Goal: Task Accomplishment & Management: Use online tool/utility

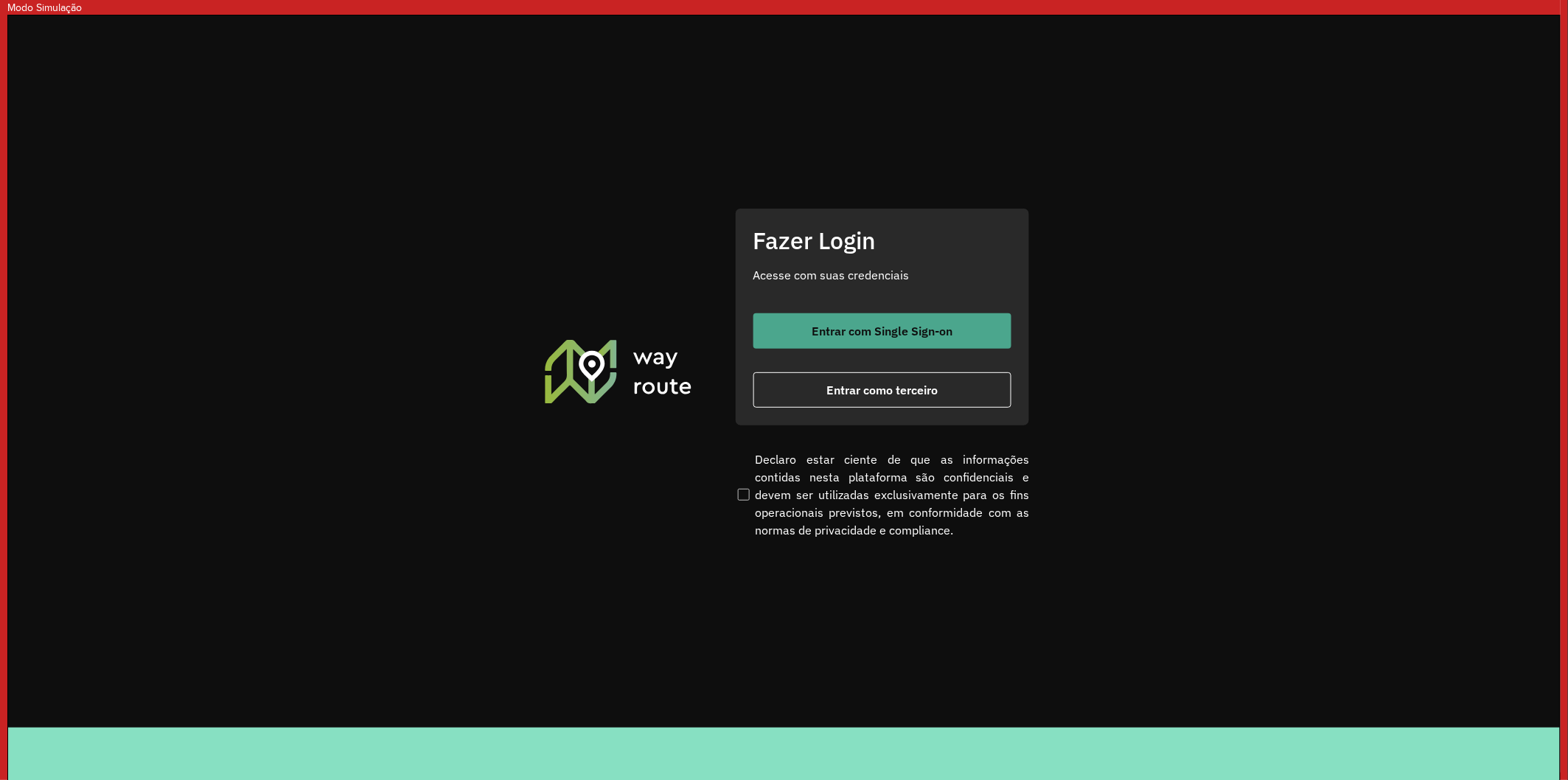
click at [812, 319] on button "Entrar com Single Sign-on" at bounding box center [882, 331] width 258 height 35
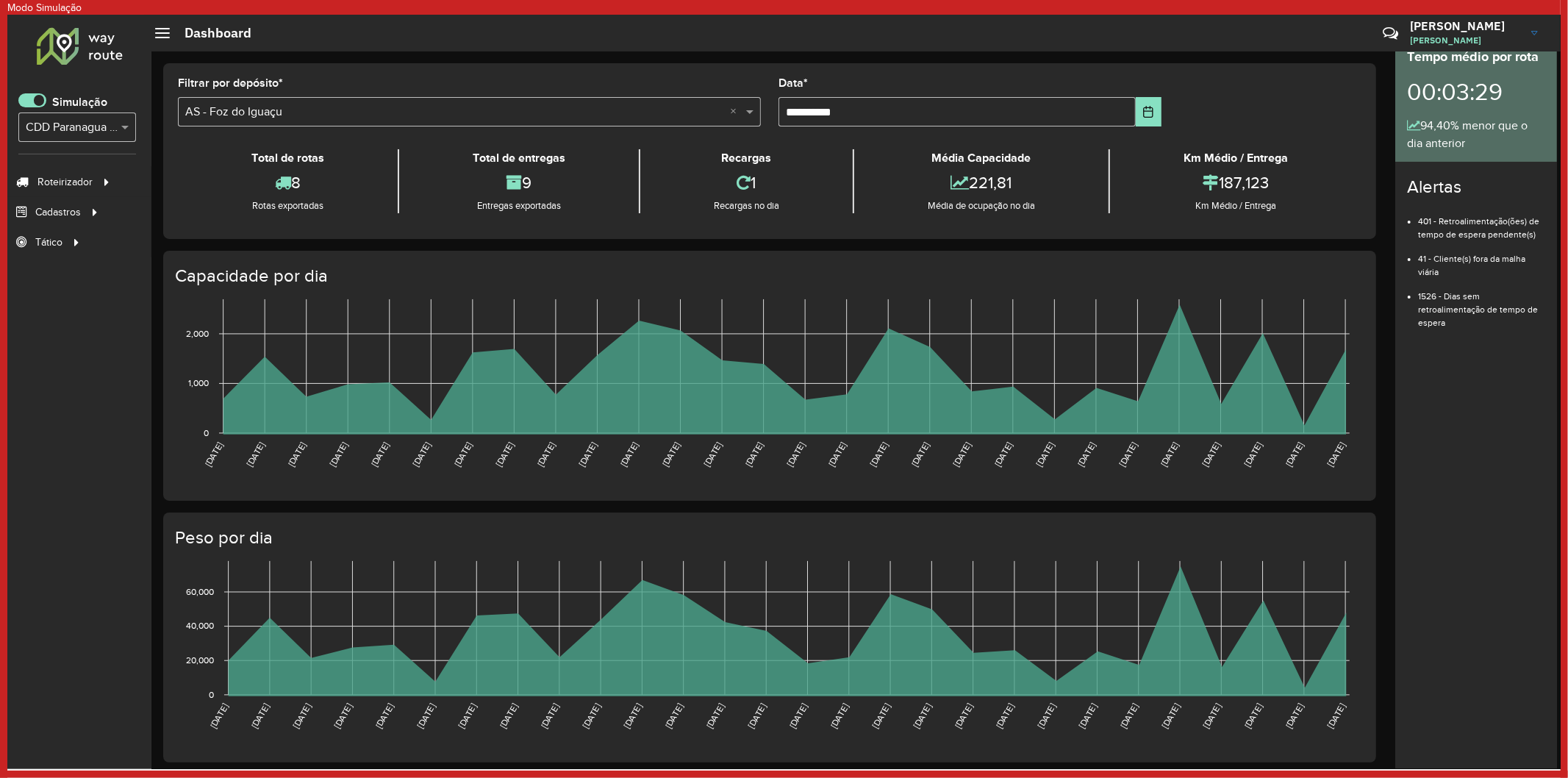
click at [37, 97] on span at bounding box center [32, 100] width 28 height 14
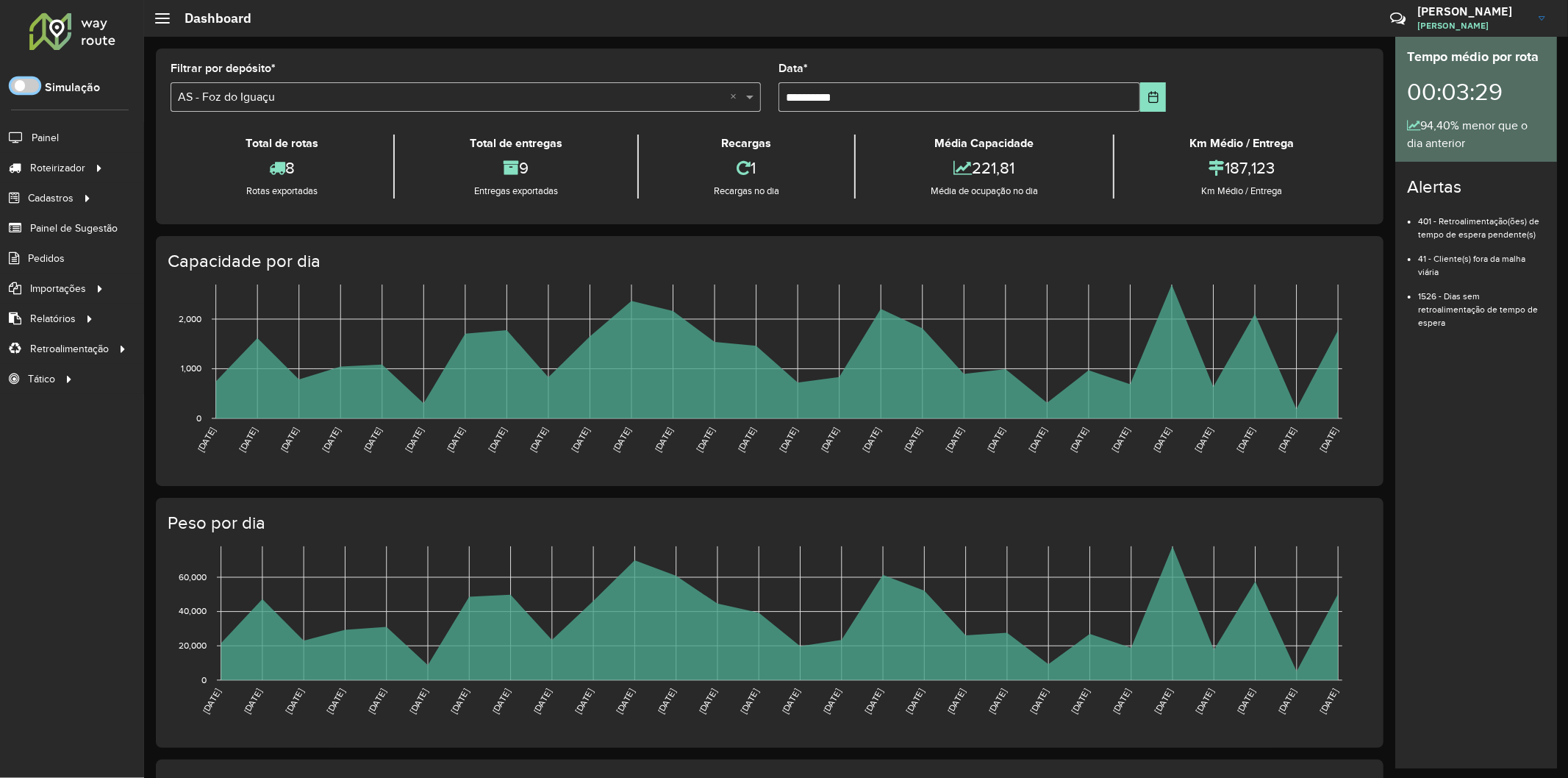
scroll to position [8, 5]
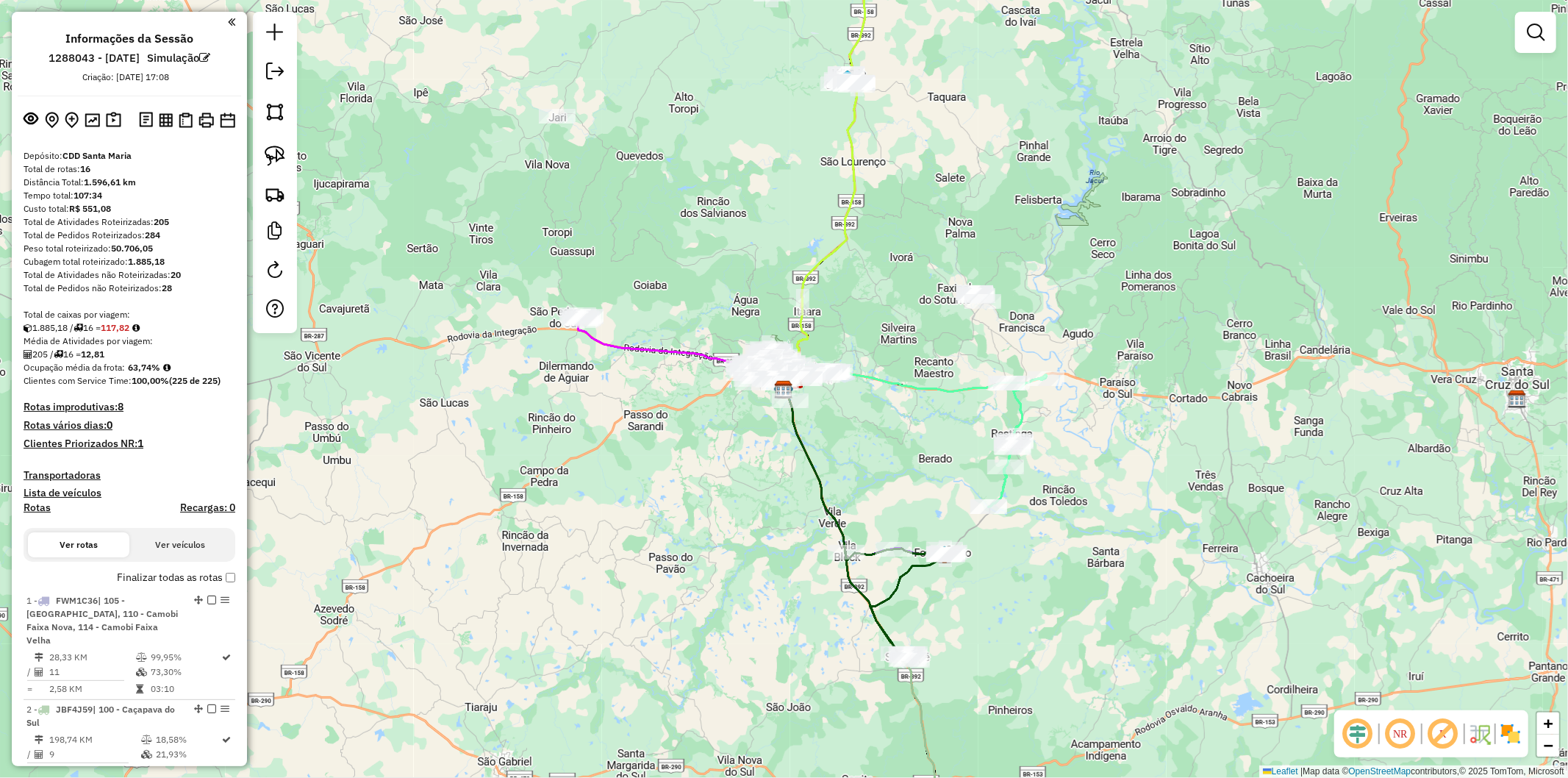
click at [164, 114] on img at bounding box center [165, 120] width 14 height 14
click at [188, 119] on img at bounding box center [185, 120] width 14 height 15
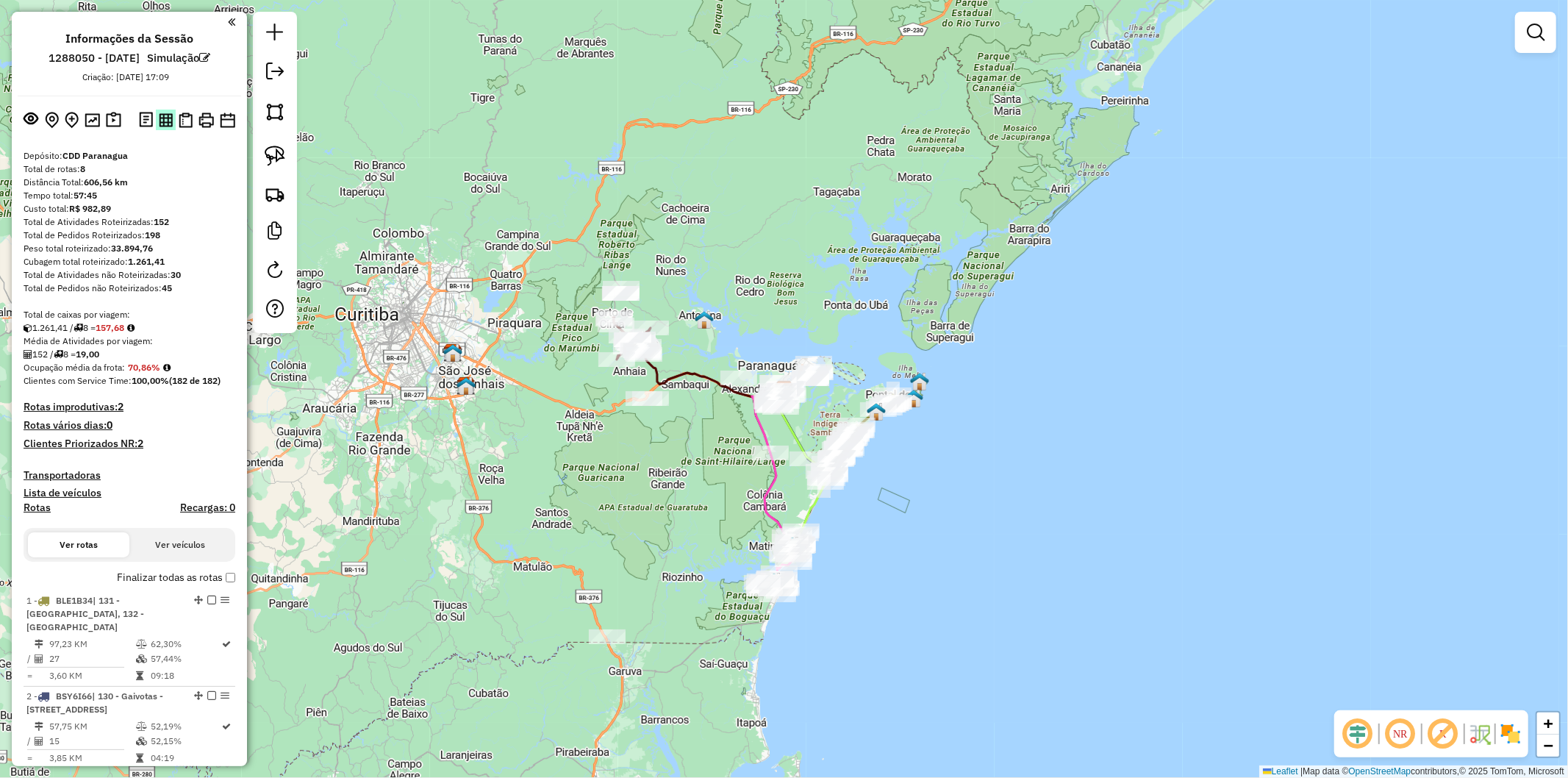
click at [158, 119] on img at bounding box center [165, 120] width 14 height 14
click at [178, 120] on img at bounding box center [185, 120] width 14 height 15
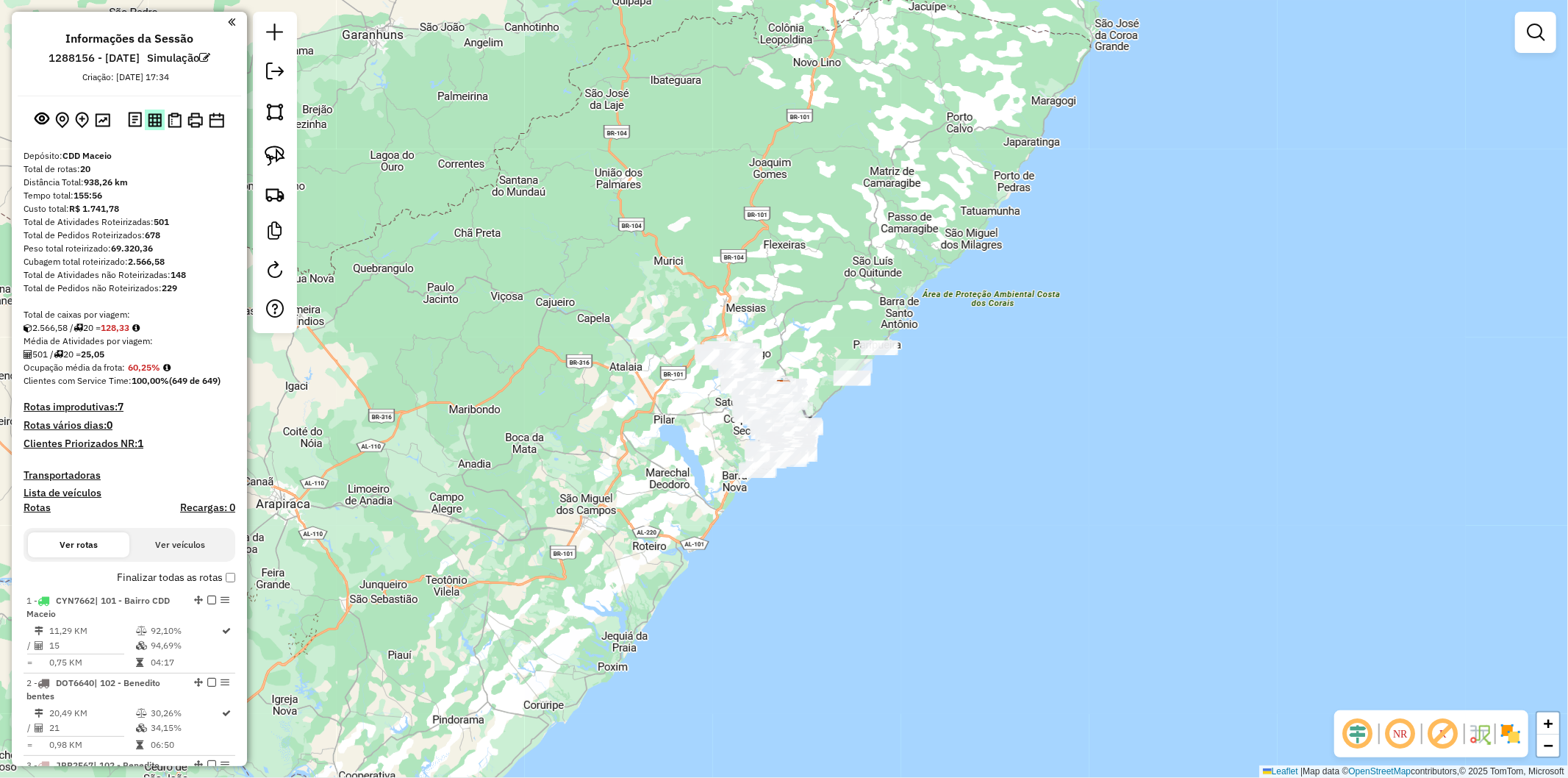
click at [148, 123] on img at bounding box center [155, 120] width 14 height 14
click at [172, 116] on img at bounding box center [175, 120] width 14 height 15
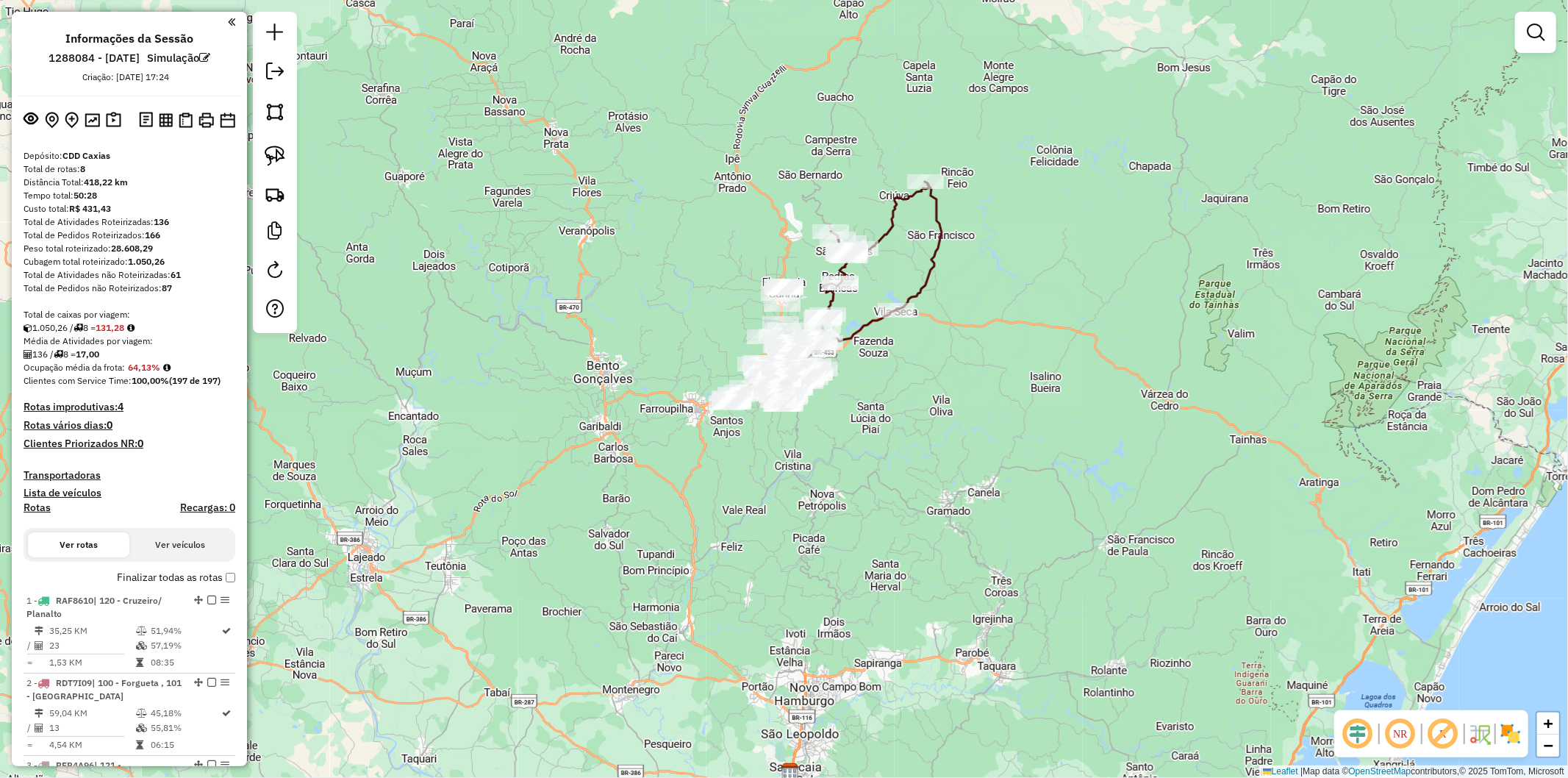
click at [194, 773] on div "Janela de atendimento Grade de atendimento Capacidade Transportadoras Veículos …" at bounding box center [784, 389] width 1568 height 778
click at [165, 128] on button at bounding box center [166, 119] width 20 height 20
click at [178, 121] on img at bounding box center [185, 120] width 14 height 15
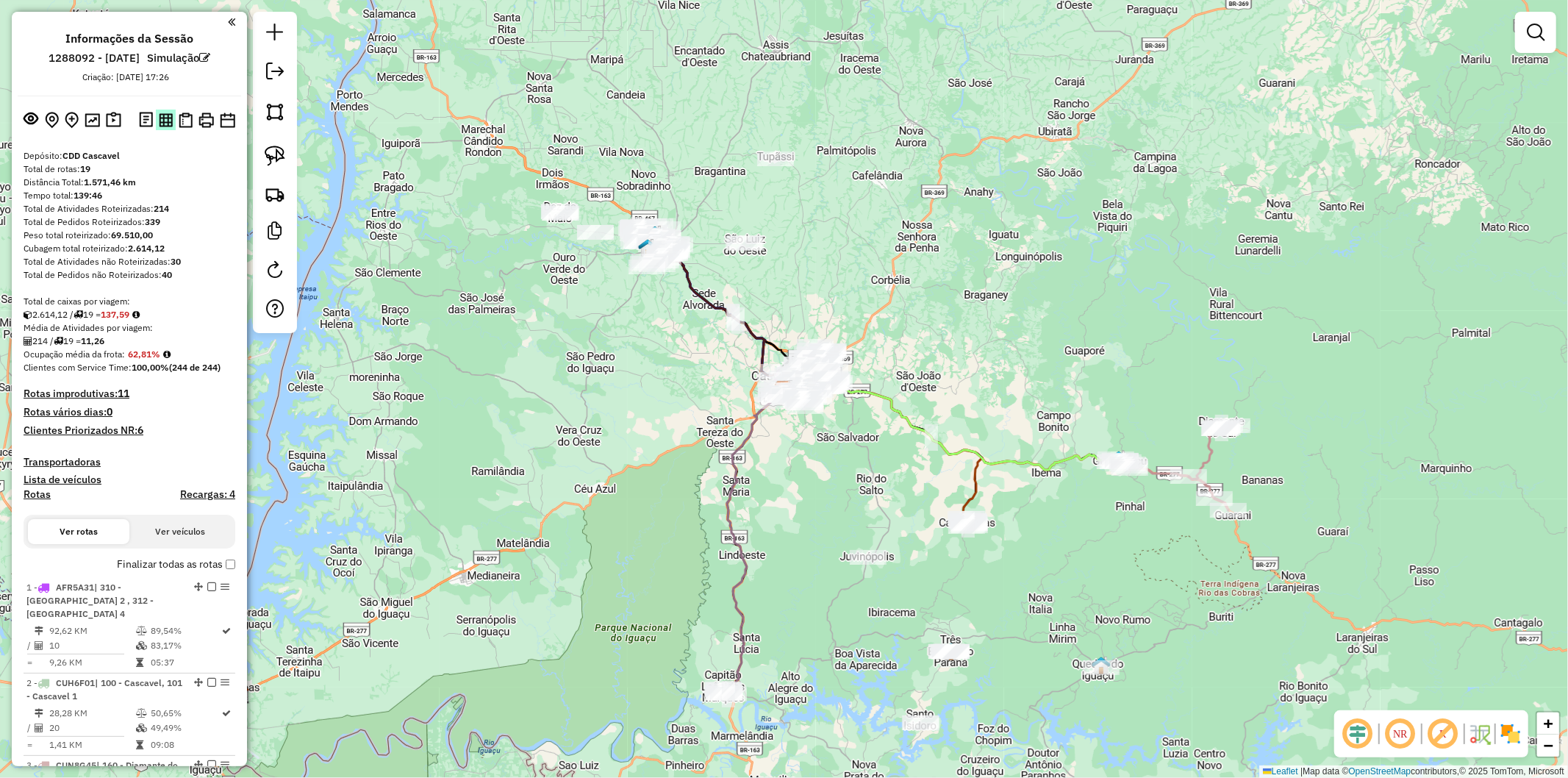
click at [160, 119] on img at bounding box center [165, 120] width 14 height 14
click at [181, 119] on img at bounding box center [185, 120] width 14 height 15
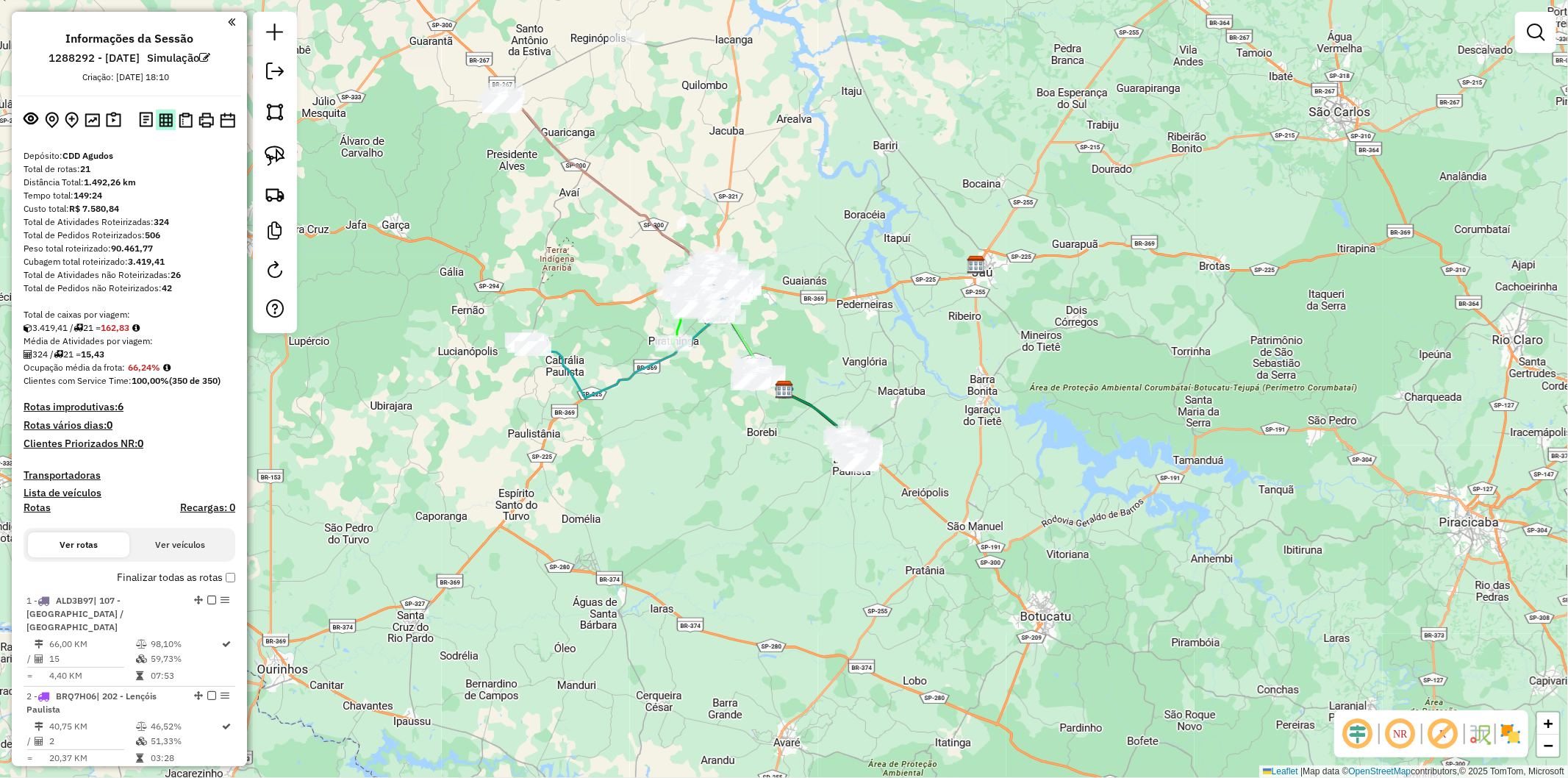
click at [158, 123] on img at bounding box center [165, 120] width 14 height 14
click at [192, 119] on button at bounding box center [185, 120] width 20 height 21
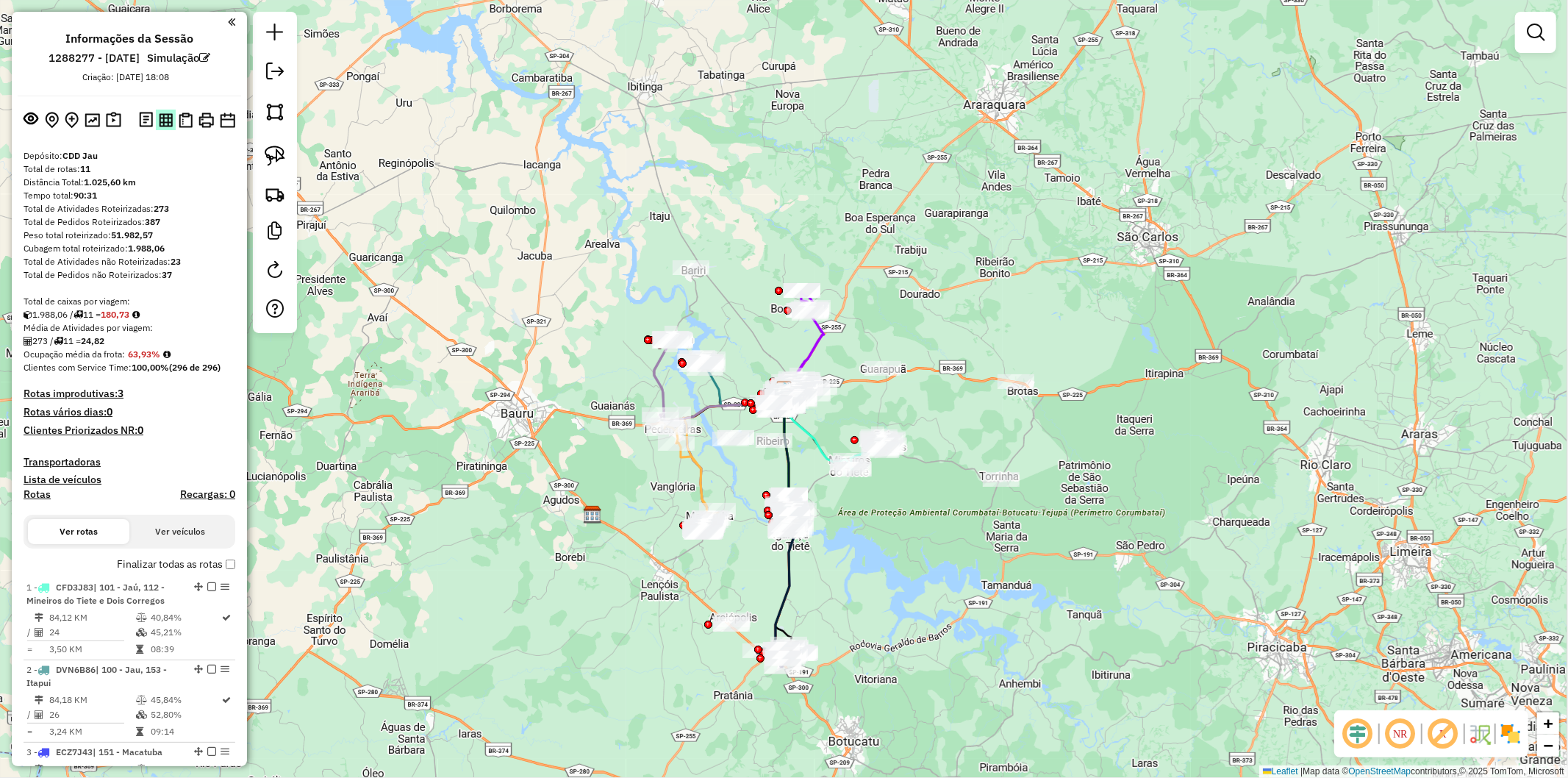
click at [159, 119] on img at bounding box center [165, 120] width 14 height 14
click at [185, 116] on img at bounding box center [185, 120] width 14 height 15
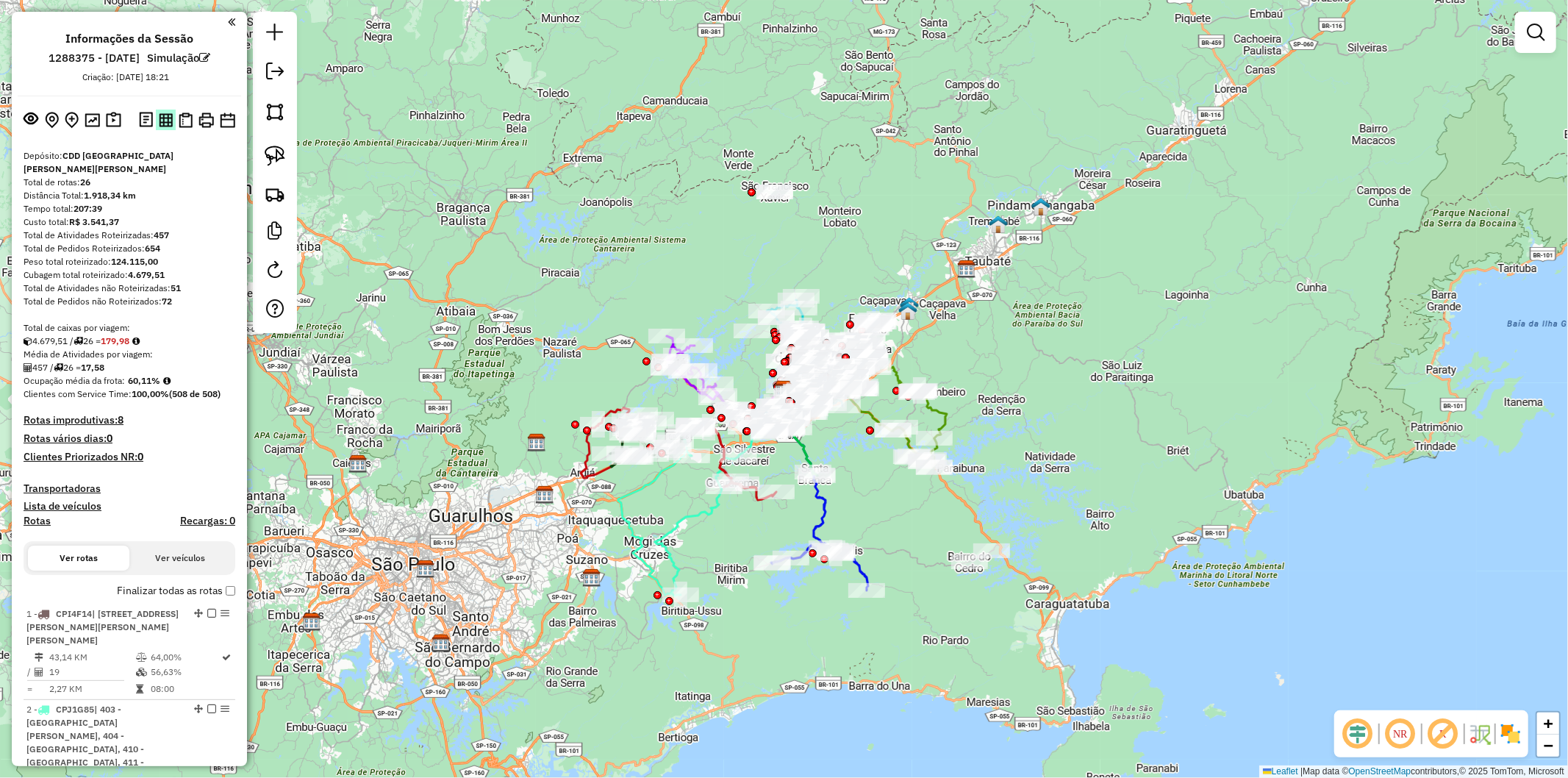
click at [160, 121] on img at bounding box center [165, 120] width 14 height 14
drag, startPoint x: 185, startPoint y: 123, endPoint x: 361, endPoint y: 84, distance: 180.3
click at [185, 123] on img at bounding box center [185, 120] width 14 height 15
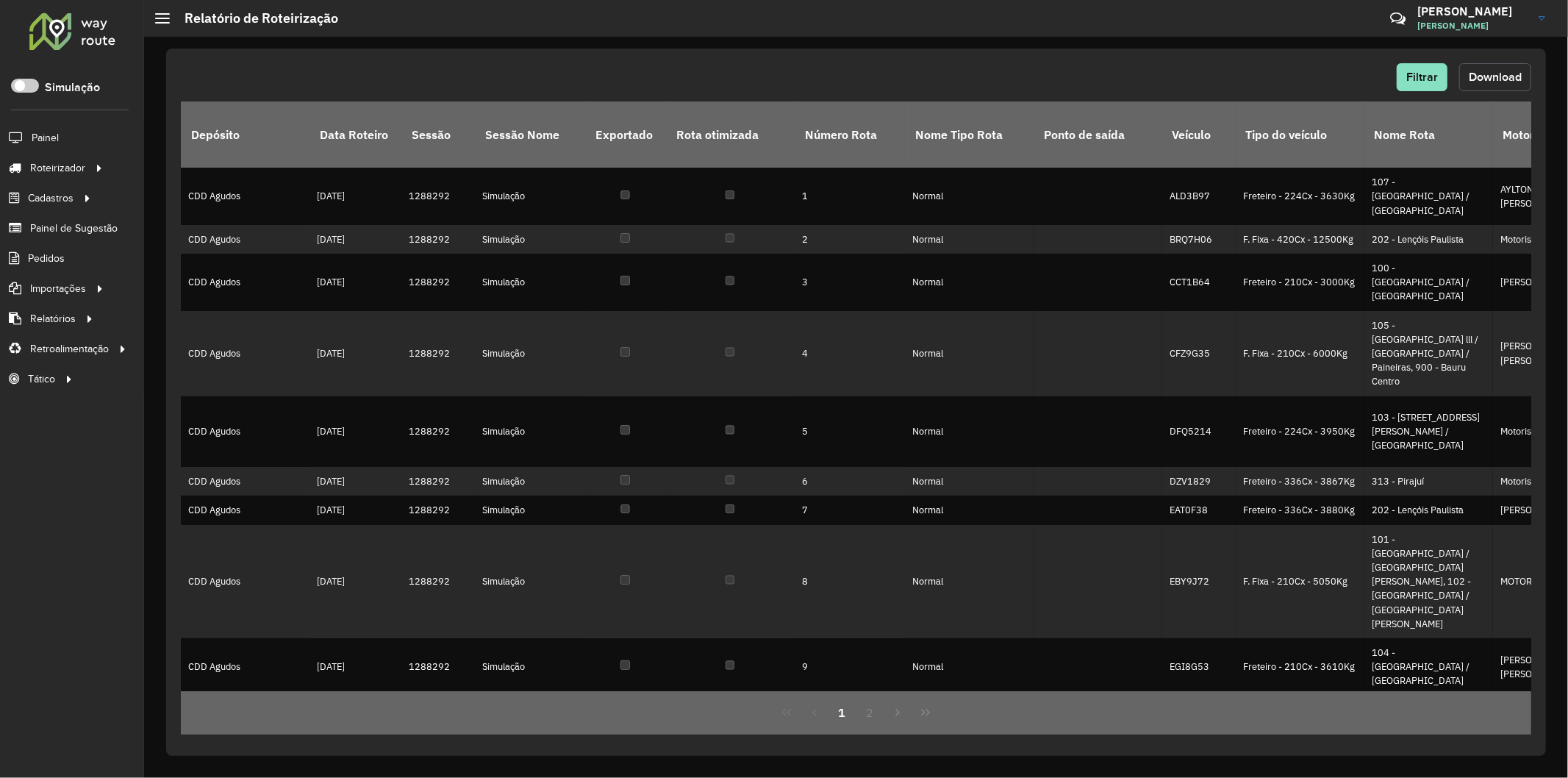
click at [1511, 71] on span "Download" at bounding box center [1494, 77] width 53 height 12
click at [1497, 70] on span "Download" at bounding box center [1494, 77] width 53 height 12
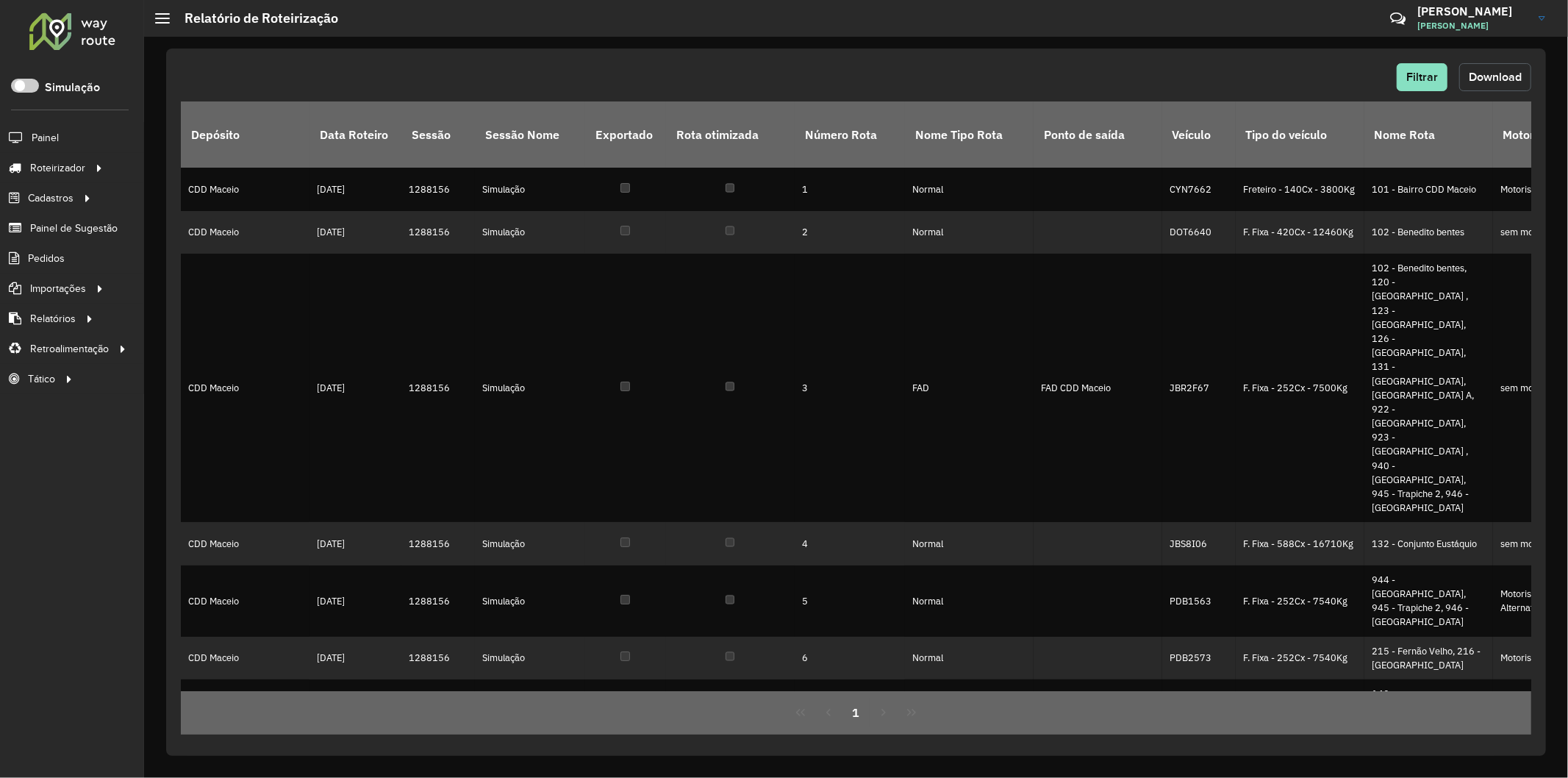
click at [1489, 64] on button "Download" at bounding box center [1495, 77] width 72 height 28
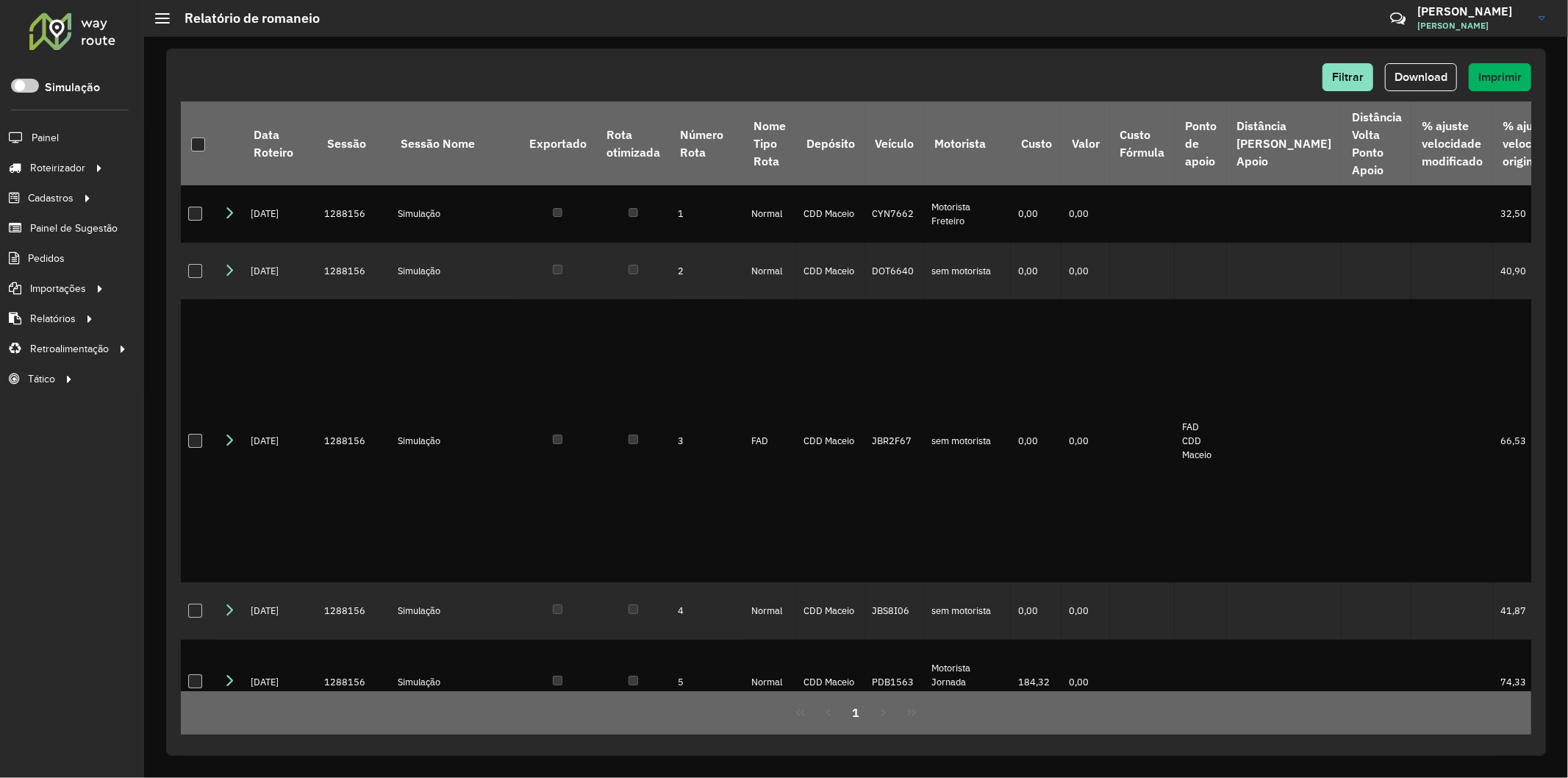
click at [822, 61] on div "Filtrar Download Imprimir Data Roteiro Sessão Sessão Nome Exportado Rota otimiz…" at bounding box center [856, 401] width 1380 height 707
click at [1416, 70] on span "Download" at bounding box center [1420, 77] width 53 height 12
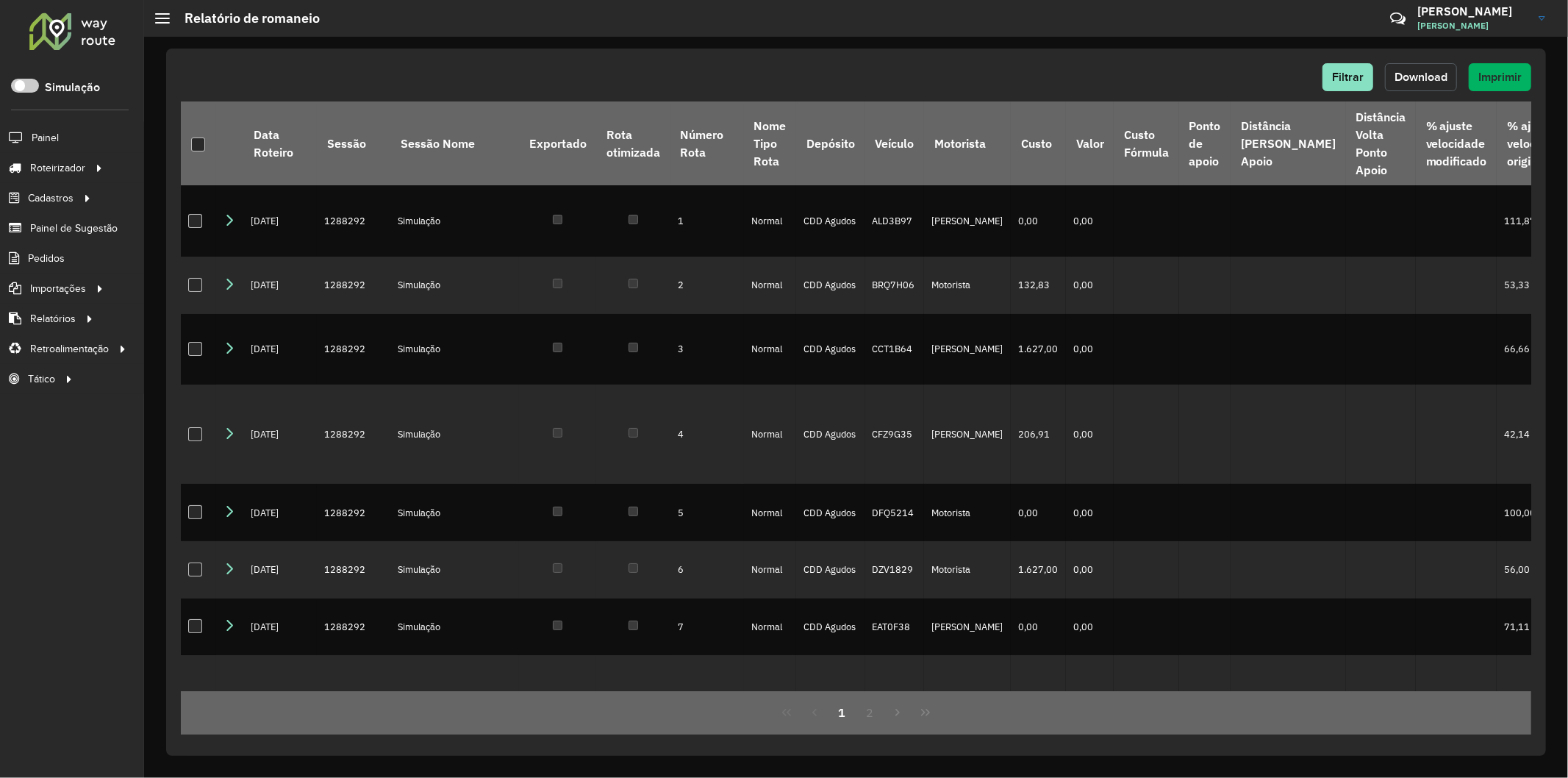
click at [1428, 84] on button "Download" at bounding box center [1421, 77] width 72 height 28
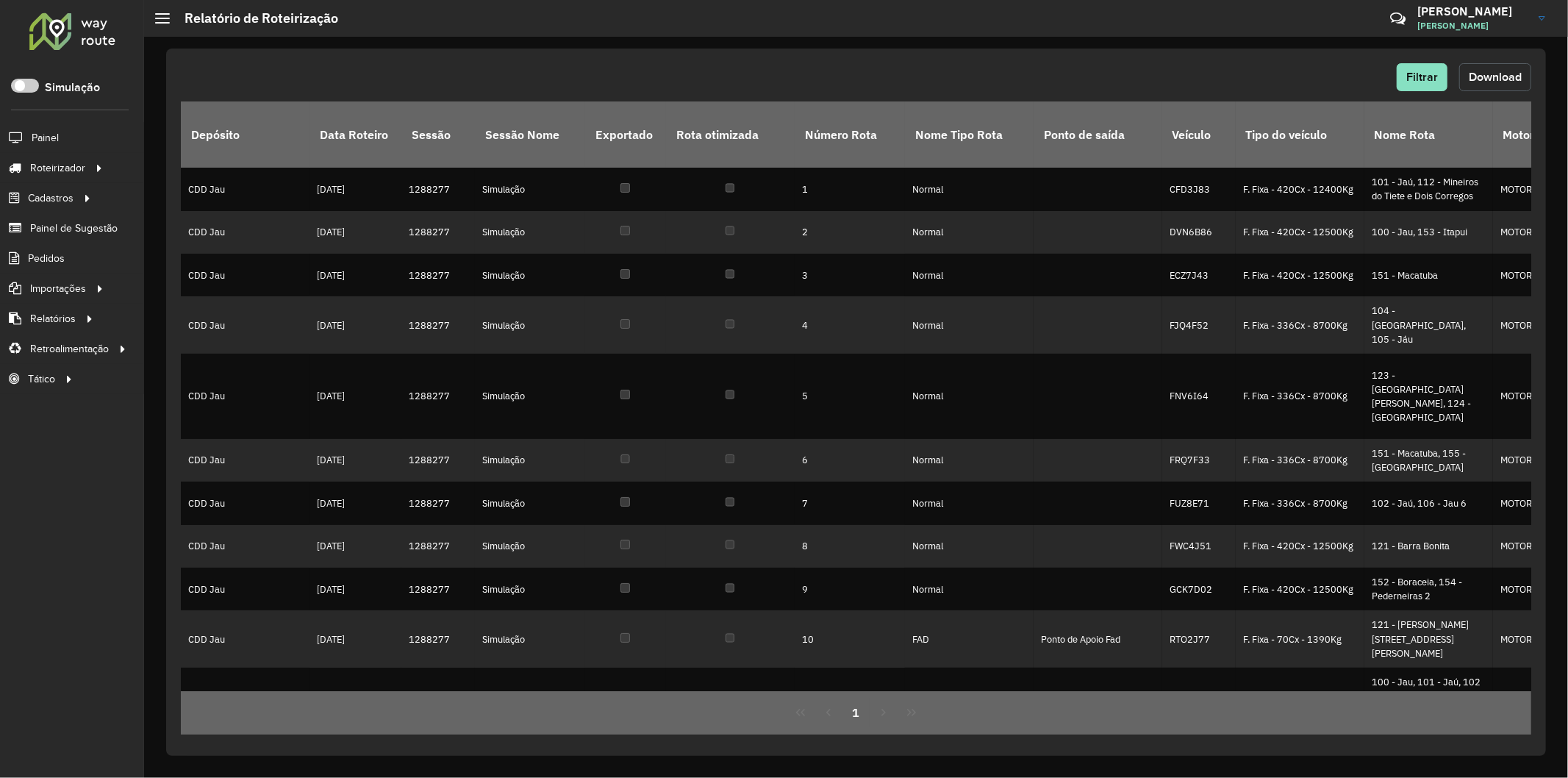
click at [1501, 75] on span "Download" at bounding box center [1494, 77] width 53 height 12
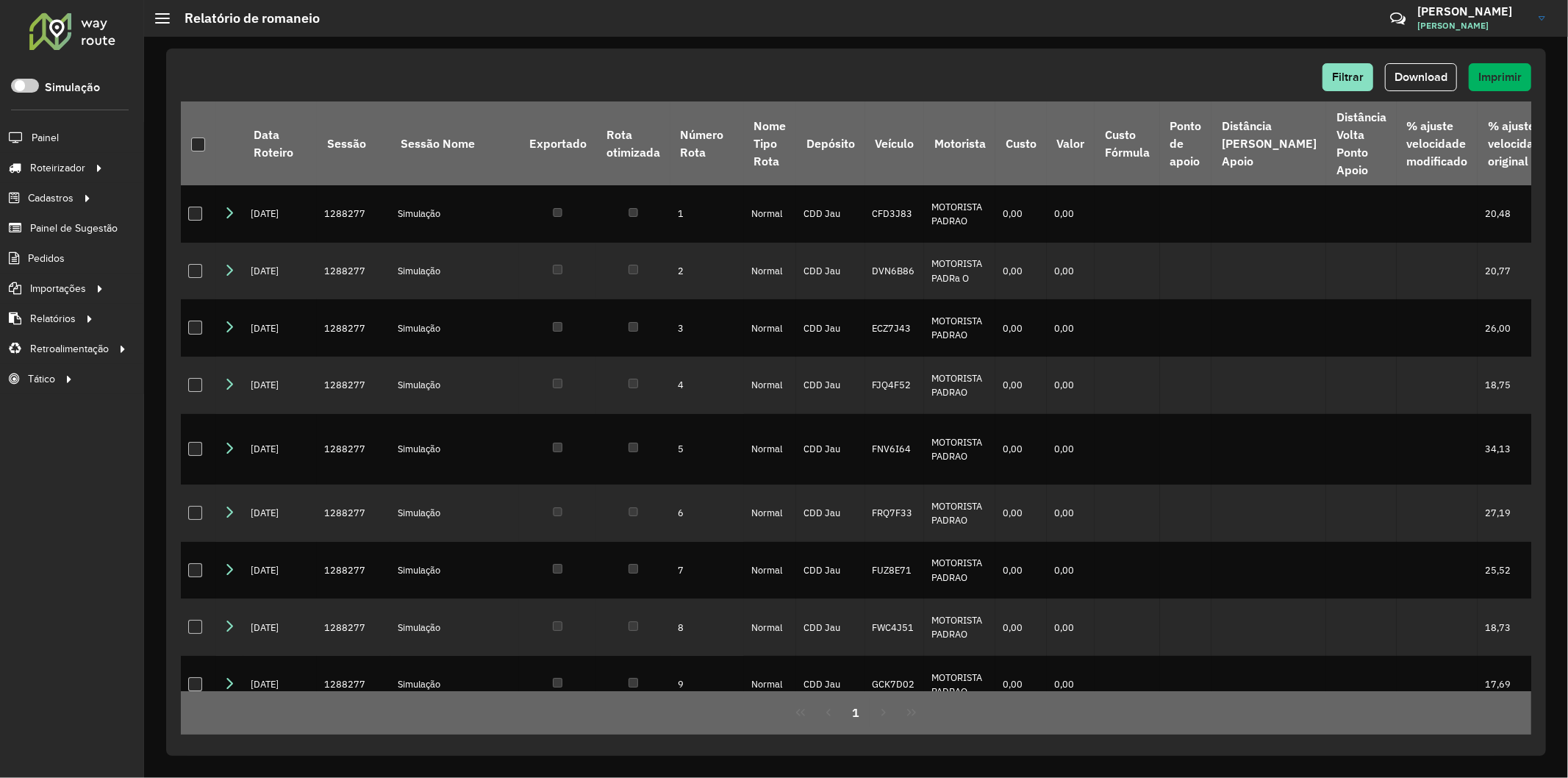
click at [1112, 84] on div "Filtrar Download Imprimir" at bounding box center [855, 77] width 1350 height 28
click at [1446, 88] on button "Download" at bounding box center [1421, 77] width 72 height 28
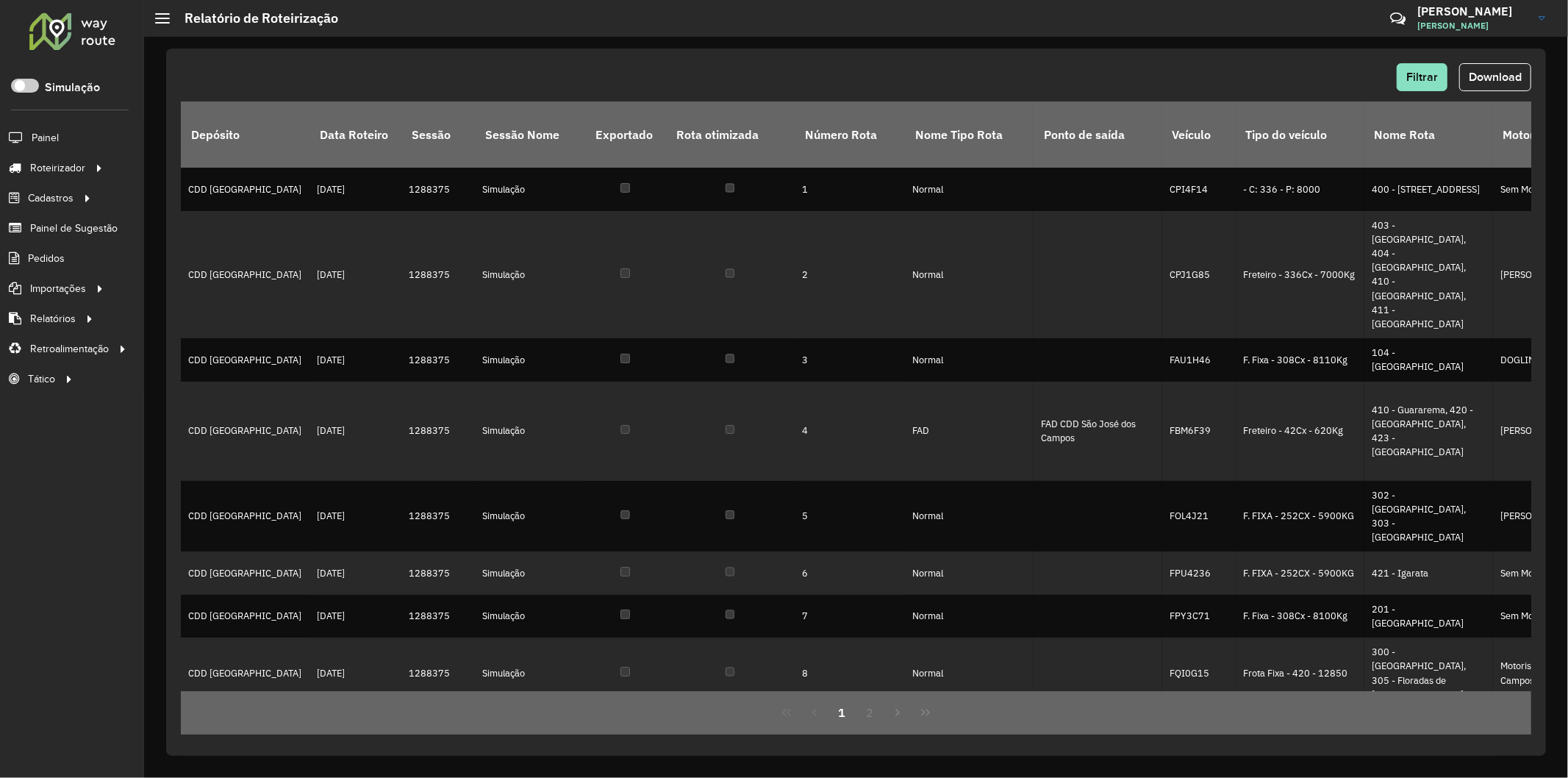
click at [1514, 71] on span "Download" at bounding box center [1494, 77] width 53 height 12
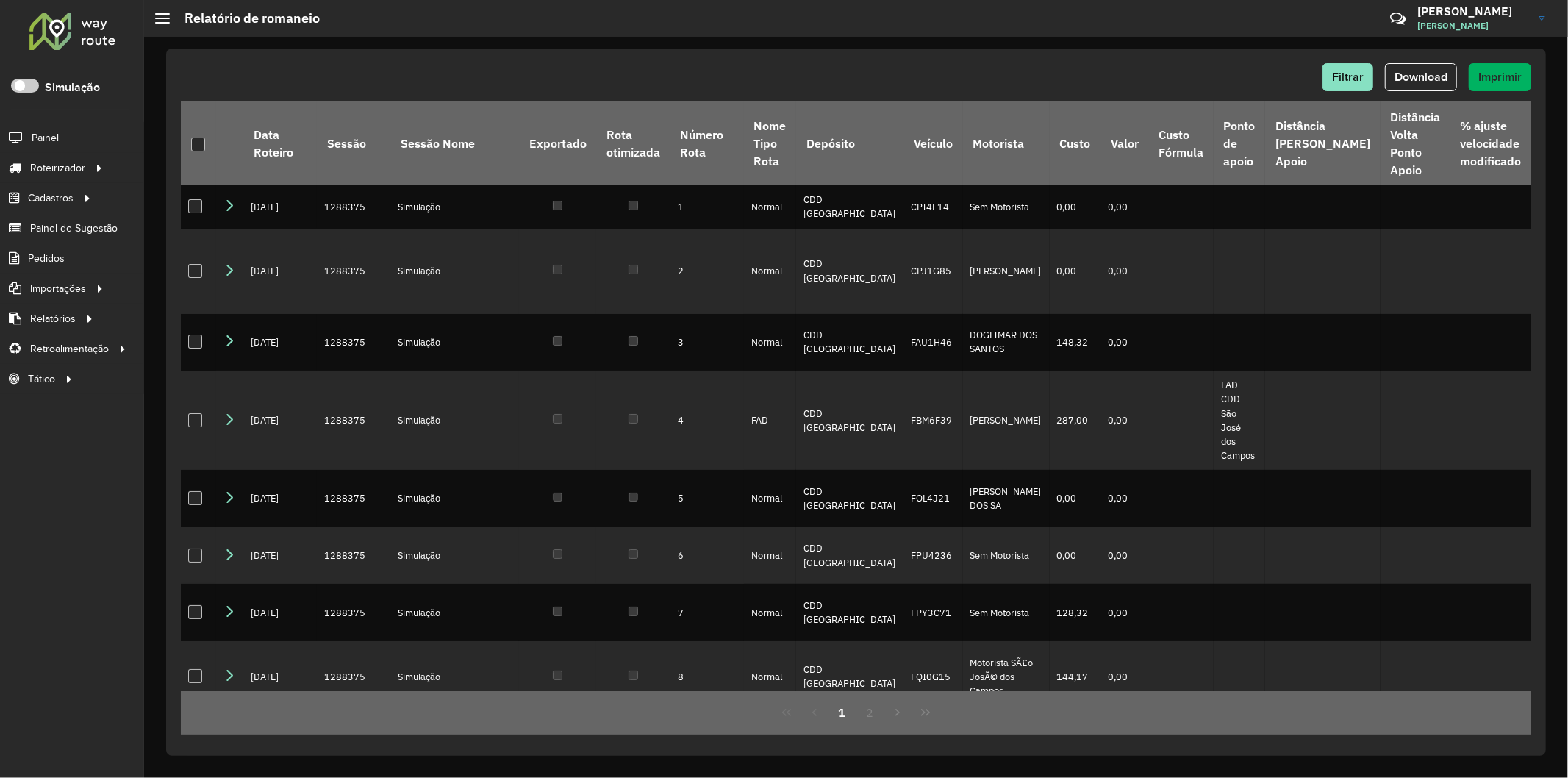
click at [1086, 76] on div "Filtrar Download Imprimir" at bounding box center [855, 77] width 1350 height 28
click at [1429, 70] on span "Download" at bounding box center [1420, 77] width 53 height 12
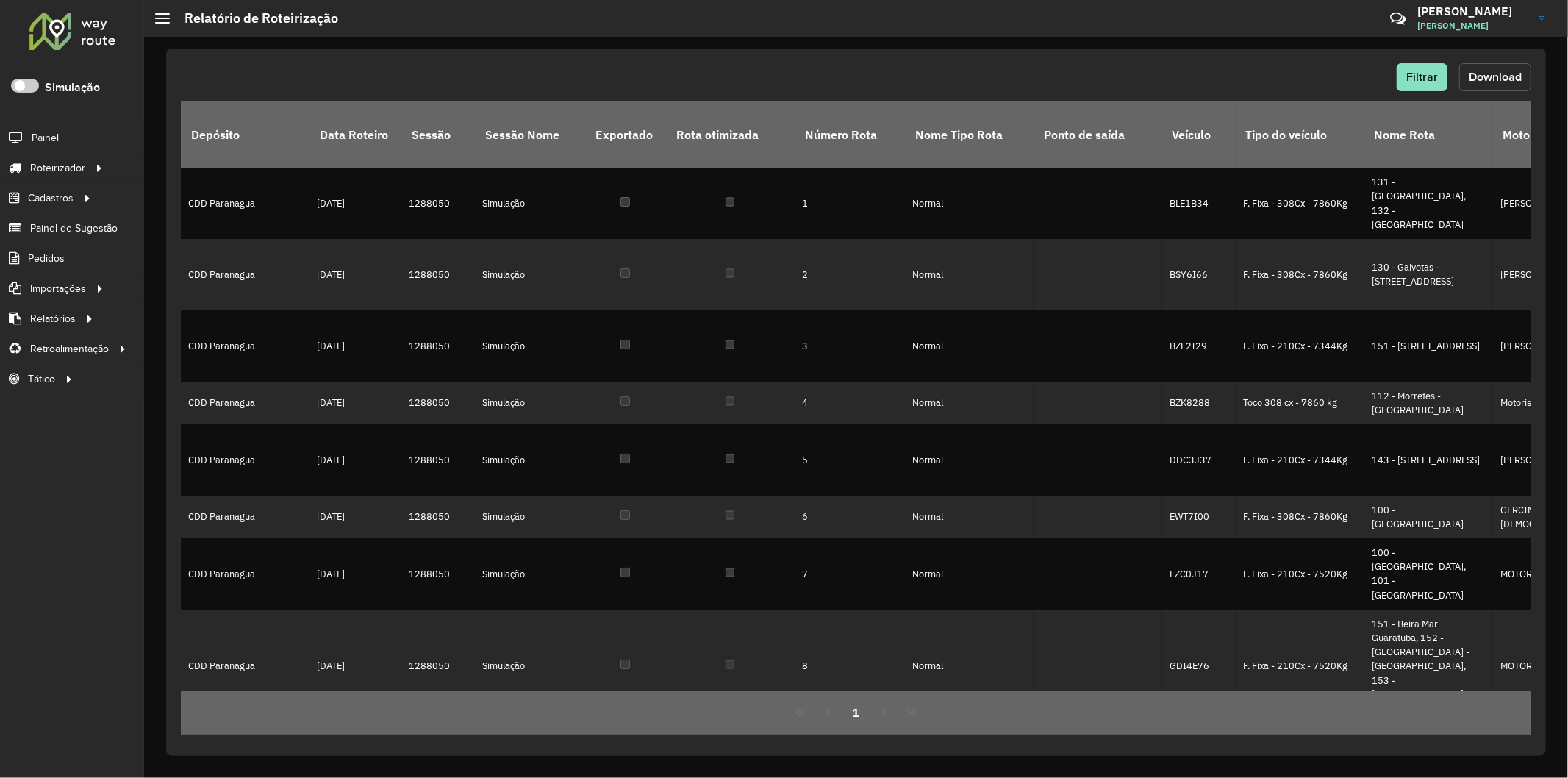
click at [1488, 67] on button "Download" at bounding box center [1495, 77] width 72 height 28
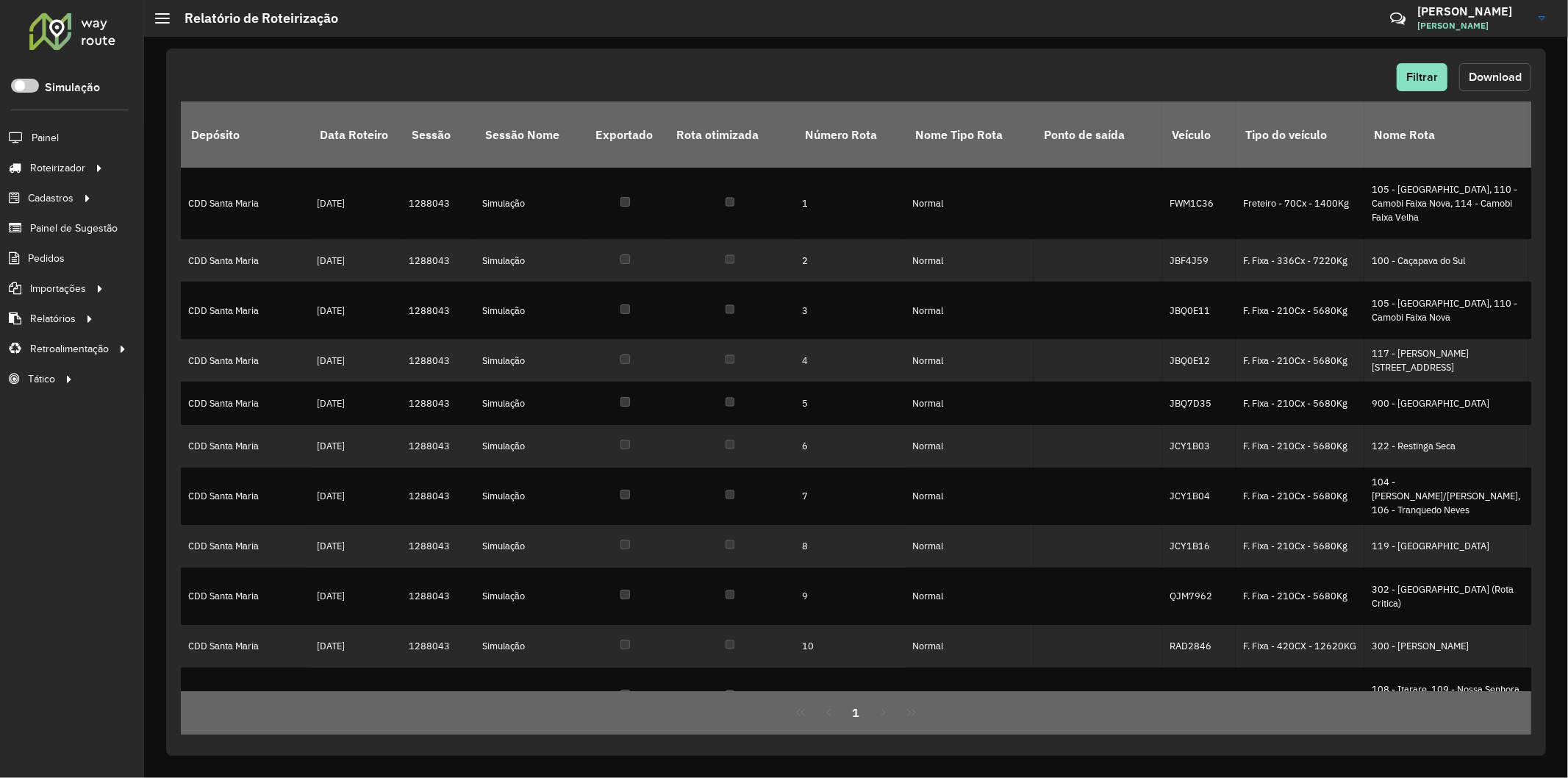
click at [1410, 88] on button "Download" at bounding box center [1495, 77] width 72 height 28
click at [1410, 70] on span "Download" at bounding box center [1494, 77] width 53 height 12
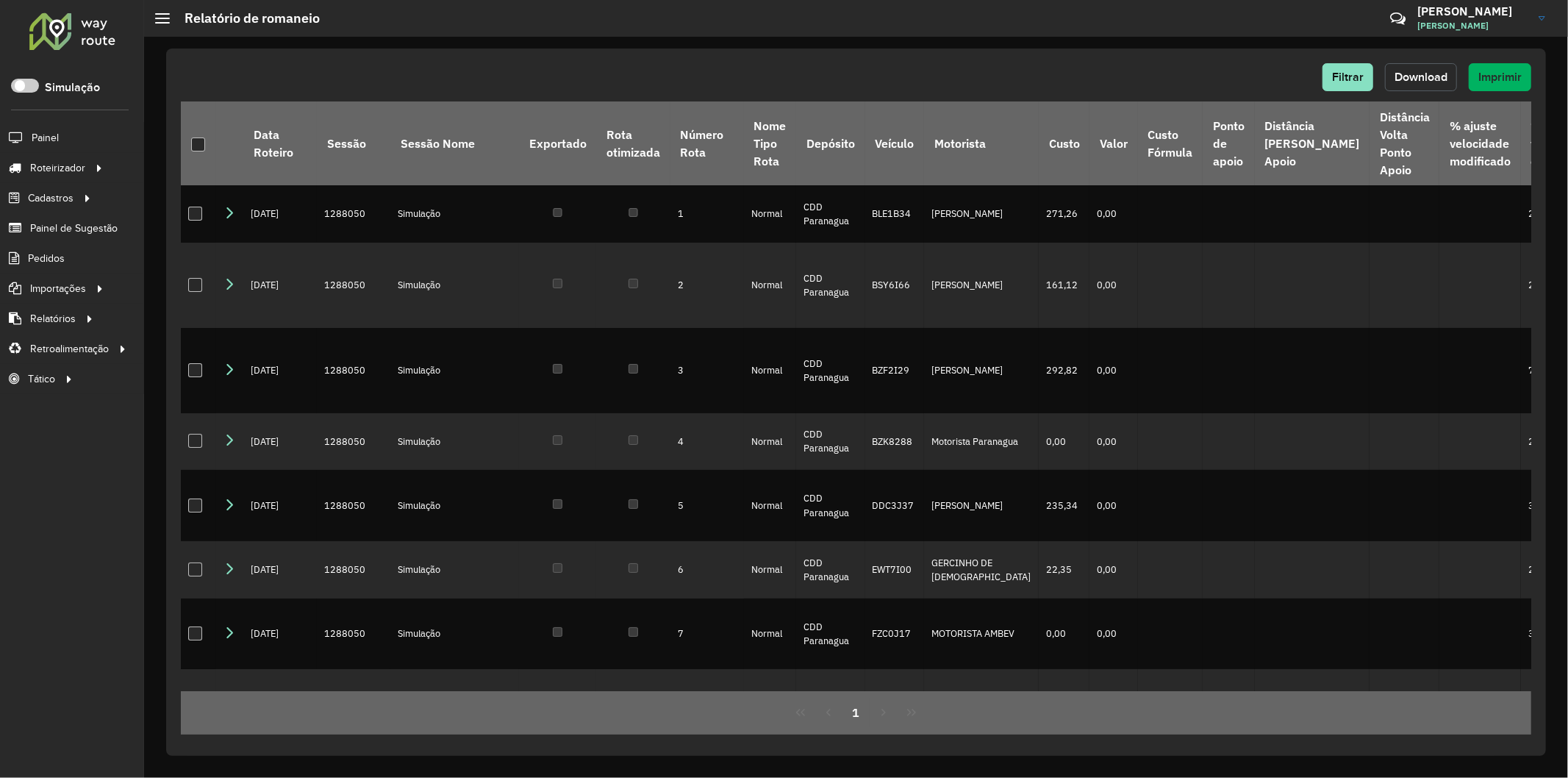
click at [1410, 70] on span "Download" at bounding box center [1420, 77] width 53 height 12
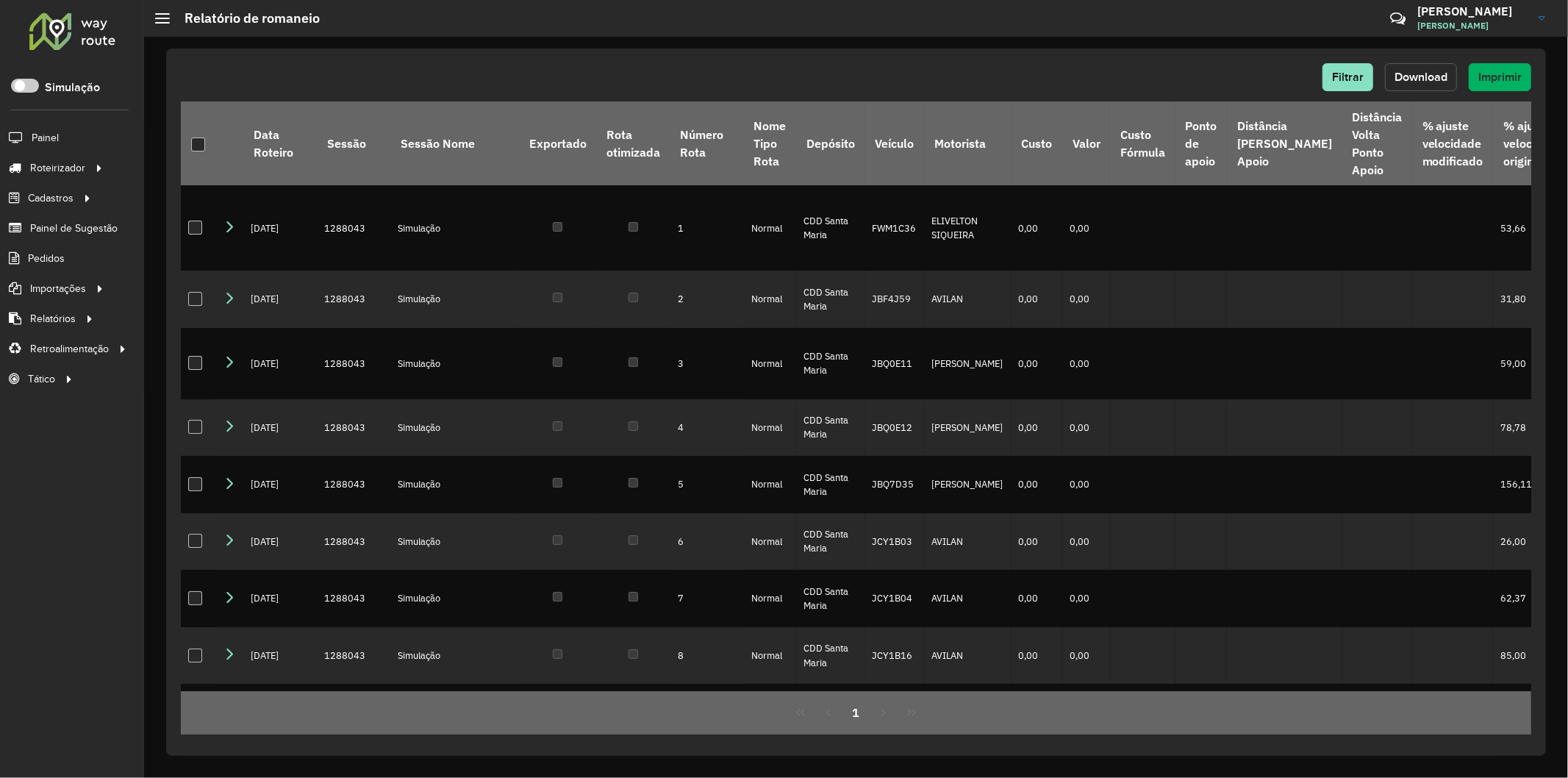
click at [1429, 68] on button "Download" at bounding box center [1421, 77] width 72 height 28
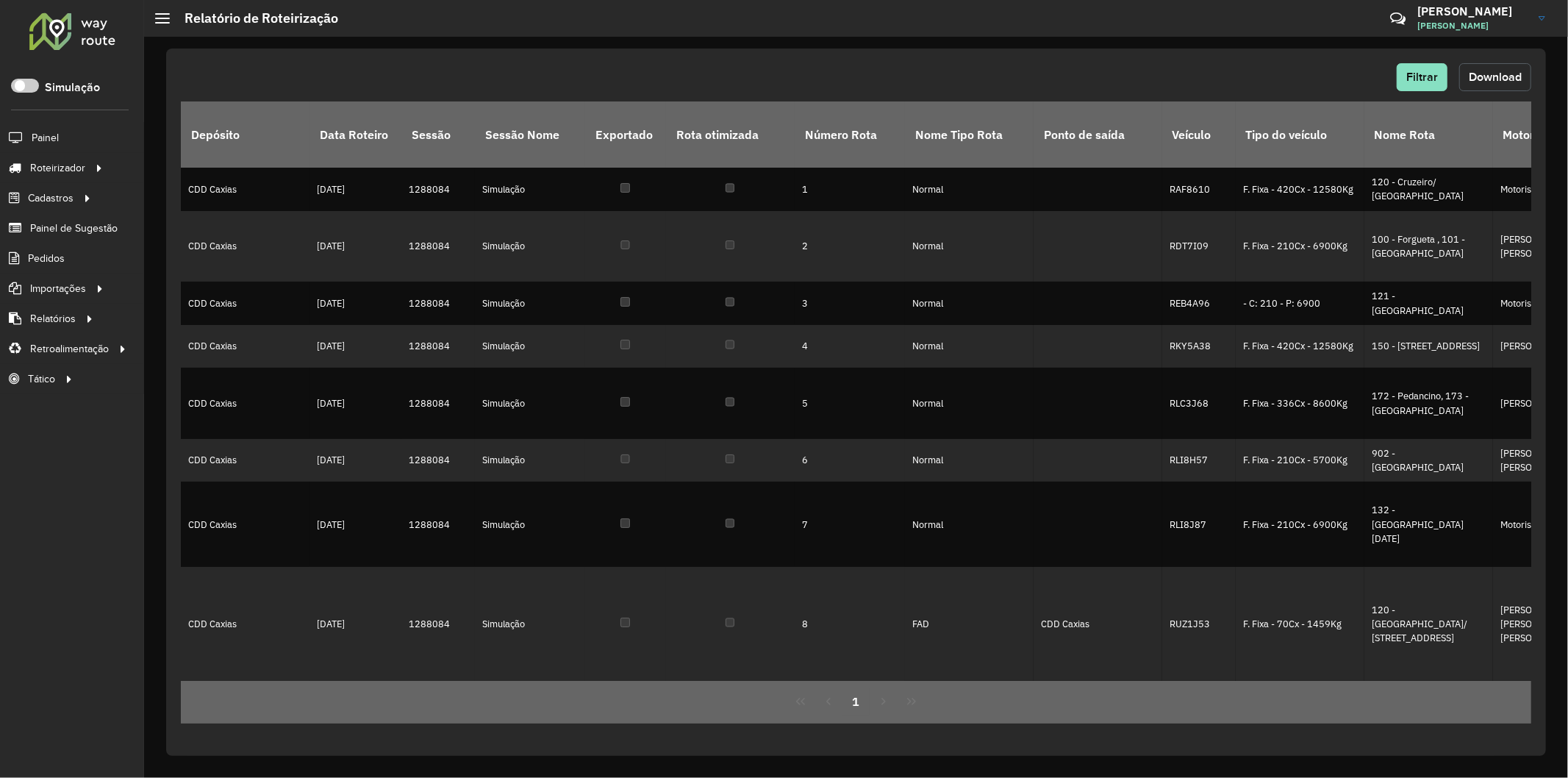
click at [1514, 71] on span "Download" at bounding box center [1494, 77] width 53 height 12
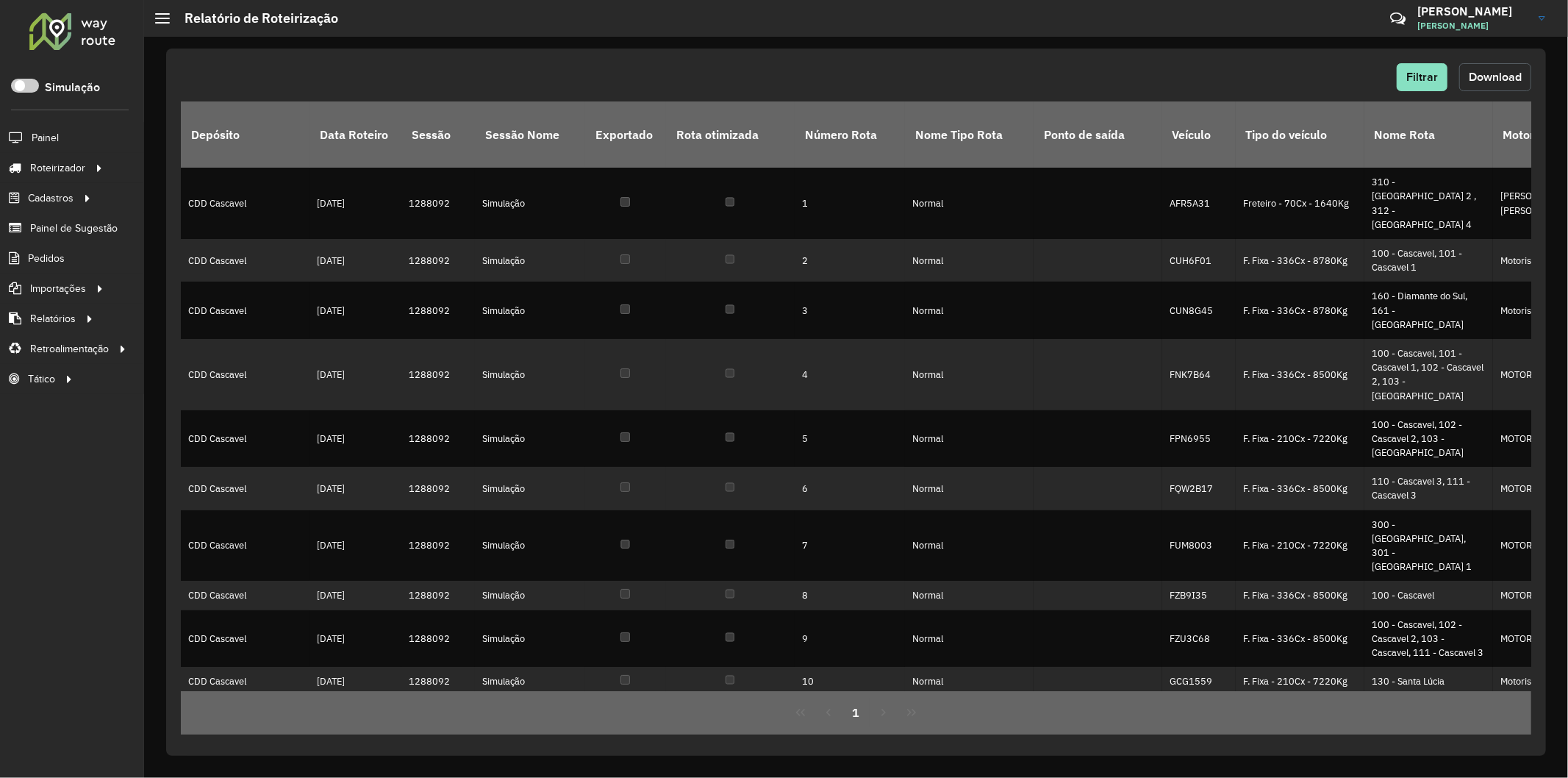
click at [1517, 70] on span "Download" at bounding box center [1494, 77] width 53 height 12
click at [994, 74] on div "Filtrar Download" at bounding box center [855, 77] width 1350 height 28
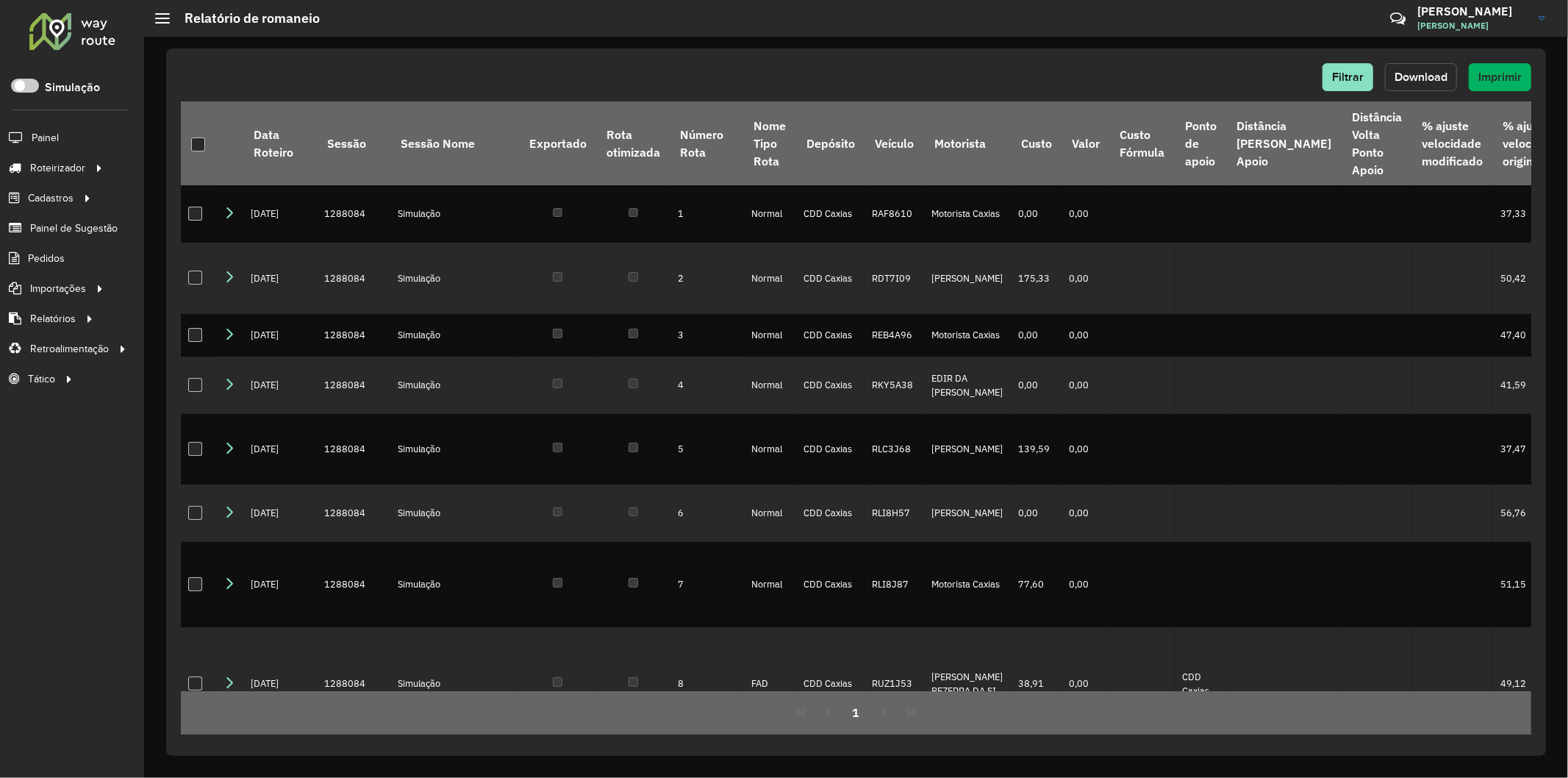
click at [1413, 80] on button "Download" at bounding box center [1421, 77] width 72 height 28
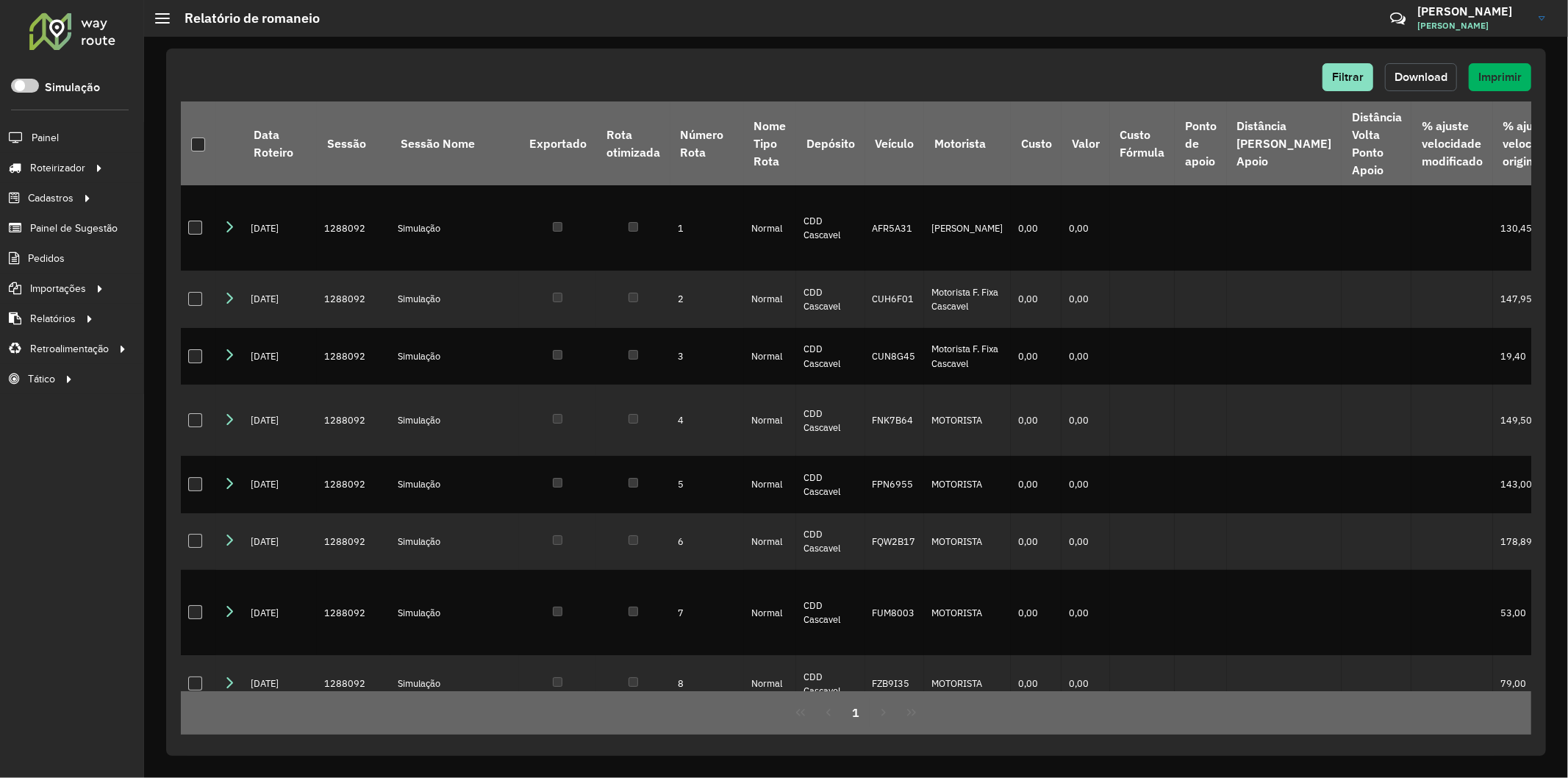
click at [1410, 72] on span "Download" at bounding box center [1420, 77] width 53 height 12
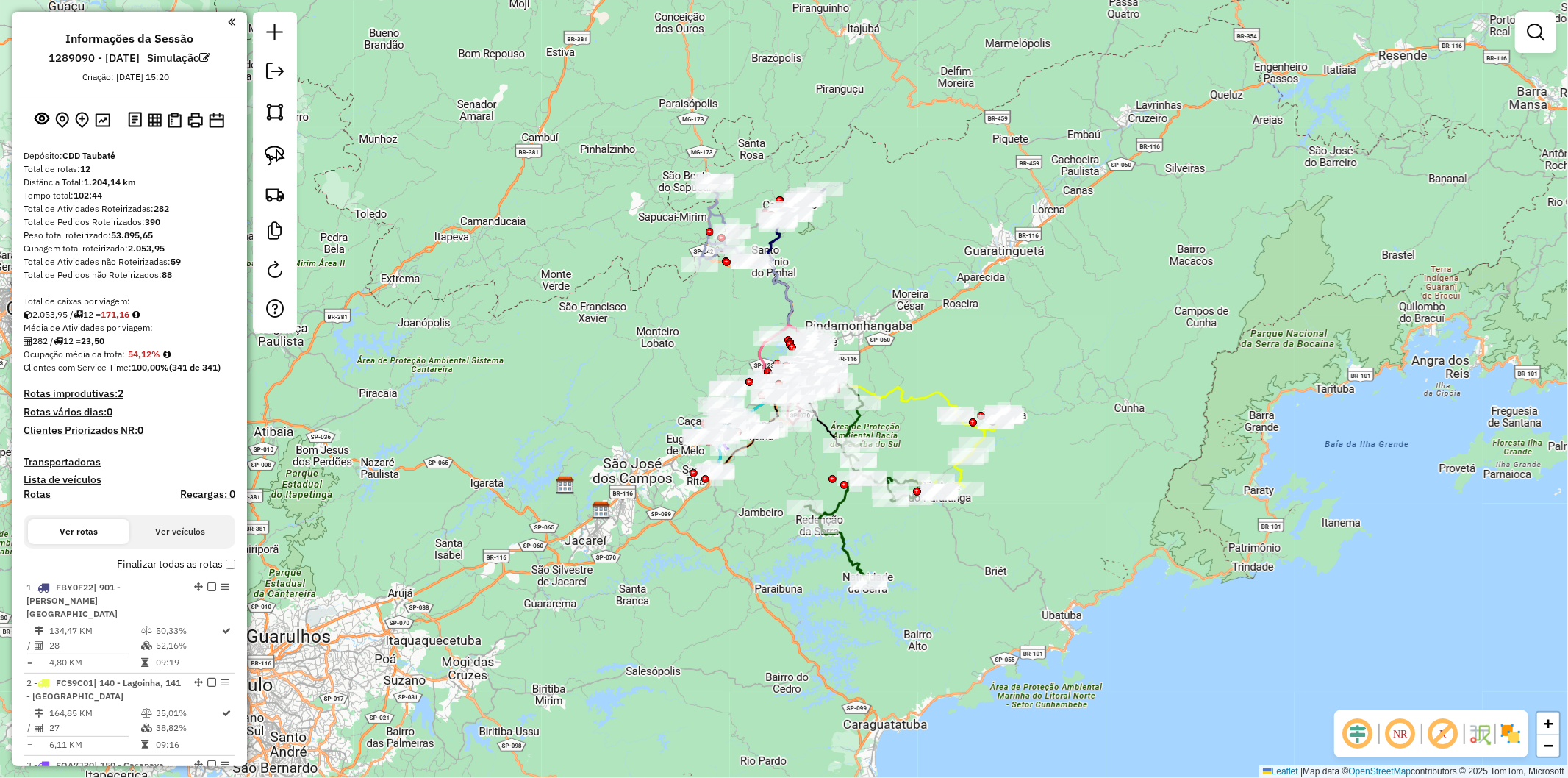
click at [1149, 116] on div "Janela de atendimento Grade de atendimento Capacidade Transportadoras Veículos …" at bounding box center [784, 389] width 1568 height 778
click at [155, 125] on img at bounding box center [155, 120] width 14 height 14
click at [185, 115] on button at bounding box center [195, 120] width 21 height 21
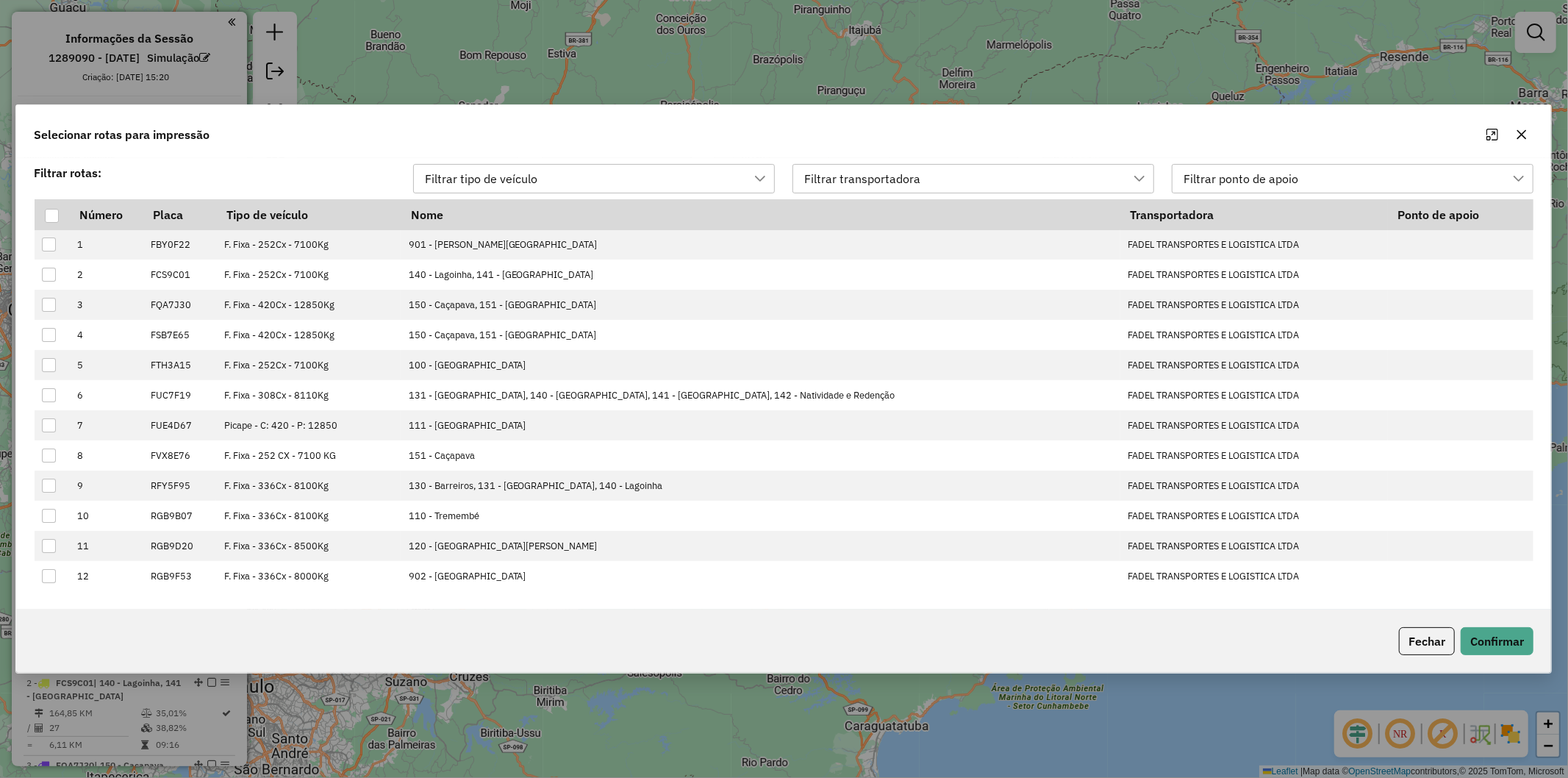
scroll to position [9, 64]
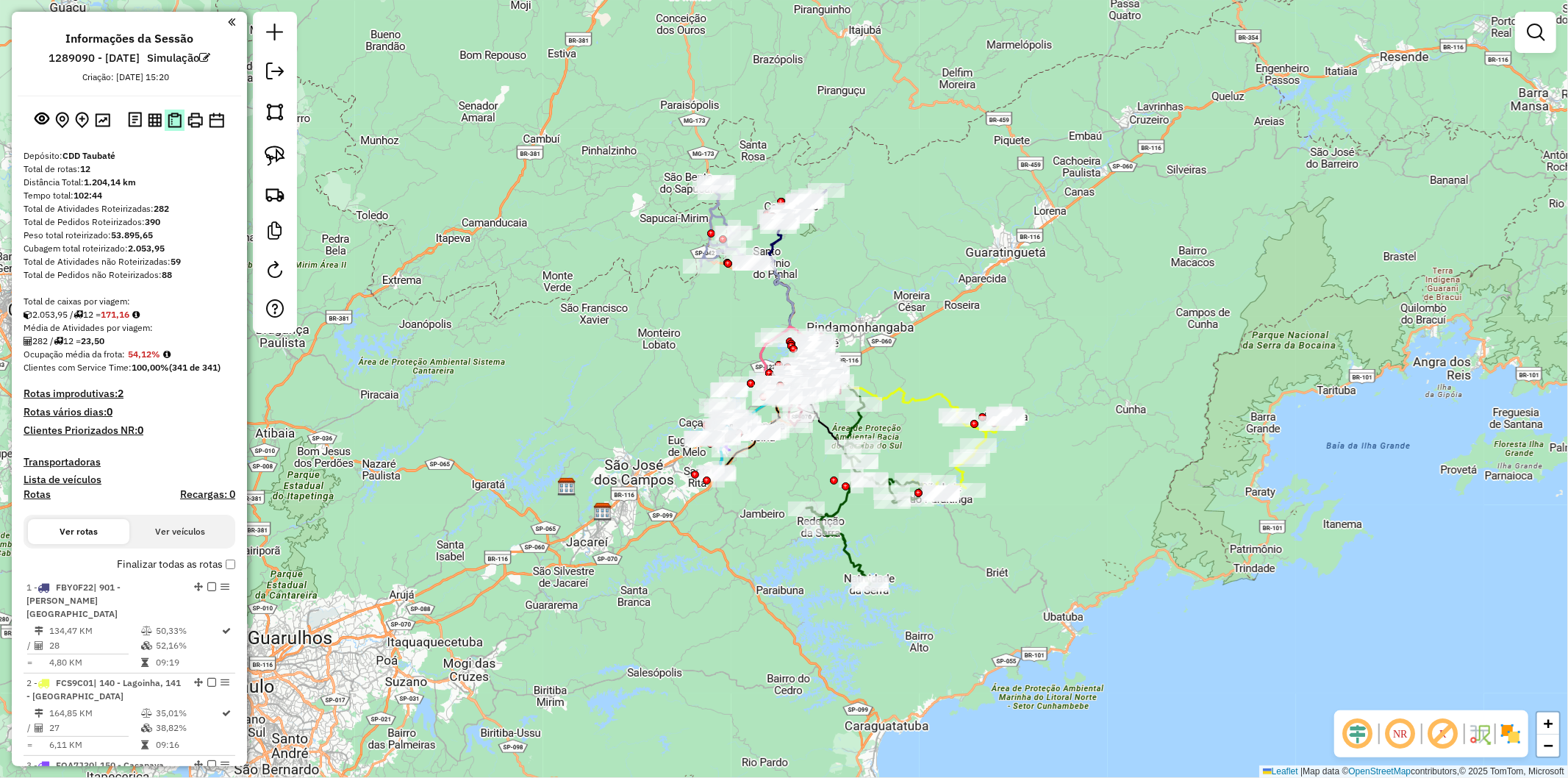
click at [176, 116] on img at bounding box center [175, 120] width 14 height 15
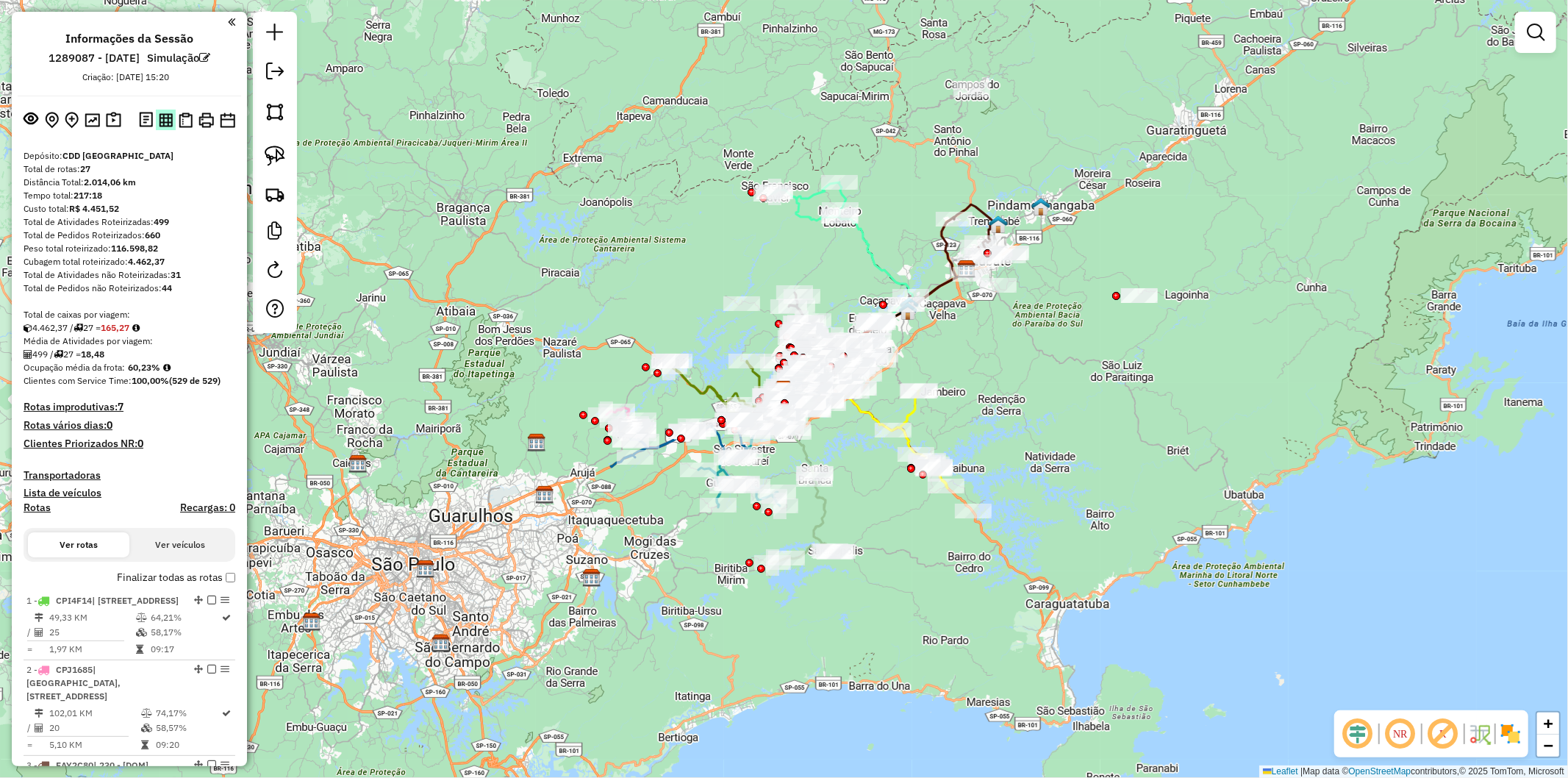
click at [159, 126] on img at bounding box center [165, 120] width 14 height 14
click at [166, 122] on img at bounding box center [165, 120] width 14 height 14
click at [178, 119] on img at bounding box center [185, 120] width 14 height 15
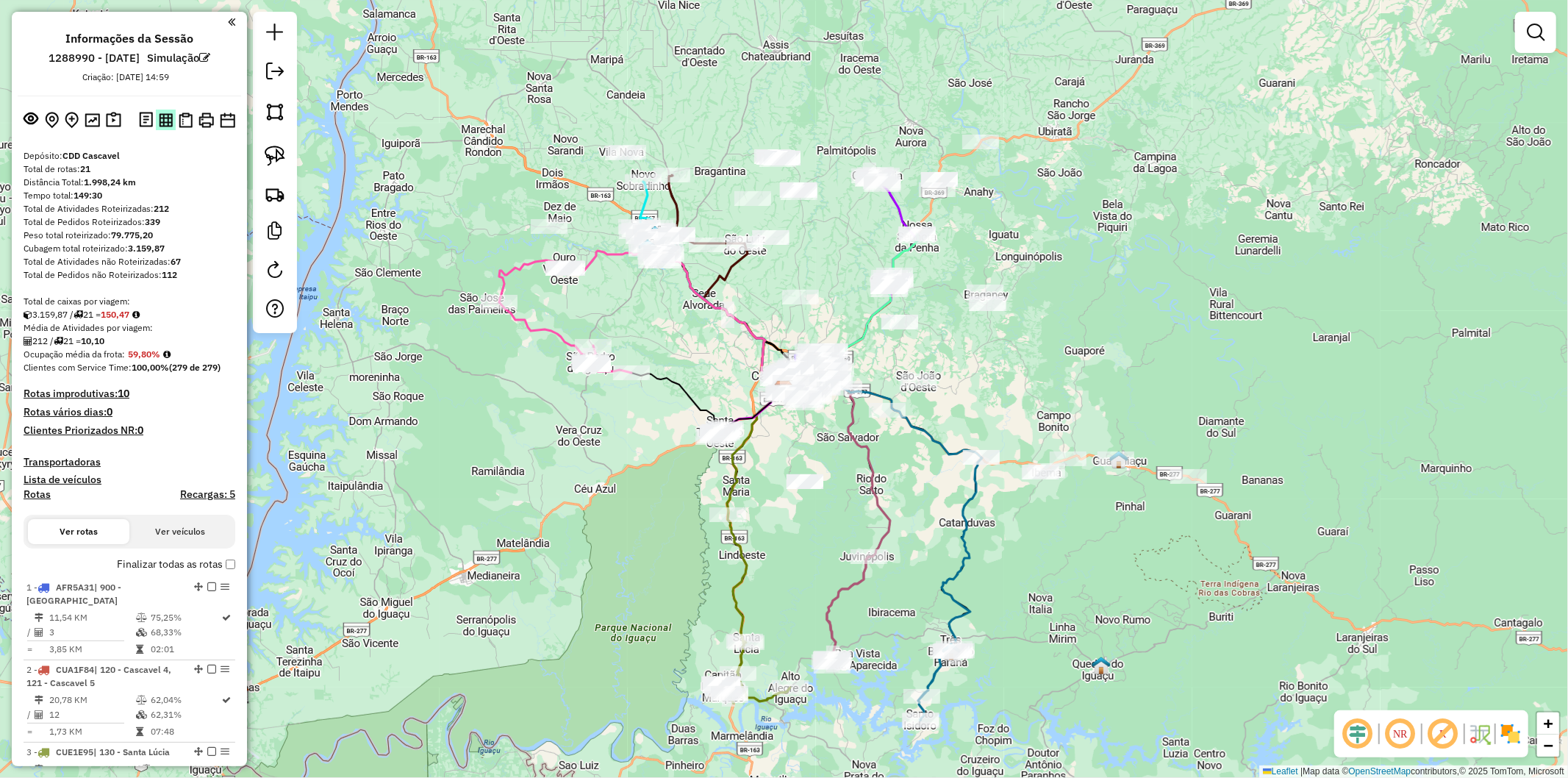
click at [163, 121] on img at bounding box center [165, 120] width 14 height 14
click at [184, 123] on img at bounding box center [185, 120] width 14 height 15
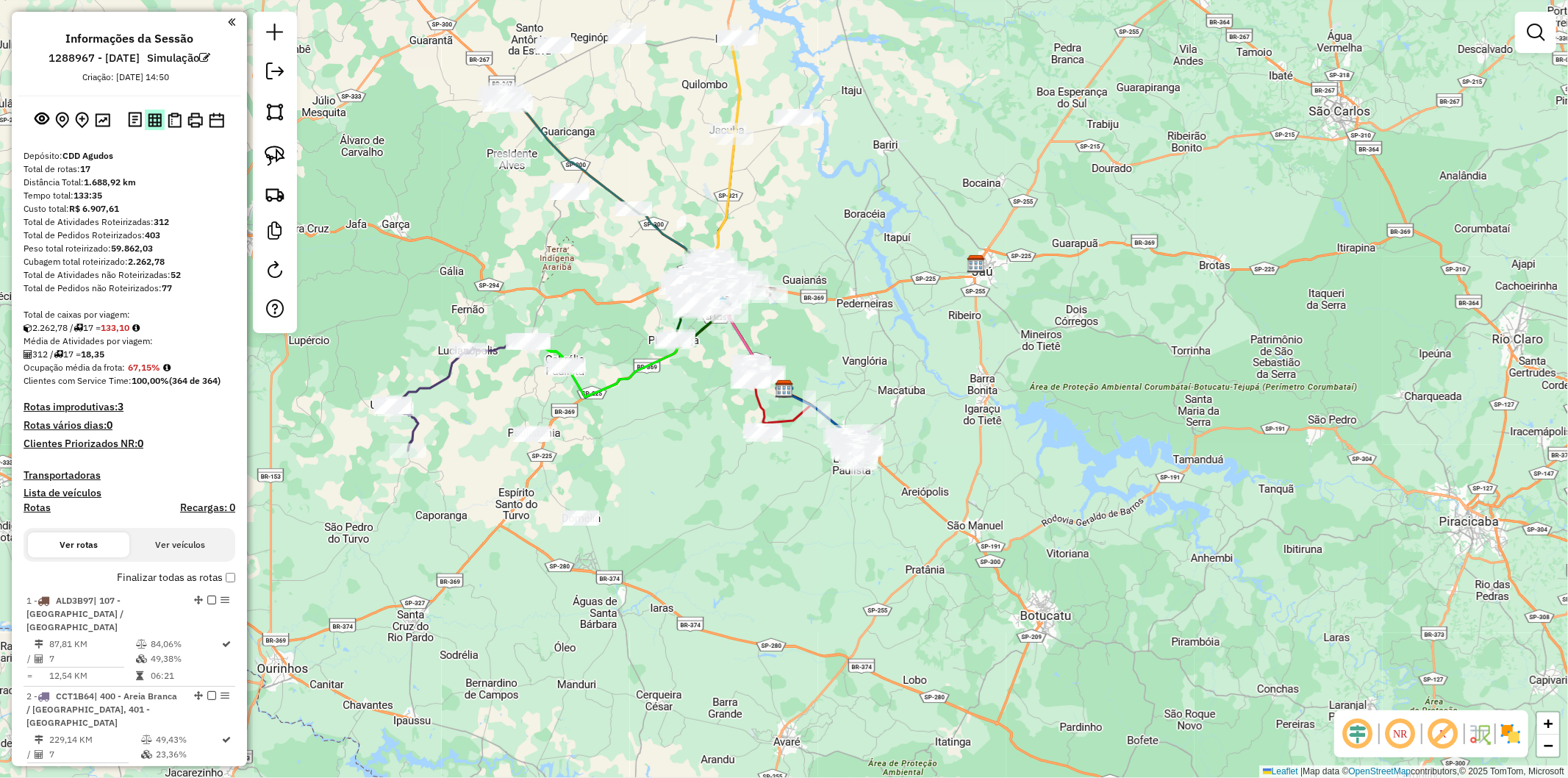
click at [151, 119] on img at bounding box center [155, 120] width 14 height 14
click at [176, 119] on img at bounding box center [175, 120] width 14 height 15
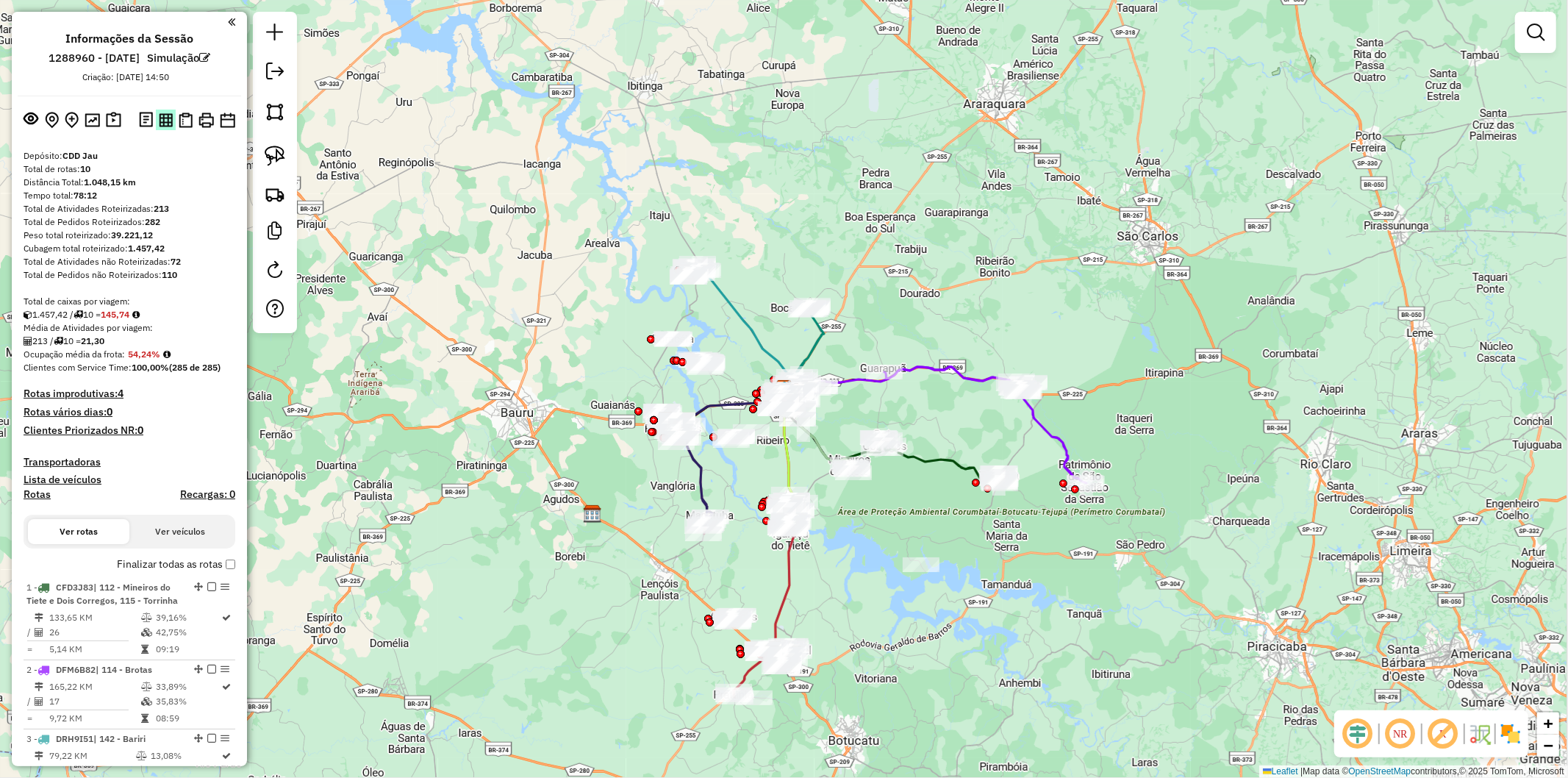
click at [164, 123] on img at bounding box center [165, 120] width 14 height 14
click at [184, 115] on img at bounding box center [185, 120] width 14 height 15
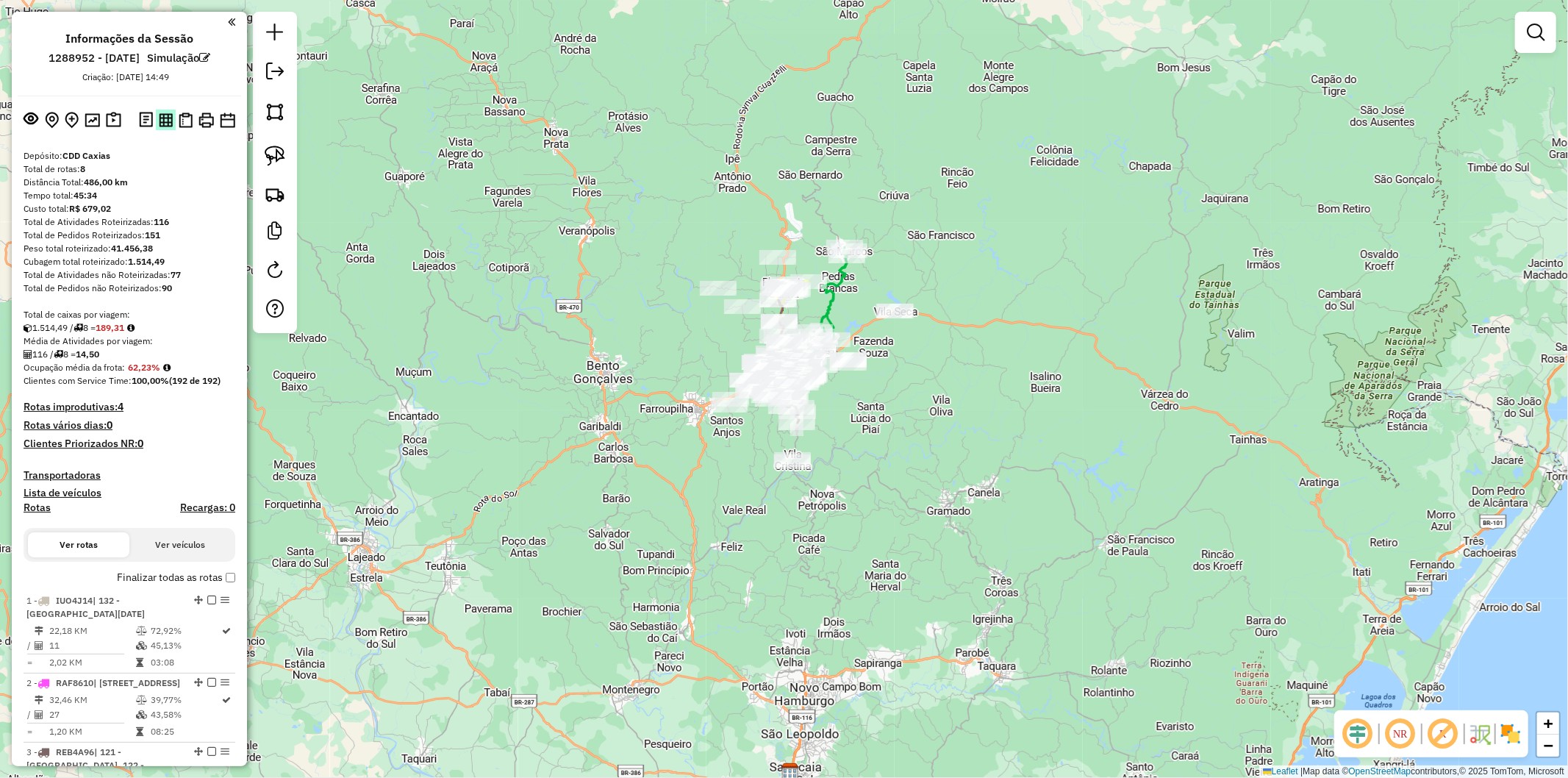
click at [162, 129] on button at bounding box center [166, 119] width 20 height 20
click at [182, 116] on img at bounding box center [185, 120] width 14 height 15
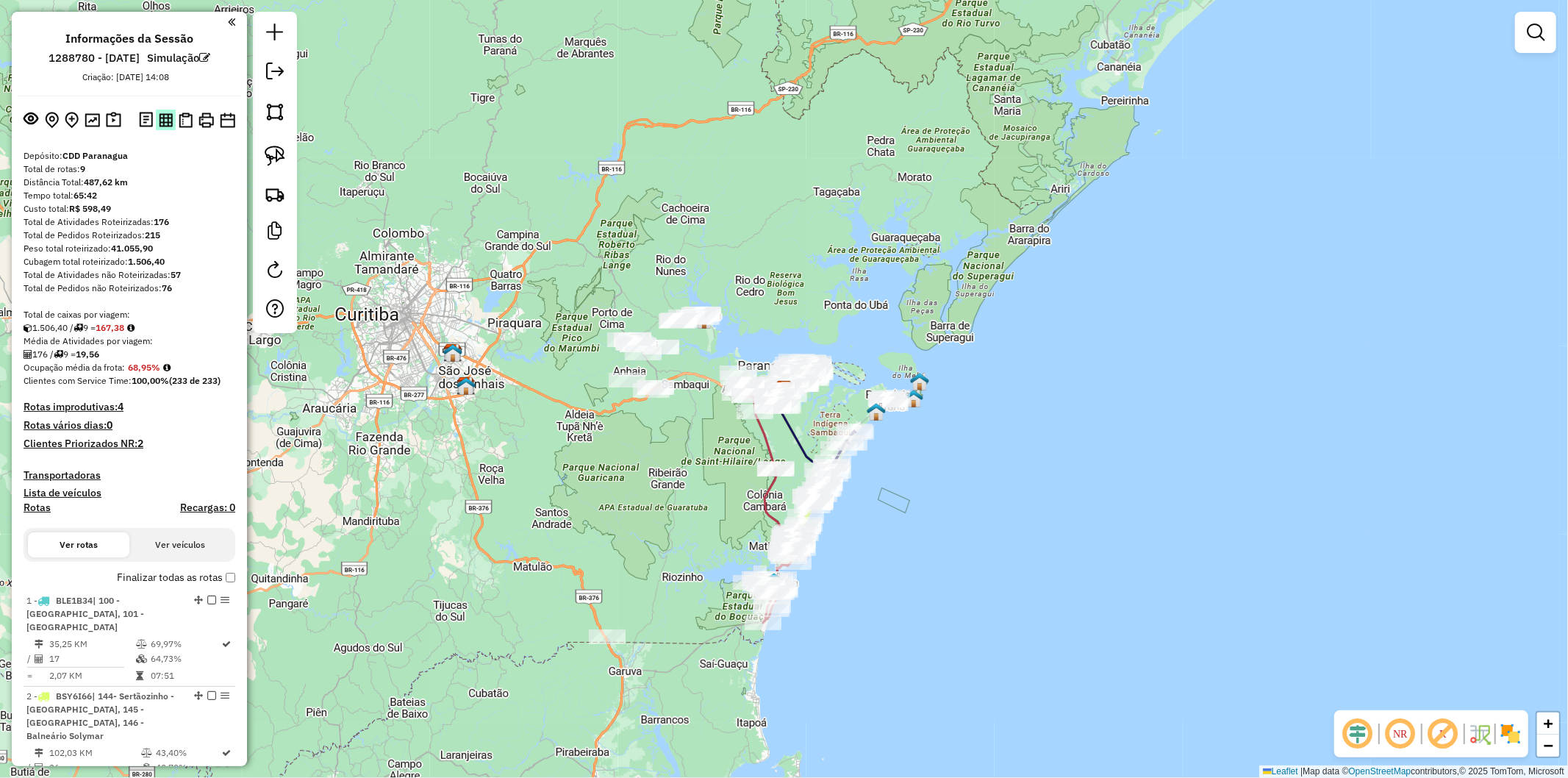
click at [158, 123] on img at bounding box center [165, 120] width 14 height 14
click at [188, 116] on img at bounding box center [185, 120] width 14 height 15
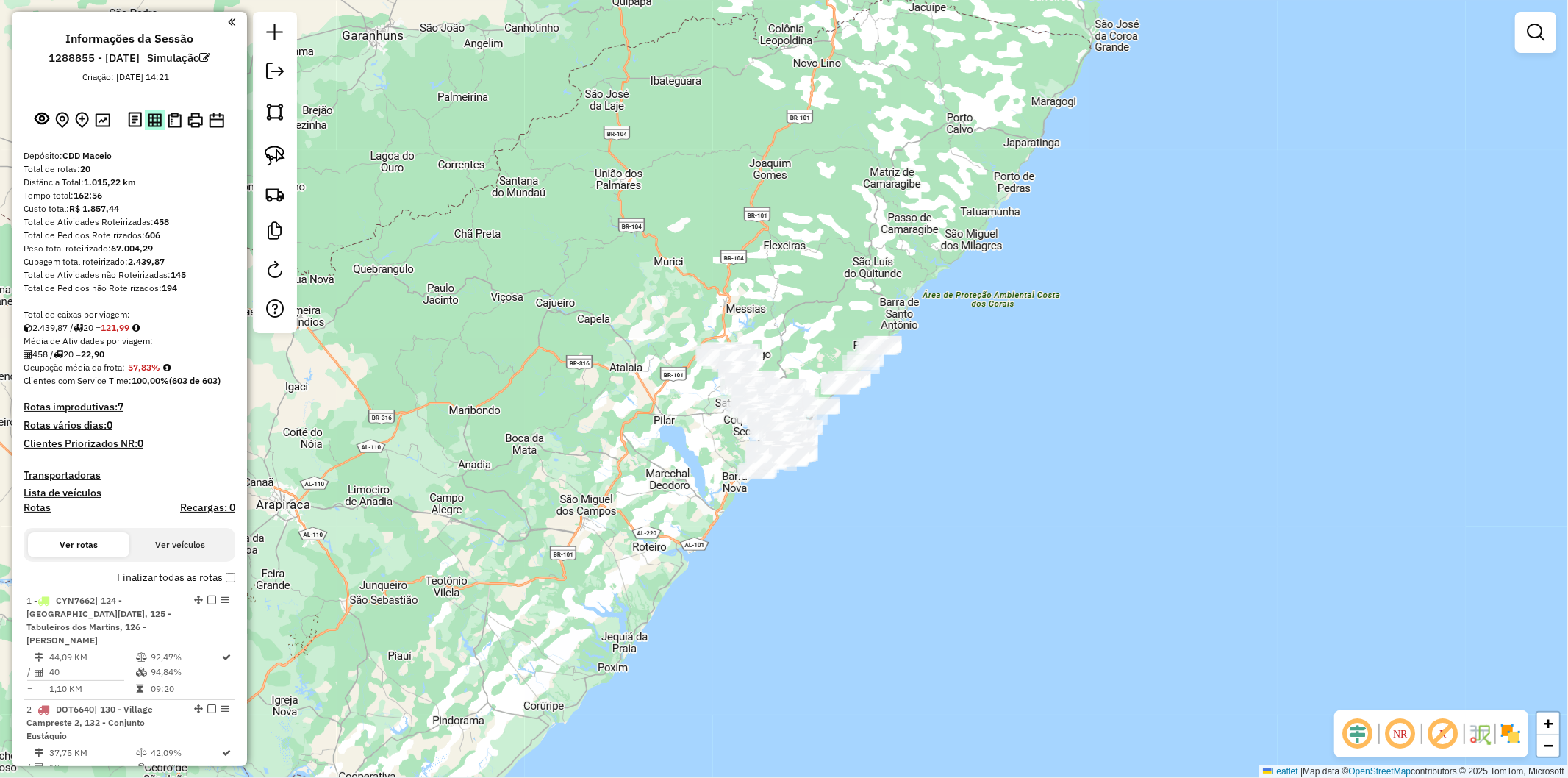
click at [148, 119] on img at bounding box center [155, 120] width 14 height 14
click at [174, 113] on img at bounding box center [175, 120] width 14 height 15
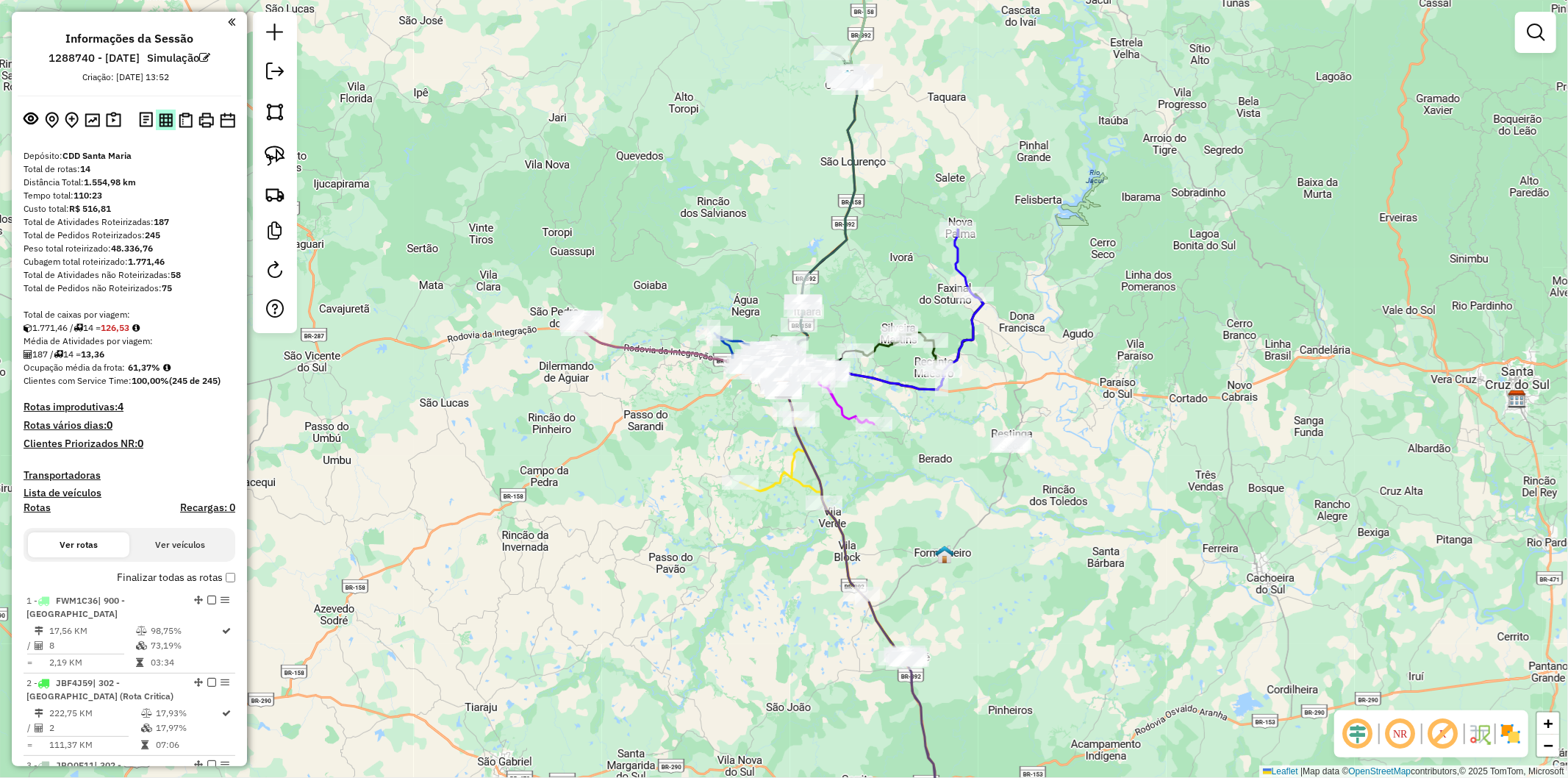
click at [165, 126] on img at bounding box center [165, 120] width 14 height 14
click at [187, 118] on img at bounding box center [185, 120] width 14 height 15
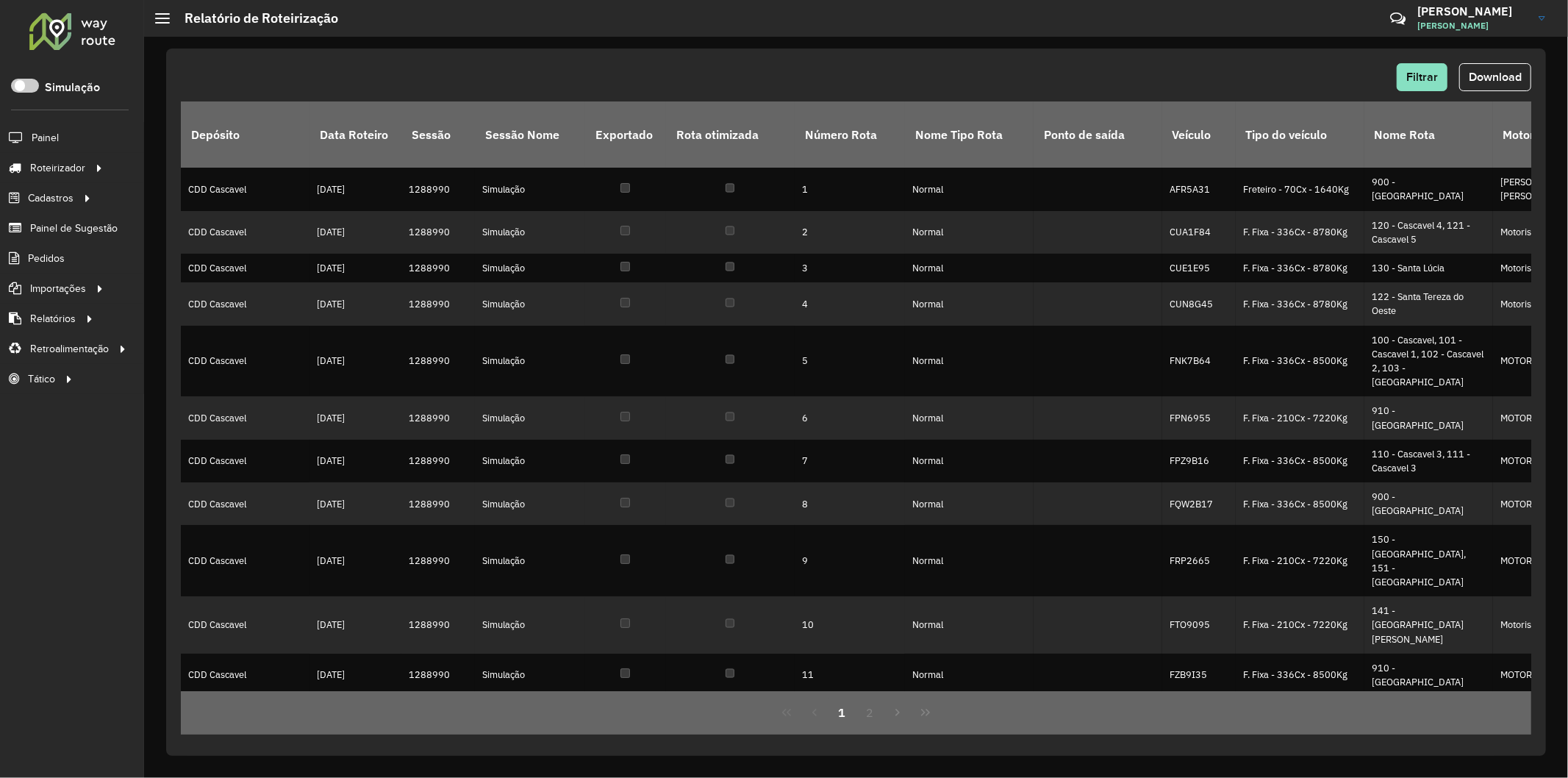
click at [921, 72] on div "Filtrar Download" at bounding box center [855, 77] width 1350 height 28
click at [1472, 78] on span "Download" at bounding box center [1494, 77] width 53 height 12
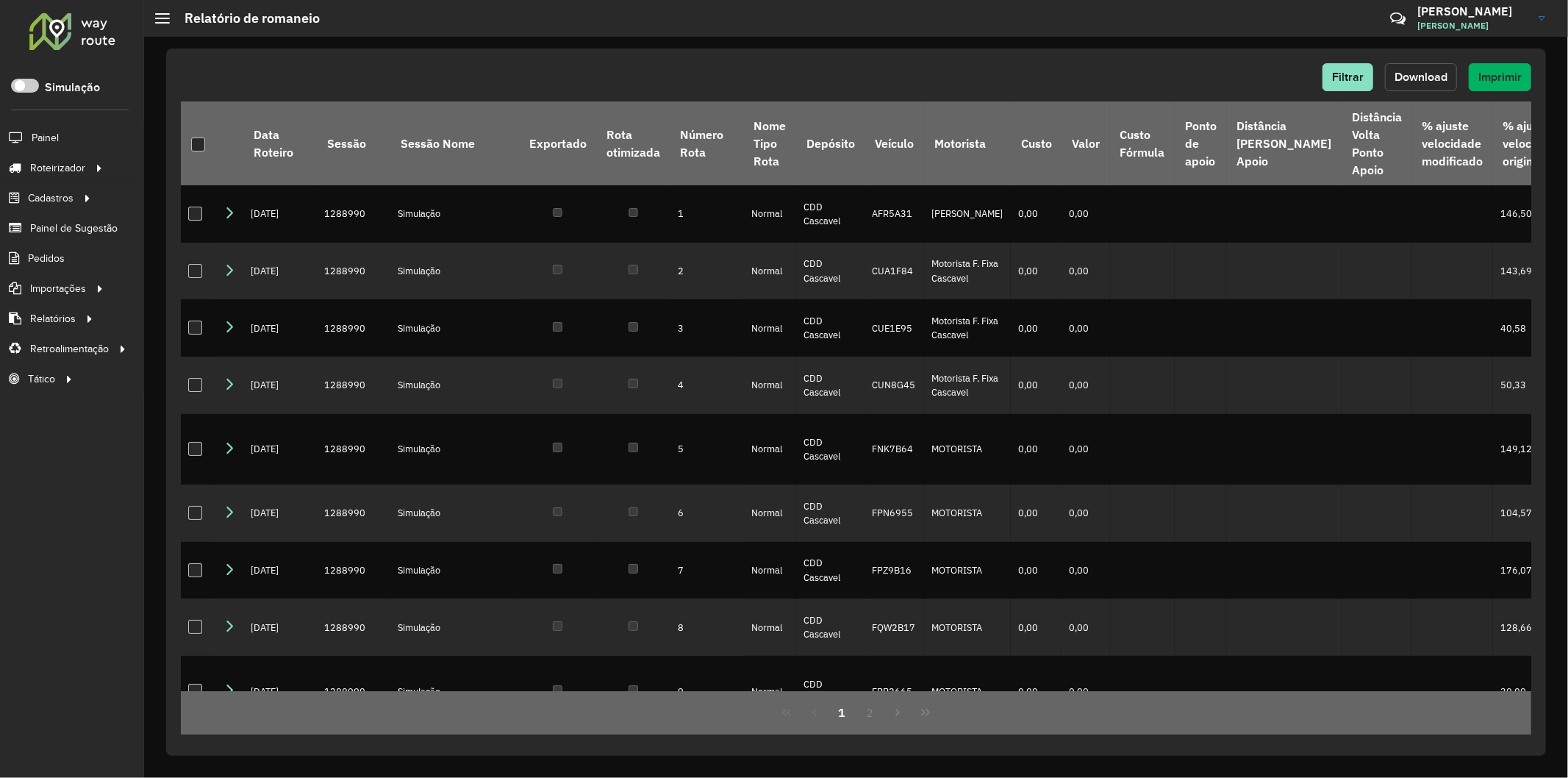
click at [1433, 81] on span "Download" at bounding box center [1420, 77] width 53 height 12
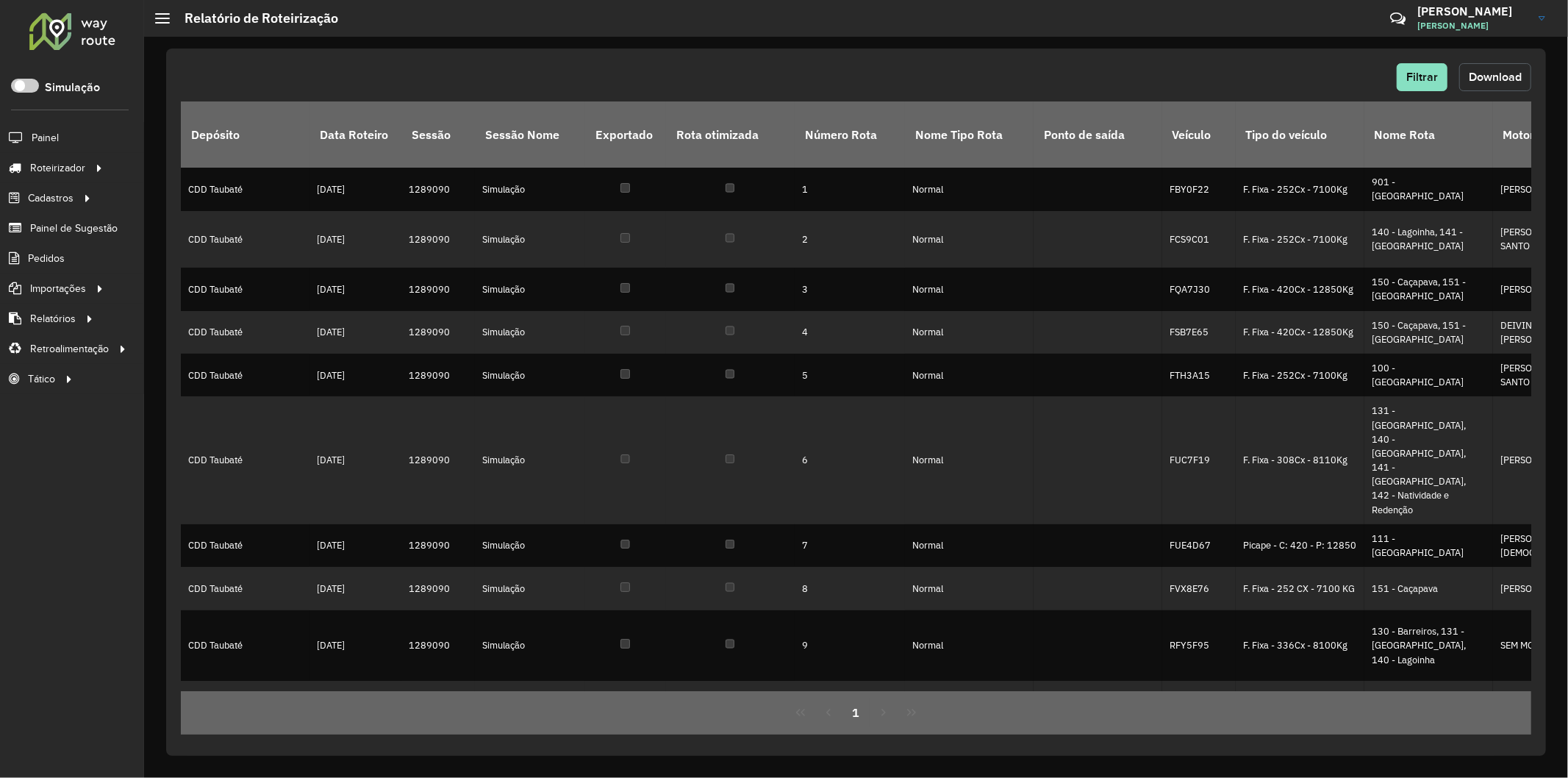
click at [1497, 79] on span "Download" at bounding box center [1494, 77] width 53 height 12
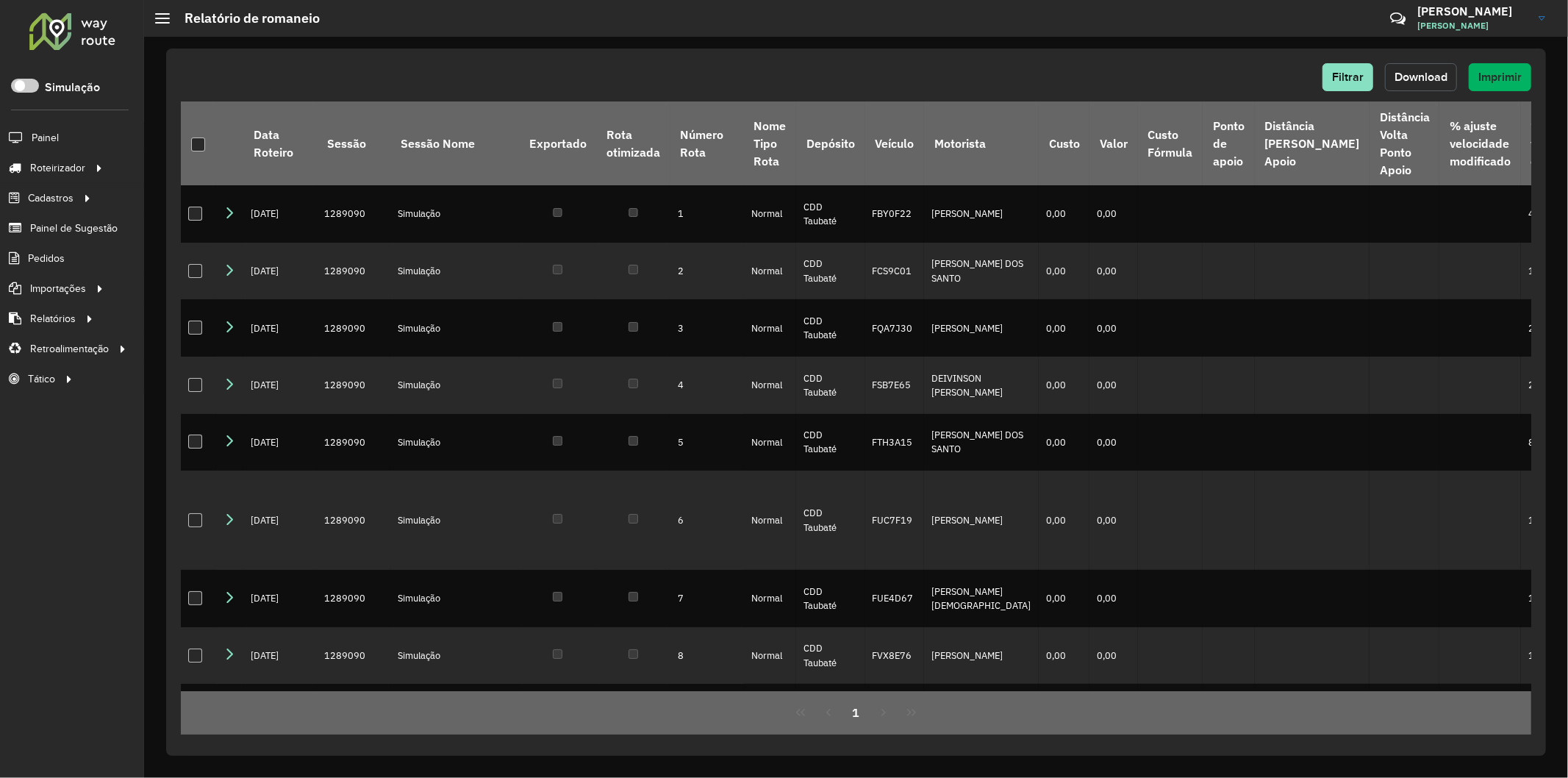
click at [1441, 79] on span "Download" at bounding box center [1420, 77] width 53 height 12
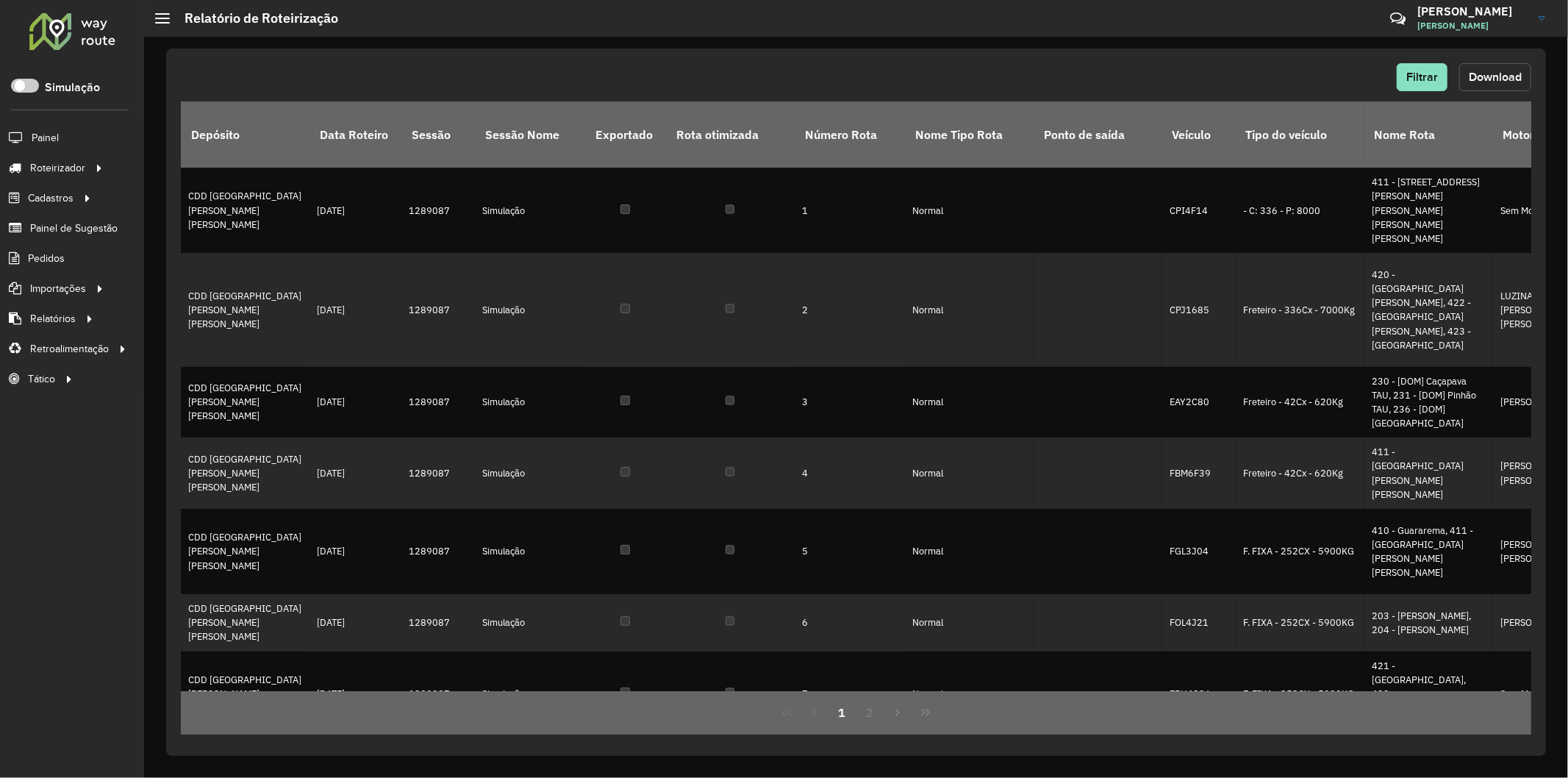
click at [1518, 74] on span "Download" at bounding box center [1494, 77] width 53 height 12
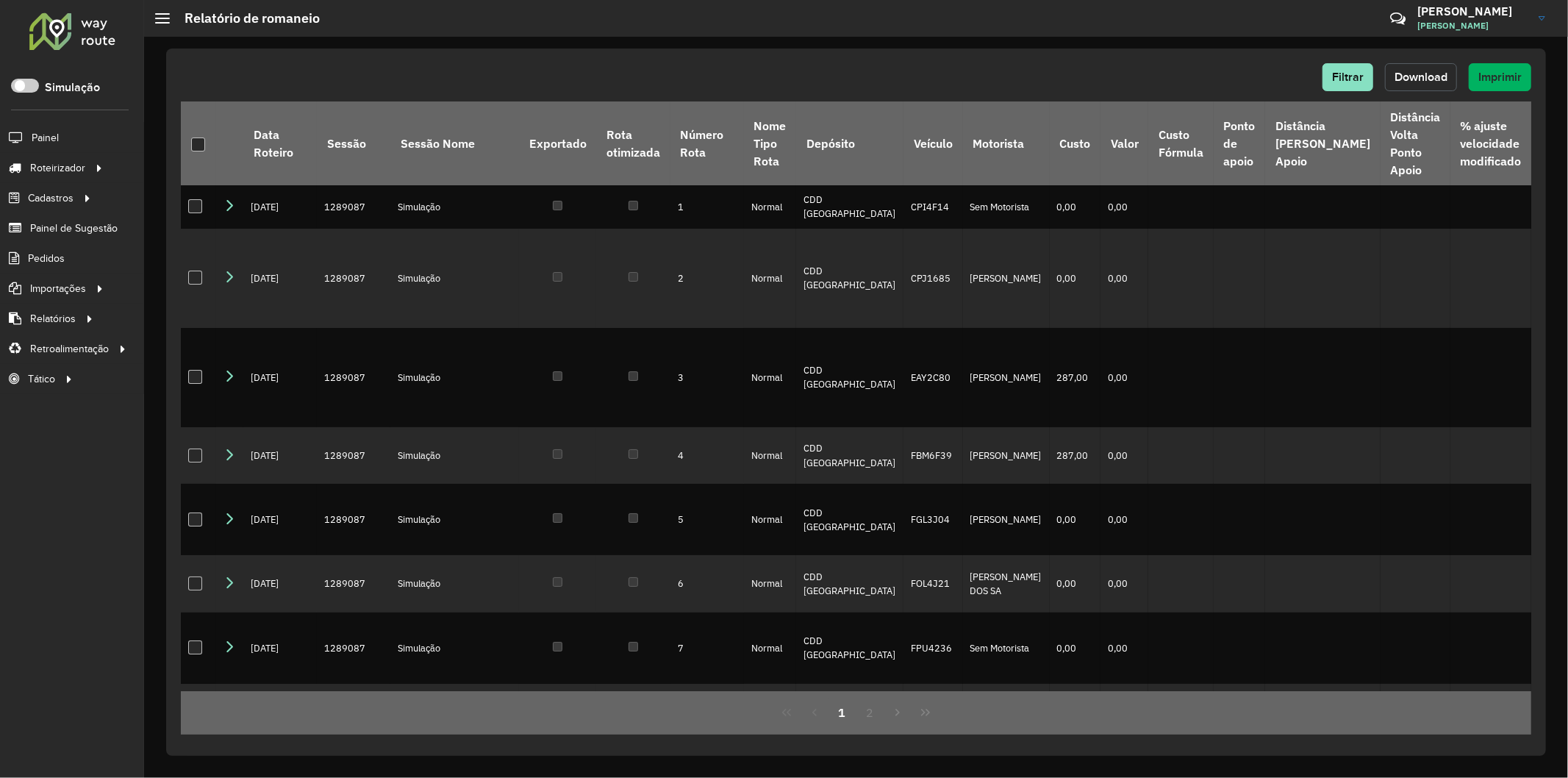
click at [1423, 77] on span "Download" at bounding box center [1420, 77] width 53 height 12
click at [1185, 74] on div "Filtrar Download Imprimir" at bounding box center [855, 77] width 1350 height 28
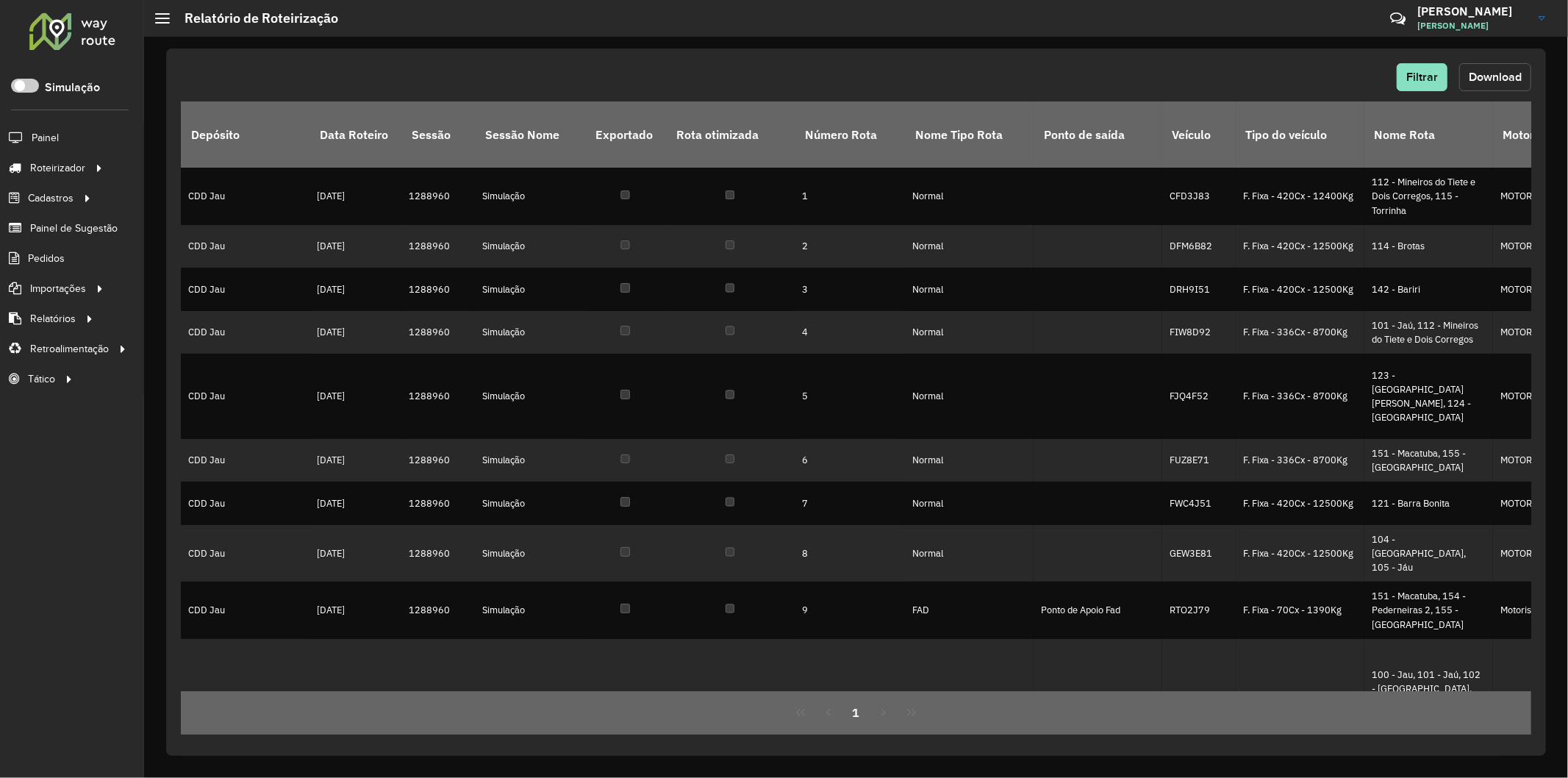
click at [1494, 70] on span "Download" at bounding box center [1494, 77] width 53 height 12
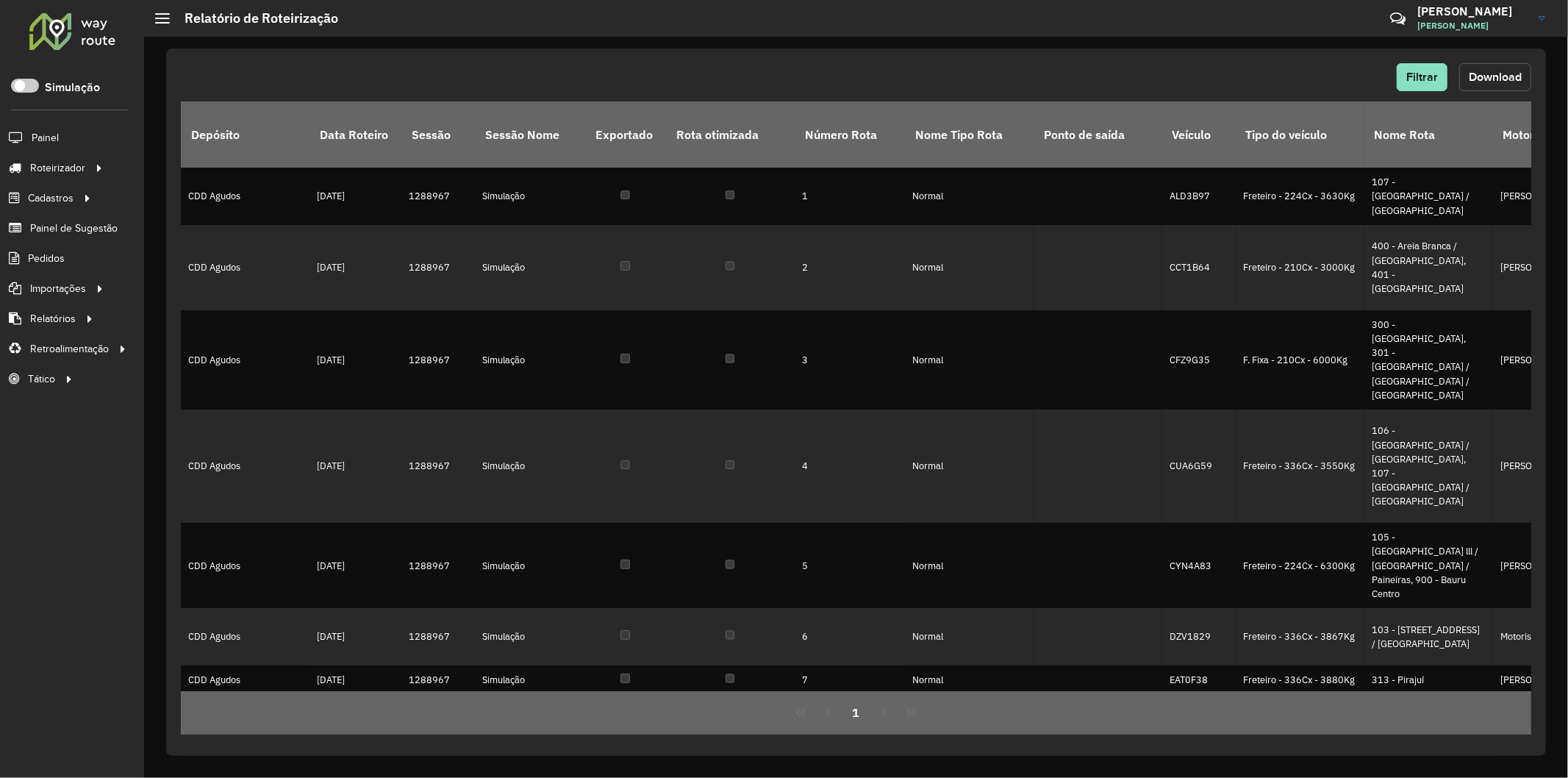
click at [1509, 80] on span "Download" at bounding box center [1494, 77] width 53 height 12
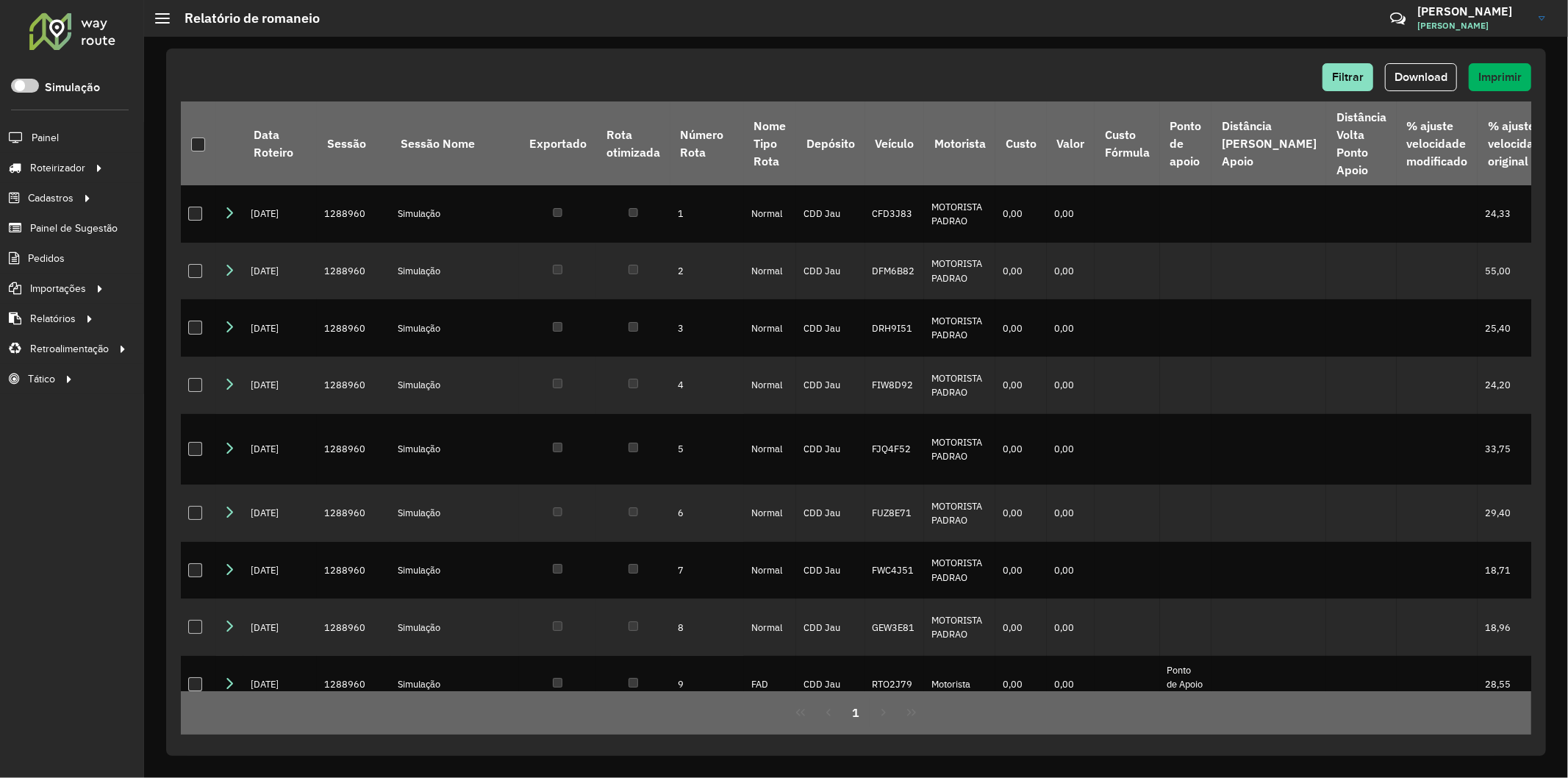
click at [1441, 68] on button "Download" at bounding box center [1421, 77] width 72 height 28
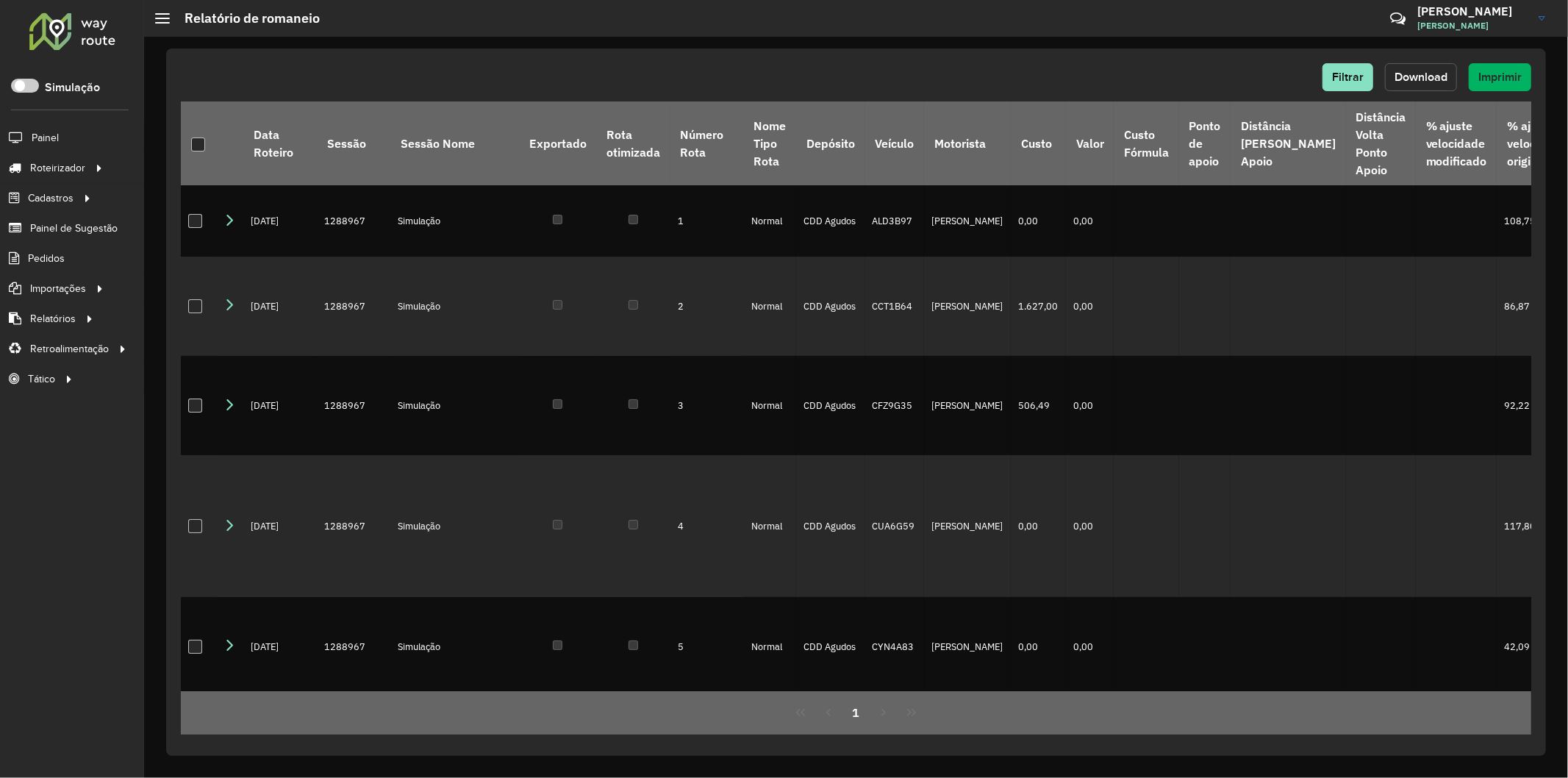
click at [1401, 66] on button "Download" at bounding box center [1421, 77] width 72 height 28
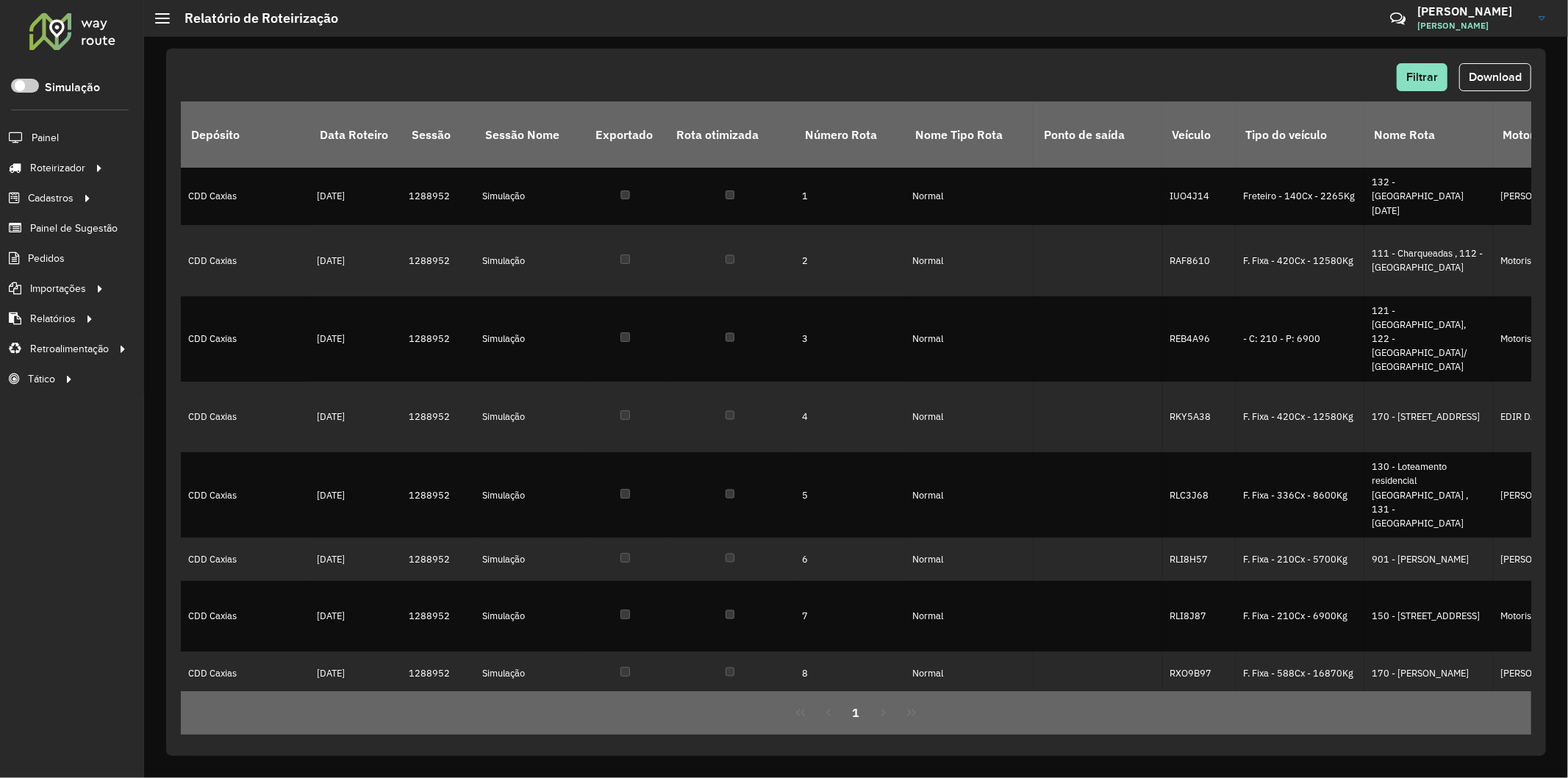
click at [1485, 81] on span "Download" at bounding box center [1494, 77] width 53 height 12
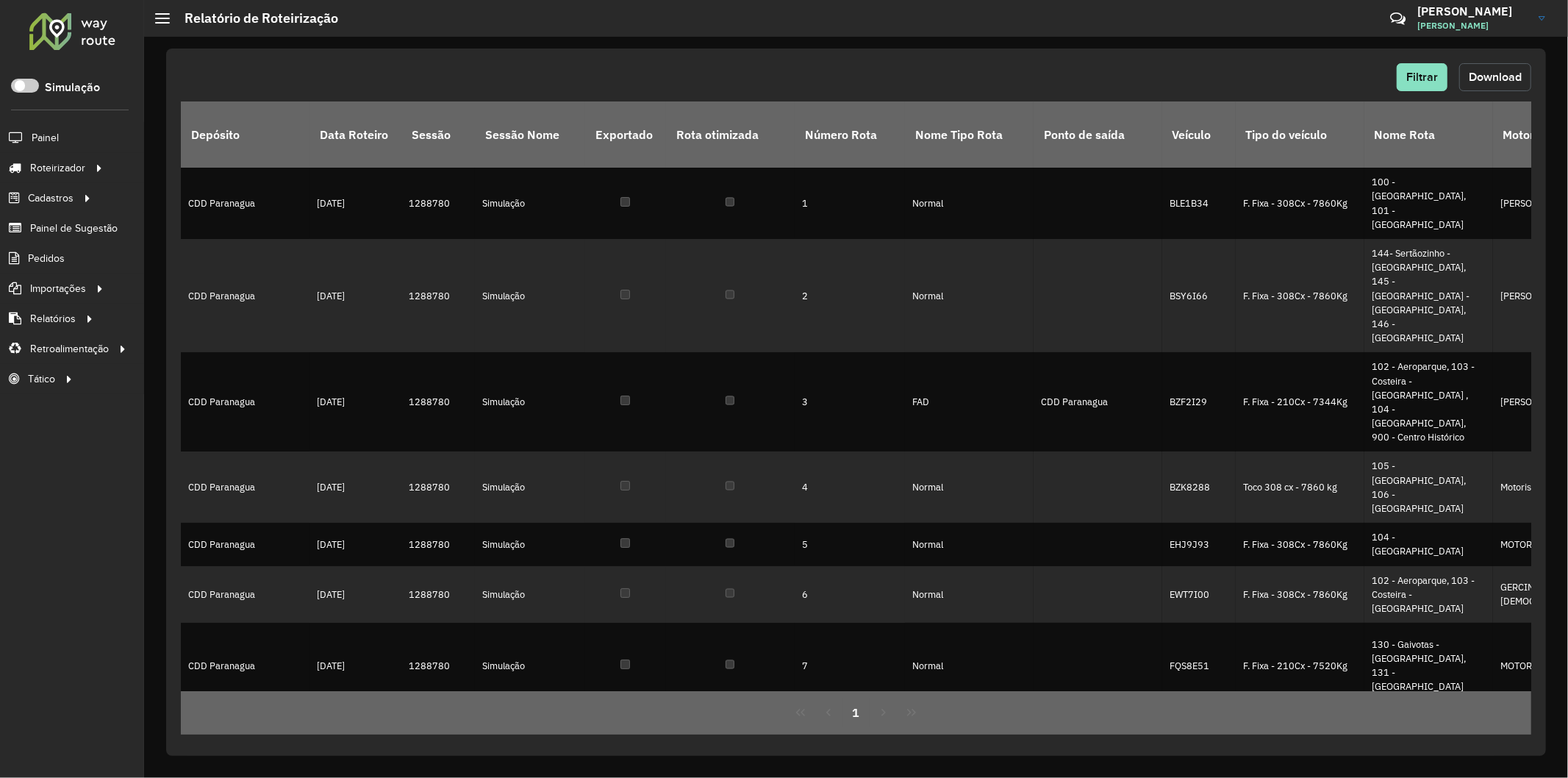
click at [1508, 80] on span "Download" at bounding box center [1494, 77] width 53 height 12
click at [1135, 48] on div "Filtrar Download Depósito Data Roteiro Sessão Sessão Nome Exportado Rota otimiz…" at bounding box center [856, 401] width 1380 height 707
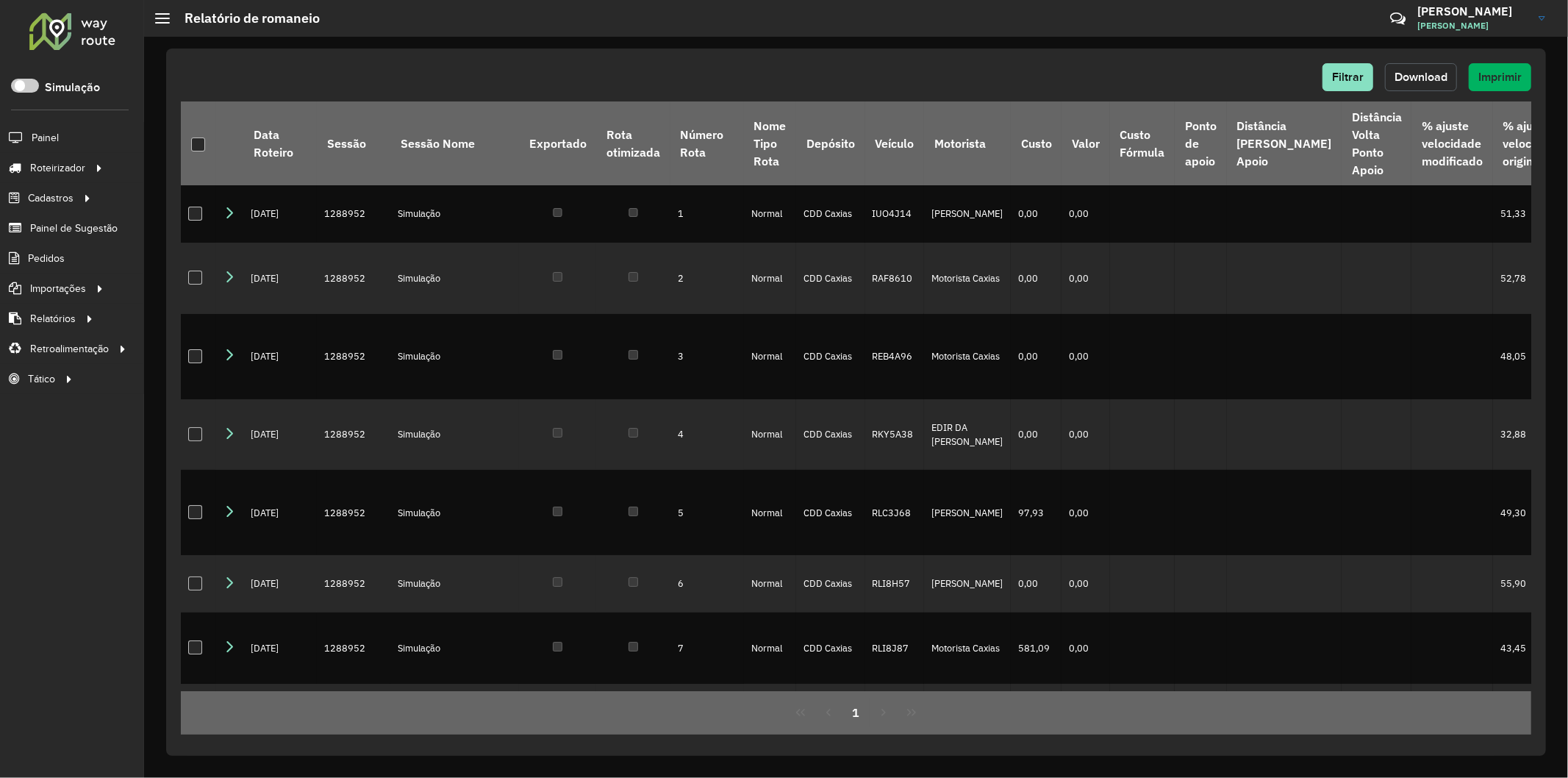
click at [1402, 72] on span "Download" at bounding box center [1420, 77] width 53 height 12
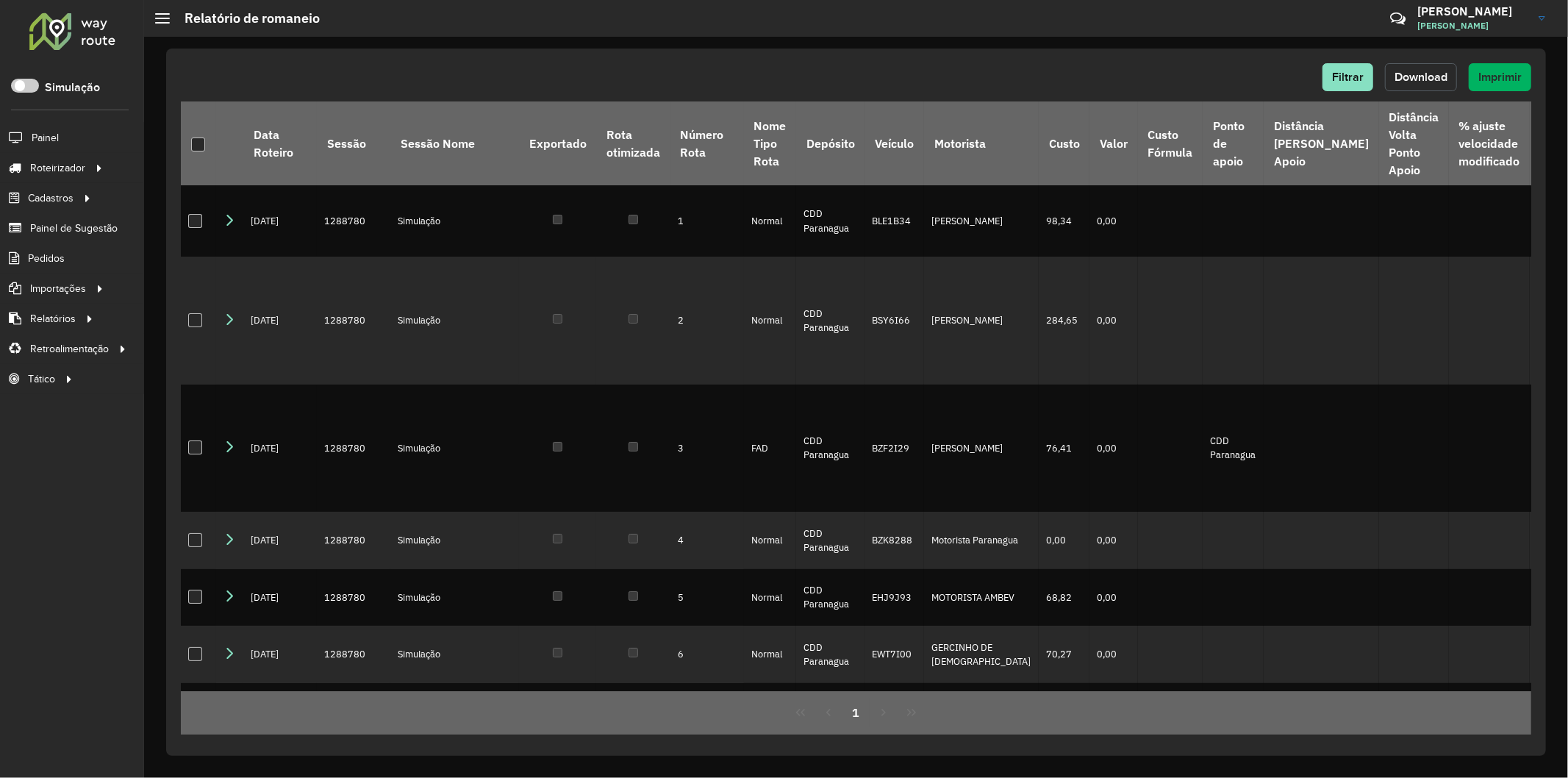
click at [1415, 70] on span "Download" at bounding box center [1420, 77] width 53 height 12
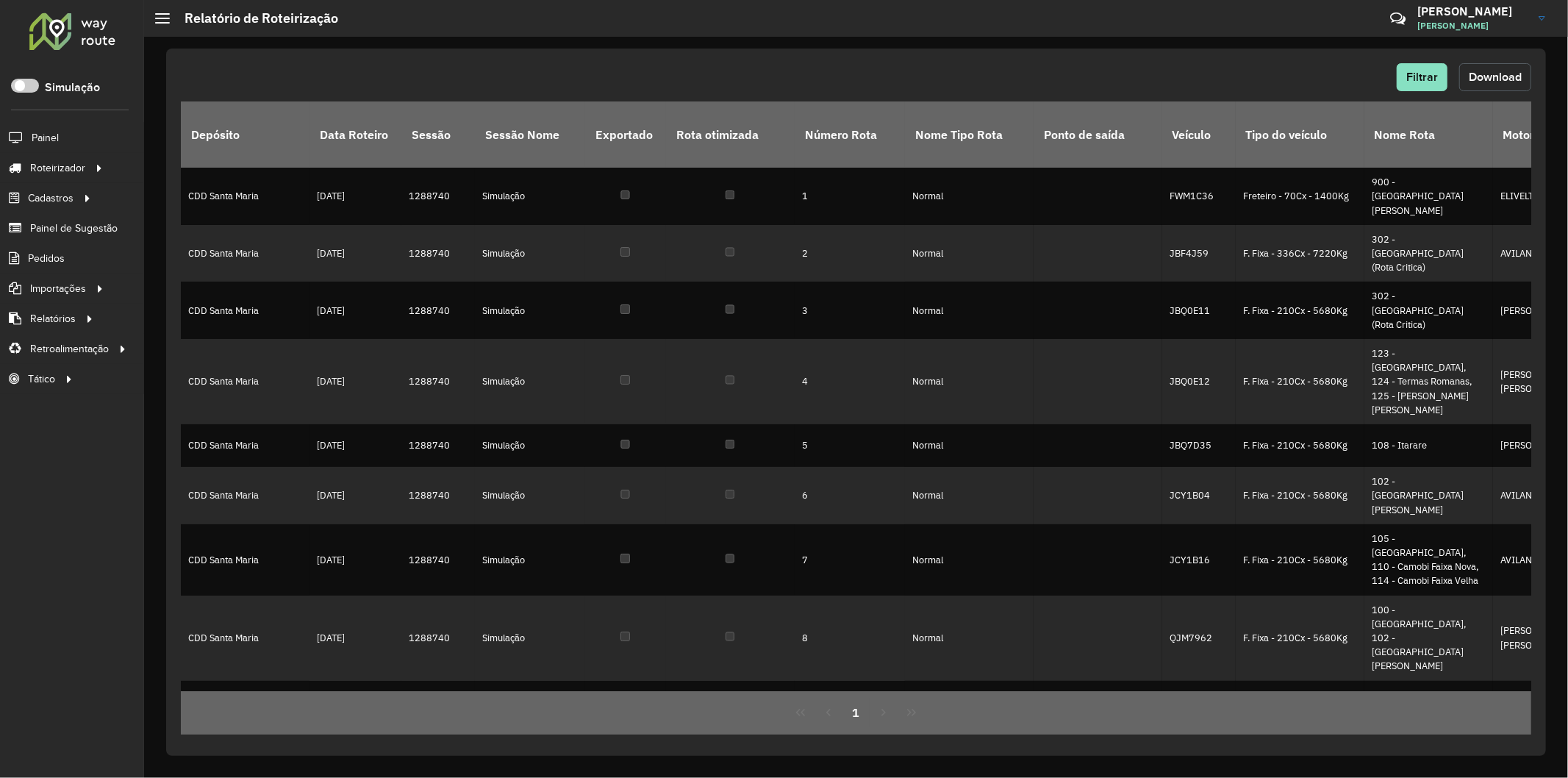
click at [1488, 79] on span "Download" at bounding box center [1494, 77] width 53 height 12
click at [510, 72] on div "Filtrar Download" at bounding box center [855, 77] width 1350 height 28
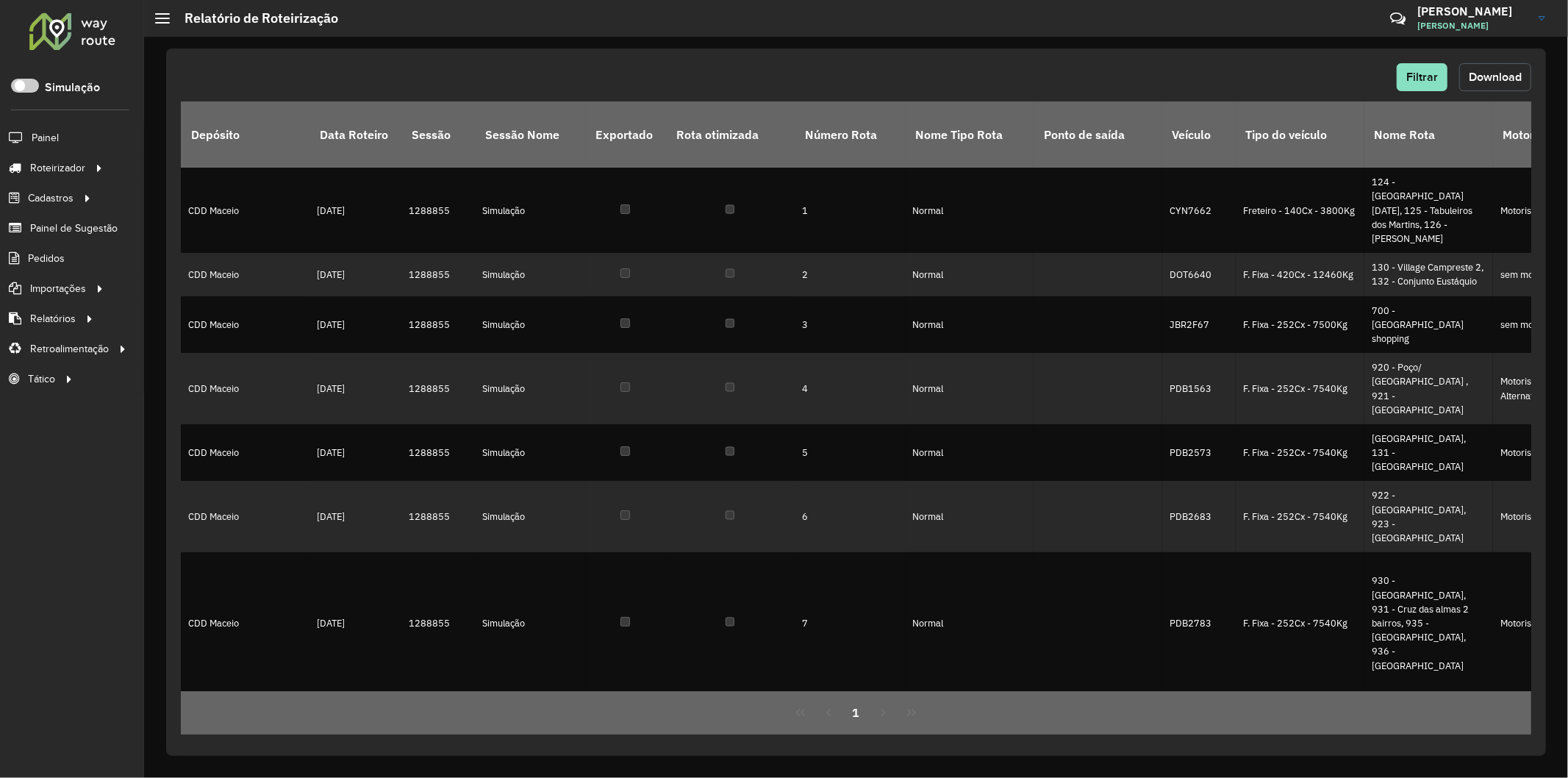
click at [1494, 81] on span "Download" at bounding box center [1494, 77] width 53 height 12
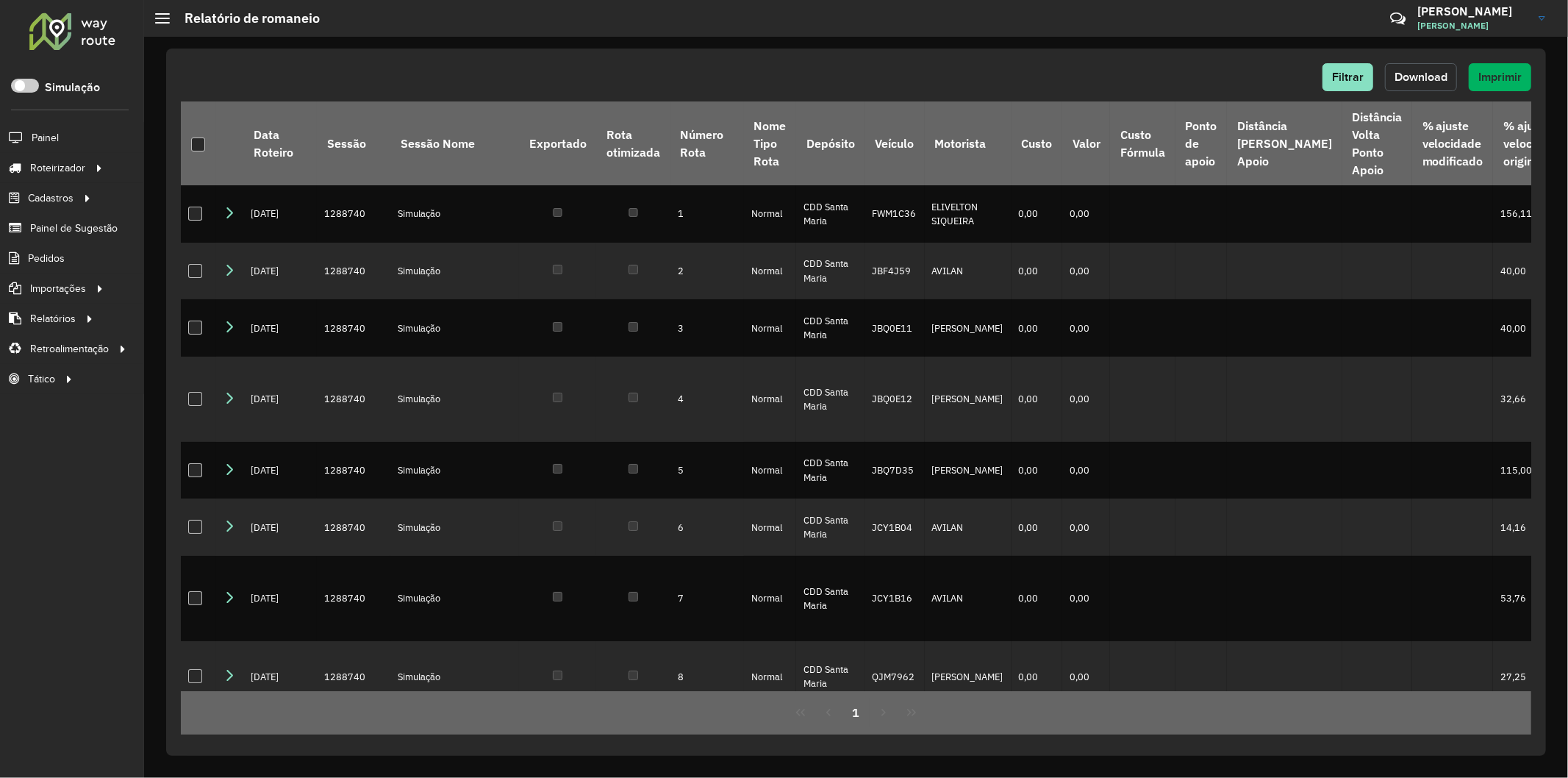
click at [1408, 74] on span "Download" at bounding box center [1420, 77] width 53 height 12
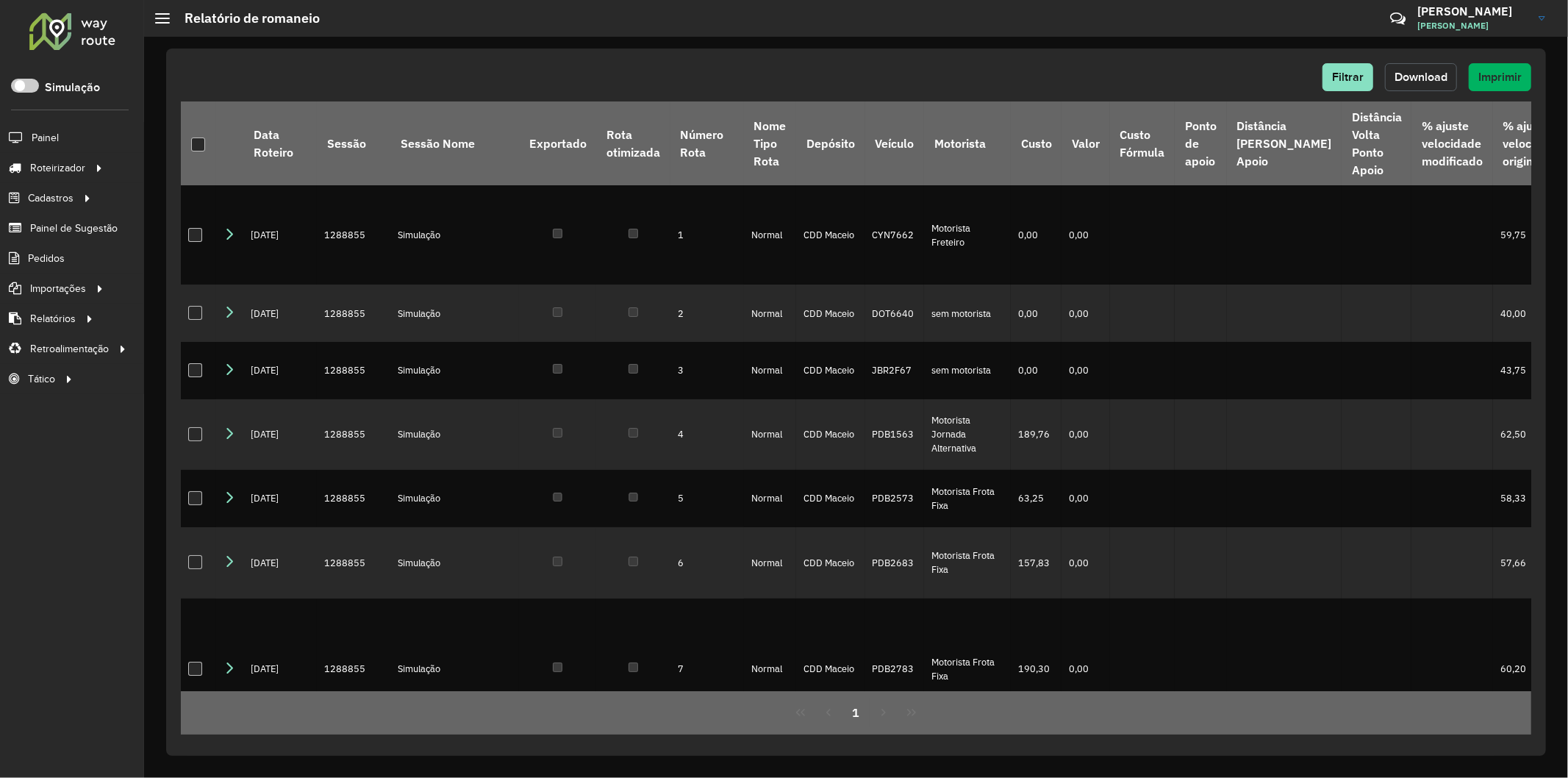
click at [1416, 64] on button "Download" at bounding box center [1421, 77] width 72 height 28
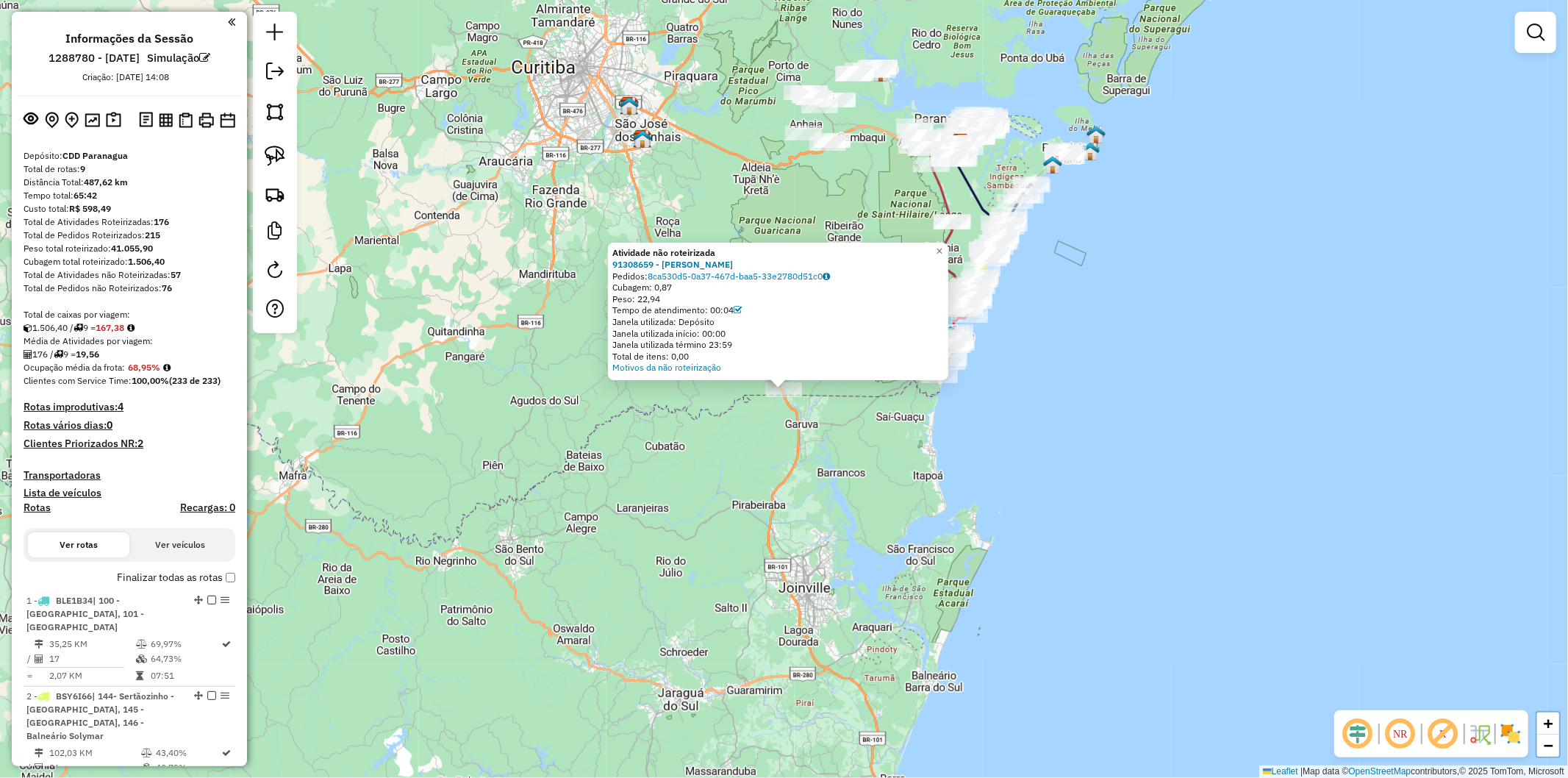
click at [866, 427] on div "Atividade não roteirizada 91308659 - CRISTIANO ALEX Pedidos: 8ca530d5-0a37-467d…" at bounding box center [784, 389] width 1568 height 778
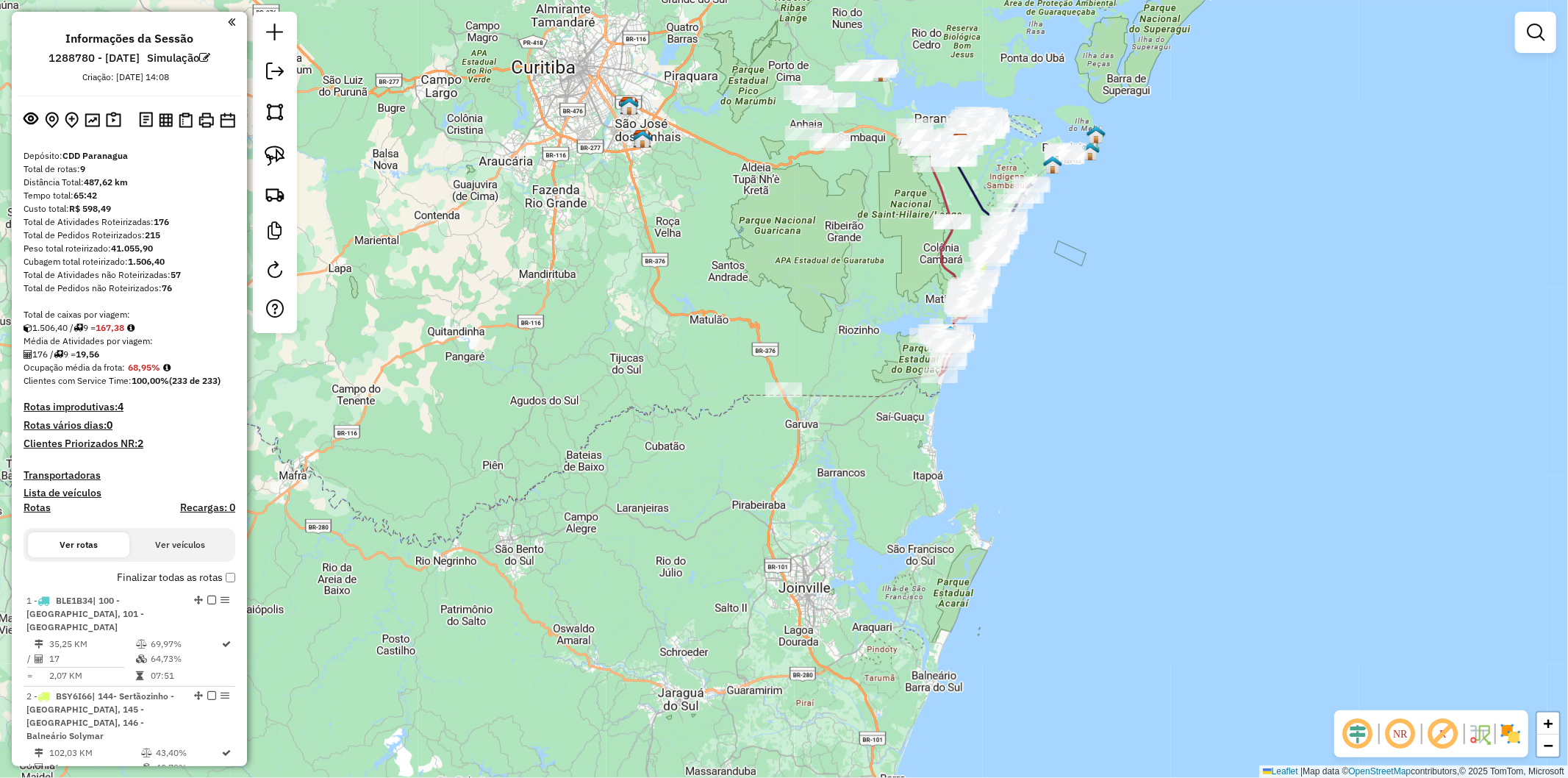
select select "**********"
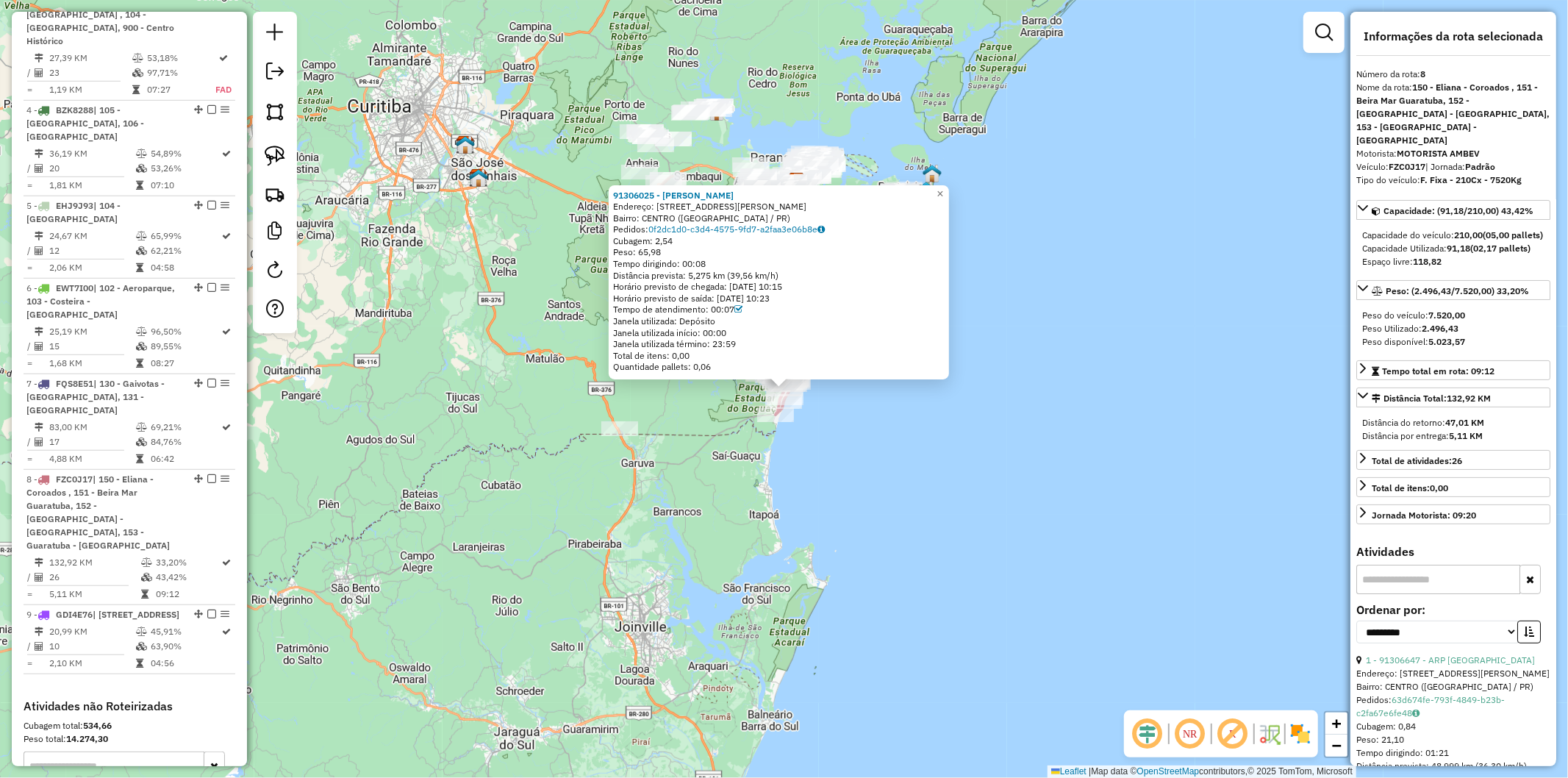
scroll to position [946, 0]
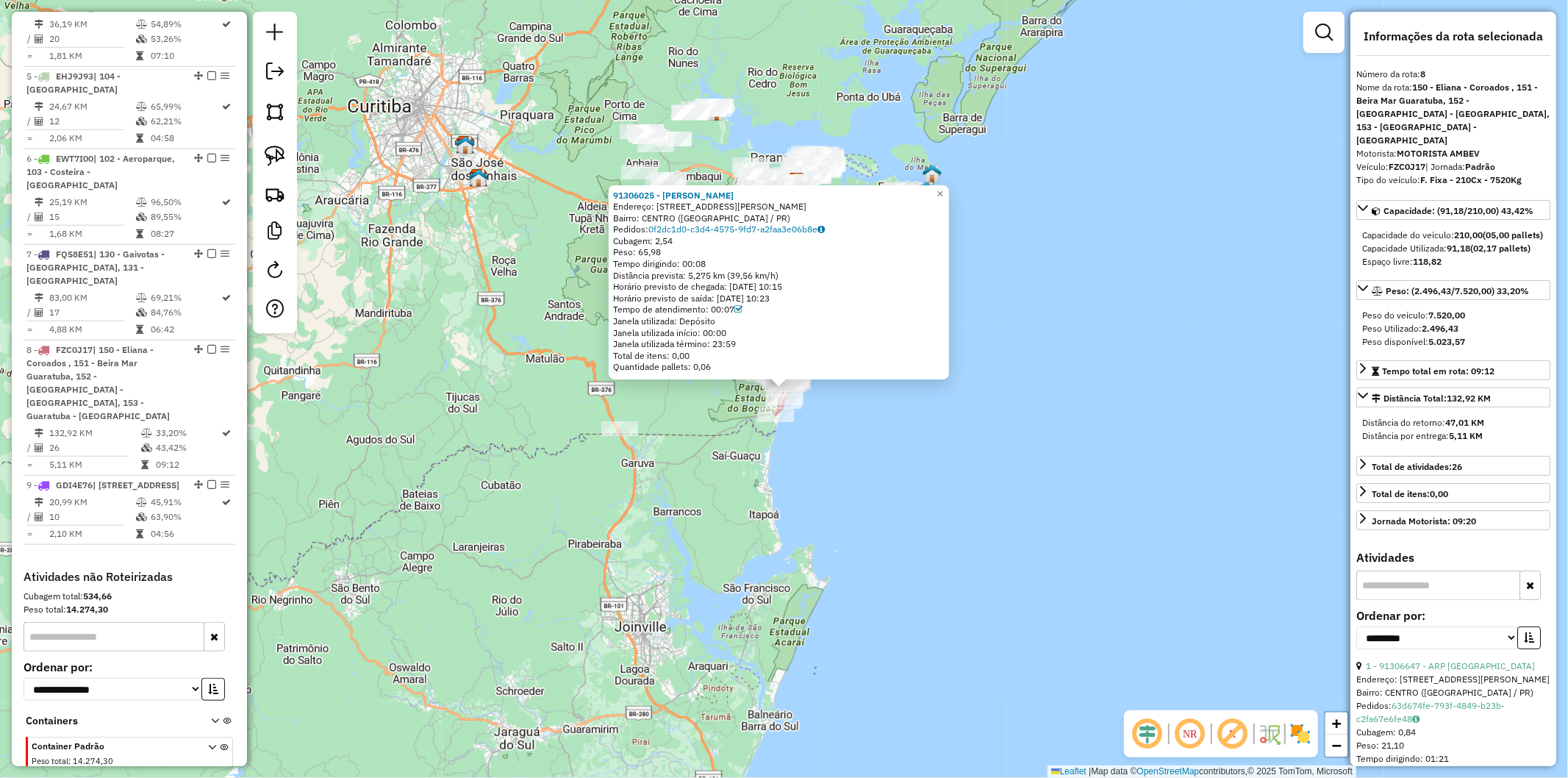
click at [835, 404] on div "91306025 - ADRIANA RIBEIRO RHOD Endereço: RUA FRANCISCO ARCEGA 1706 Bairro: CEN…" at bounding box center [784, 389] width 1568 height 778
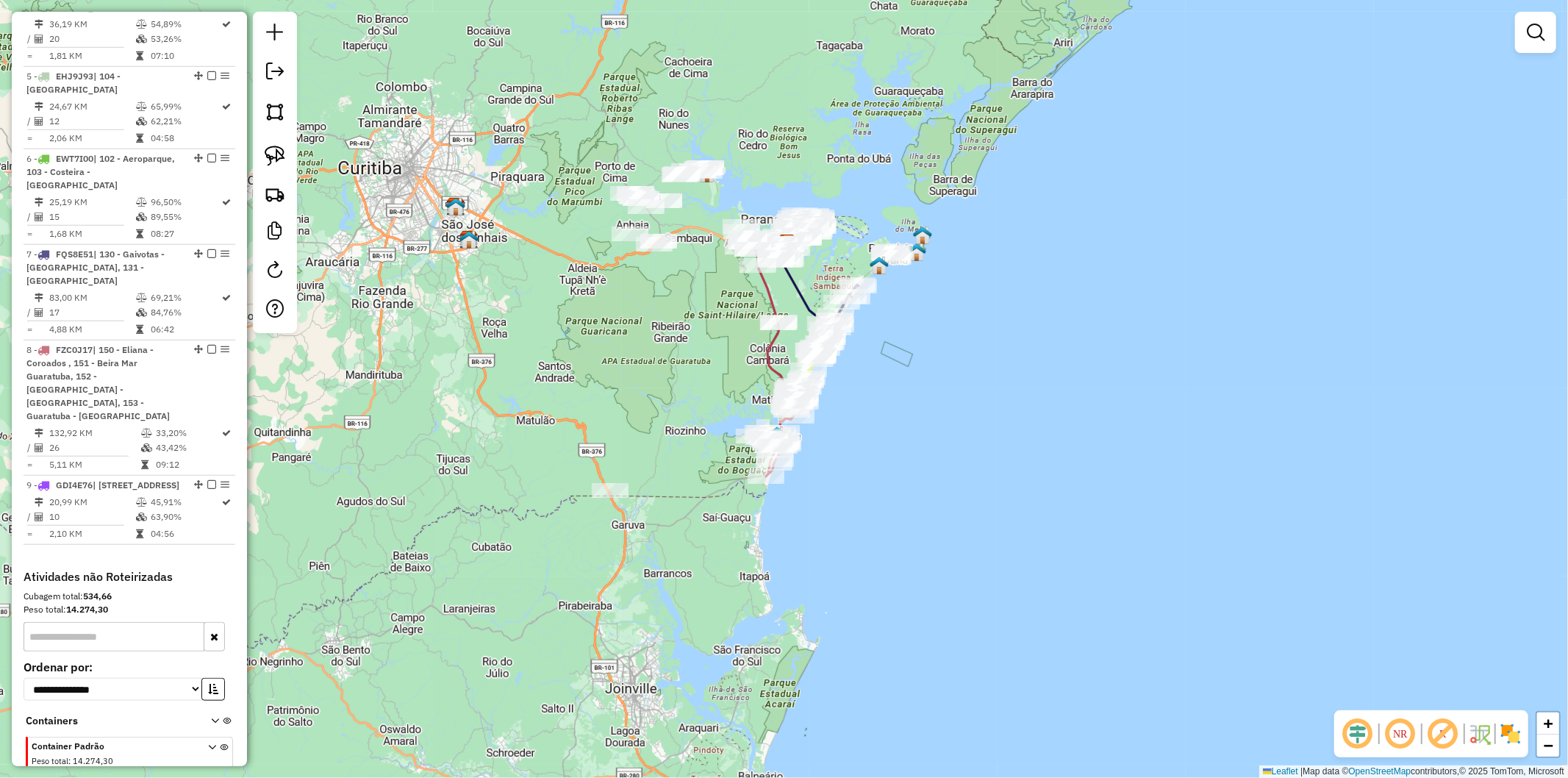
drag, startPoint x: 725, startPoint y: 329, endPoint x: 741, endPoint y: 397, distance: 69.9
click at [730, 375] on div "Janela de atendimento Grade de atendimento Capacidade Transportadoras Veículos …" at bounding box center [784, 389] width 1568 height 778
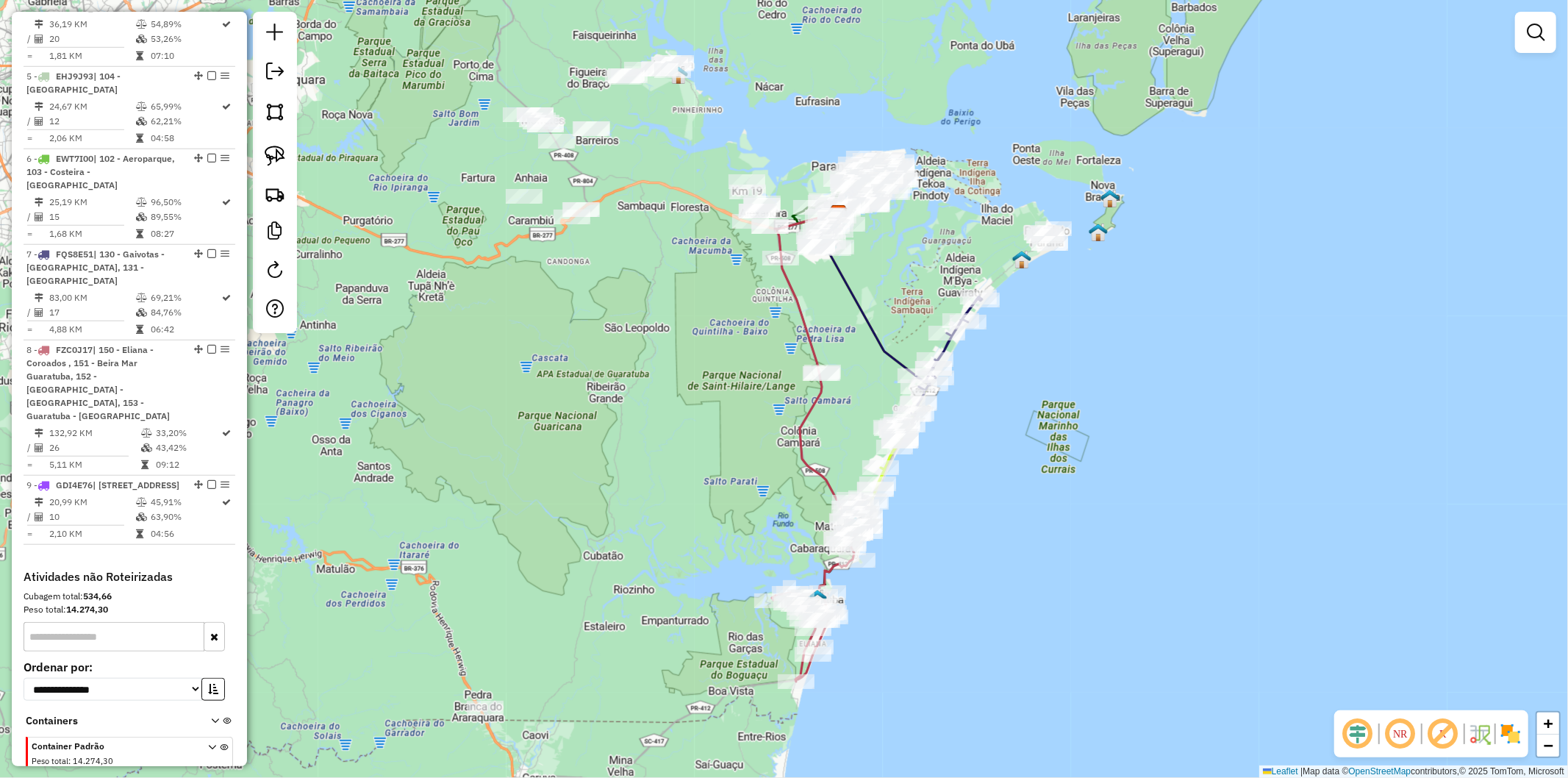
drag, startPoint x: 704, startPoint y: 328, endPoint x: 706, endPoint y: 349, distance: 21.1
click at [706, 349] on div "Janela de atendimento Grade de atendimento Capacidade Transportadoras Veículos …" at bounding box center [784, 389] width 1568 height 778
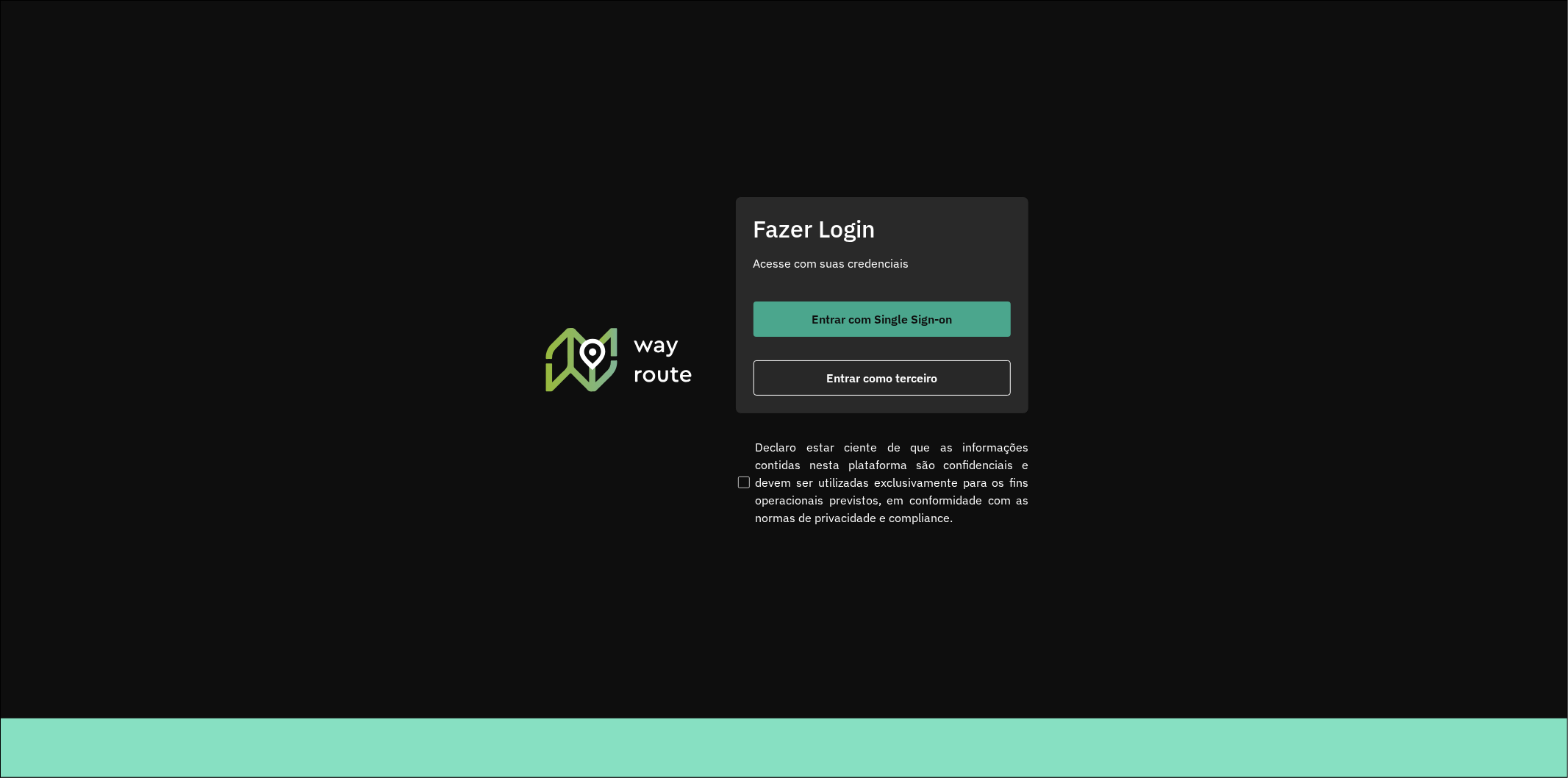
click at [835, 315] on span "Entrar com Single Sign-on" at bounding box center [881, 319] width 140 height 11
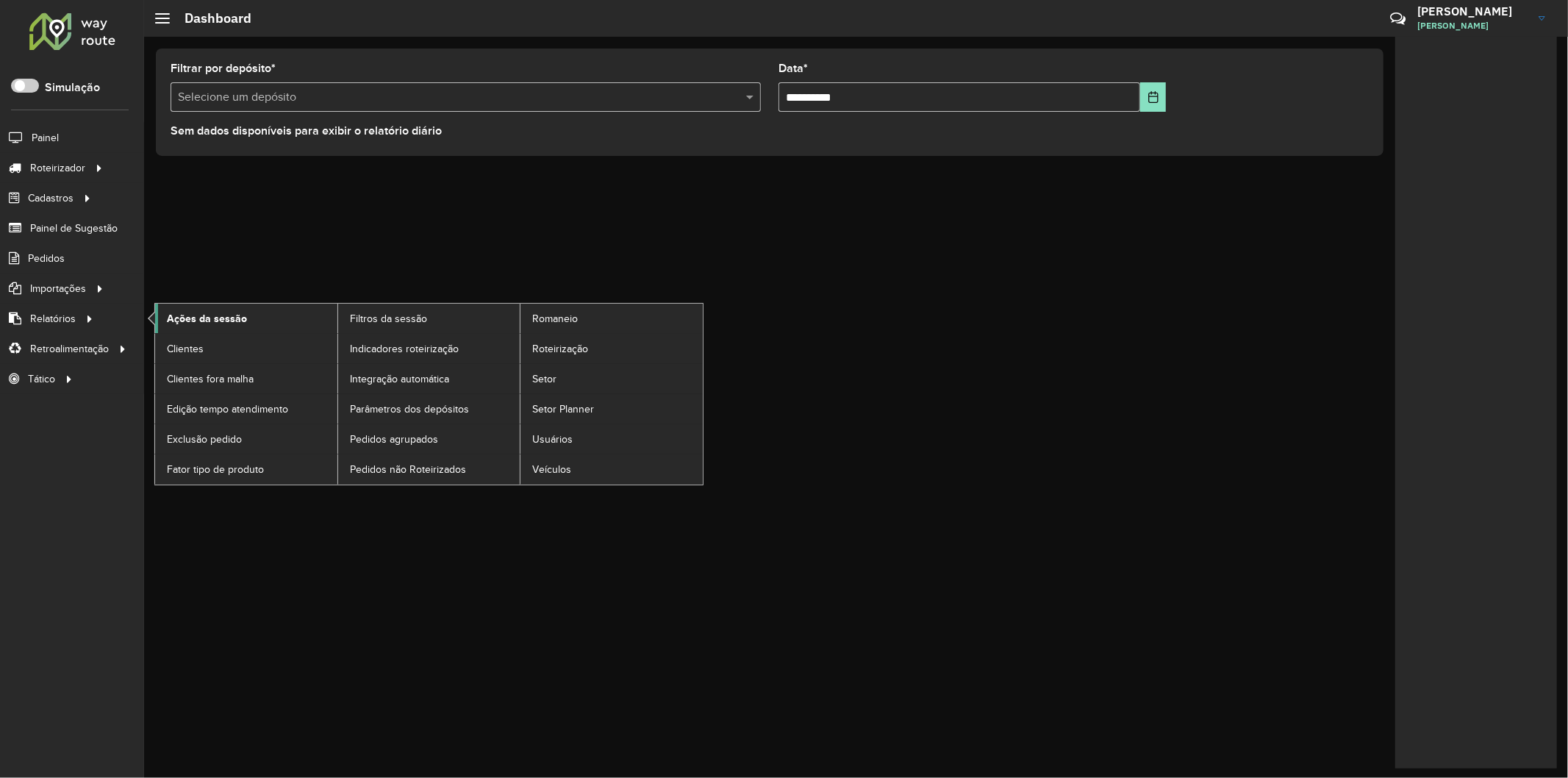
click at [201, 321] on span "Ações da sessão" at bounding box center [207, 319] width 80 height 15
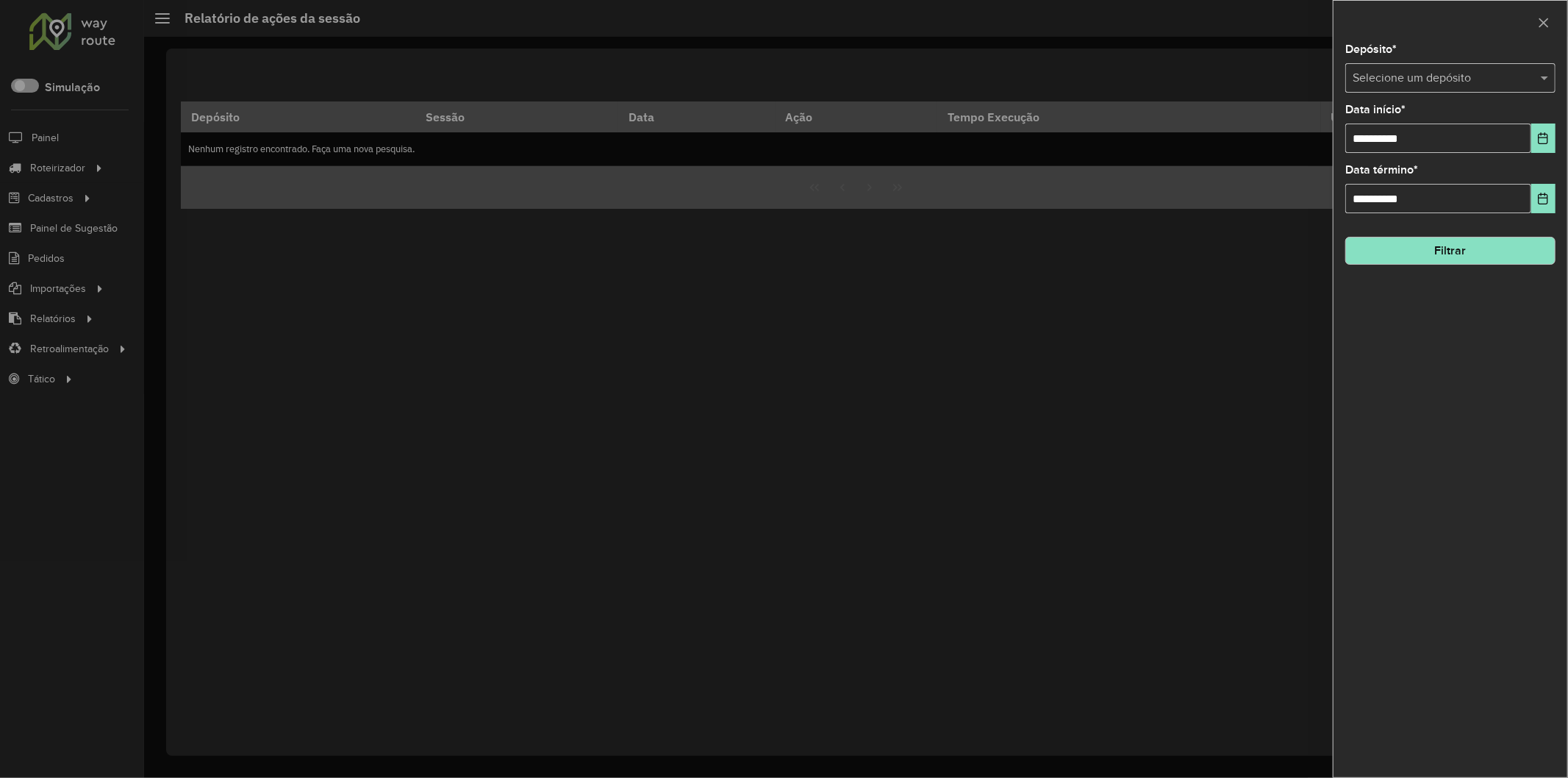
click at [1432, 82] on input "text" at bounding box center [1435, 78] width 166 height 18
type input "*"
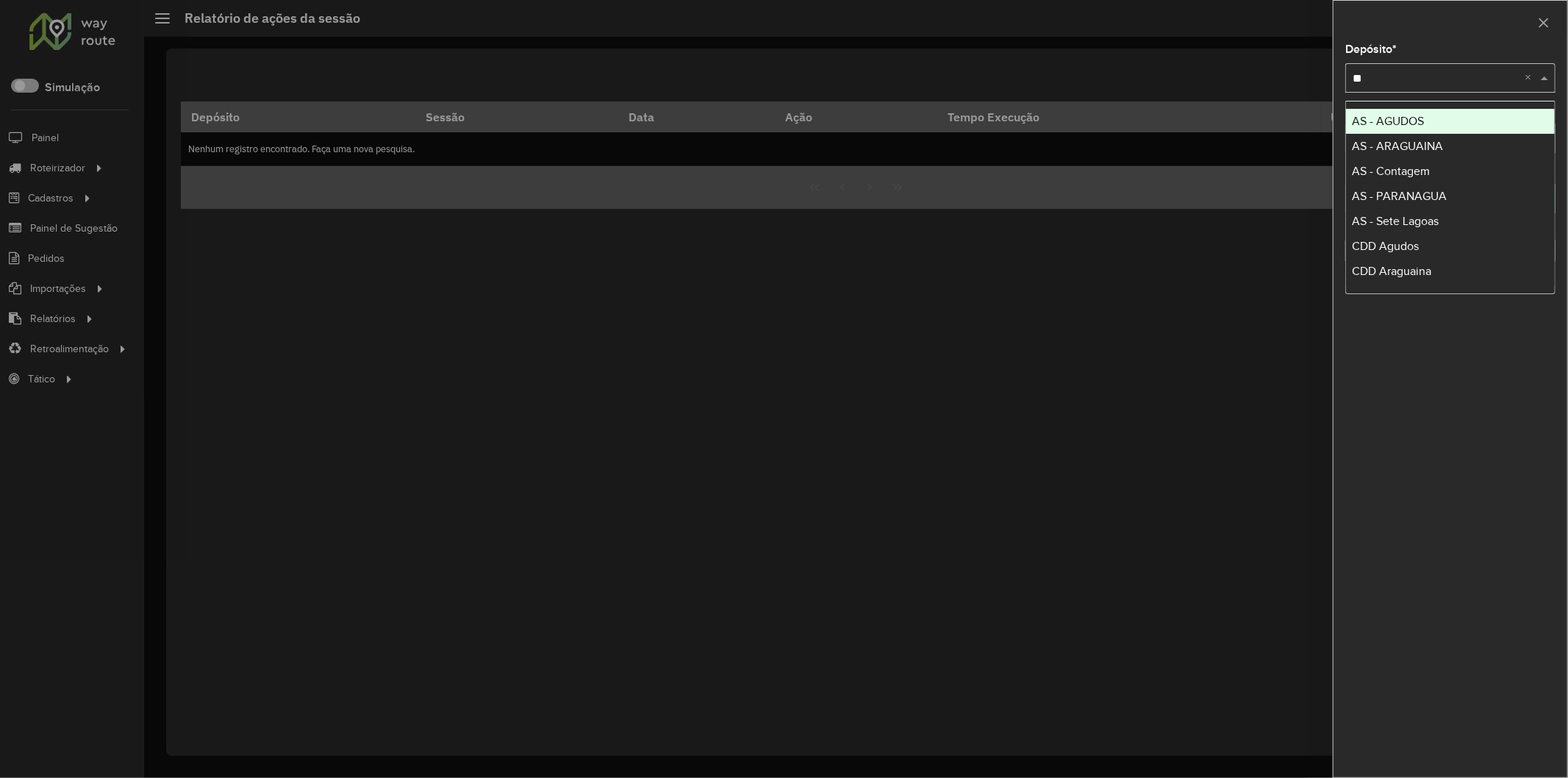
type input "*"
type input "****"
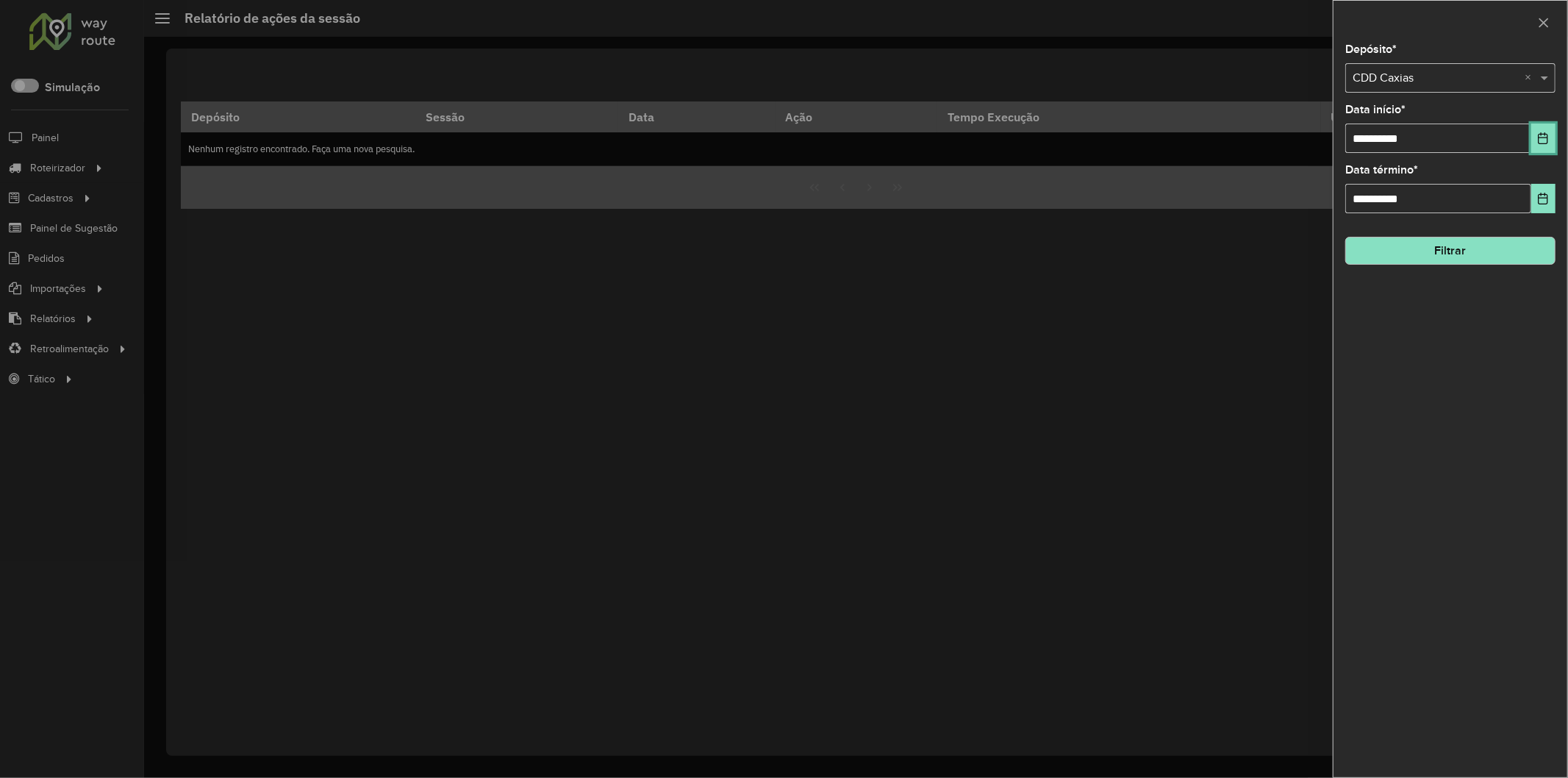
click at [1545, 129] on button "Choose Date" at bounding box center [1544, 138] width 24 height 29
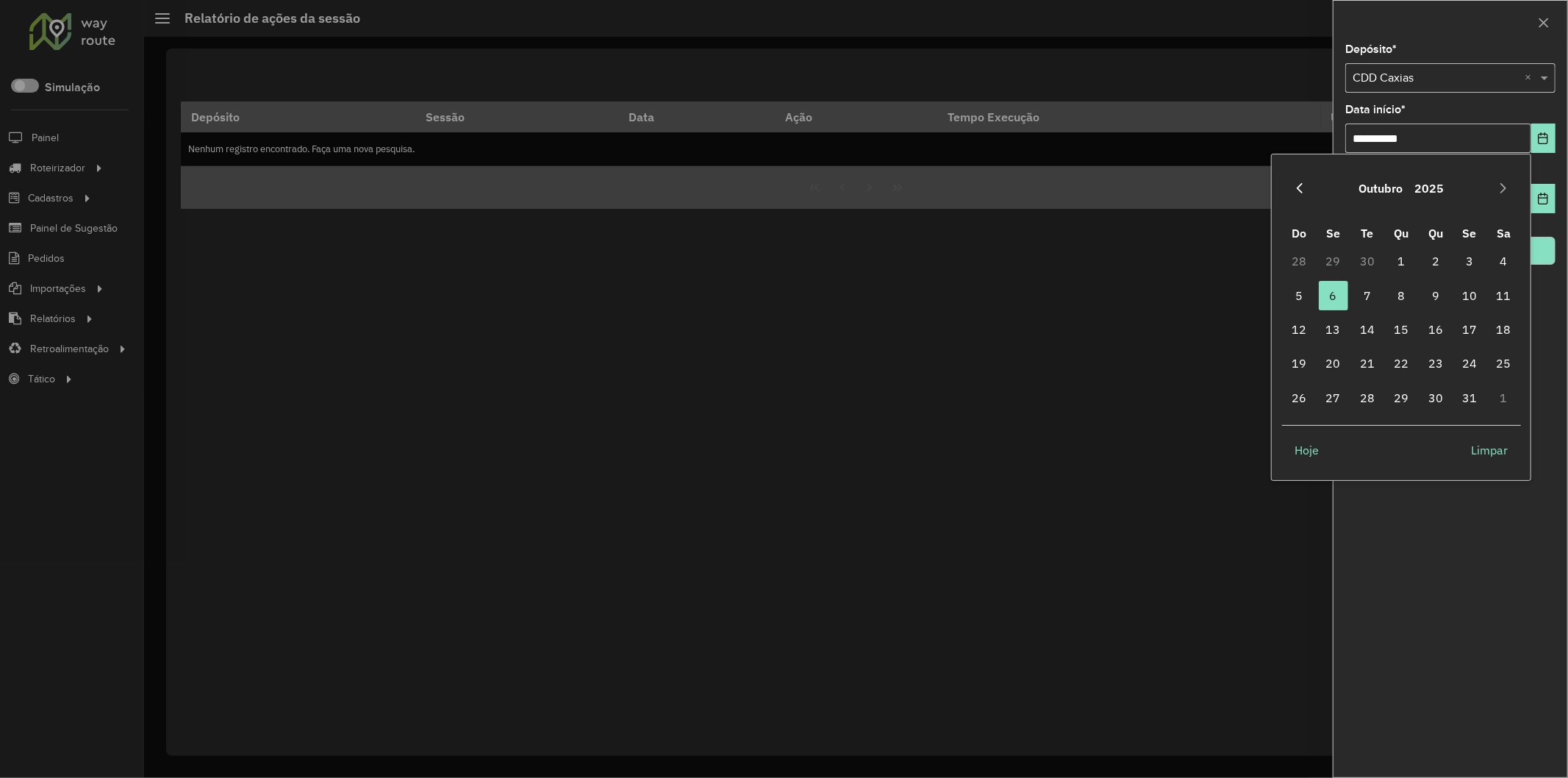
click at [1298, 184] on icon "Previous Month" at bounding box center [1299, 188] width 11 height 11
click at [1326, 253] on span "1" at bounding box center [1333, 261] width 29 height 29
type input "**********"
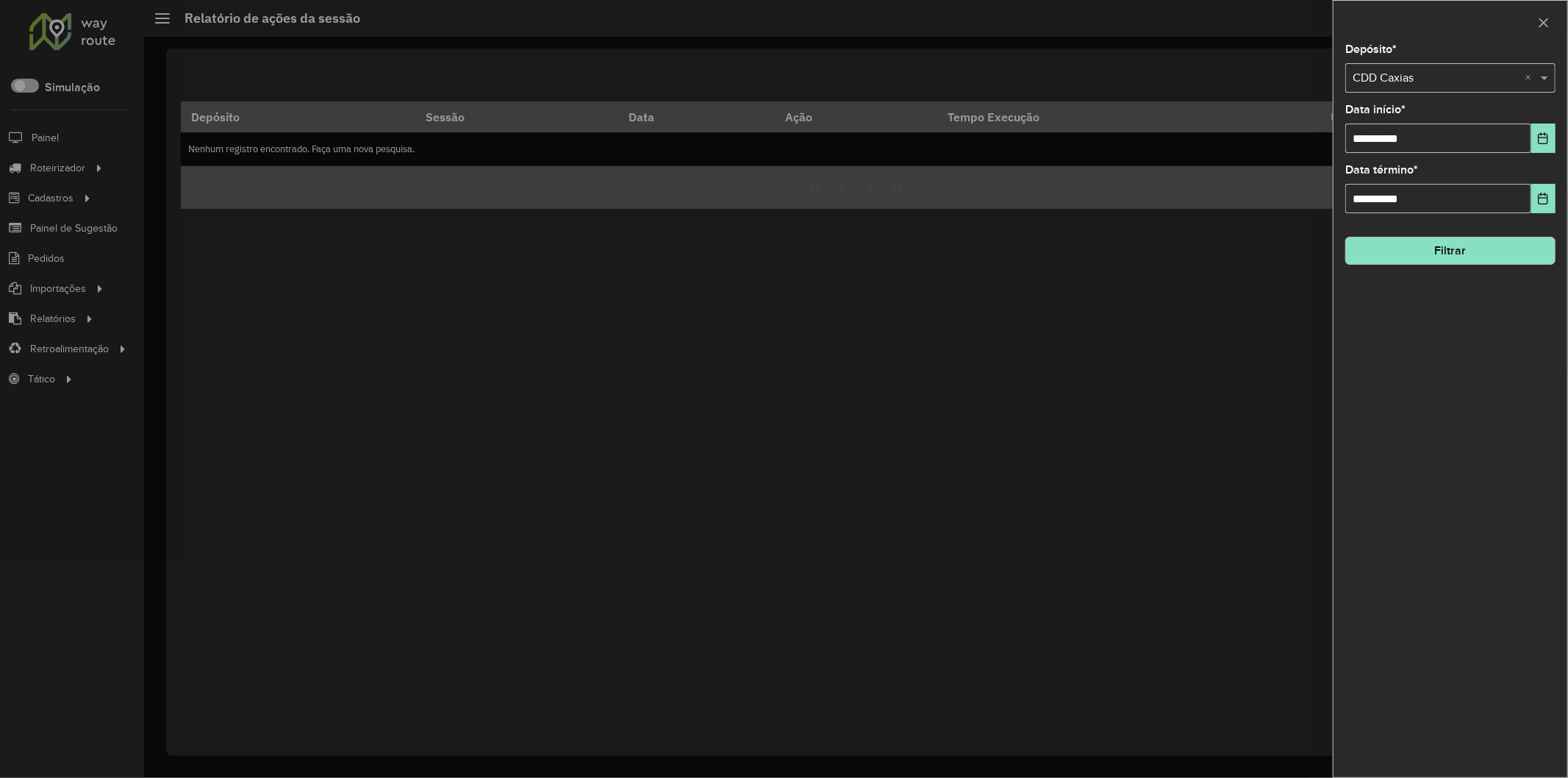
click at [1526, 240] on button "Filtrar" at bounding box center [1450, 250] width 211 height 28
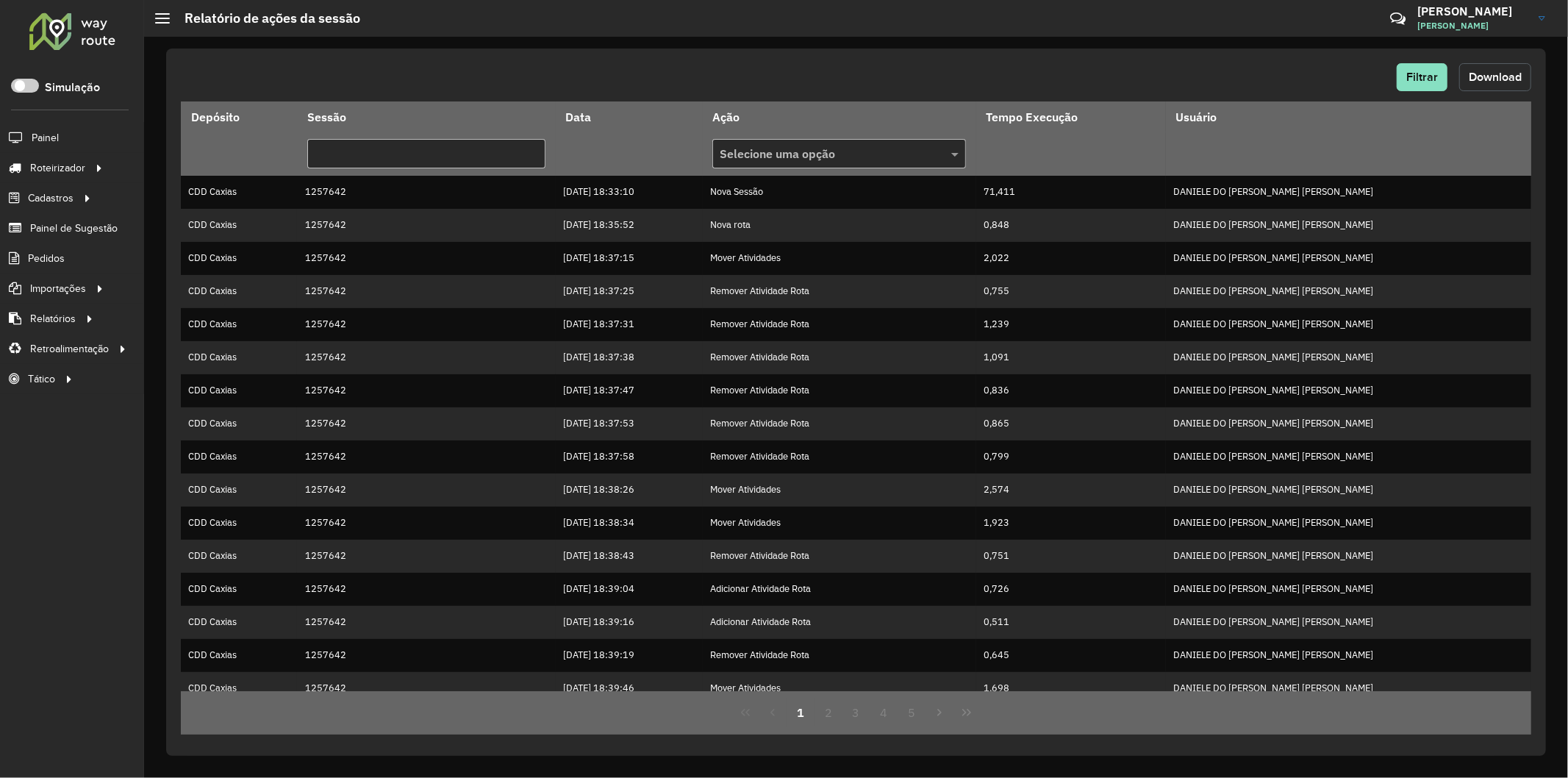
click at [1492, 75] on span "Download" at bounding box center [1494, 77] width 53 height 12
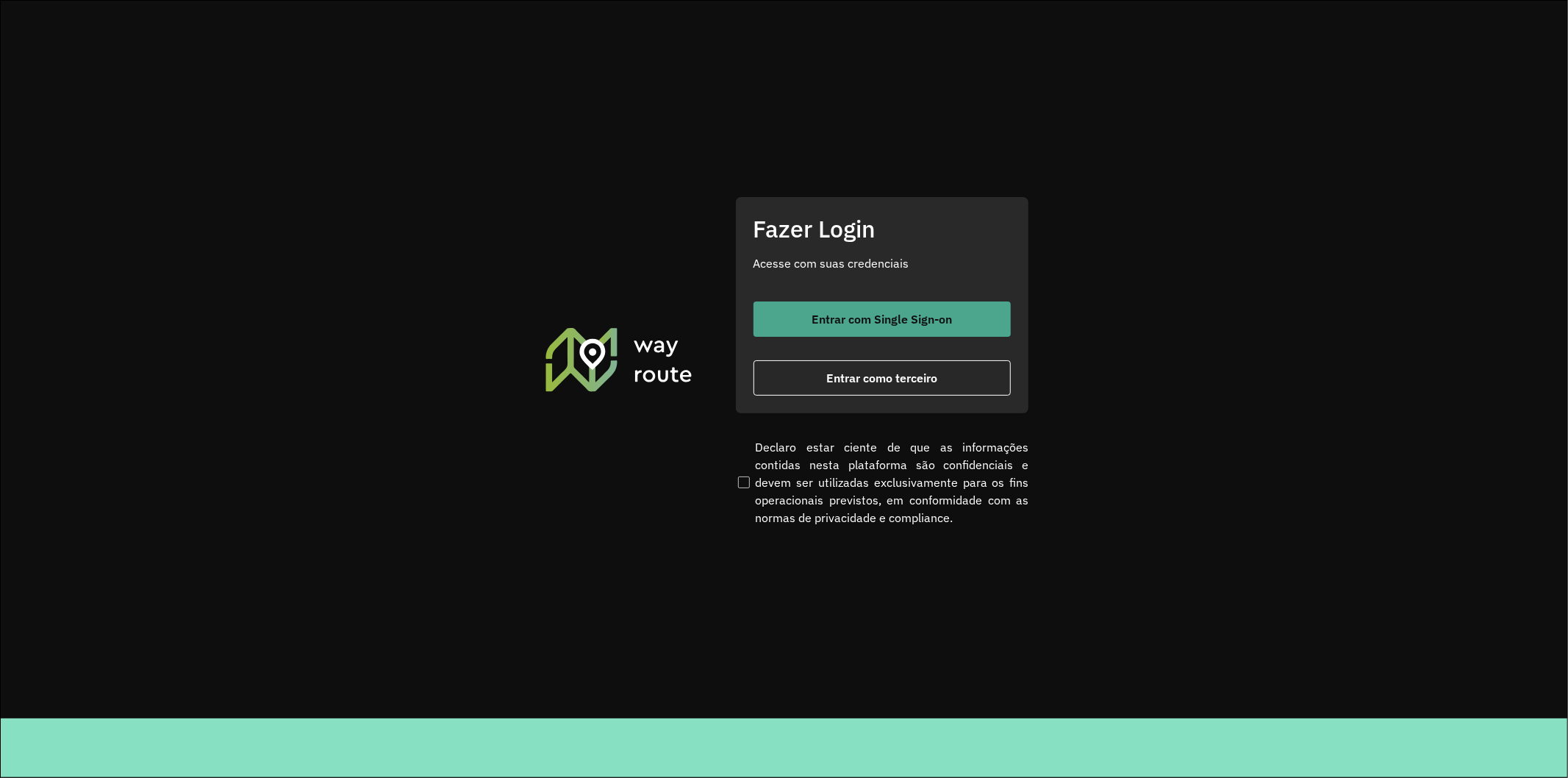
click at [766, 325] on button "Entrar com Single Sign-on" at bounding box center [882, 319] width 257 height 35
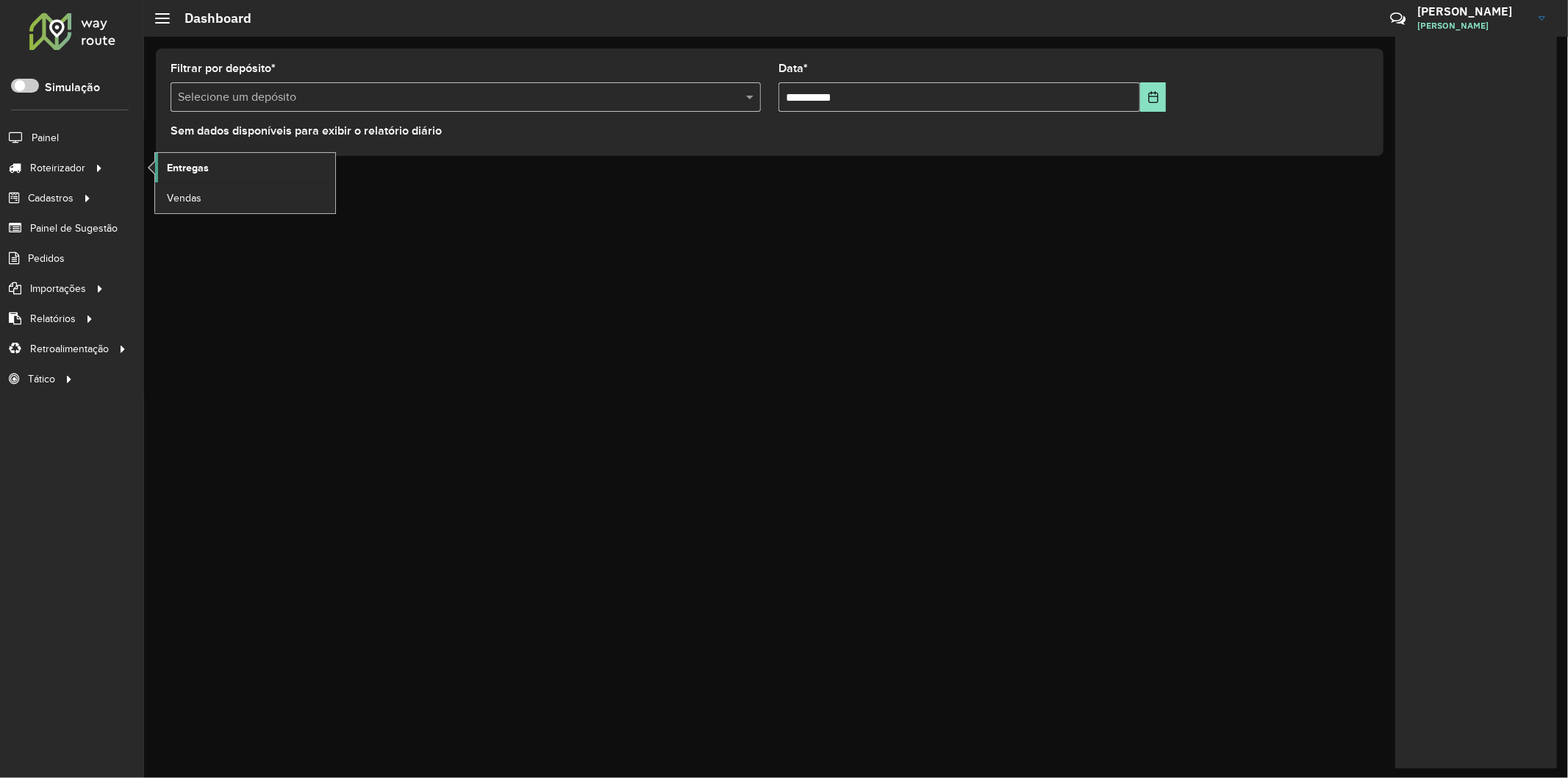
click at [199, 166] on span "Entregas" at bounding box center [188, 168] width 42 height 15
click at [165, 168] on link "Entregas" at bounding box center [245, 168] width 180 height 29
click at [165, 169] on link "Entregas" at bounding box center [245, 168] width 180 height 29
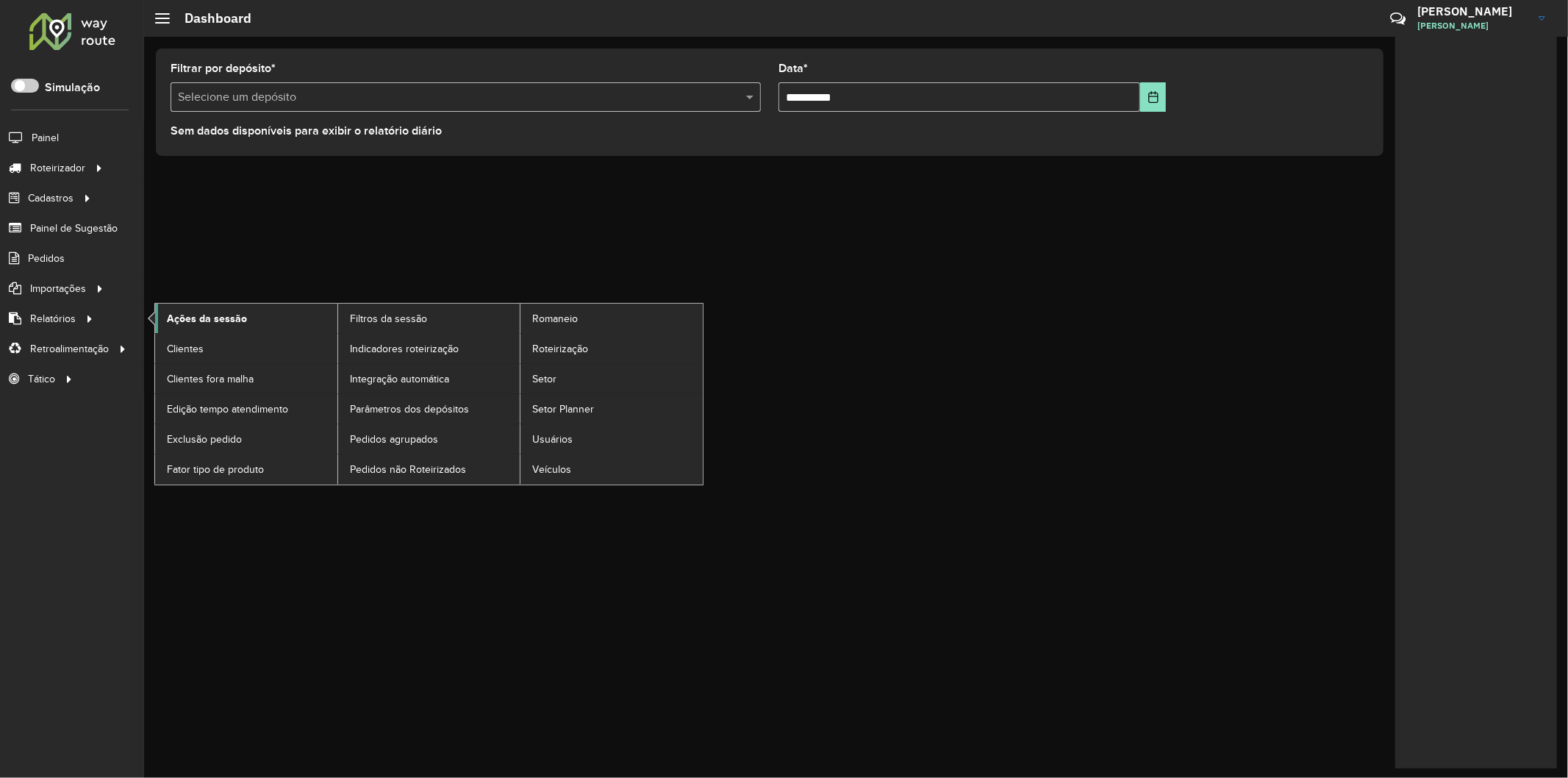
click at [198, 325] on span "Ações da sessão" at bounding box center [207, 319] width 80 height 15
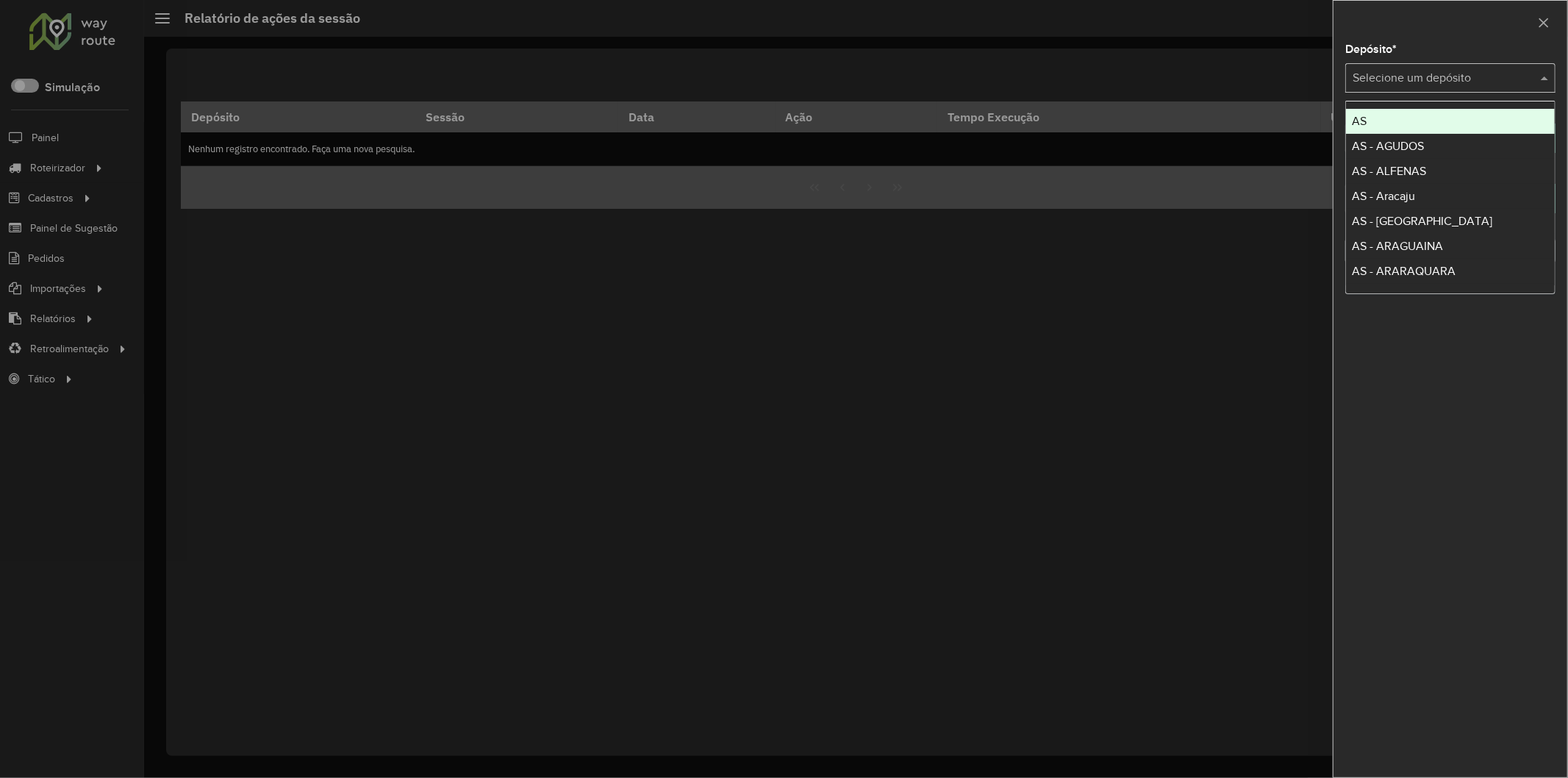
click at [1362, 75] on input "text" at bounding box center [1435, 78] width 166 height 18
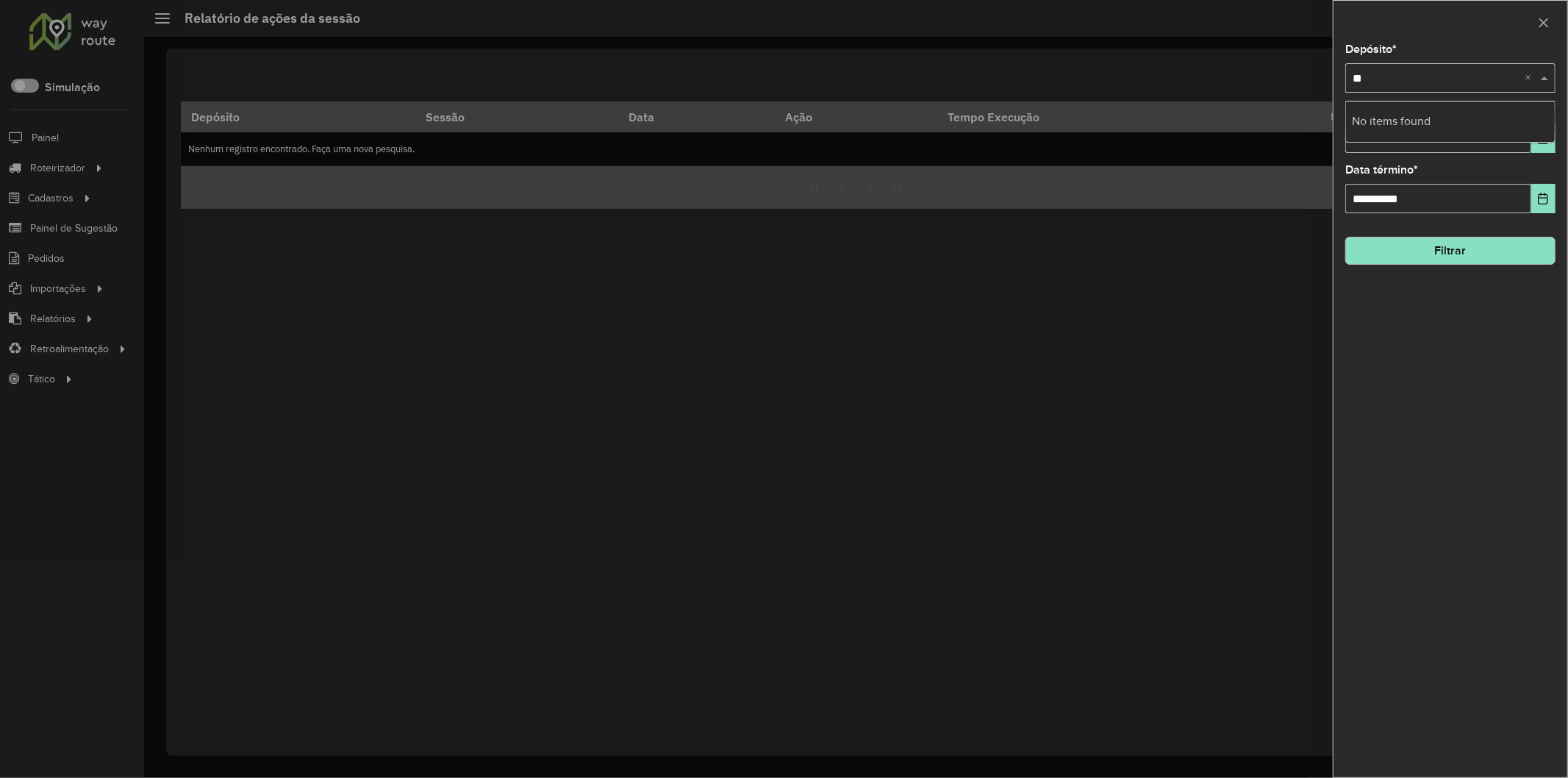
type input "*"
type input "****"
click at [1544, 131] on button "Choose Date" at bounding box center [1544, 138] width 24 height 29
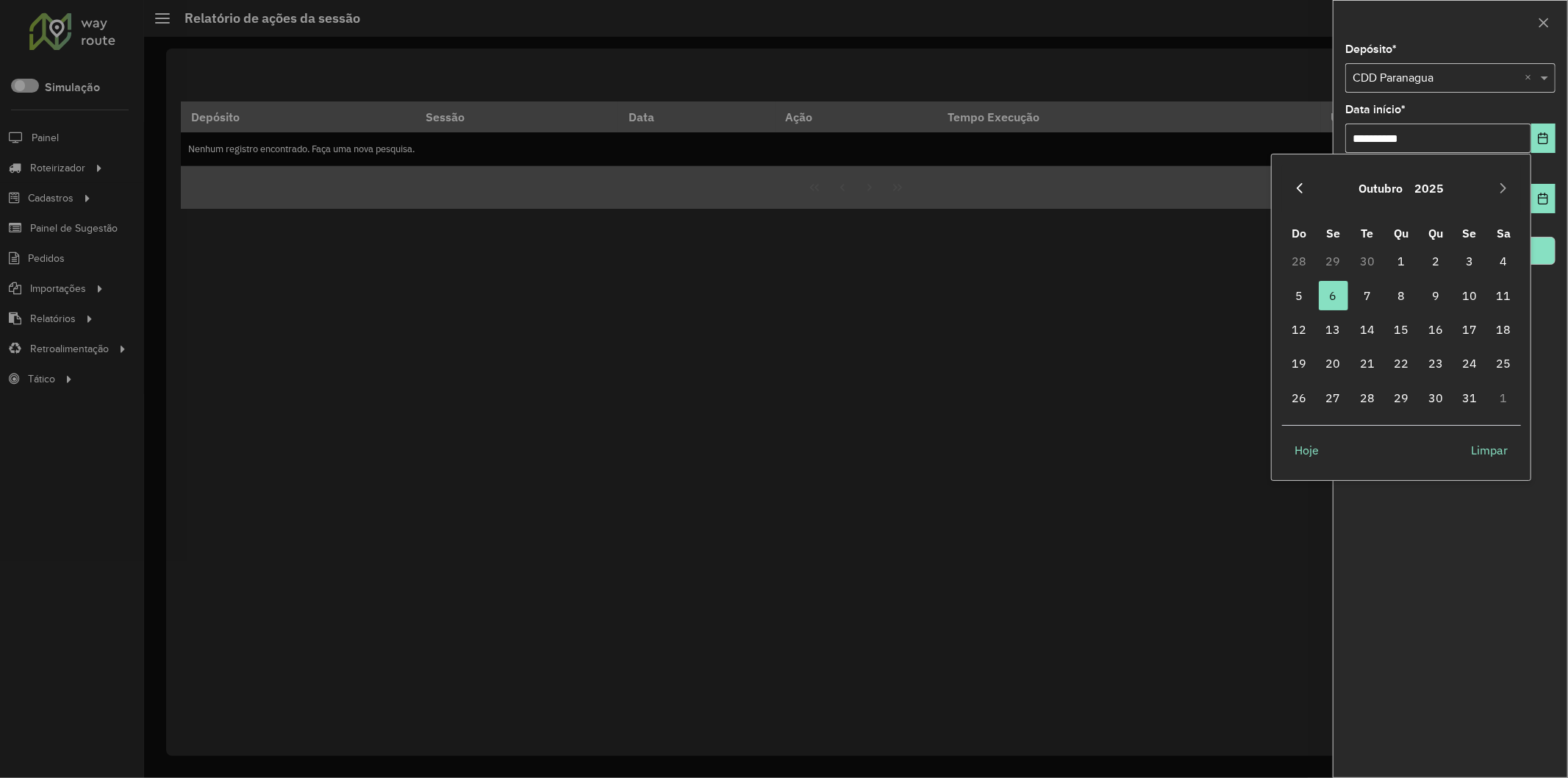
click at [1302, 185] on icon "Previous Month" at bounding box center [1299, 188] width 11 height 11
click at [1303, 257] on td "31" at bounding box center [1298, 261] width 34 height 34
click at [1323, 260] on span "1" at bounding box center [1333, 261] width 29 height 29
type input "**********"
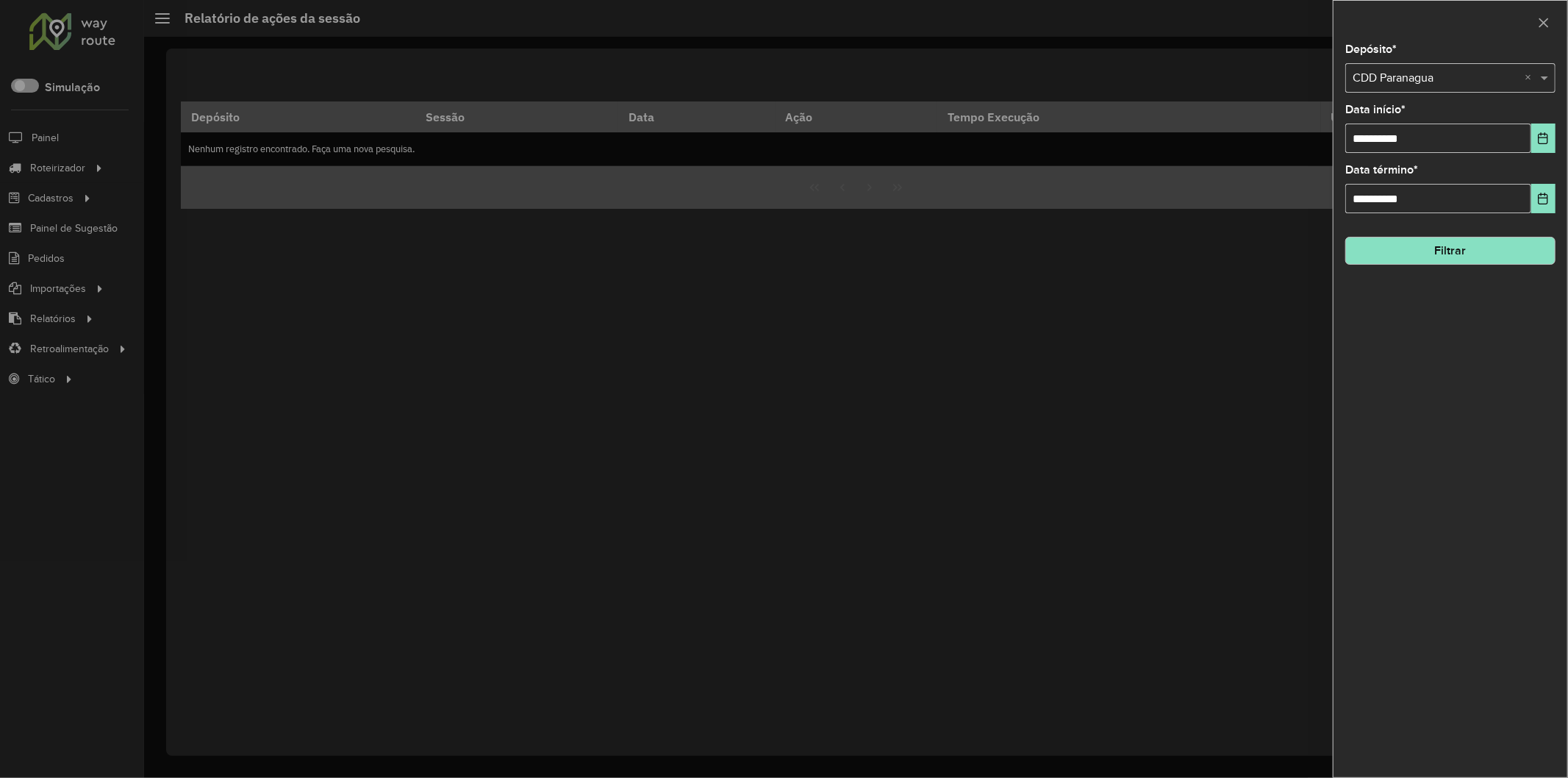
click at [1460, 247] on button "Filtrar" at bounding box center [1450, 250] width 211 height 28
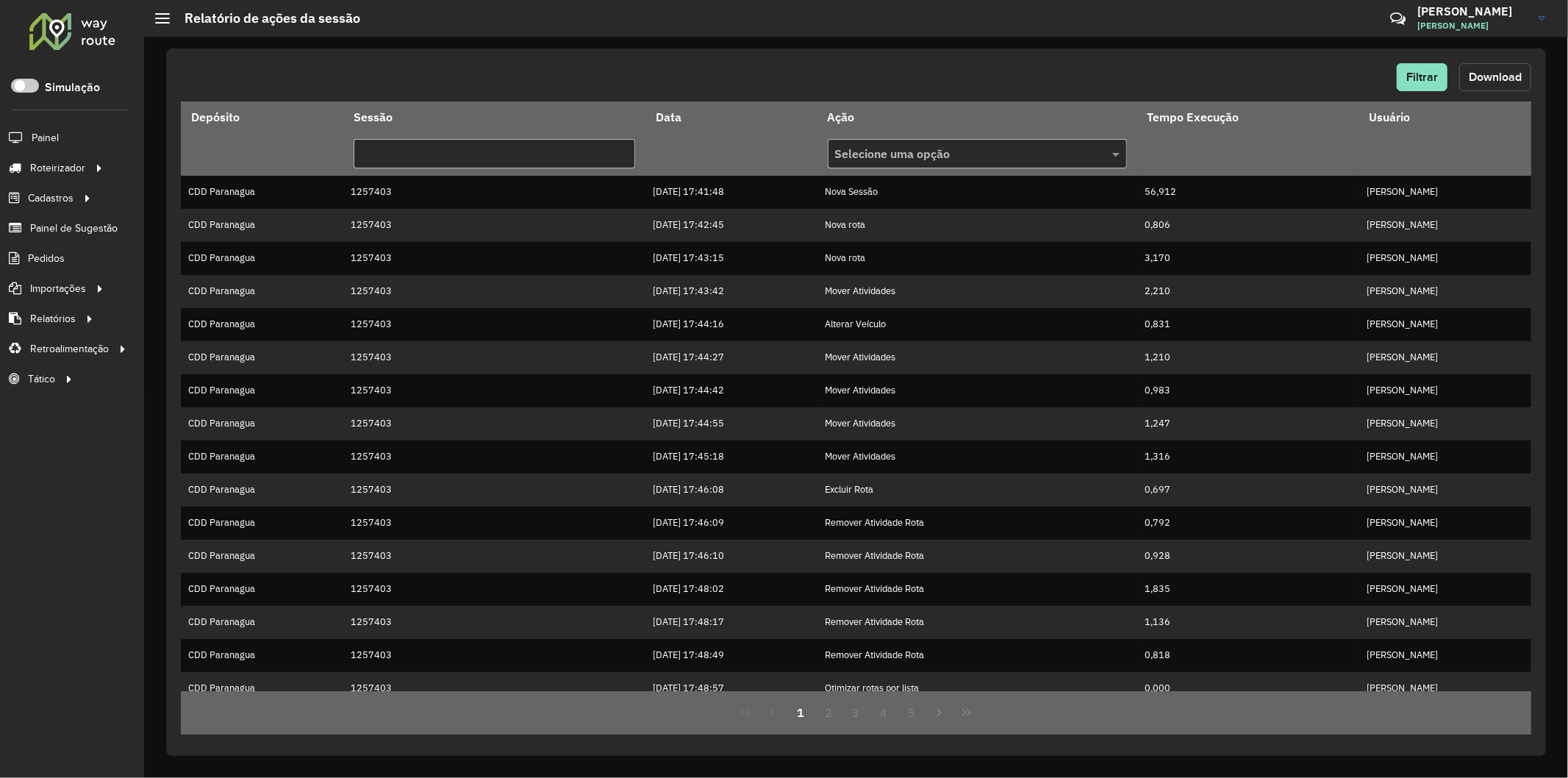
click at [1472, 71] on span "Download" at bounding box center [1494, 77] width 53 height 12
click at [167, 163] on link "Entregas" at bounding box center [245, 168] width 180 height 29
click at [26, 85] on span at bounding box center [24, 86] width 28 height 14
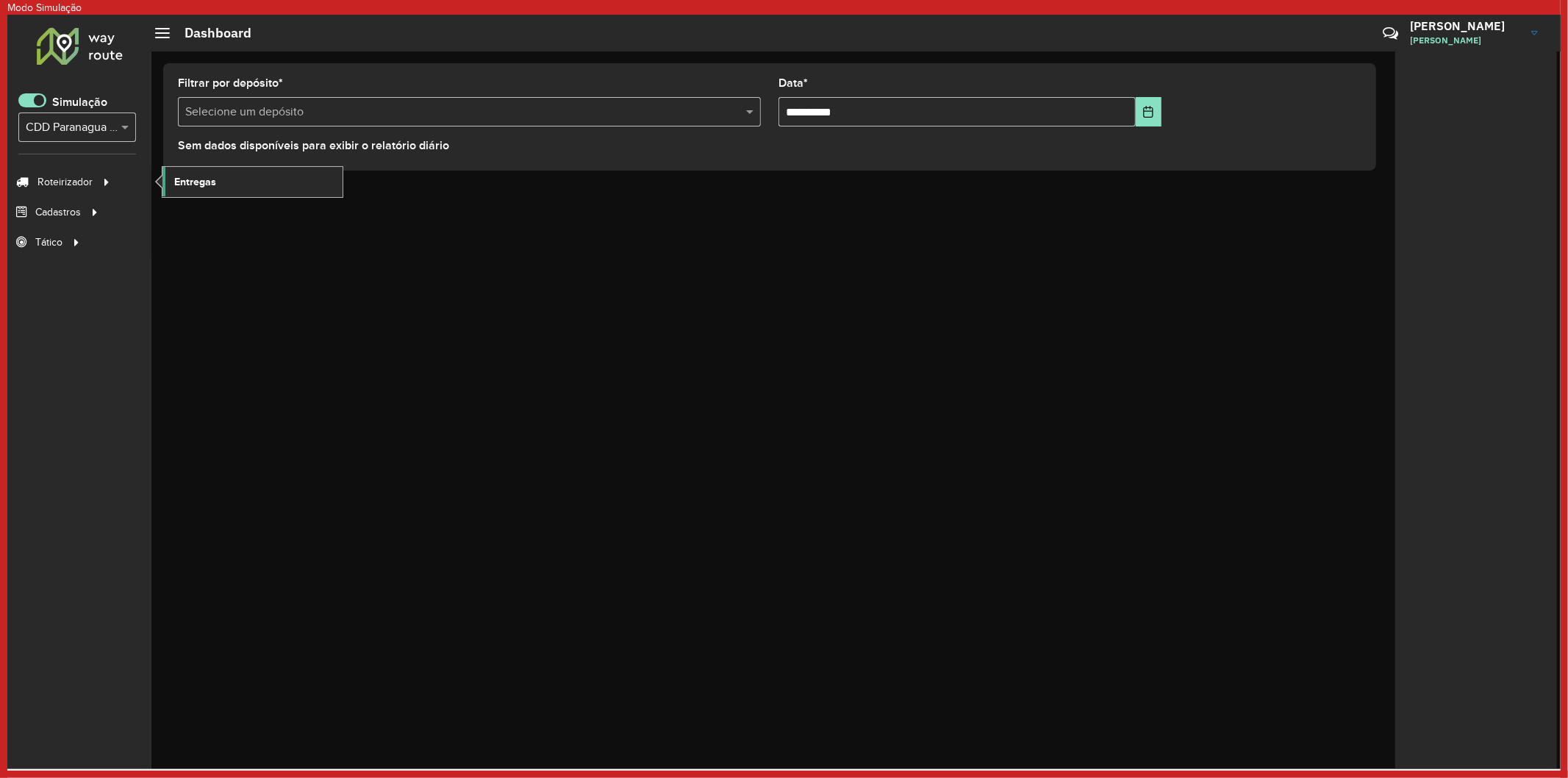
click at [179, 170] on link "Entregas" at bounding box center [252, 181] width 180 height 29
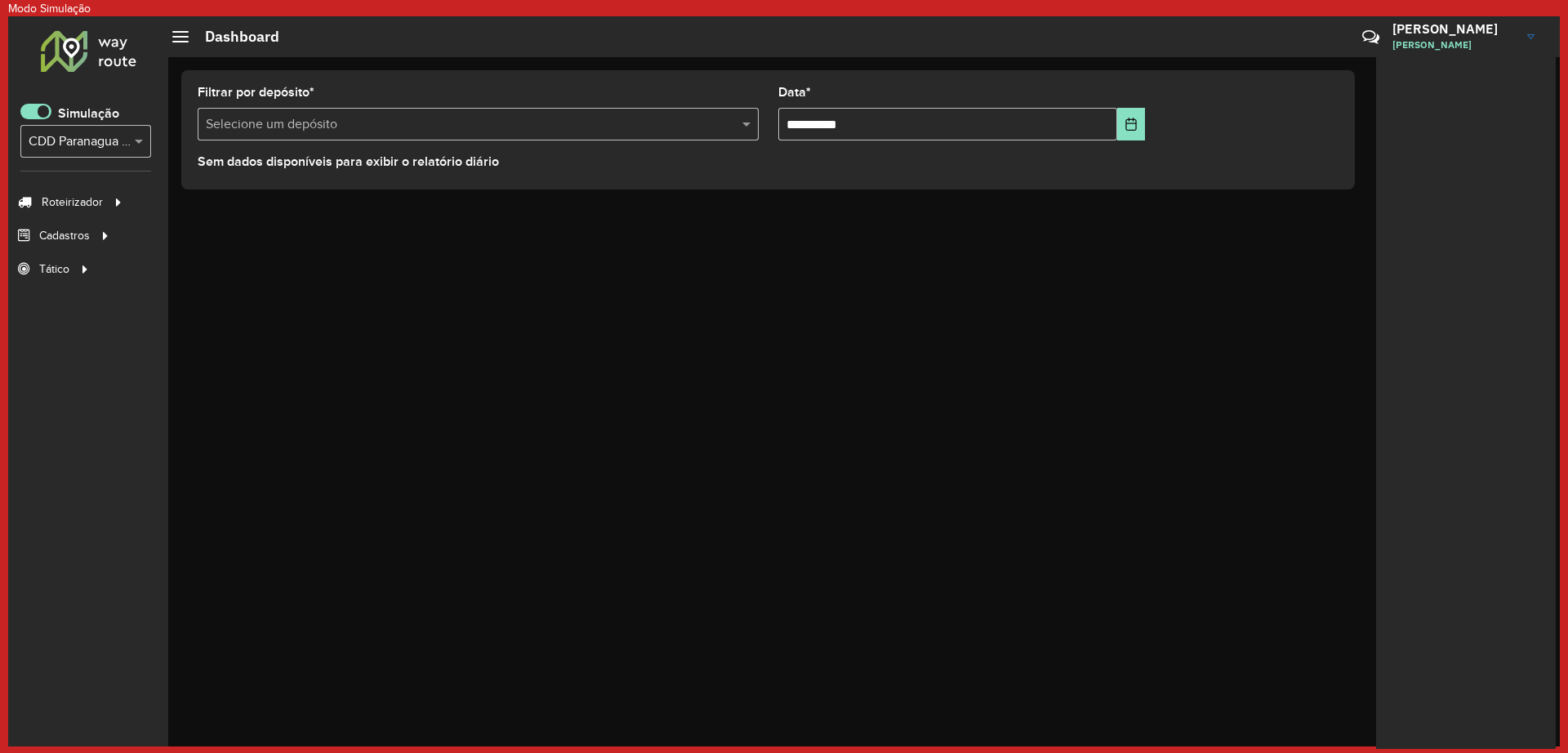
click at [46, 111] on span at bounding box center [36, 111] width 31 height 15
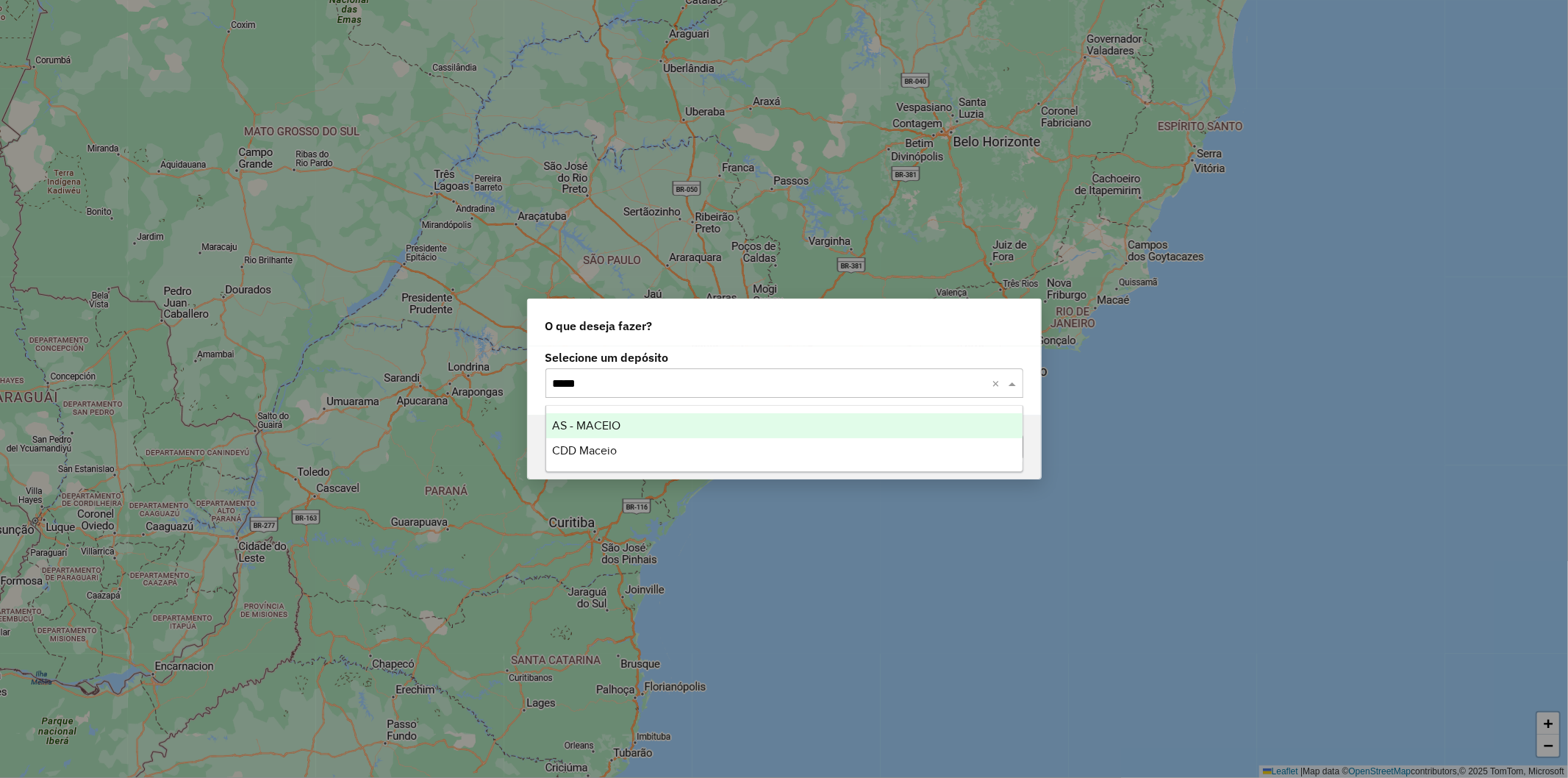
type input "******"
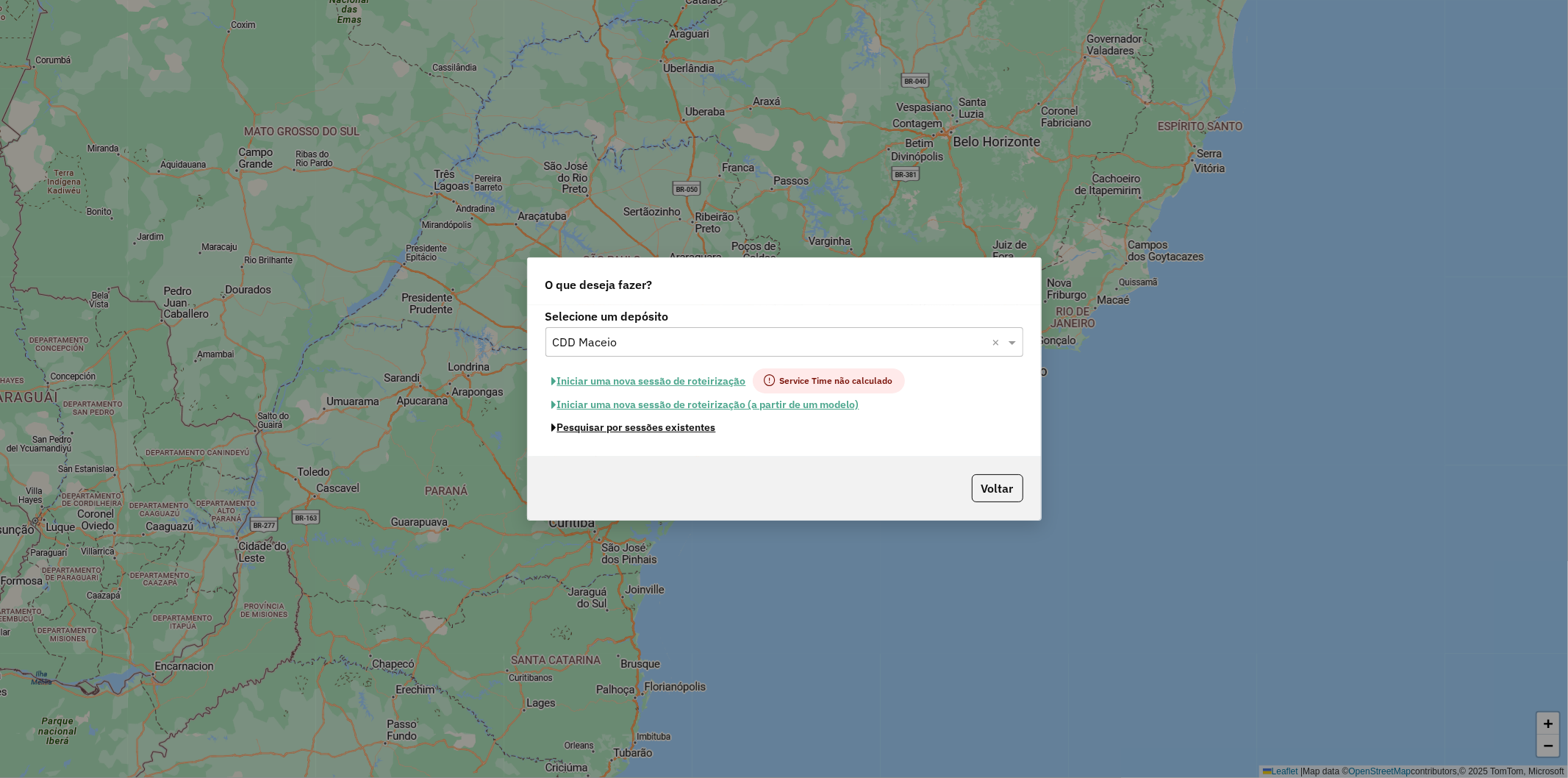
click at [684, 428] on button "Pesquisar por sessões existentes" at bounding box center [633, 427] width 177 height 23
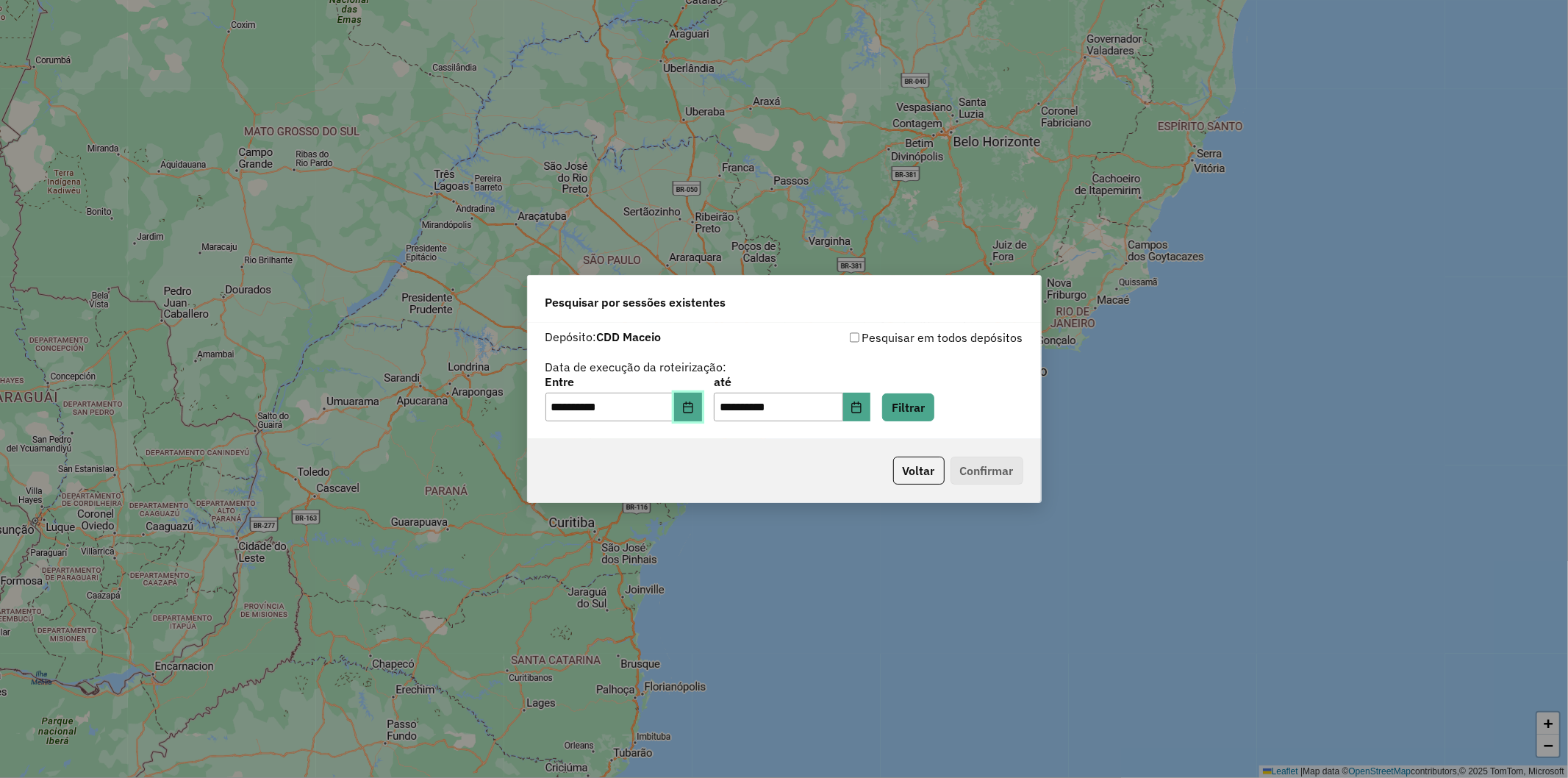
click at [701, 417] on button "Choose Date" at bounding box center [688, 407] width 28 height 29
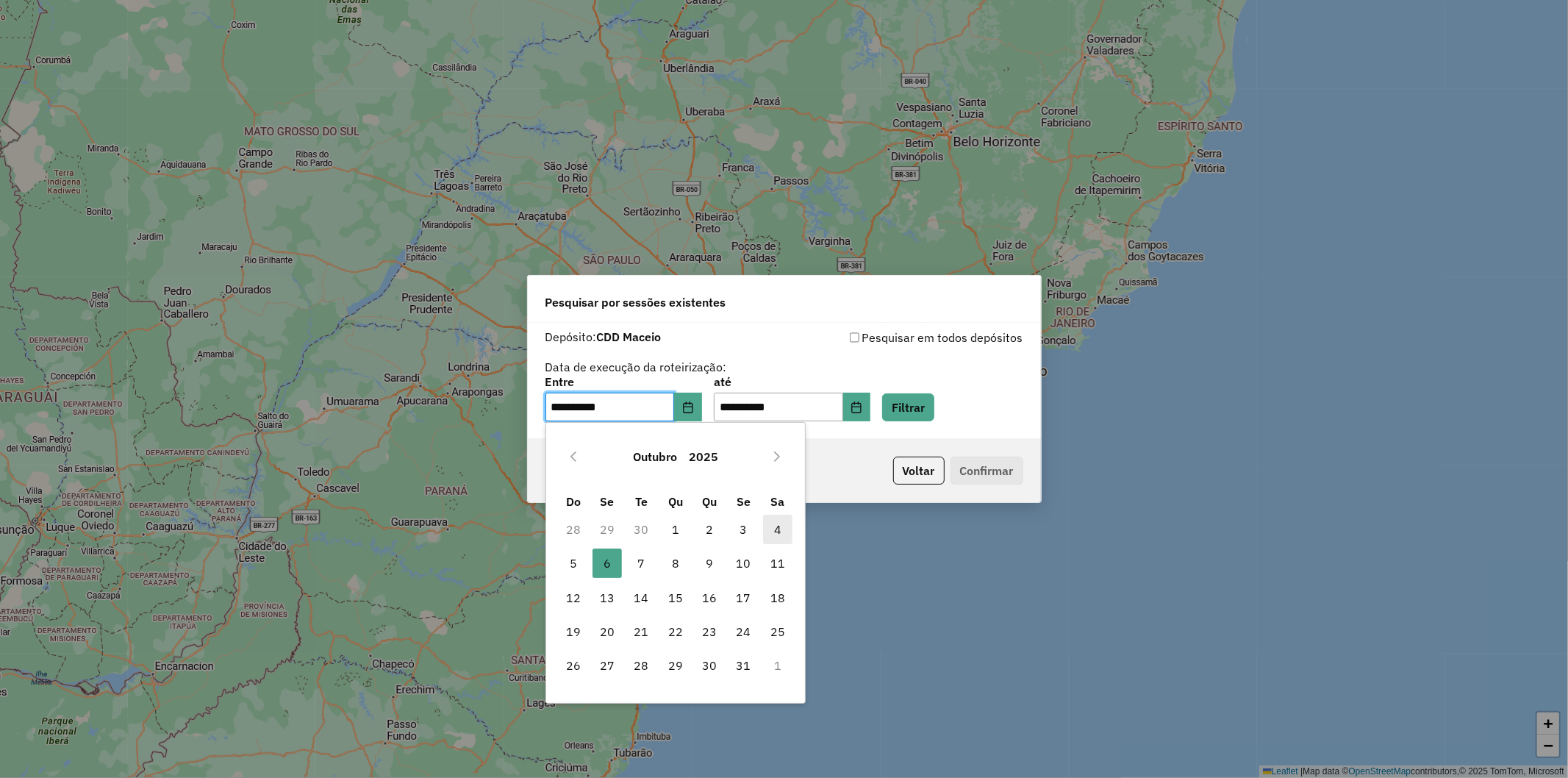
click at [785, 531] on span "4" at bounding box center [777, 529] width 29 height 29
type input "**********"
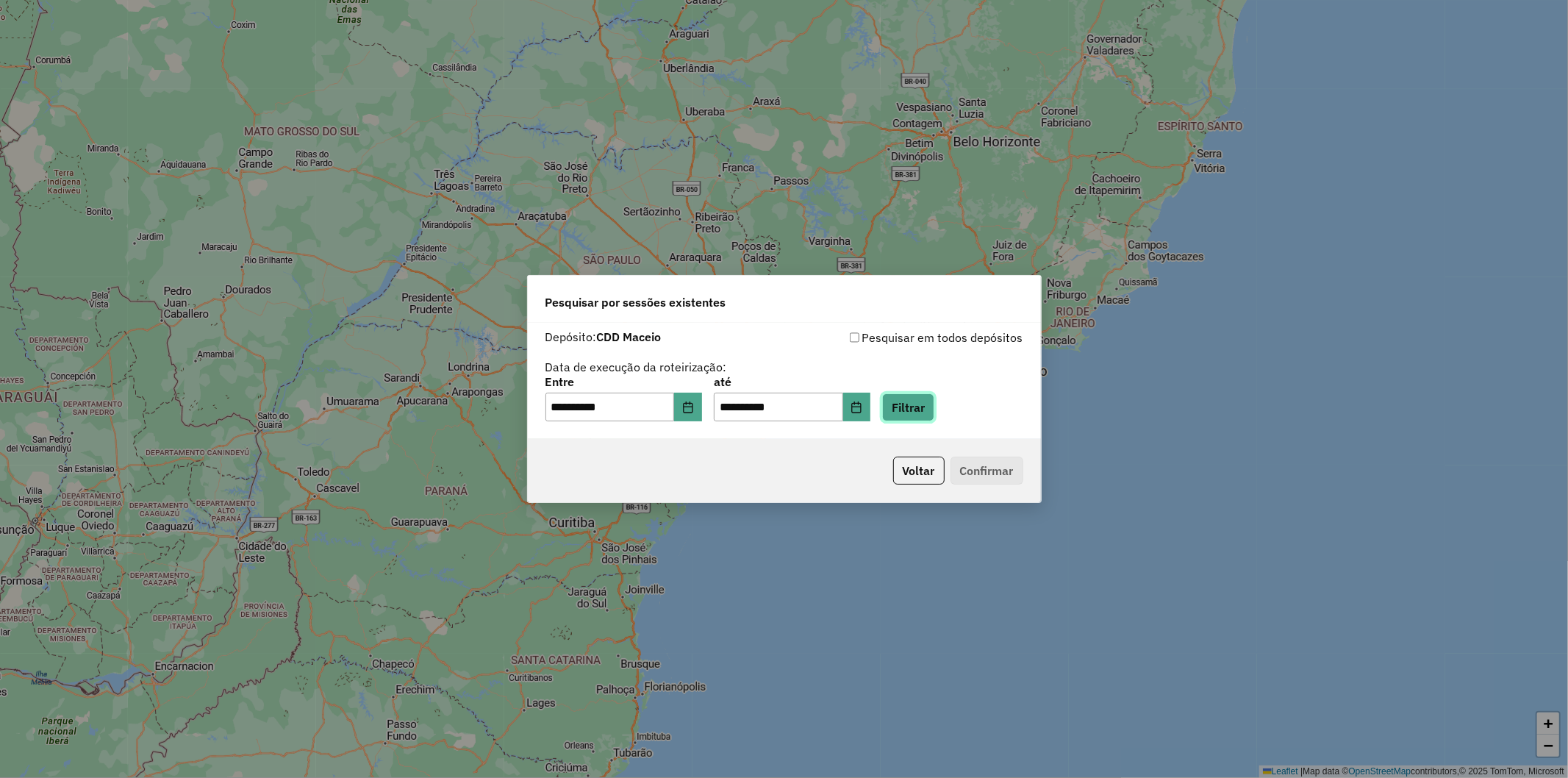
click at [934, 415] on button "Filtrar" at bounding box center [908, 407] width 52 height 28
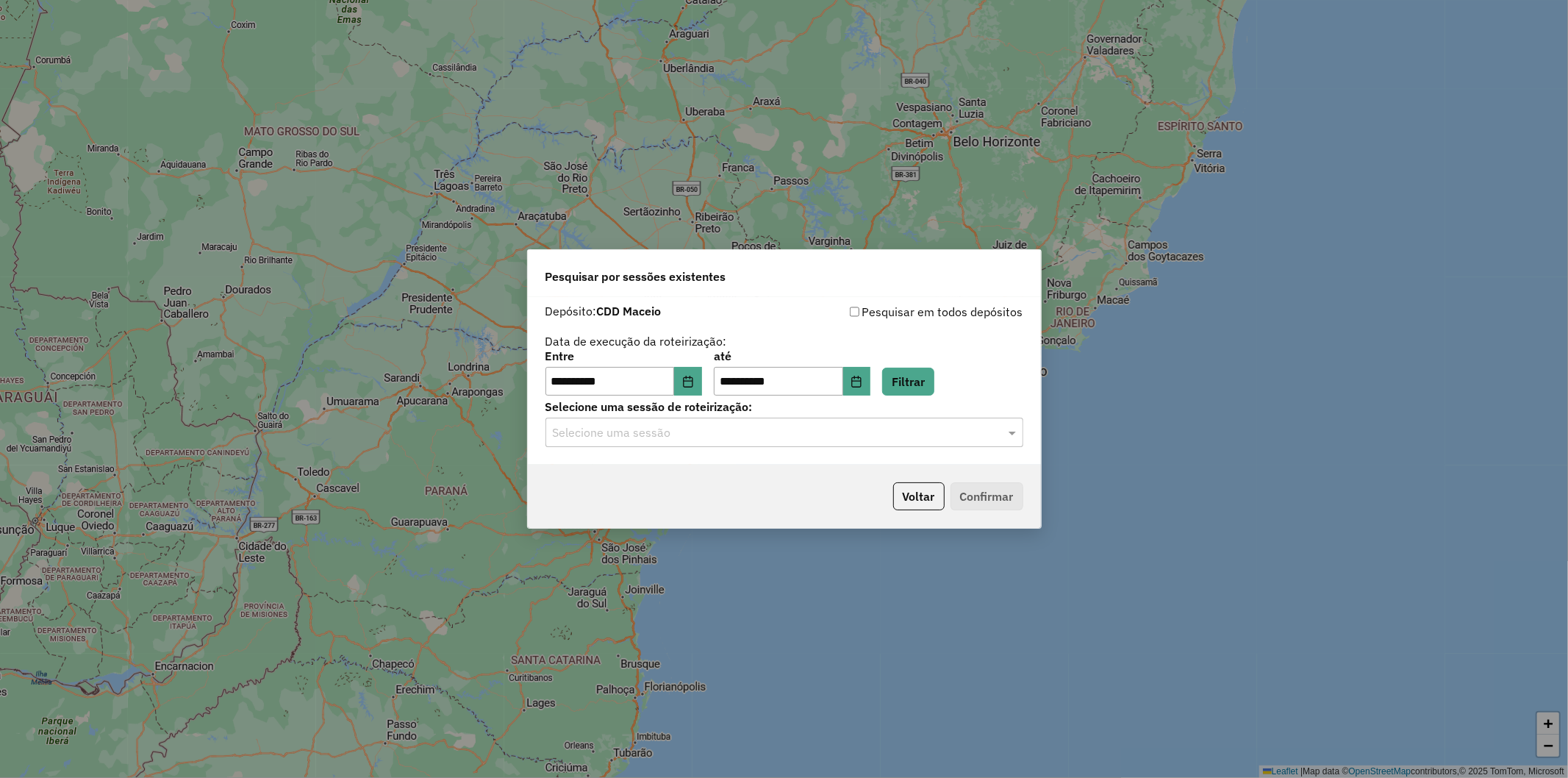
click at [637, 442] on div "Selecione uma sessão" at bounding box center [784, 432] width 478 height 29
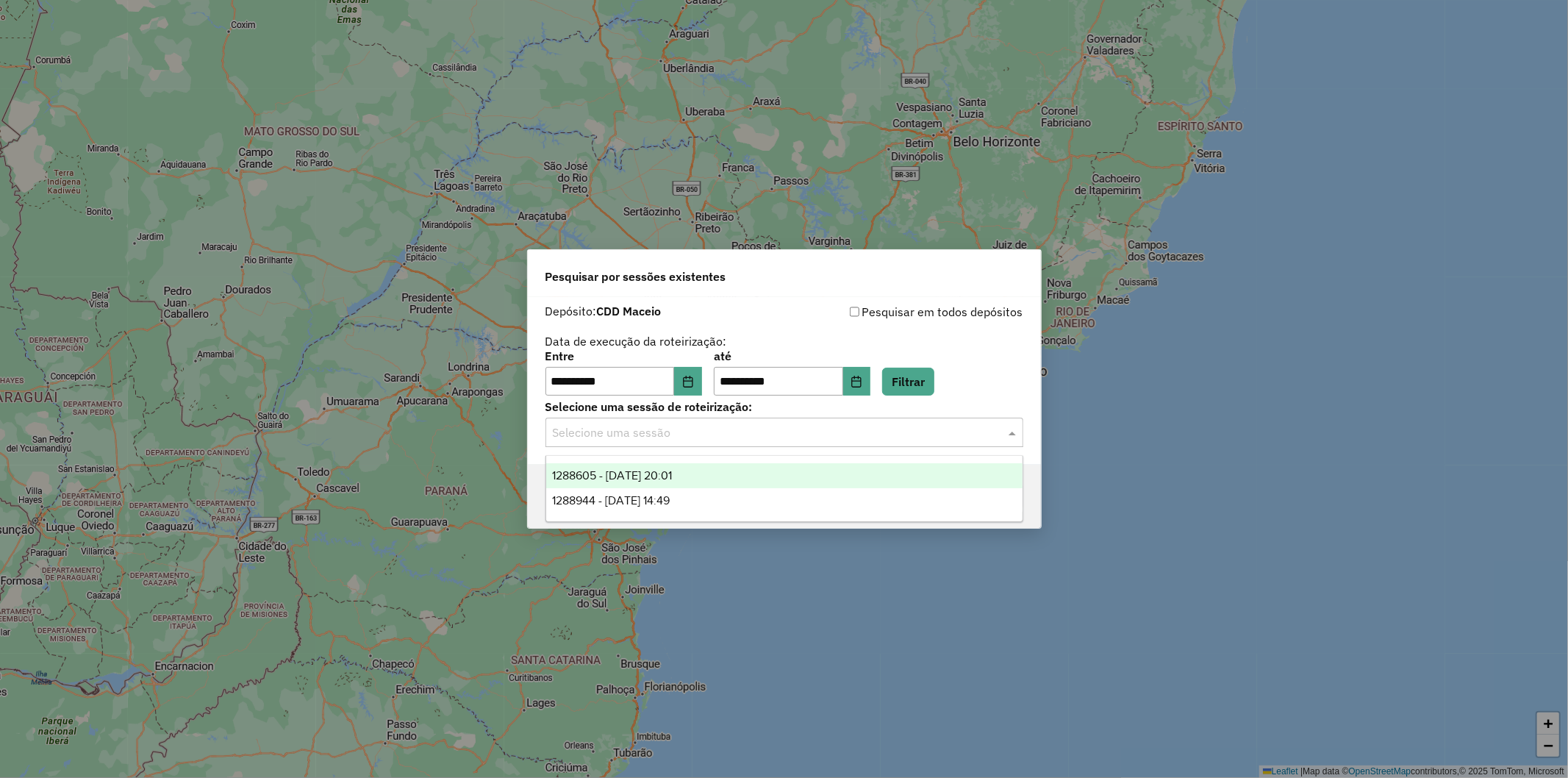
click at [637, 469] on span "1288605 - 04/10/2025 20:01" at bounding box center [612, 475] width 119 height 12
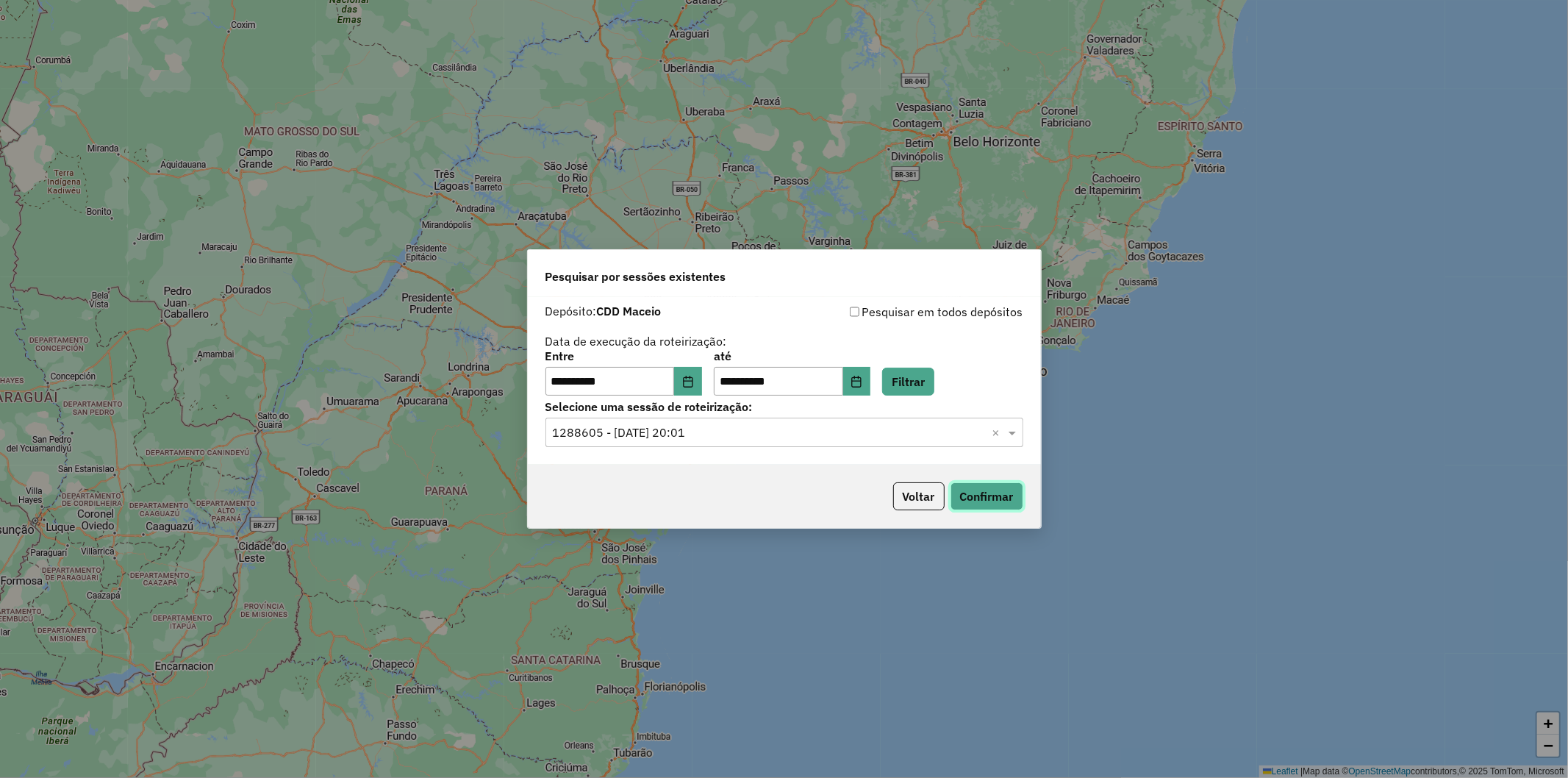
click at [982, 503] on button "Confirmar" at bounding box center [986, 496] width 73 height 28
click at [590, 421] on div "Selecione uma sessão × 1288605 - 04/10/2025 20:01 ×" at bounding box center [784, 432] width 478 height 29
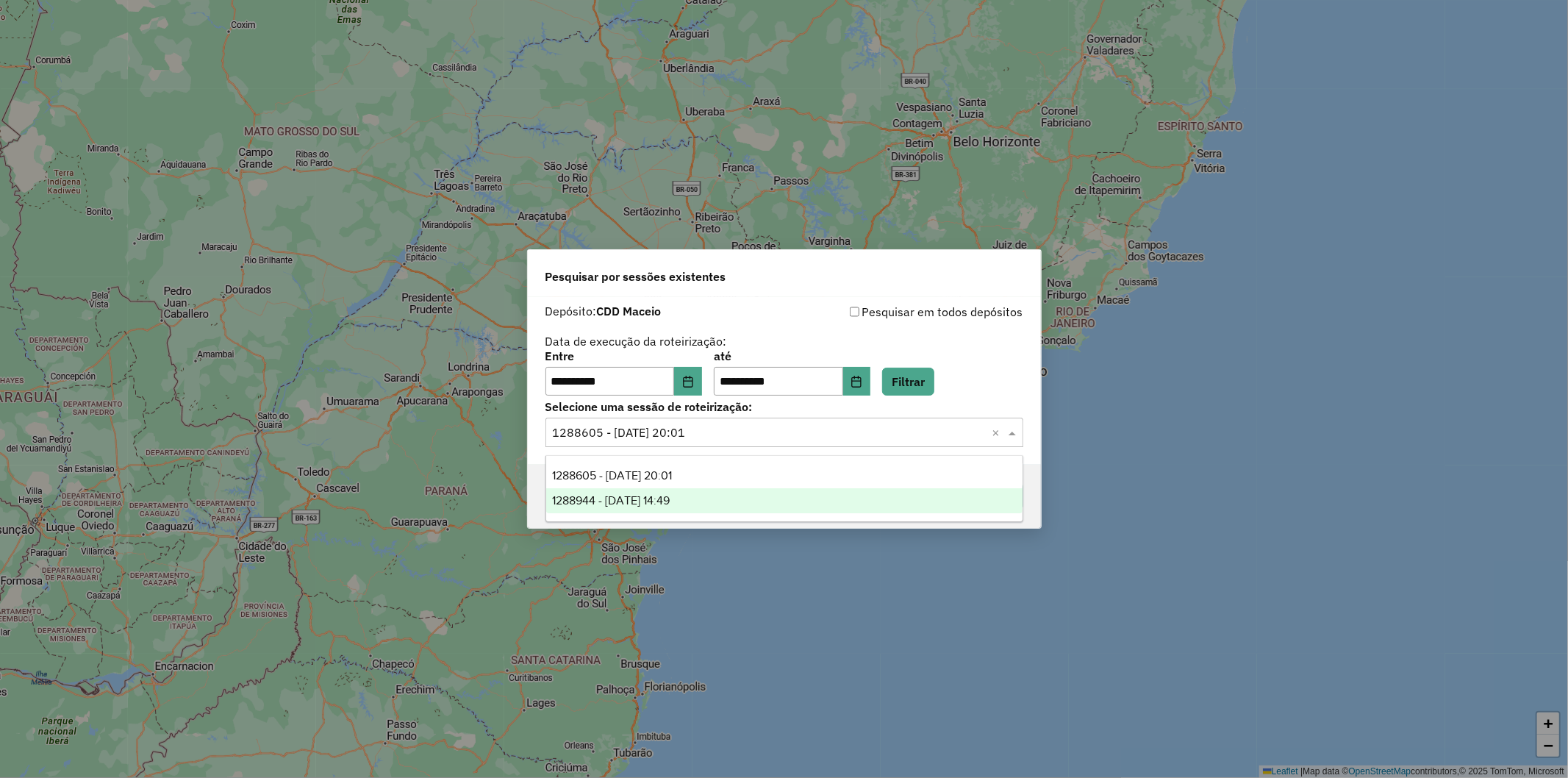
click at [611, 500] on span "1288944 - 06/10/2025 14:49" at bounding box center [611, 500] width 118 height 12
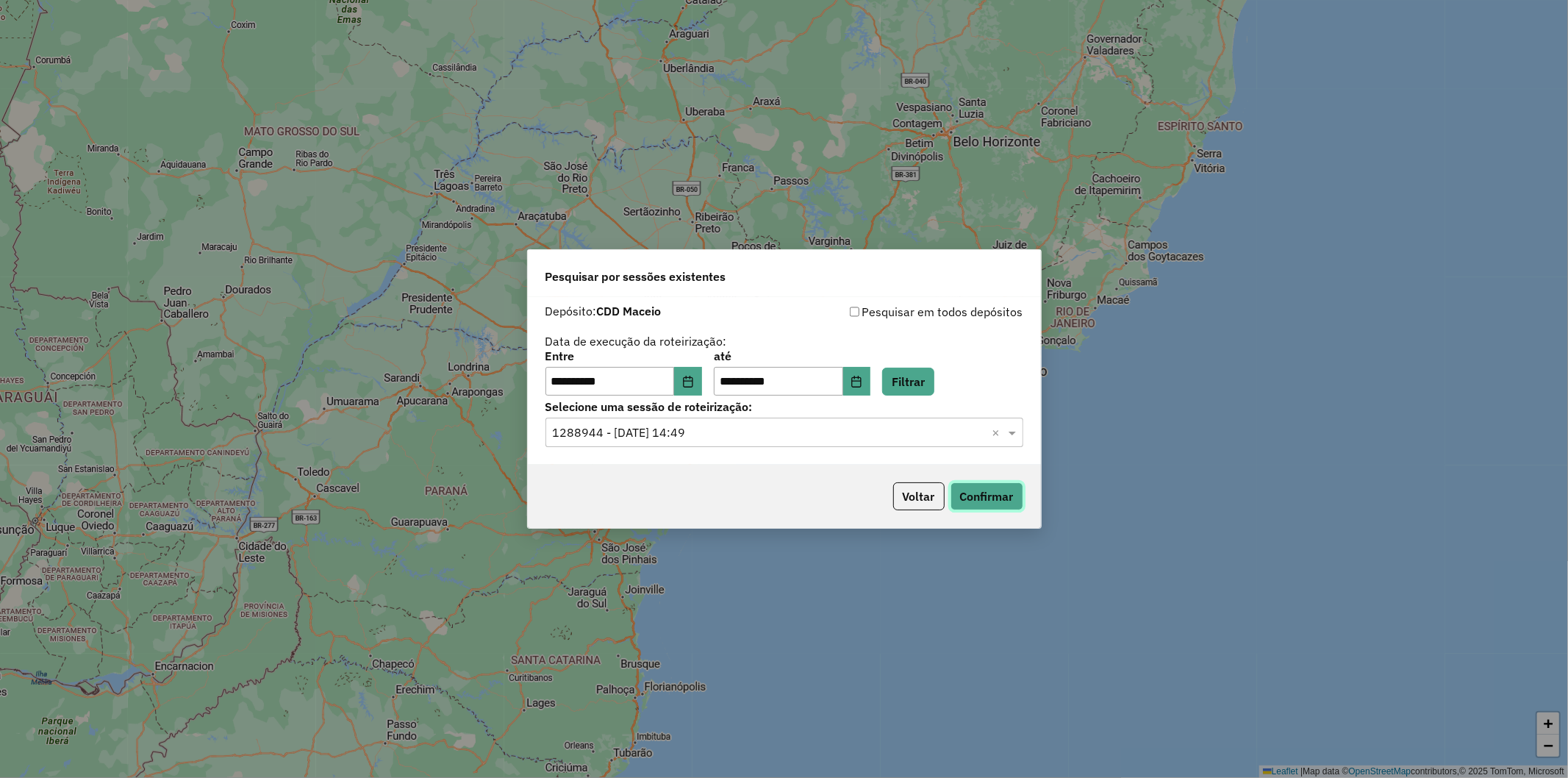
click at [1008, 495] on button "Confirmar" at bounding box center [986, 496] width 73 height 28
click at [903, 493] on button "Voltar" at bounding box center [918, 496] width 51 height 28
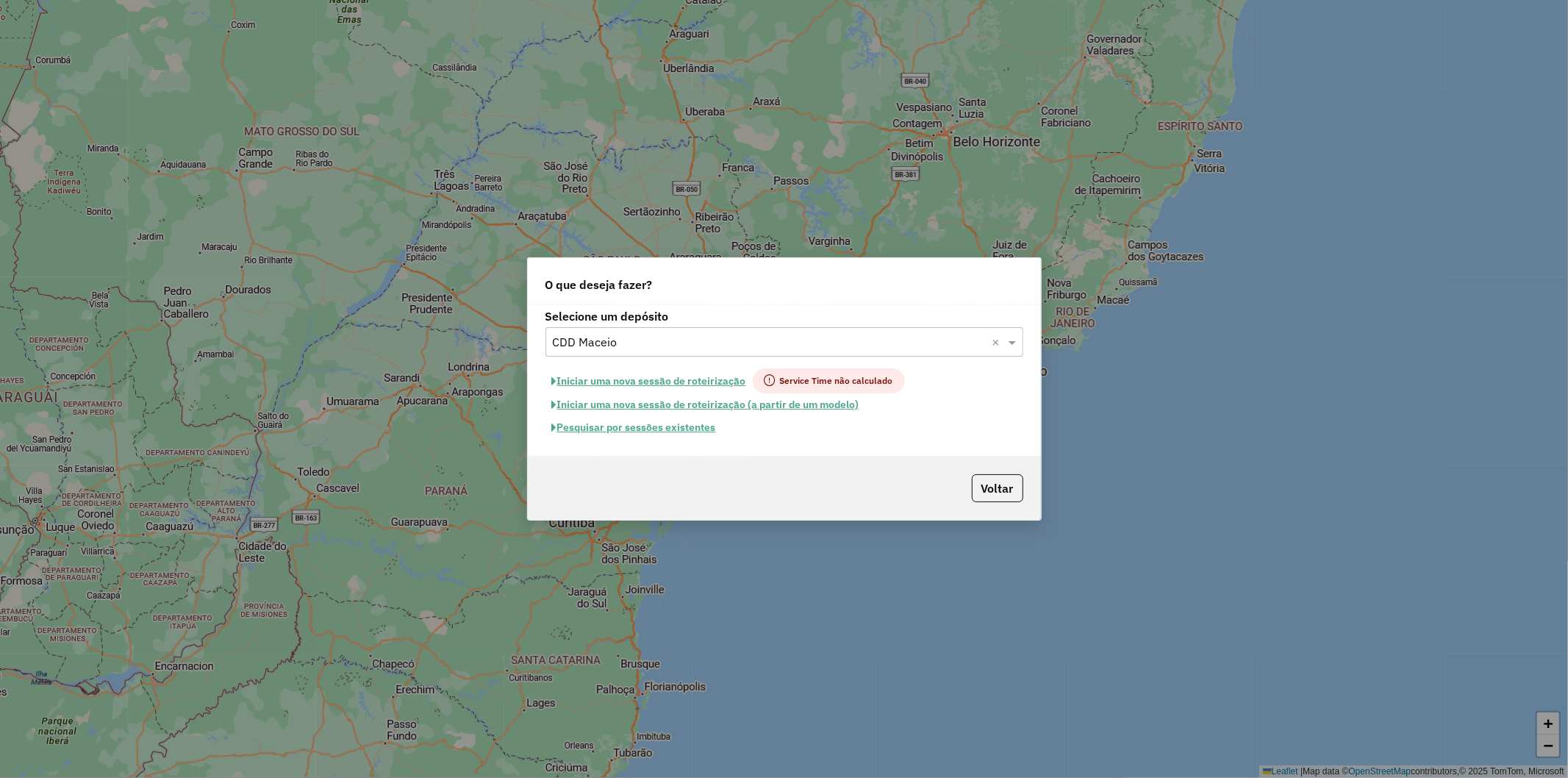
click at [706, 425] on button "Pesquisar por sessões existentes" at bounding box center [633, 427] width 177 height 23
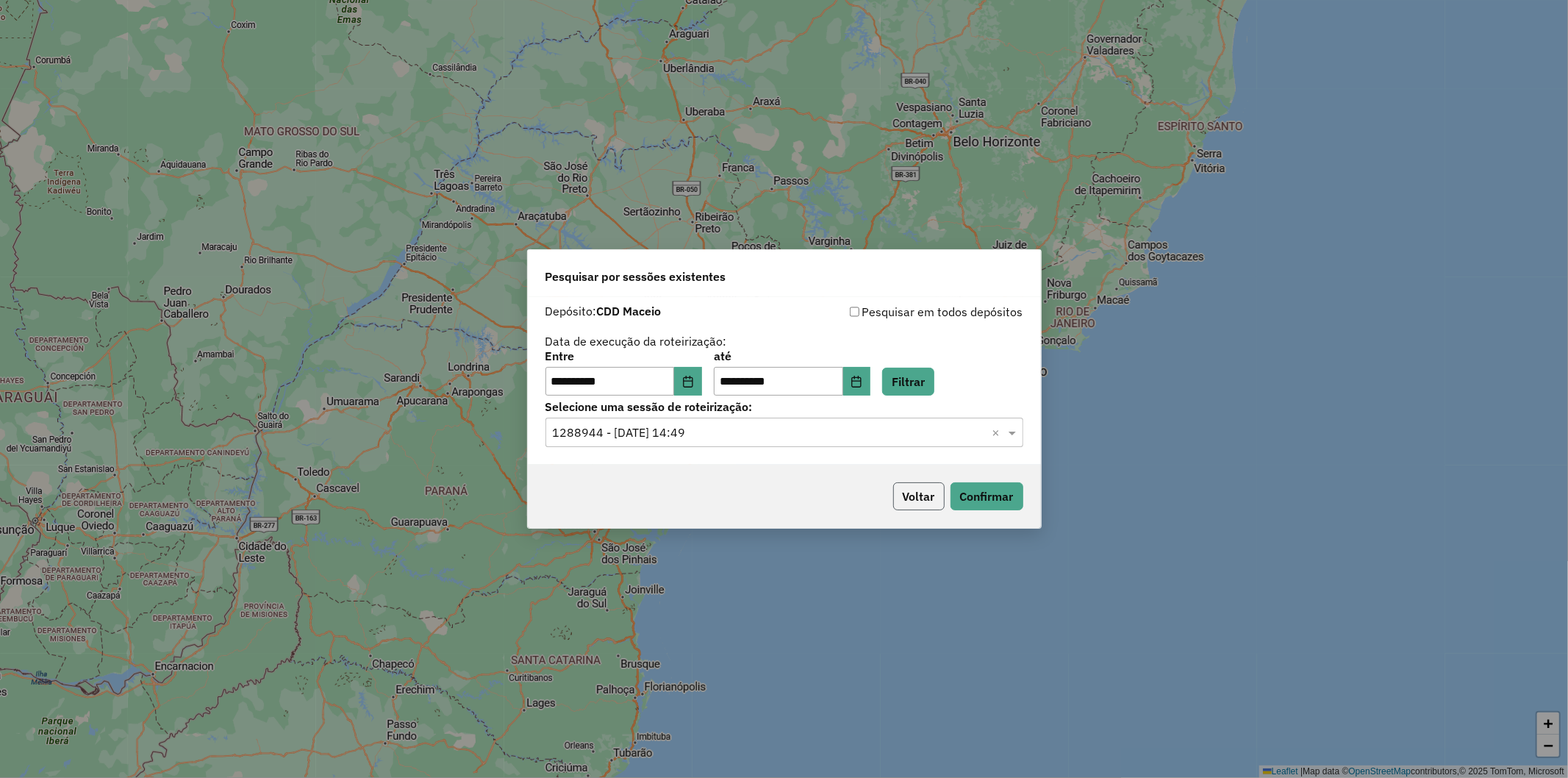
click at [929, 498] on button "Voltar" at bounding box center [918, 496] width 51 height 28
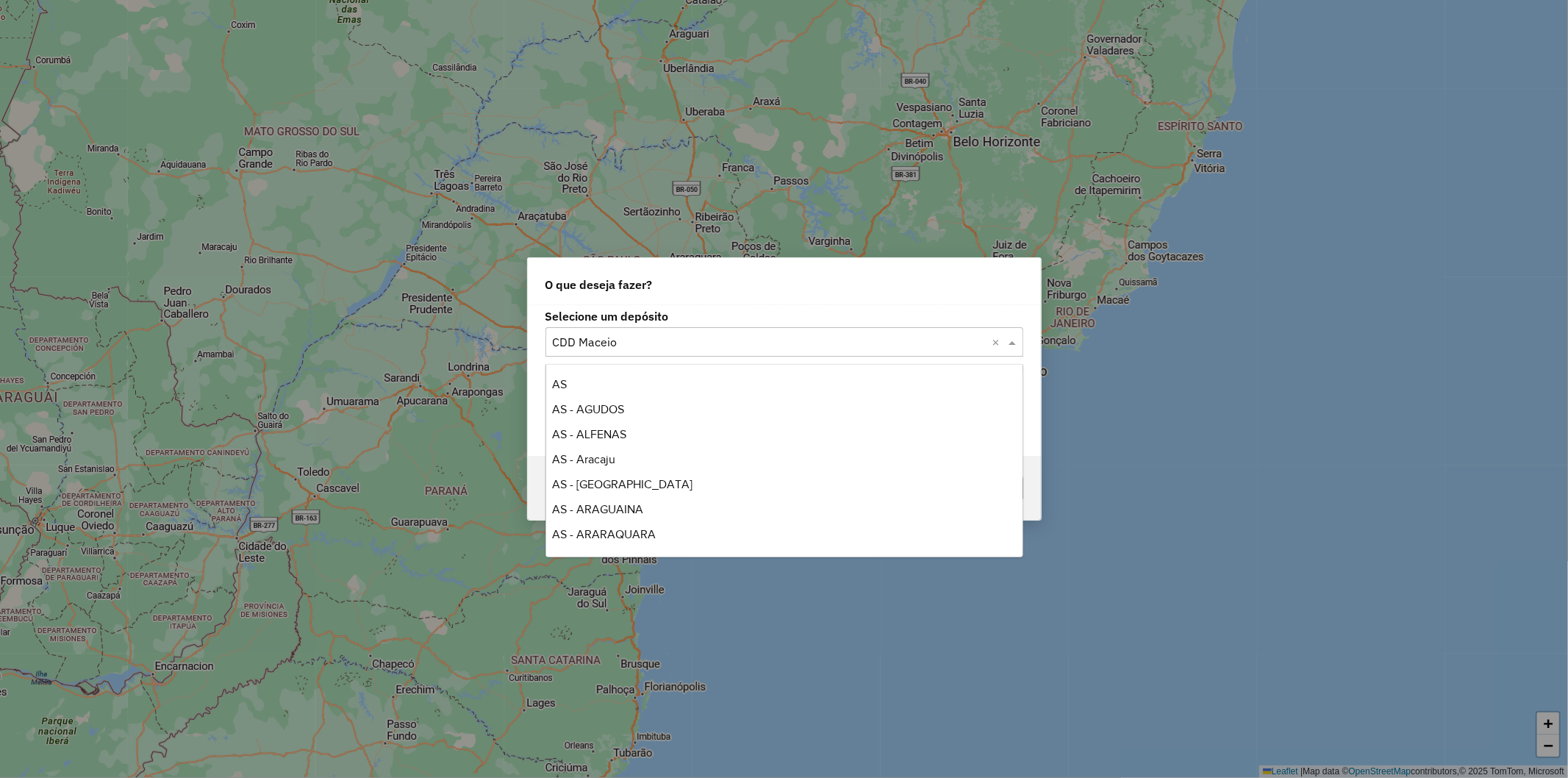
click at [704, 340] on input "text" at bounding box center [769, 342] width 433 height 18
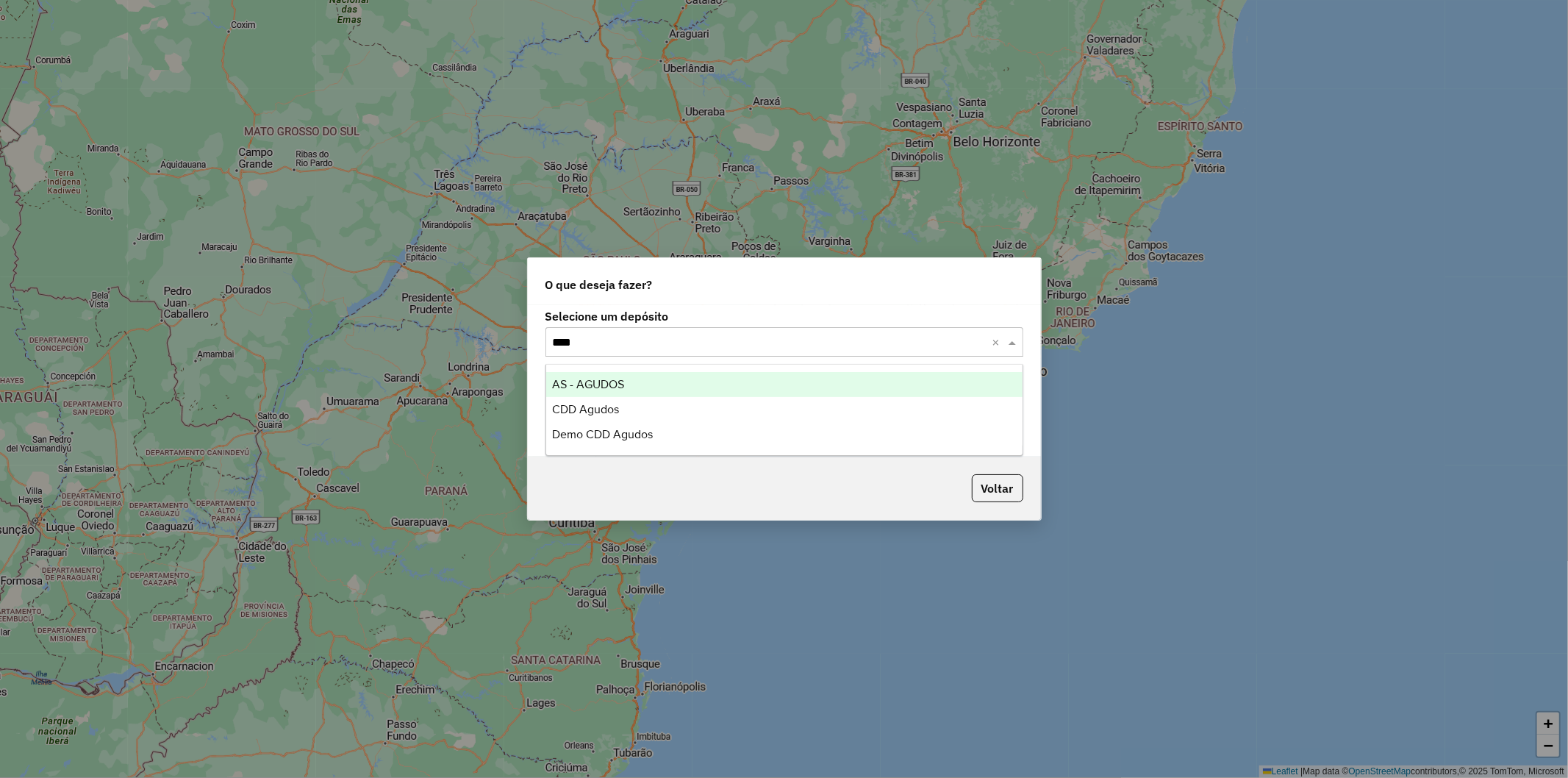
type input "*****"
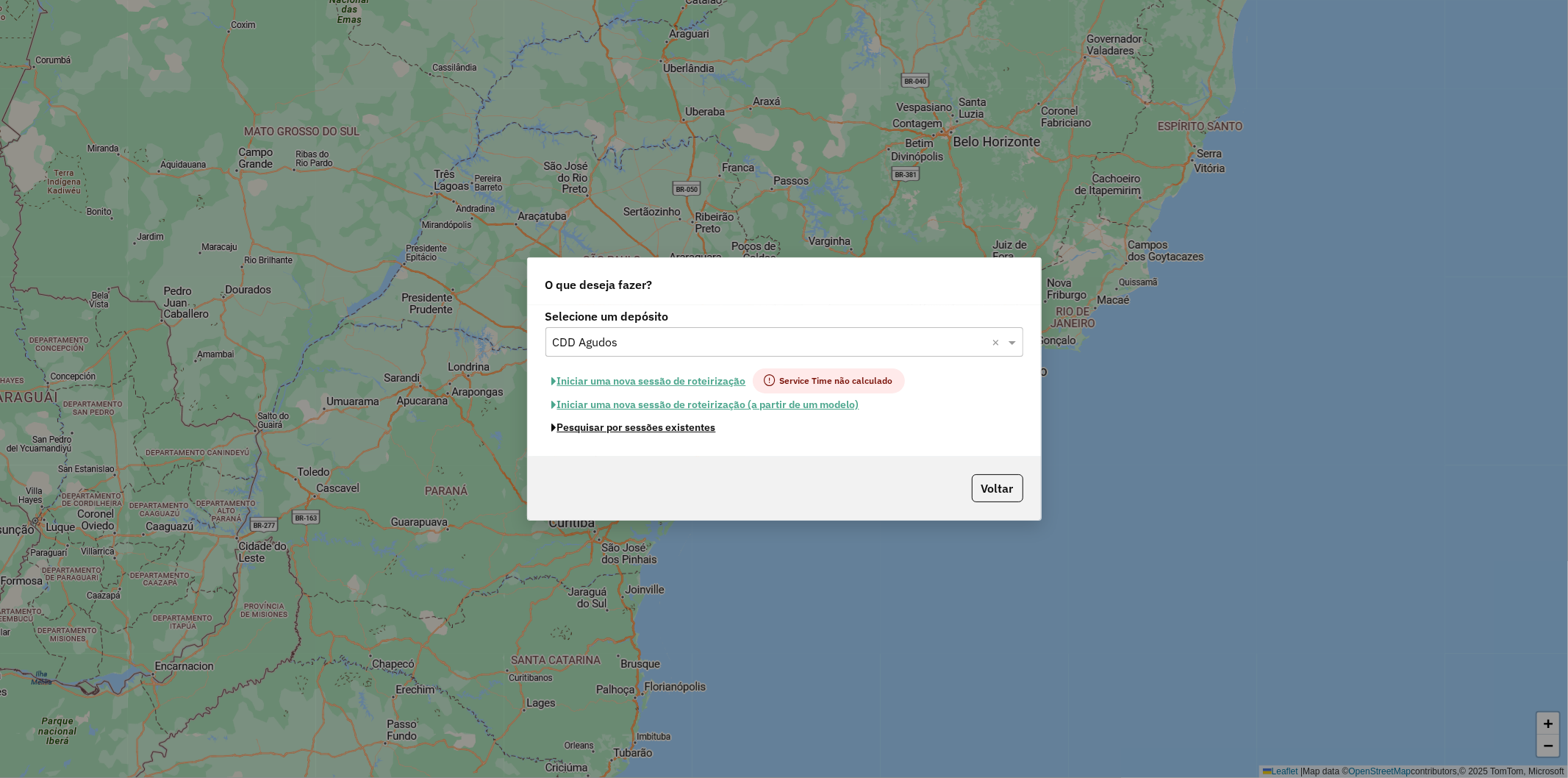
click at [633, 432] on button "Pesquisar por sessões existentes" at bounding box center [633, 427] width 177 height 23
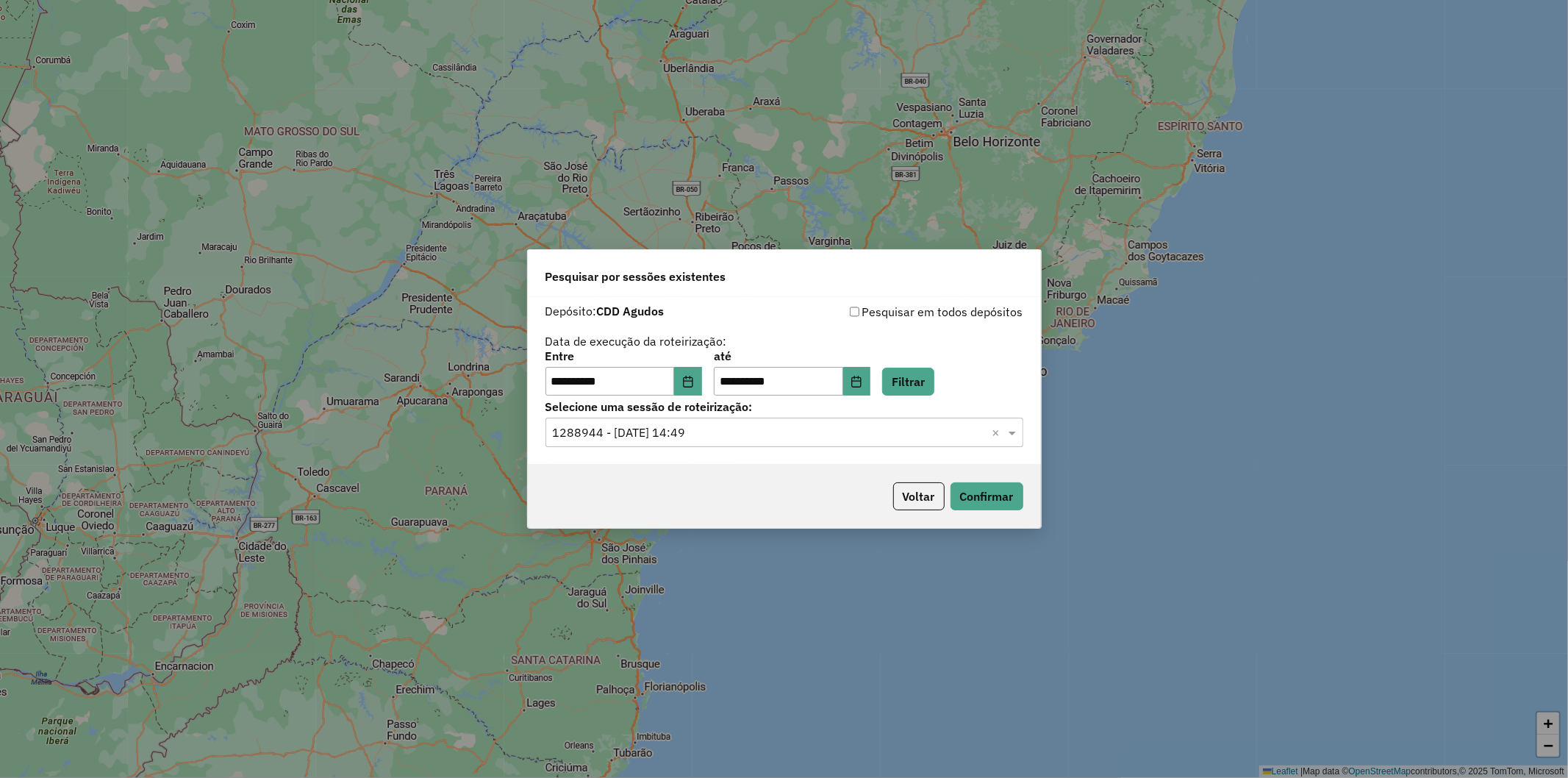
click at [956, 380] on div "**********" at bounding box center [784, 374] width 478 height 46
click at [916, 377] on button "Filtrar" at bounding box center [908, 381] width 52 height 28
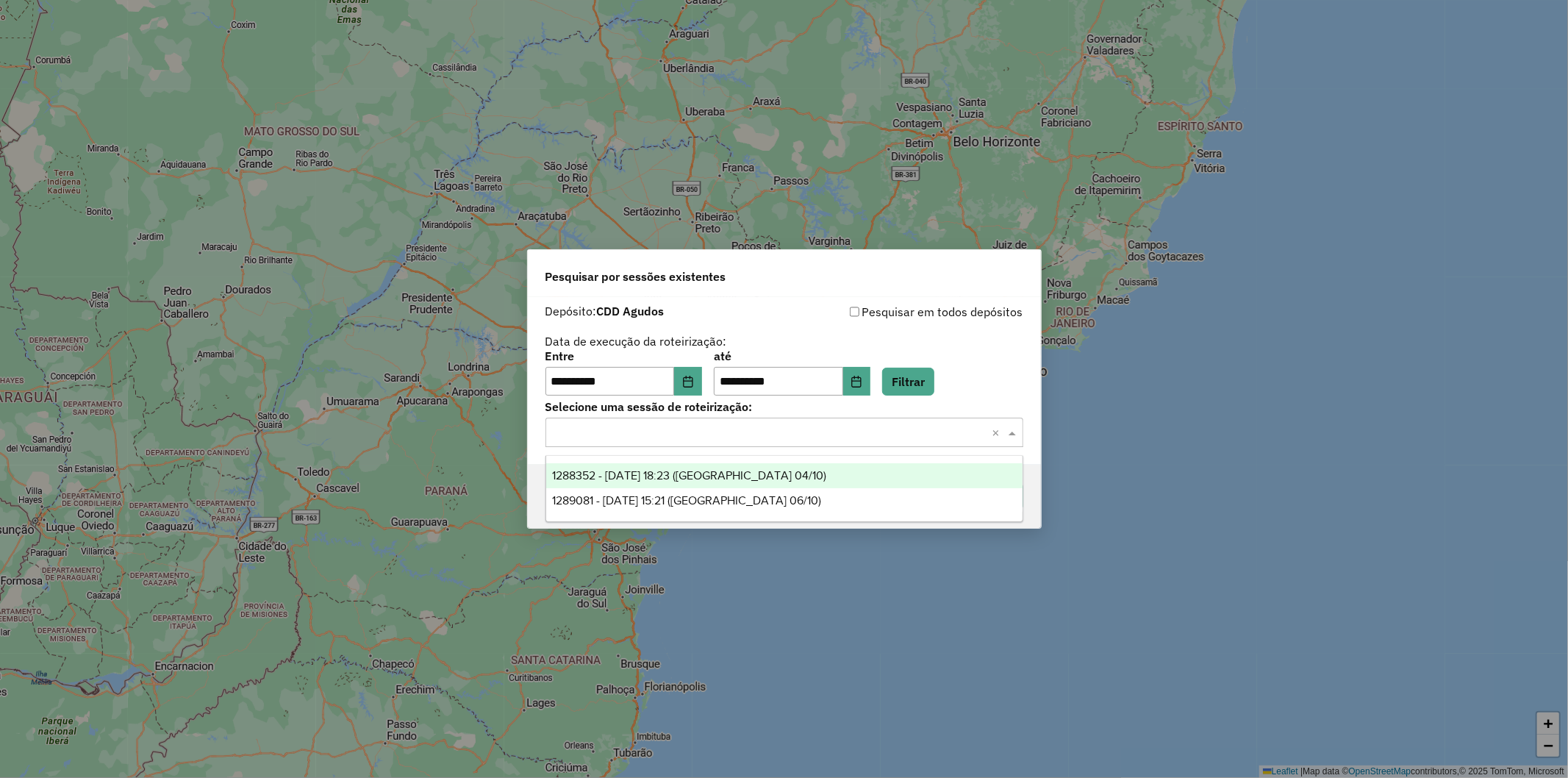
click at [772, 436] on input "text" at bounding box center [769, 433] width 433 height 18
click at [728, 479] on span "1288352 - 04/10/2025 18:23 (Agudos 04/10)" at bounding box center [689, 475] width 274 height 12
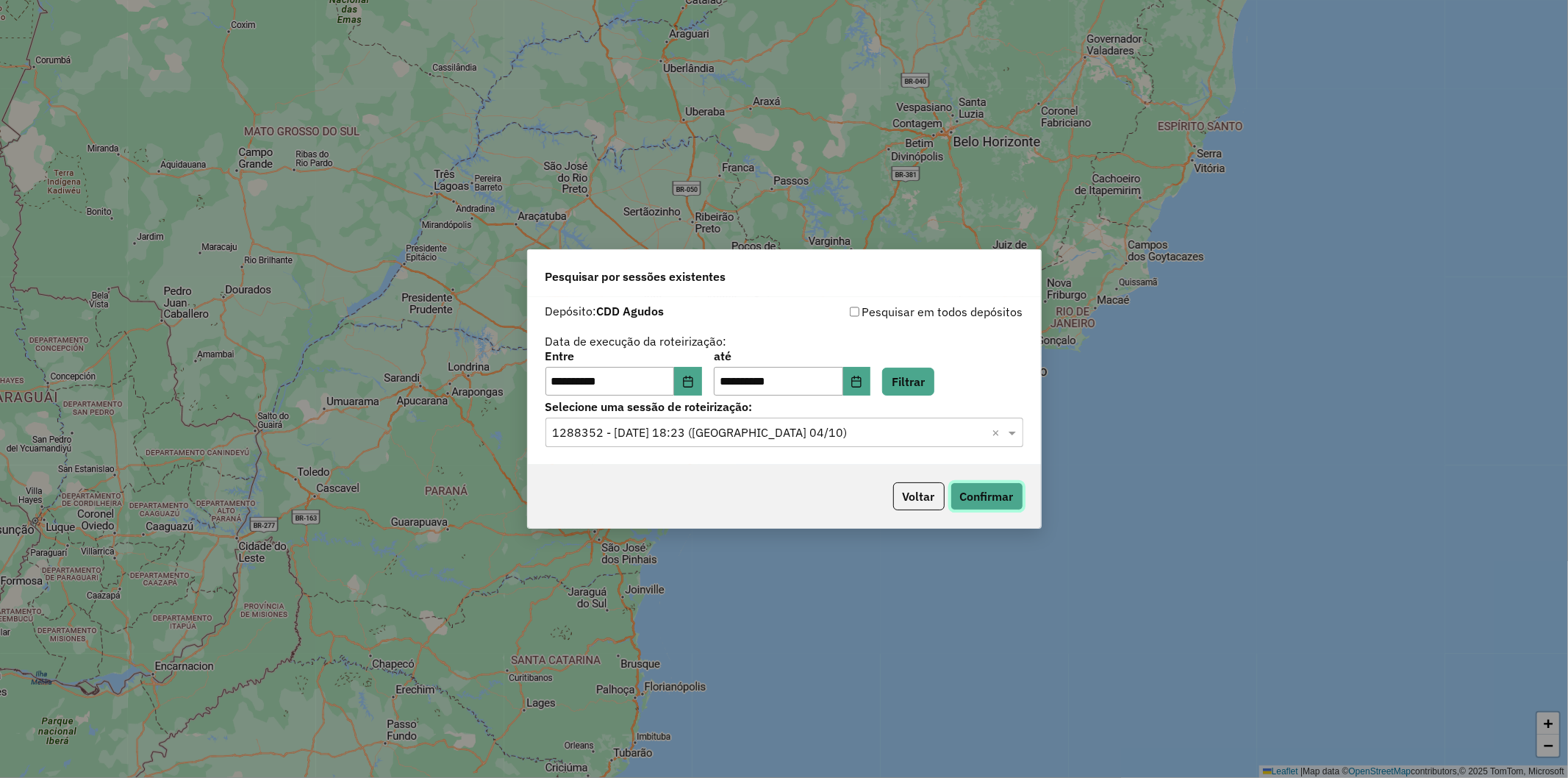
click at [987, 489] on button "Confirmar" at bounding box center [986, 496] width 73 height 28
click at [697, 436] on input "text" at bounding box center [769, 433] width 433 height 18
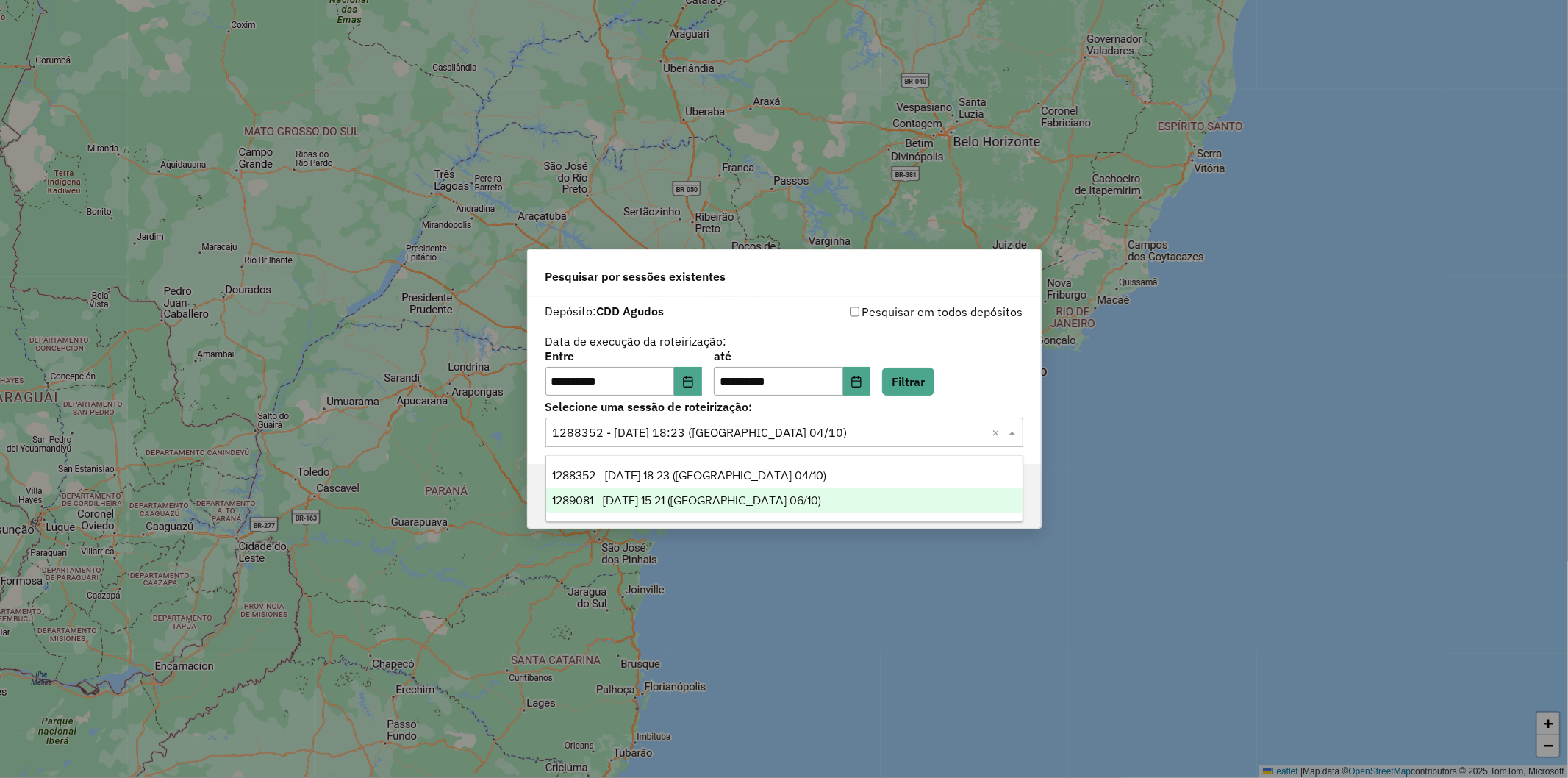
click at [696, 504] on span "1289081 - 06/10/2025 15:21 (Agudos 06/10)" at bounding box center [686, 500] width 269 height 12
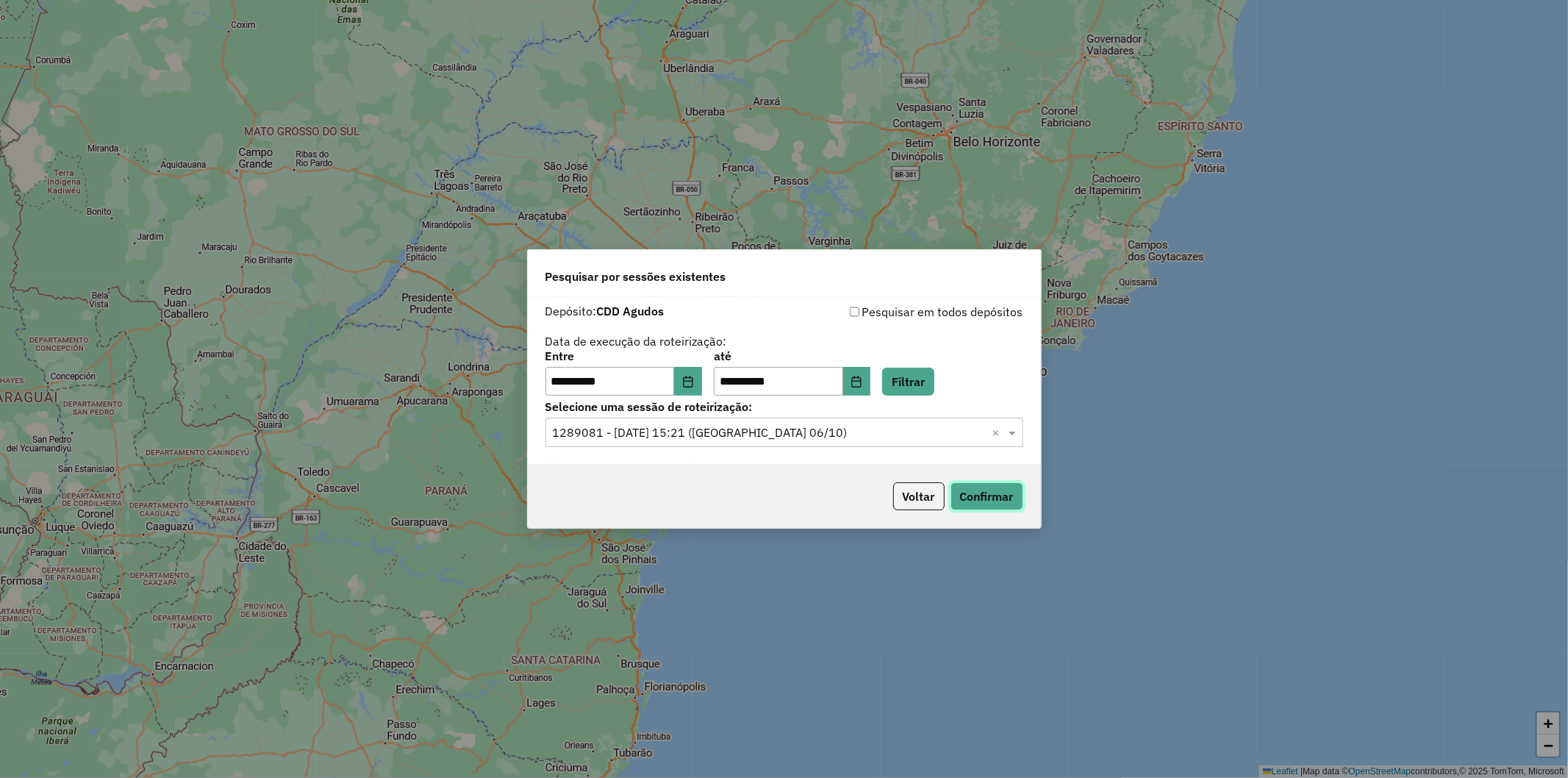
click at [982, 488] on button "Confirmar" at bounding box center [986, 496] width 73 height 28
click at [894, 495] on button "Voltar" at bounding box center [918, 496] width 51 height 28
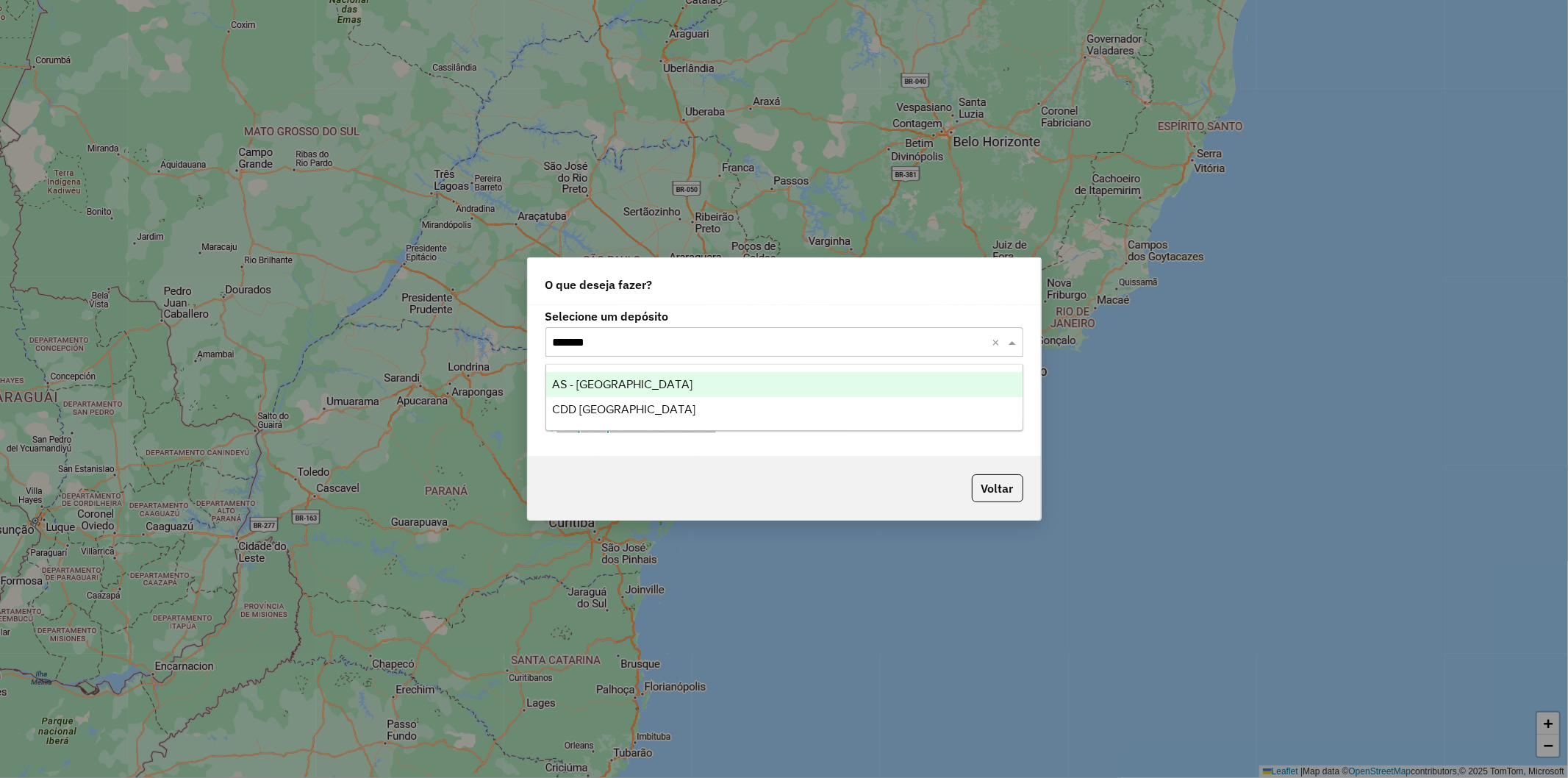
type input "********"
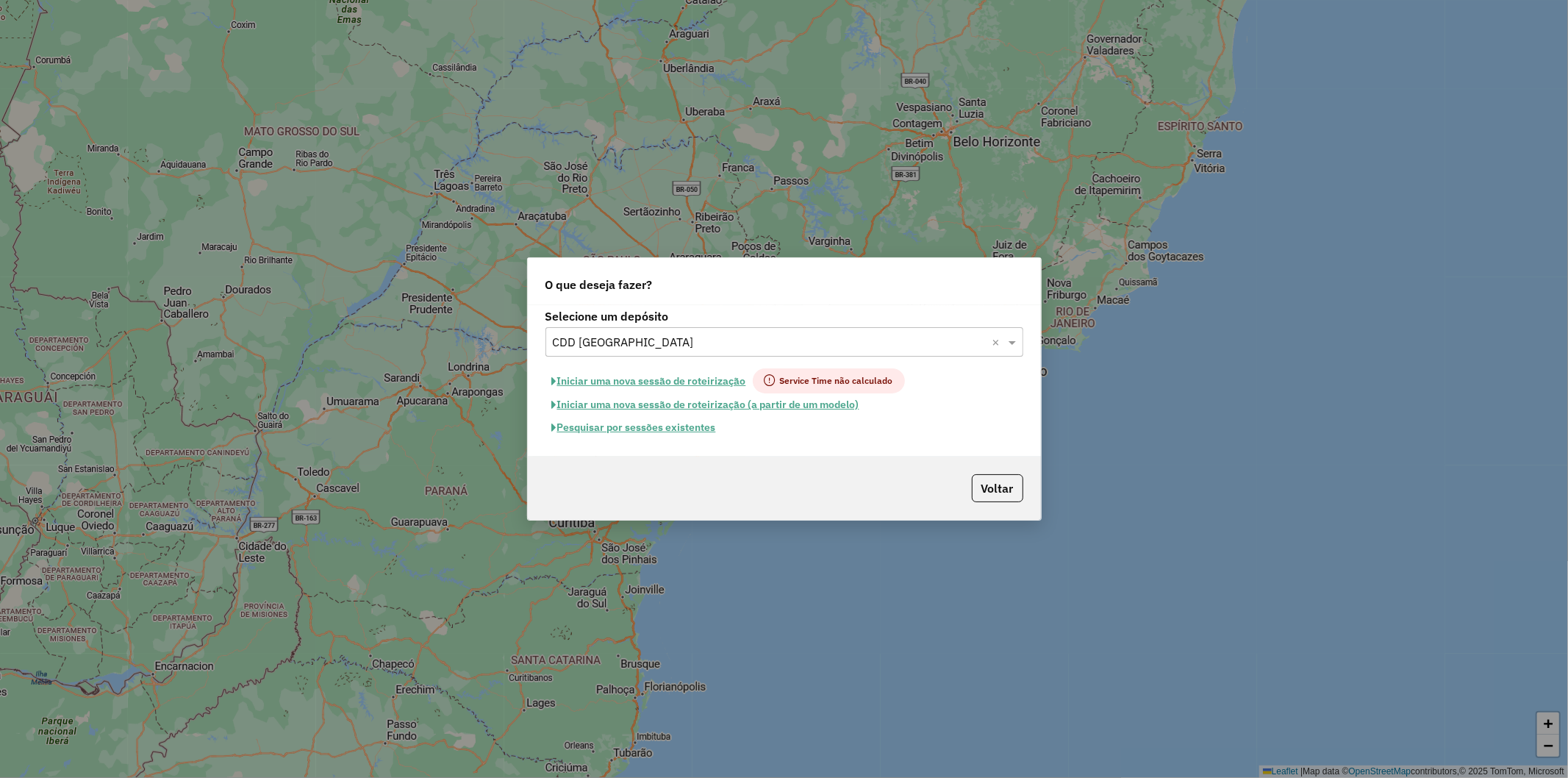
click at [648, 427] on button "Pesquisar por sessões existentes" at bounding box center [633, 427] width 177 height 23
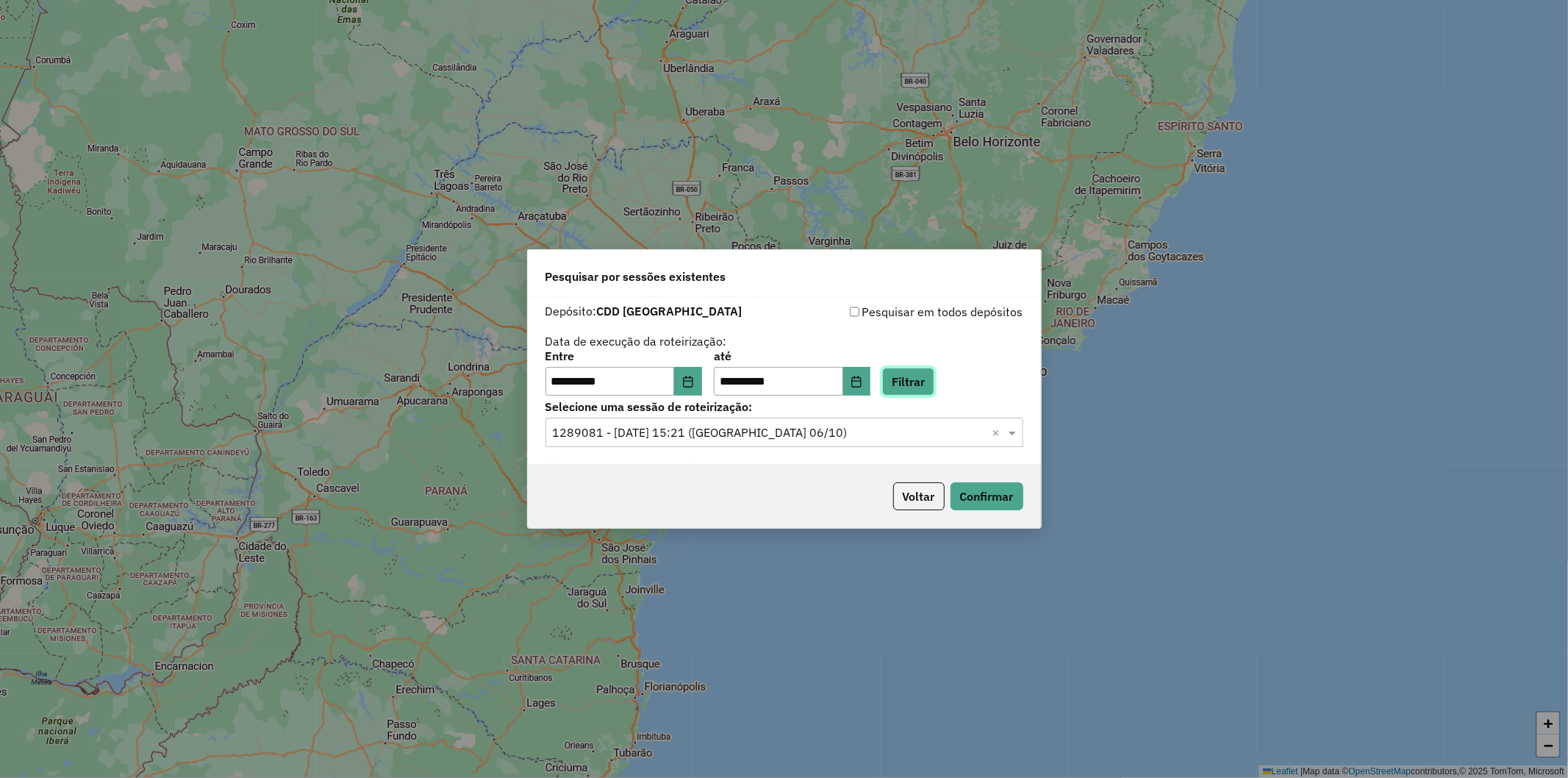
click at [934, 376] on button "Filtrar" at bounding box center [908, 381] width 52 height 28
click at [832, 445] on ng-select "Selecione uma sessão × ×" at bounding box center [784, 432] width 478 height 29
click at [818, 435] on input "text" at bounding box center [769, 433] width 433 height 18
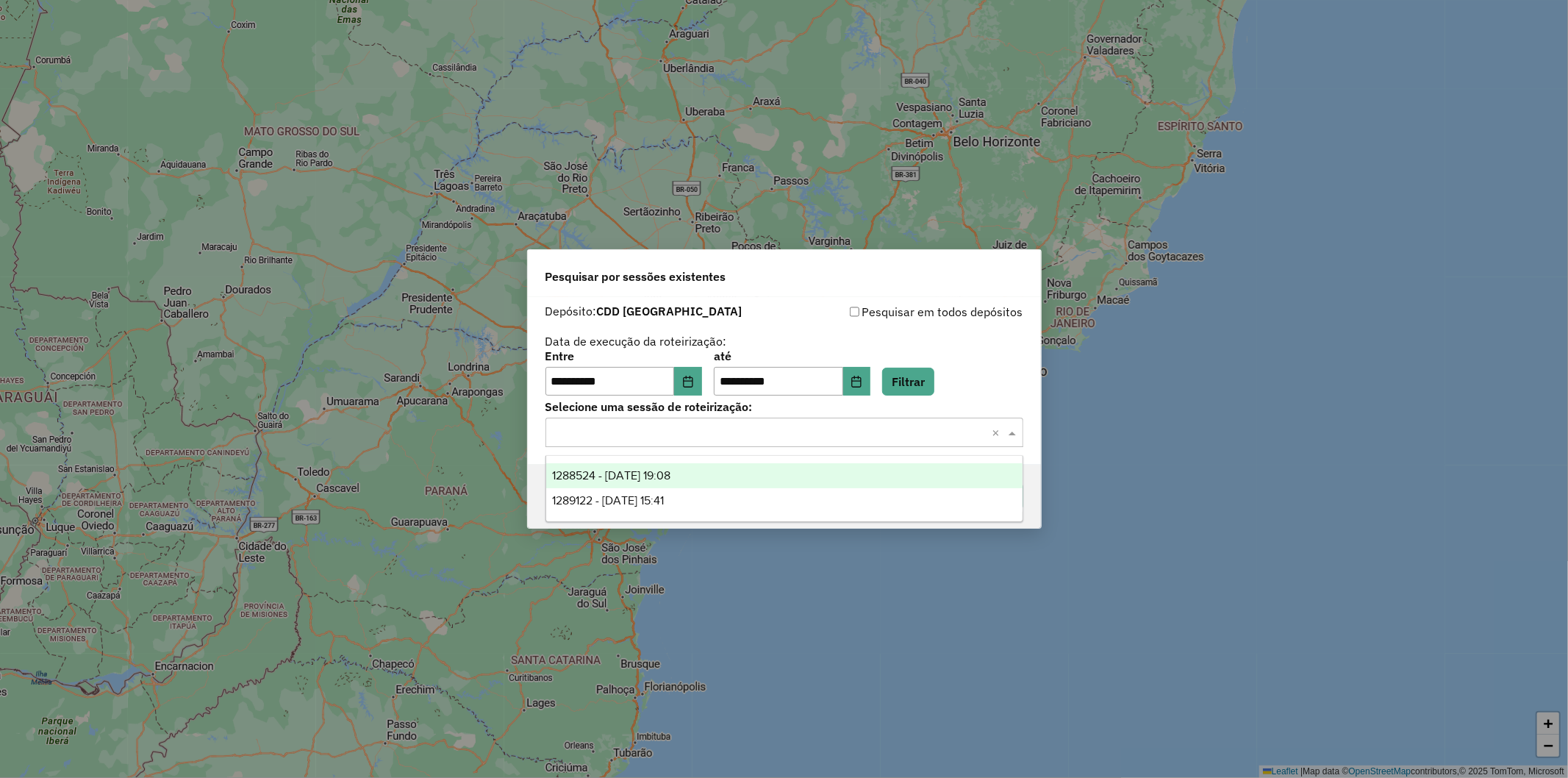
click at [770, 472] on div "1288524 - 04/10/2025 19:08" at bounding box center [784, 476] width 476 height 25
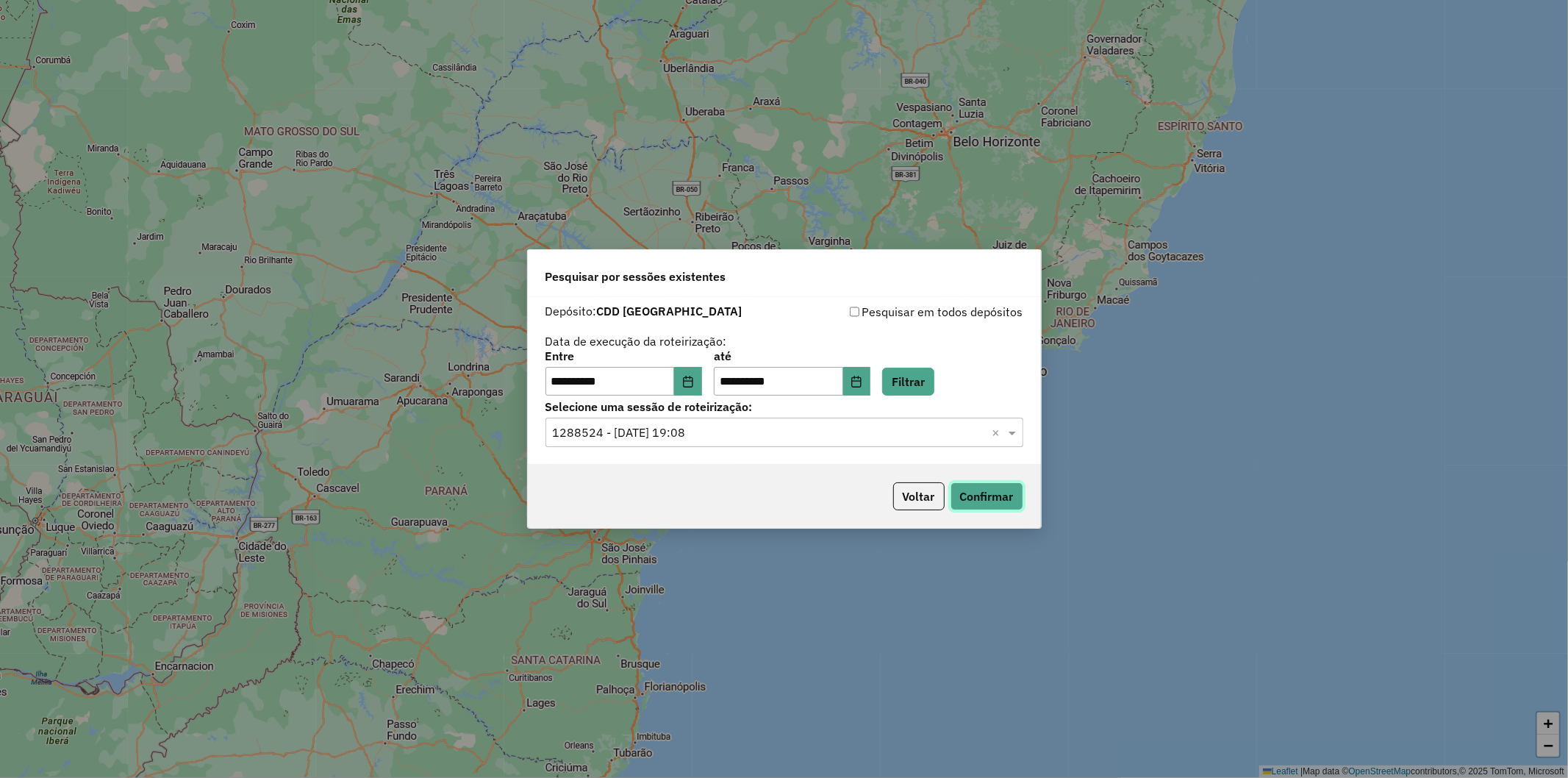
click at [960, 502] on button "Confirmar" at bounding box center [986, 496] width 73 height 28
click at [676, 437] on input "text" at bounding box center [769, 433] width 433 height 18
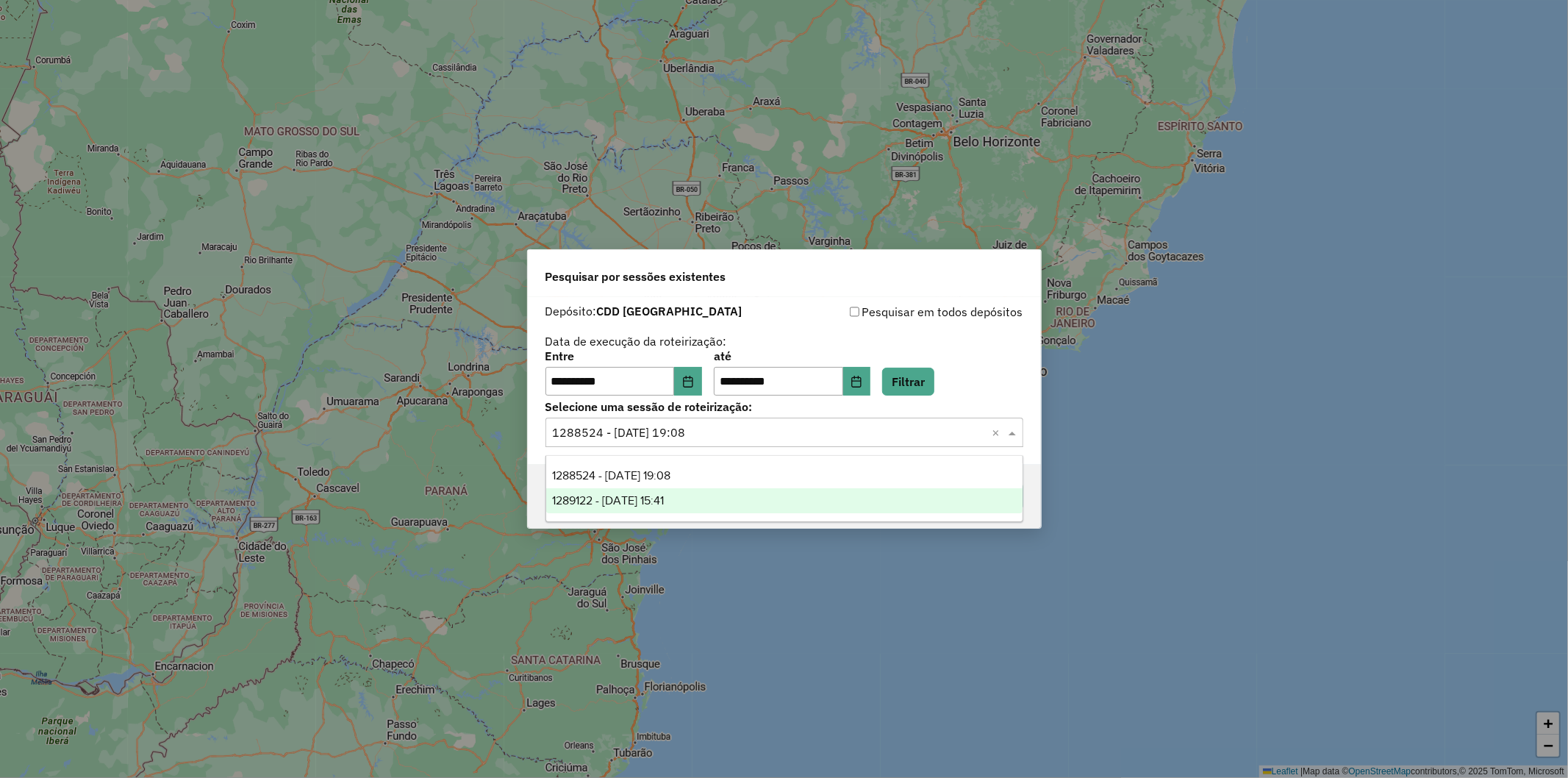
click at [664, 500] on span "1289122 - 06/10/2025 15:41" at bounding box center [608, 500] width 112 height 12
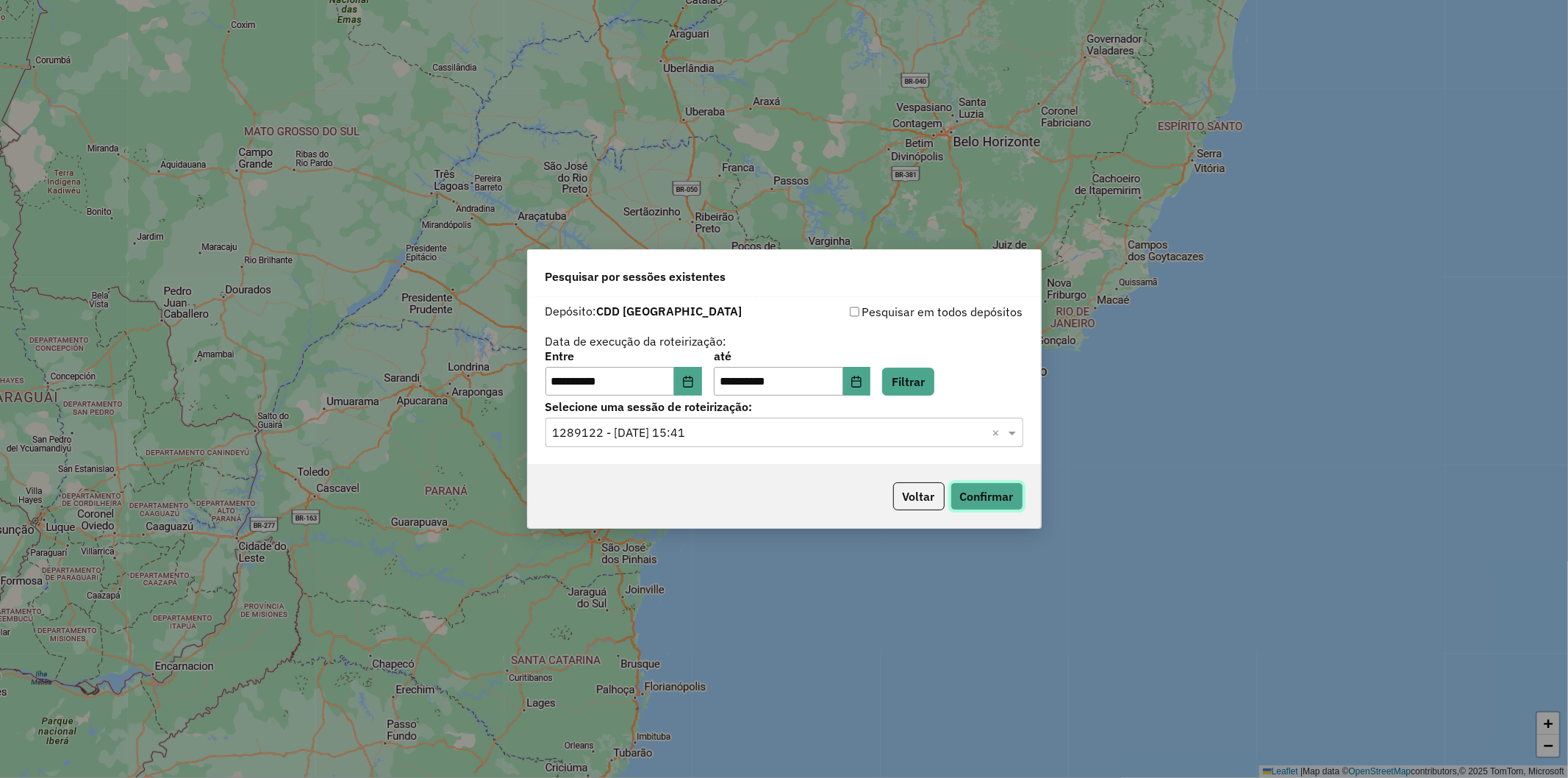
click at [991, 486] on button "Confirmar" at bounding box center [986, 496] width 73 height 28
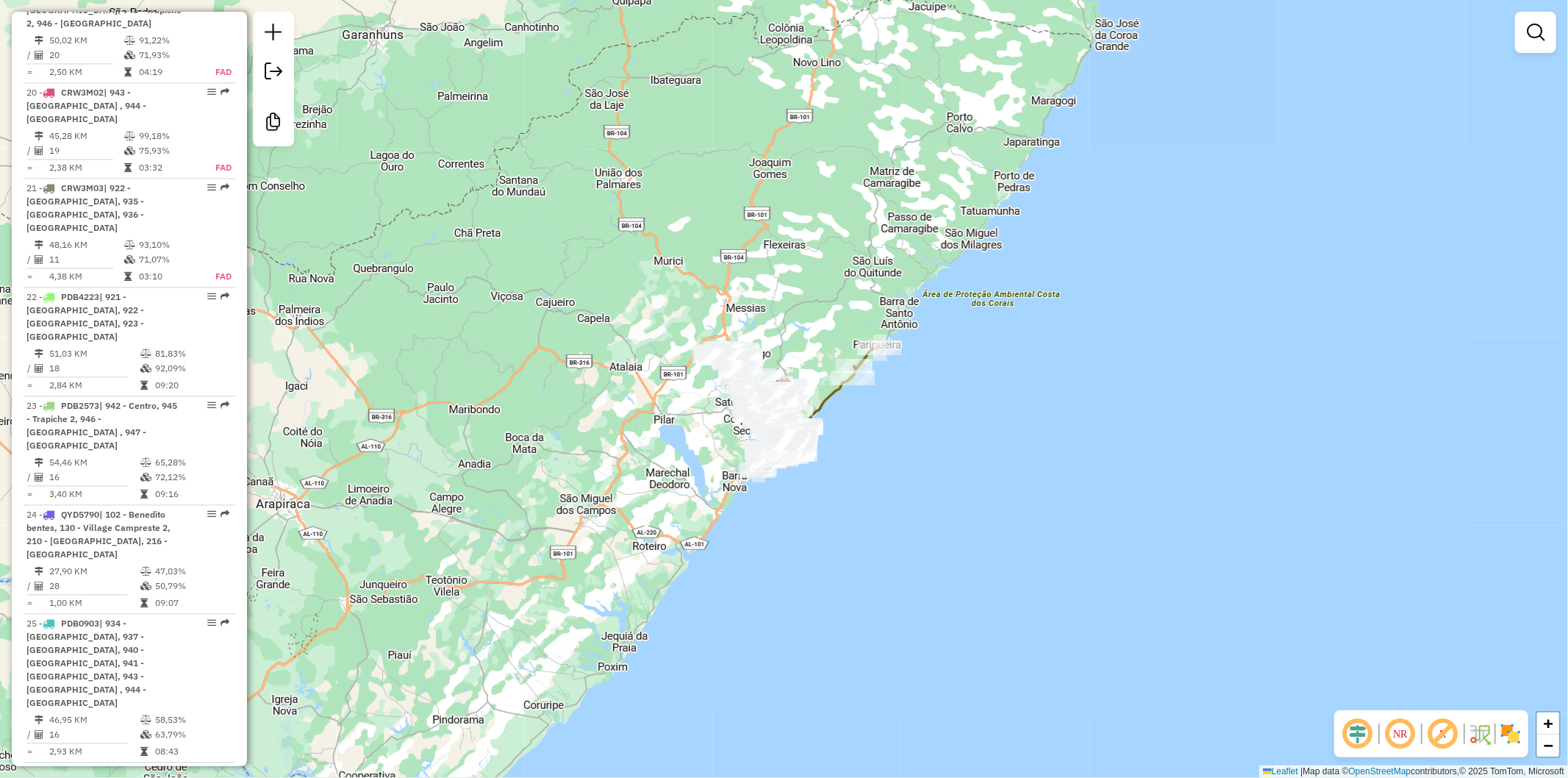
scroll to position [2774, 0]
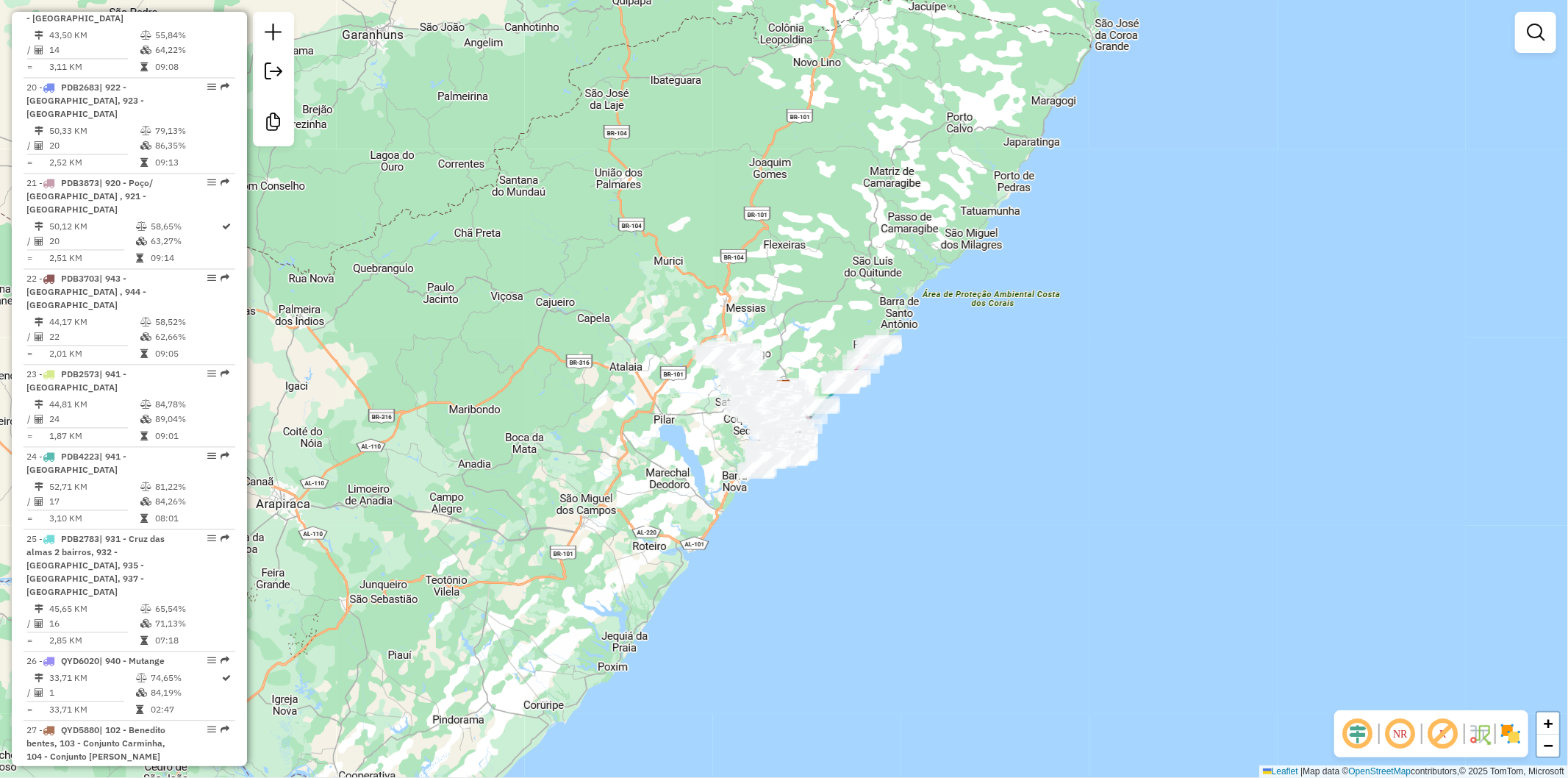
scroll to position [2725, 0]
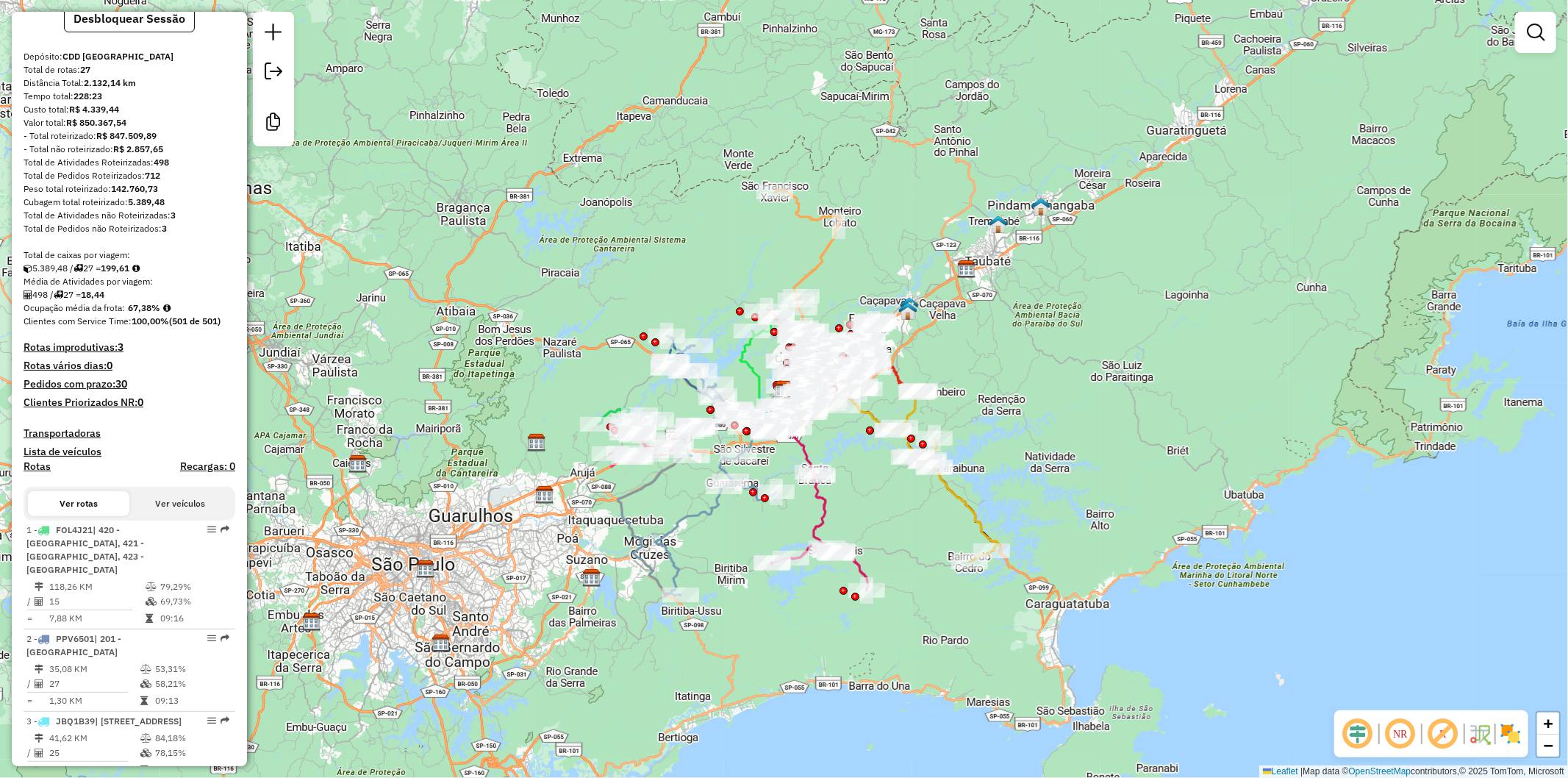
scroll to position [125, 0]
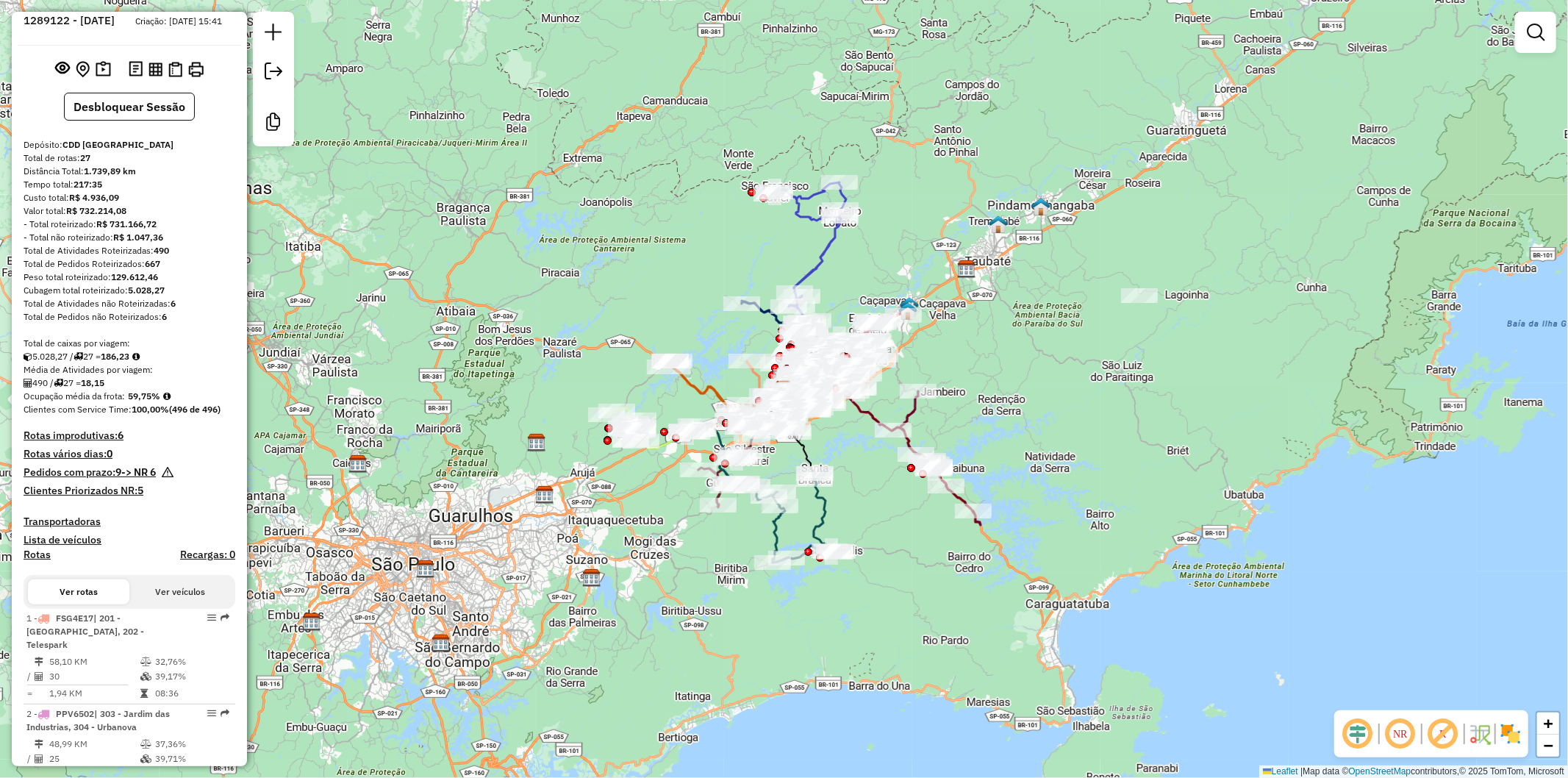
scroll to position [34, 0]
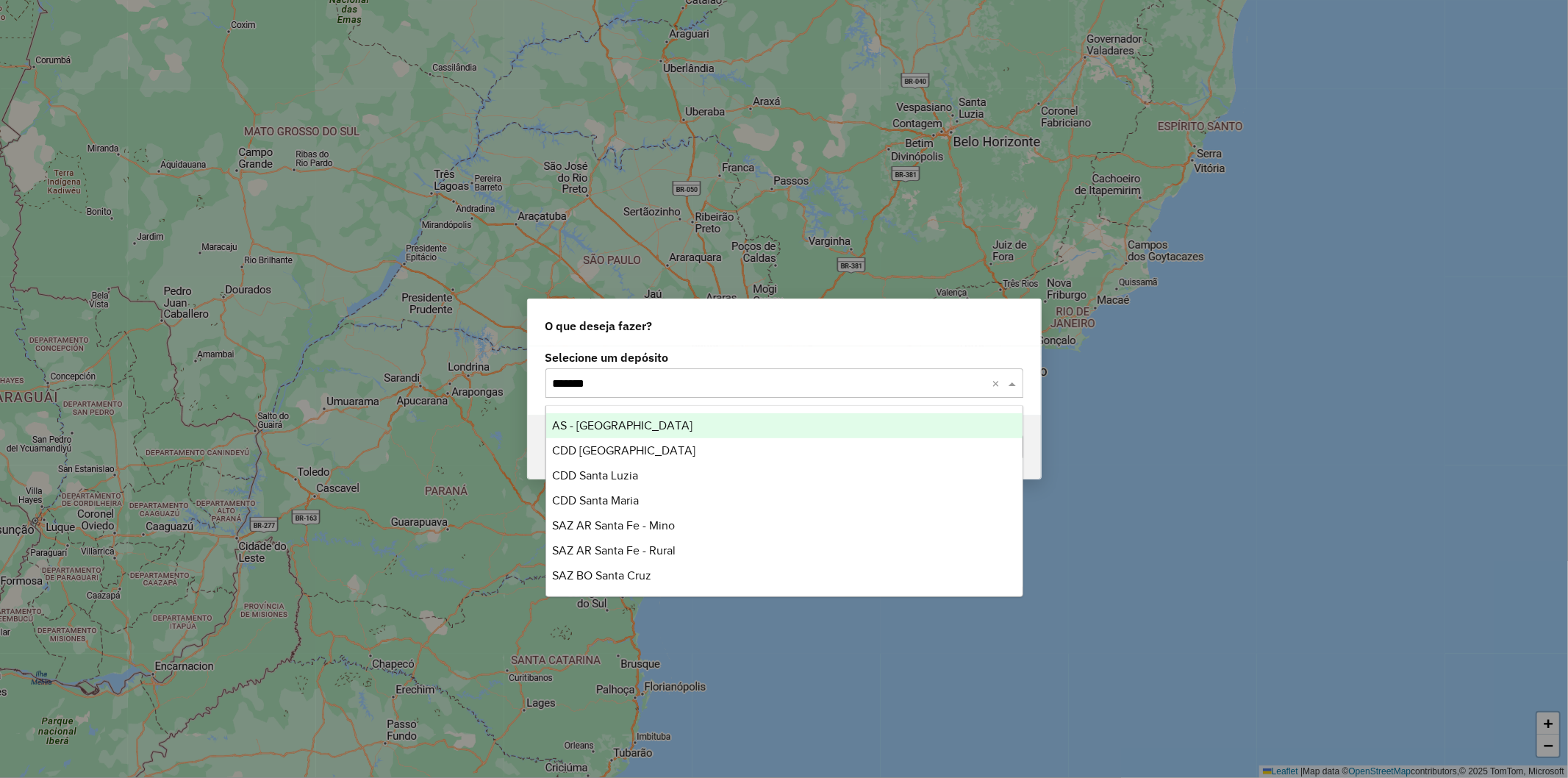
type input "********"
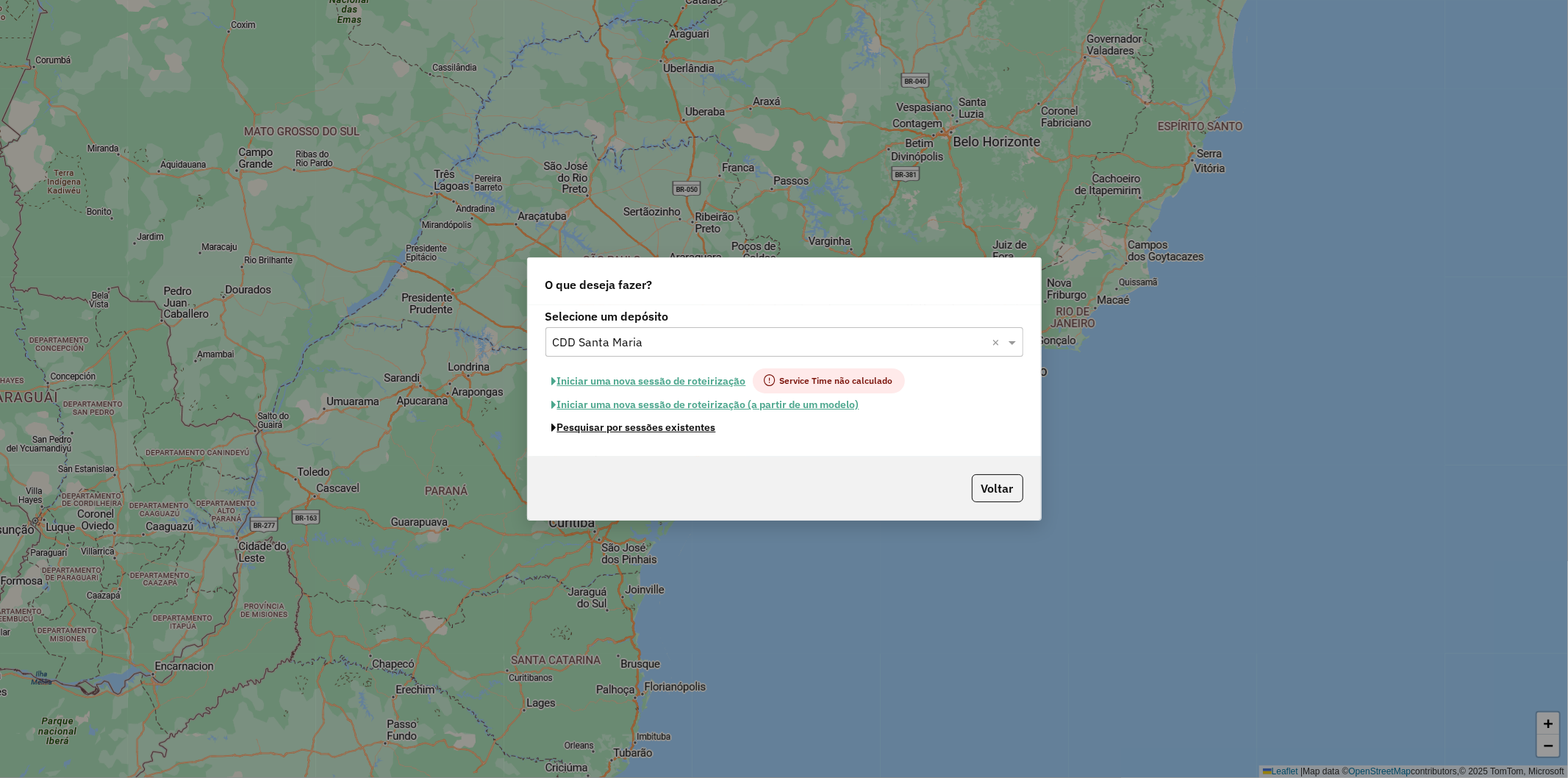
click at [682, 430] on button "Pesquisar por sessões existentes" at bounding box center [633, 427] width 177 height 23
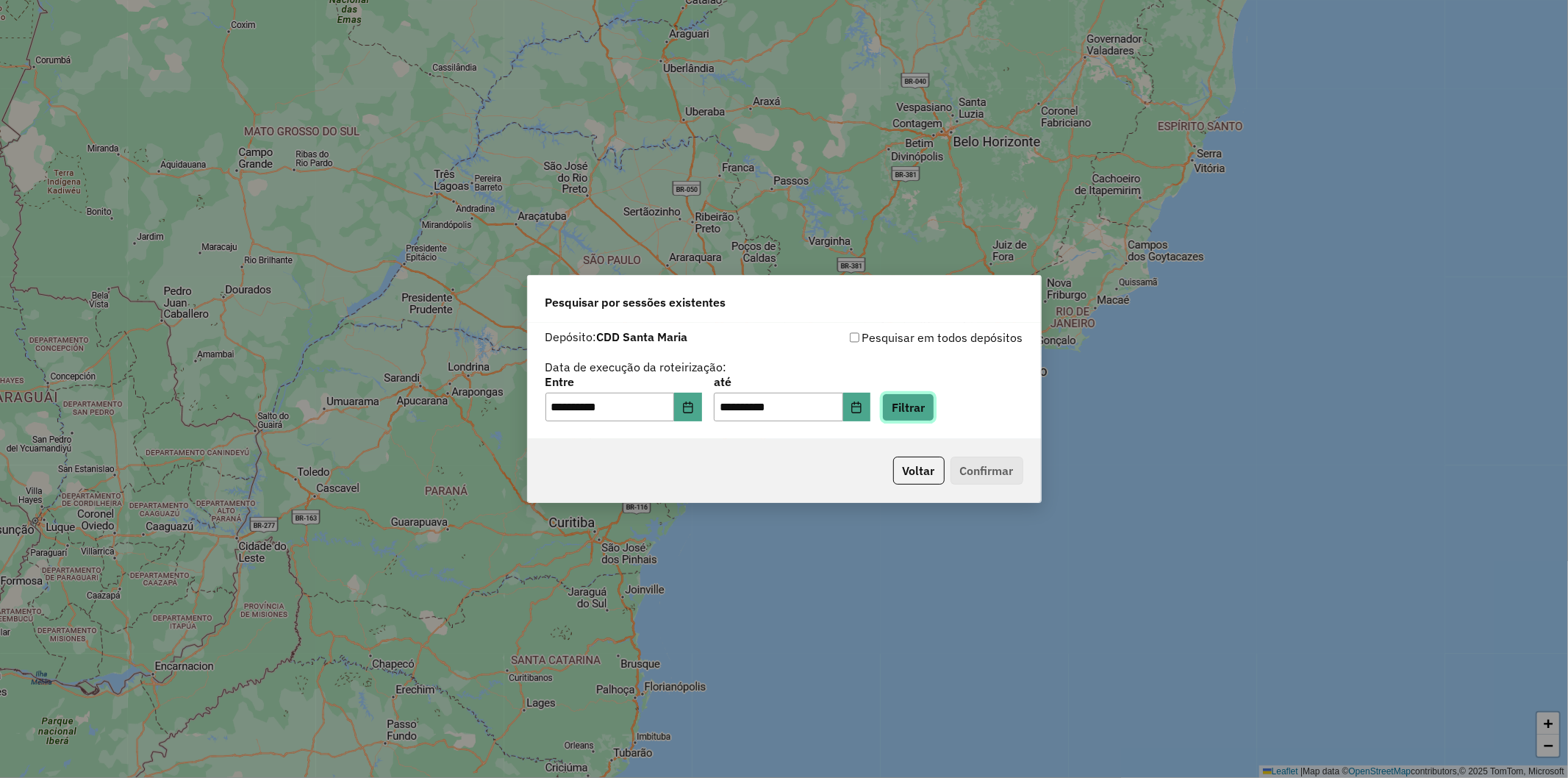
click at [934, 394] on button "Filtrar" at bounding box center [908, 407] width 52 height 28
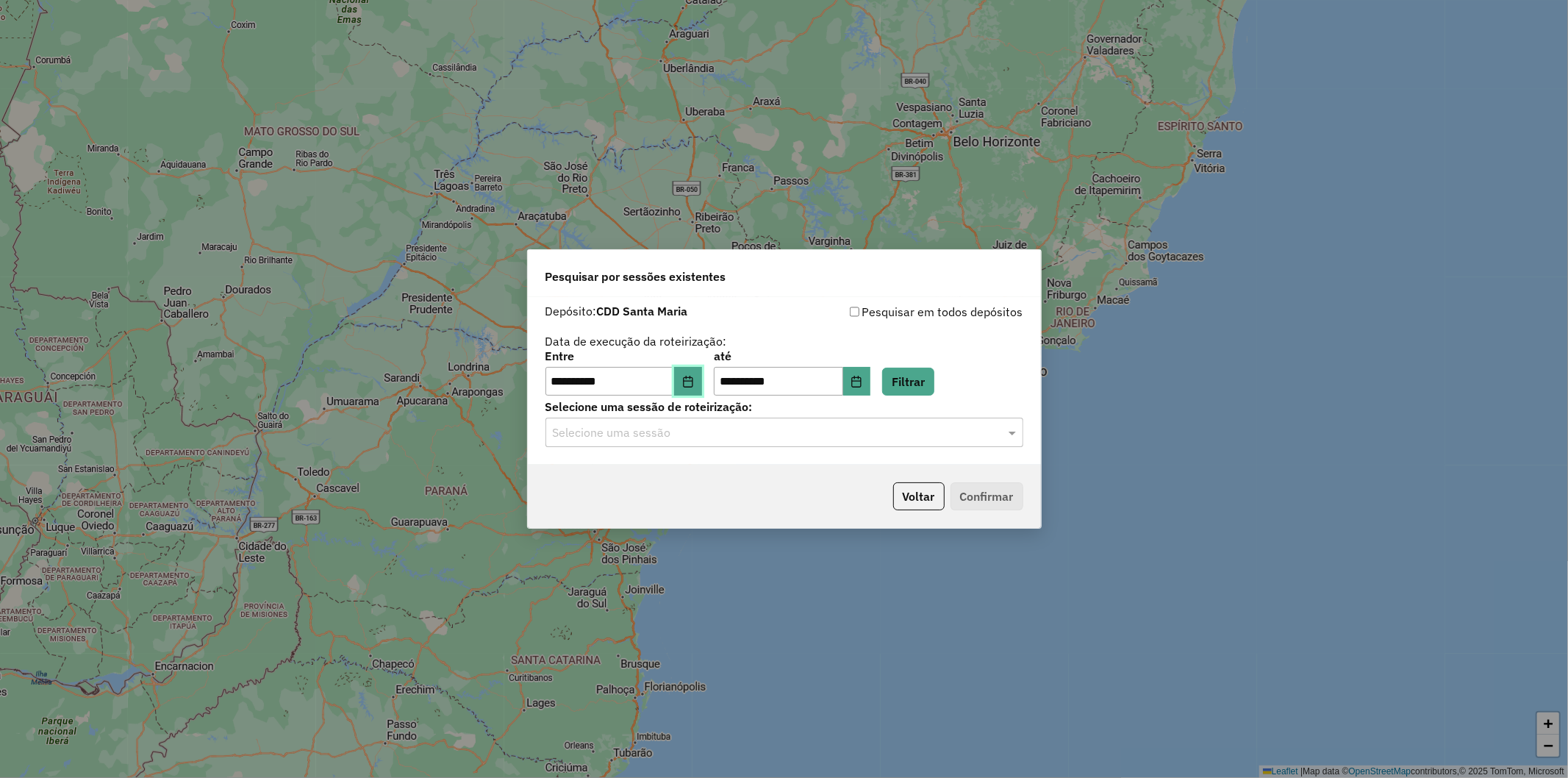
click at [692, 383] on icon "Choose Date" at bounding box center [688, 381] width 9 height 11
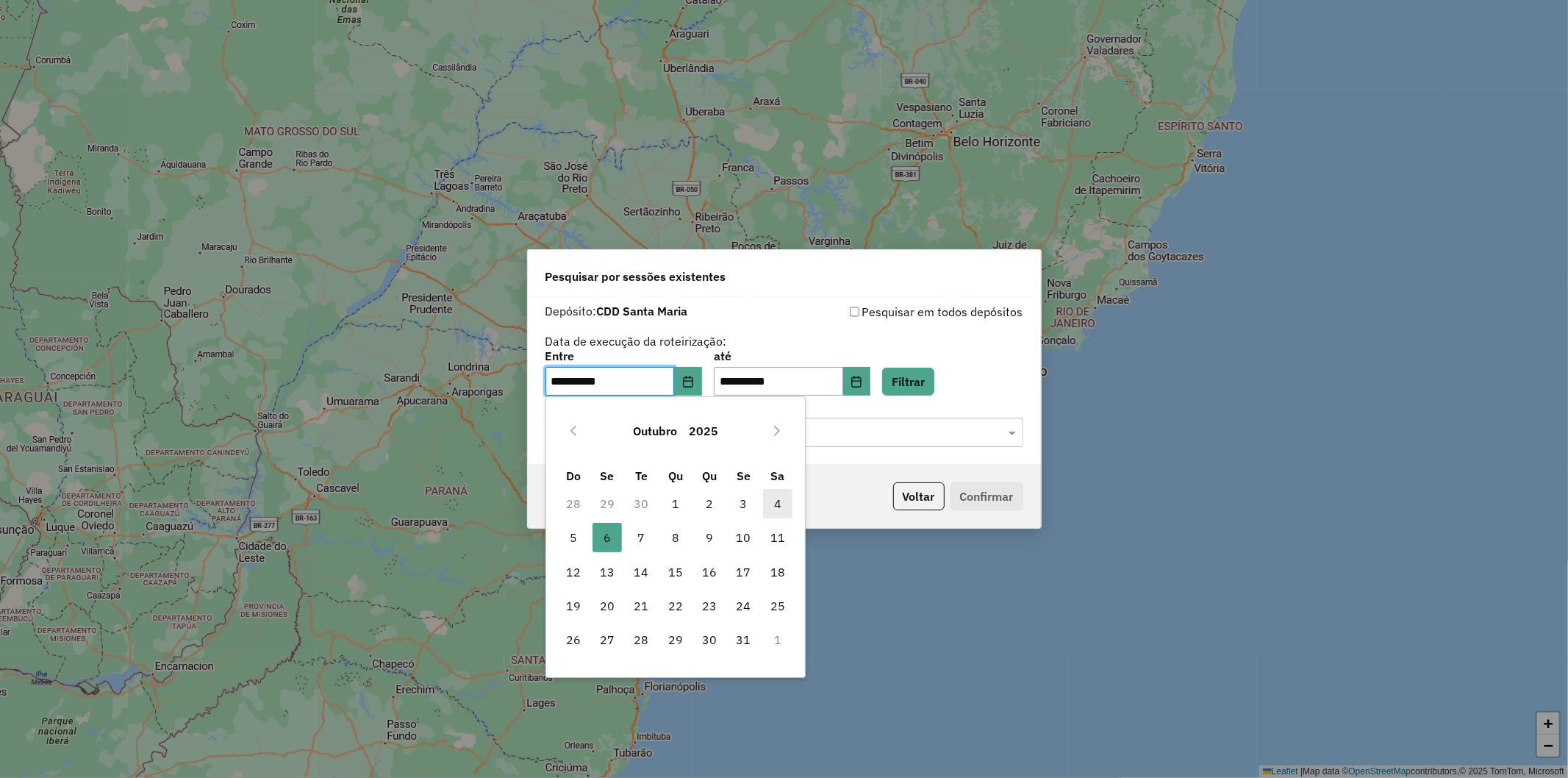
click at [773, 510] on span "4" at bounding box center [777, 503] width 29 height 29
type input "**********"
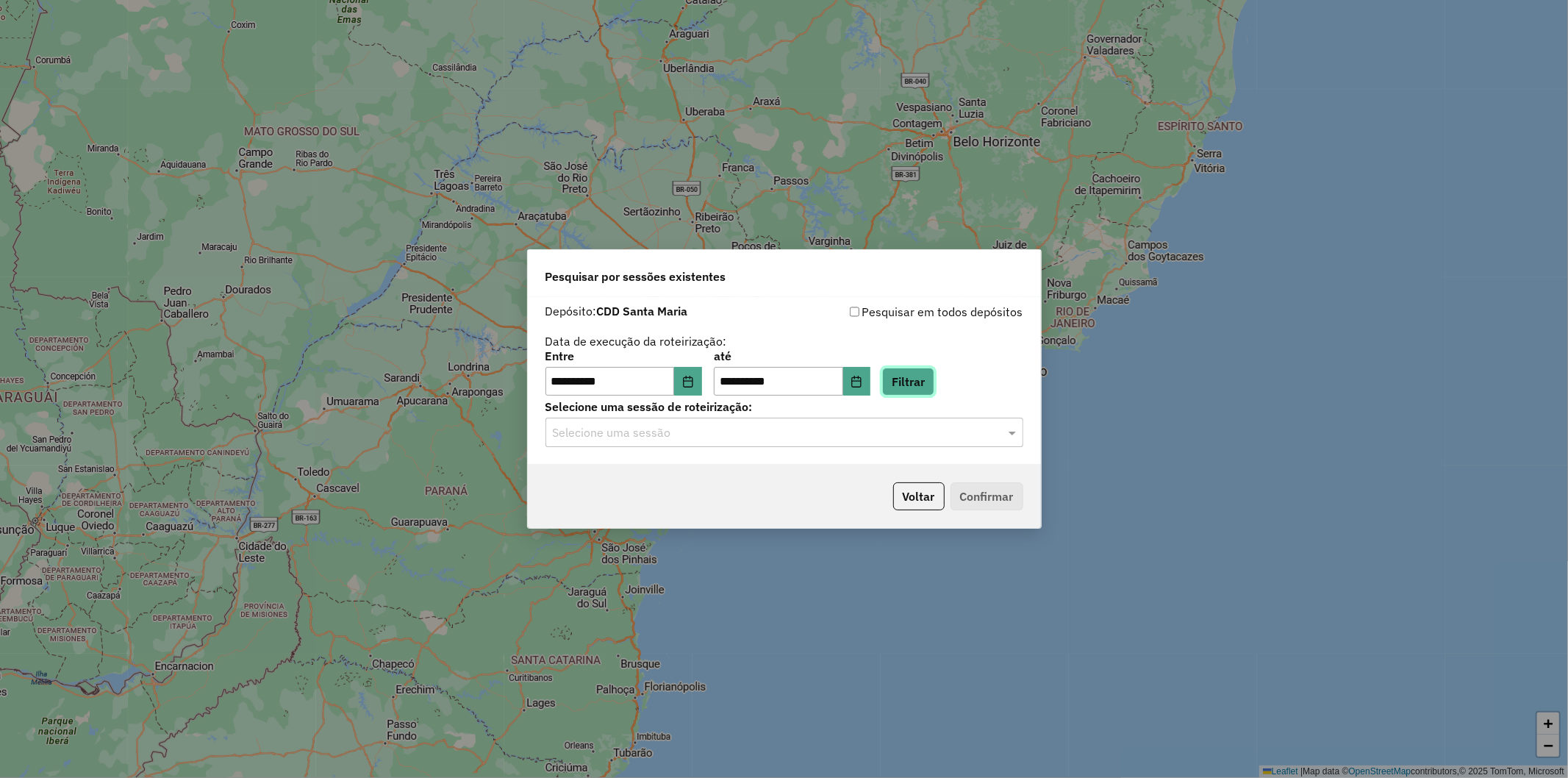
click at [934, 375] on button "Filtrar" at bounding box center [908, 381] width 52 height 28
click at [851, 446] on div "Selecione uma sessão" at bounding box center [784, 432] width 478 height 29
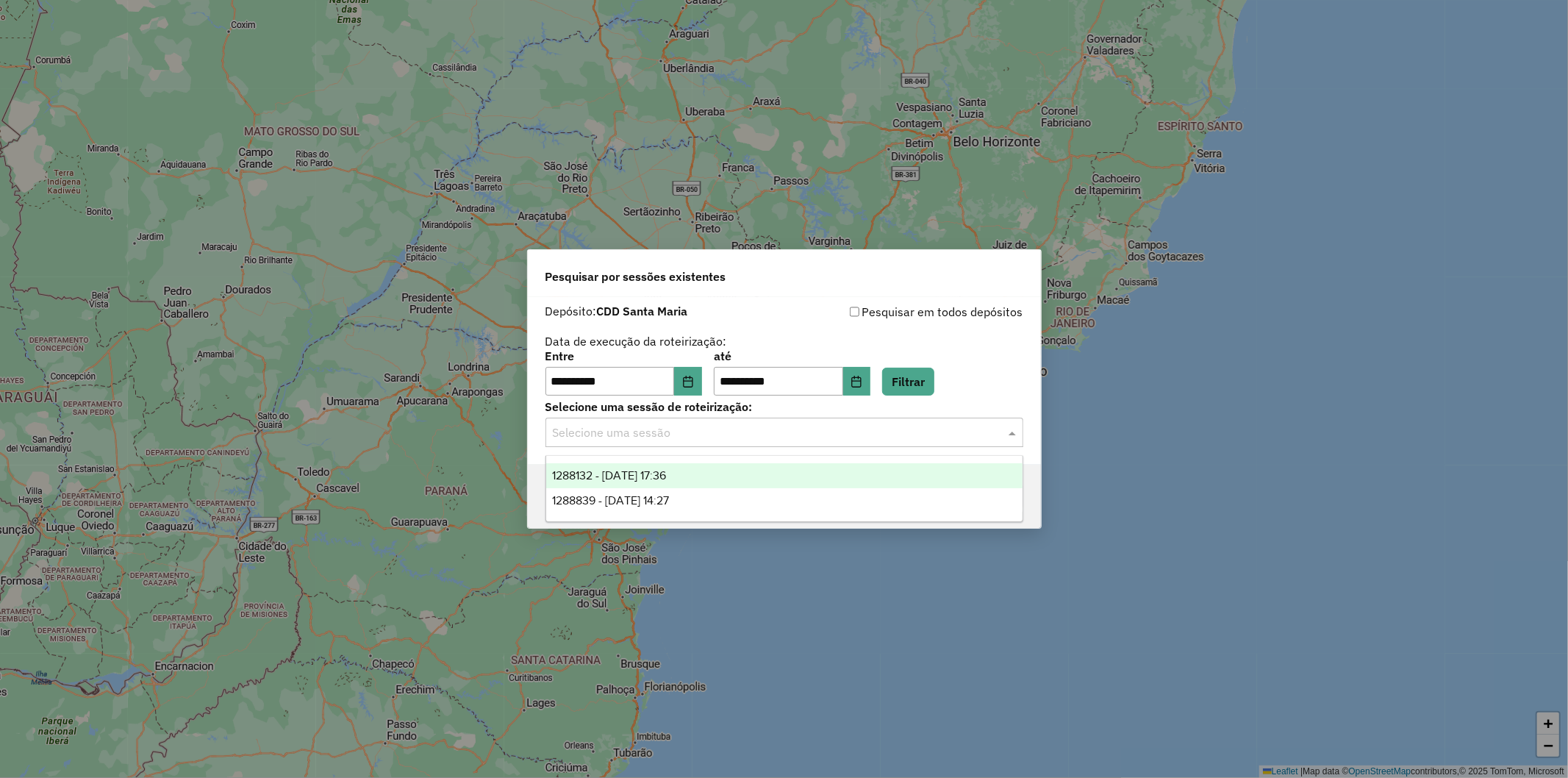
click at [754, 465] on div "1288132 - 04/10/2025 17:36" at bounding box center [784, 476] width 476 height 25
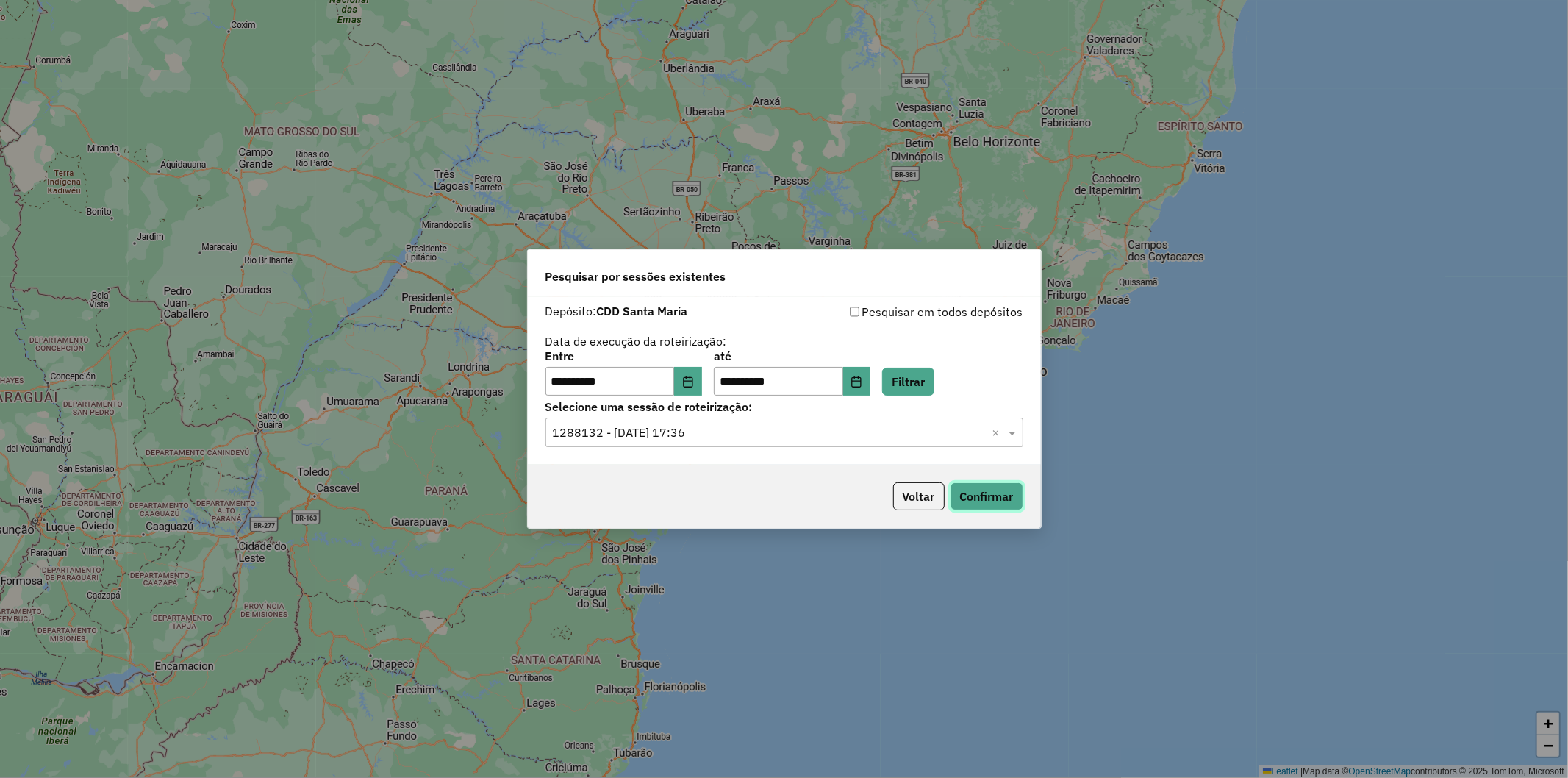
click at [956, 499] on button "Confirmar" at bounding box center [986, 496] width 73 height 28
click at [799, 432] on input "text" at bounding box center [769, 433] width 433 height 18
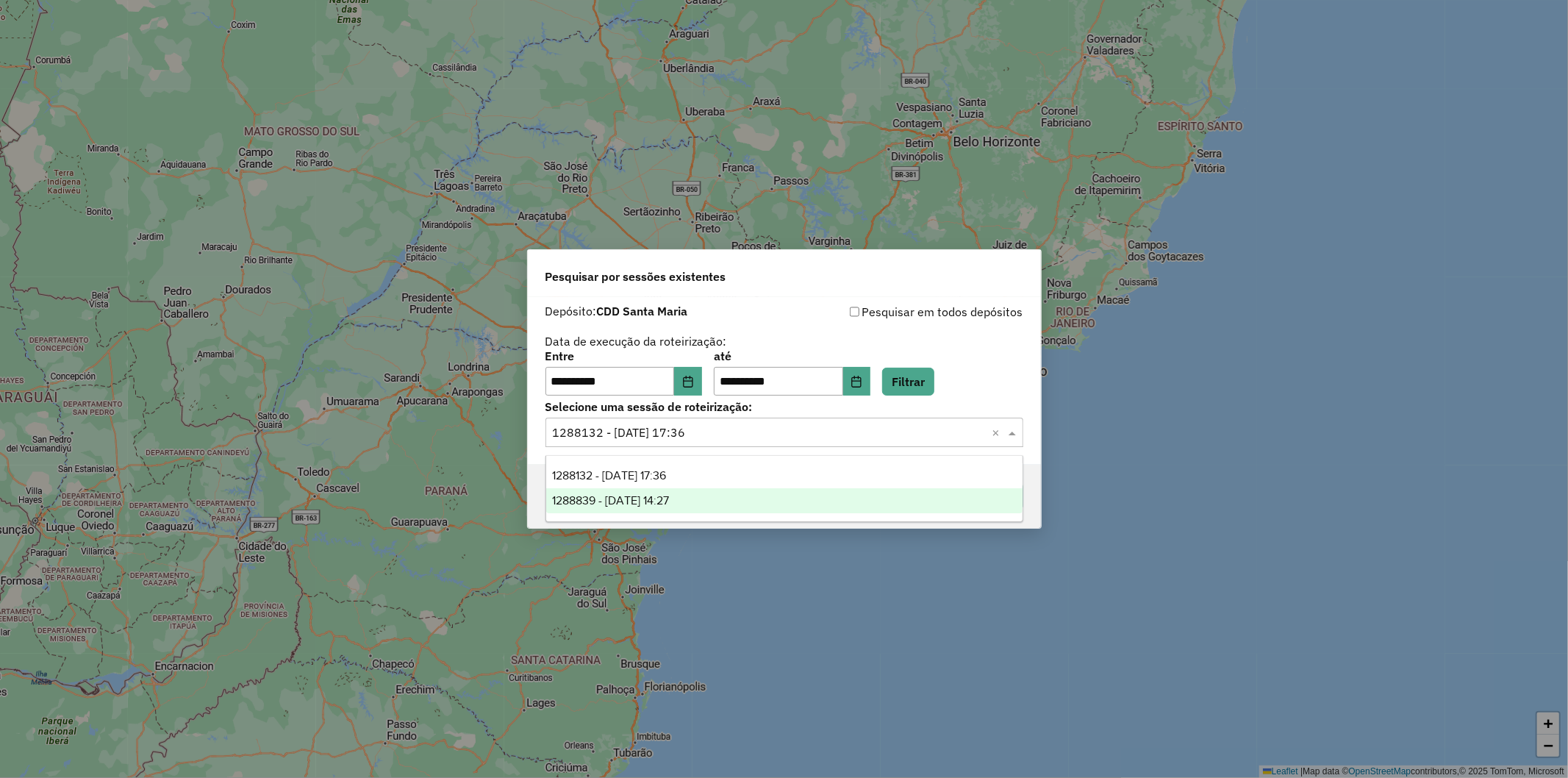
drag, startPoint x: 776, startPoint y: 501, endPoint x: 824, endPoint y: 495, distance: 48.4
click at [777, 500] on div "1288839 - 06/10/2025 14:27" at bounding box center [784, 500] width 476 height 25
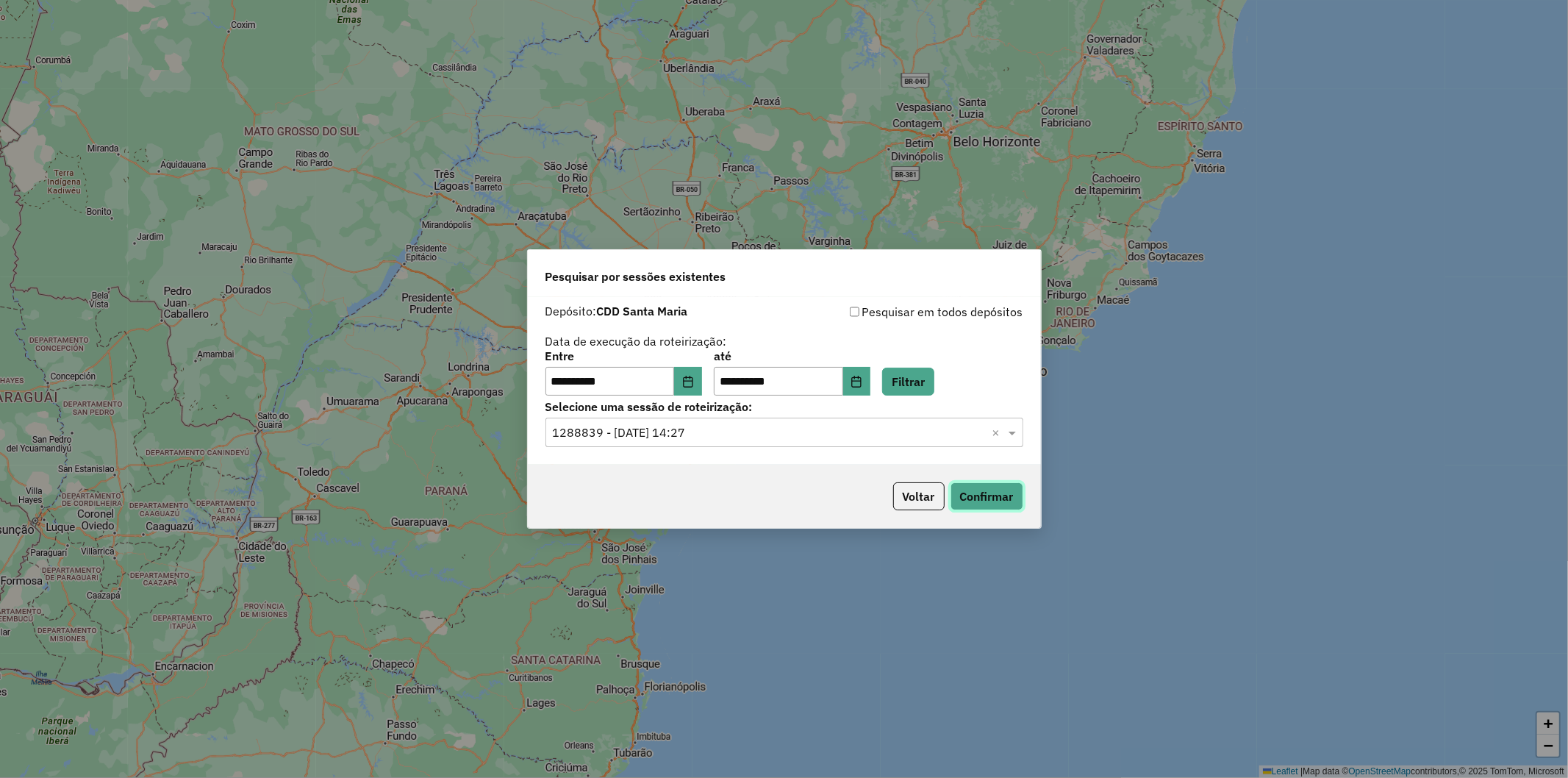
click at [989, 501] on button "Confirmar" at bounding box center [986, 496] width 73 height 28
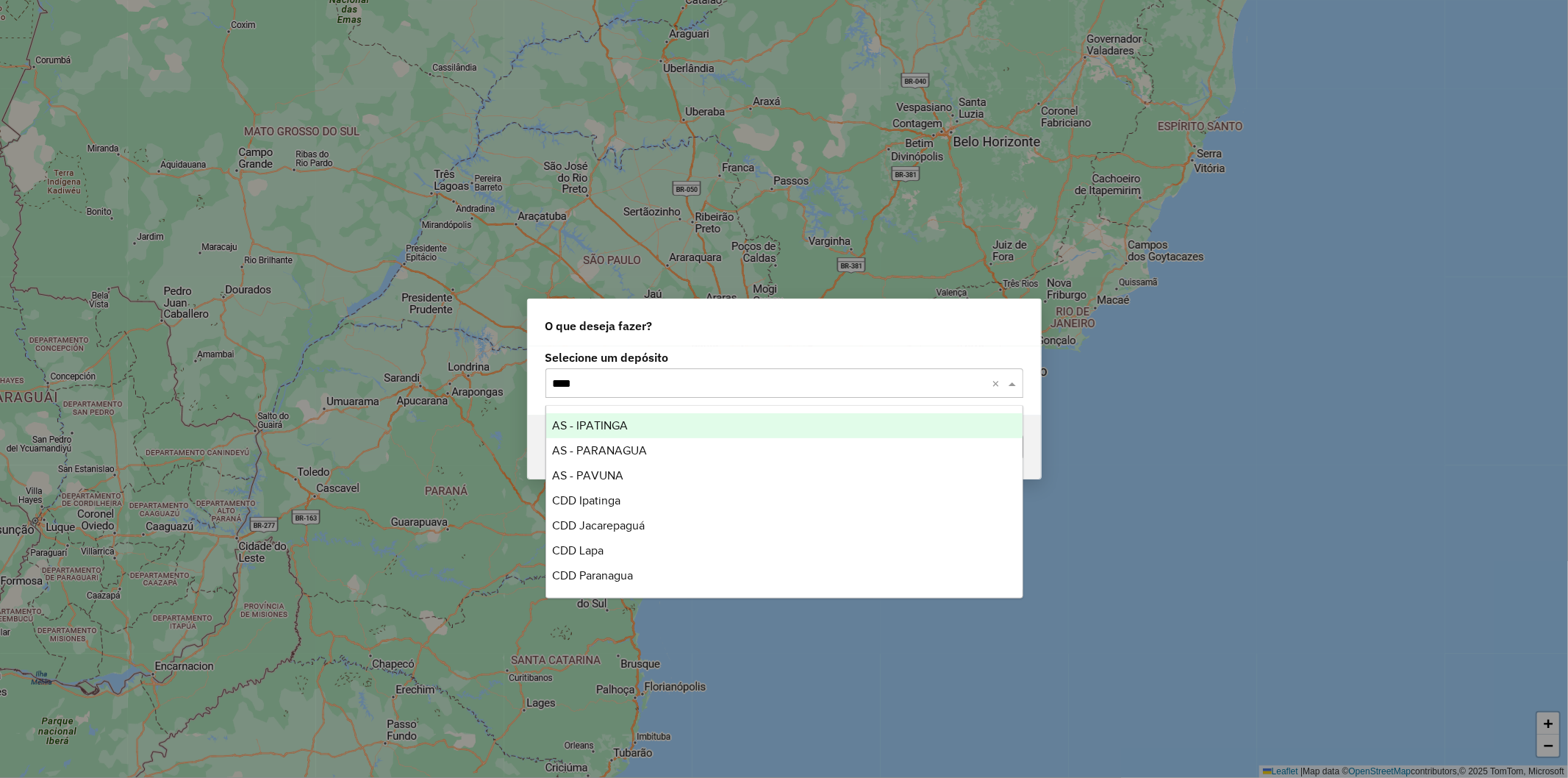
type input "*****"
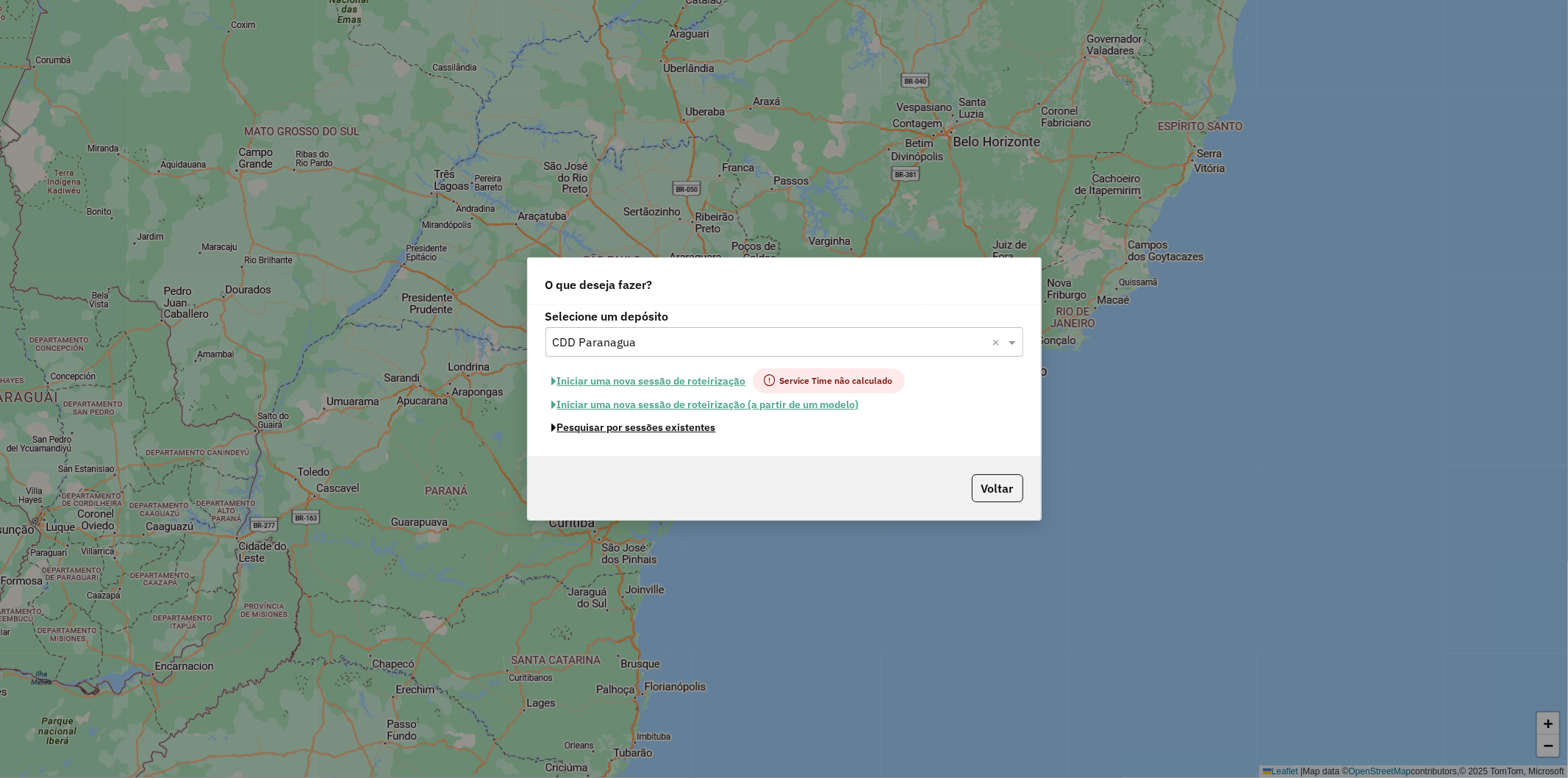
click at [642, 423] on button "Pesquisar por sessões existentes" at bounding box center [633, 427] width 177 height 23
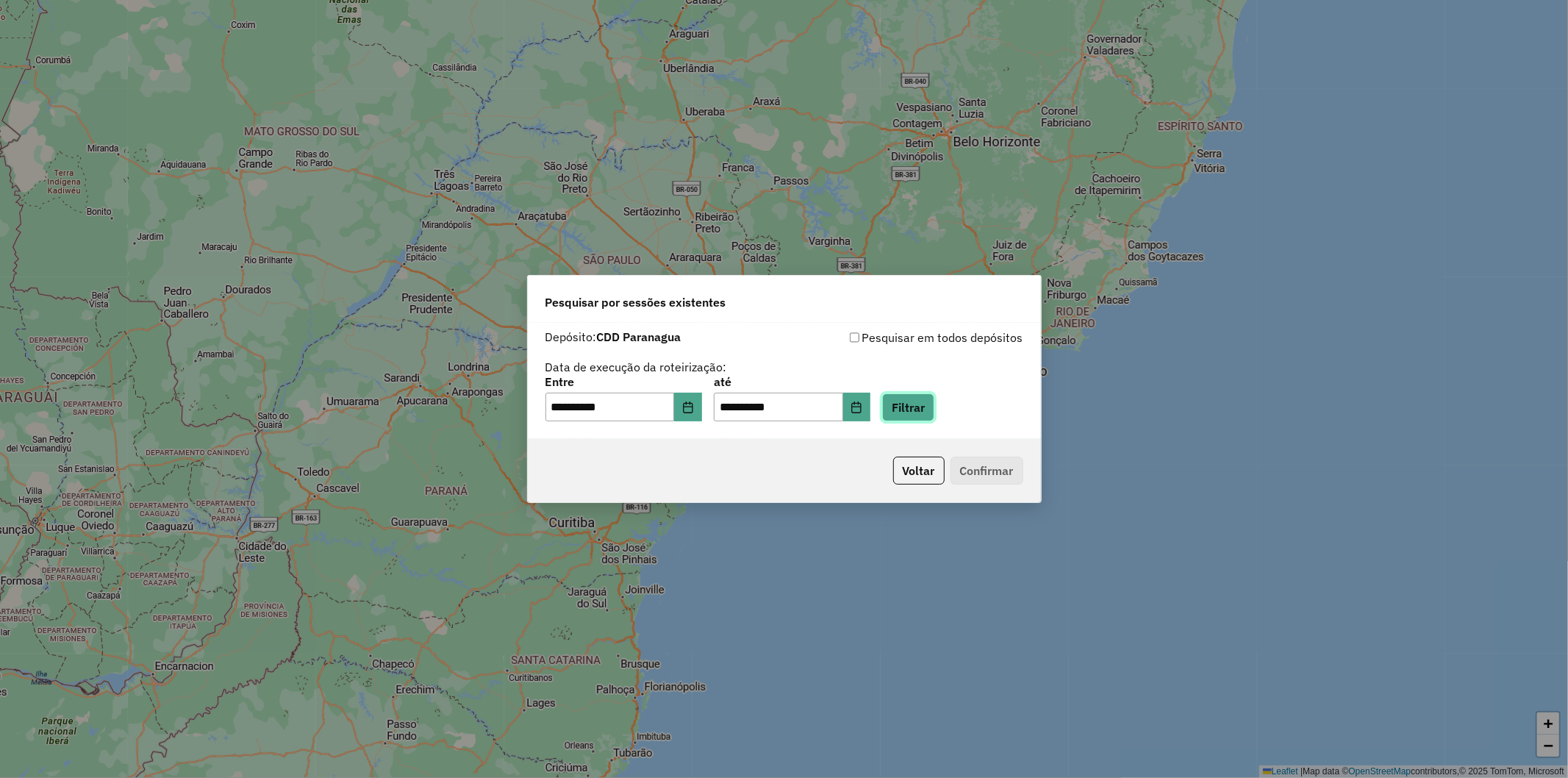
click at [934, 405] on button "Filtrar" at bounding box center [908, 407] width 52 height 28
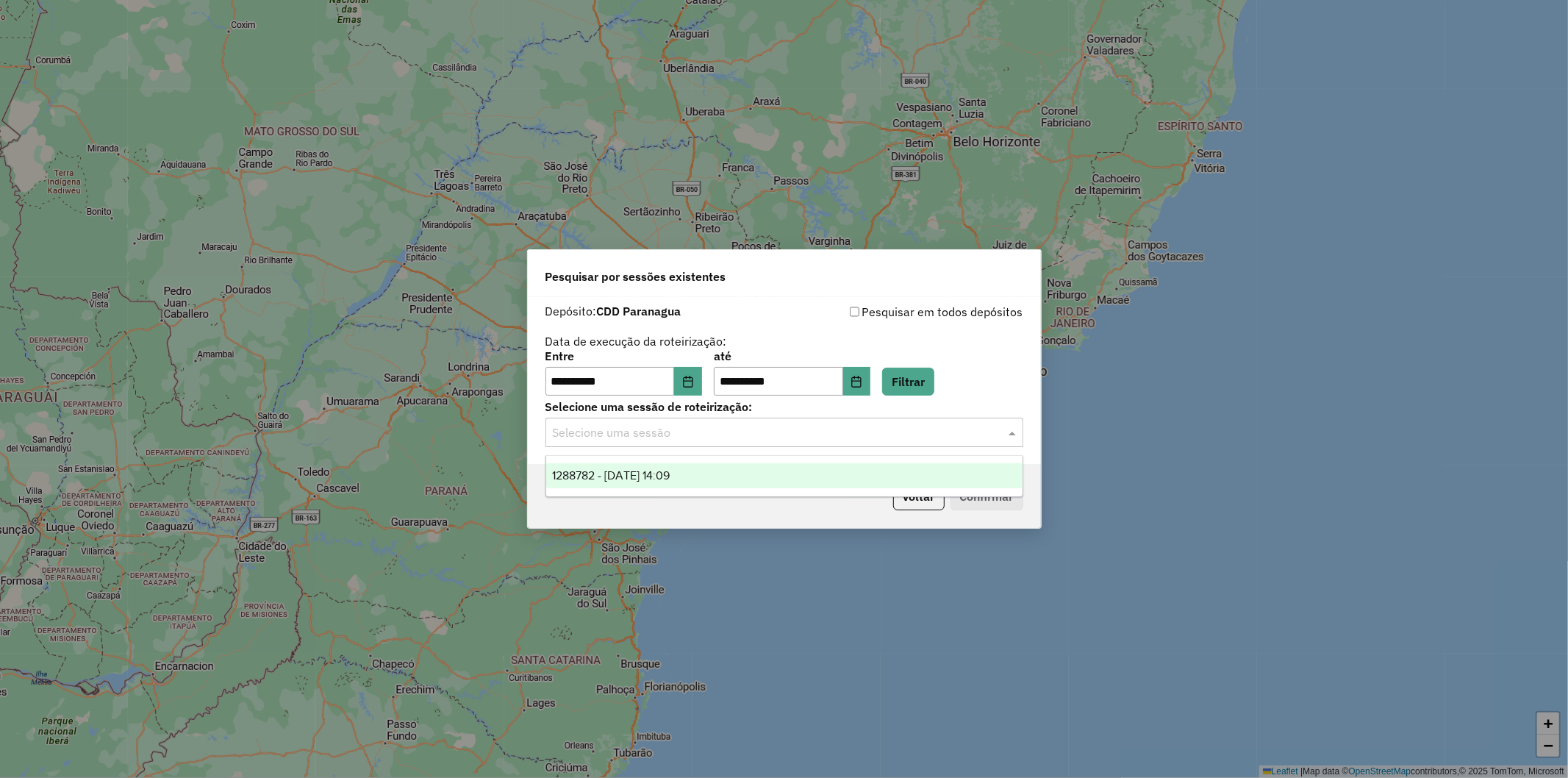
click at [777, 438] on input "text" at bounding box center [769, 433] width 433 height 18
click at [743, 466] on div "1288782 - 06/10/2025 14:09" at bounding box center [784, 476] width 476 height 25
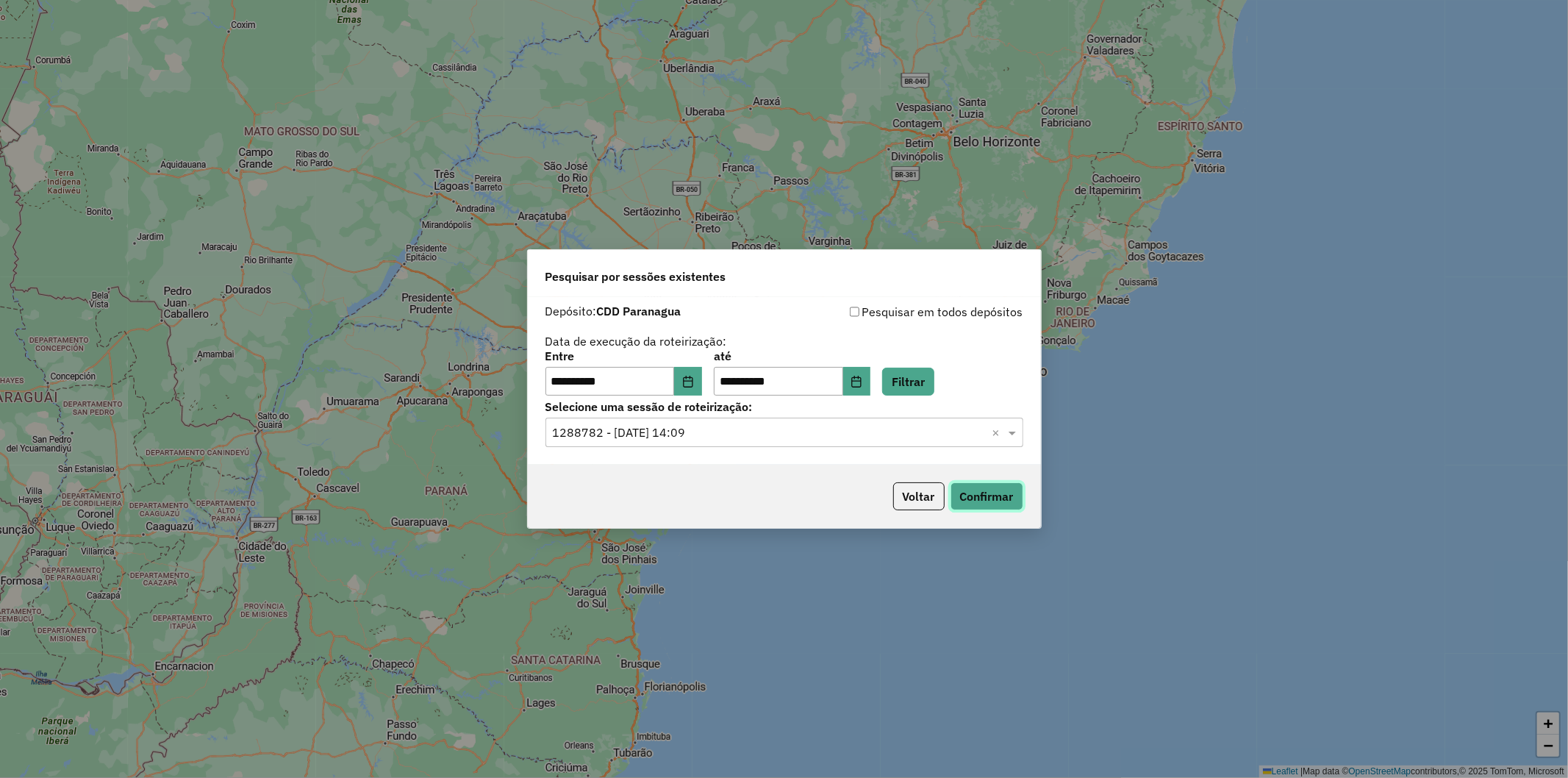
click at [981, 484] on button "Confirmar" at bounding box center [986, 496] width 73 height 28
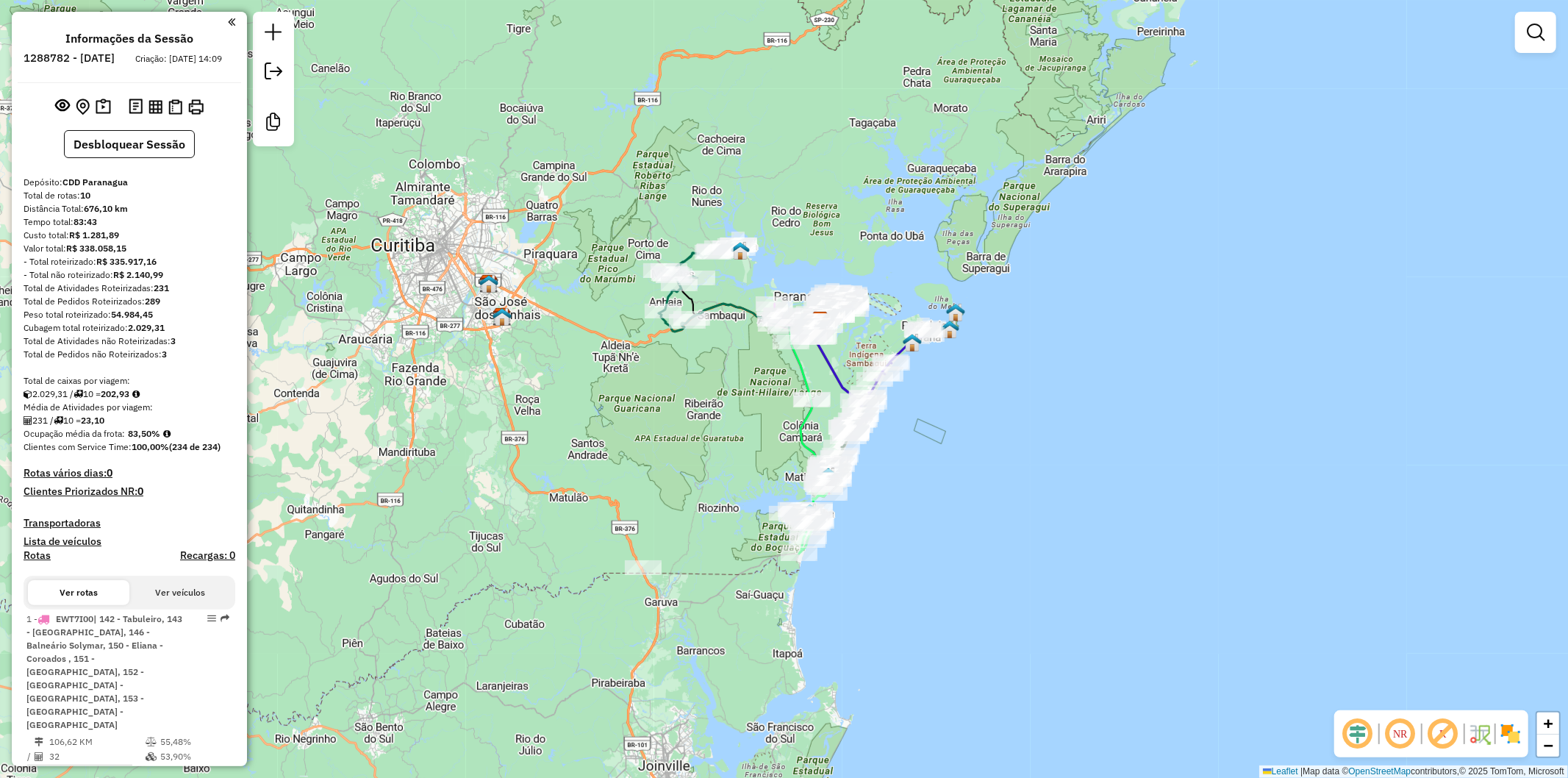
drag, startPoint x: 925, startPoint y: 529, endPoint x: 961, endPoint y: 460, distance: 77.8
click at [961, 460] on div "Janela de atendimento Grade de atendimento Capacidade Transportadoras Veículos …" at bounding box center [784, 389] width 1568 height 778
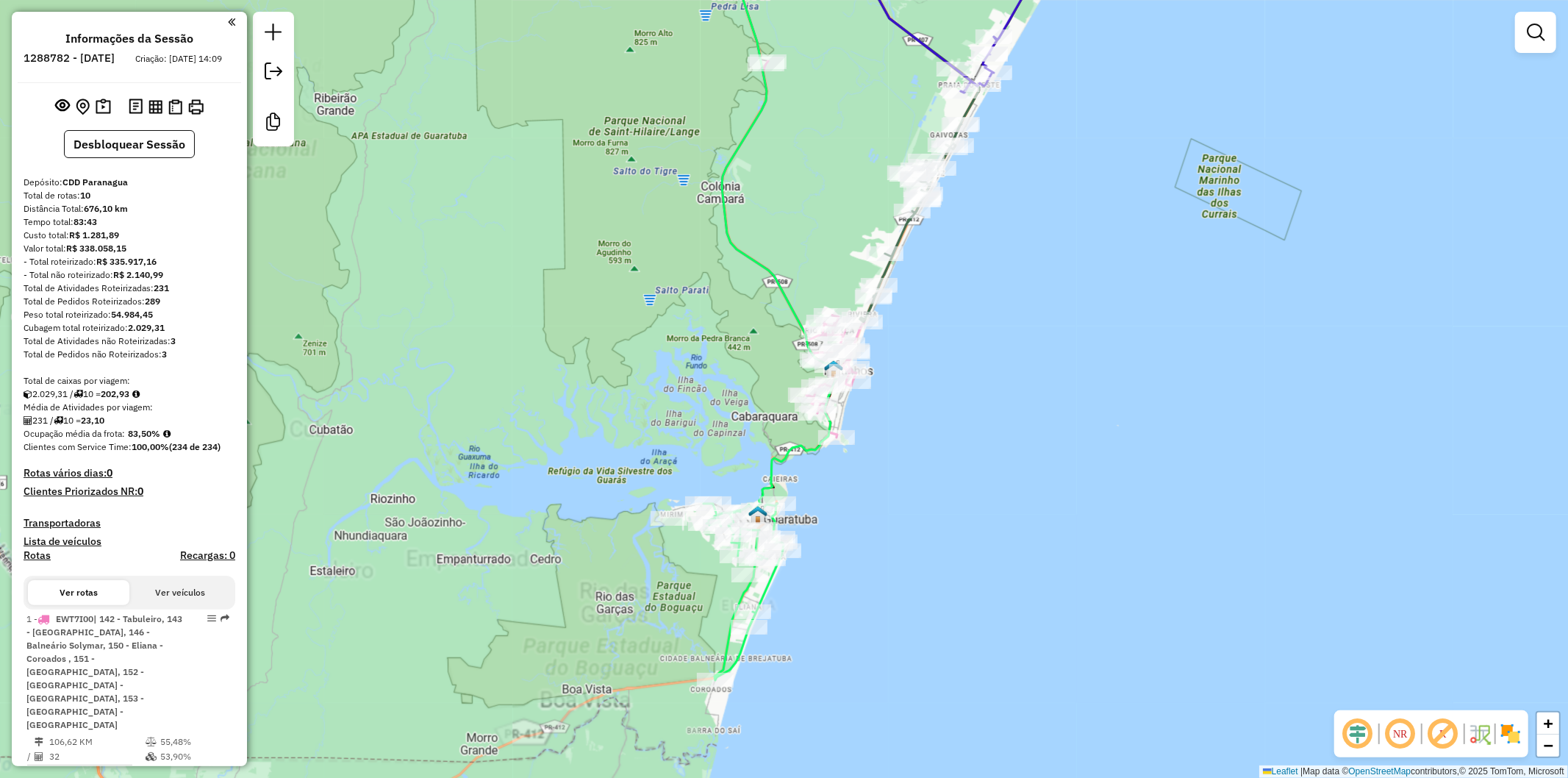
click at [768, 462] on icon at bounding box center [776, 224] width 119 height 604
click at [768, 462] on icon at bounding box center [776, 223] width 118 height 603
select select "**********"
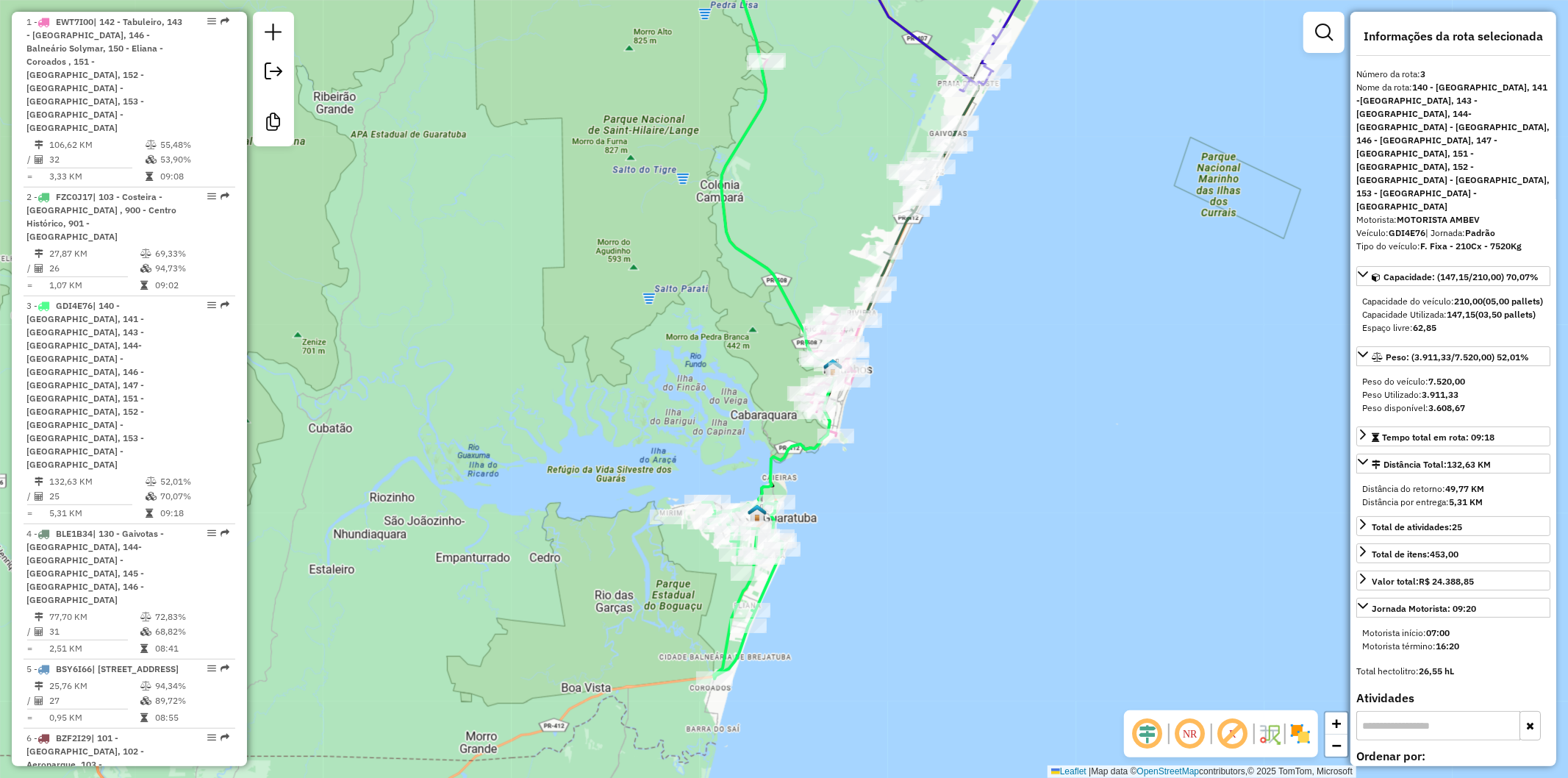
scroll to position [854, 0]
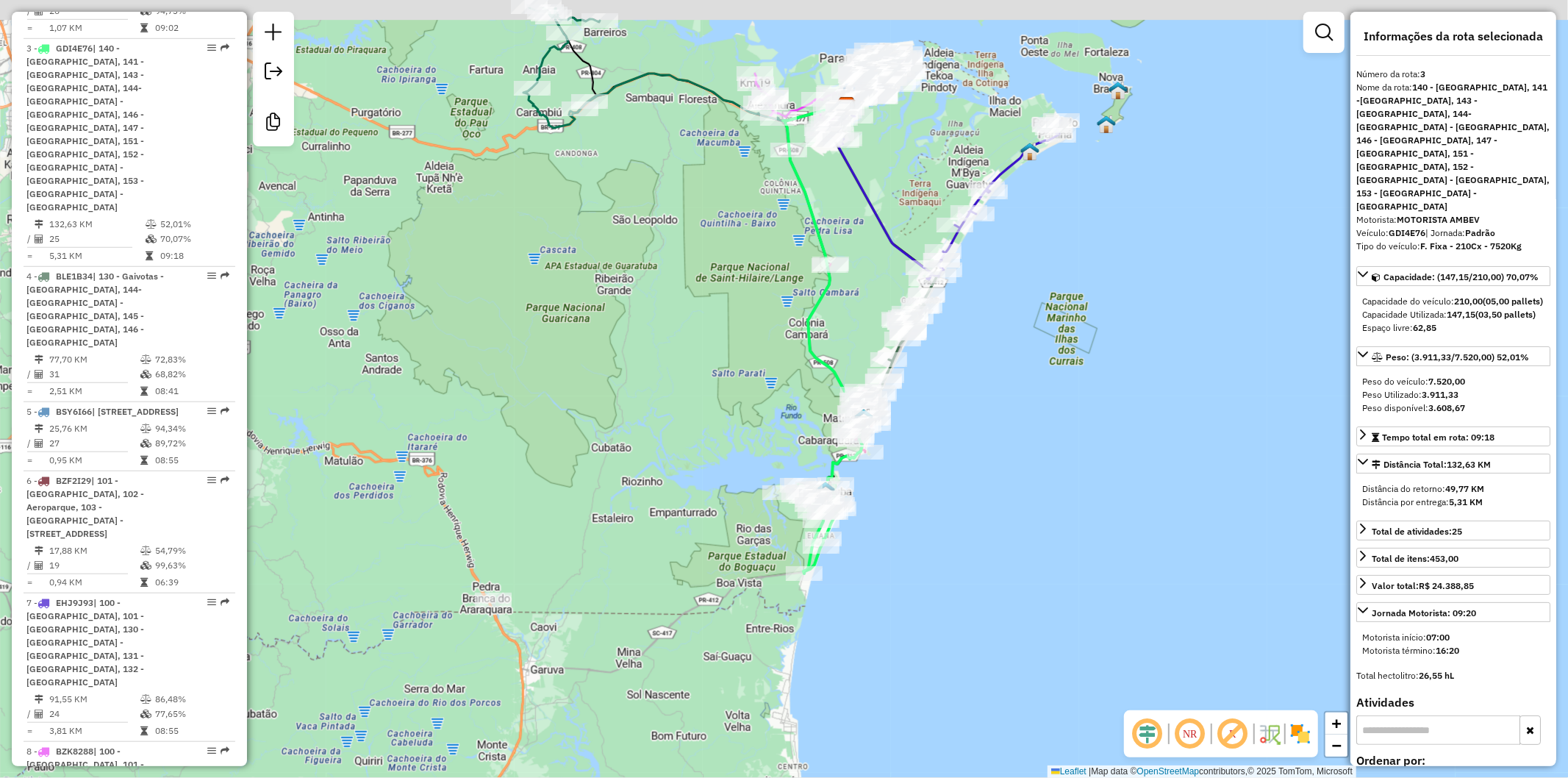
drag, startPoint x: 982, startPoint y: 227, endPoint x: 946, endPoint y: 324, distance: 103.5
click at [946, 322] on div "Janela de atendimento Grade de atendimento Capacidade Transportadoras Veículos …" at bounding box center [784, 389] width 1568 height 778
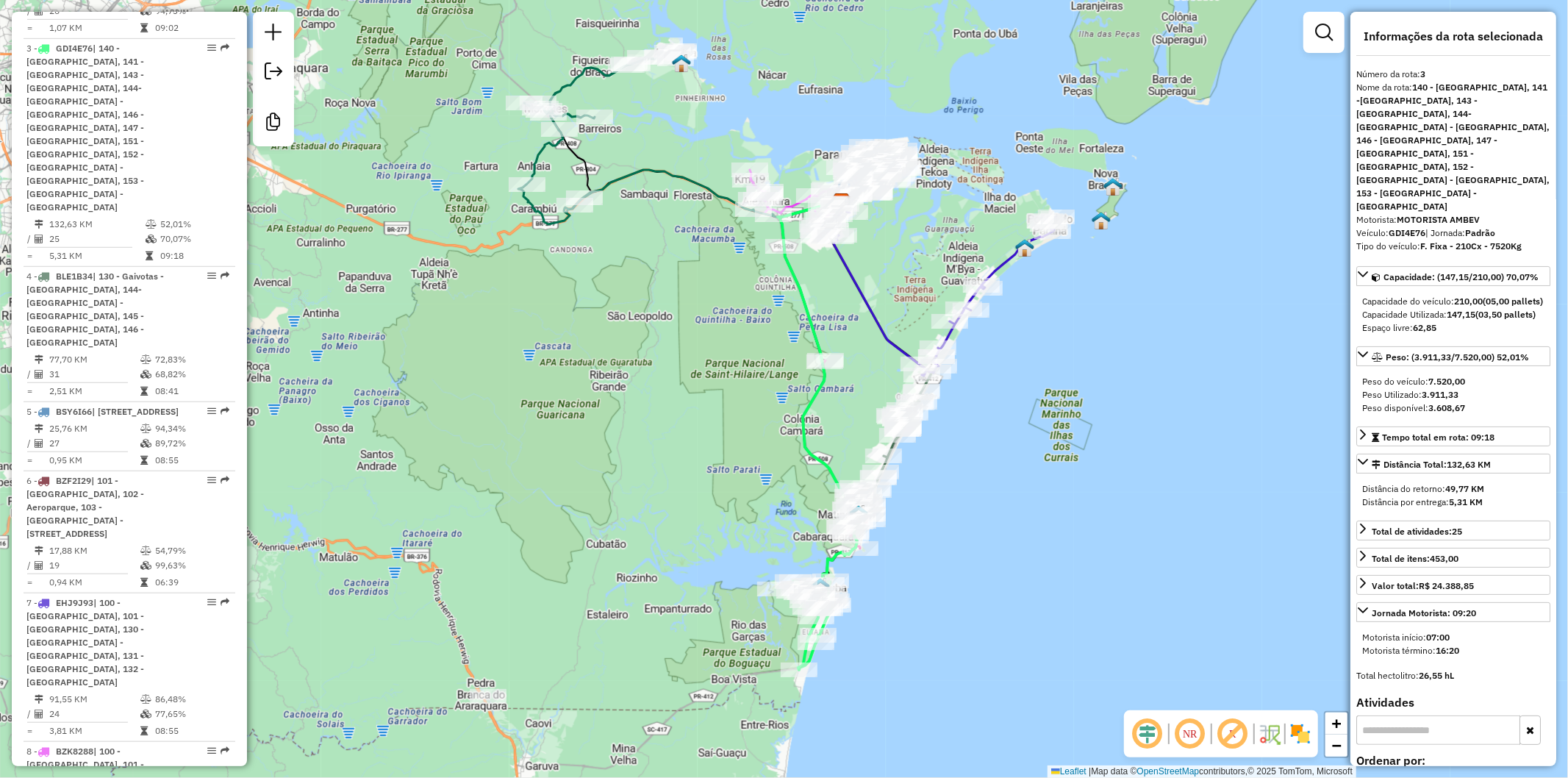
drag, startPoint x: 913, startPoint y: 156, endPoint x: 917, endPoint y: 298, distance: 142.1
click at [917, 298] on div "Janela de atendimento Grade de atendimento Capacidade Transportadoras Veículos …" at bounding box center [784, 389] width 1568 height 778
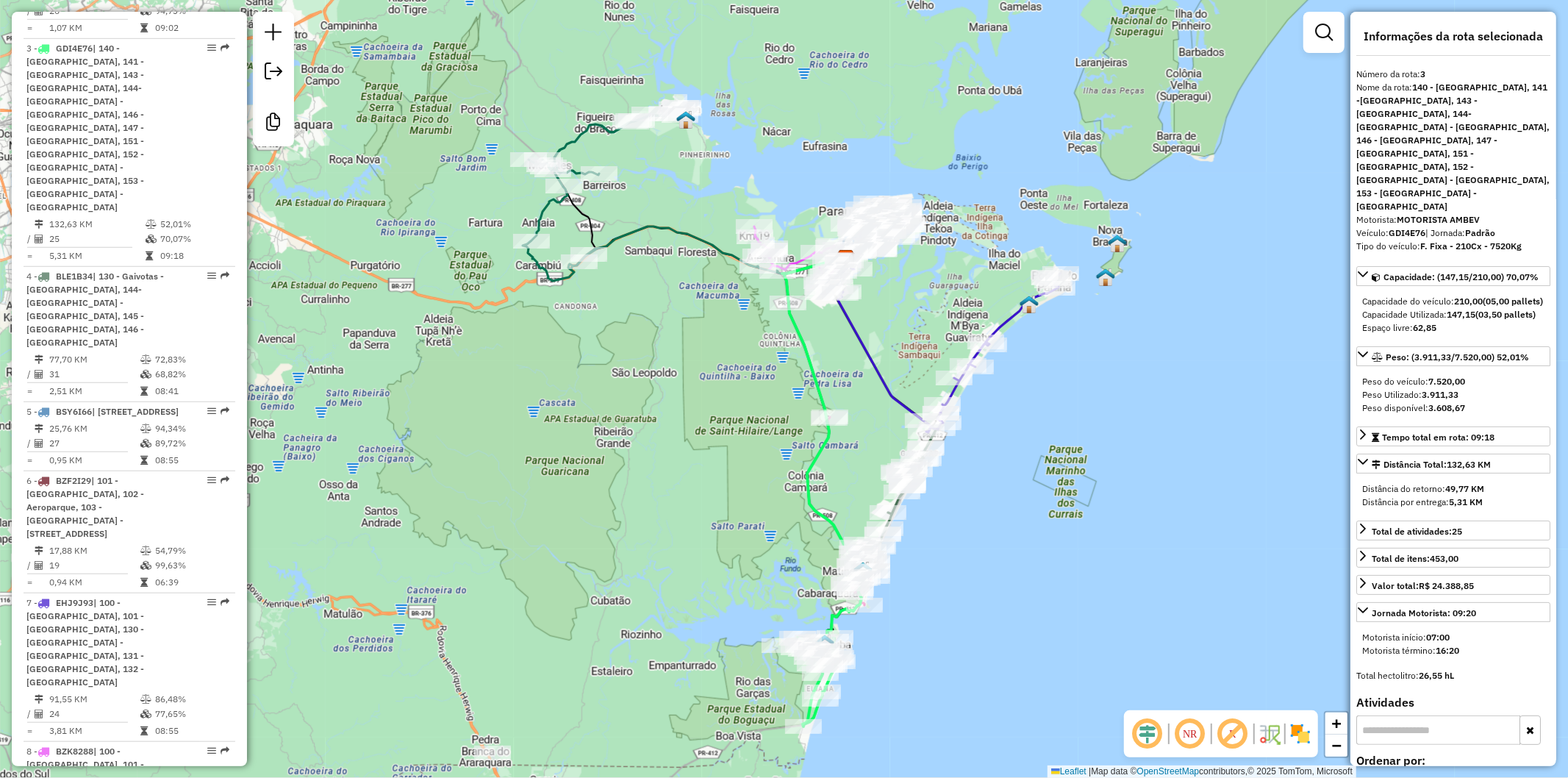
click at [658, 224] on icon at bounding box center [650, 194] width 255 height 175
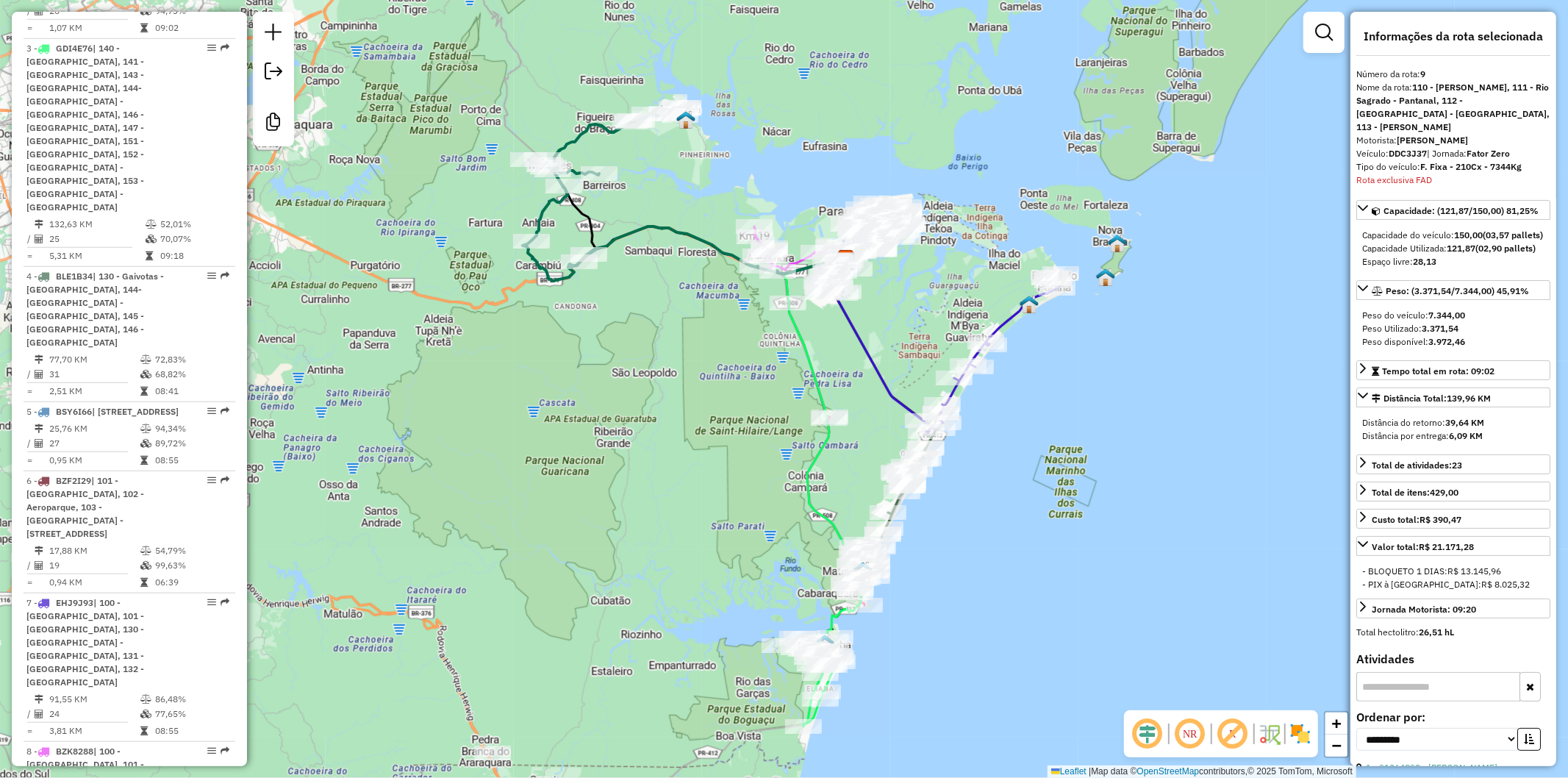
scroll to position [1277, 0]
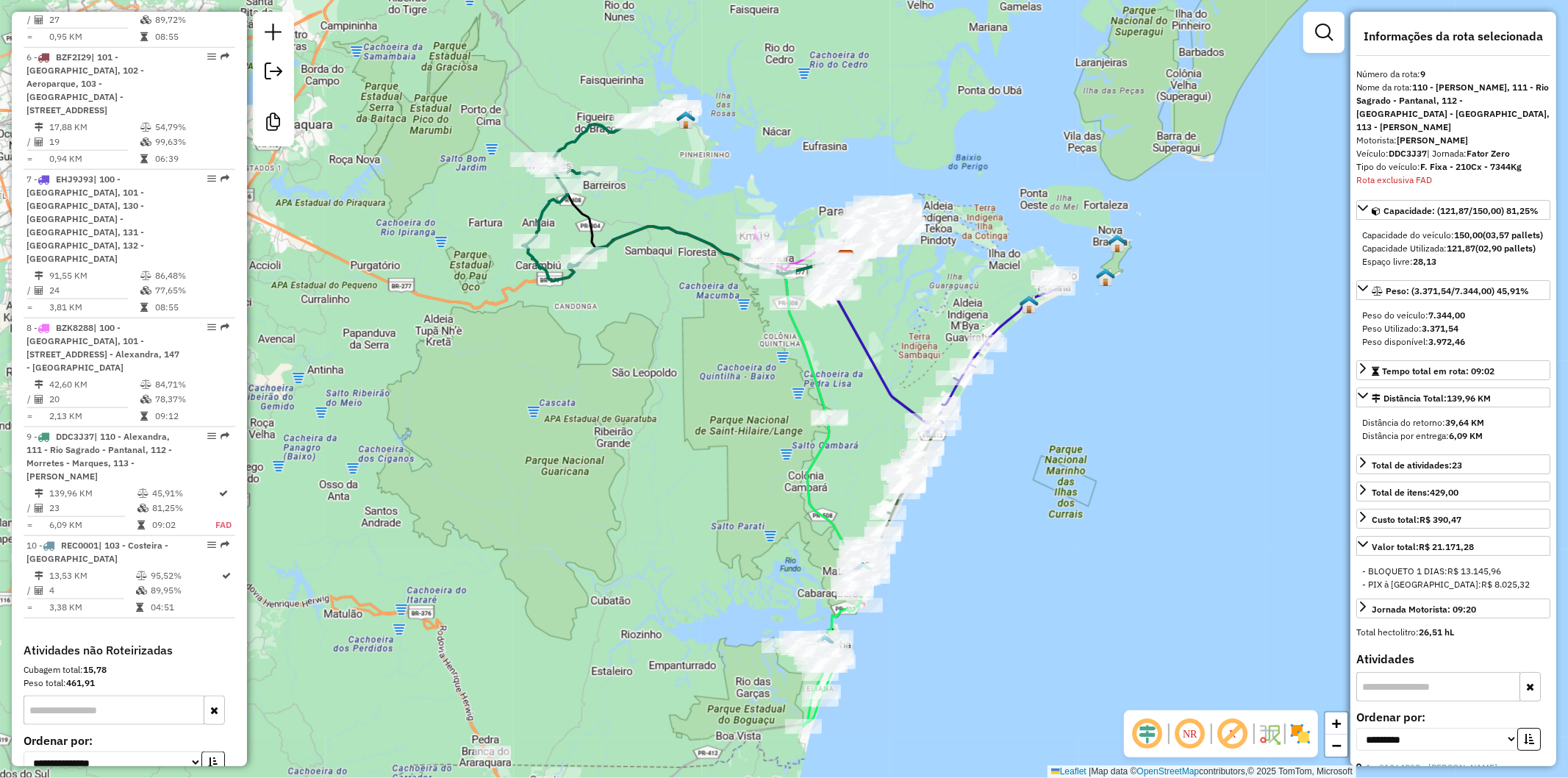
click at [642, 266] on div "Janela de atendimento Grade de atendimento Capacidade Transportadoras Veículos …" at bounding box center [784, 389] width 1568 height 778
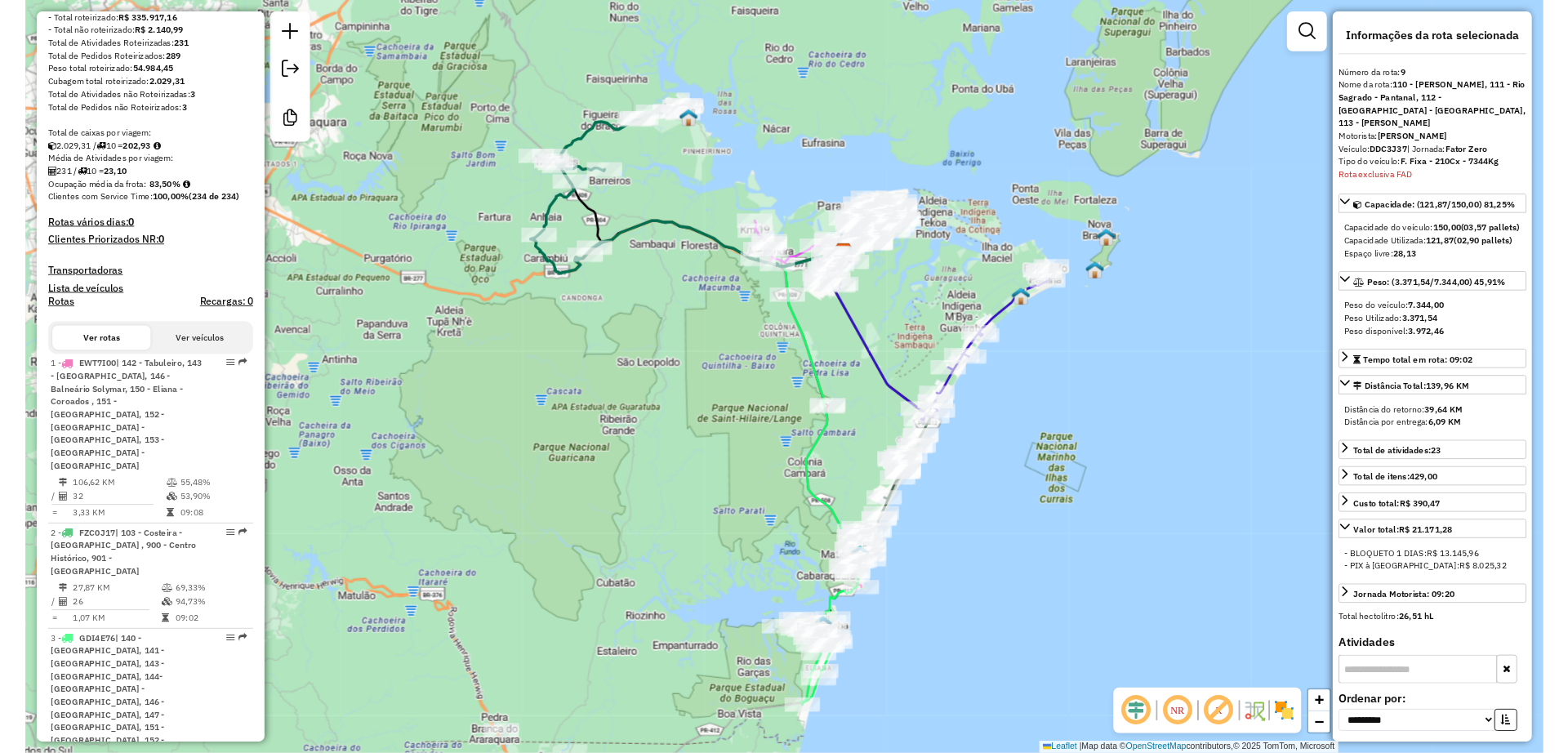
scroll to position [0, 0]
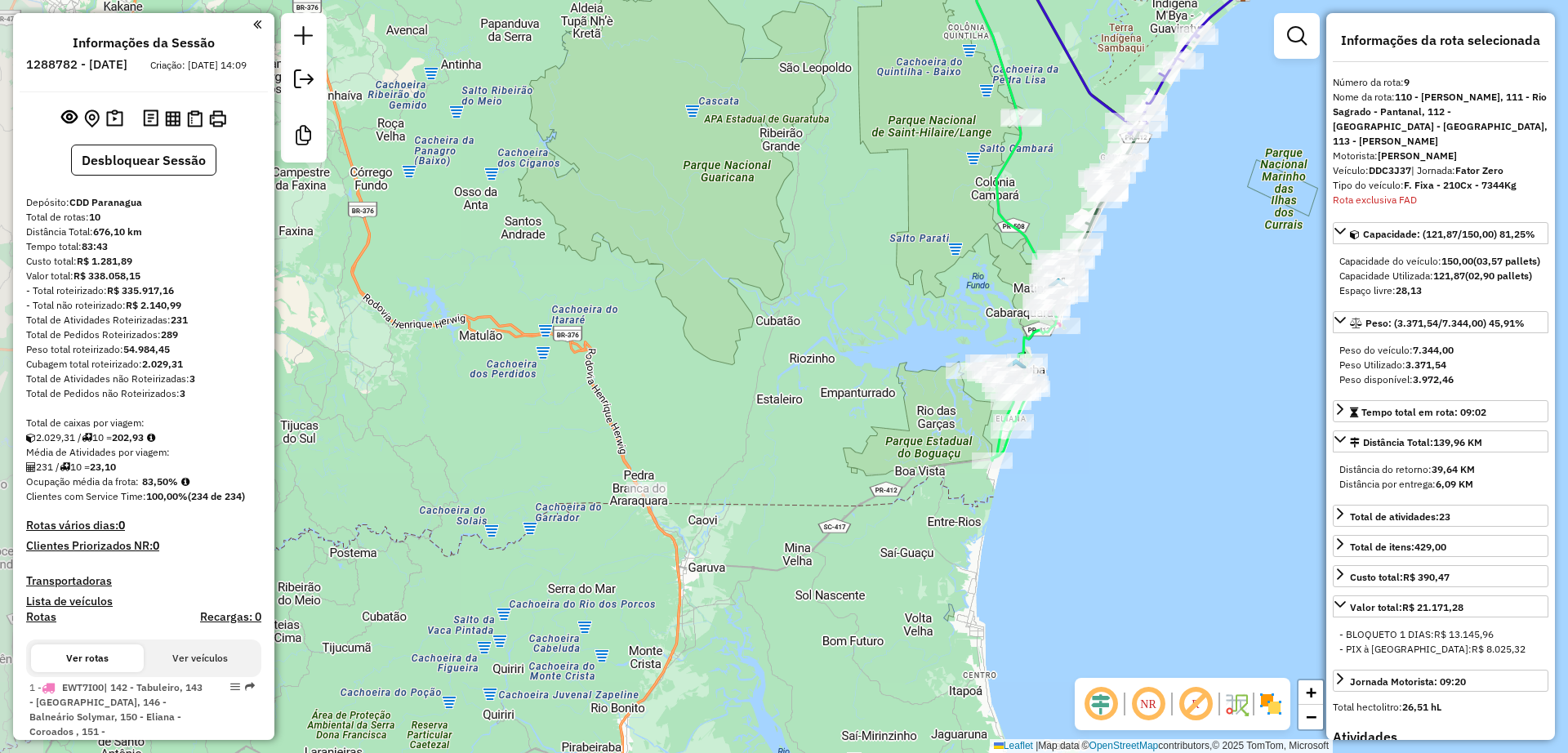
drag, startPoint x: 588, startPoint y: 447, endPoint x: 728, endPoint y: 291, distance: 209.6
click at [734, 216] on div "Janela de atendimento Grade de atendimento Capacidade Transportadoras Veículos …" at bounding box center [784, 376] width 1568 height 753
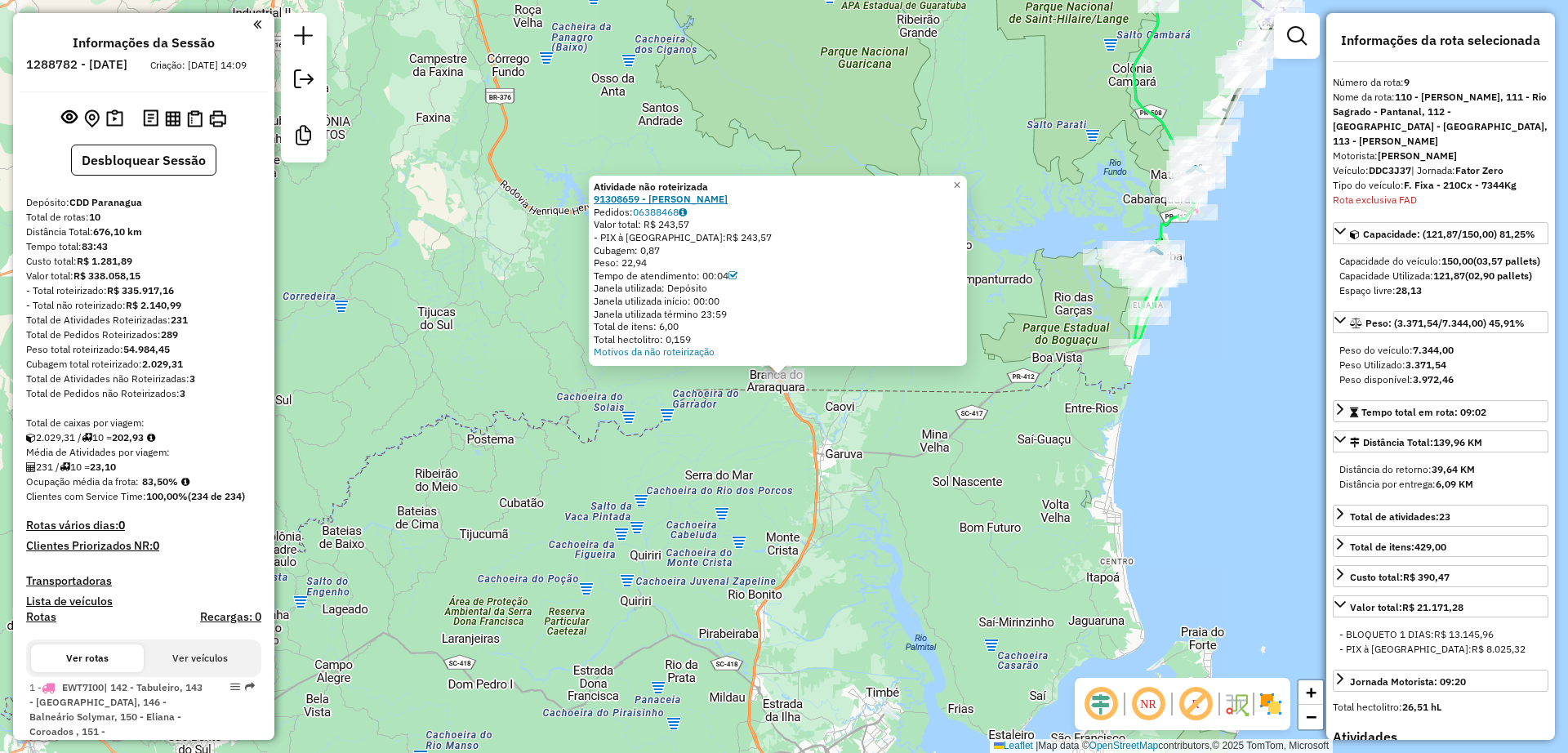
click at [638, 201] on strong "91308659 - [PERSON_NAME]" at bounding box center [660, 199] width 134 height 12
click at [862, 473] on div "Atividade não roteirizada 91308659 - CRISTIANO ALEX Pedidos: 06388468 Valor tot…" at bounding box center [784, 376] width 1568 height 753
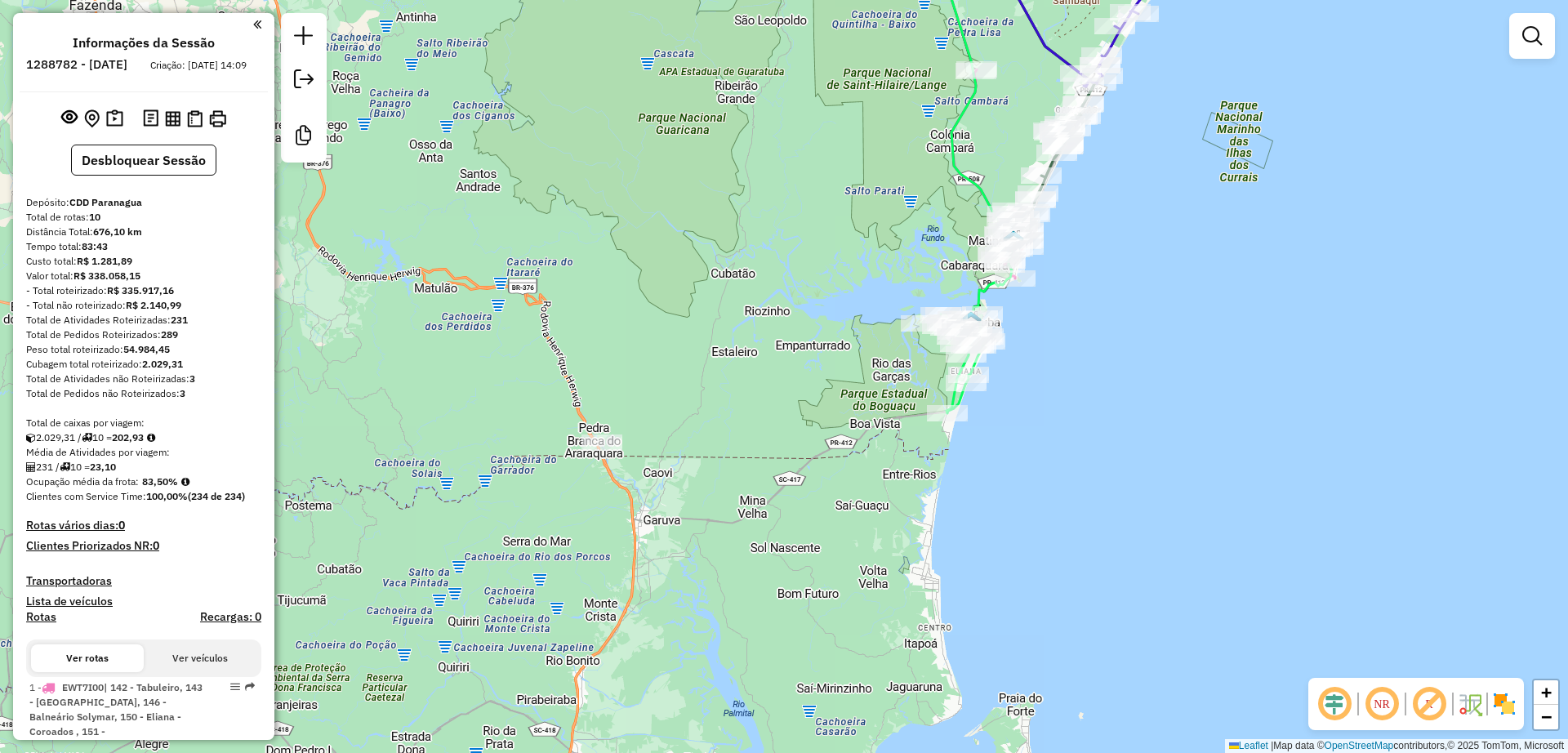
drag, startPoint x: 893, startPoint y: 438, endPoint x: 772, endPoint y: 480, distance: 128.1
click at [772, 480] on div "Janela de atendimento Grade de atendimento Capacidade Transportadoras Veículos …" at bounding box center [784, 376] width 1568 height 753
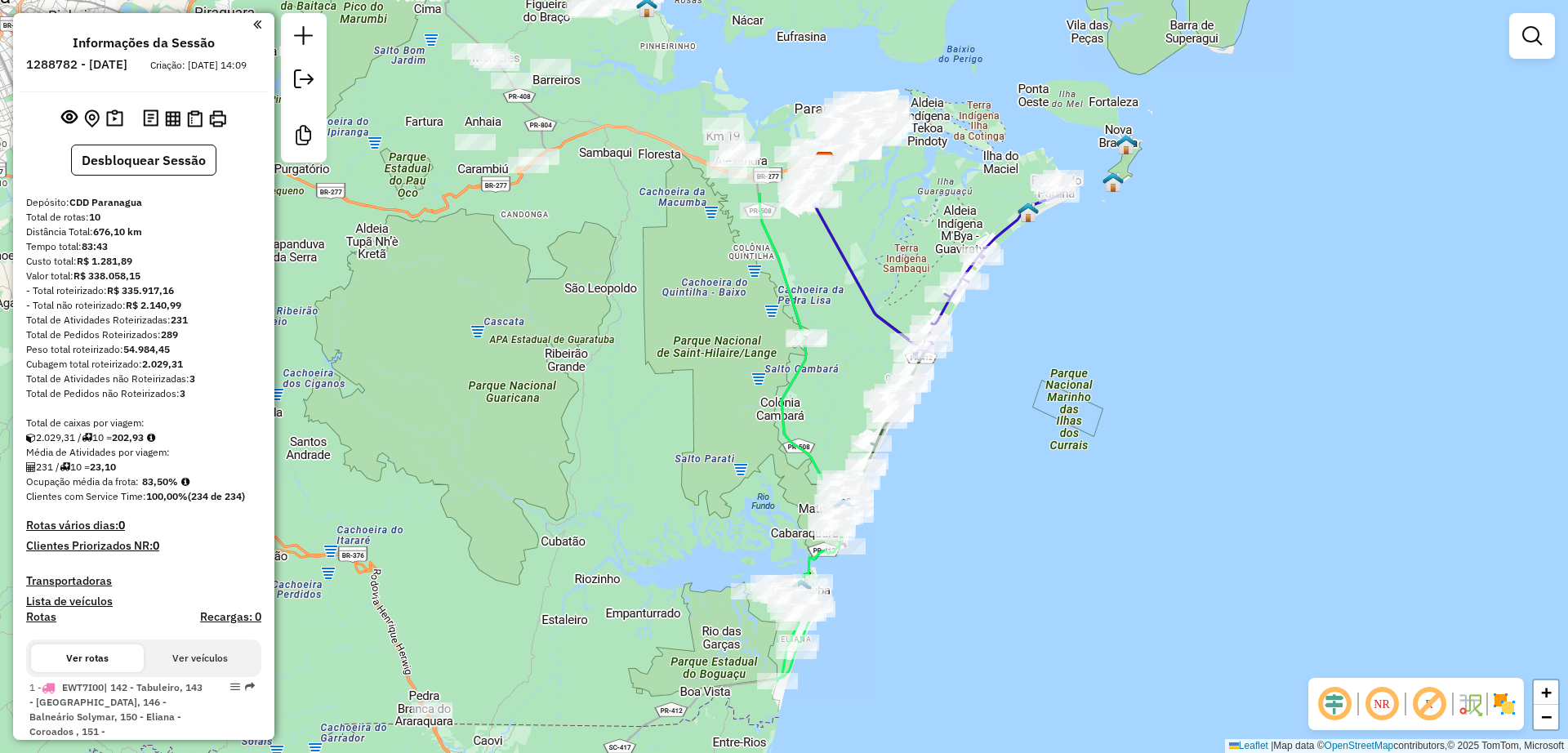
drag, startPoint x: 1054, startPoint y: 311, endPoint x: 887, endPoint y: 562, distance: 301.5
click at [887, 562] on div "Janela de atendimento Grade de atendimento Capacidade Transportadoras Veículos …" at bounding box center [784, 376] width 1568 height 753
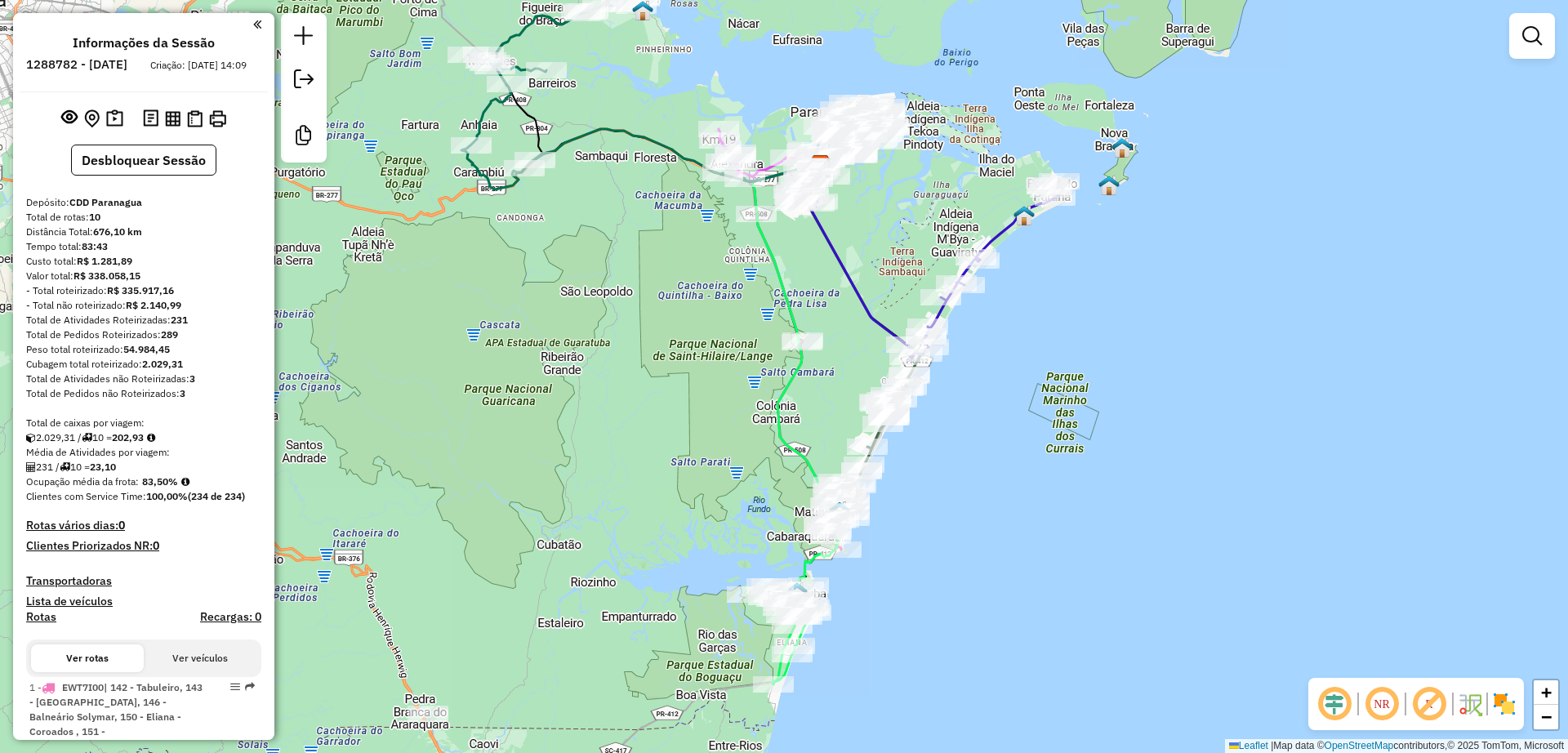
click at [1001, 236] on icon at bounding box center [932, 265] width 254 height 187
select select "**********"
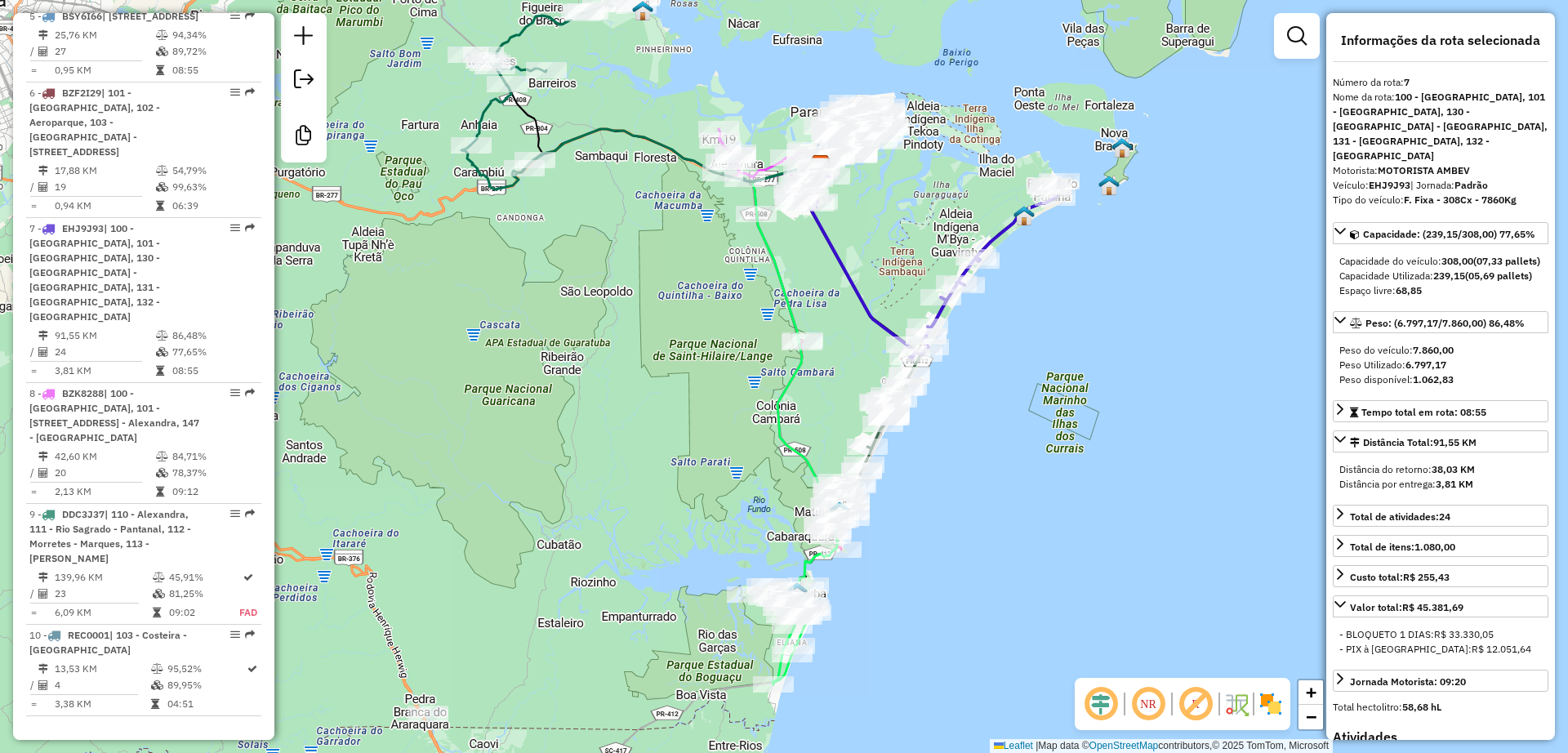
scroll to position [1463, 0]
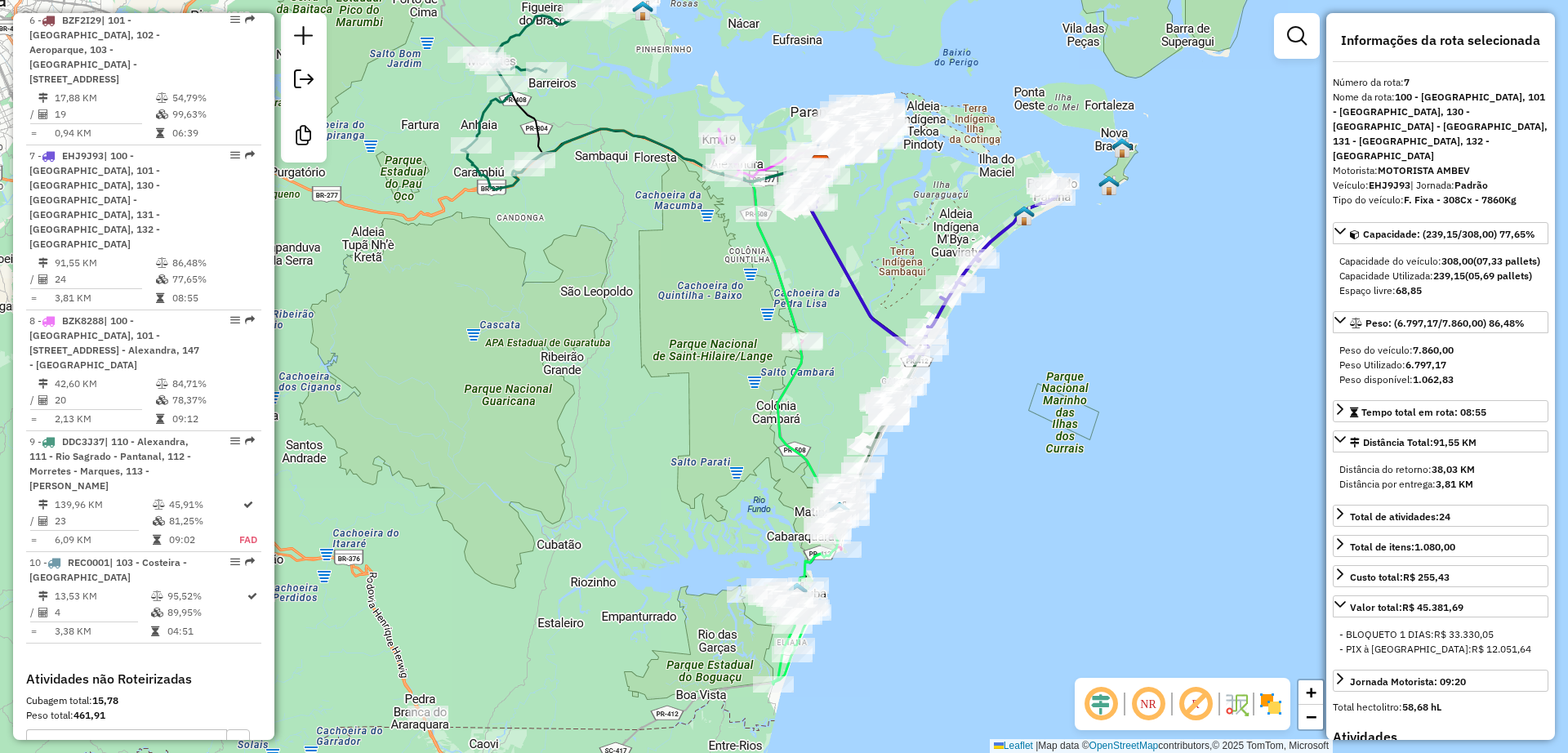
click at [614, 337] on div "Janela de atendimento Grade de atendimento Capacidade Transportadoras Veículos …" at bounding box center [784, 376] width 1568 height 753
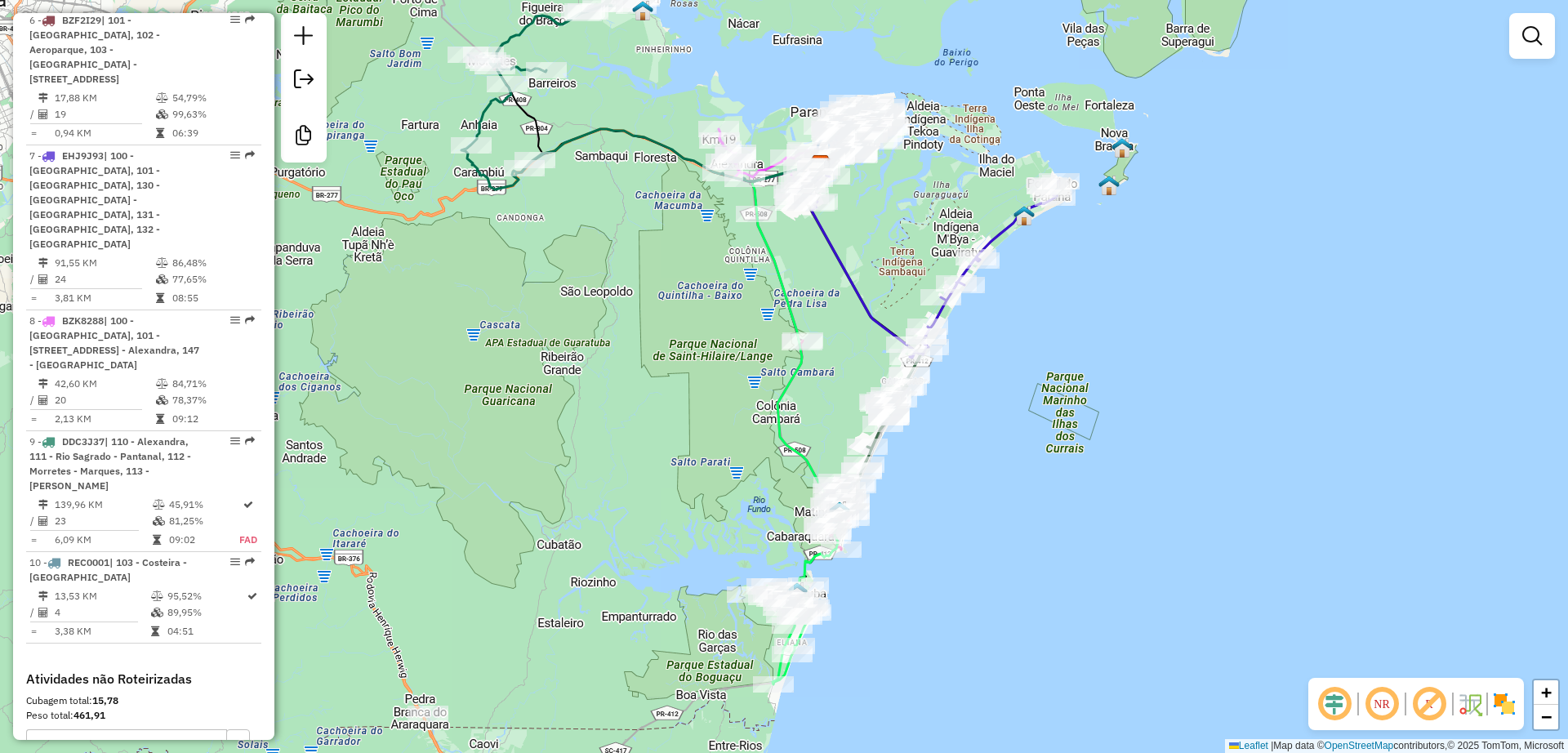
click at [659, 139] on icon at bounding box center [602, 93] width 283 height 194
select select "**********"
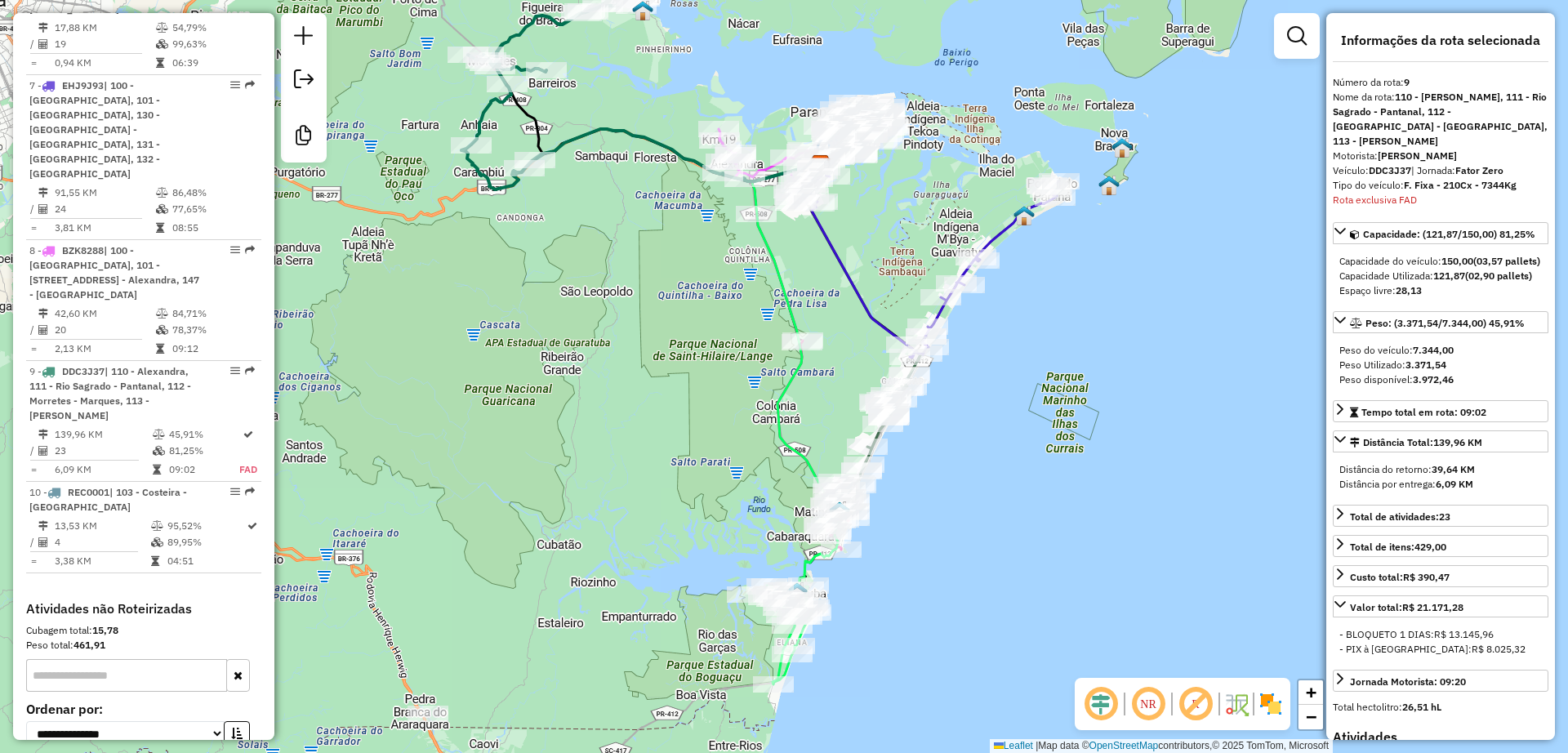
click at [676, 288] on div "Janela de atendimento Grade de atendimento Capacidade Transportadoras Veículos …" at bounding box center [784, 376] width 1568 height 753
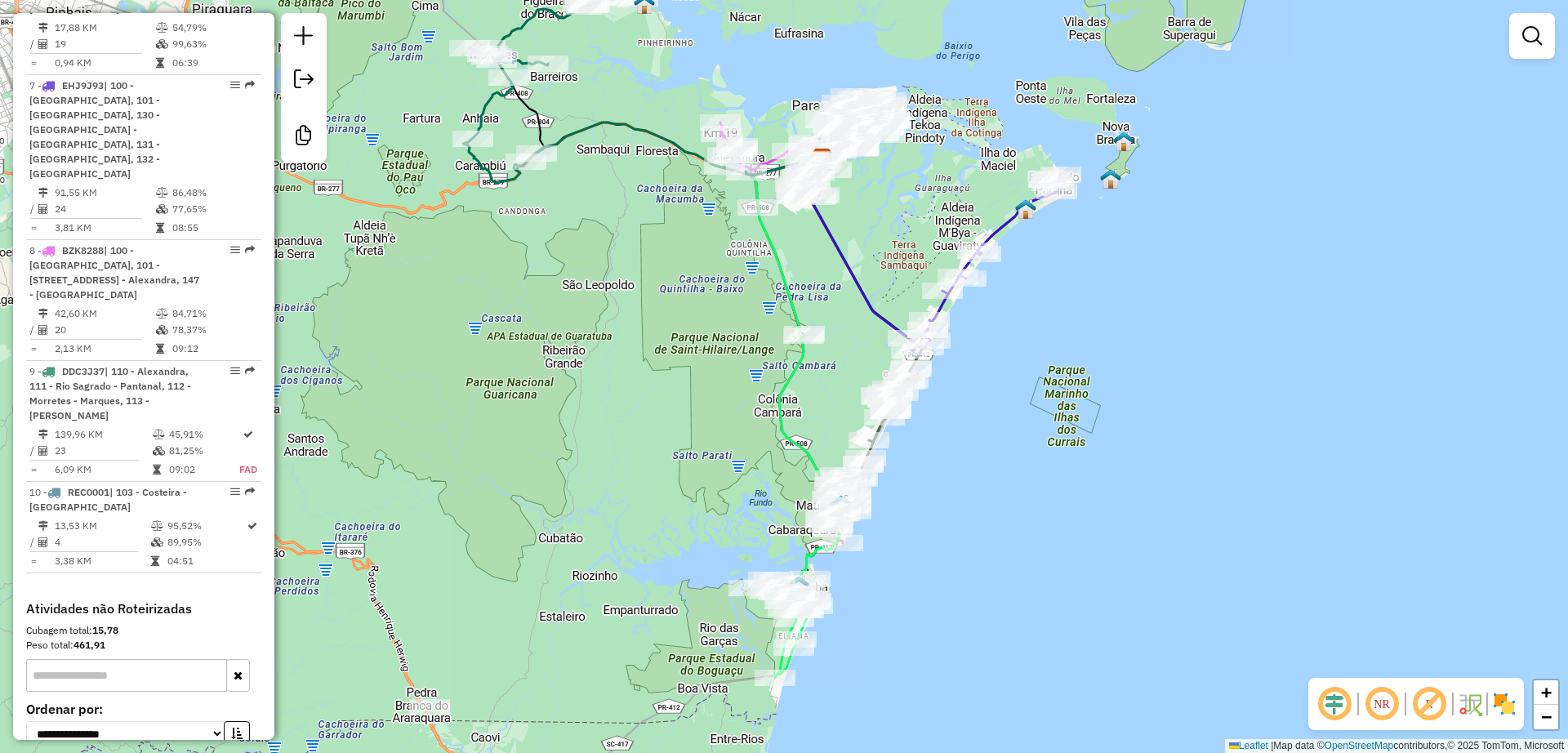
click at [614, 143] on div "Janela de atendimento Grade de atendimento Capacidade Transportadoras Veículos …" at bounding box center [784, 376] width 1568 height 753
click at [616, 133] on div "Janela de atendimento Grade de atendimento Capacidade Transportadoras Veículos …" at bounding box center [784, 376] width 1568 height 753
click at [616, 131] on icon at bounding box center [605, 85] width 283 height 194
select select "**********"
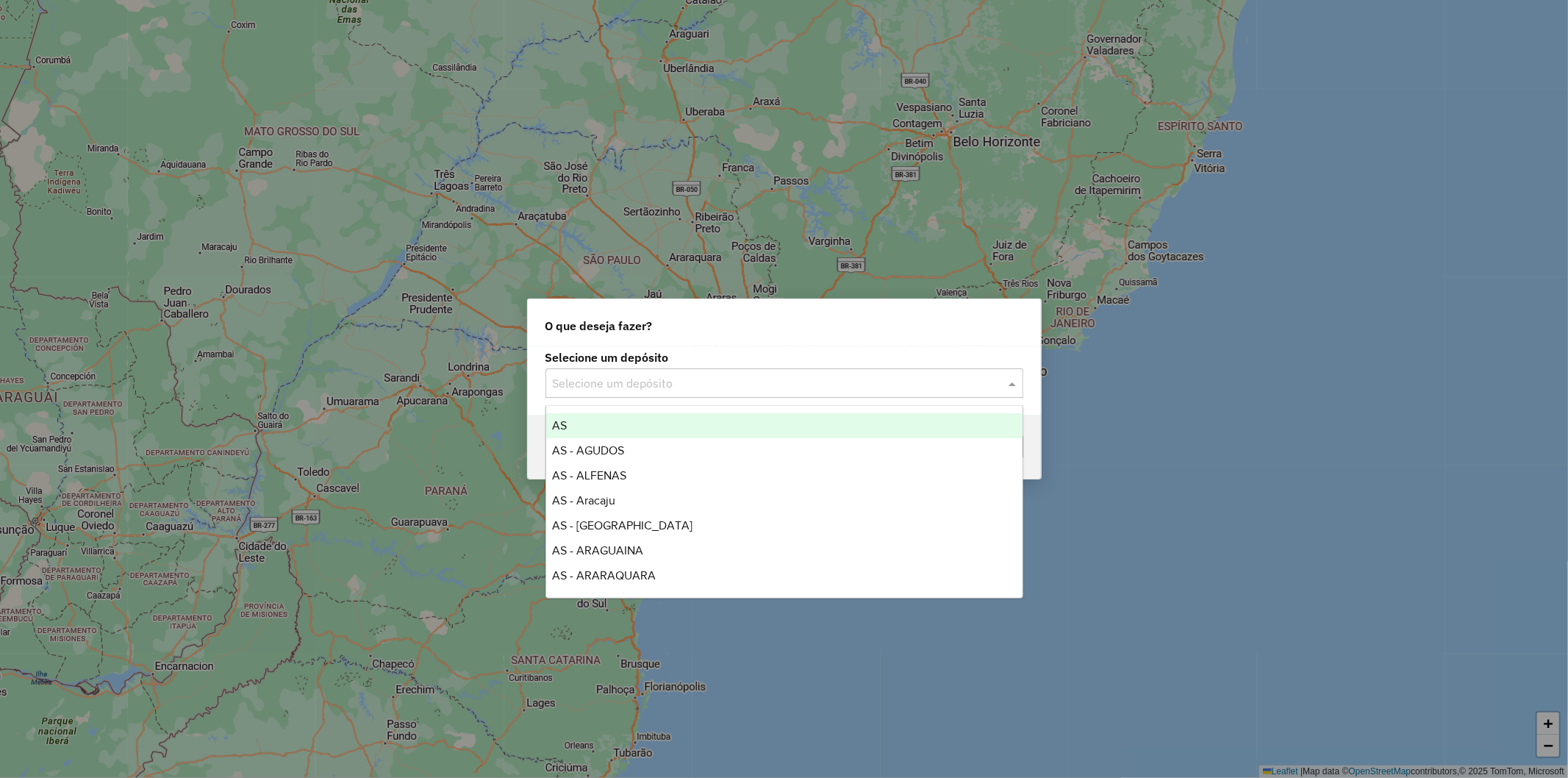
click at [714, 370] on div "Selecione um depósito" at bounding box center [784, 383] width 478 height 29
type input "*"
type input "****"
type input "*"
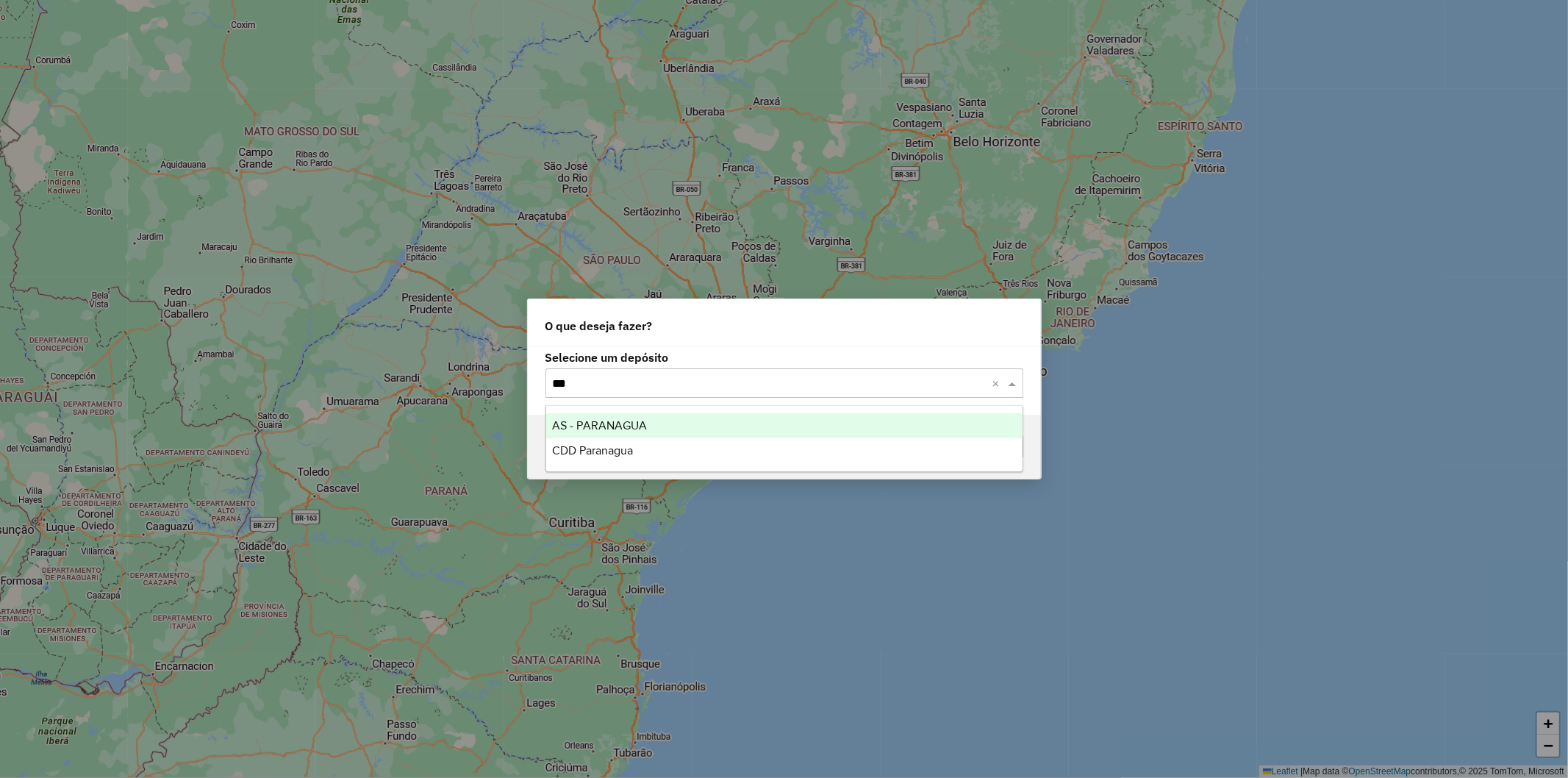
type input "****"
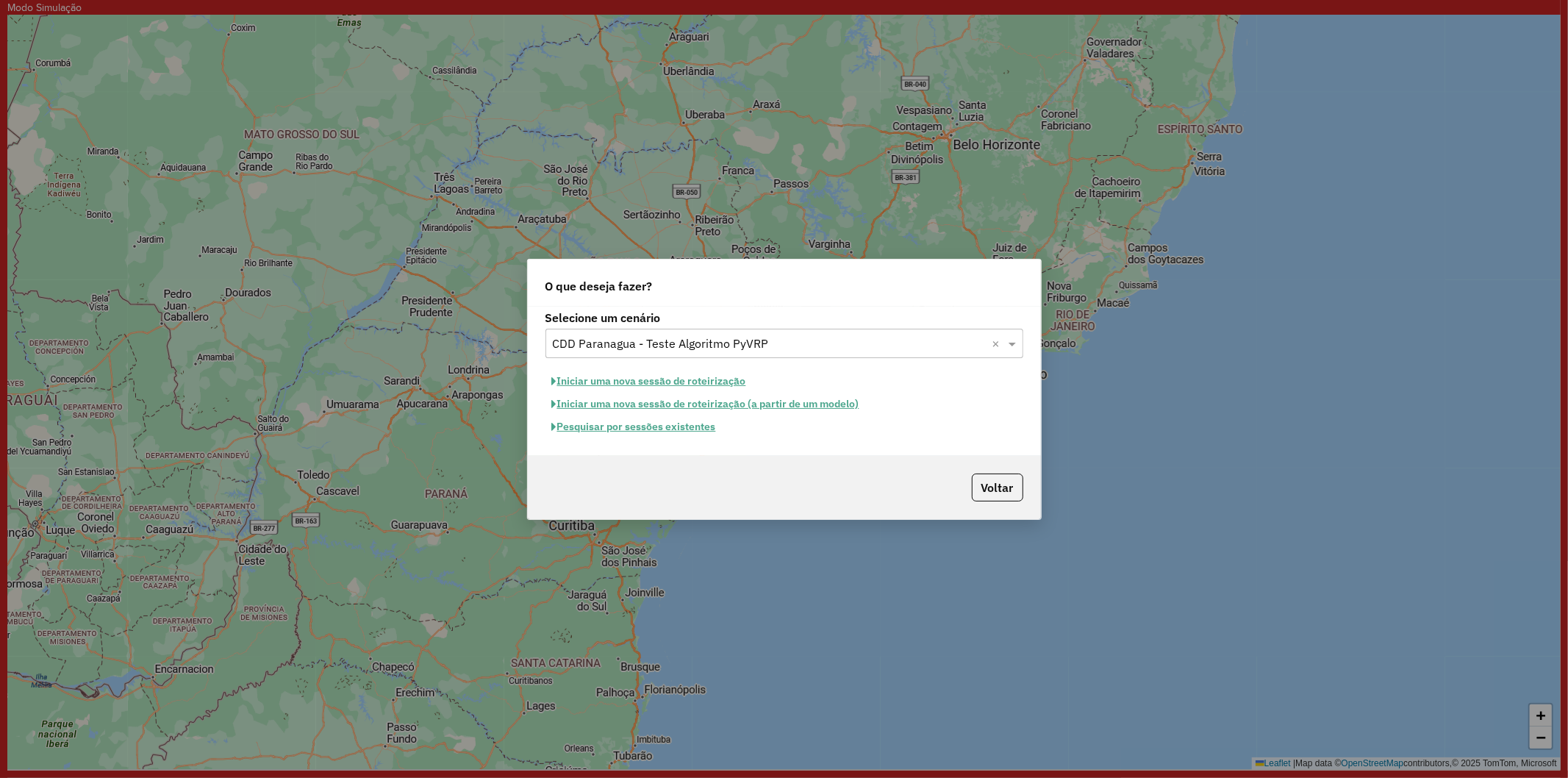
click at [626, 383] on button "Iniciar uma nova sessão de roteirização" at bounding box center [648, 381] width 207 height 23
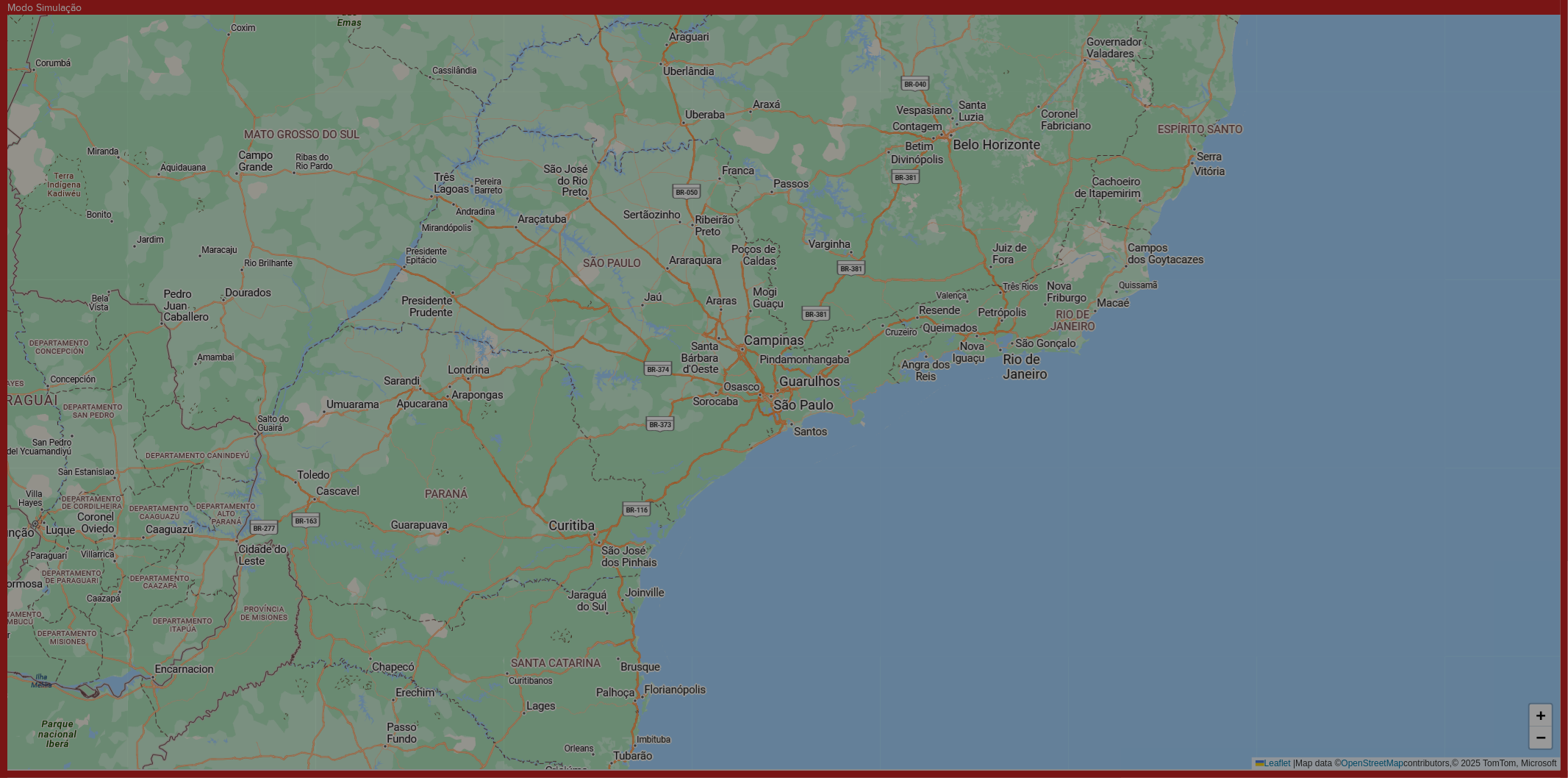
select select "*"
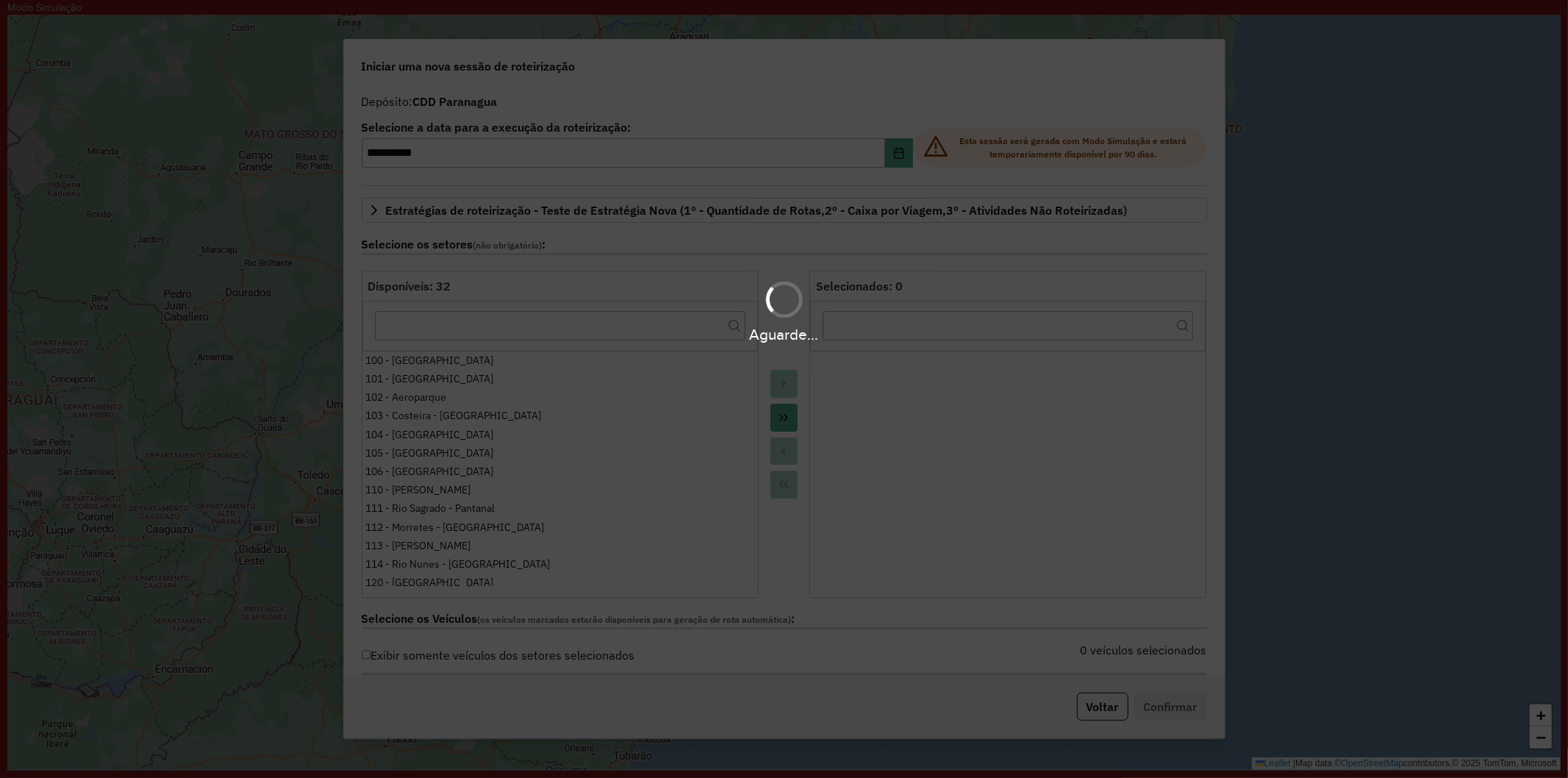
click at [901, 155] on div "Aguarde..." at bounding box center [784, 389] width 1568 height 778
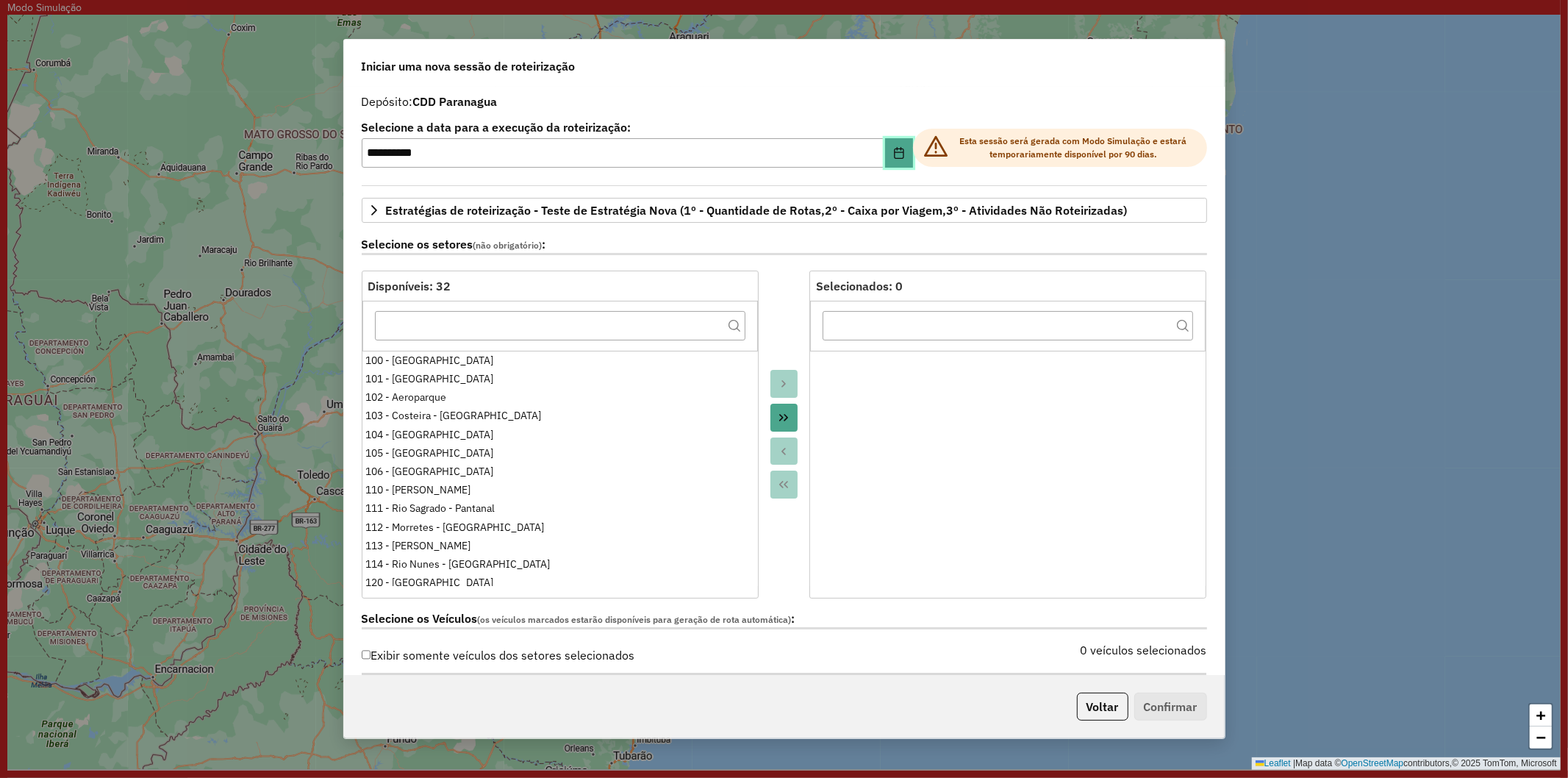
click at [897, 156] on icon "Choose Date" at bounding box center [898, 152] width 11 height 11
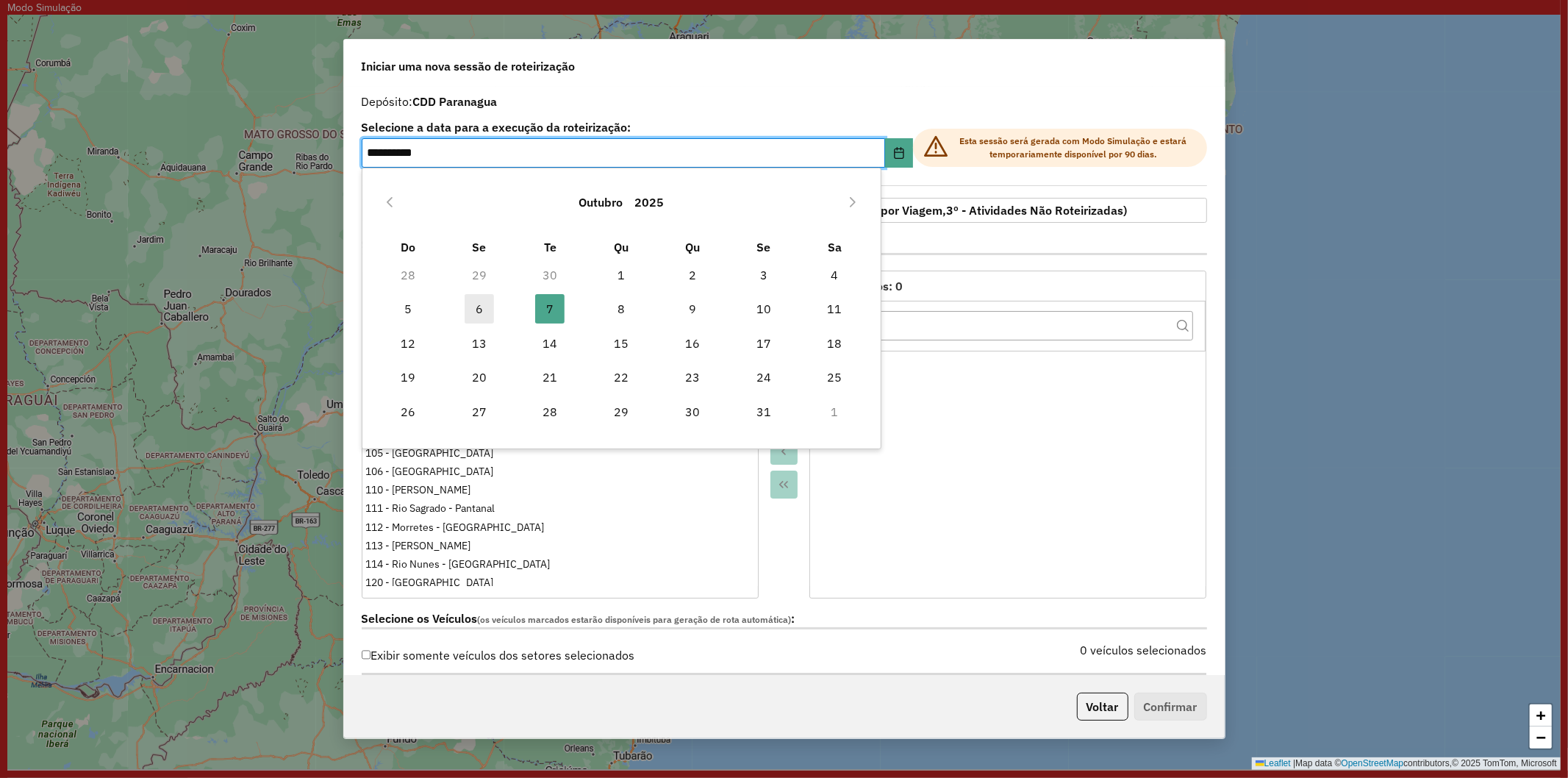
click at [483, 309] on span "6" at bounding box center [479, 309] width 29 height 29
type input "**********"
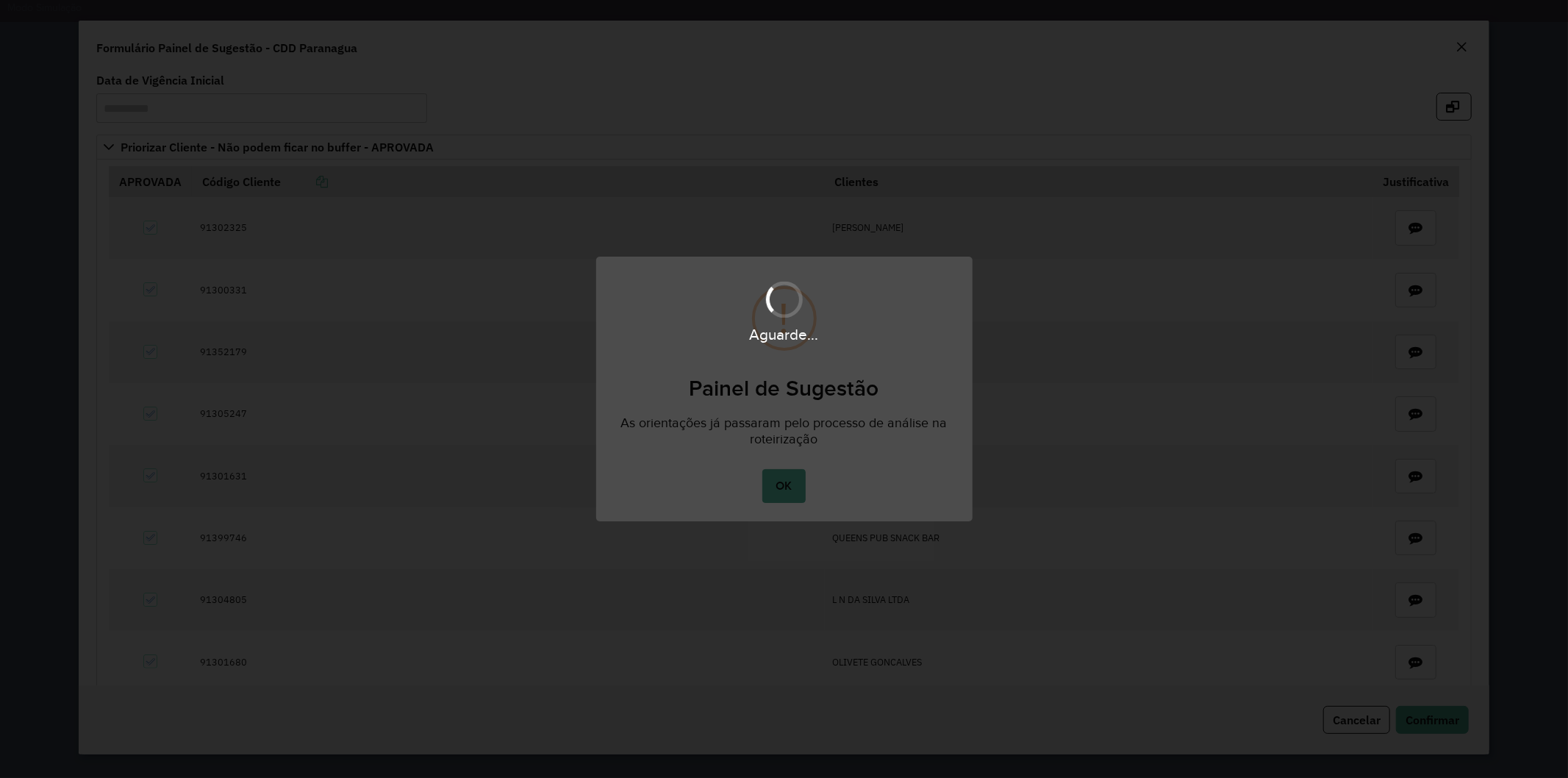
click at [787, 492] on div "Aguarde..." at bounding box center [784, 389] width 1568 height 778
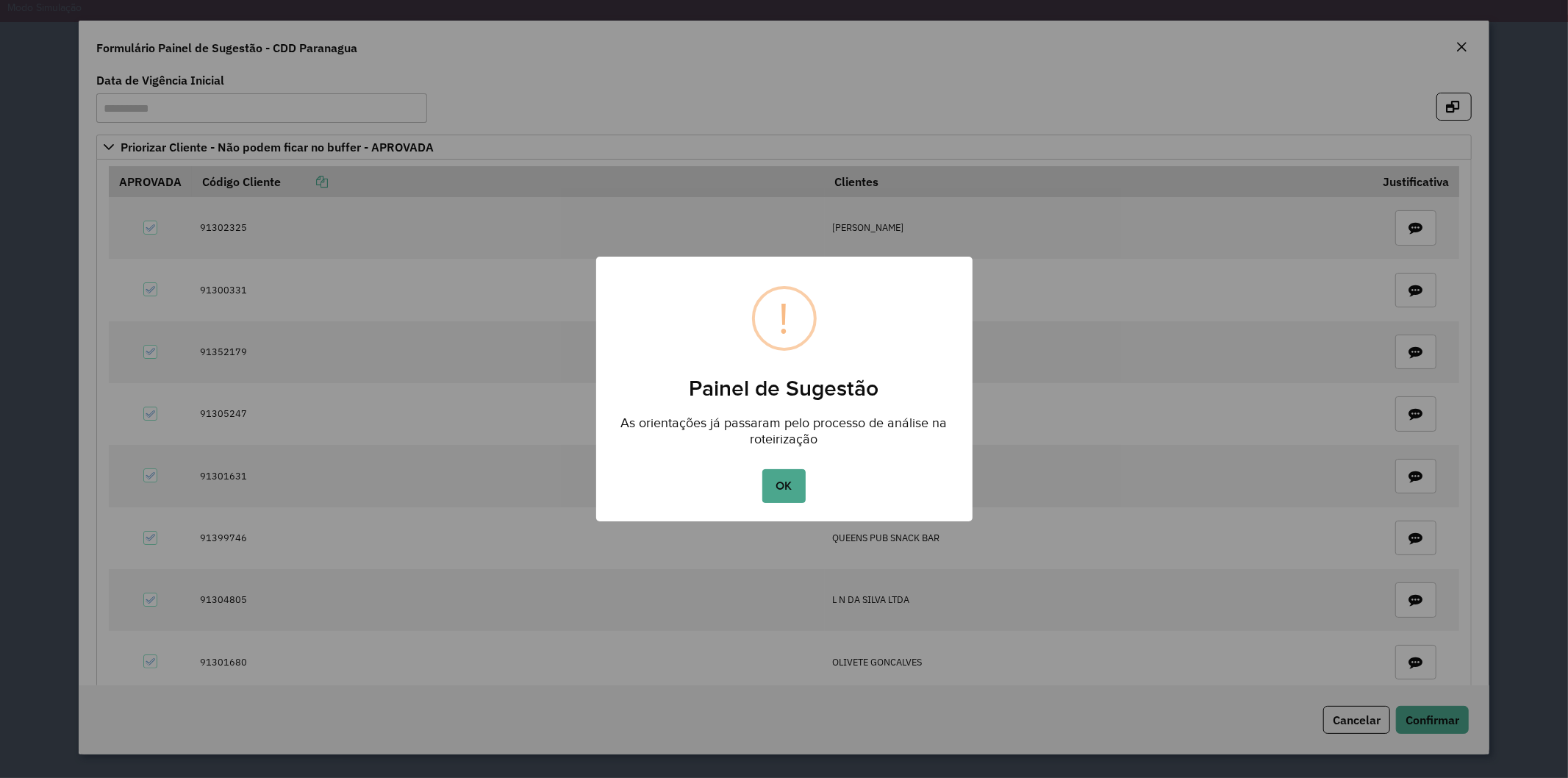
click at [784, 483] on button "OK" at bounding box center [783, 485] width 44 height 34
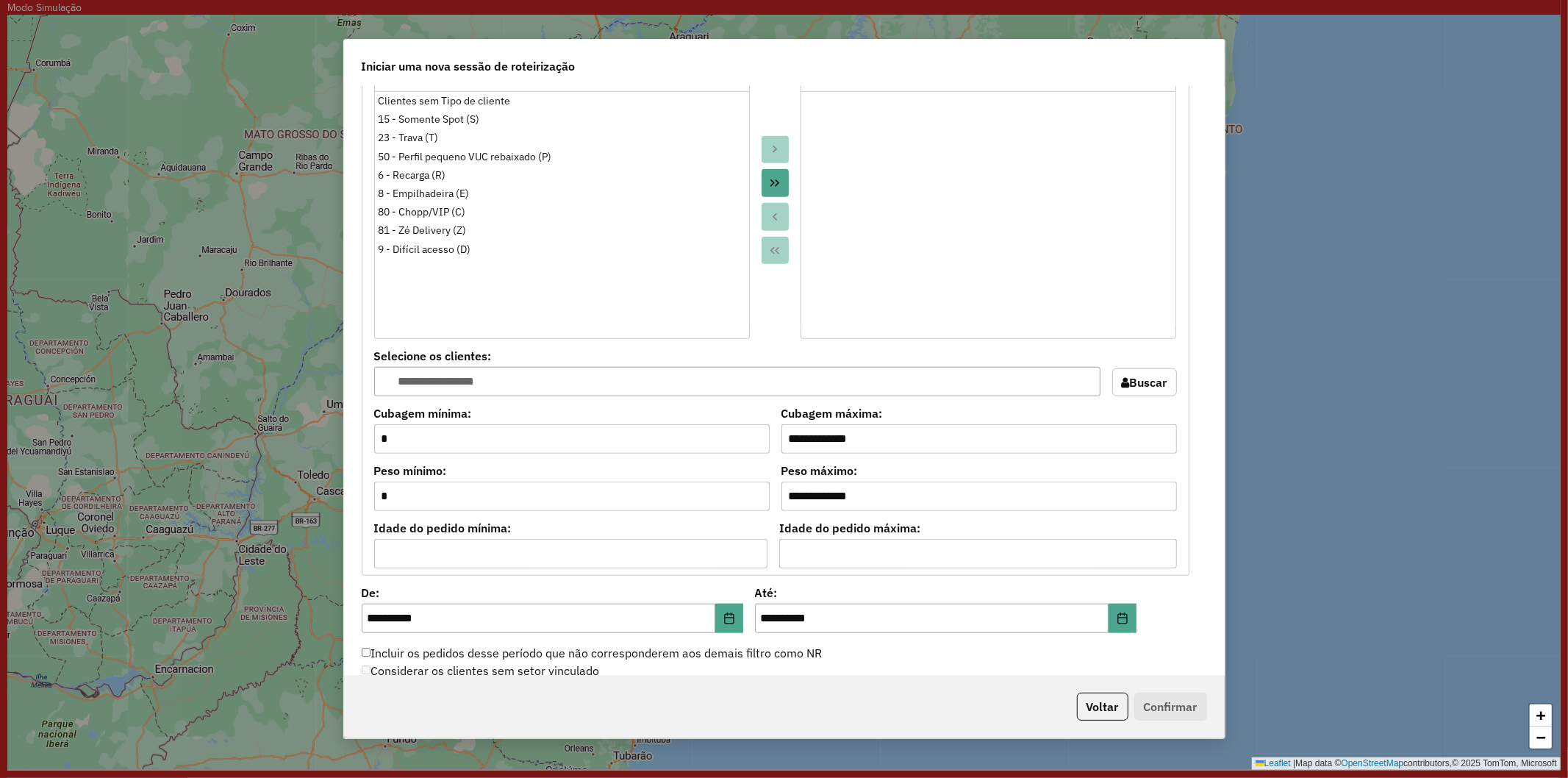
scroll to position [1072, 0]
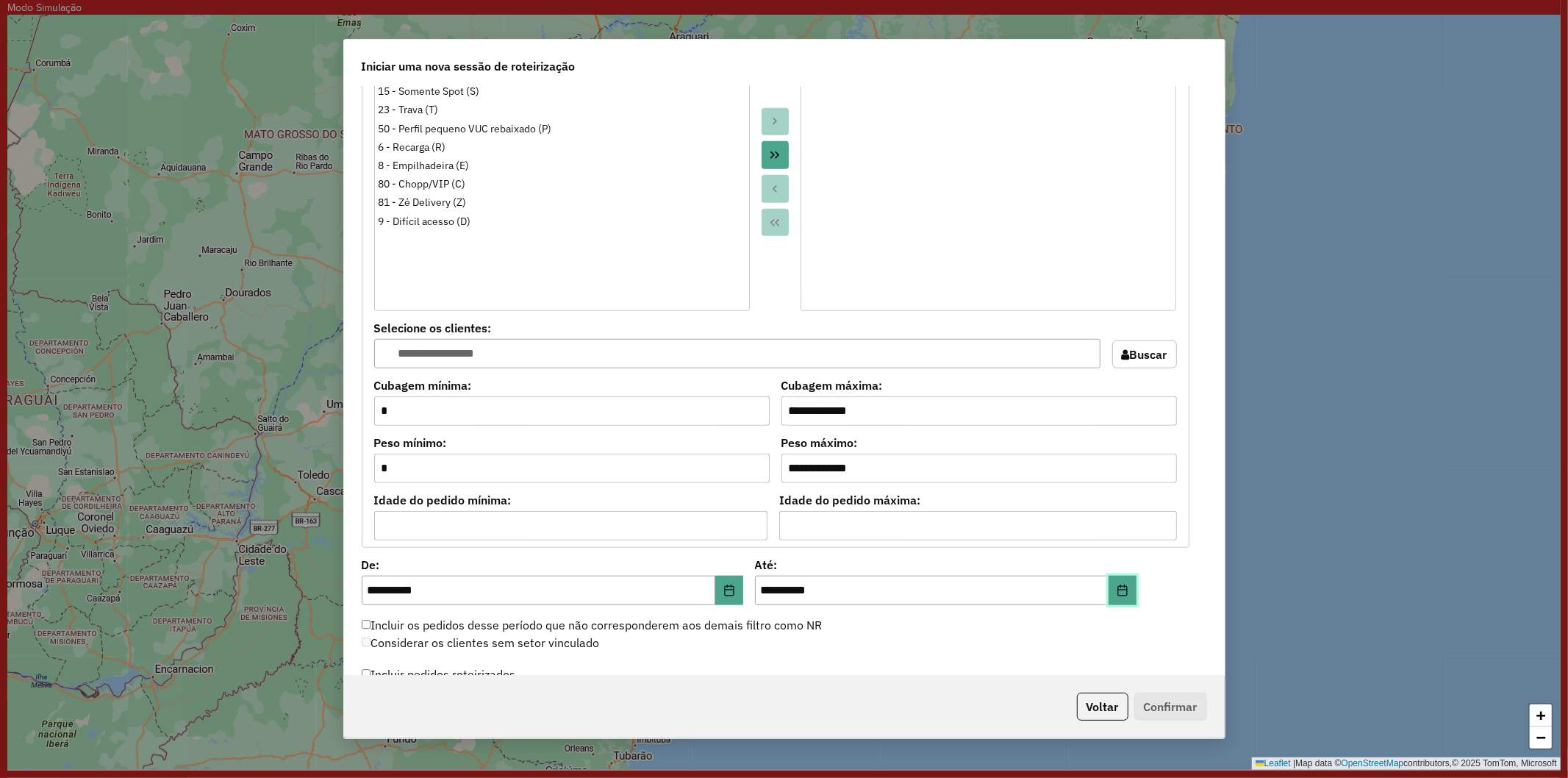
click at [1126, 590] on button "Choose Date" at bounding box center [1122, 590] width 28 height 29
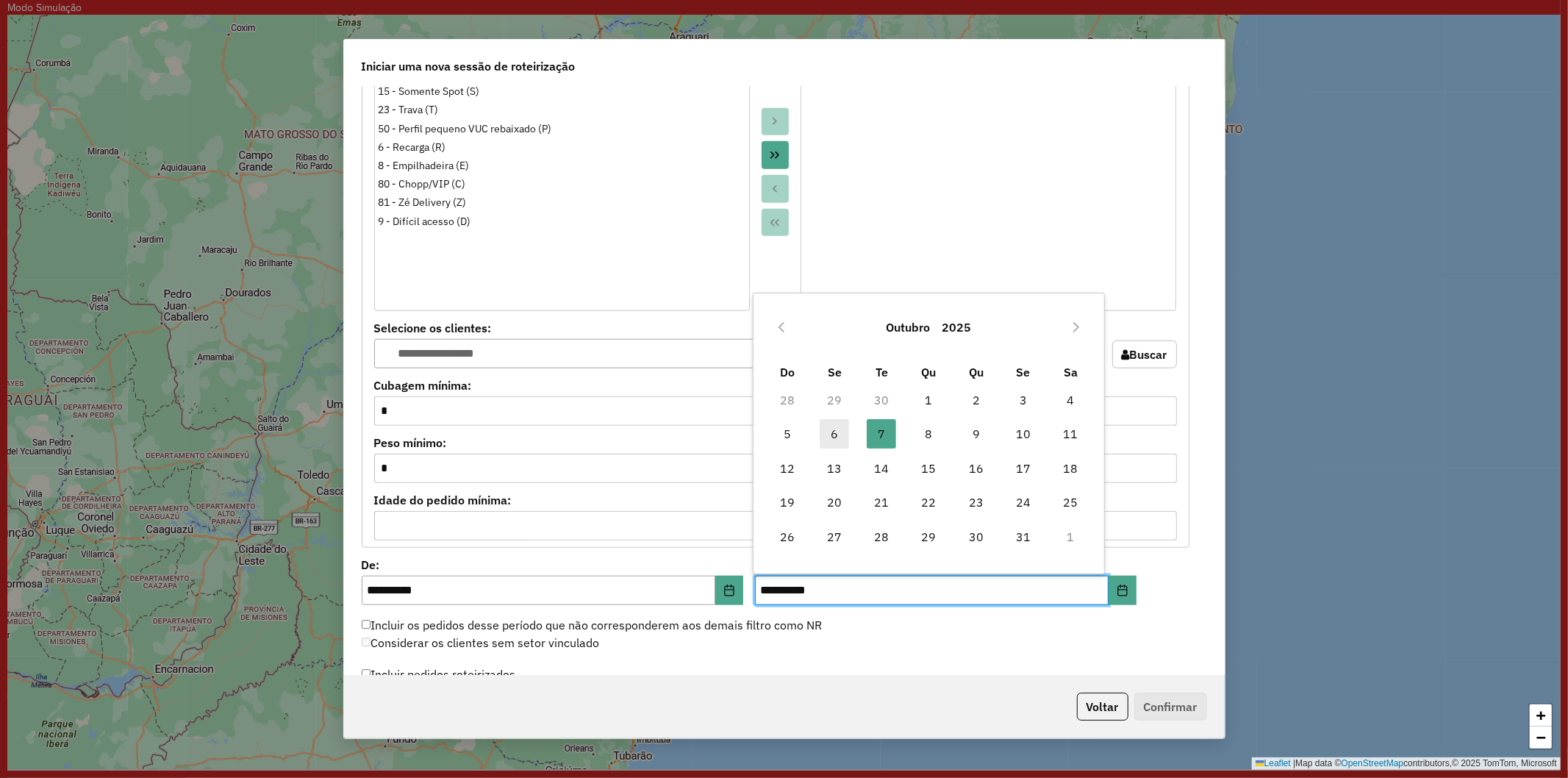
click at [840, 424] on span "6" at bounding box center [834, 433] width 29 height 29
type input "**********"
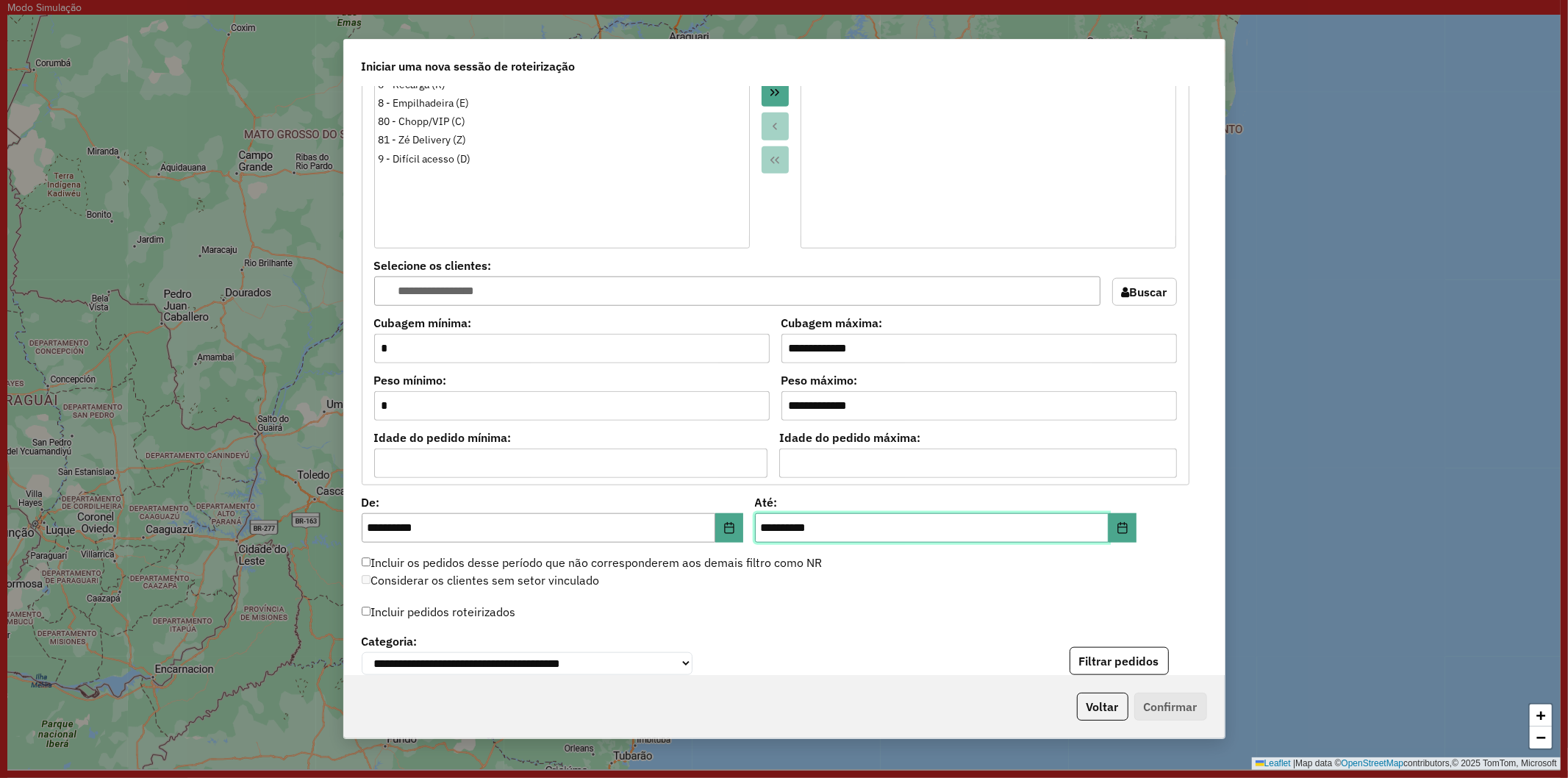
scroll to position [1135, 0]
click at [481, 604] on label "Incluir pedidos roteirizados" at bounding box center [439, 610] width 155 height 28
click at [1142, 657] on button "Filtrar pedidos" at bounding box center [1119, 660] width 100 height 28
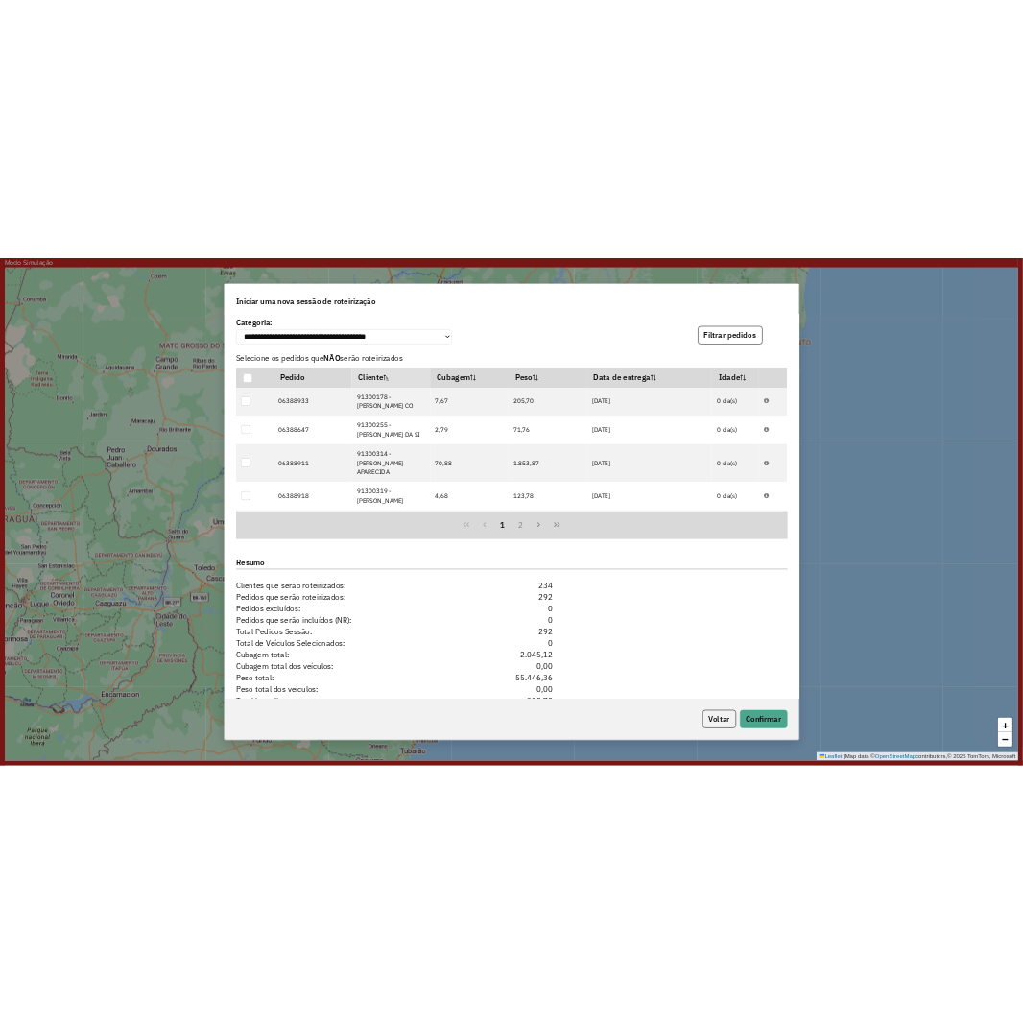
scroll to position [2243, 0]
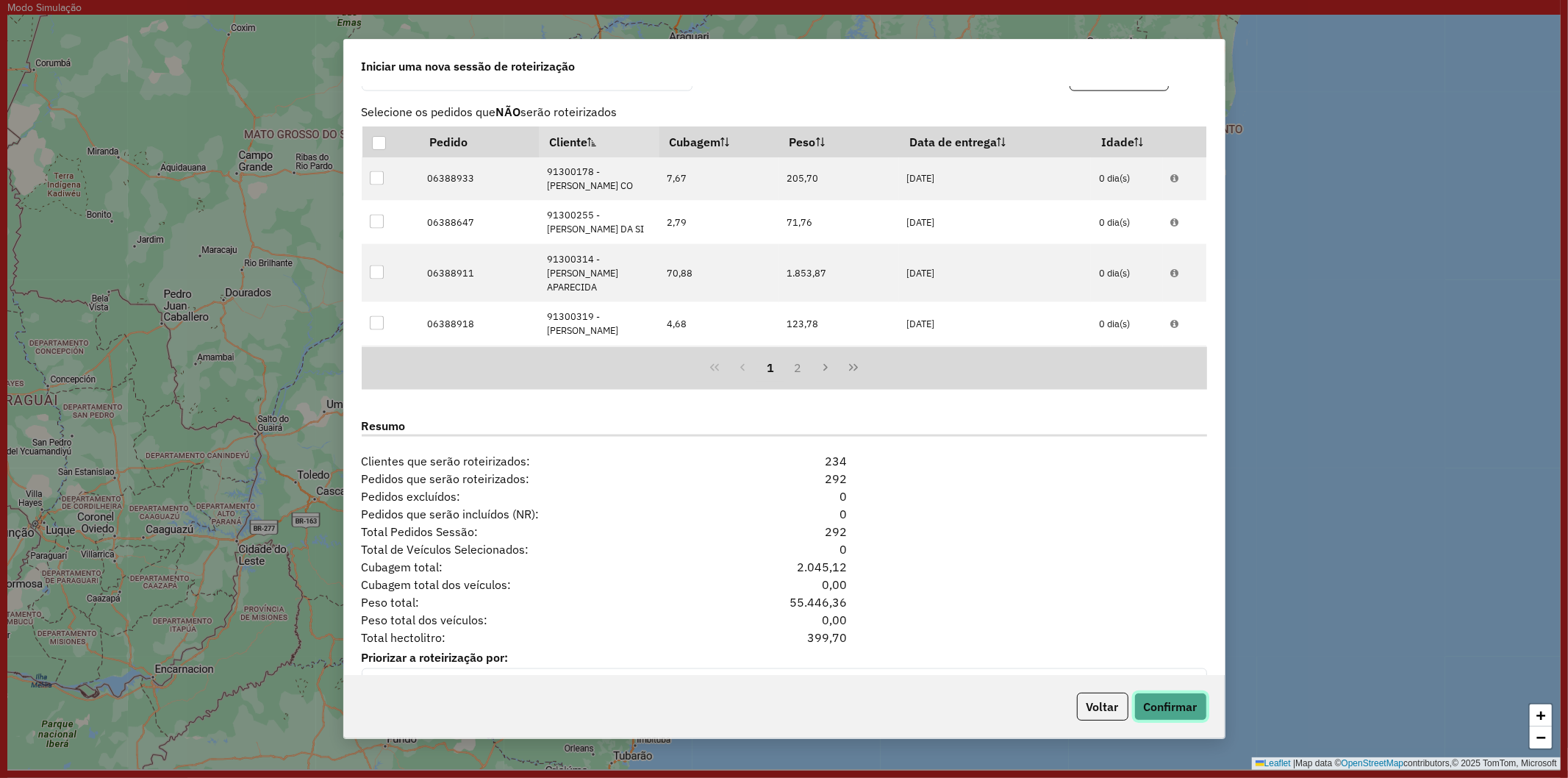
click at [1178, 704] on button "Confirmar" at bounding box center [1170, 706] width 73 height 28
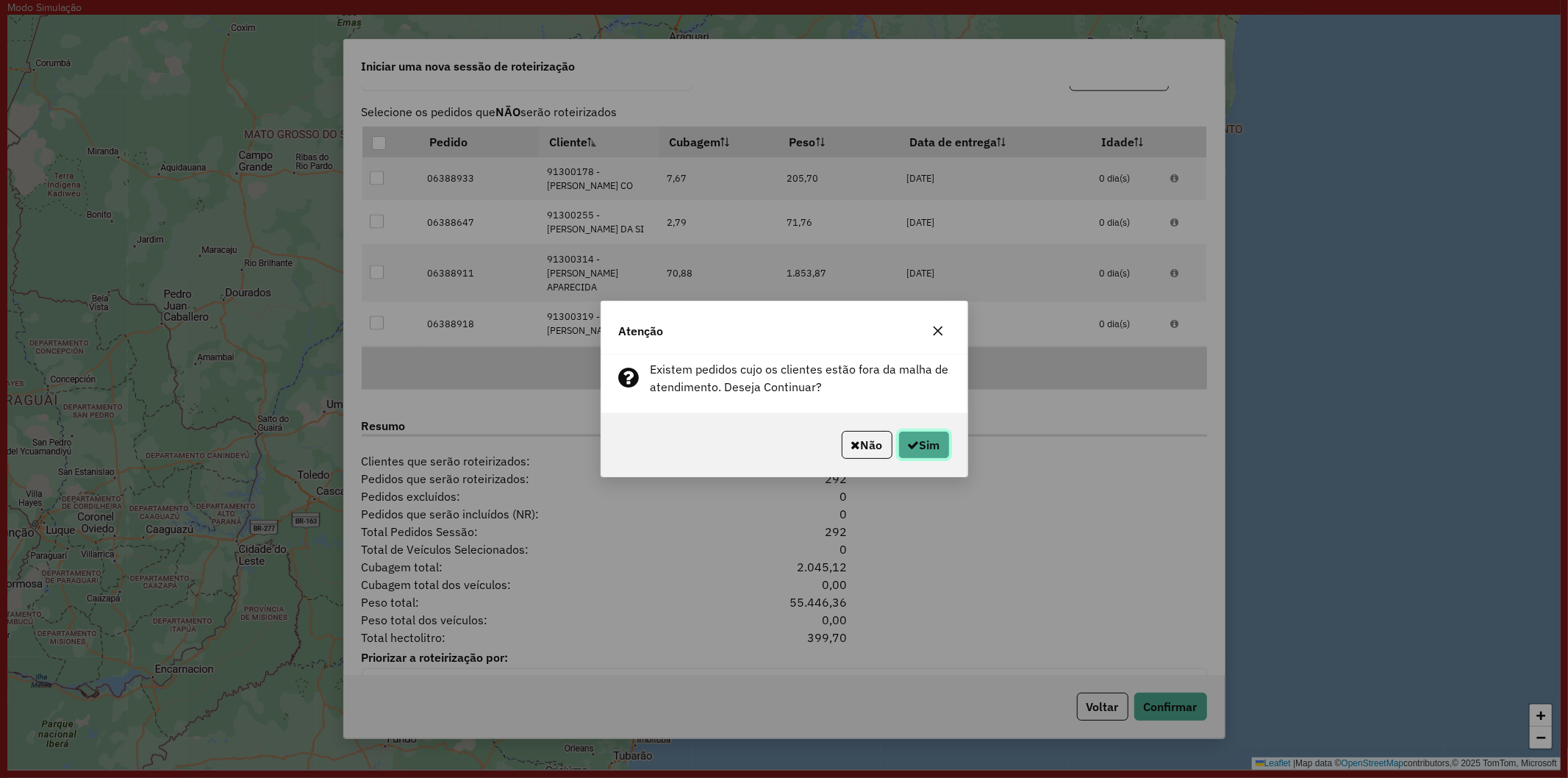
click at [910, 450] on icon "button" at bounding box center [913, 444] width 11 height 11
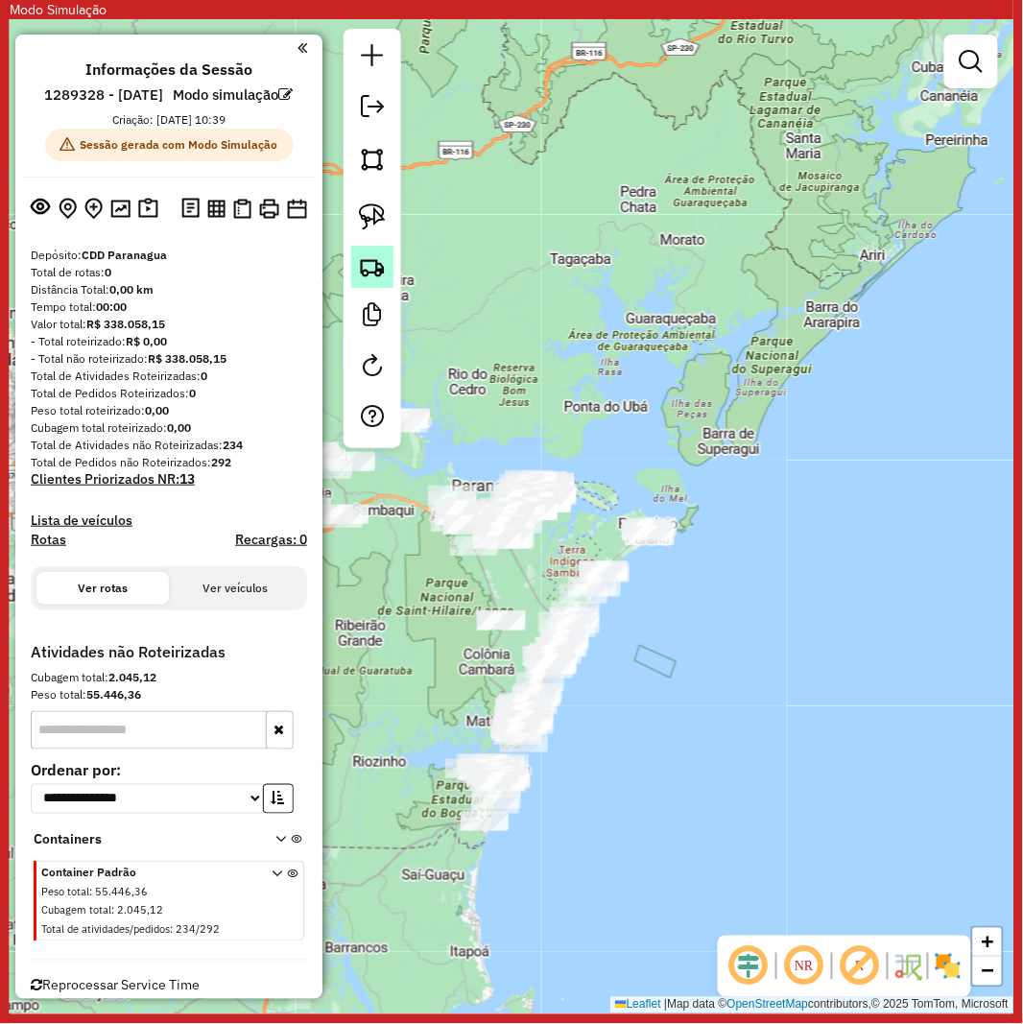
click at [369, 272] on img at bounding box center [372, 266] width 27 height 27
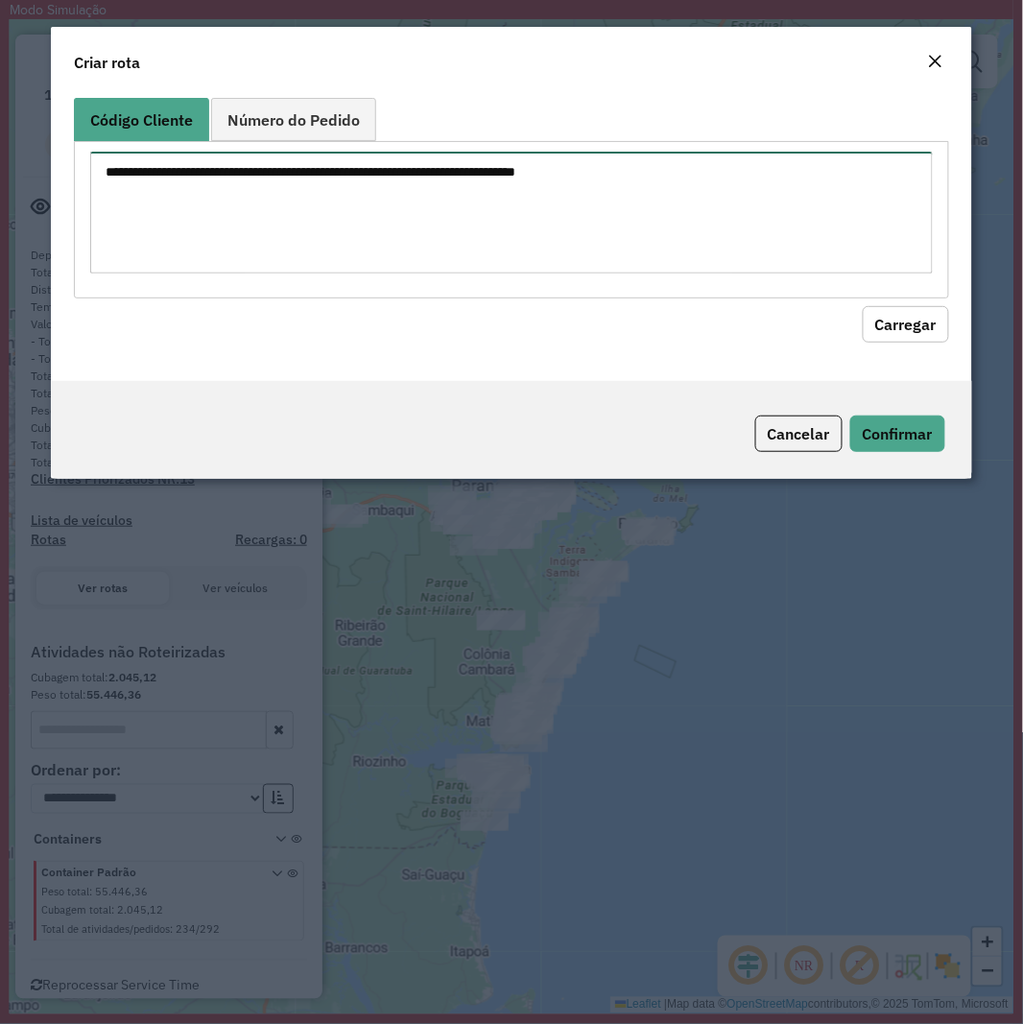
click at [614, 257] on textarea at bounding box center [511, 213] width 842 height 122
paste textarea "******** ******** ******** ******** ******** ******** ******** ******** *******…"
type textarea "******** ******** ******** ******** ******** ******** ******** ******** *******…"
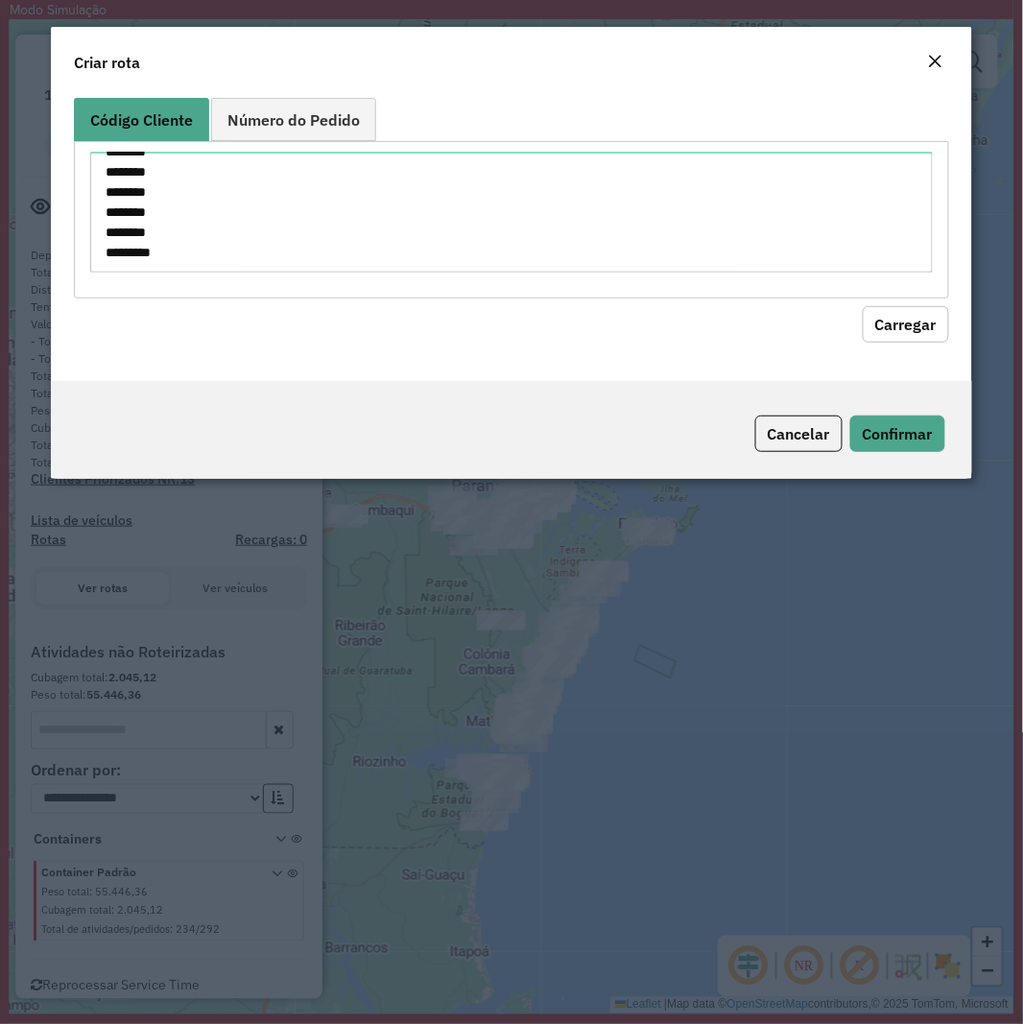
click at [889, 324] on button "Carregar" at bounding box center [906, 324] width 86 height 36
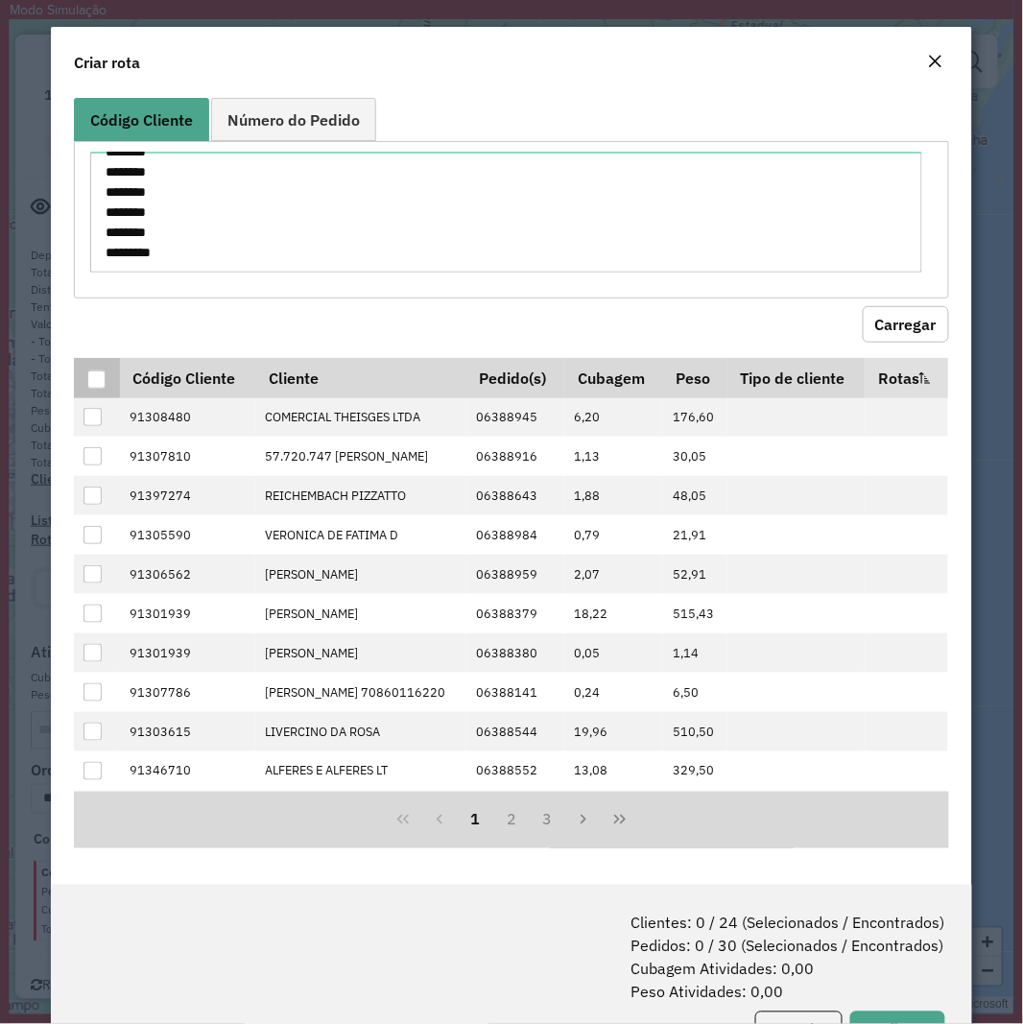
click at [97, 387] on div at bounding box center [96, 380] width 18 height 18
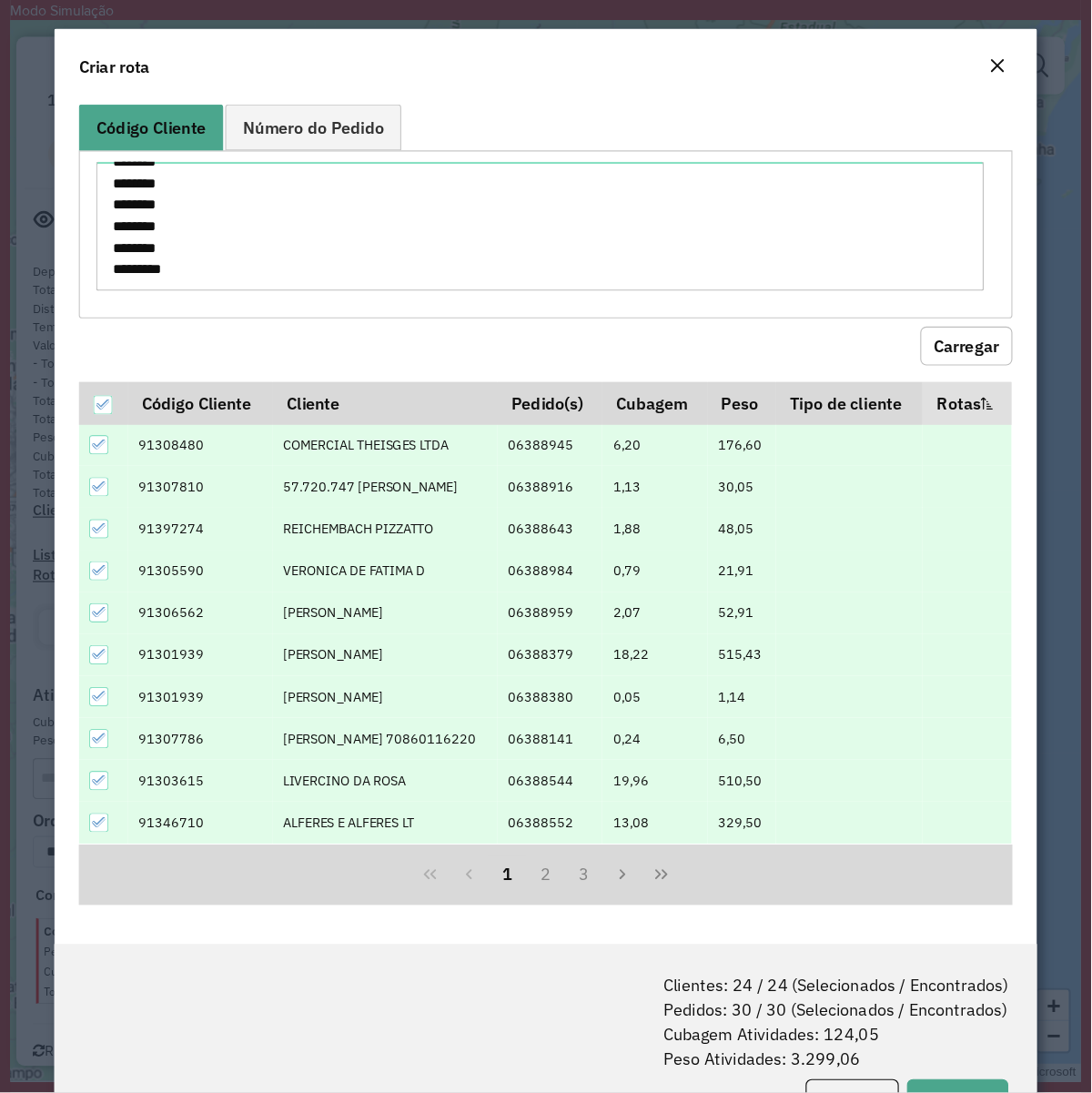
scroll to position [91, 0]
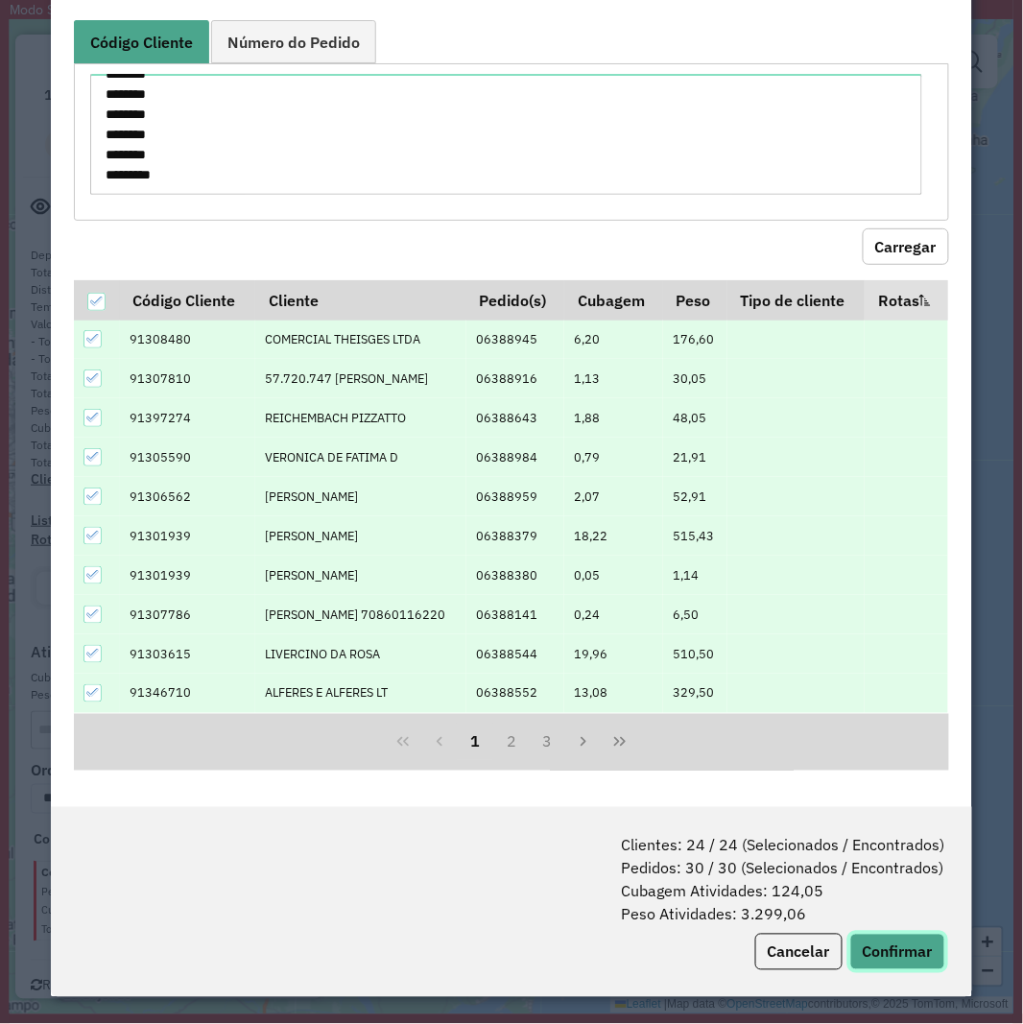
click at [862, 938] on button "Confirmar" at bounding box center [898, 952] width 95 height 36
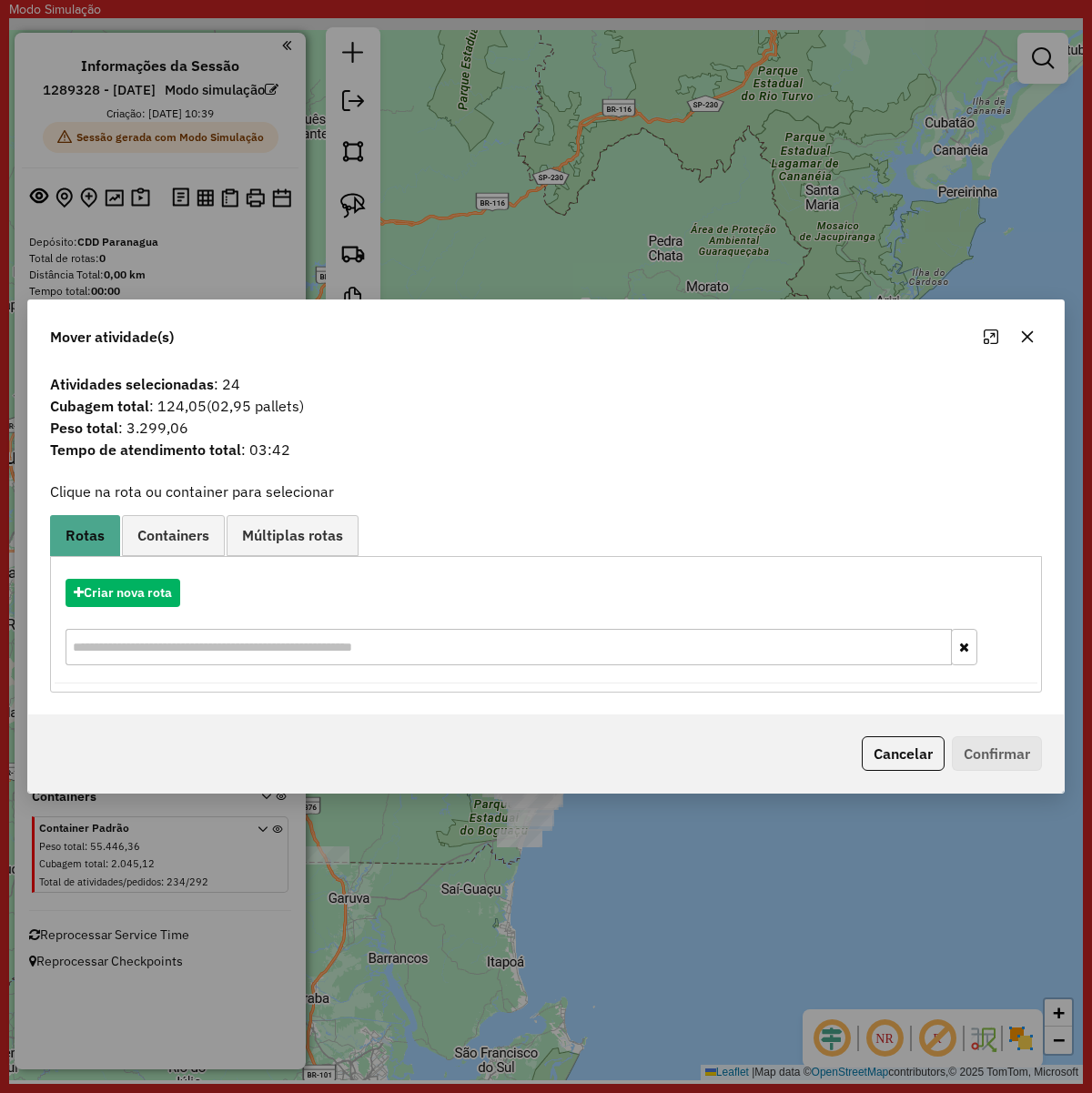
drag, startPoint x: 722, startPoint y: 18, endPoint x: 524, endPoint y: 451, distance: 476.1
click at [524, 451] on span "Tempo de atendimento total : 03:42" at bounding box center [545, 449] width 1013 height 22
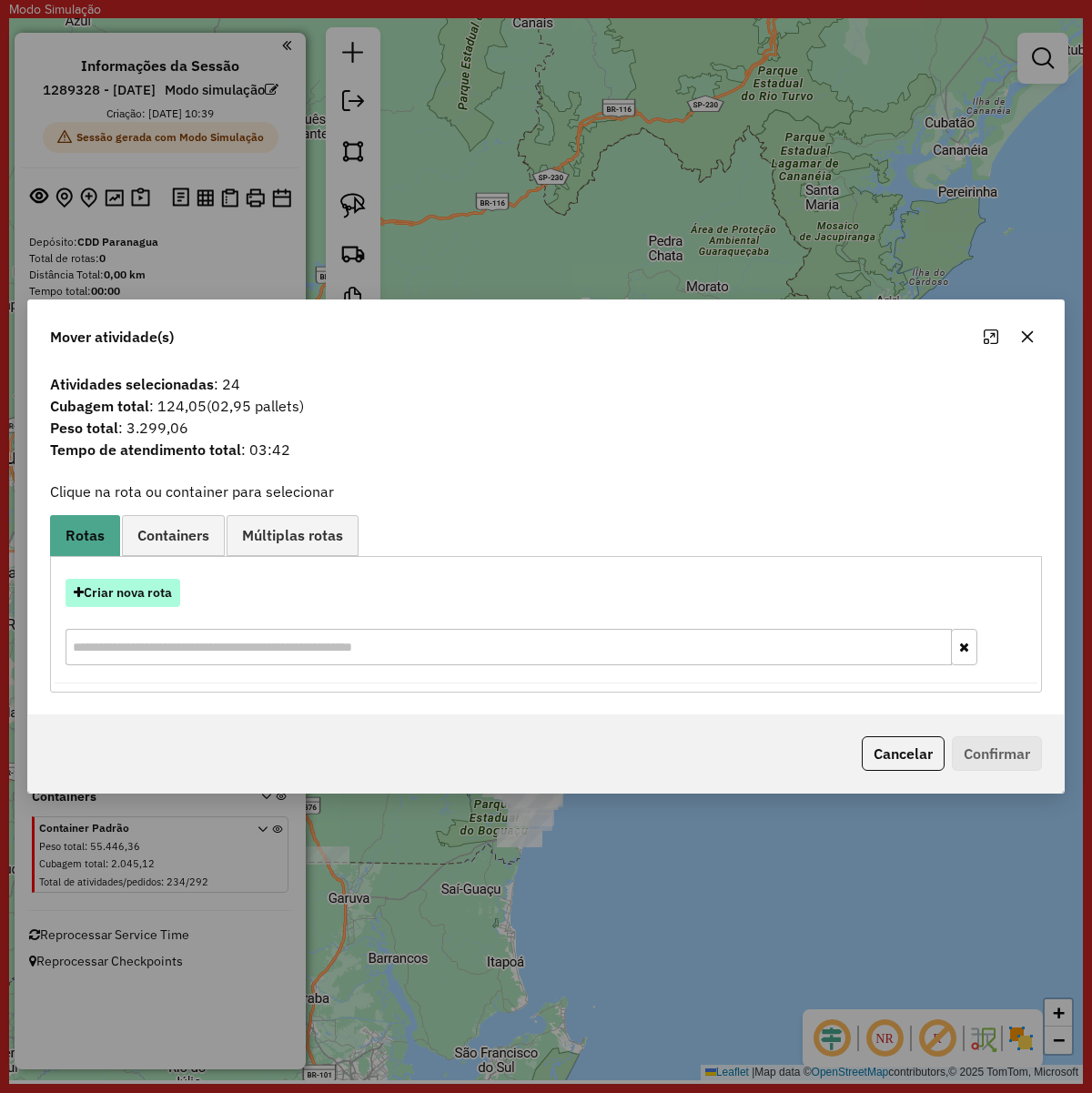
click at [148, 594] on button "Criar nova rota" at bounding box center [122, 593] width 115 height 28
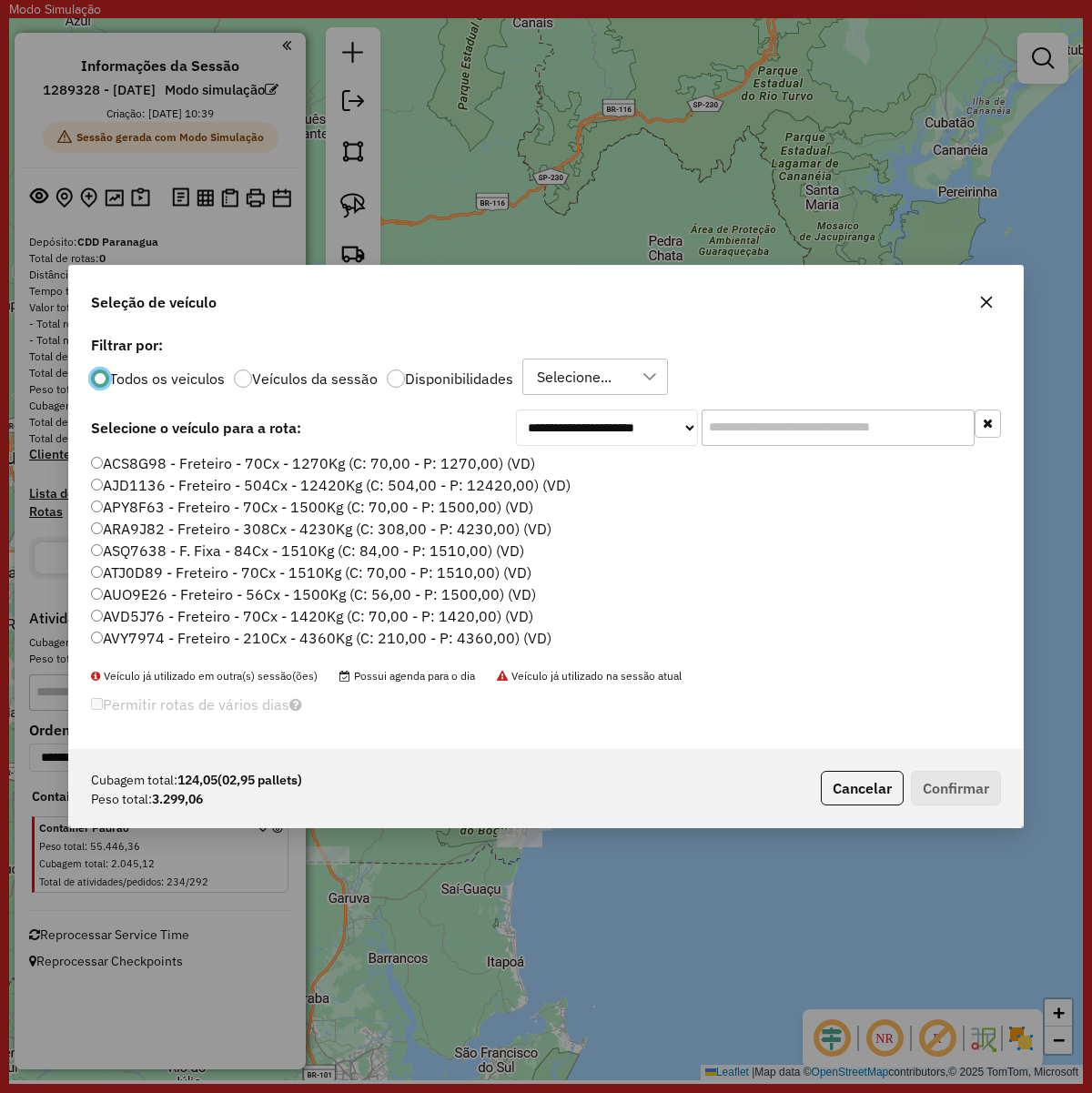
scroll to position [9, 6]
click at [770, 417] on div at bounding box center [851, 428] width 300 height 36
click at [770, 417] on input "text" at bounding box center [838, 428] width 273 height 36
paste input "*******"
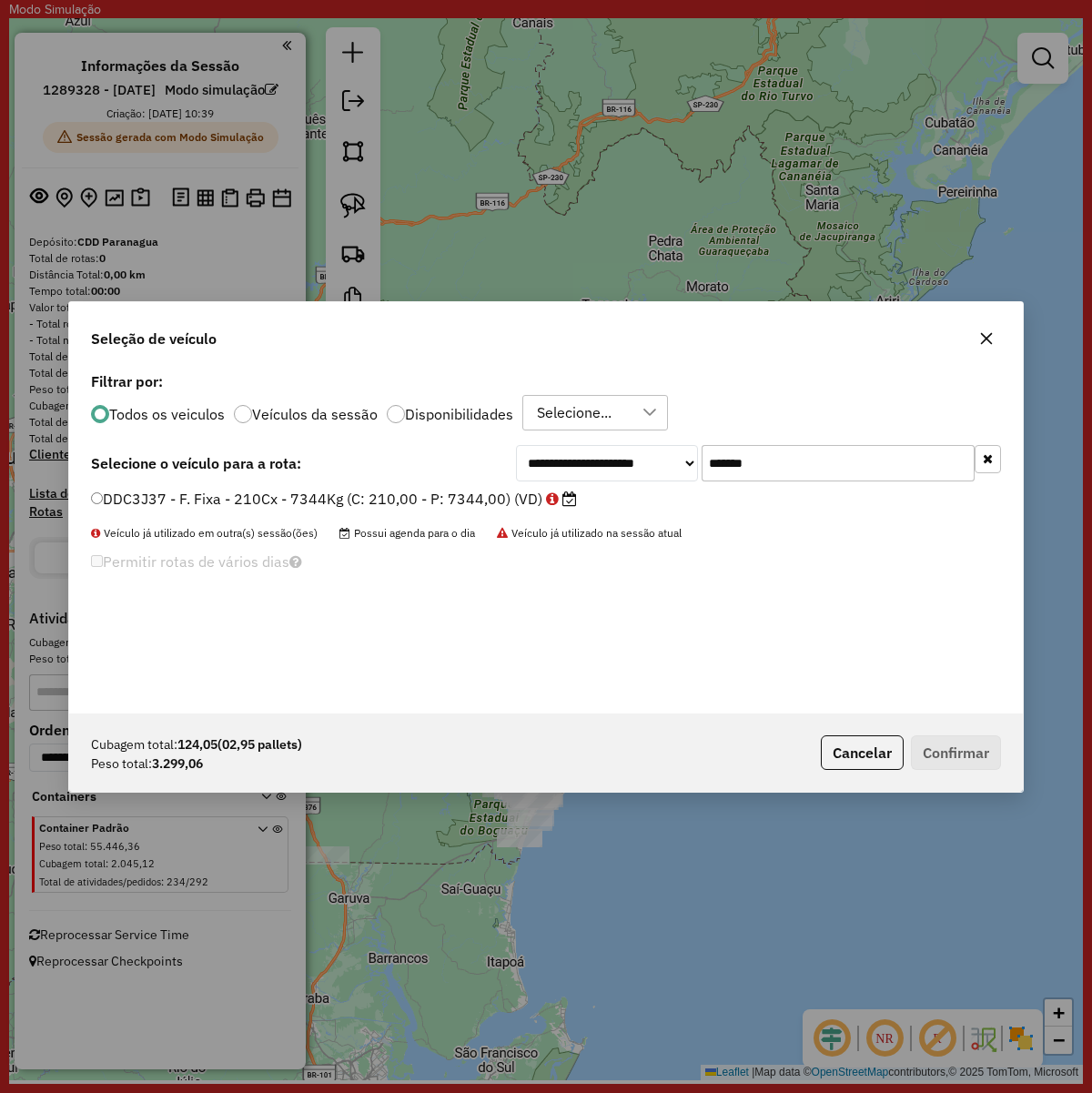
type input "*******"
click at [401, 505] on label "DDC3J37 - F. Fixa - 210Cx - 7344Kg (C: 210,00 - P: 7344,00) (VD)" at bounding box center [334, 499] width 486 height 22
click at [971, 757] on button "Confirmar" at bounding box center [956, 753] width 90 height 34
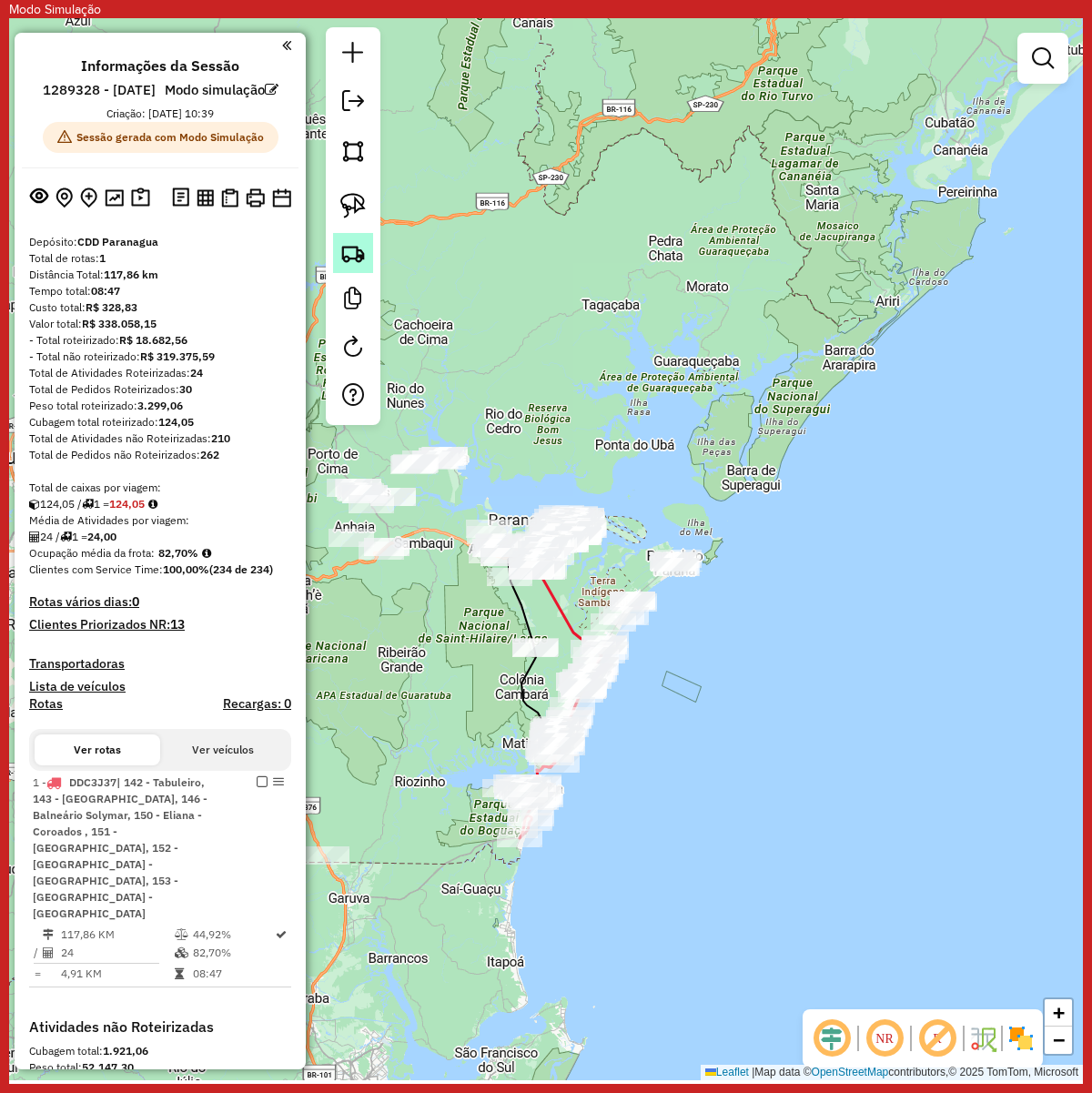
click at [351, 265] on img at bounding box center [353, 252] width 26 height 26
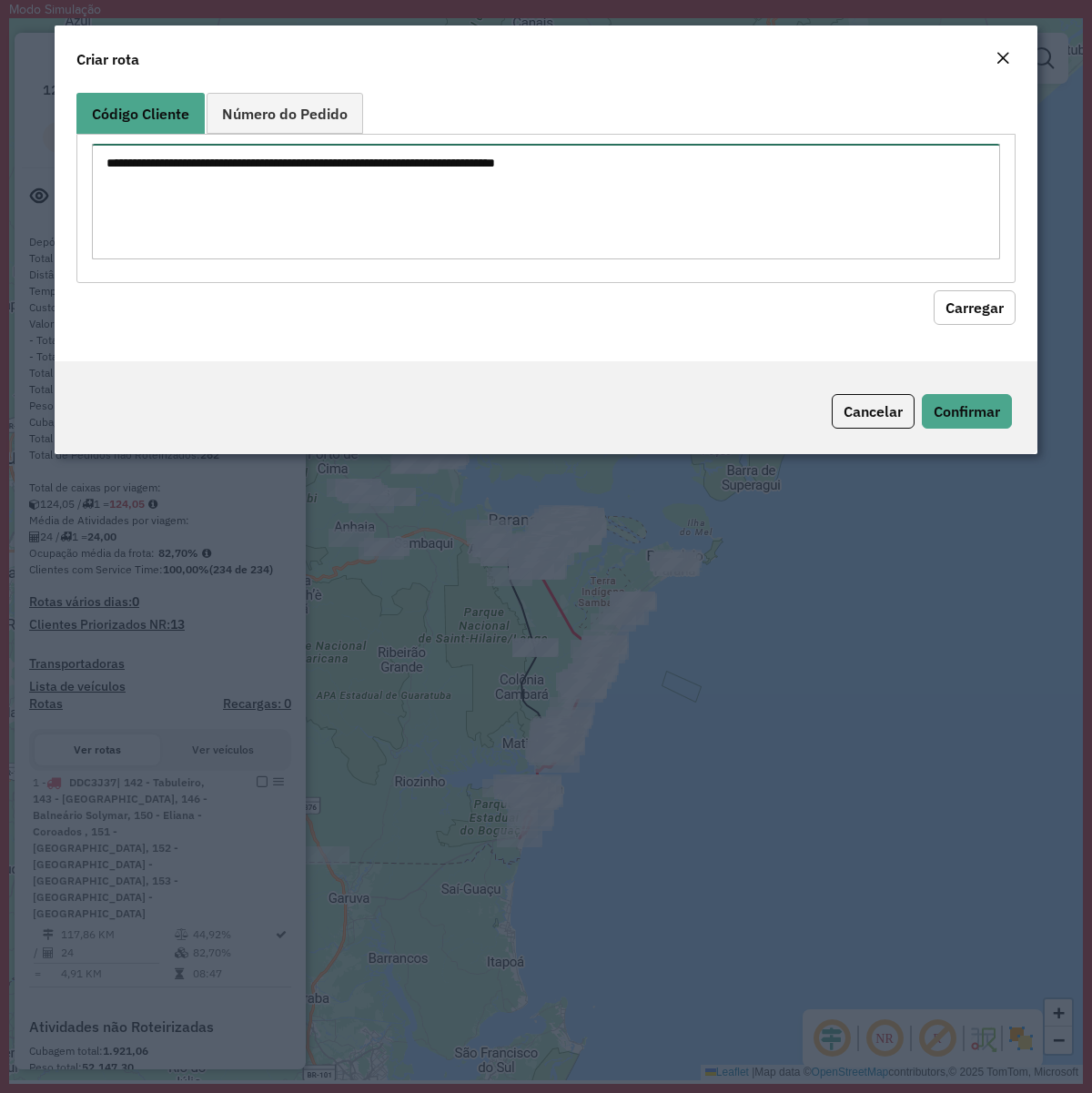
click at [402, 239] on textarea at bounding box center [546, 202] width 908 height 116
paste textarea "******** ******** ******** ******** ******** ******** ******** ******** *******…"
type textarea "******** ******** ******** ******** ******** ******** ******** ******** *******…"
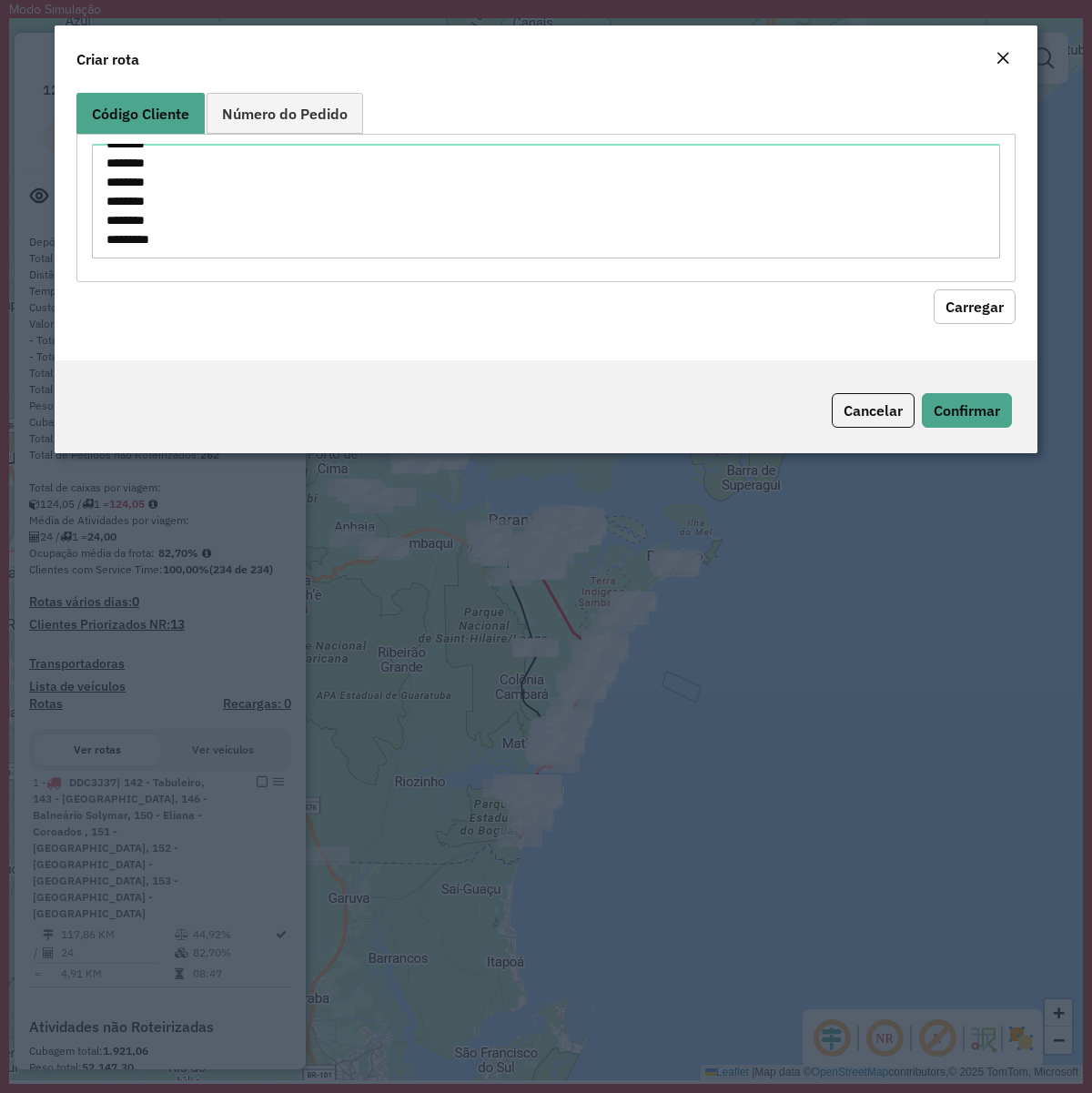
click at [966, 306] on button "Carregar" at bounding box center [974, 306] width 82 height 34
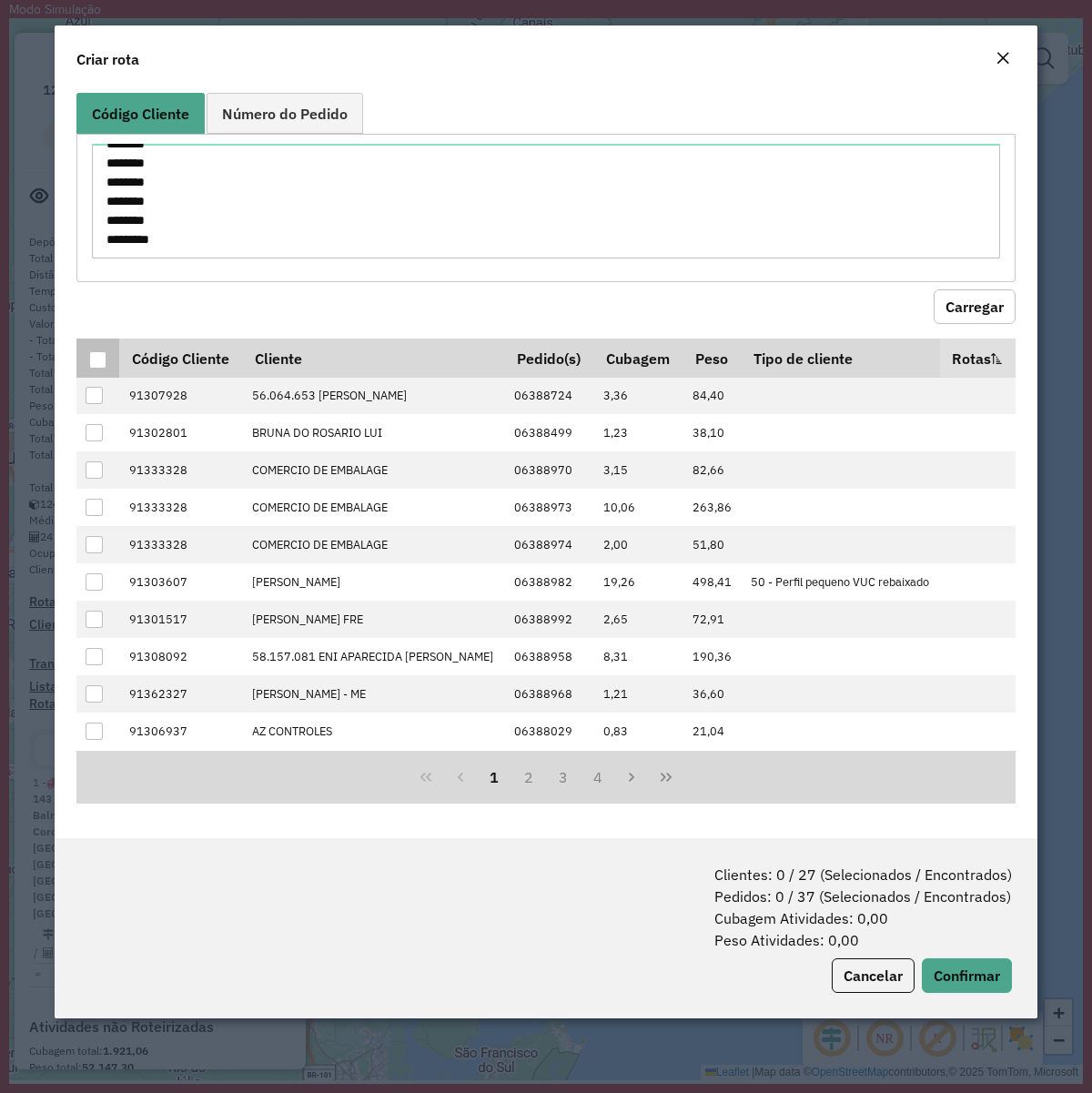
click at [94, 369] on th at bounding box center [98, 357] width 43 height 38
click at [96, 365] on div at bounding box center [98, 360] width 17 height 17
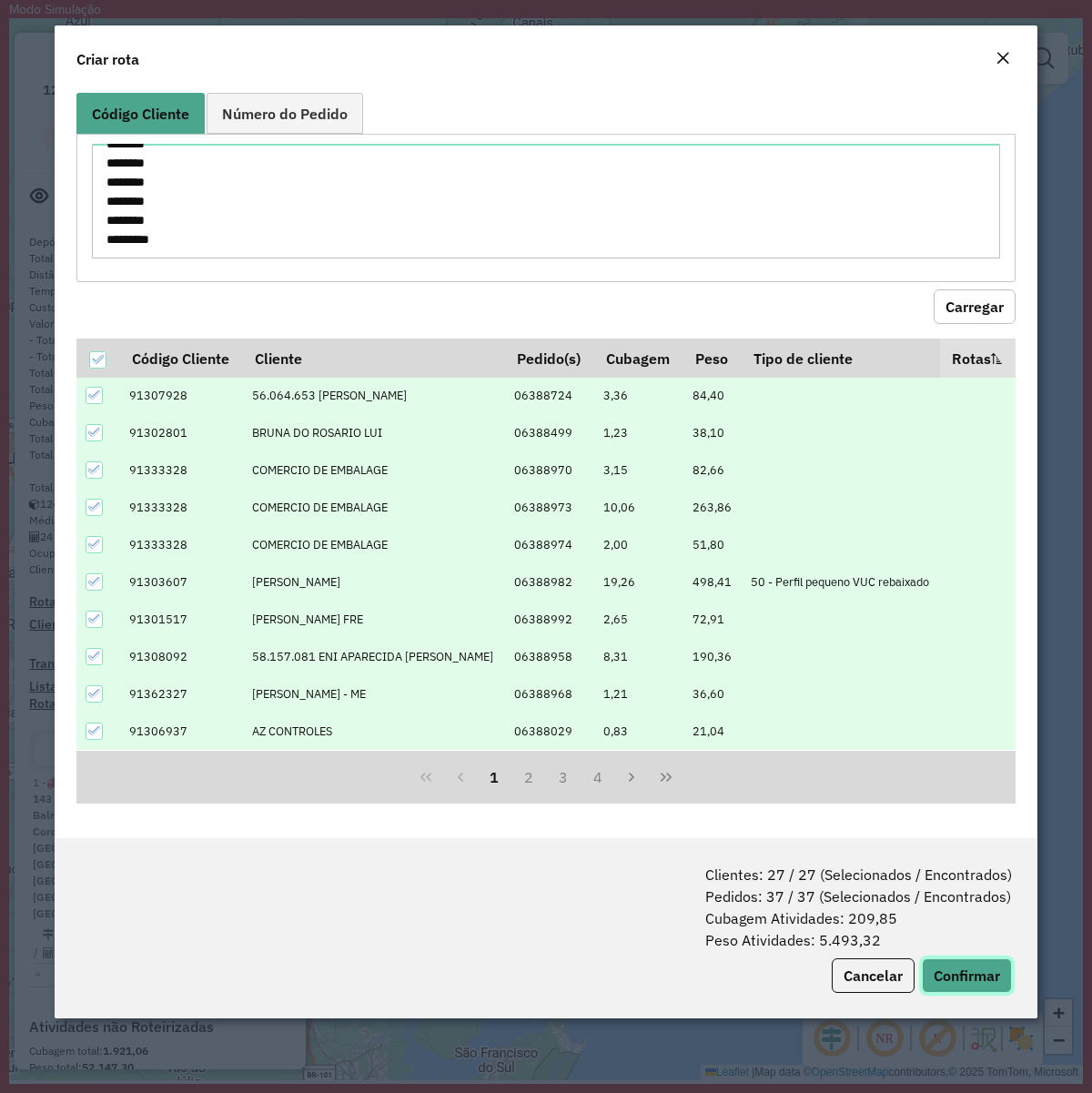
click at [963, 962] on button "Confirmar" at bounding box center [966, 975] width 90 height 34
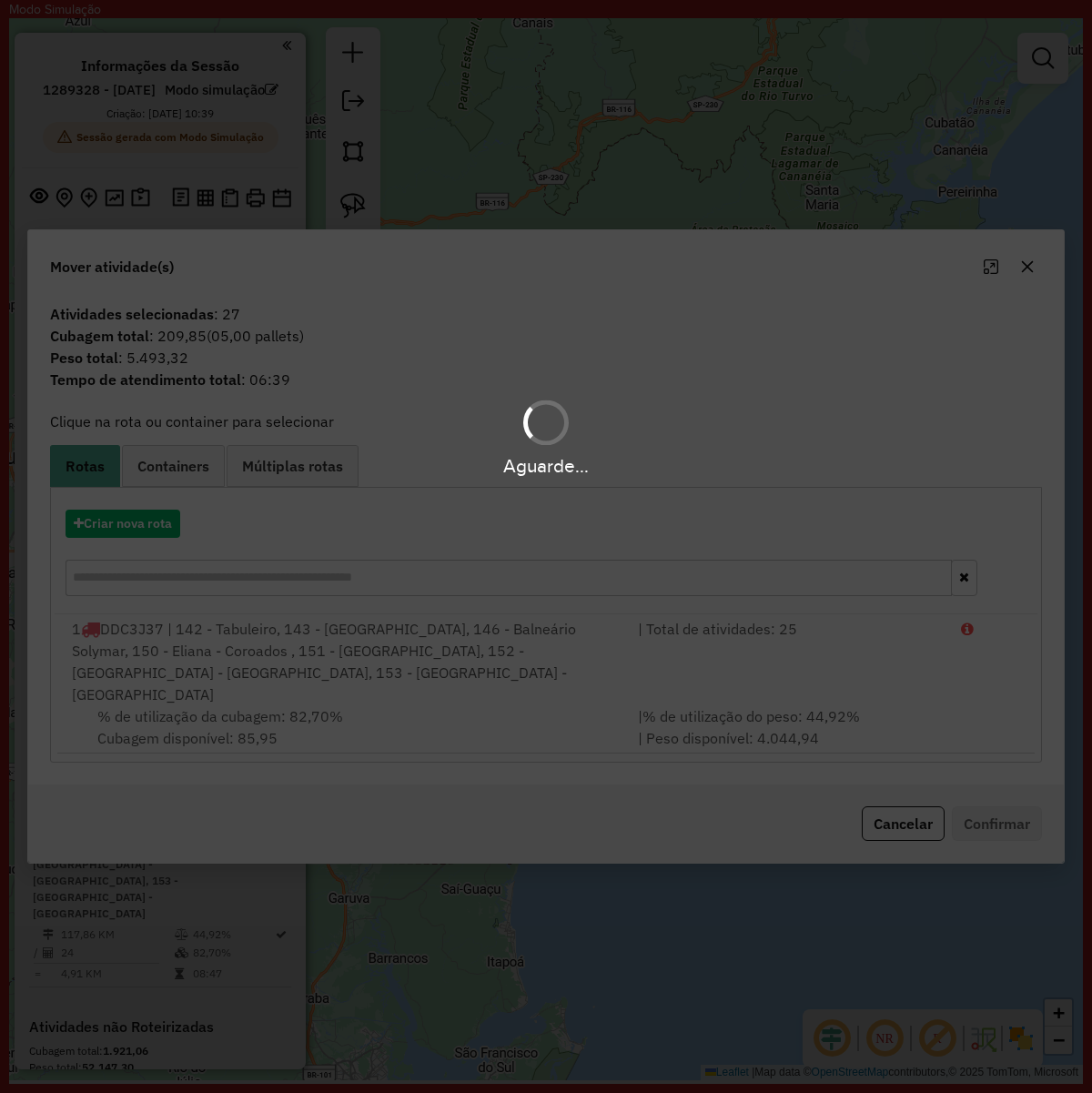
click at [966, 962] on div "Aguarde..." at bounding box center [546, 546] width 1092 height 1093
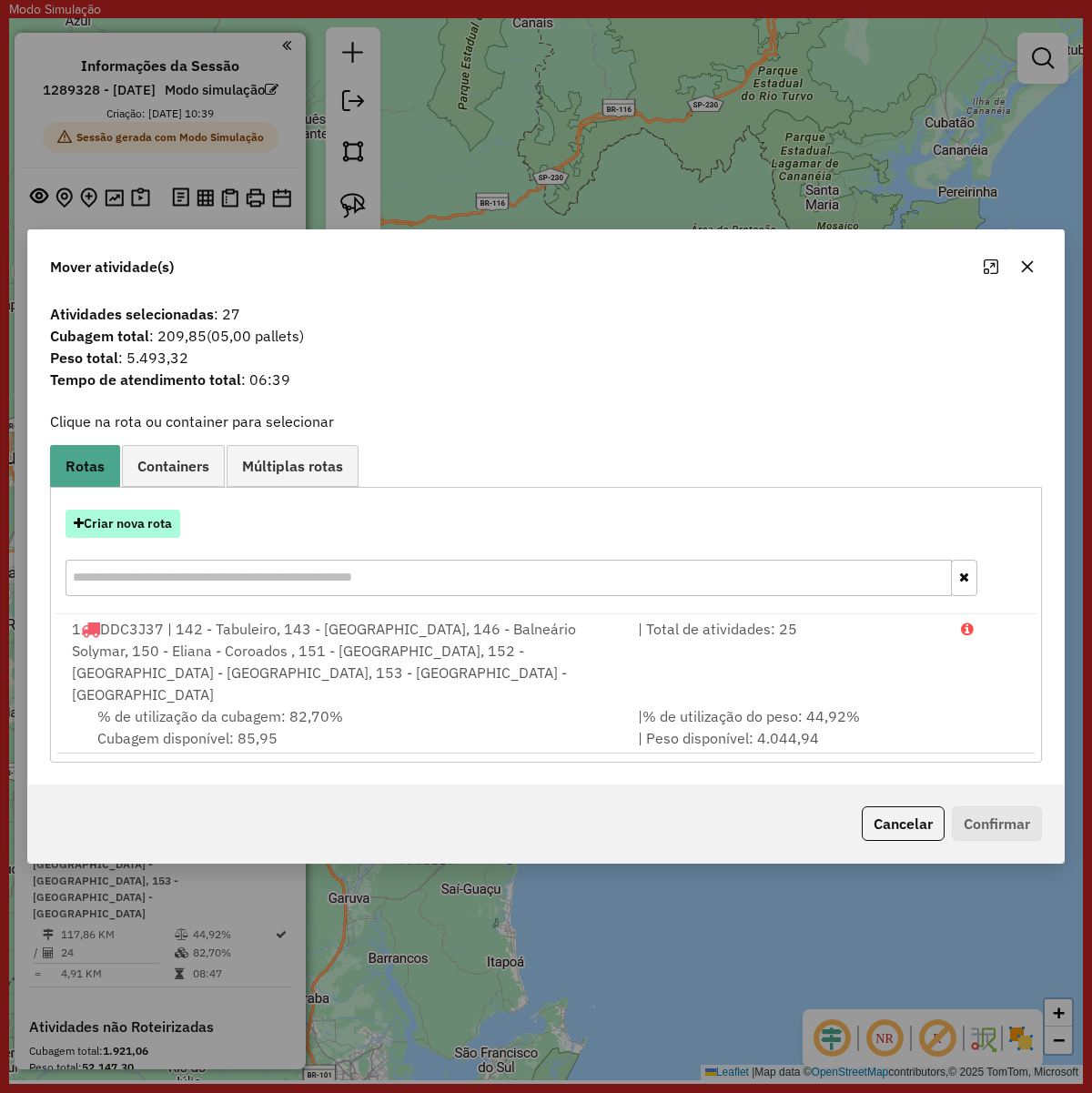
click at [171, 528] on button "Criar nova rota" at bounding box center [122, 524] width 115 height 28
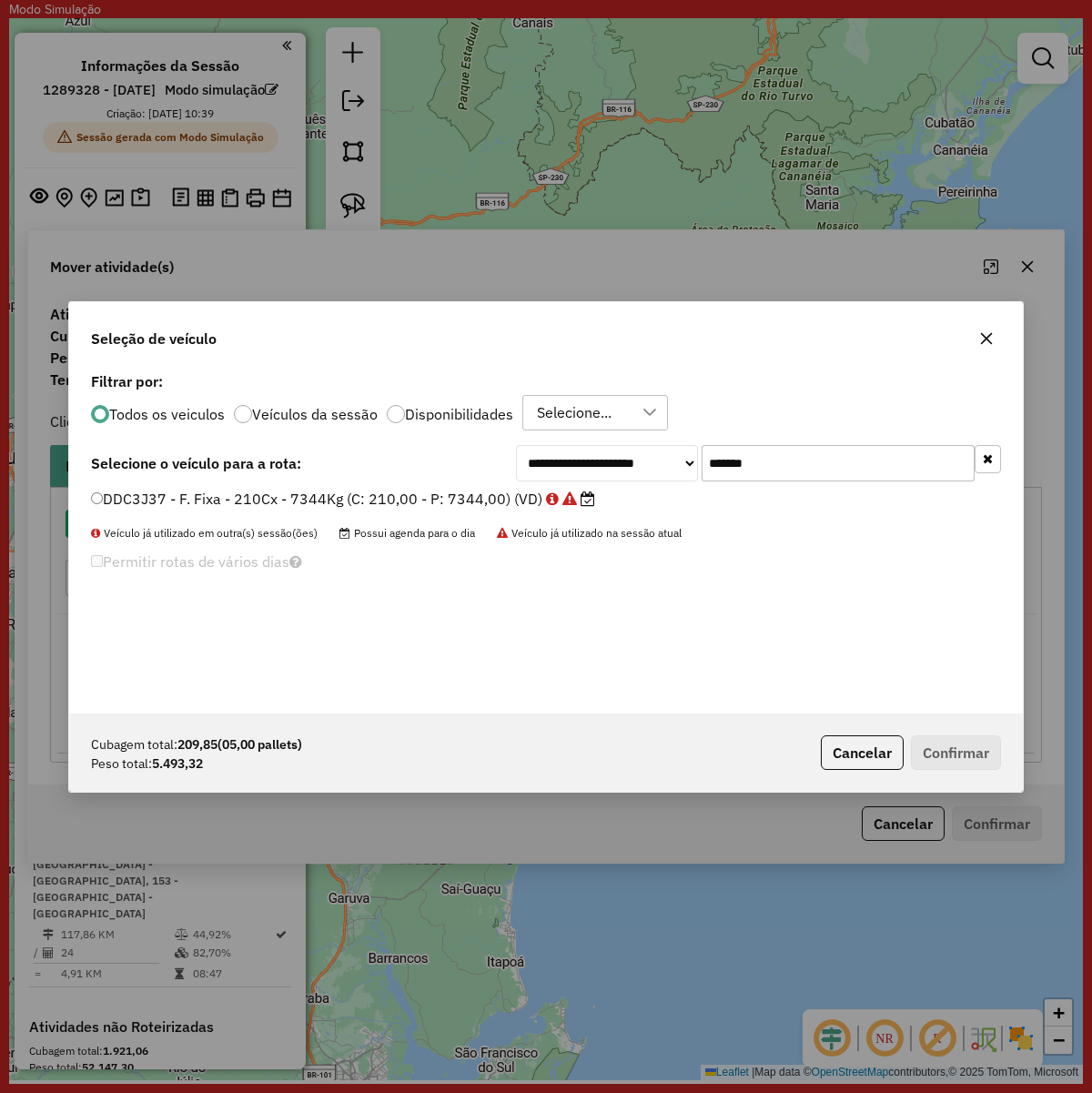
scroll to position [9, 6]
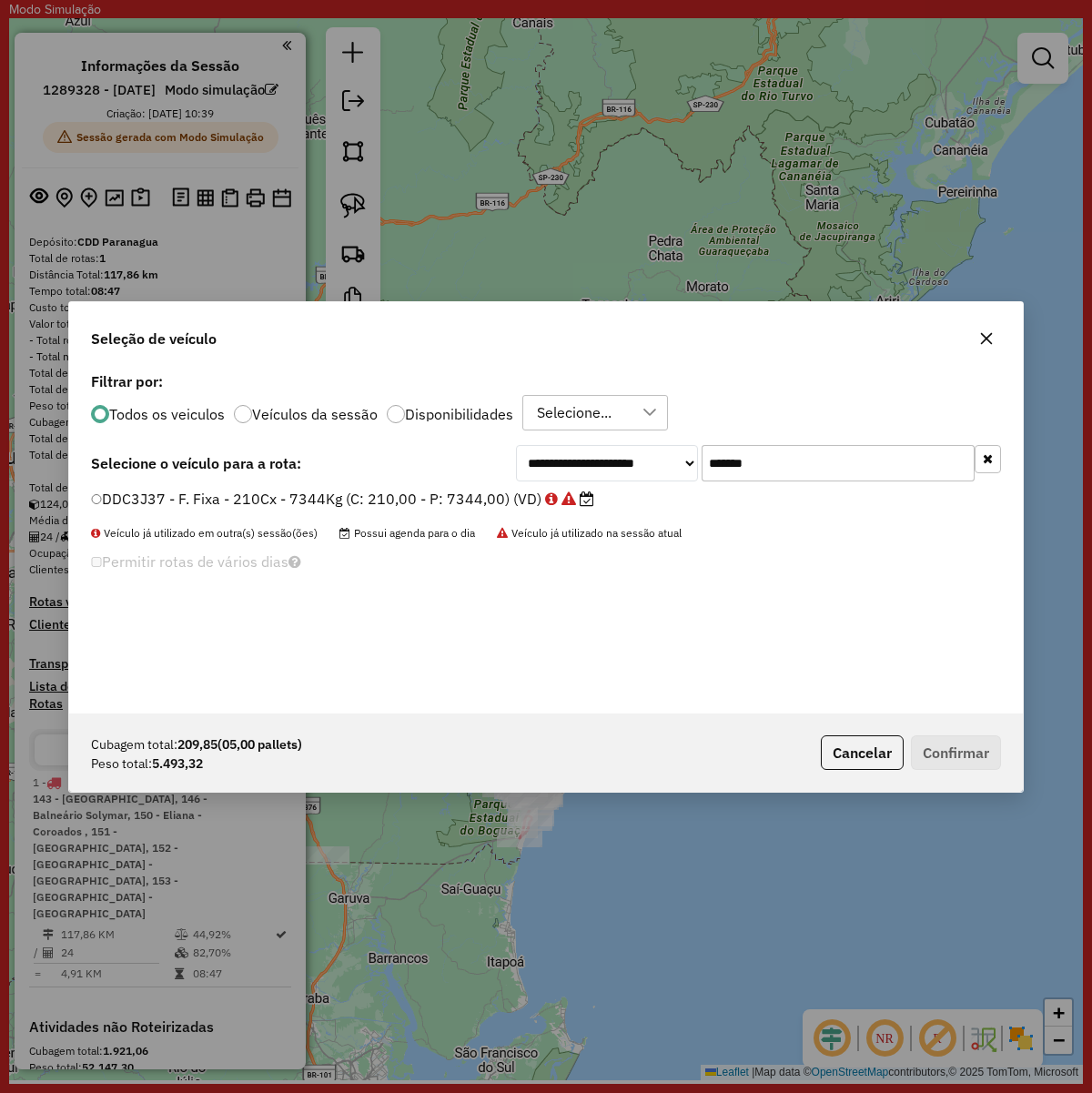
click at [751, 450] on input "*******" at bounding box center [838, 463] width 273 height 36
paste input "text"
type input "*******"
click at [501, 503] on label "FZC0J17 - F. Fixa - 210Cx - 7520Kg (C: 210,00 - P: 7520,00) (VD)" at bounding box center [332, 499] width 482 height 22
click at [943, 757] on button "Confirmar" at bounding box center [956, 753] width 90 height 34
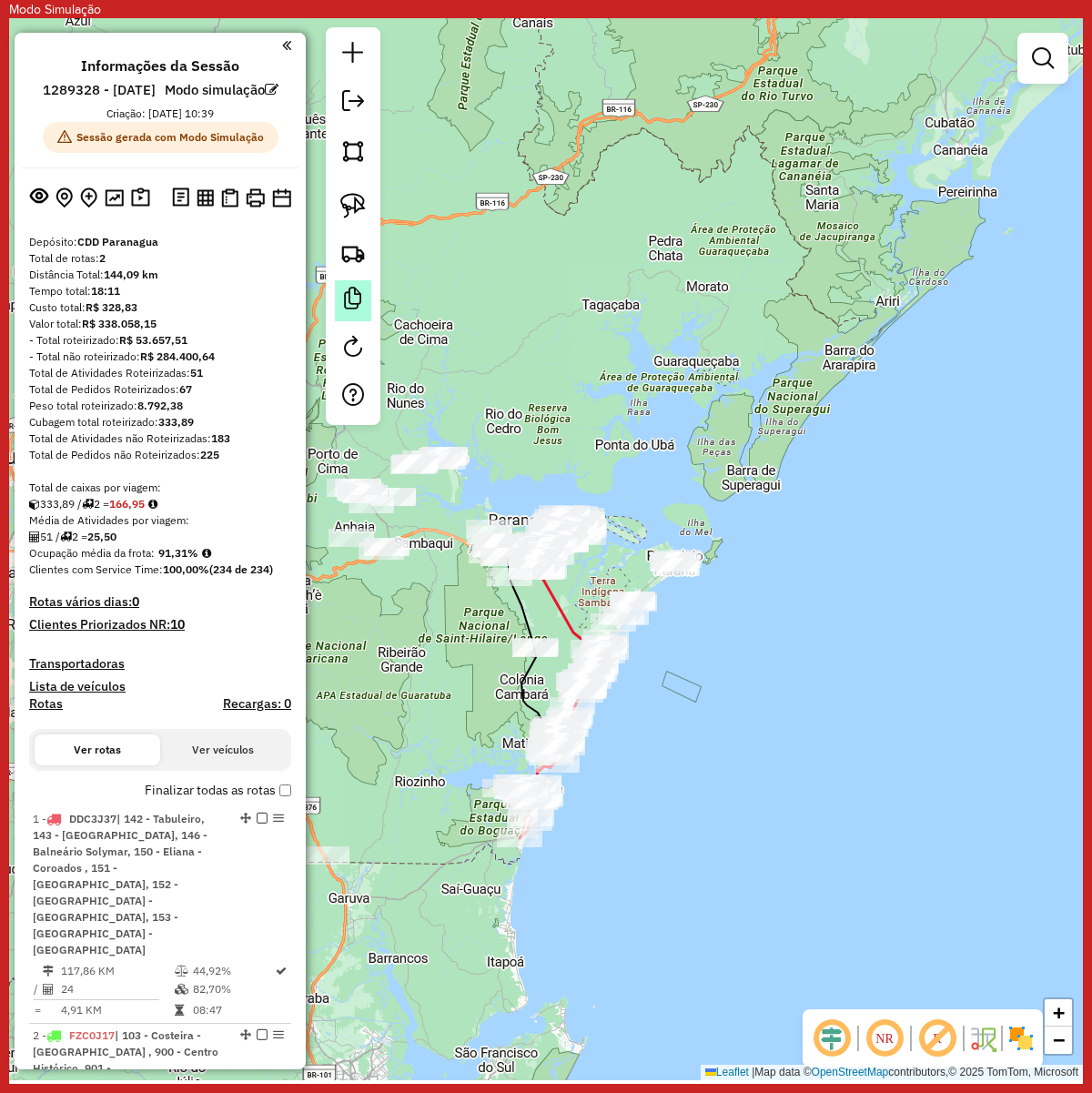
click at [364, 289] on link at bounding box center [353, 301] width 36 height 41
click at [353, 251] on img at bounding box center [353, 252] width 26 height 26
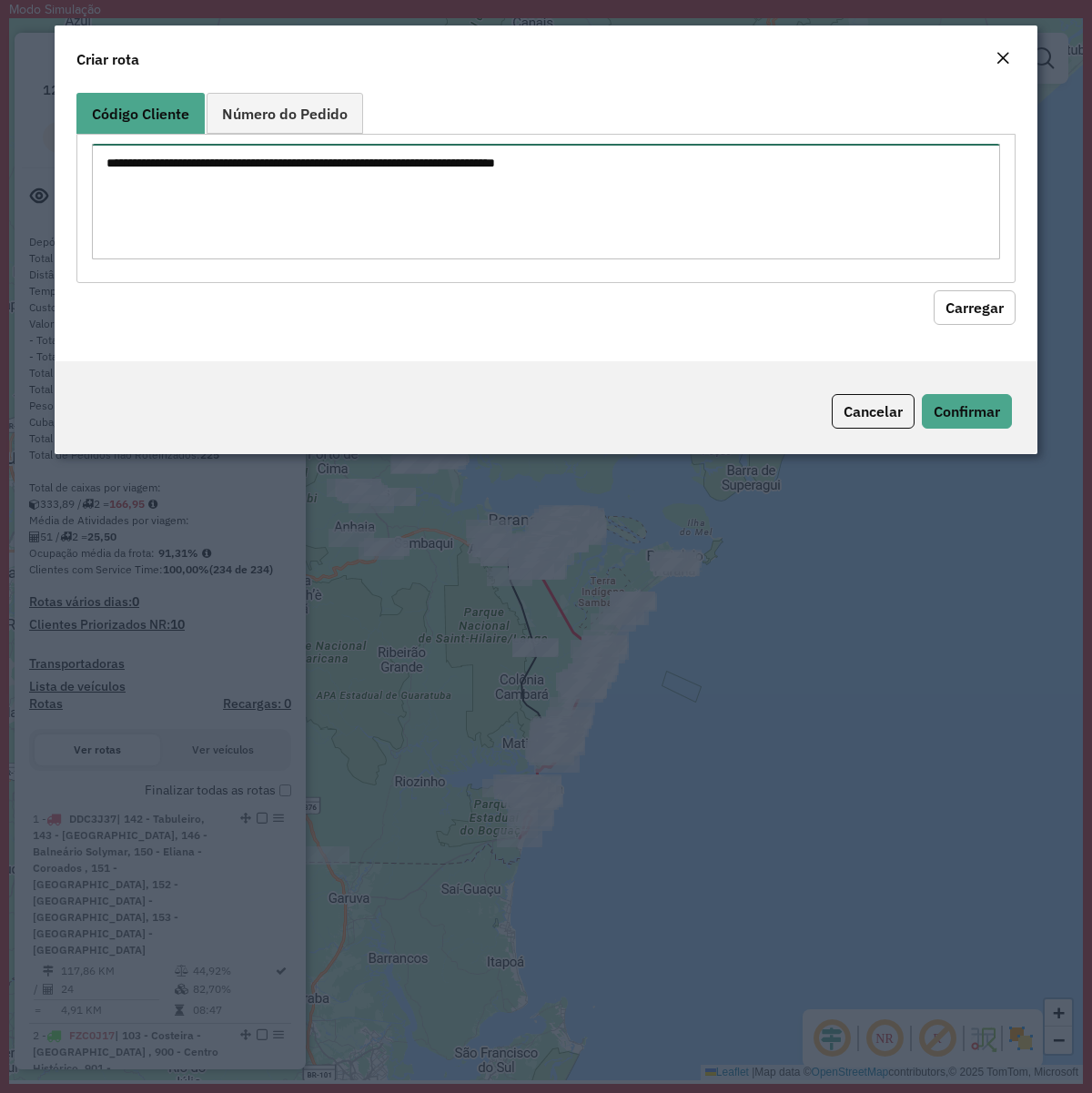
paste textarea "******** ******** ******** ******** ******** ******** ******** ******** *******…"
click at [538, 206] on textarea at bounding box center [546, 202] width 908 height 116
type textarea "******** ******** ******** ******** ******** ******** ******** ******** *******…"
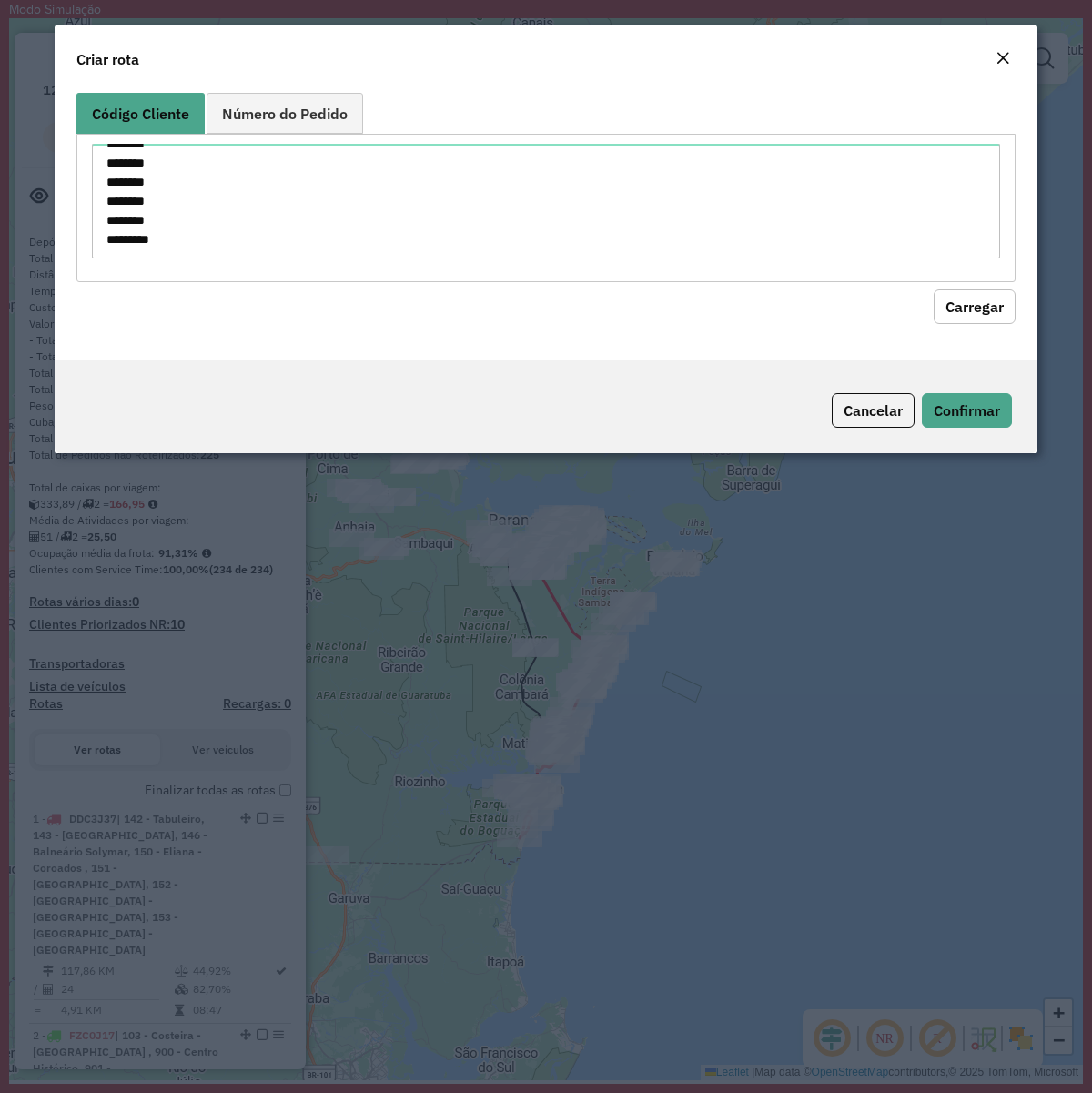
click at [947, 299] on button "Carregar" at bounding box center [974, 306] width 82 height 34
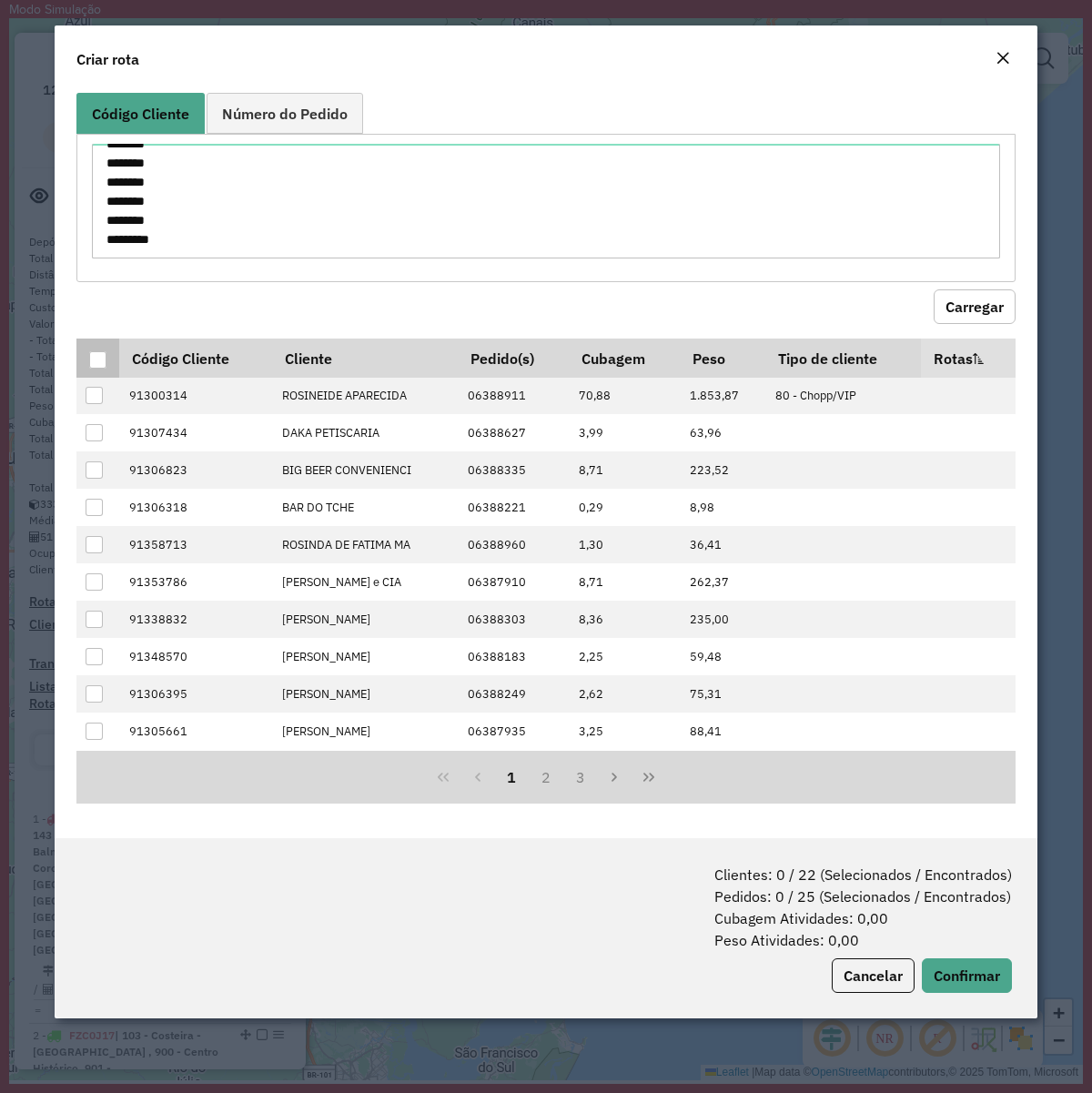
click at [96, 360] on div at bounding box center [98, 360] width 17 height 17
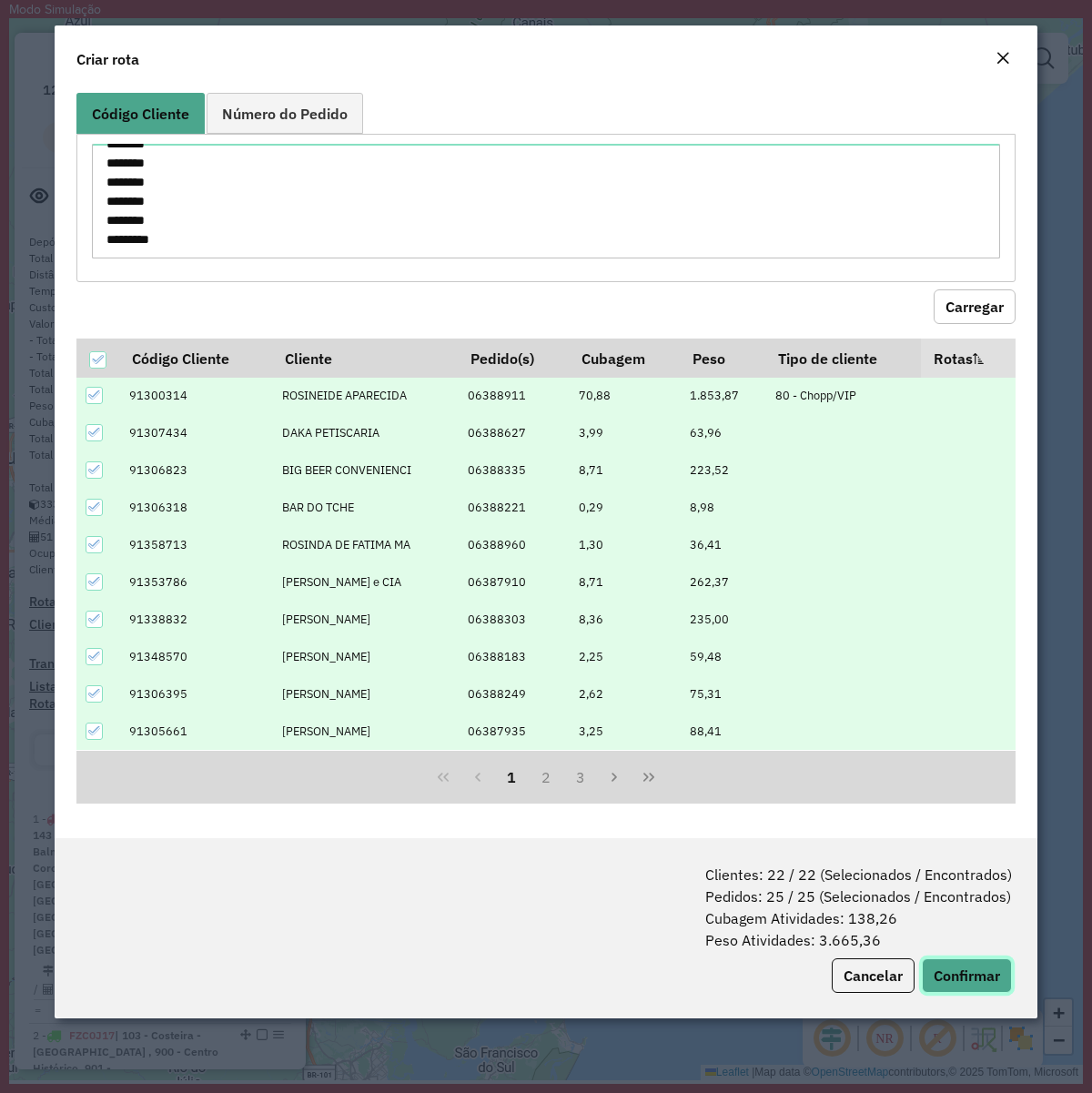
click at [966, 962] on button "Confirmar" at bounding box center [966, 975] width 90 height 34
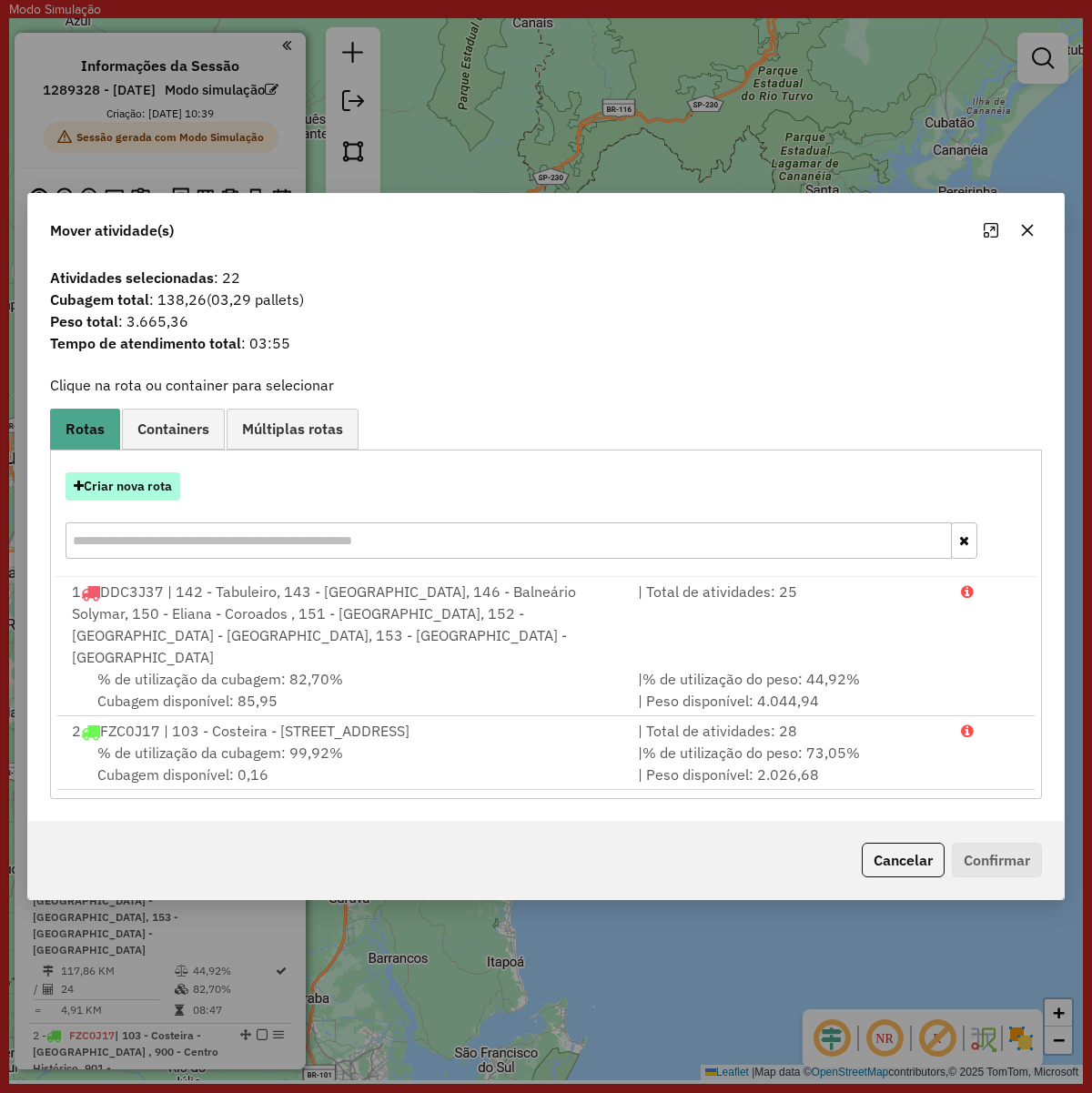
click at [127, 501] on div "Criar nova rota" at bounding box center [546, 518] width 983 height 118
click at [137, 488] on button "Criar nova rota" at bounding box center [122, 486] width 115 height 28
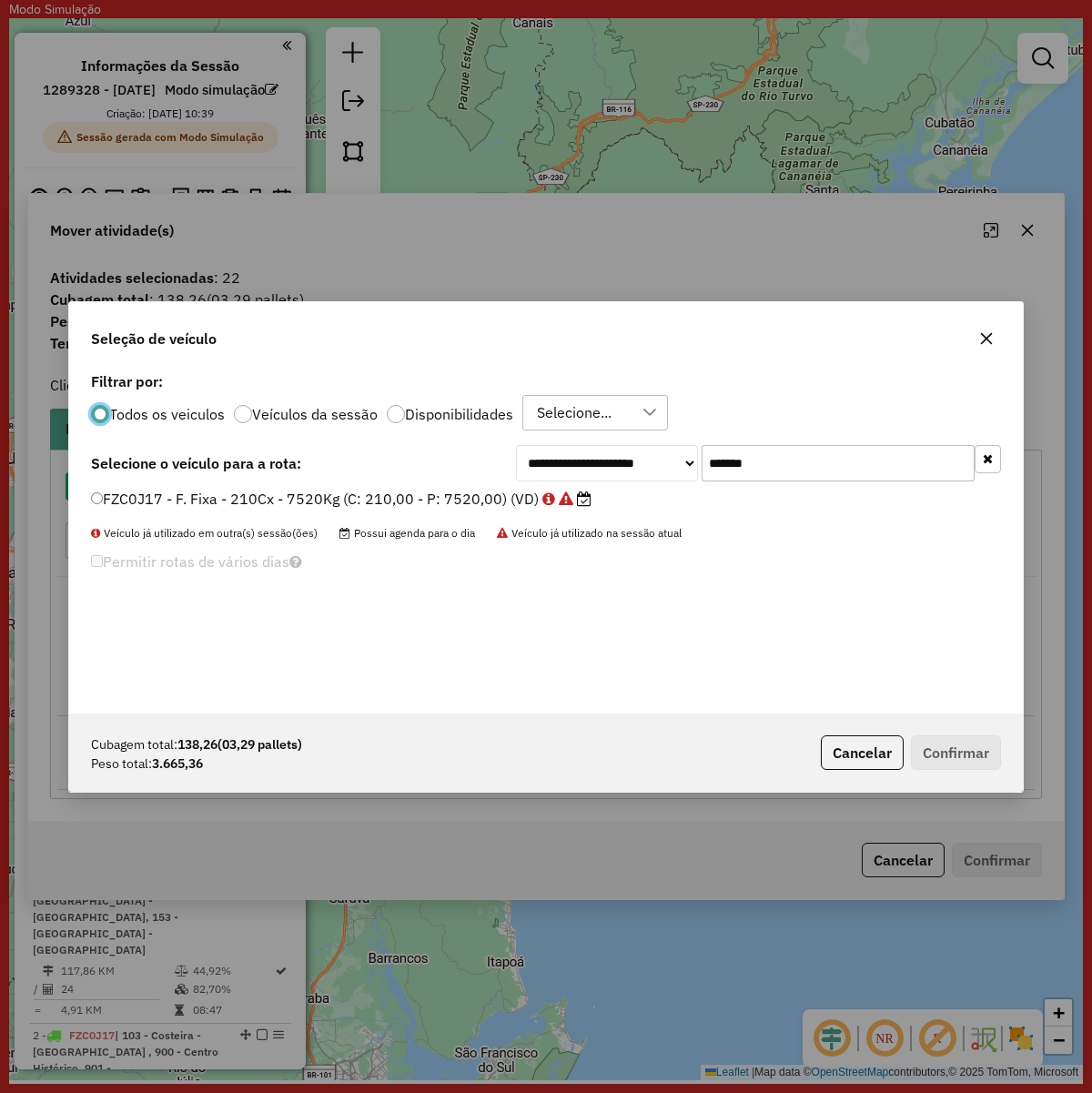
scroll to position [9, 6]
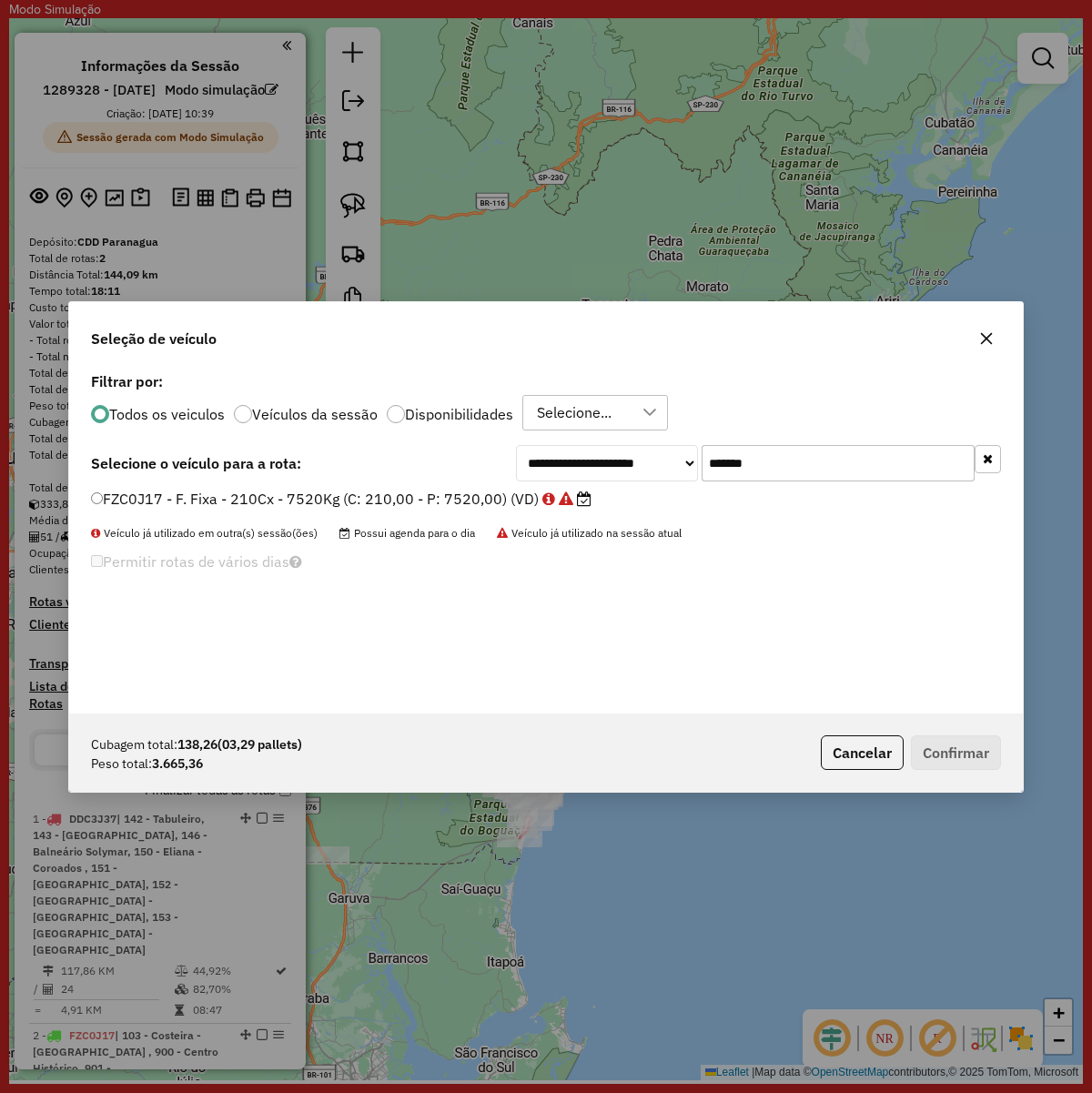
click at [792, 453] on input "*******" at bounding box center [838, 463] width 273 height 36
paste input "text"
type input "*******"
click at [517, 488] on label "FQS8E51 - F. Fixa - 210Cx - 7520Kg (C: 210,00 - P: 7520,00) (VD)" at bounding box center [324, 499] width 467 height 22
click at [367, 492] on label "FQS8E51 - F. Fixa - 210Cx - 7520Kg (C: 210,00 - P: 7520,00) (VD)" at bounding box center [324, 499] width 467 height 22
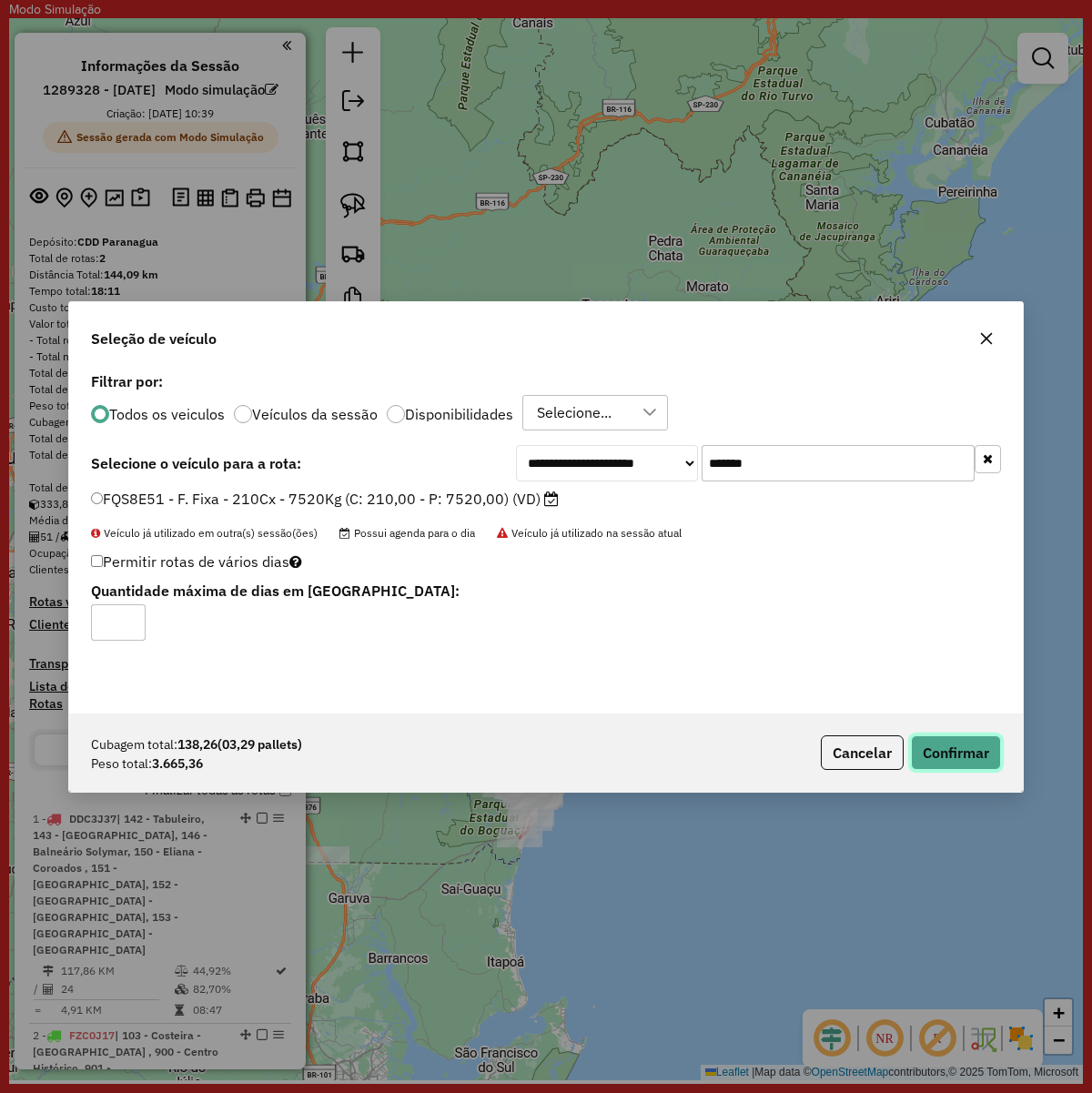
click at [923, 747] on button "Confirmar" at bounding box center [956, 753] width 90 height 34
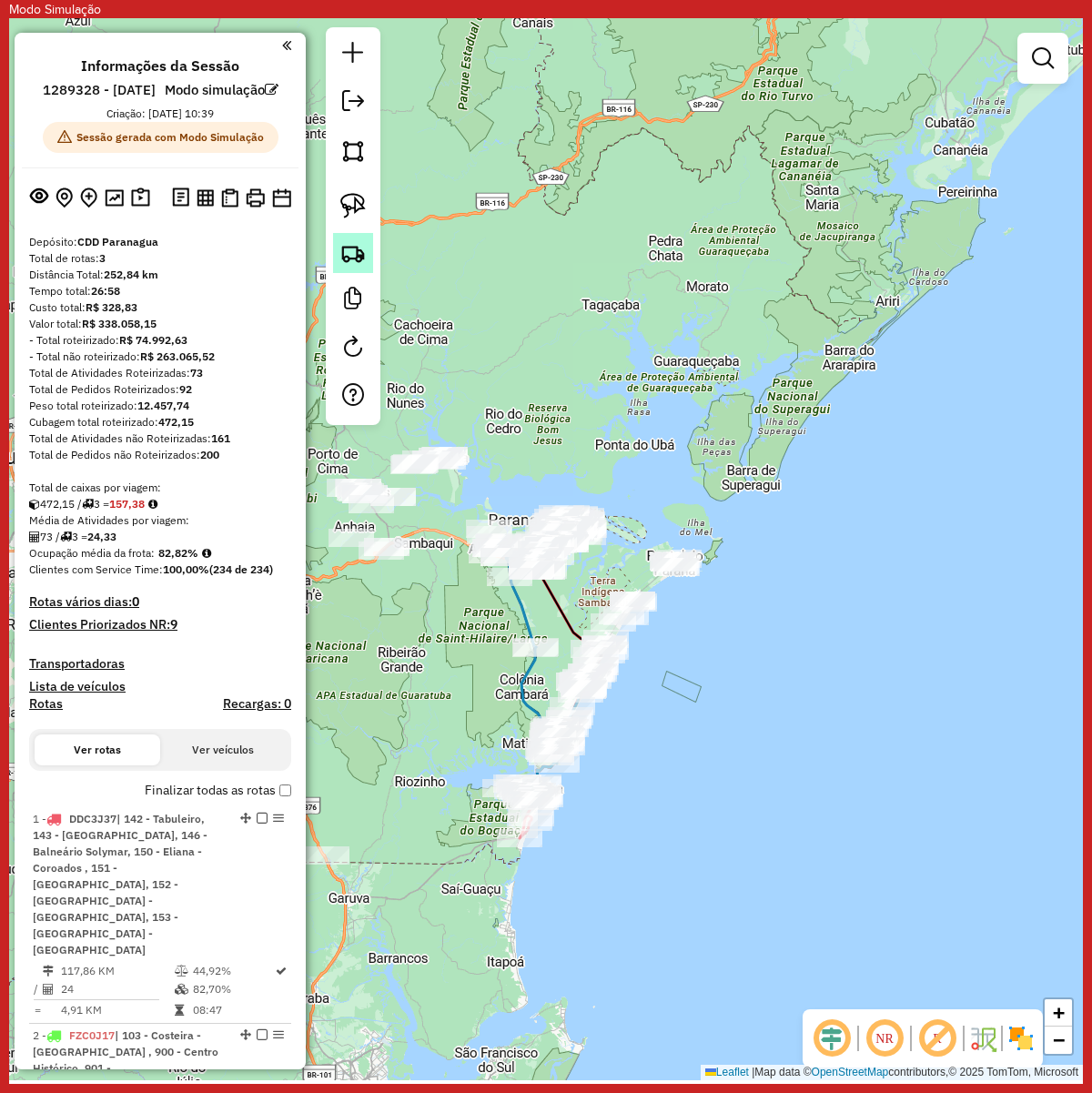
click at [359, 266] on link at bounding box center [353, 253] width 40 height 40
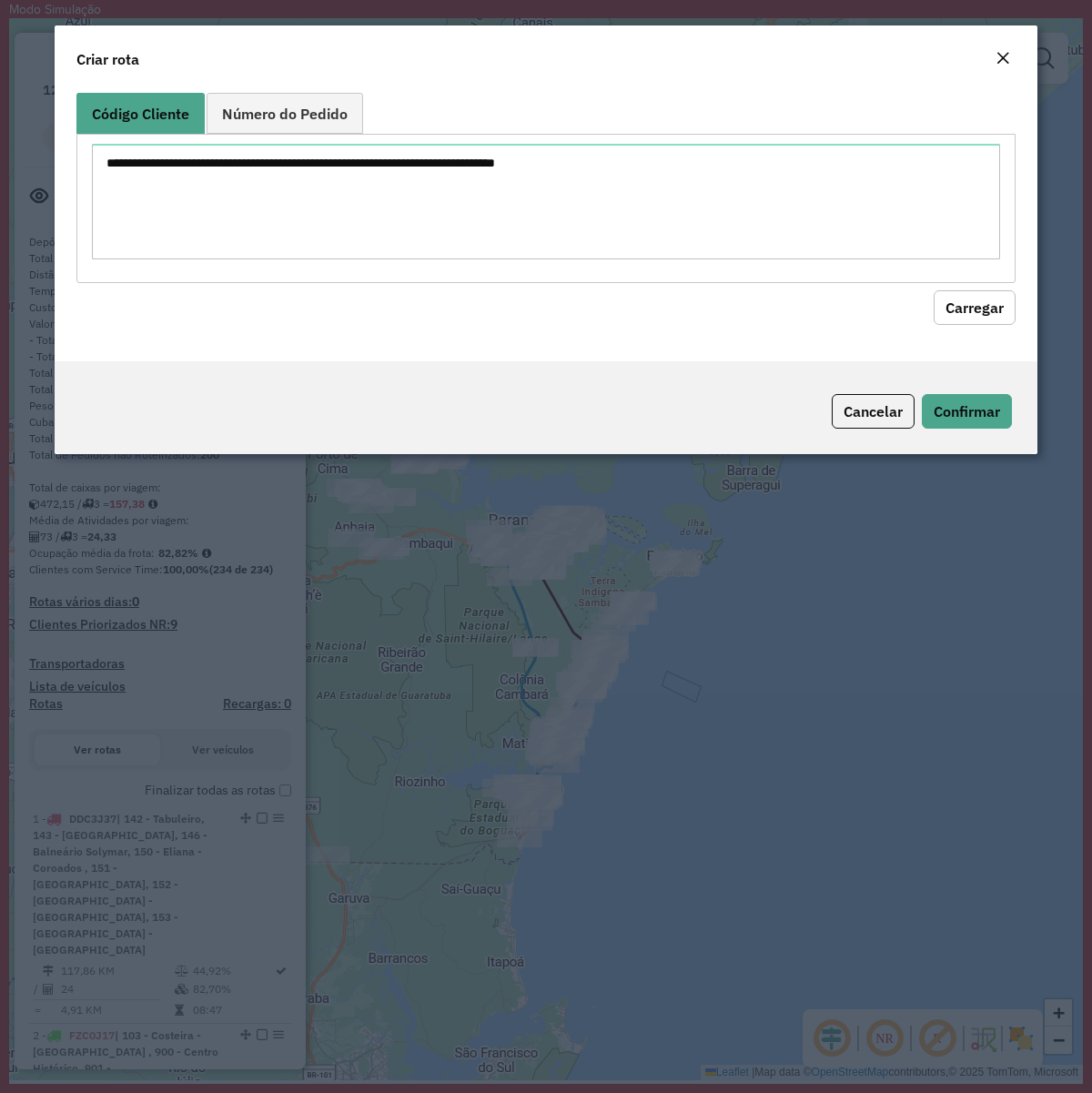
click at [526, 269] on formly-group "Código Cliente Número do Pedido Carregar" at bounding box center [546, 209] width 939 height 232
click at [547, 225] on textarea at bounding box center [546, 202] width 908 height 116
paste textarea "******** ******** ******** ******** ******** ******** ******** ******** *******…"
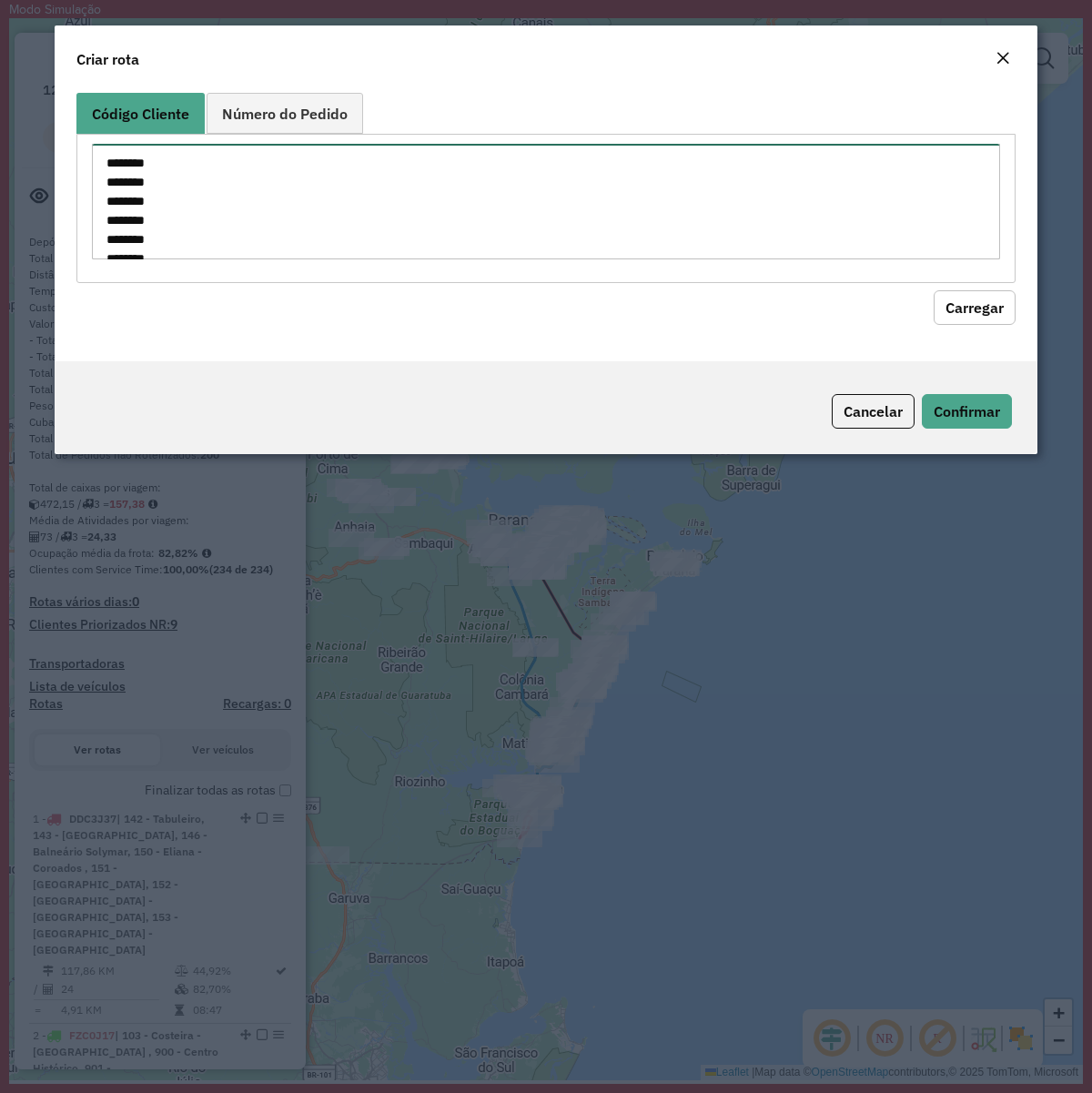
scroll to position [638, 0]
type textarea "******** ******** ******** ******** ******** ******** ******** ******** *******…"
click at [956, 310] on button "Carregar" at bounding box center [974, 306] width 82 height 34
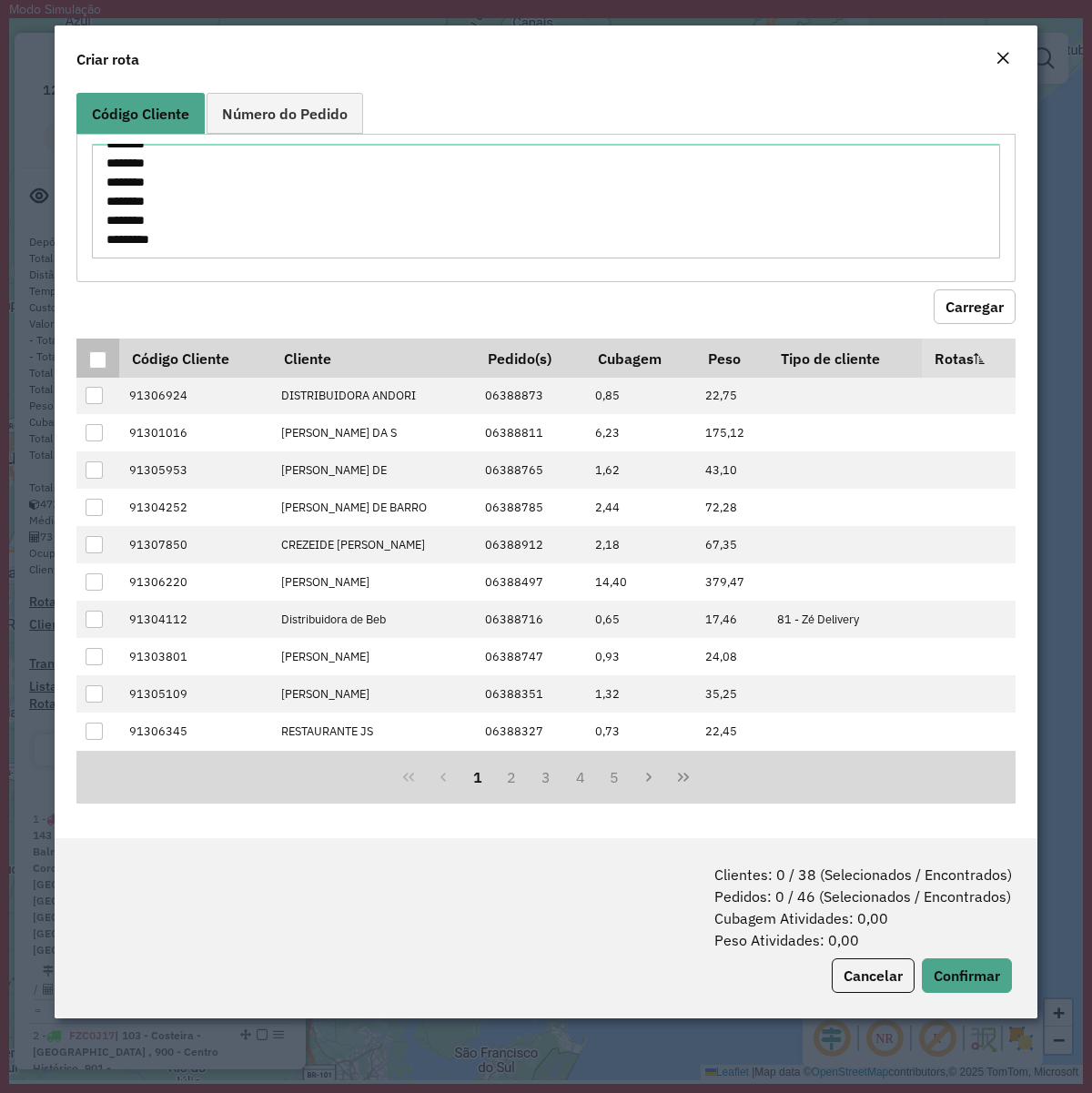
click at [89, 350] on p-tableheadercheckbox at bounding box center [98, 358] width 18 height 18
click at [92, 355] on div at bounding box center [98, 360] width 17 height 17
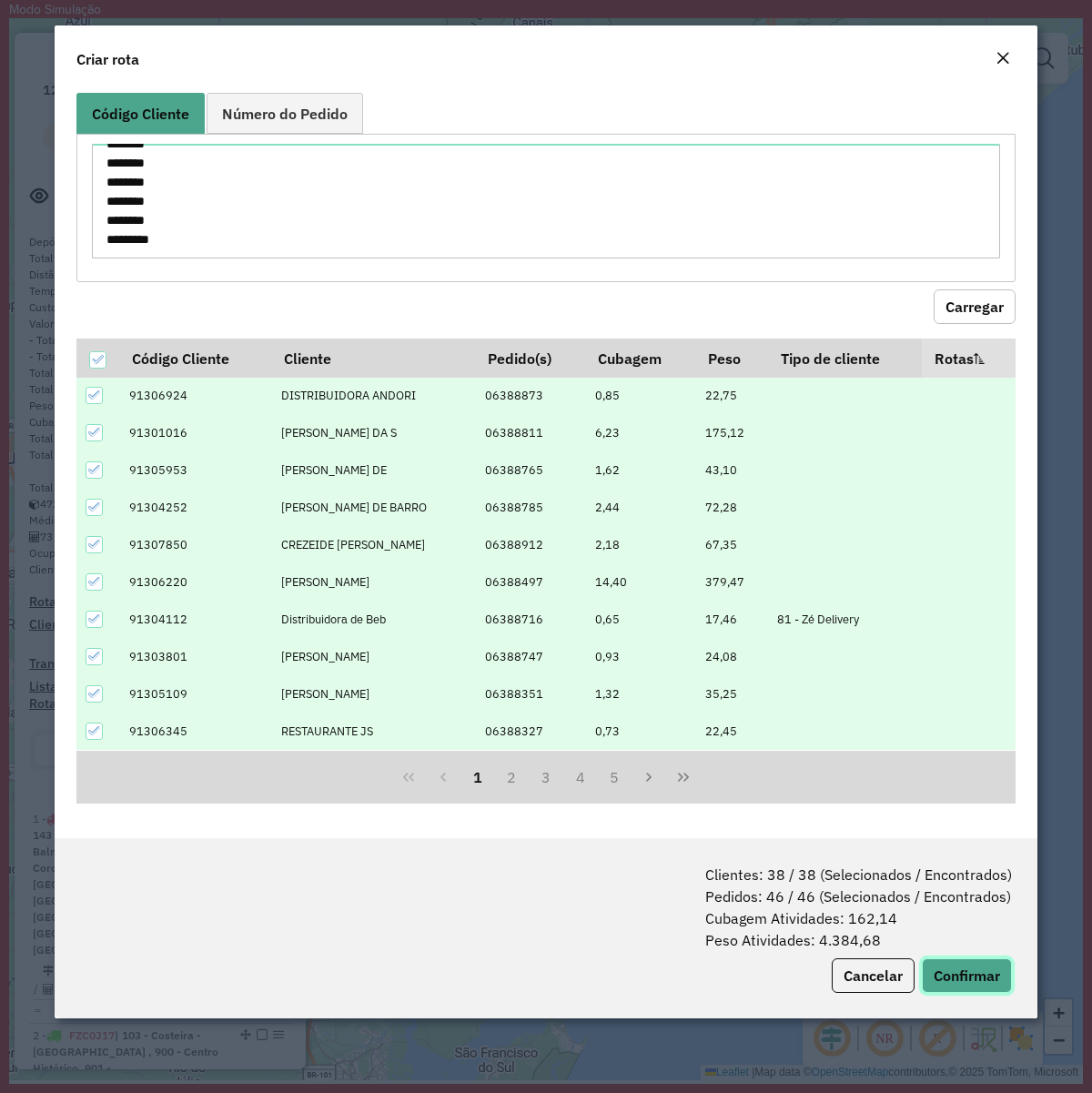
click at [956, 962] on button "Confirmar" at bounding box center [966, 975] width 90 height 34
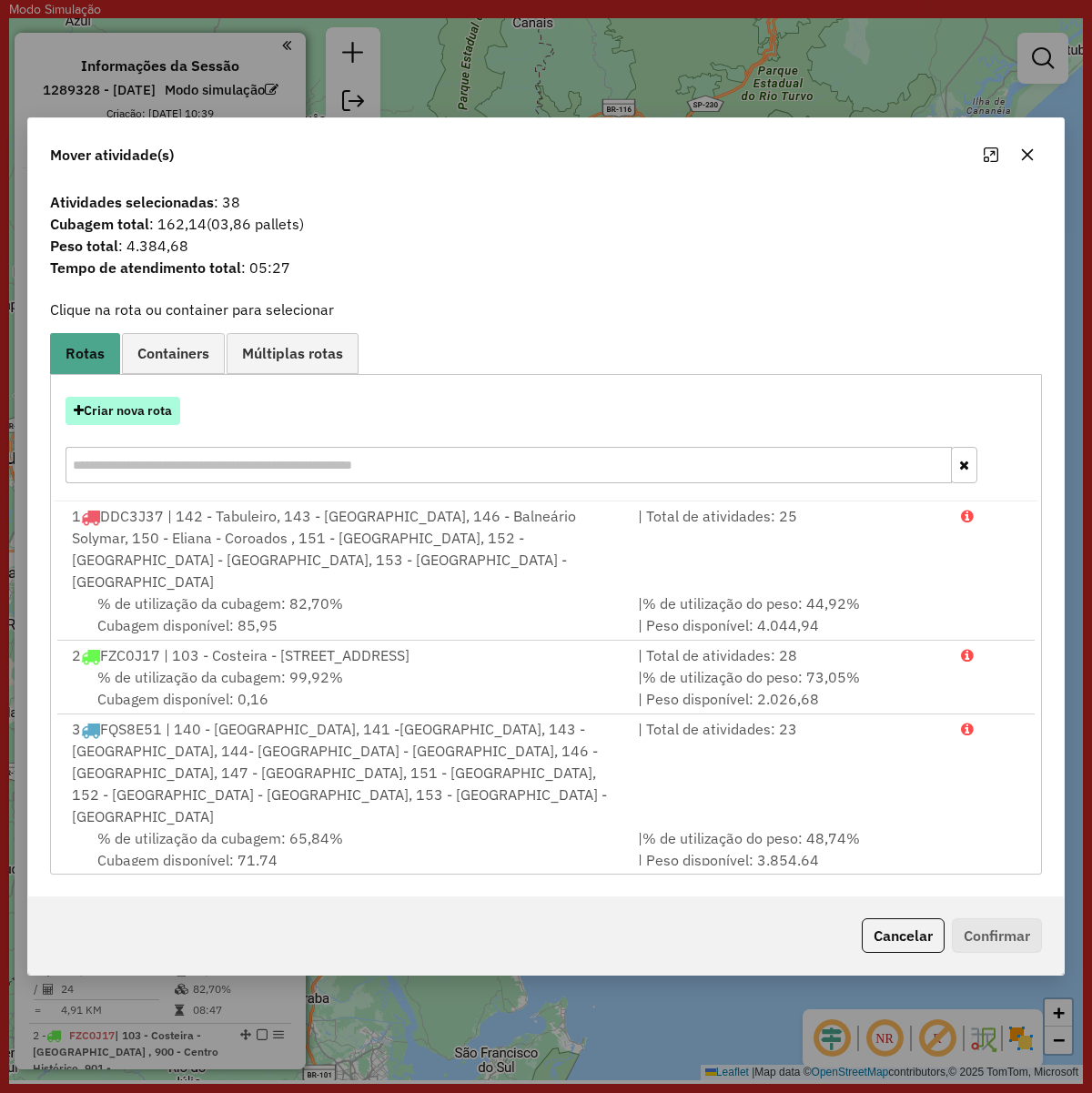
click at [174, 425] on button "Criar nova rota" at bounding box center [122, 411] width 115 height 28
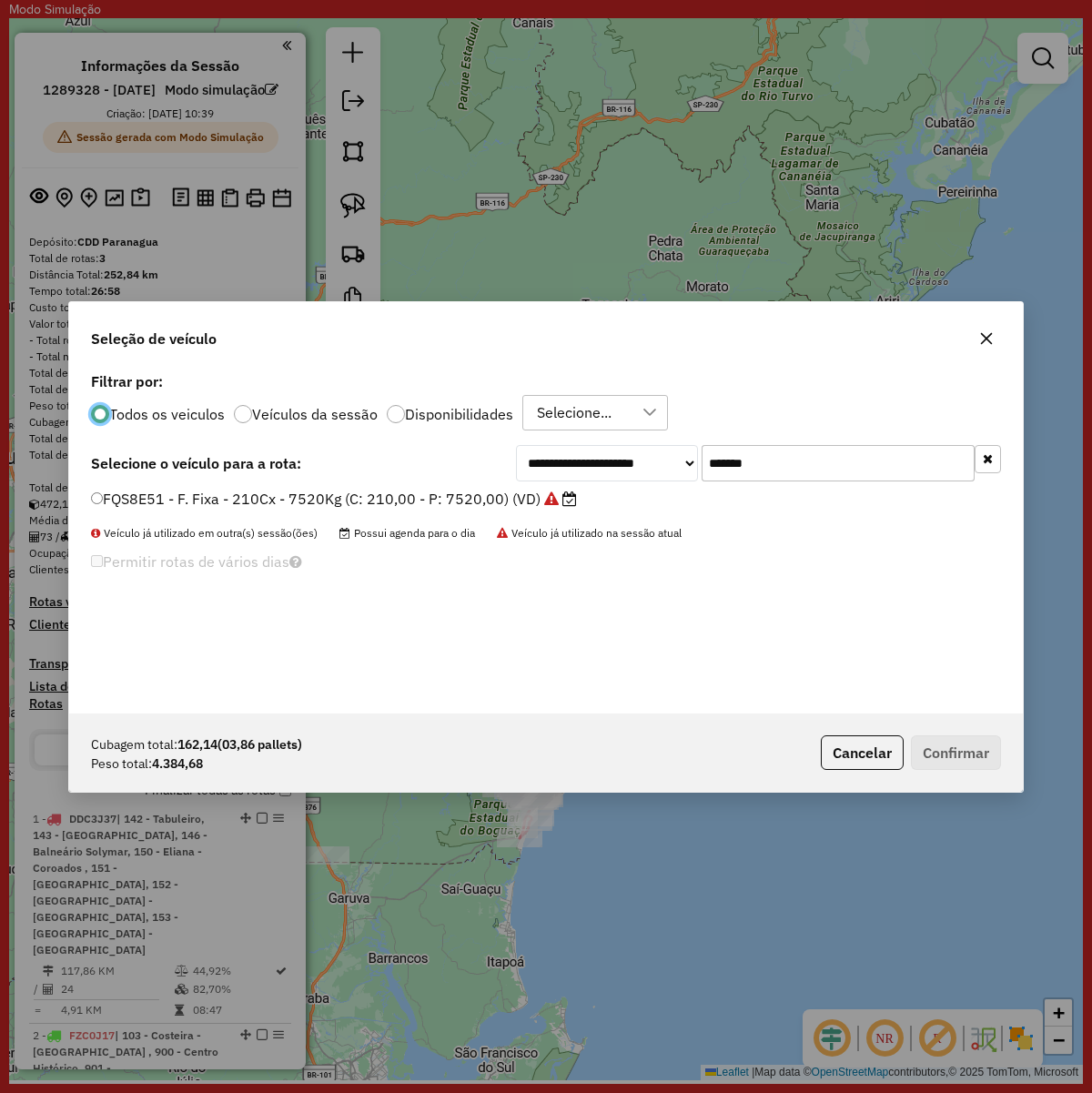
scroll to position [9, 6]
click at [780, 481] on input "*******" at bounding box center [838, 463] width 273 height 36
paste input "text"
type input "*******"
drag, startPoint x: 478, startPoint y: 494, endPoint x: 556, endPoint y: 497, distance: 78.1
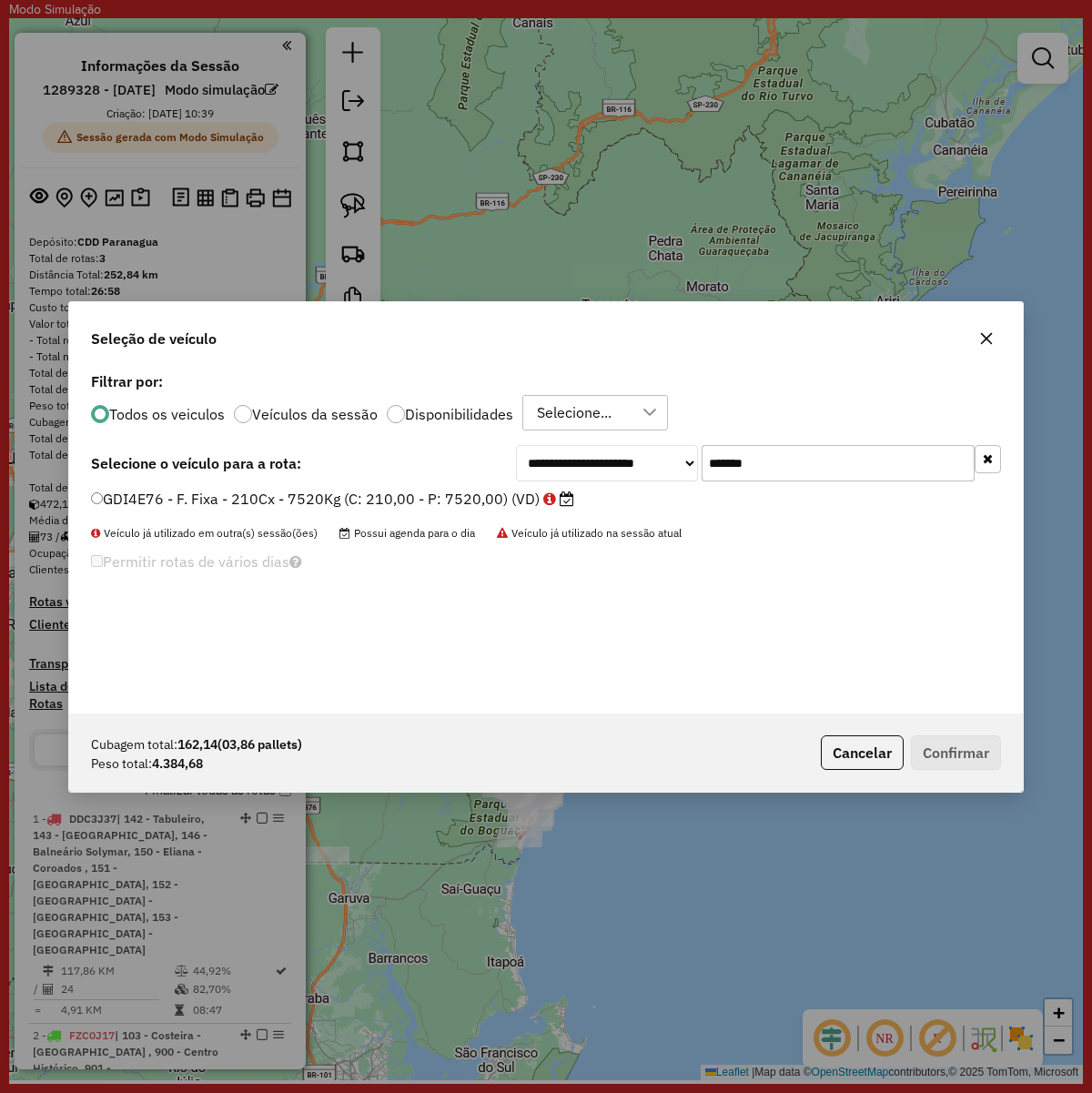
click at [479, 494] on label "GDI4E76 - F. Fixa - 210Cx - 7520Kg (C: 210,00 - P: 7520,00) (VD)" at bounding box center [333, 499] width 483 height 22
click at [953, 751] on button "Confirmar" at bounding box center [956, 753] width 90 height 34
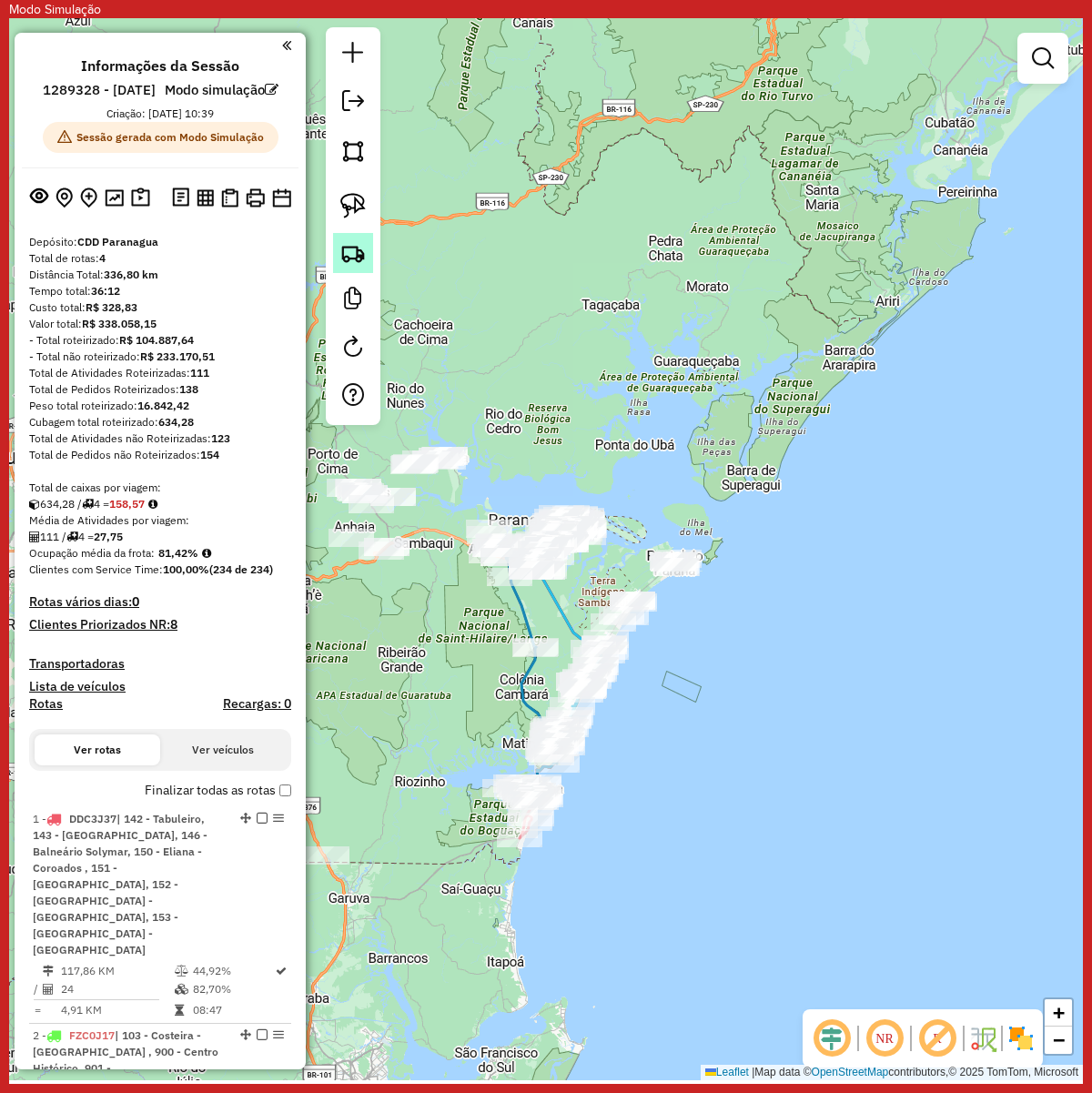
click at [348, 239] on link at bounding box center [353, 253] width 40 height 40
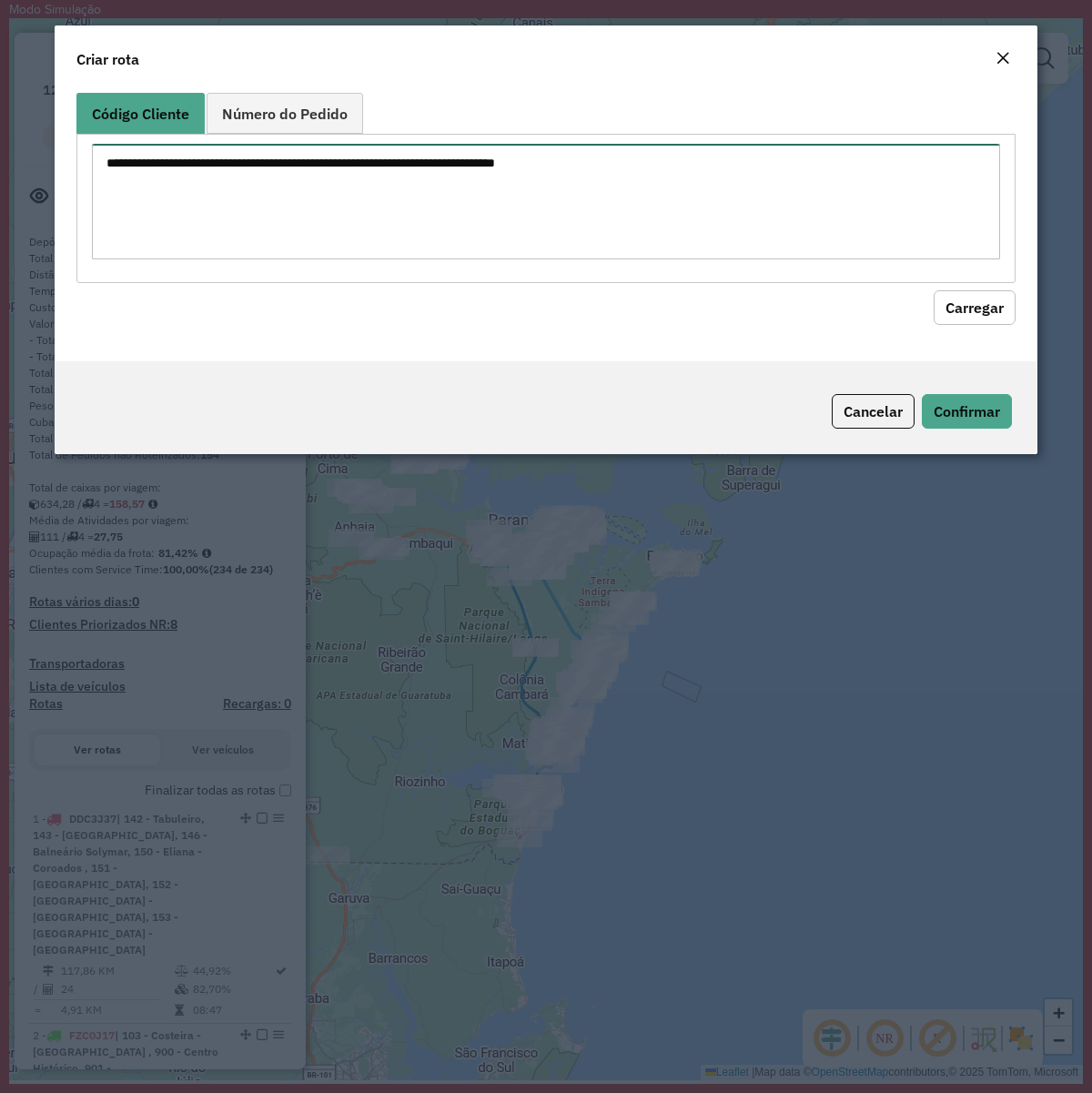
paste textarea "******** ******** ******** ******** ******** ******** ******** ******** *******…"
click at [484, 209] on textarea at bounding box center [546, 202] width 908 height 116
type textarea "******** ******** ******** ******** ******** ******** ******** ******** *******…"
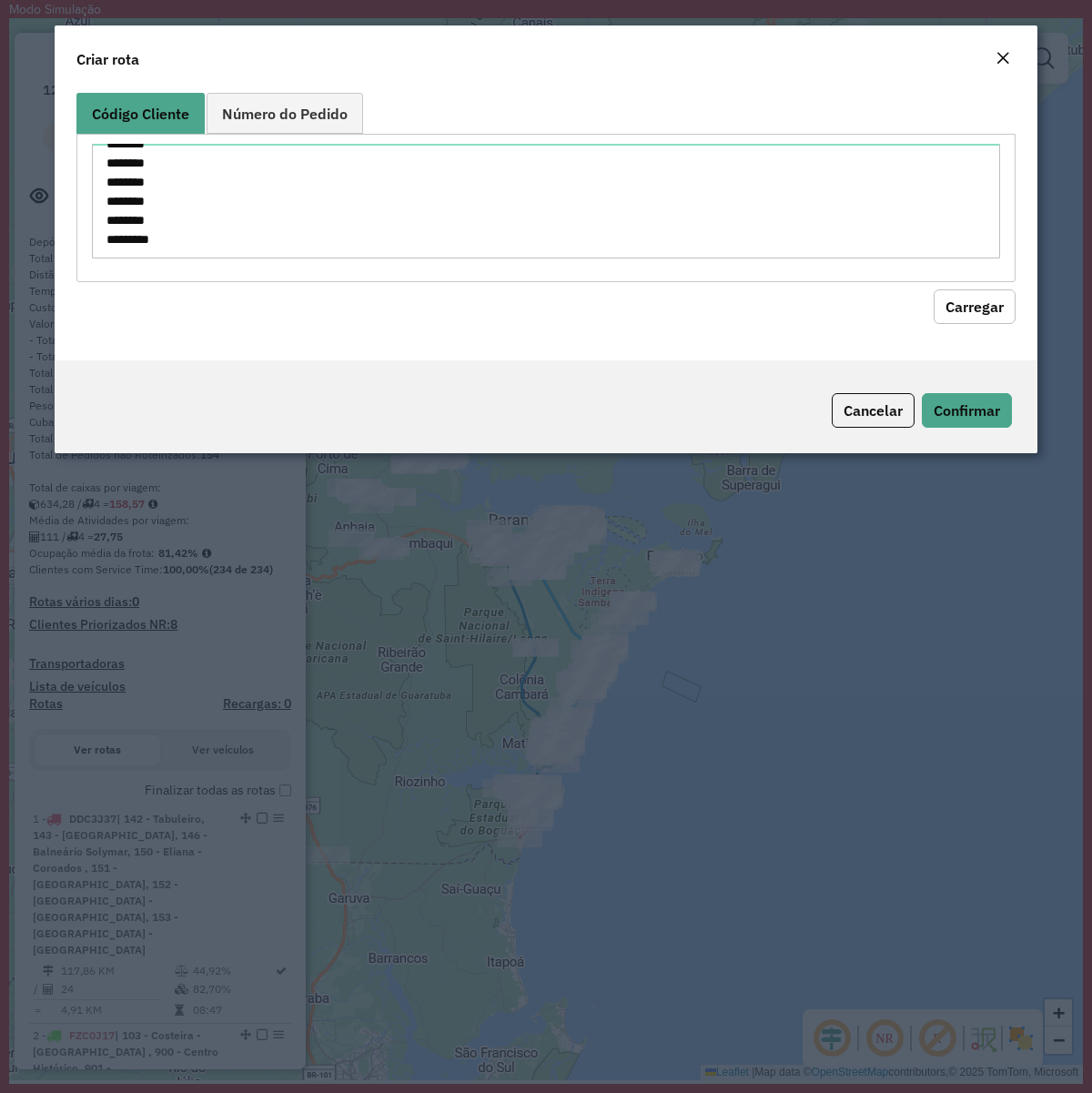
click at [956, 305] on button "Carregar" at bounding box center [974, 306] width 82 height 34
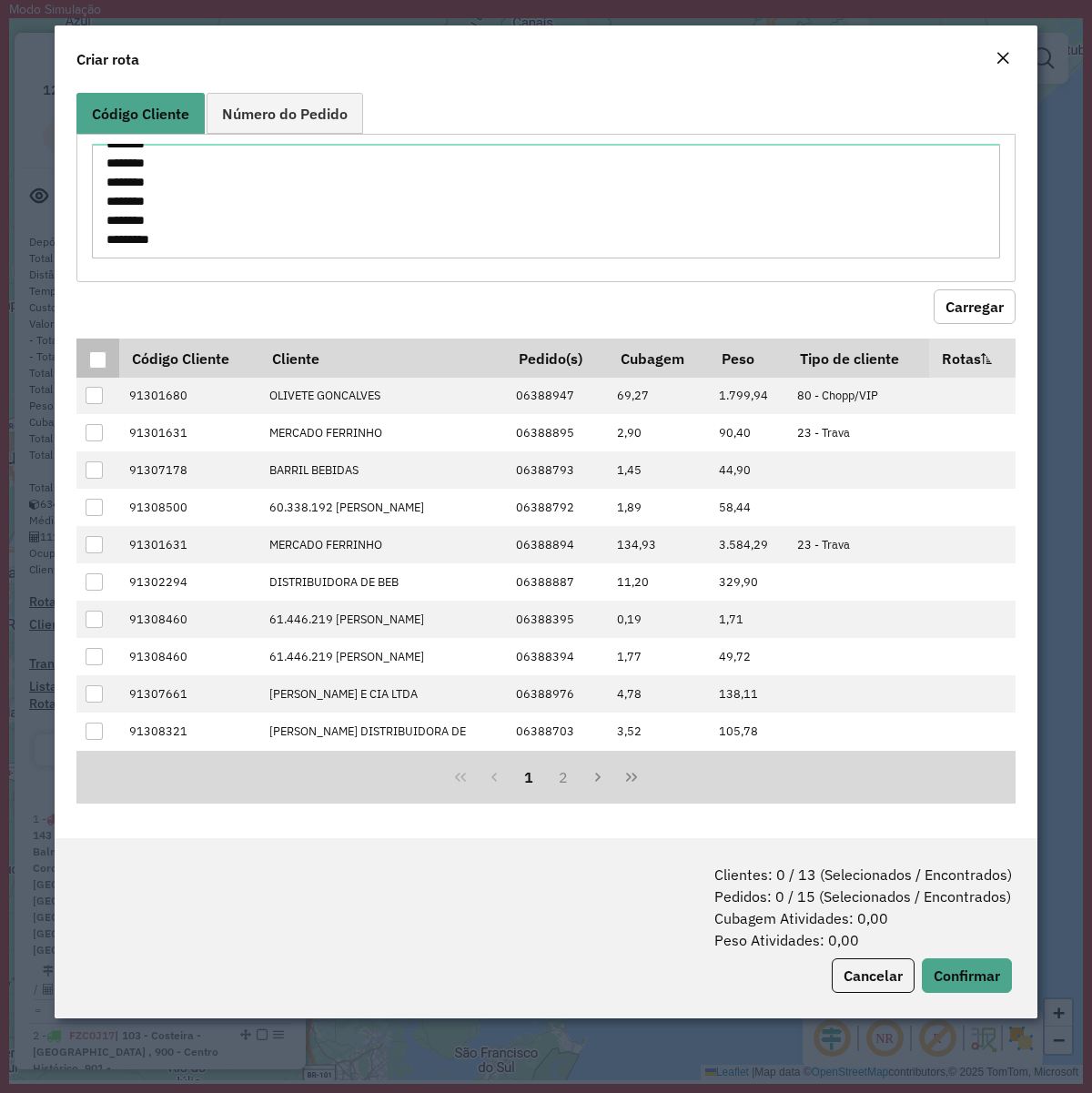
click at [101, 364] on div at bounding box center [98, 360] width 17 height 17
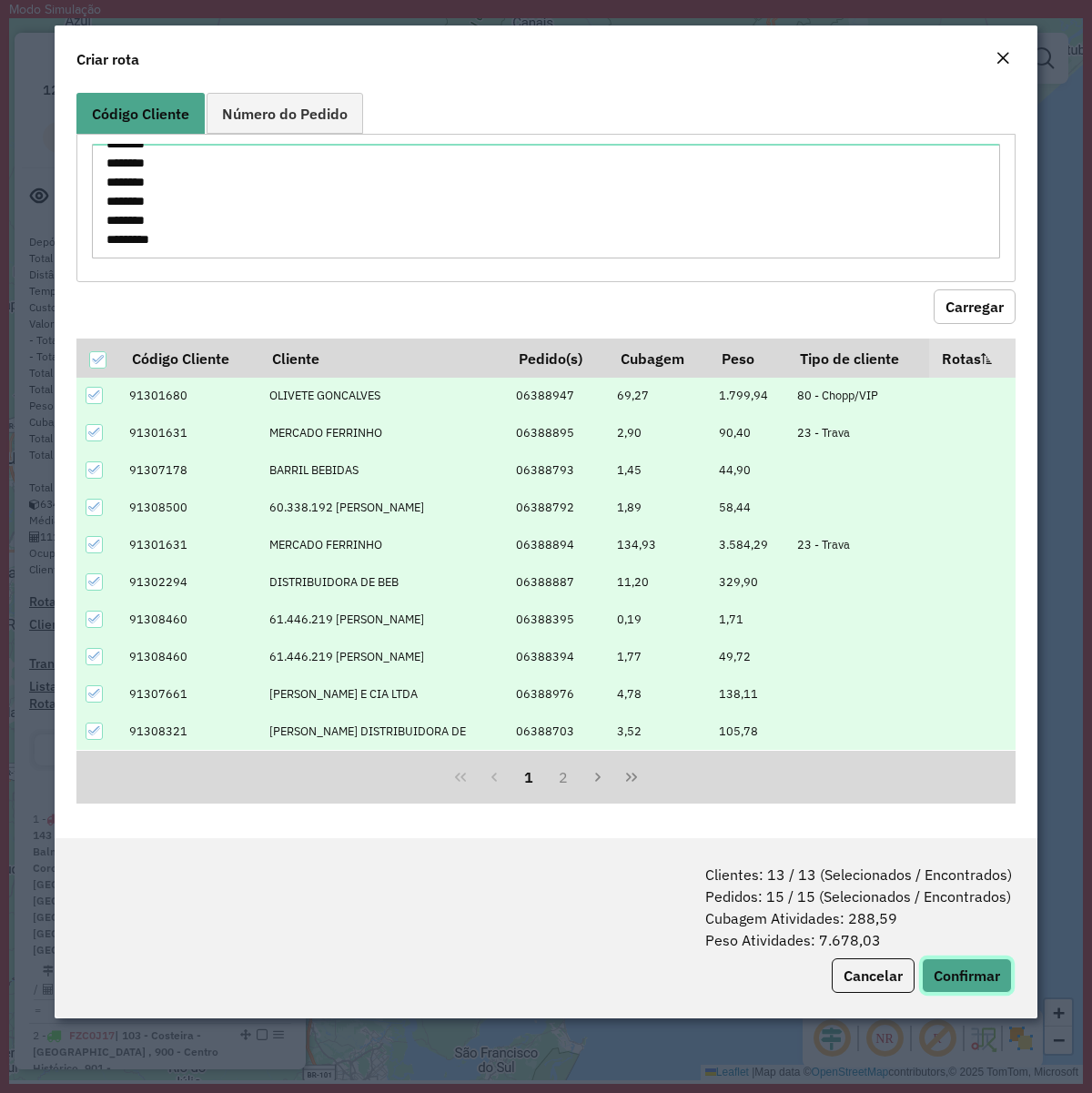
click at [947, 962] on button "Confirmar" at bounding box center [966, 975] width 90 height 34
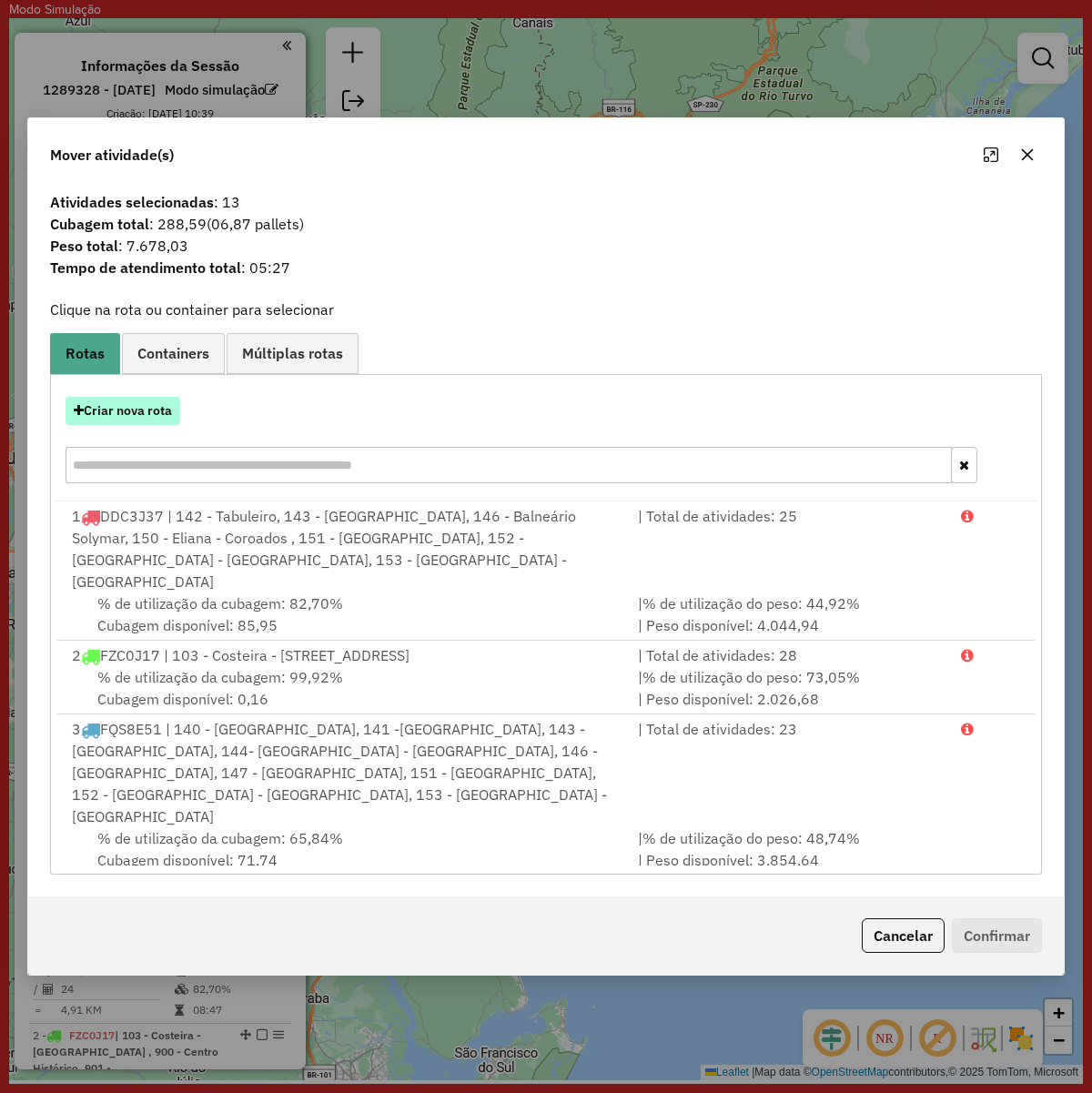
click at [114, 411] on button "Criar nova rota" at bounding box center [122, 411] width 115 height 28
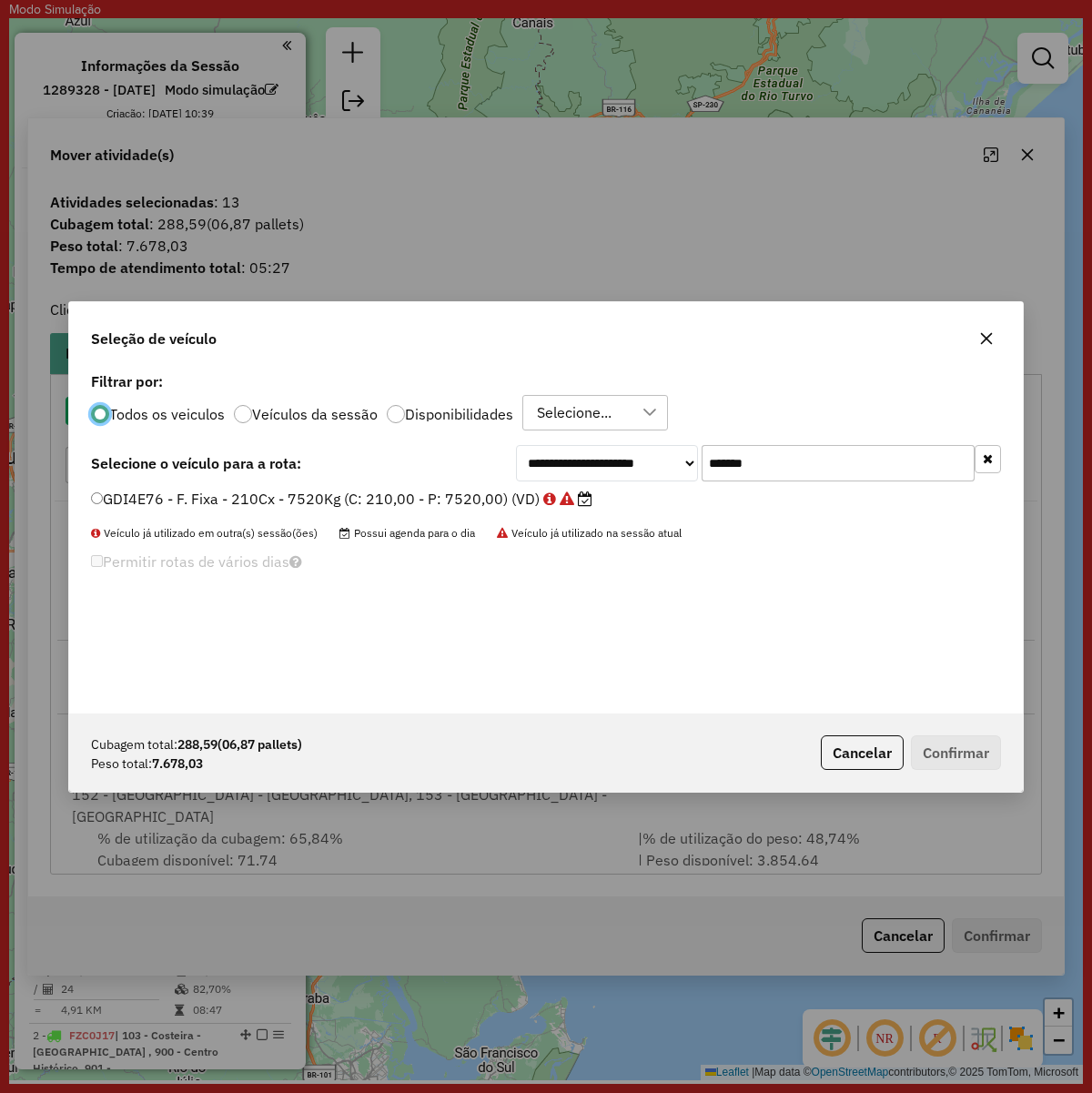
scroll to position [9, 6]
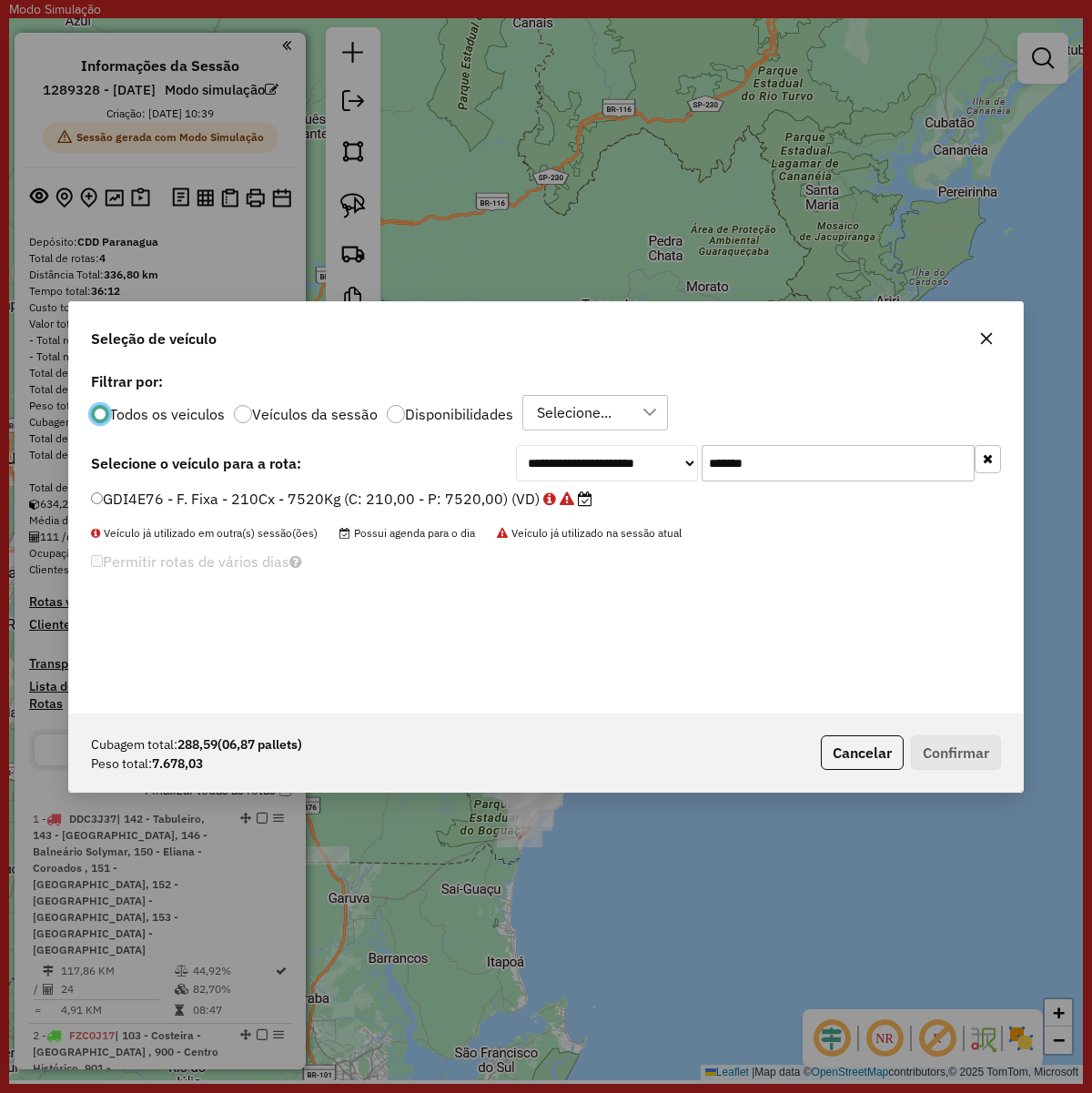
click at [754, 457] on input "*******" at bounding box center [838, 463] width 273 height 36
paste input "text"
type input "*******"
click at [460, 503] on label "BZK8288 - Toco 308 cx - 7860 kg (C: 308,00 - P: 7860,00) (VD)" at bounding box center [325, 499] width 468 height 22
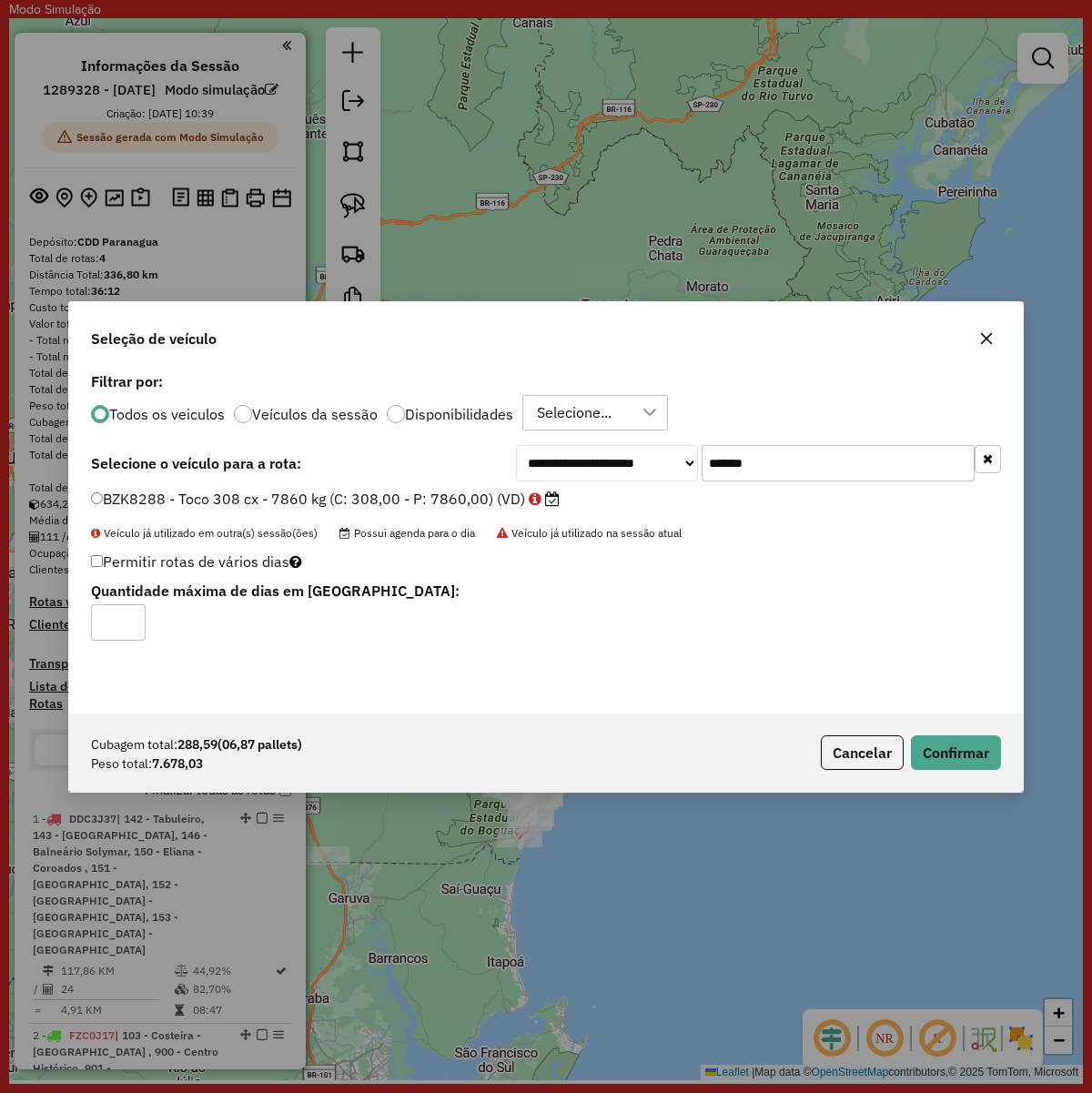
click at [925, 733] on div "Cubagem total: 288,59 (06,87 pallets) Peso total: 7.678,03 Cancelar Confirmar" at bounding box center [546, 753] width 954 height 79
click at [920, 742] on button "Confirmar" at bounding box center [956, 753] width 90 height 34
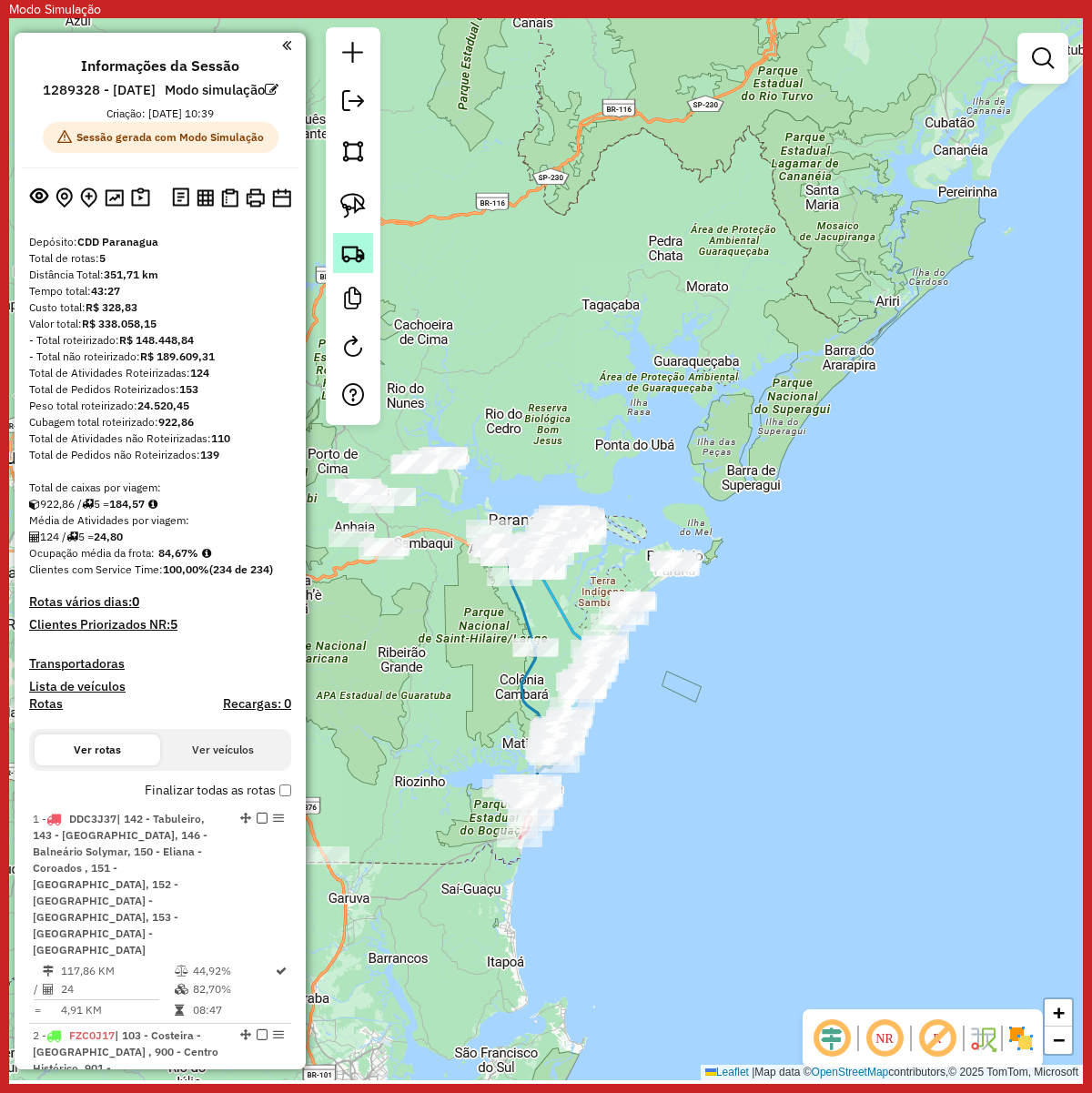
click at [333, 260] on link at bounding box center [353, 253] width 40 height 40
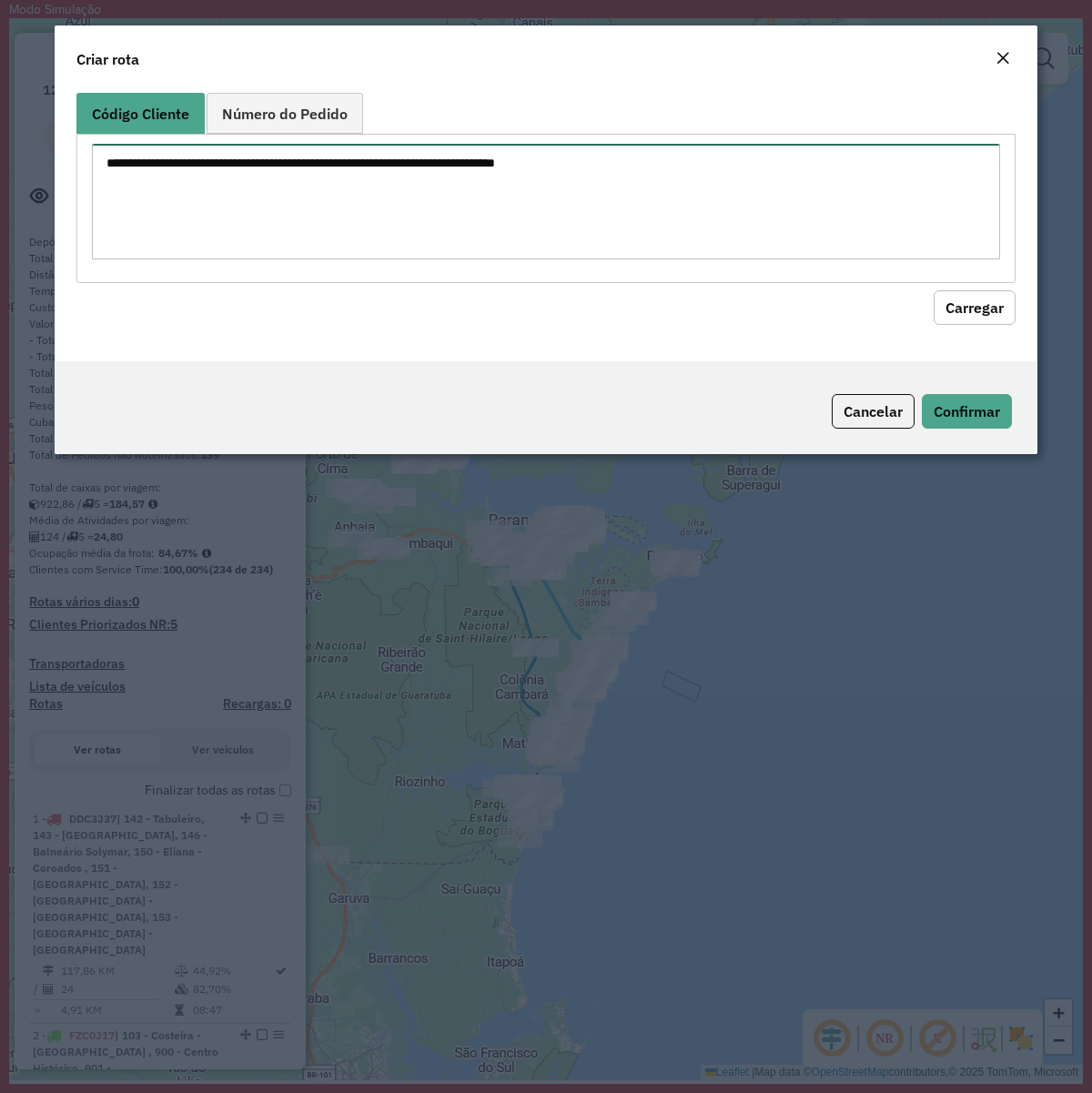
paste textarea "******** ******** ******** ******** ******** ******** ******** ******** *******…"
click at [632, 184] on textarea "******** ******** ******** ******** ******** ******** ******** ******** *******…" at bounding box center [546, 202] width 908 height 116
type textarea "******** ******** ******** ******** ******** ******** ******** ******** *******…"
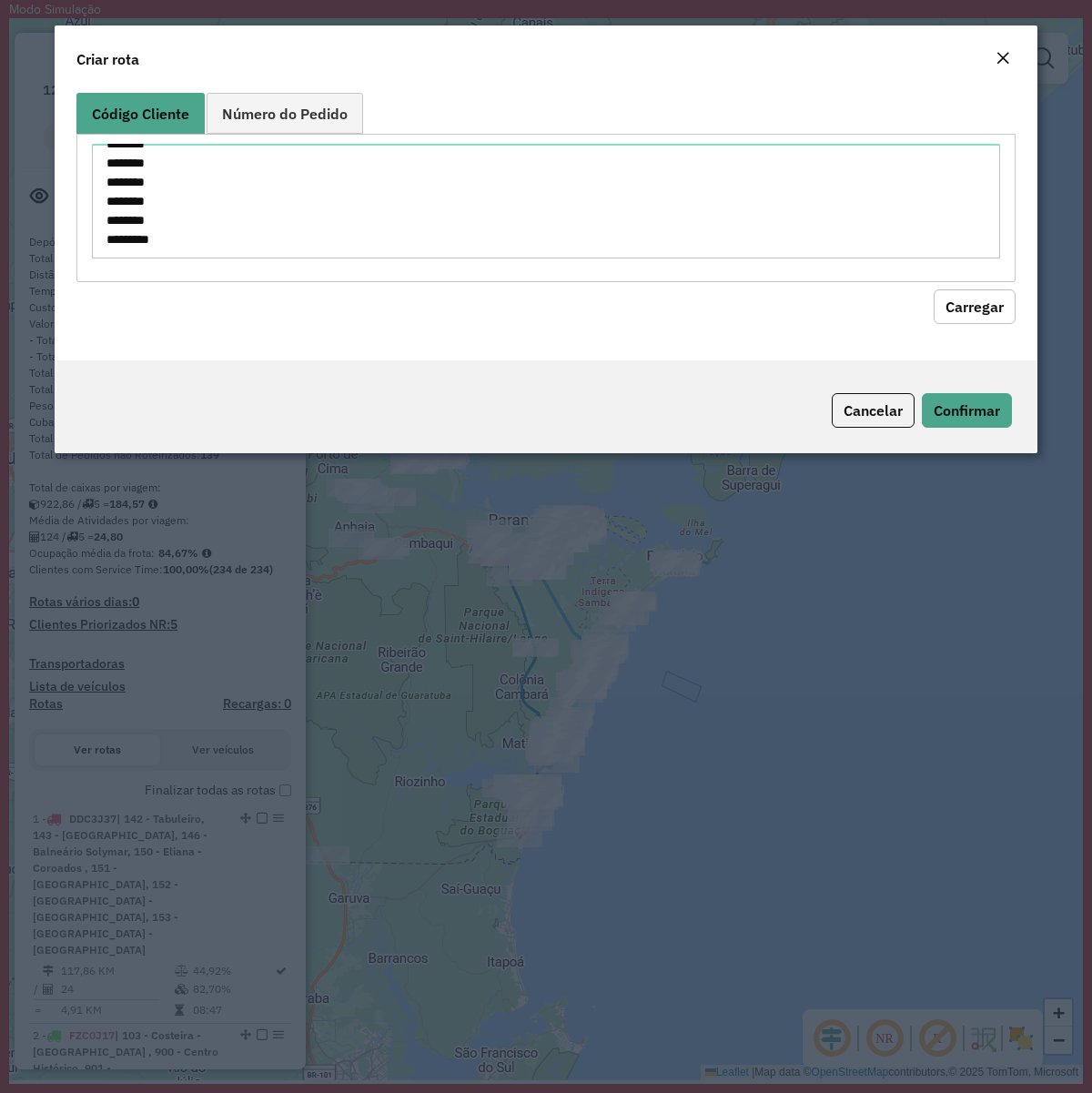
click at [958, 307] on button "Carregar" at bounding box center [974, 306] width 82 height 34
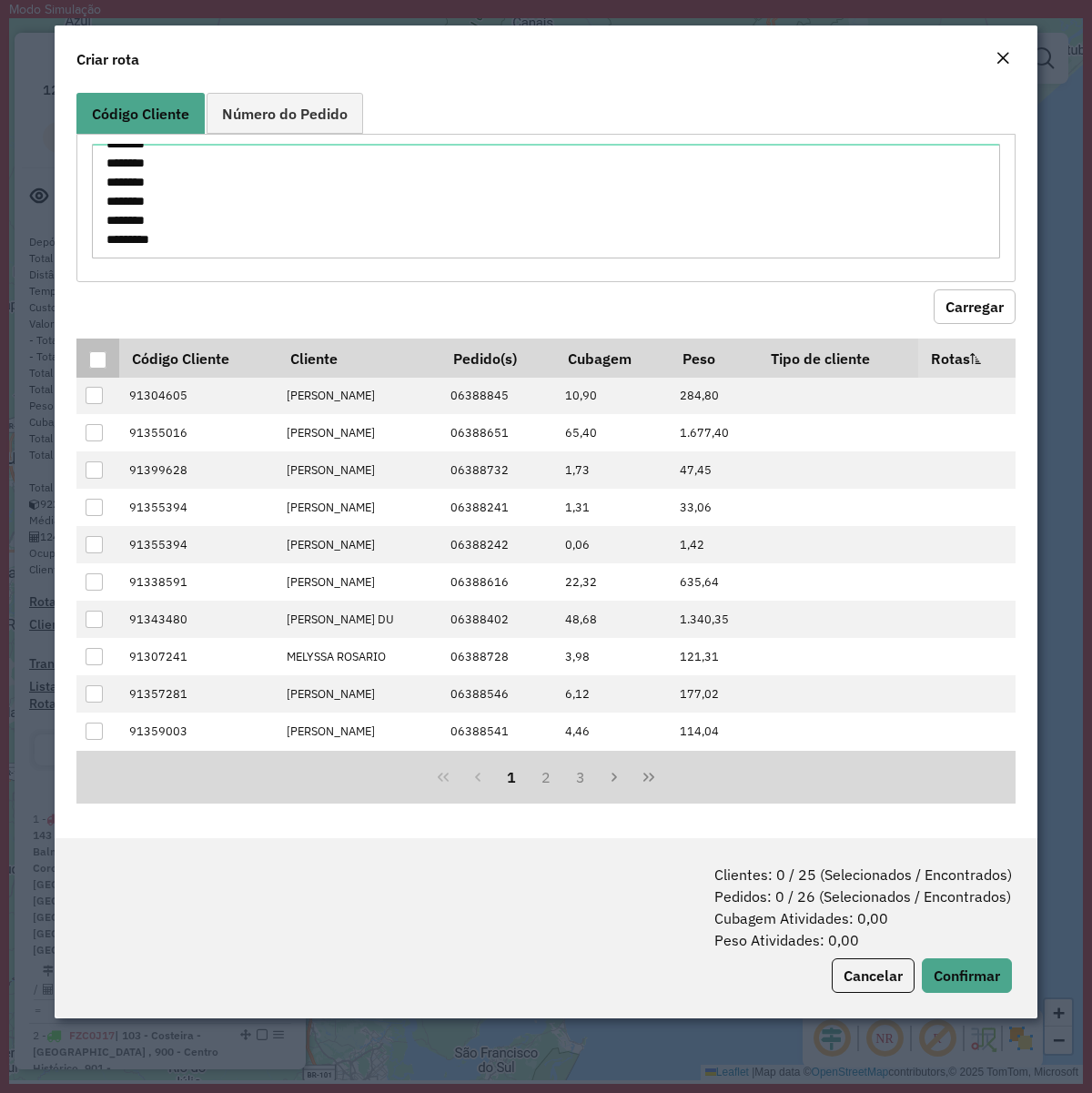
click at [102, 367] on div at bounding box center [98, 360] width 17 height 17
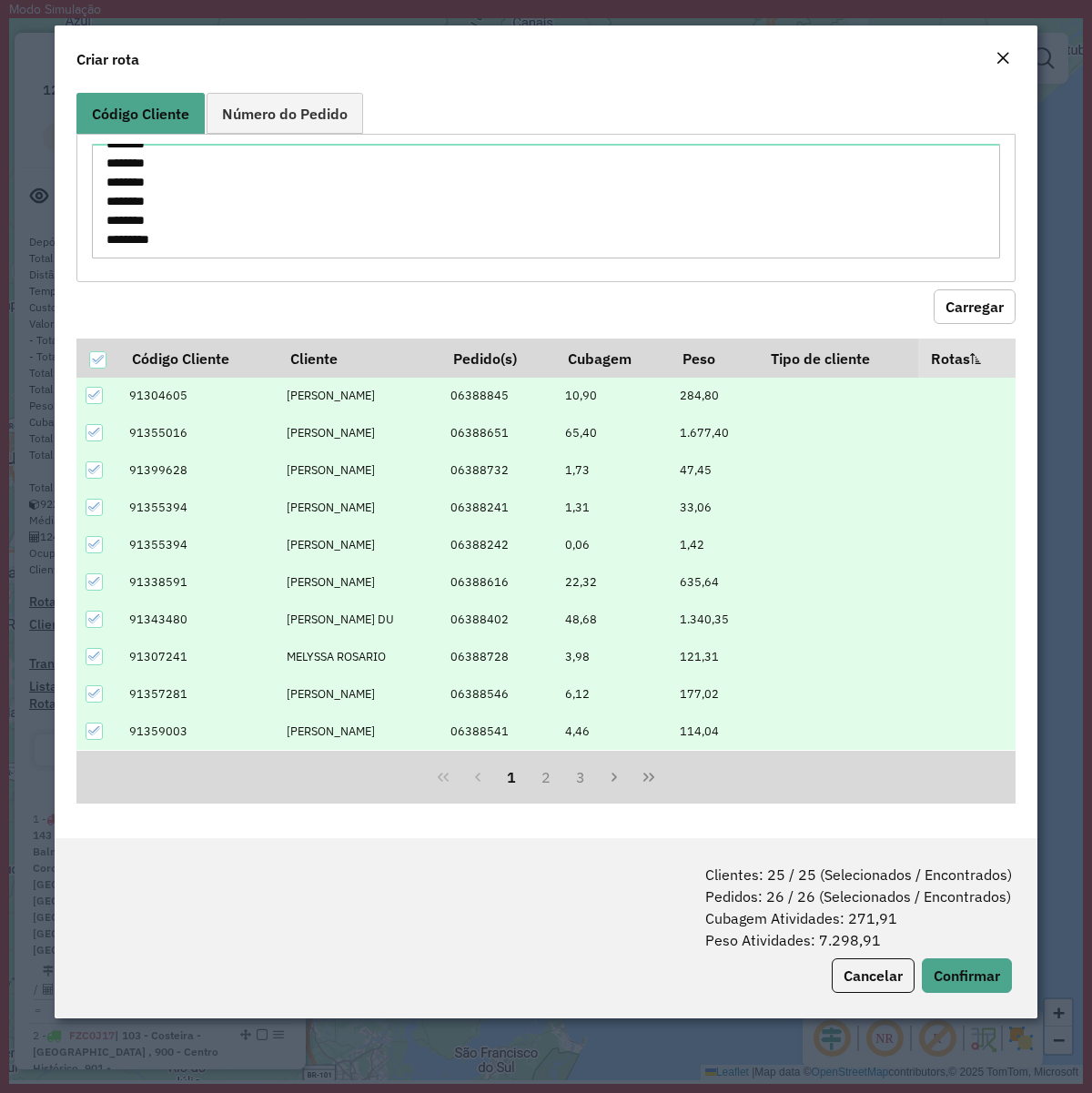
click at [953, 958] on div "Clientes: 25 / 25 (Selecionados / Encontrados) Pedidos: 26 / 26 (Selecionados /…" at bounding box center [546, 928] width 983 height 180
click at [952, 962] on button "Confirmar" at bounding box center [966, 975] width 90 height 34
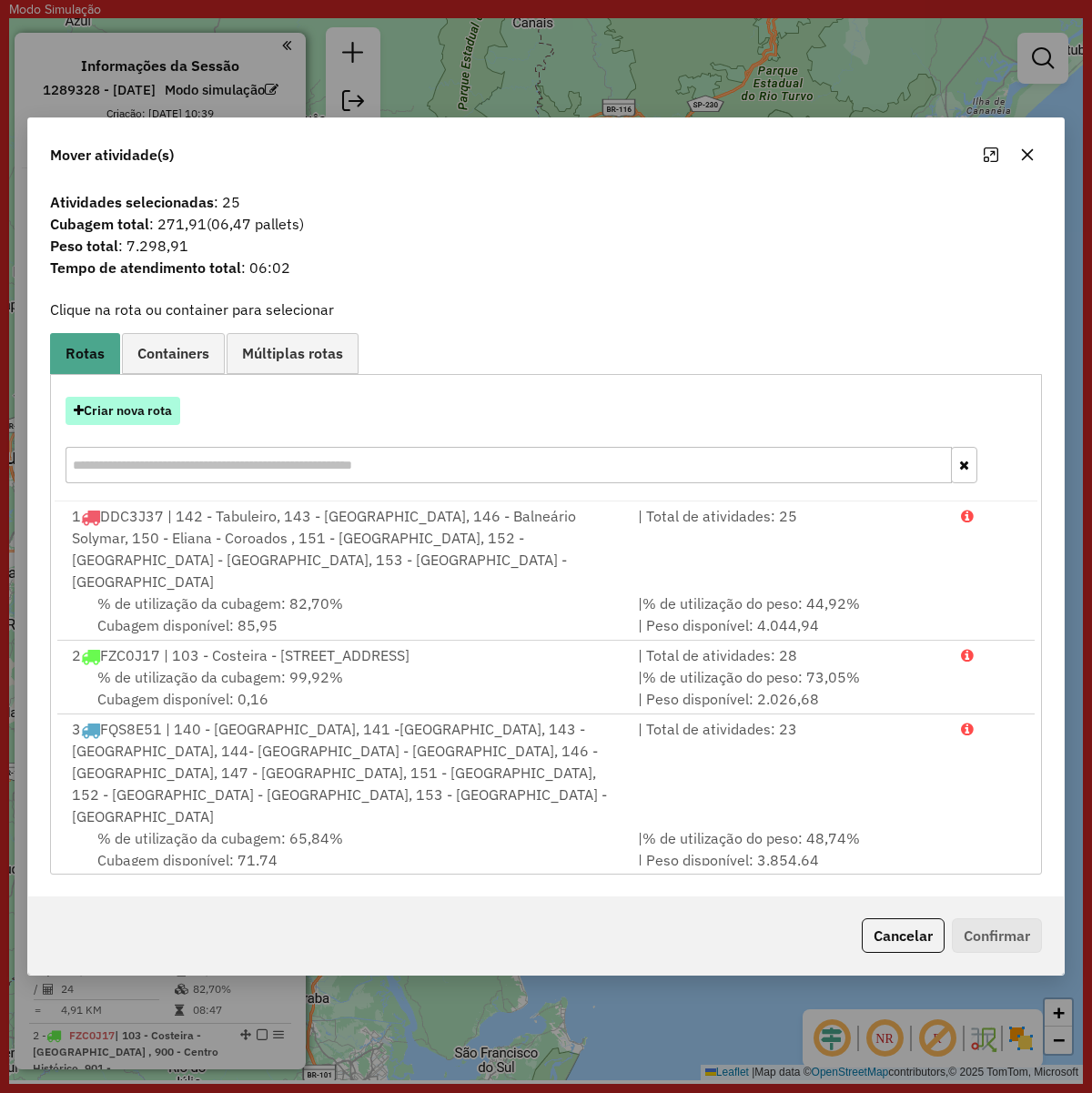
click at [110, 397] on button "Criar nova rota" at bounding box center [122, 411] width 115 height 28
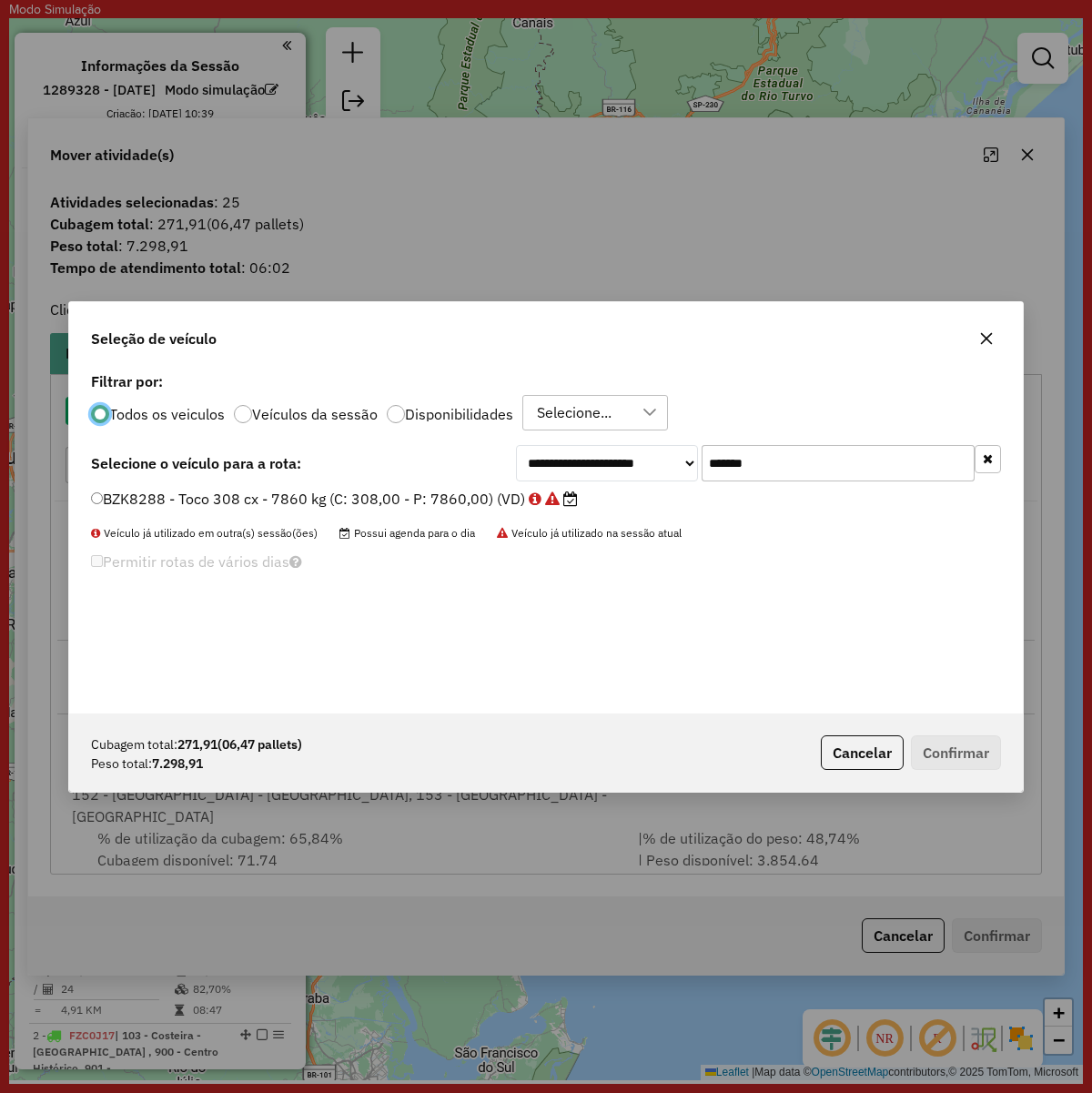
scroll to position [9, 6]
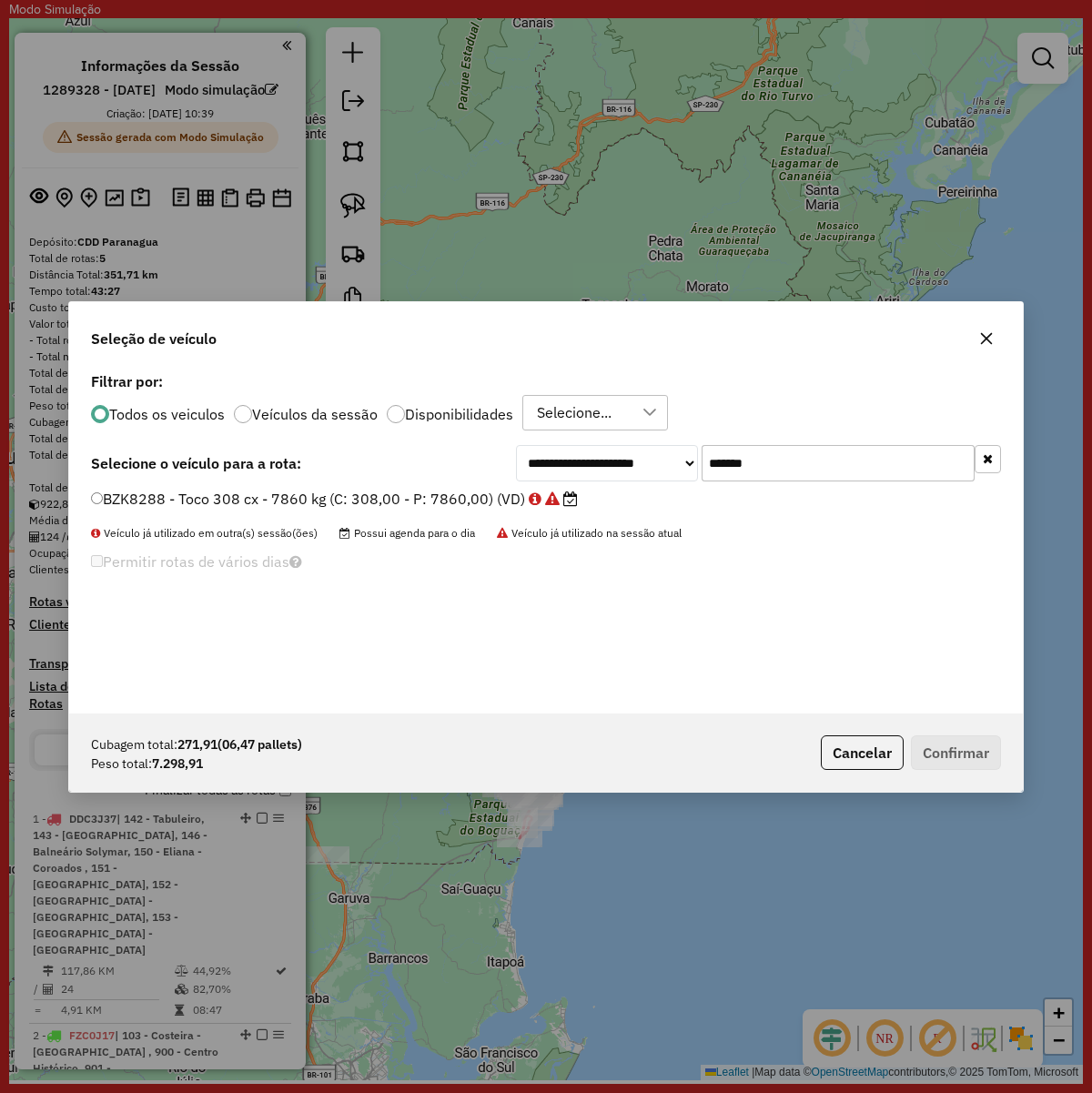
click at [796, 450] on div "**********" at bounding box center [546, 540] width 954 height 346
click at [796, 450] on input "*******" at bounding box center [838, 463] width 273 height 36
paste input "text"
type input "*******"
click at [461, 494] on label "EHJ9J93 - F. Fixa - 308Cx - 7860Kg (C: 308,00 - P: 7860,00) (VD)" at bounding box center [332, 499] width 482 height 22
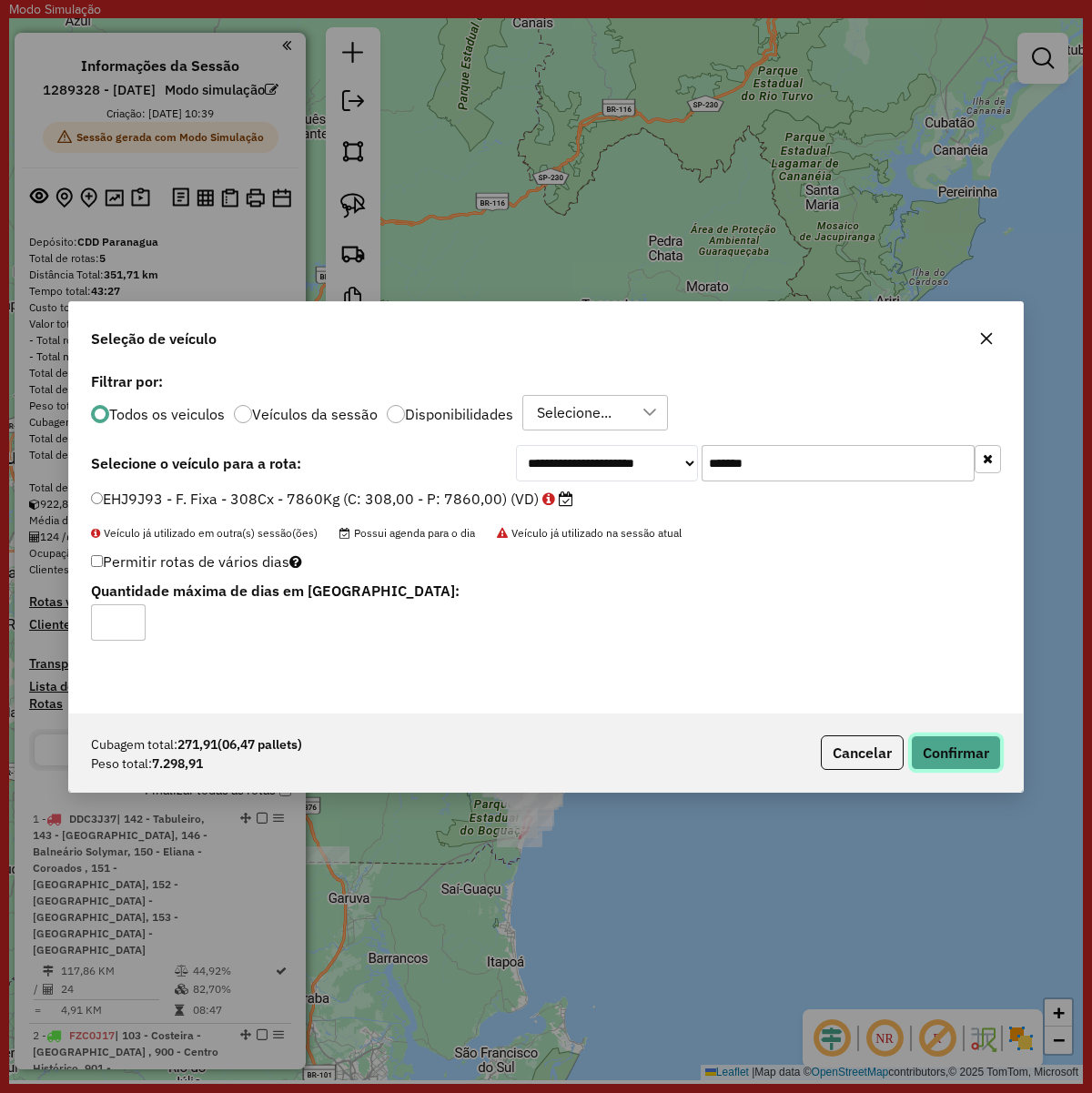
click at [926, 742] on button "Confirmar" at bounding box center [956, 753] width 90 height 34
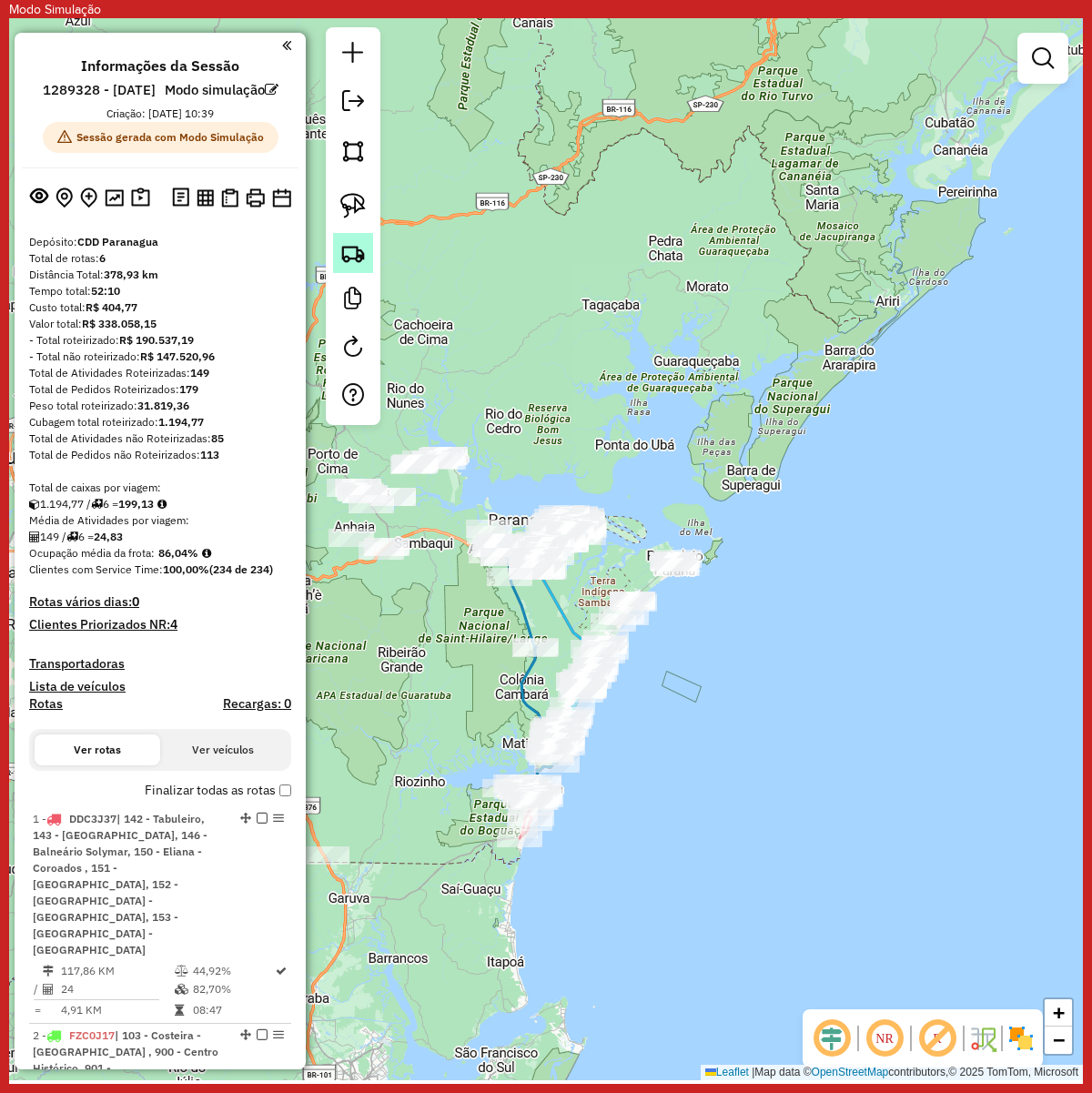
click at [355, 246] on img at bounding box center [353, 252] width 26 height 26
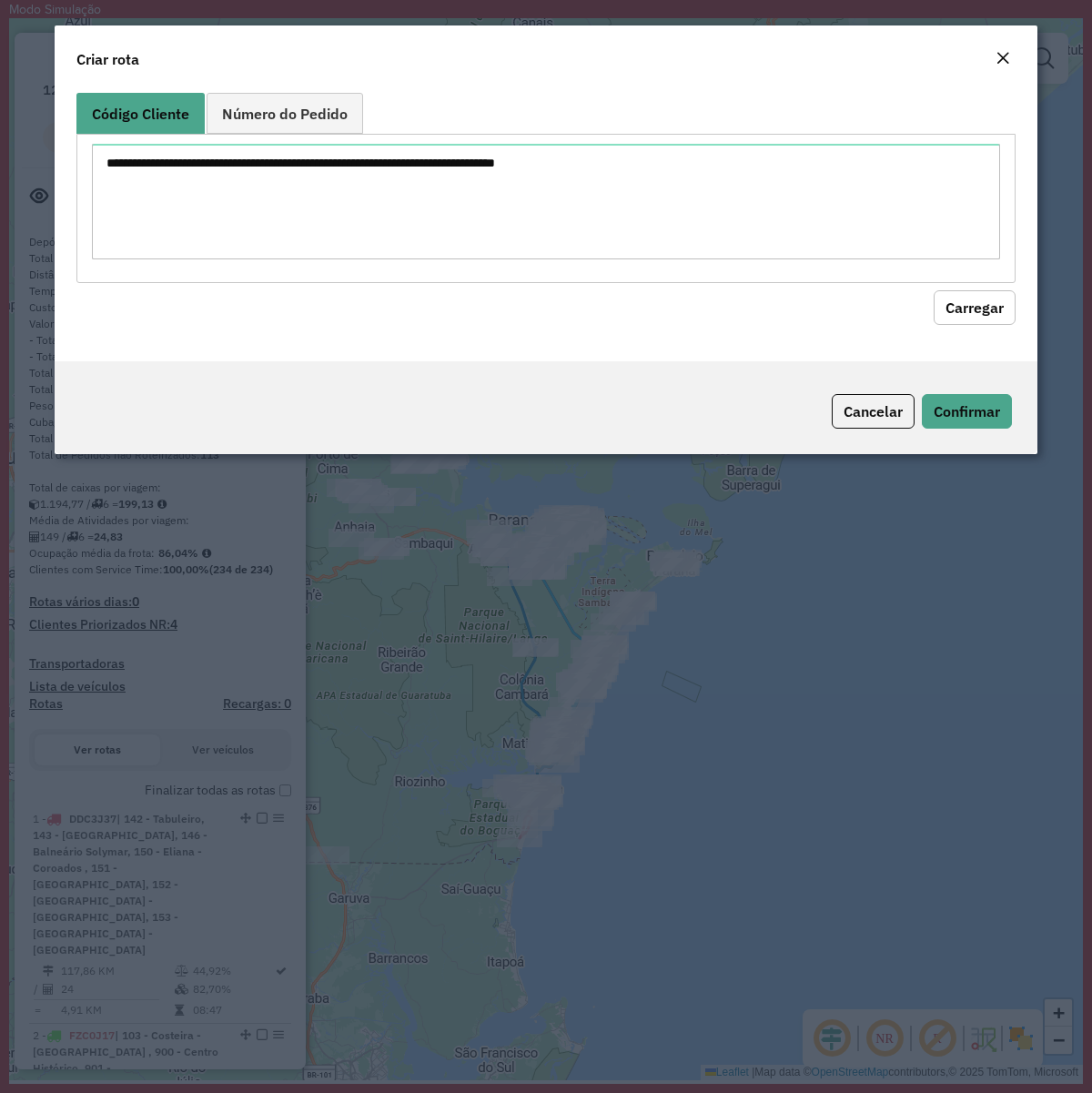
click at [526, 276] on div at bounding box center [546, 208] width 939 height 148
click at [549, 233] on textarea at bounding box center [546, 202] width 908 height 116
paste textarea "******** ******** ******** ******** ******** ******** ******** ******** *******…"
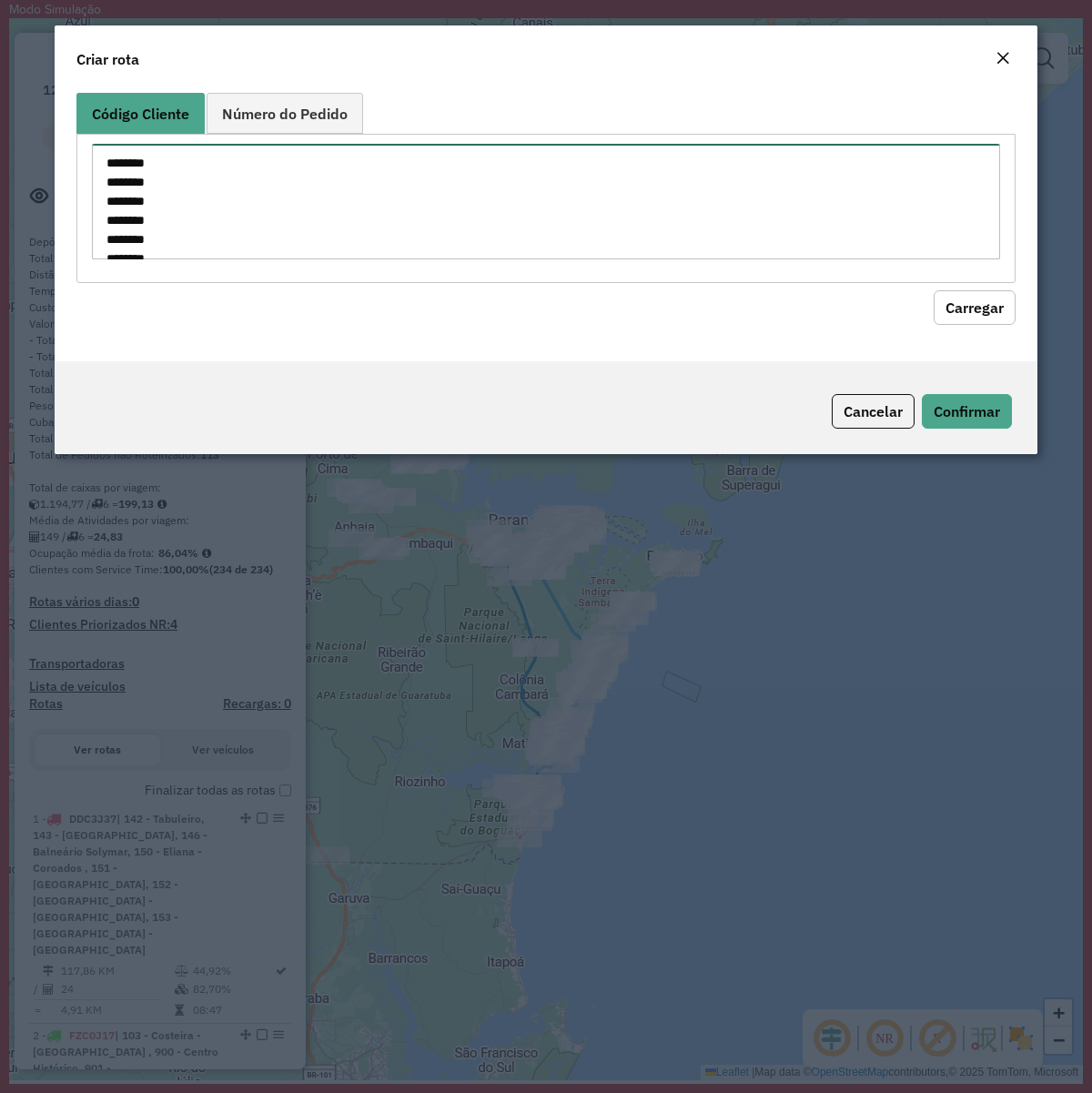
scroll to position [238, 0]
type textarea "******** ******** ******** ******** ******** ******** ******** ******** *******…"
click at [954, 306] on button "Carregar" at bounding box center [974, 306] width 82 height 34
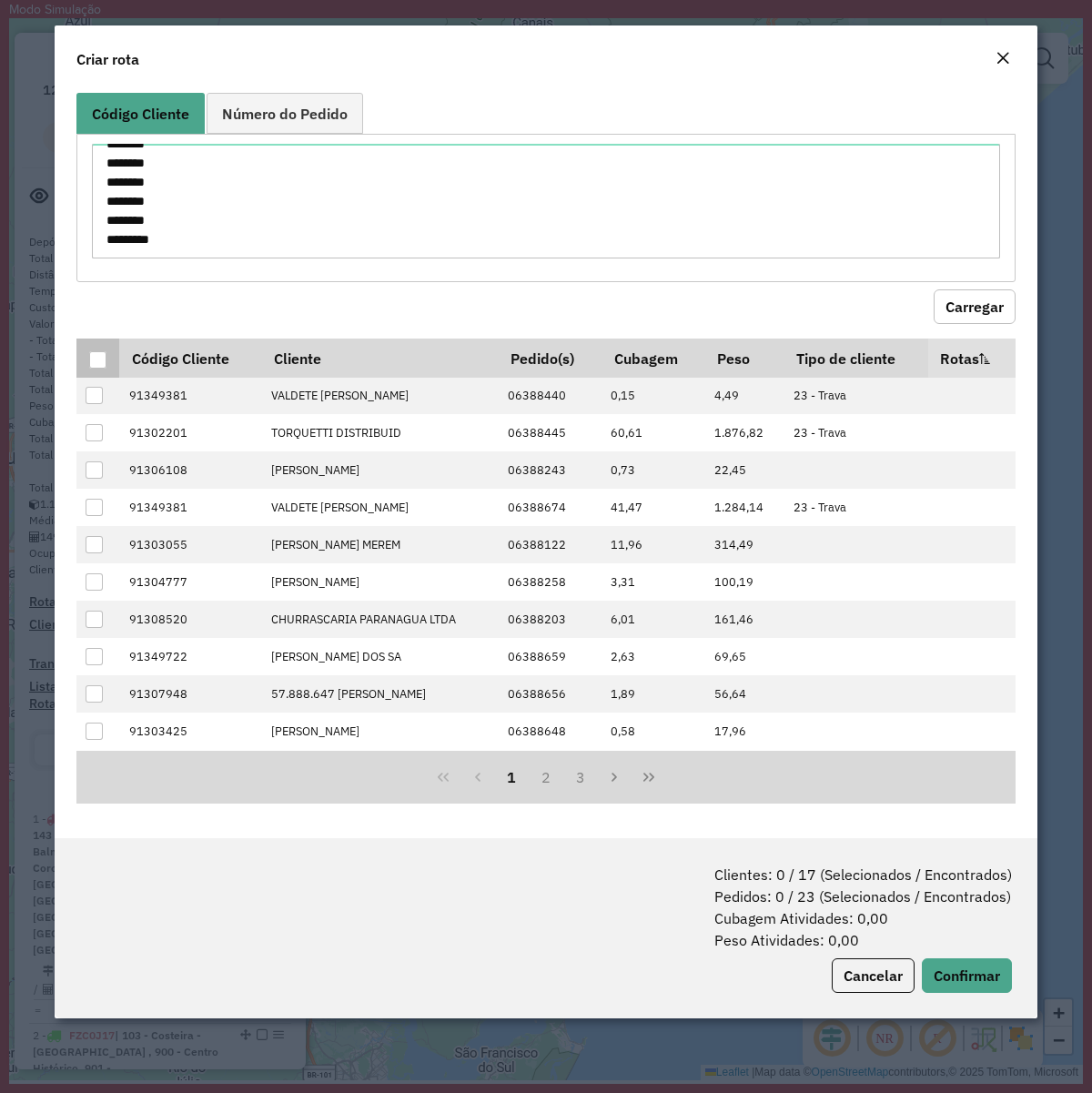
click at [97, 356] on div at bounding box center [98, 360] width 17 height 17
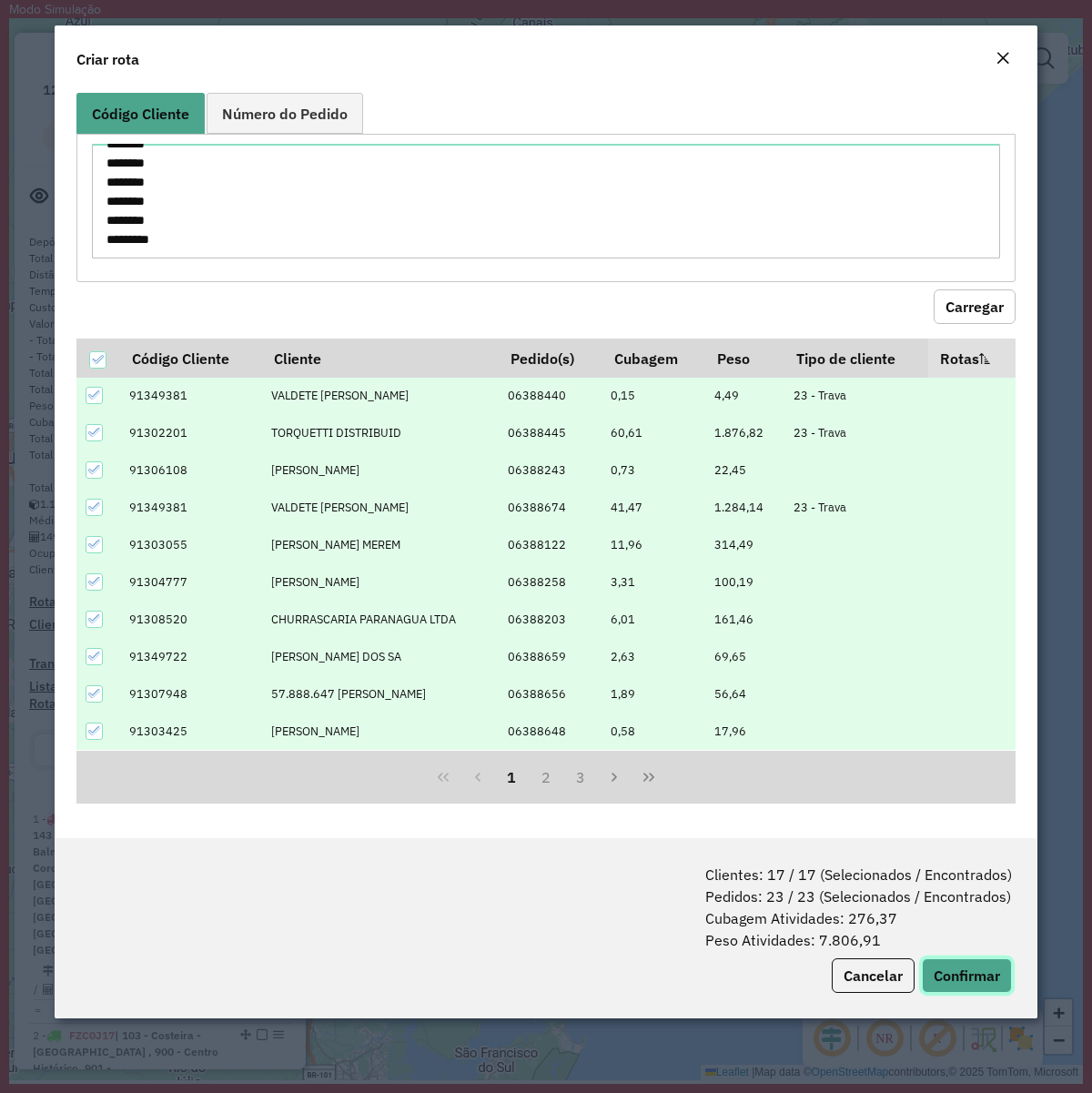
click at [992, 962] on button "Confirmar" at bounding box center [966, 975] width 90 height 34
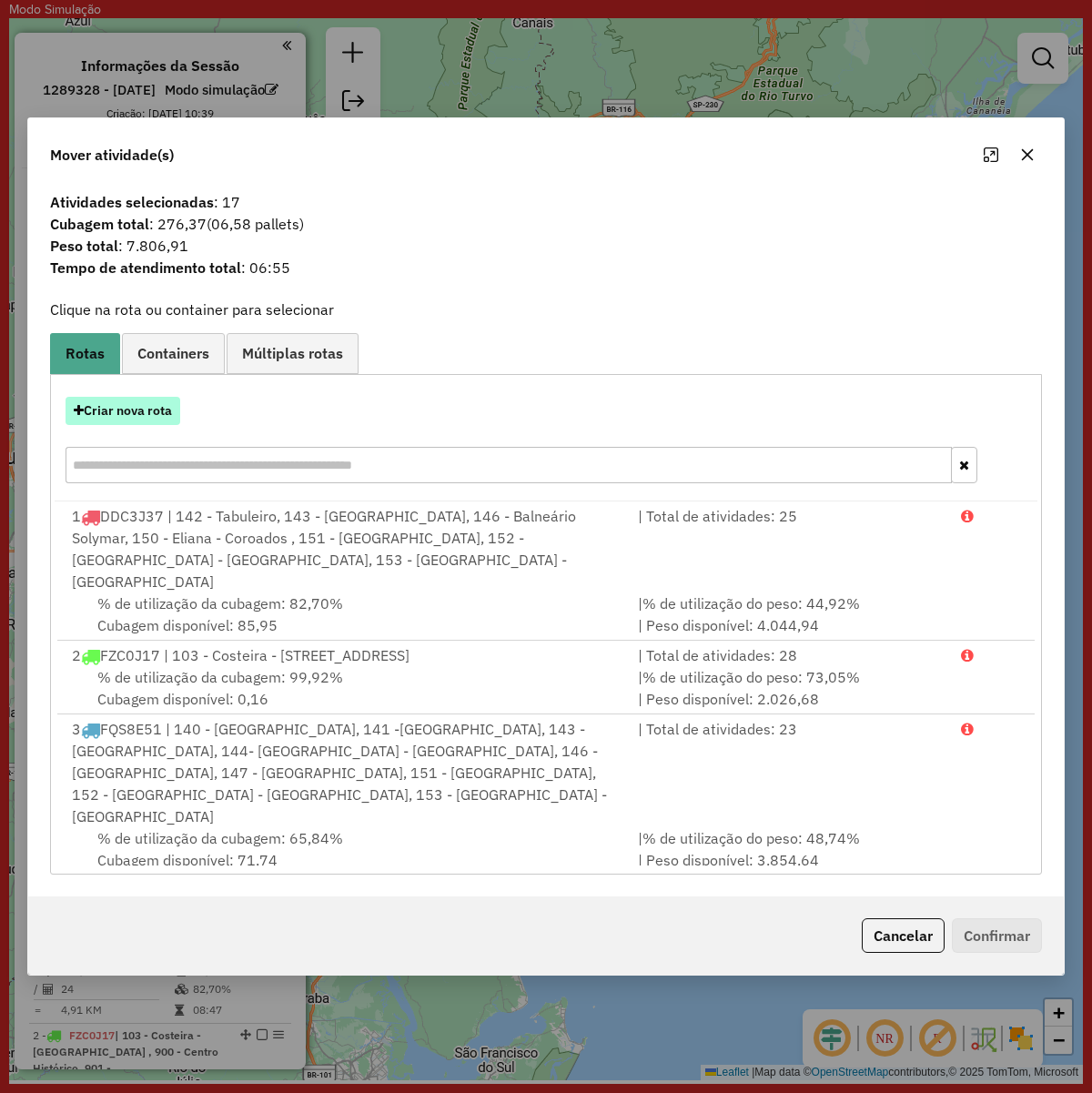
click at [116, 410] on button "Criar nova rota" at bounding box center [122, 411] width 115 height 28
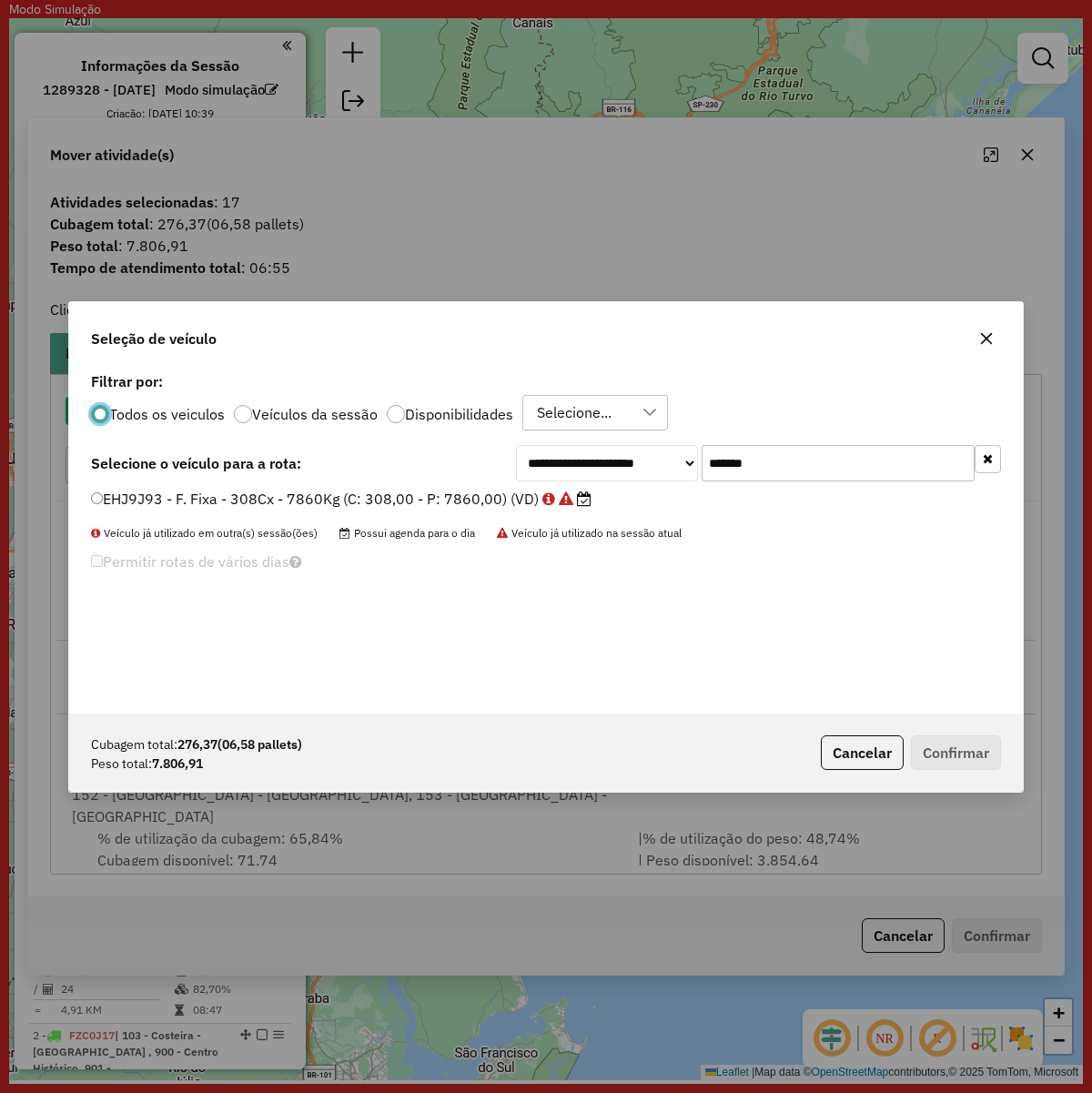
scroll to position [9, 6]
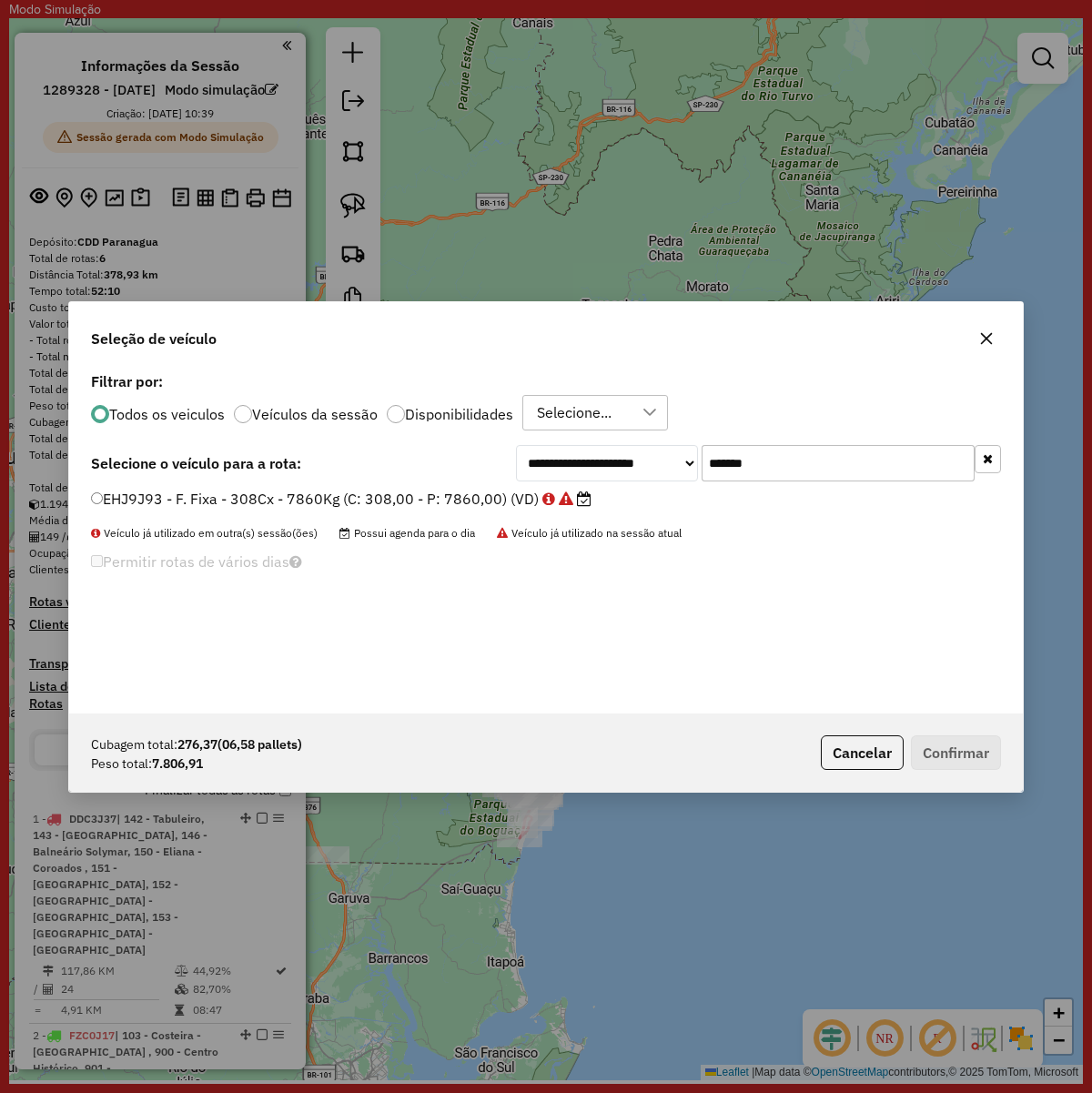
click at [758, 452] on input "*******" at bounding box center [838, 463] width 273 height 36
paste input "text"
type input "*******"
click at [514, 505] on label "BLE1B34 - F. Fixa - 308Cx - 7860Kg (C: 308,00 - P: 7860,00) (VD)" at bounding box center [333, 499] width 483 height 22
click at [946, 739] on button "Confirmar" at bounding box center [956, 753] width 90 height 34
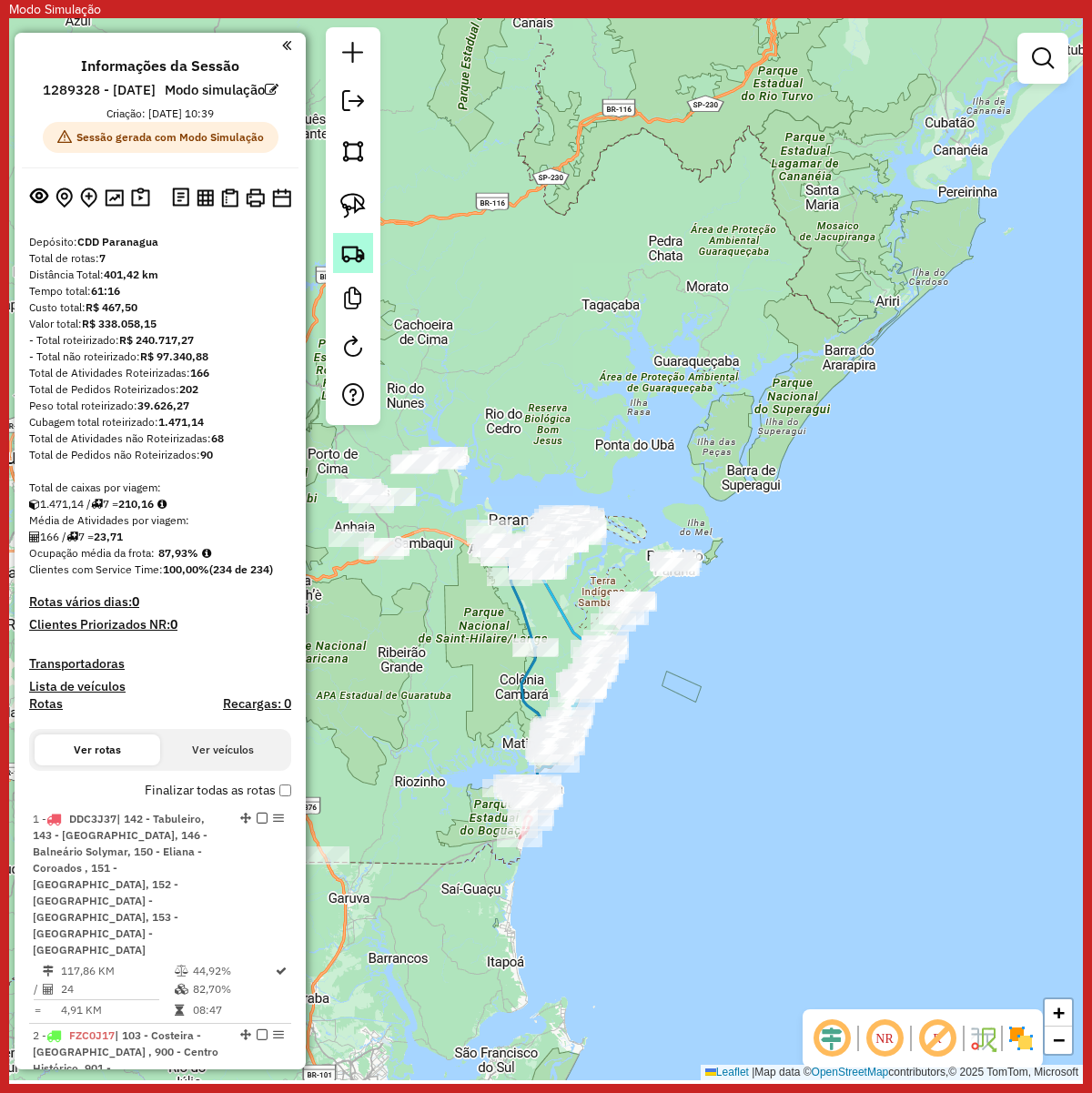
click at [355, 262] on img at bounding box center [353, 252] width 26 height 26
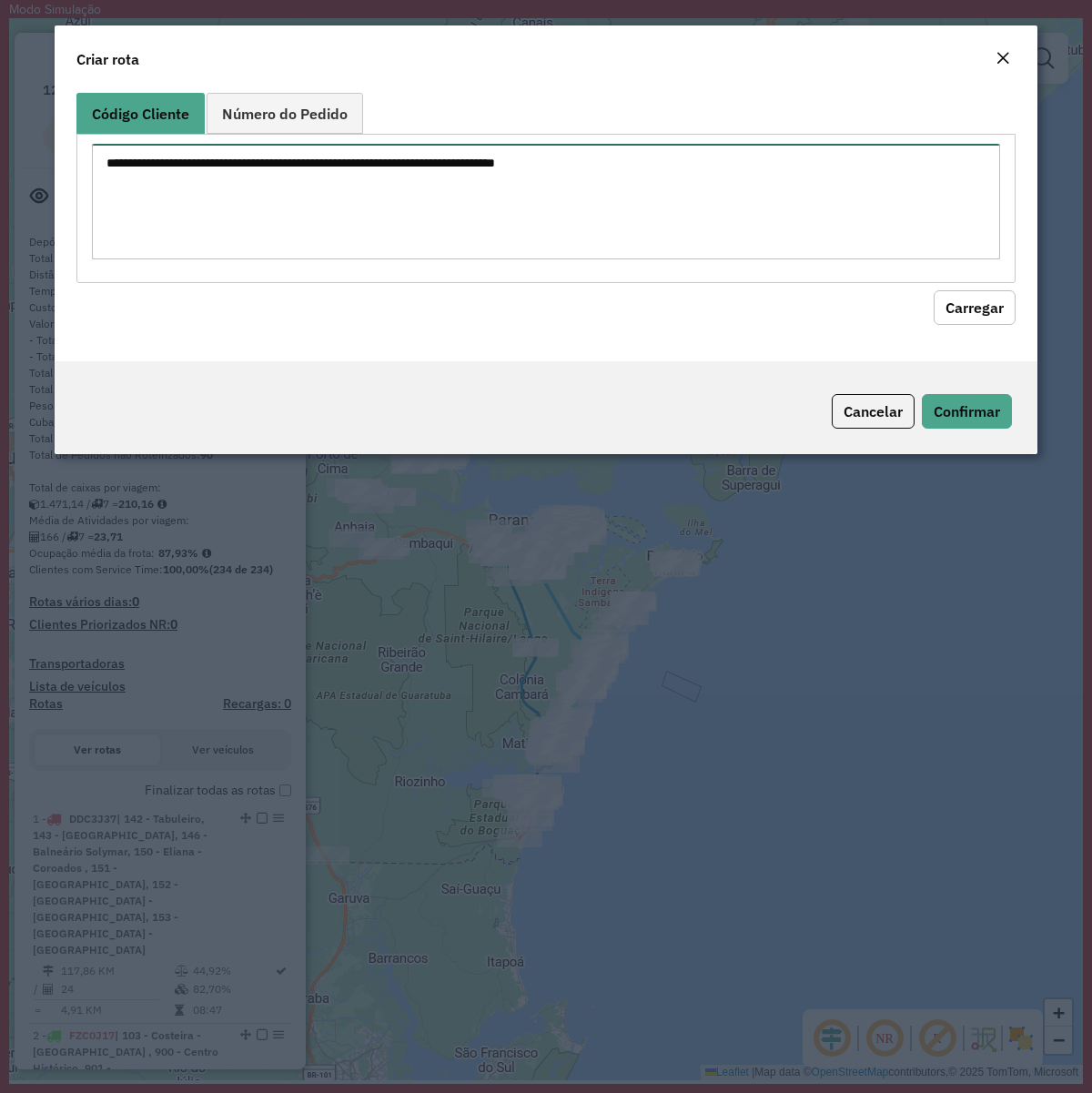
click at [531, 219] on textarea at bounding box center [546, 202] width 908 height 116
paste textarea "******** ******** ******** ******** ******** ******** ******** ******** *******…"
type textarea "******** ******** ******** ******** ******** ******** ******** ******** *******…"
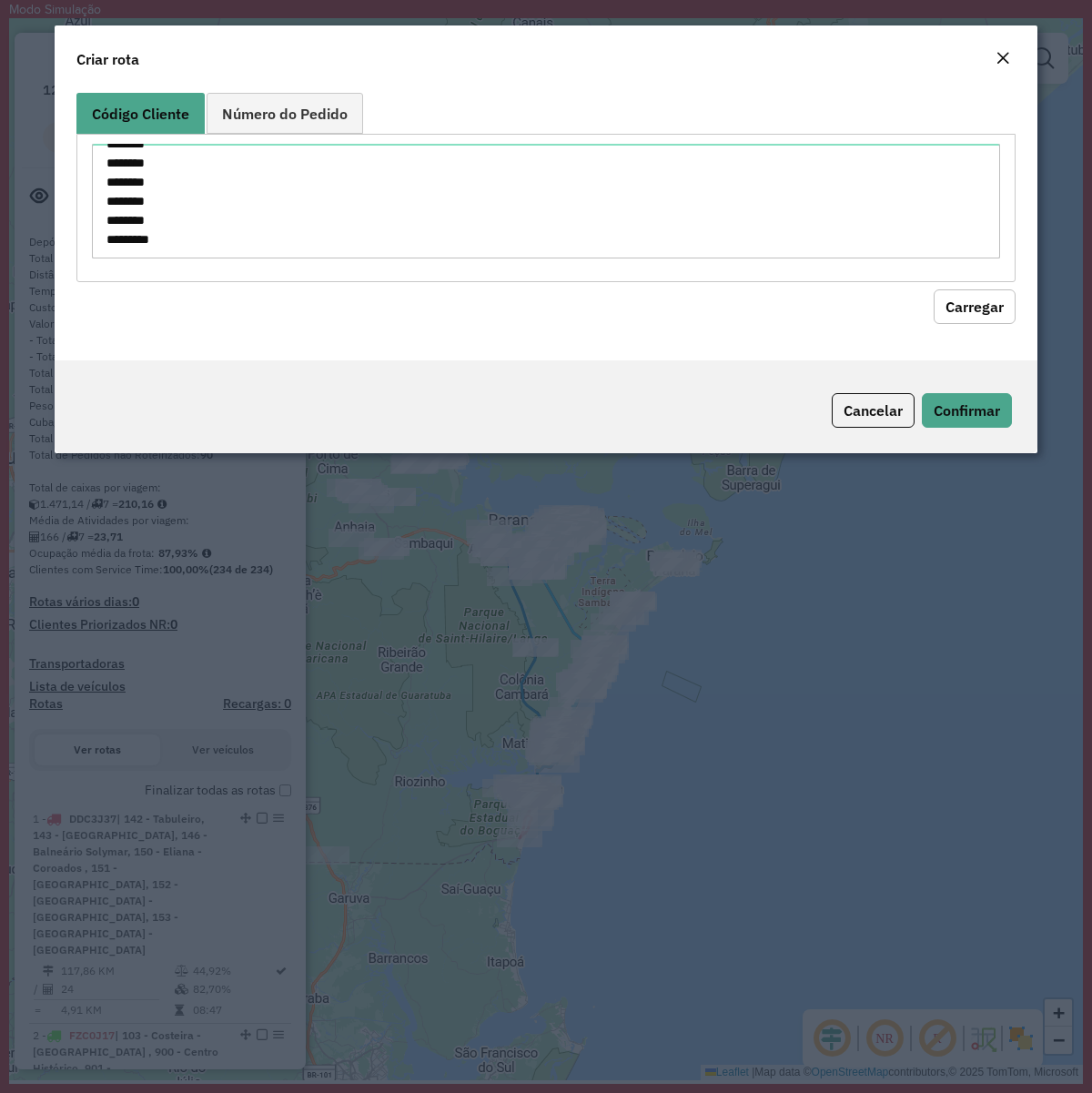
click at [976, 299] on button "Carregar" at bounding box center [974, 306] width 82 height 34
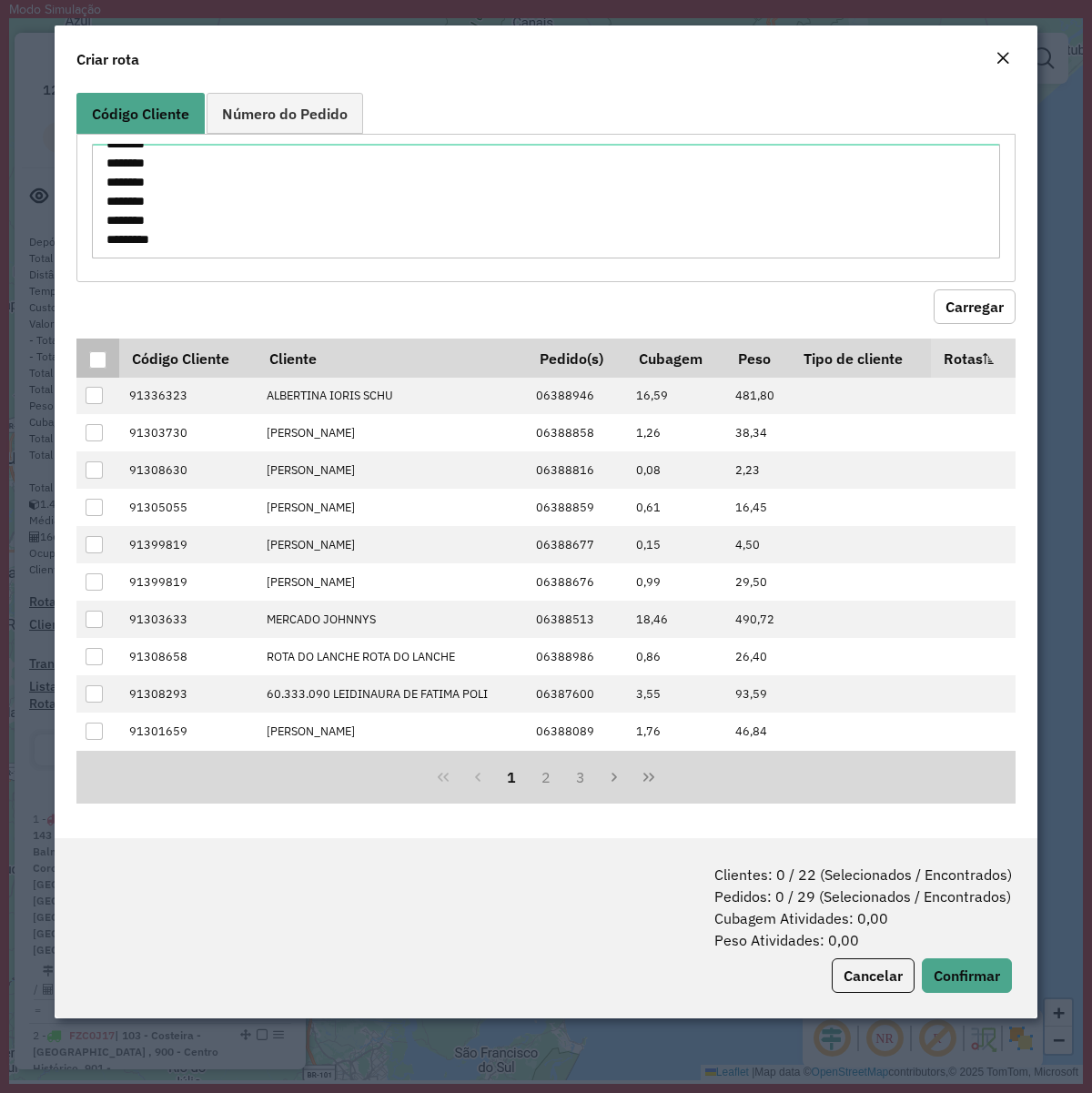
click at [91, 357] on div at bounding box center [98, 360] width 17 height 17
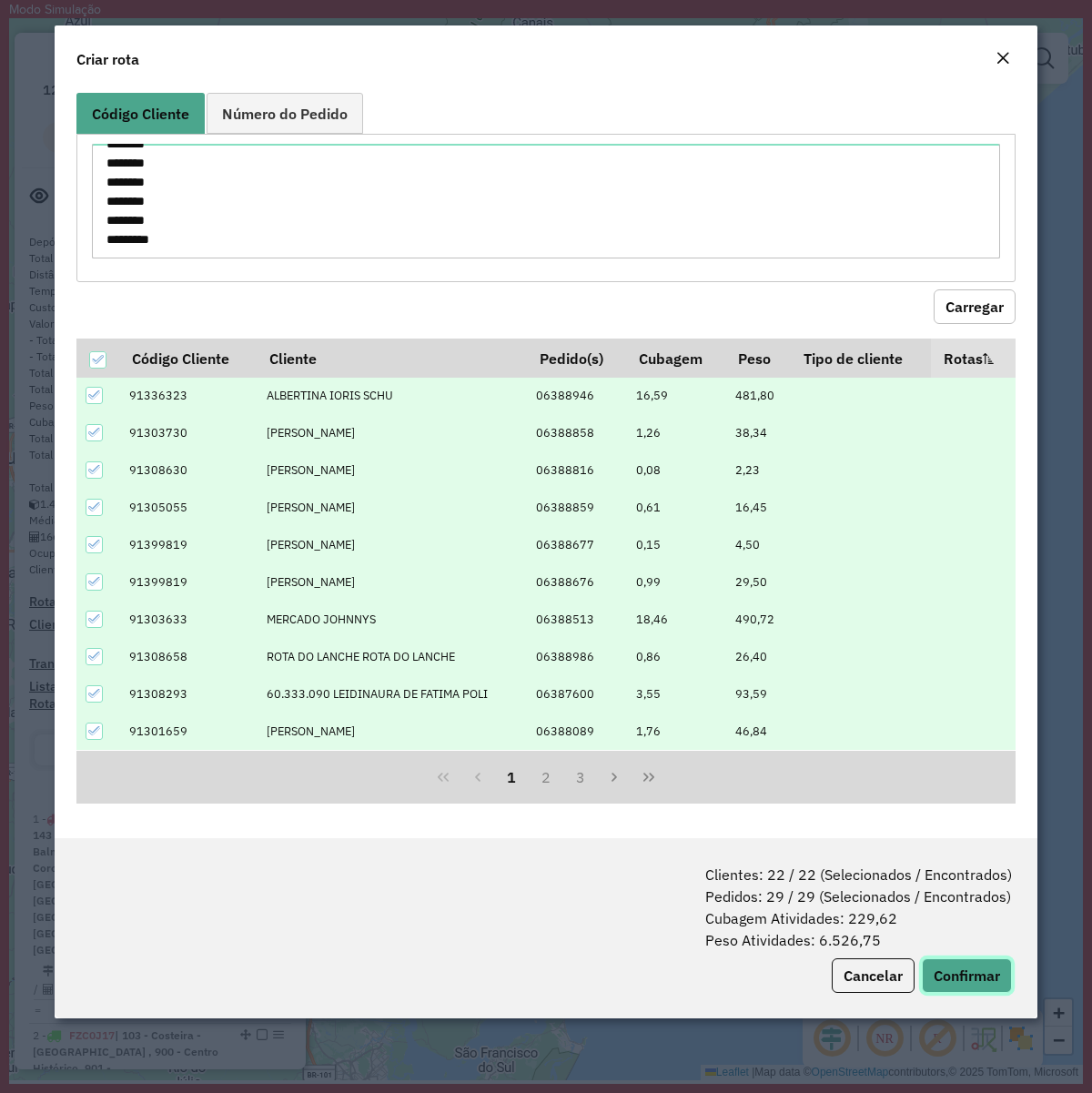
click at [954, 962] on button "Confirmar" at bounding box center [966, 975] width 90 height 34
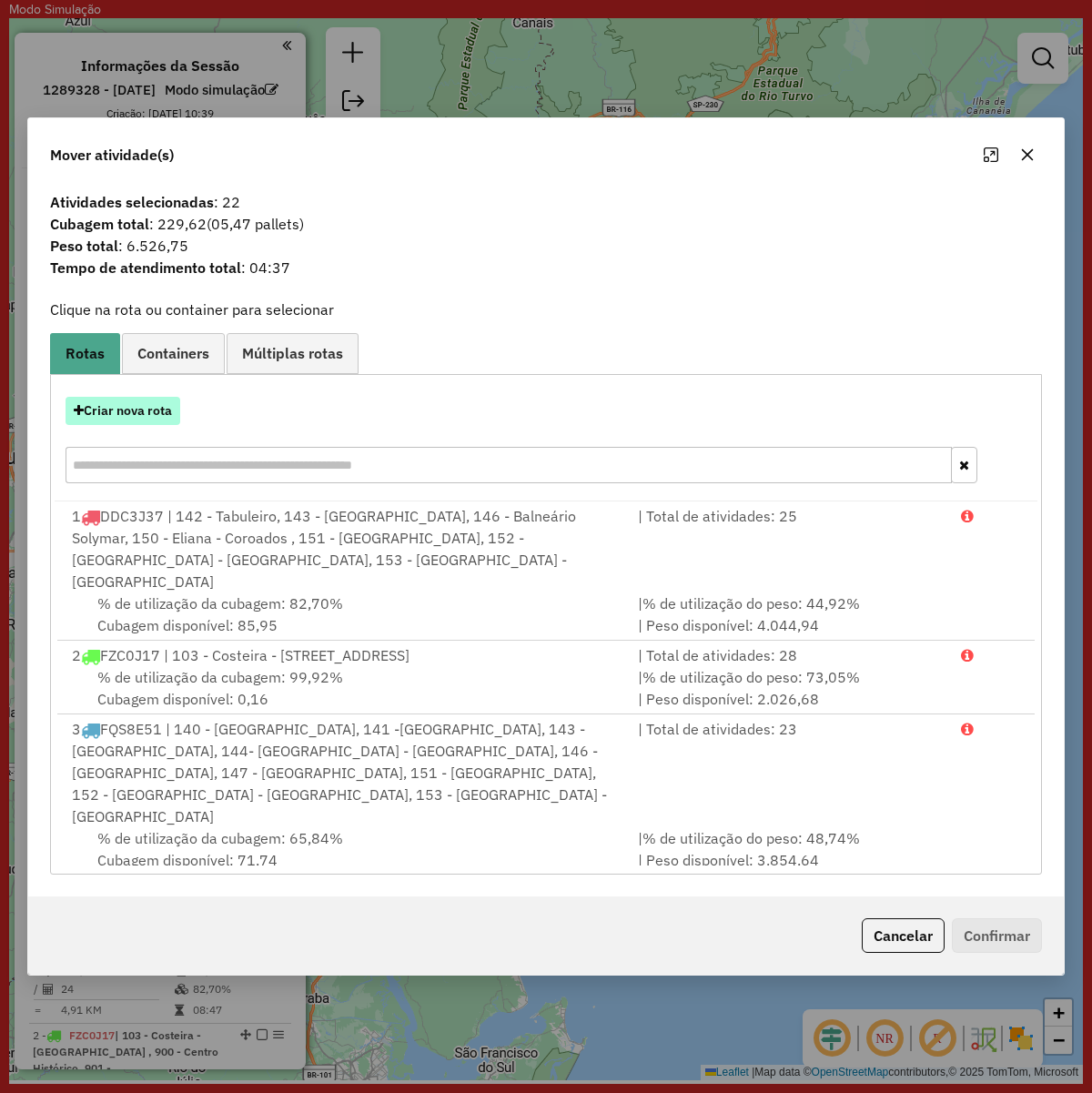
click at [150, 412] on button "Criar nova rota" at bounding box center [122, 411] width 115 height 28
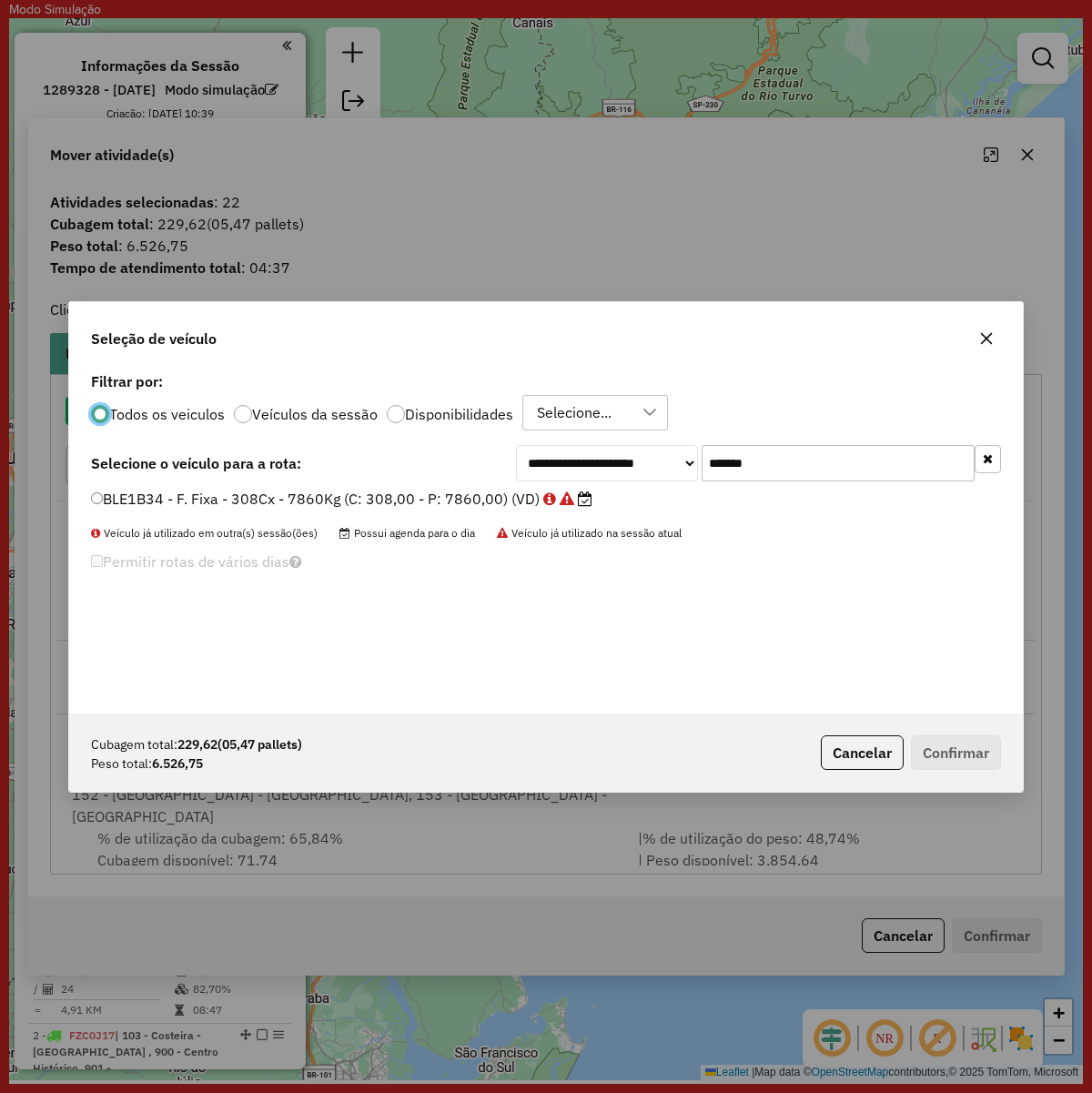
scroll to position [9, 6]
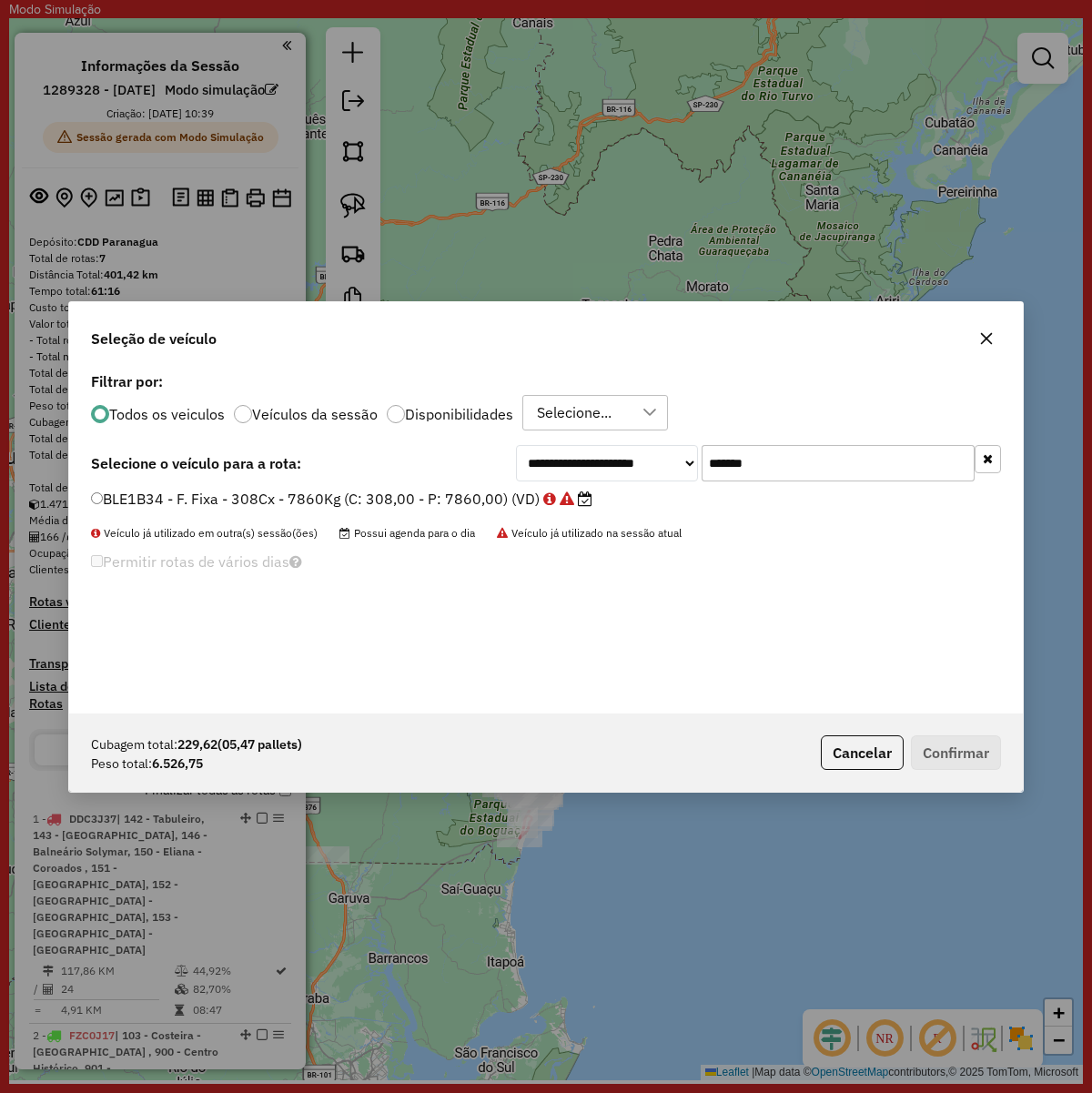
click at [762, 443] on div "**********" at bounding box center [546, 540] width 954 height 346
click at [762, 453] on input "*******" at bounding box center [838, 463] width 273 height 36
paste input "text"
type input "*******"
click at [470, 499] on label "BSY6I66 - F. Fixa - 308Cx - 7860Kg (C: 308,00 - P: 7860,00) (VD)" at bounding box center [331, 499] width 481 height 22
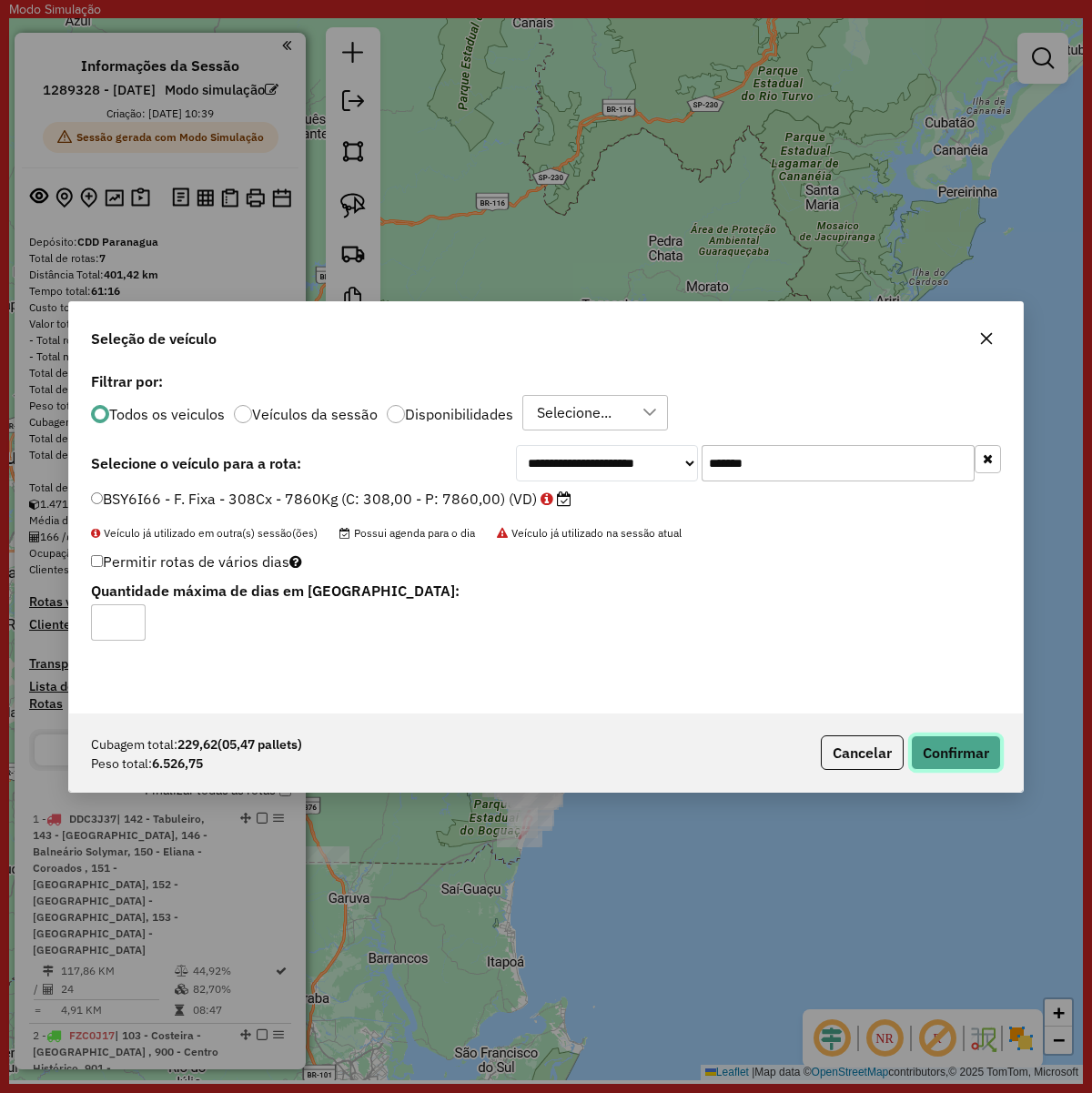
click at [961, 742] on button "Confirmar" at bounding box center [956, 753] width 90 height 34
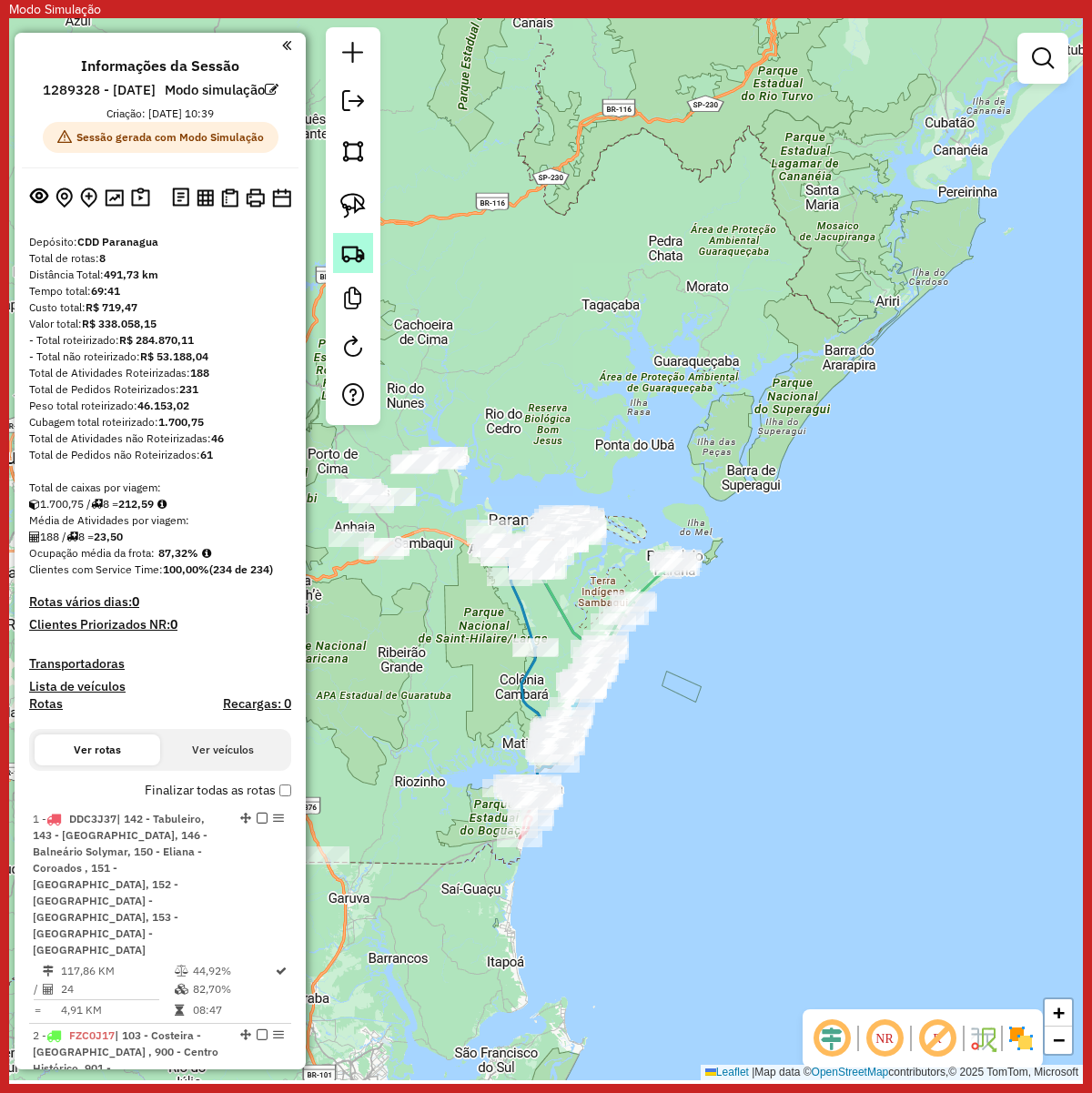
click at [334, 244] on link at bounding box center [353, 253] width 40 height 40
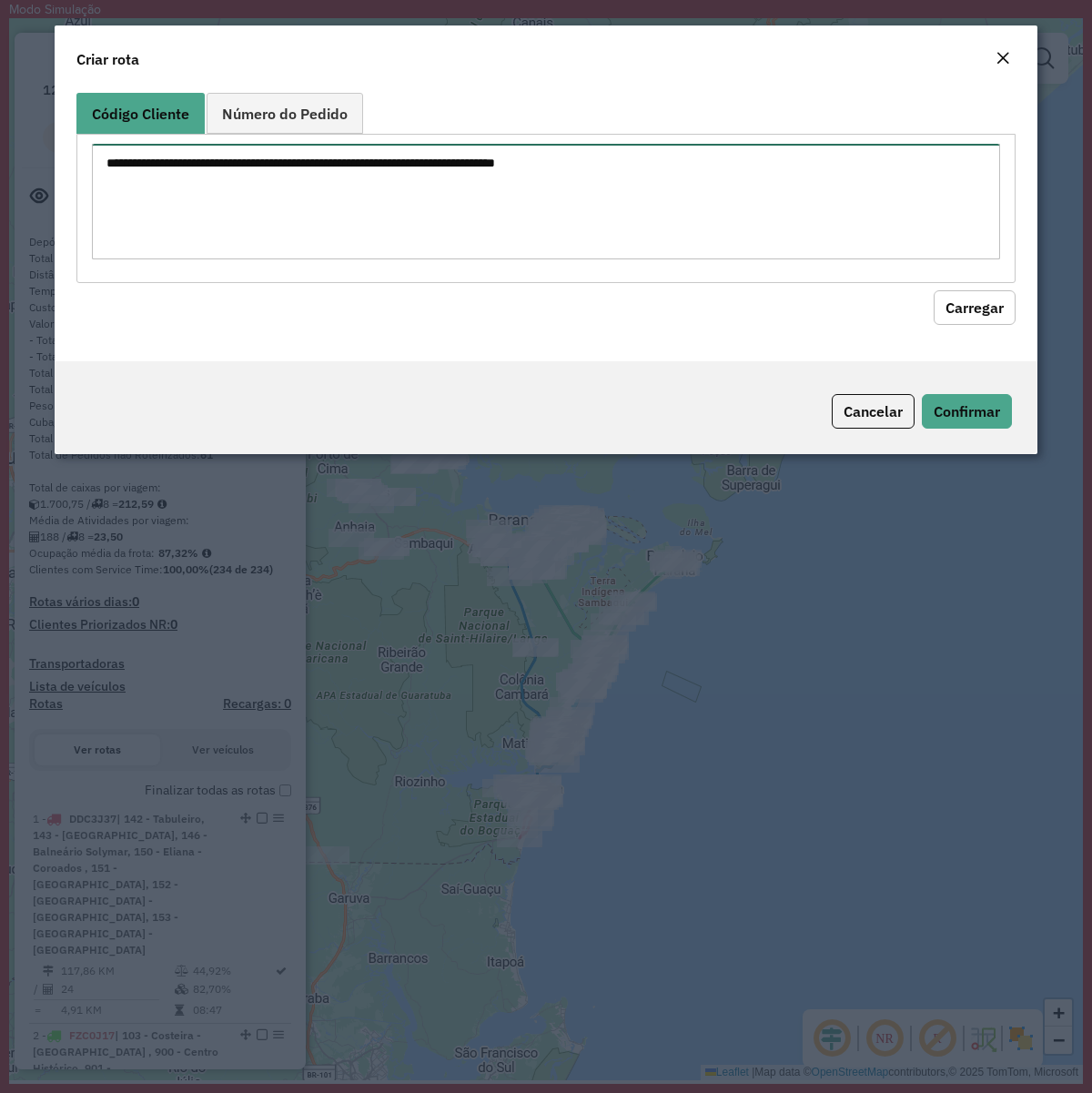
click at [651, 215] on textarea at bounding box center [546, 202] width 908 height 116
paste textarea "******** ******** ******** ******** ******** ******** ******** ******** *******…"
type textarea "******** ******** ******** ******** ******** ******** ******** ******** *******…"
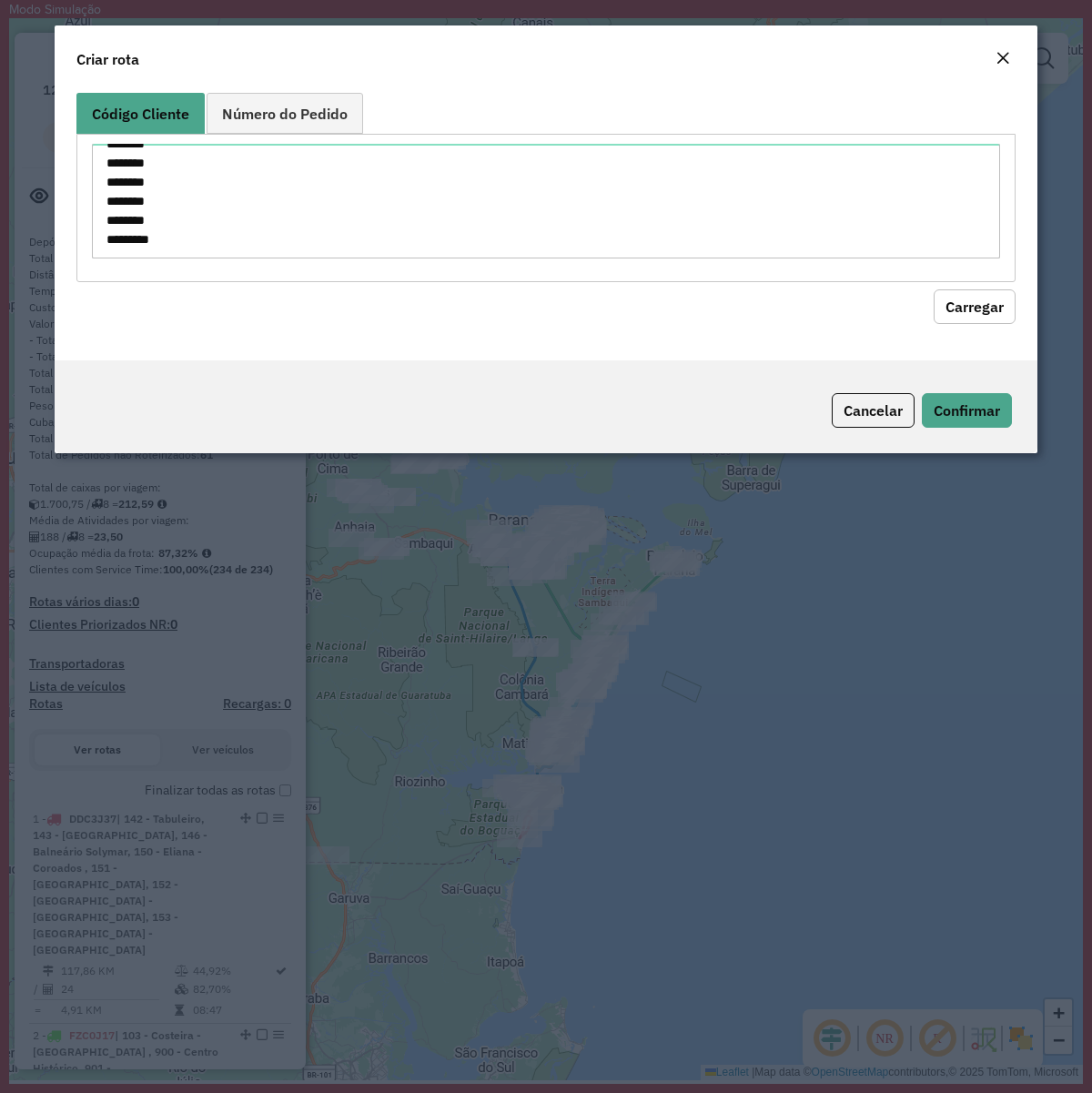
click at [983, 315] on button "Carregar" at bounding box center [974, 306] width 82 height 34
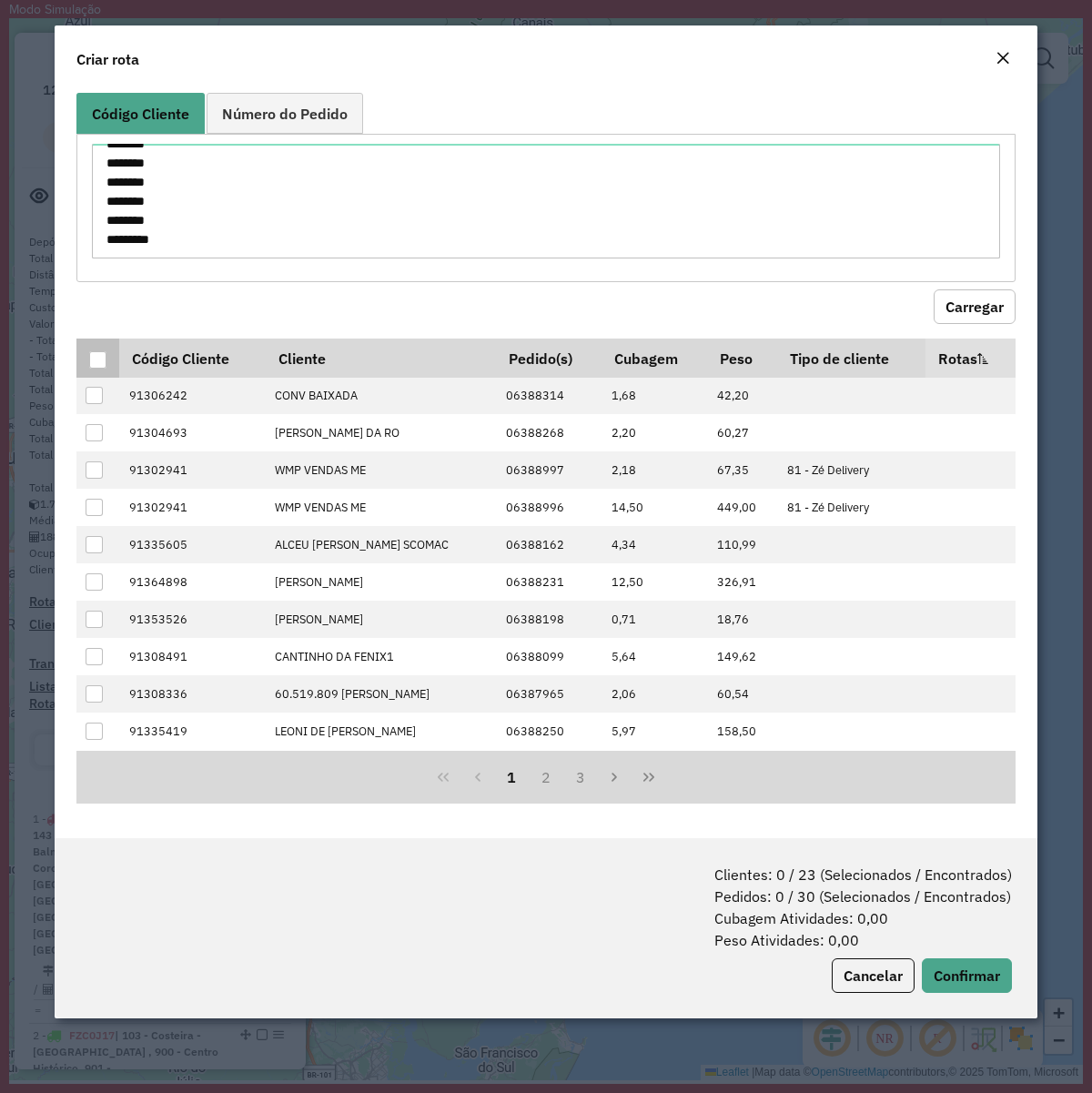
click at [93, 359] on div at bounding box center [98, 360] width 17 height 17
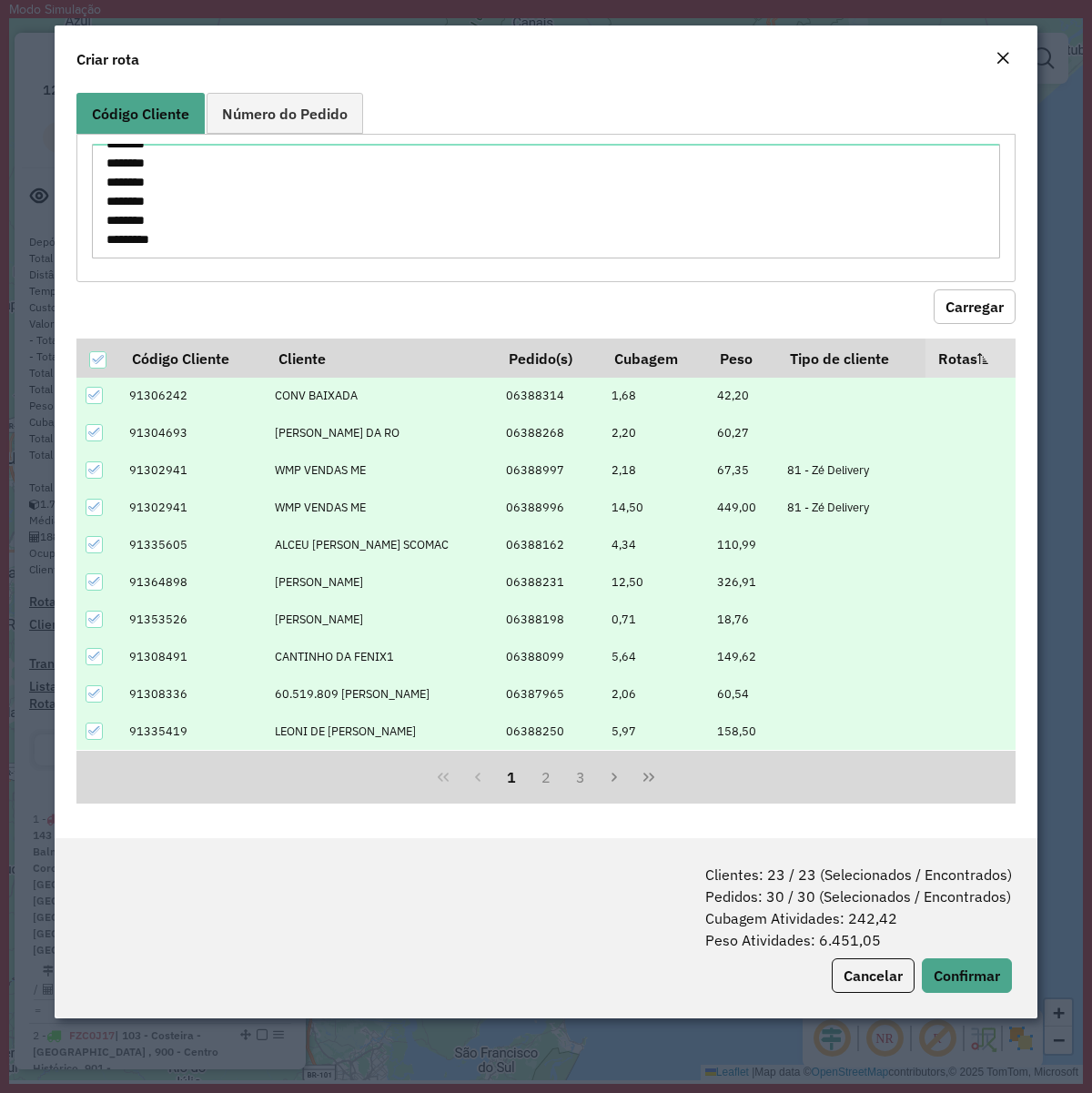
click at [975, 949] on span "Clientes: 23 / 23 (Selecionados / Encontrados) Pedidos: 30 / 30 (Selecionados /…" at bounding box center [859, 907] width 307 height 87
click at [966, 962] on button "Confirmar" at bounding box center [966, 975] width 90 height 34
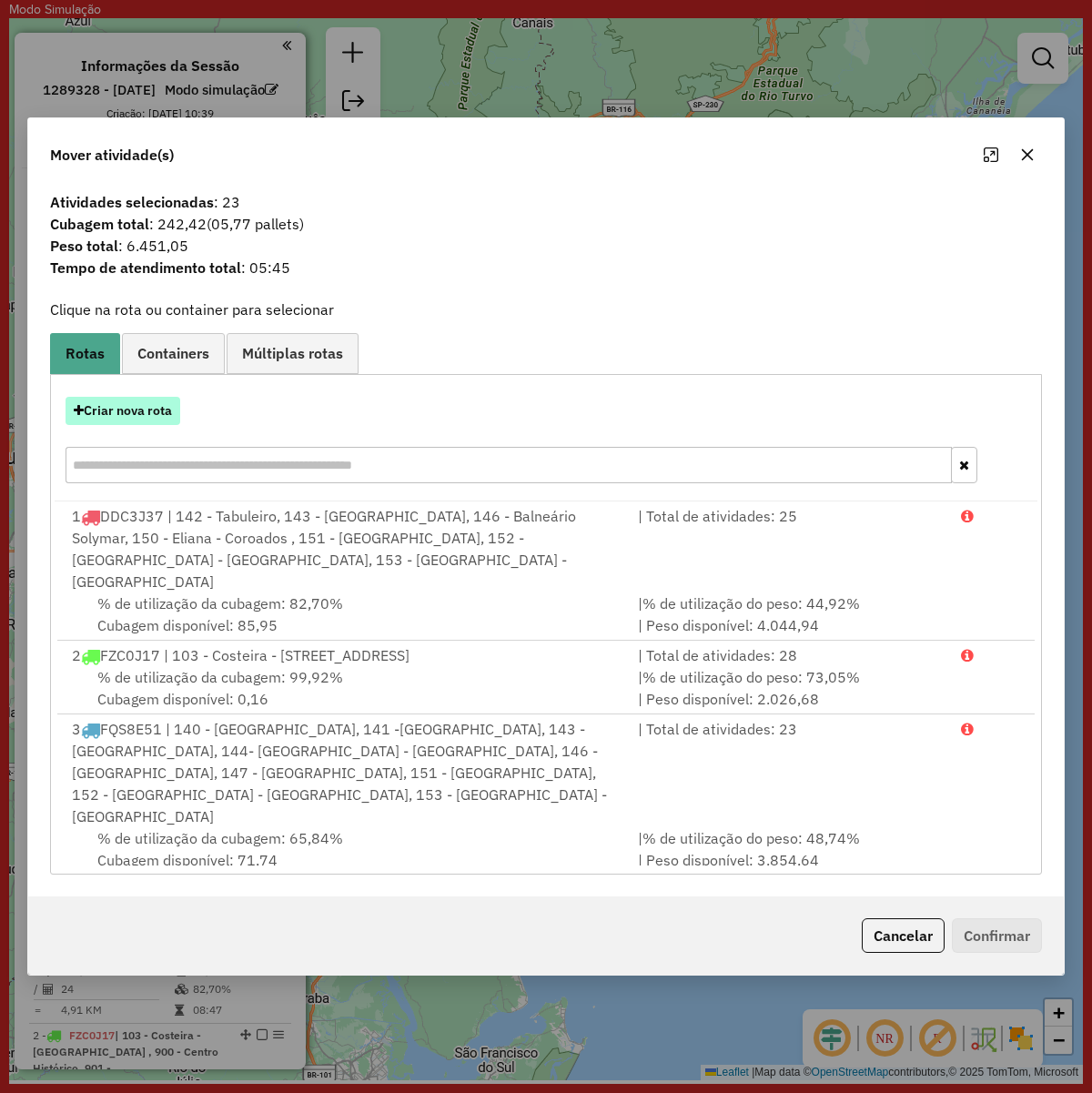
click at [124, 402] on button "Criar nova rota" at bounding box center [122, 411] width 115 height 28
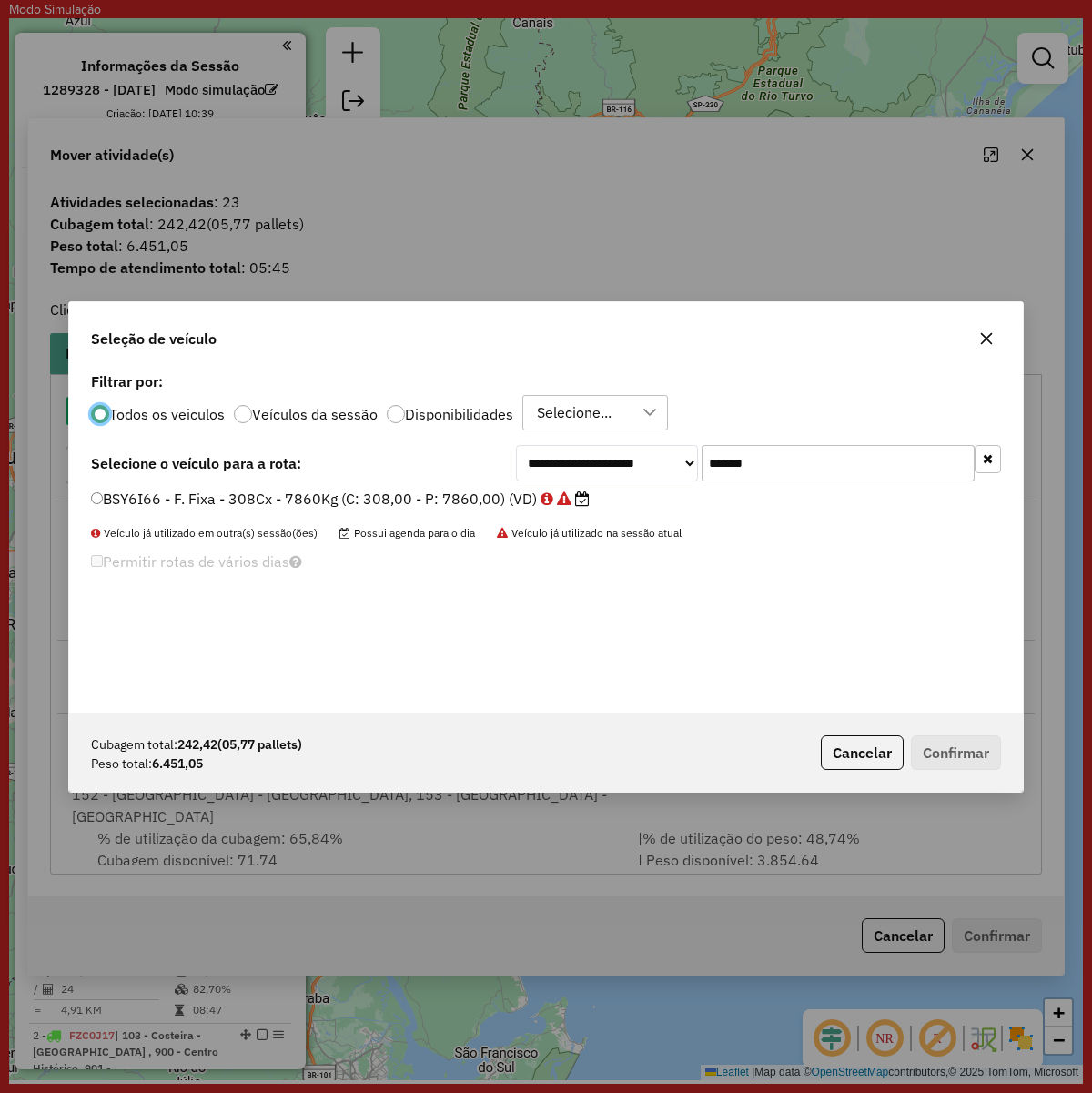
scroll to position [9, 6]
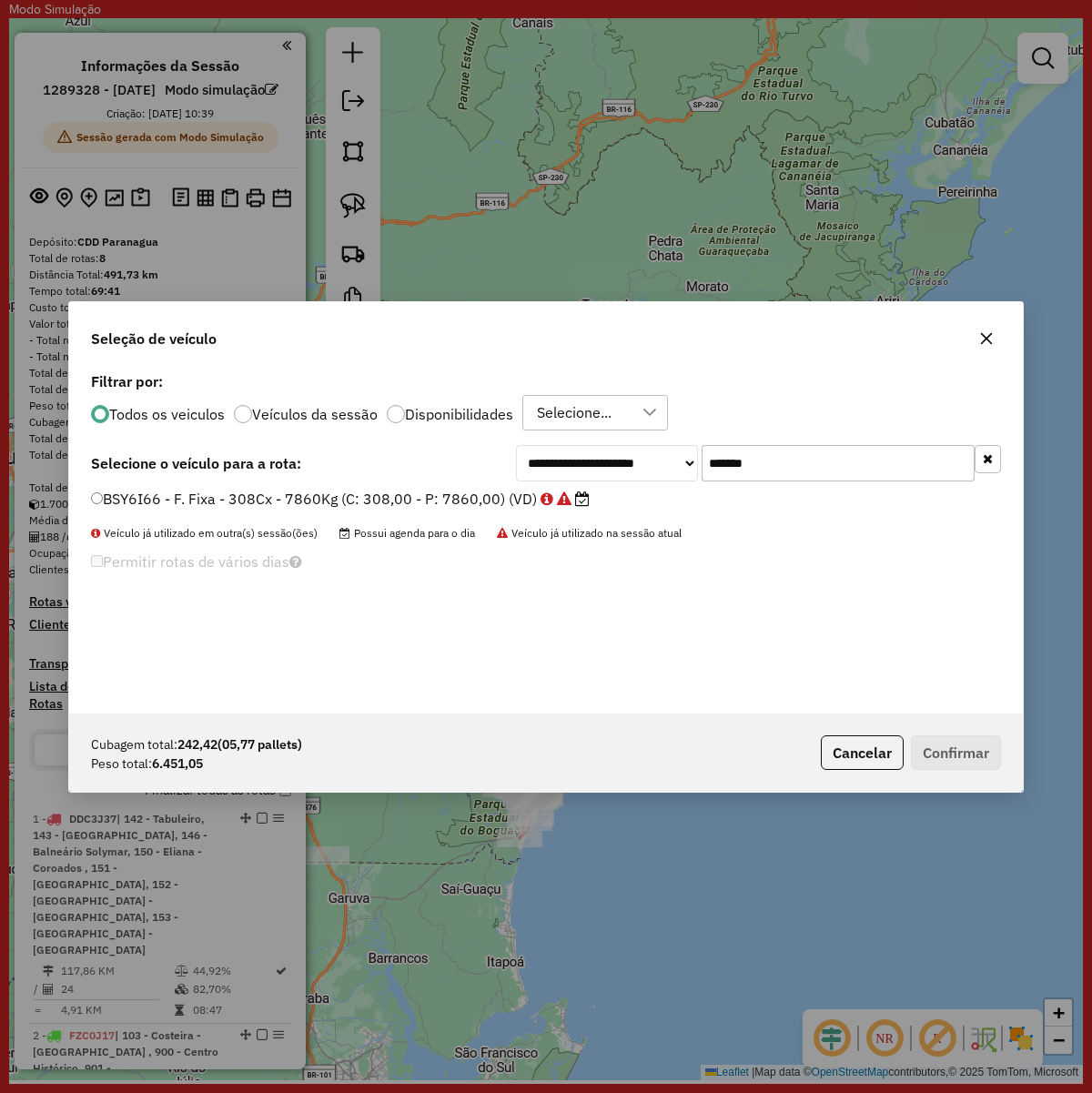
click at [753, 453] on input "*******" at bounding box center [838, 463] width 273 height 36
paste input "text"
type input "*******"
click at [370, 499] on label "EWT7I00 - F. Fixa - 308Cx - 7860Kg (C: 308,00 - P: 7860,00) (VD)" at bounding box center [333, 499] width 484 height 22
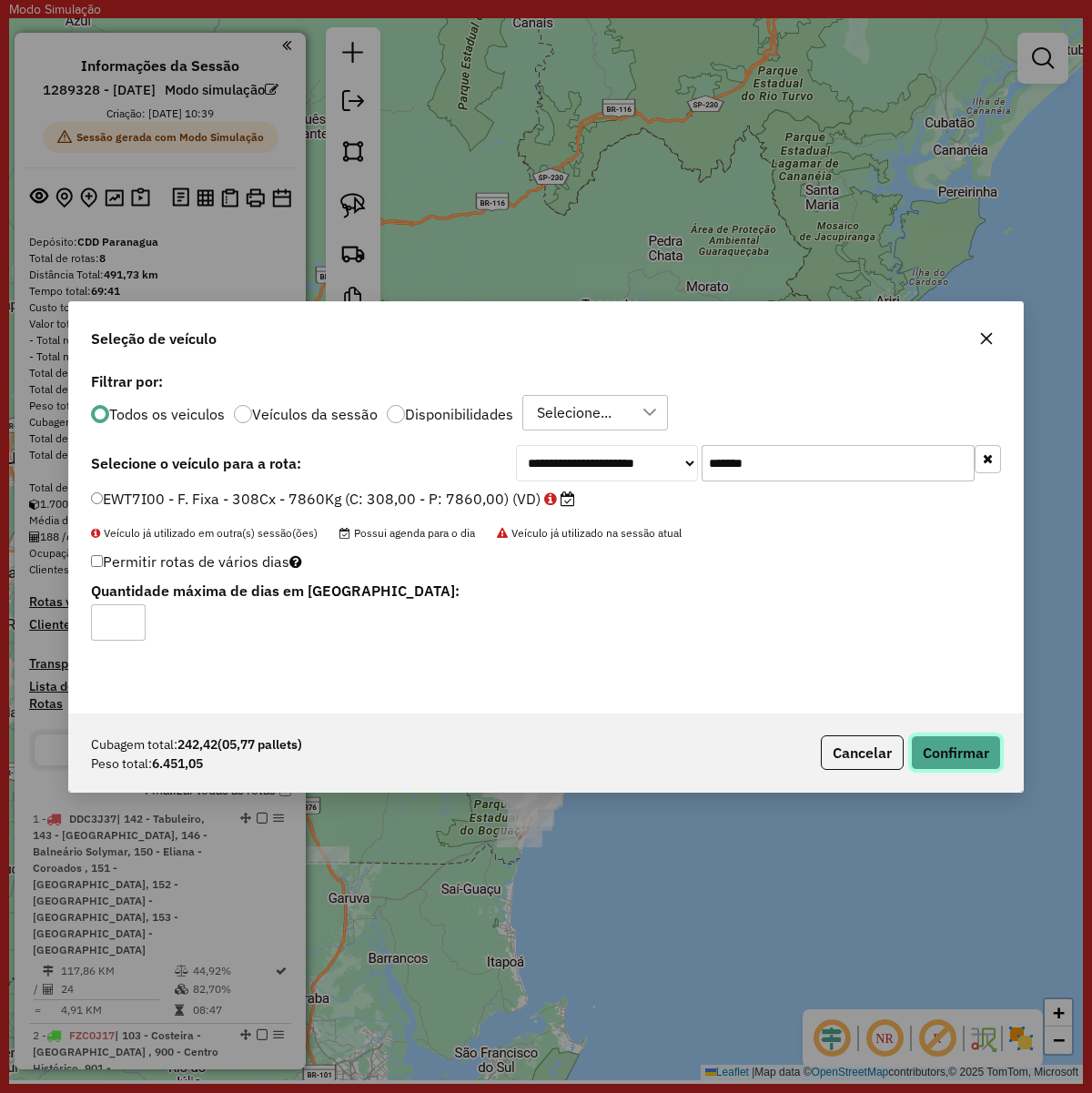
click at [975, 741] on button "Confirmar" at bounding box center [956, 753] width 90 height 34
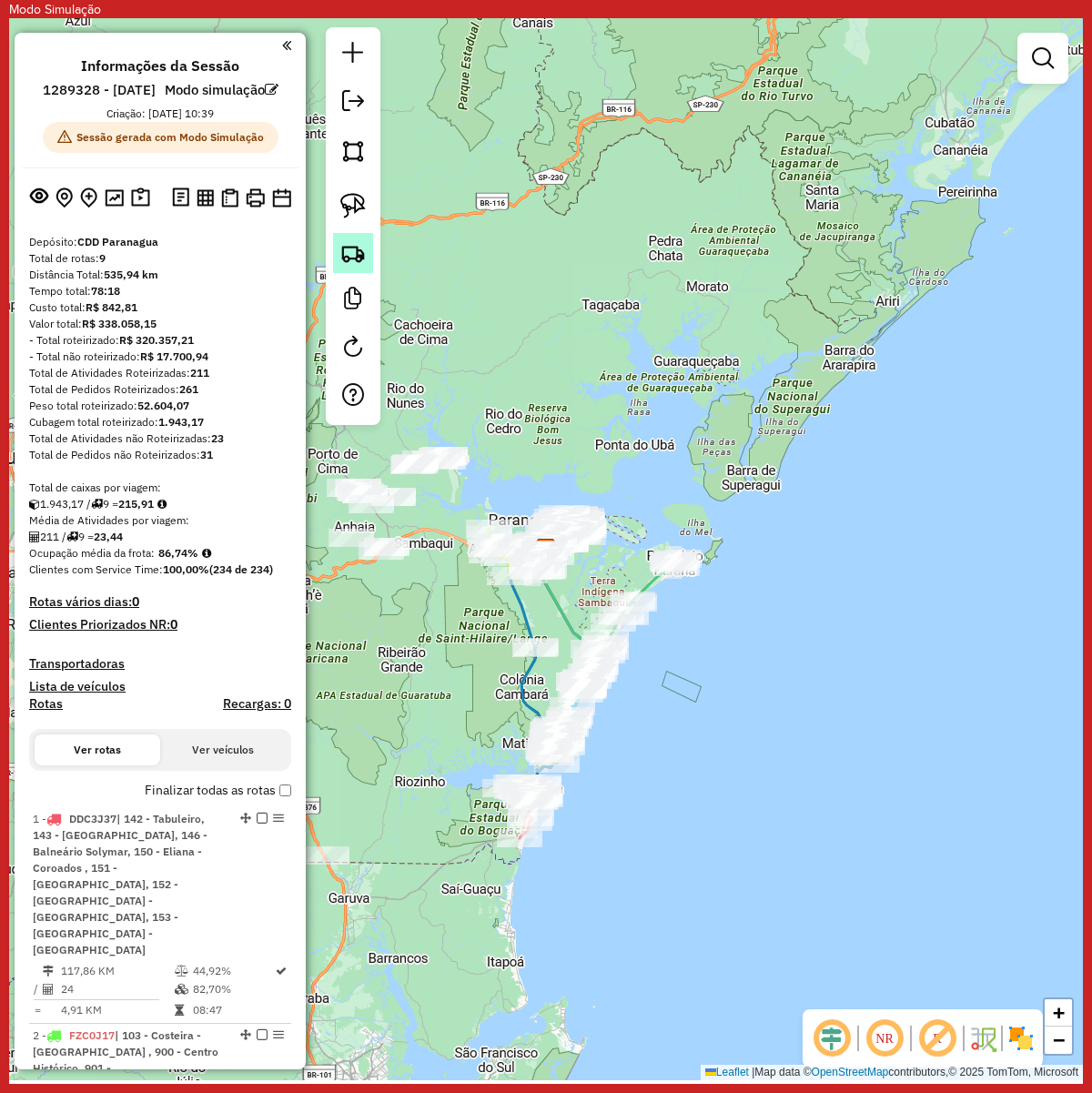
click at [359, 265] on img at bounding box center [353, 252] width 26 height 26
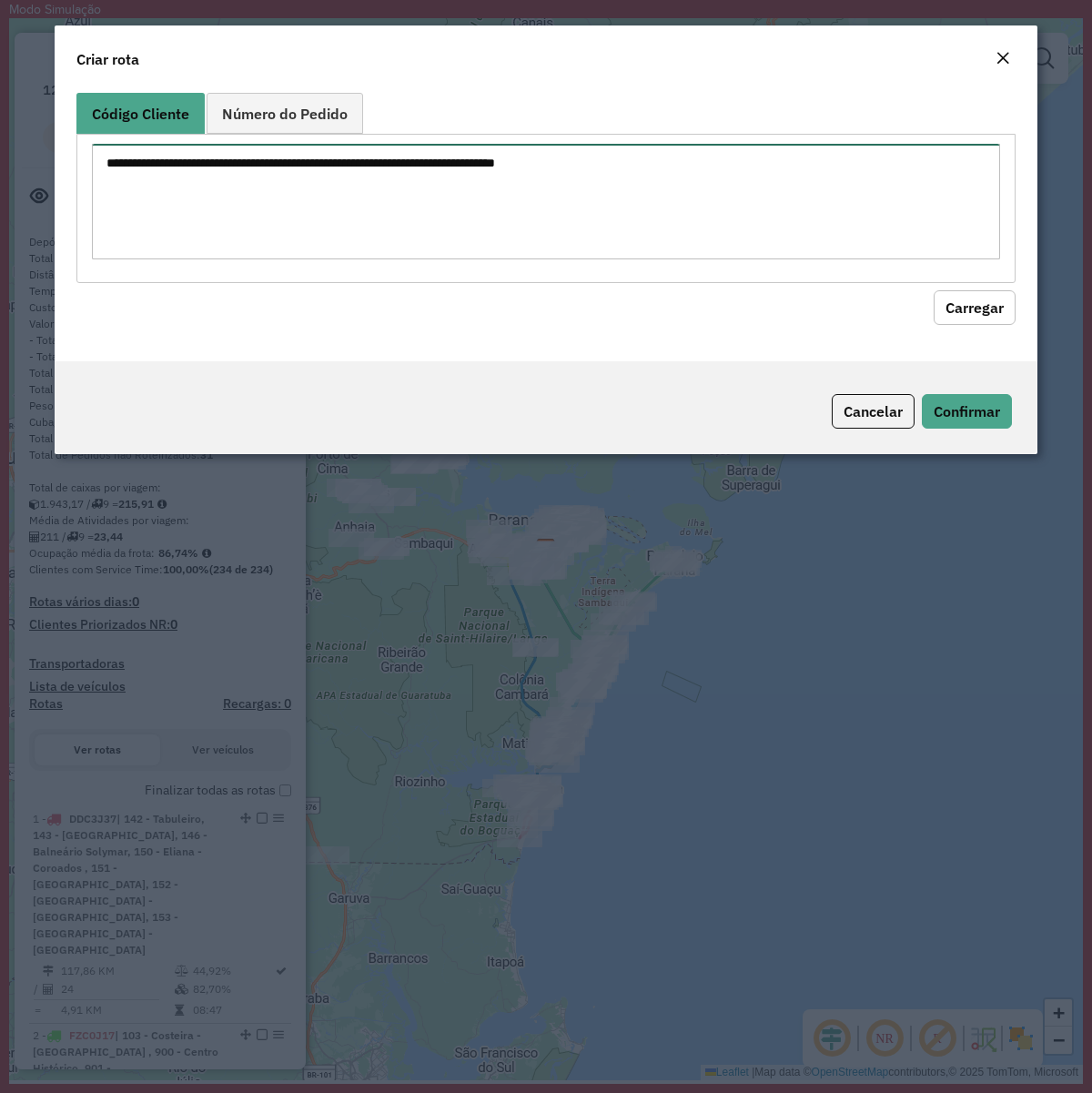
click at [573, 189] on textarea at bounding box center [546, 202] width 908 height 116
paste textarea "******** ******** ******** ******** ******** ******** ******** ******** *******…"
type textarea "******** ******** ******** ******** ******** ******** ******** ******** *******…"
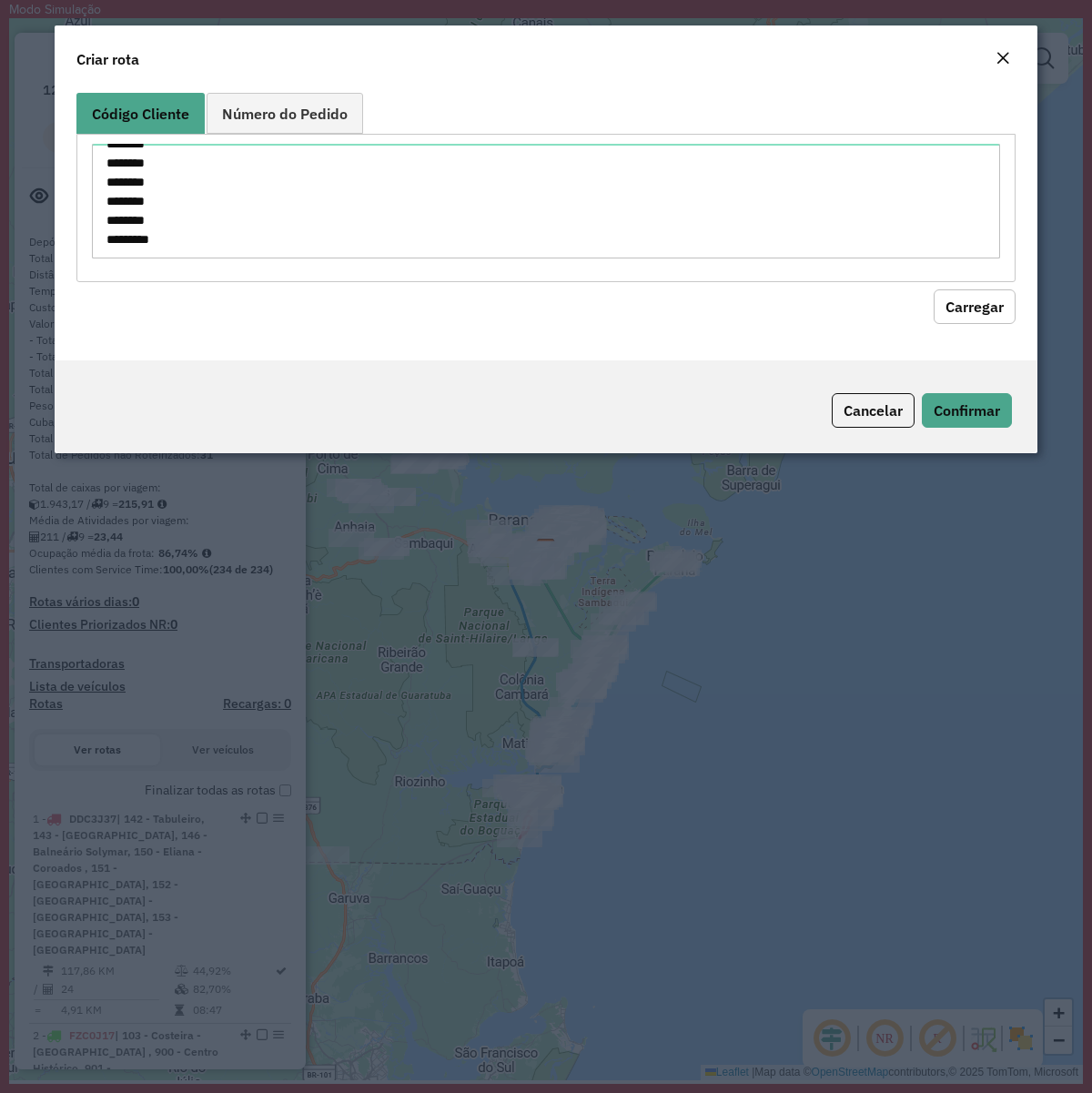
click at [978, 309] on button "Carregar" at bounding box center [974, 306] width 82 height 34
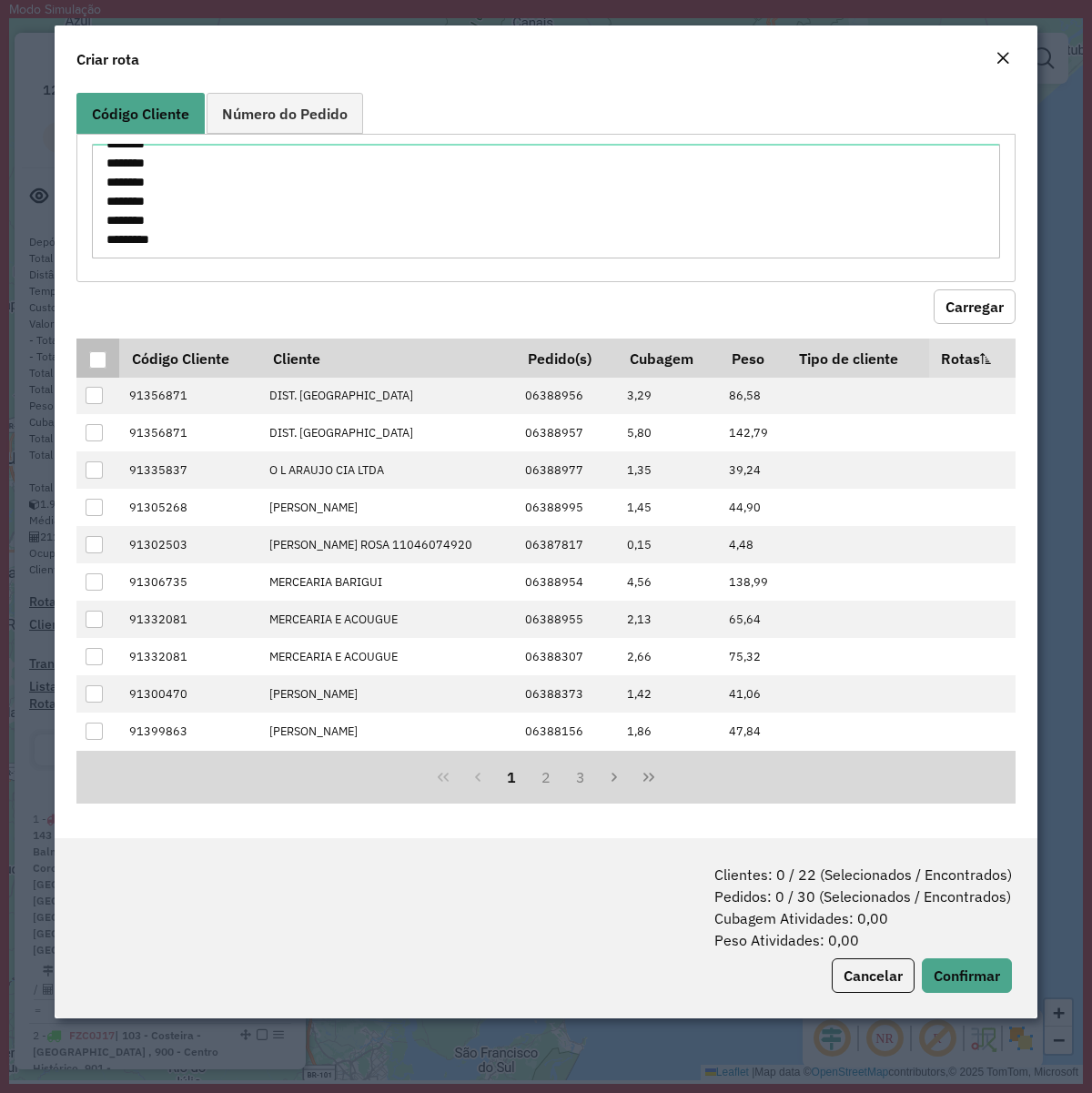
click at [92, 360] on div at bounding box center [98, 360] width 17 height 17
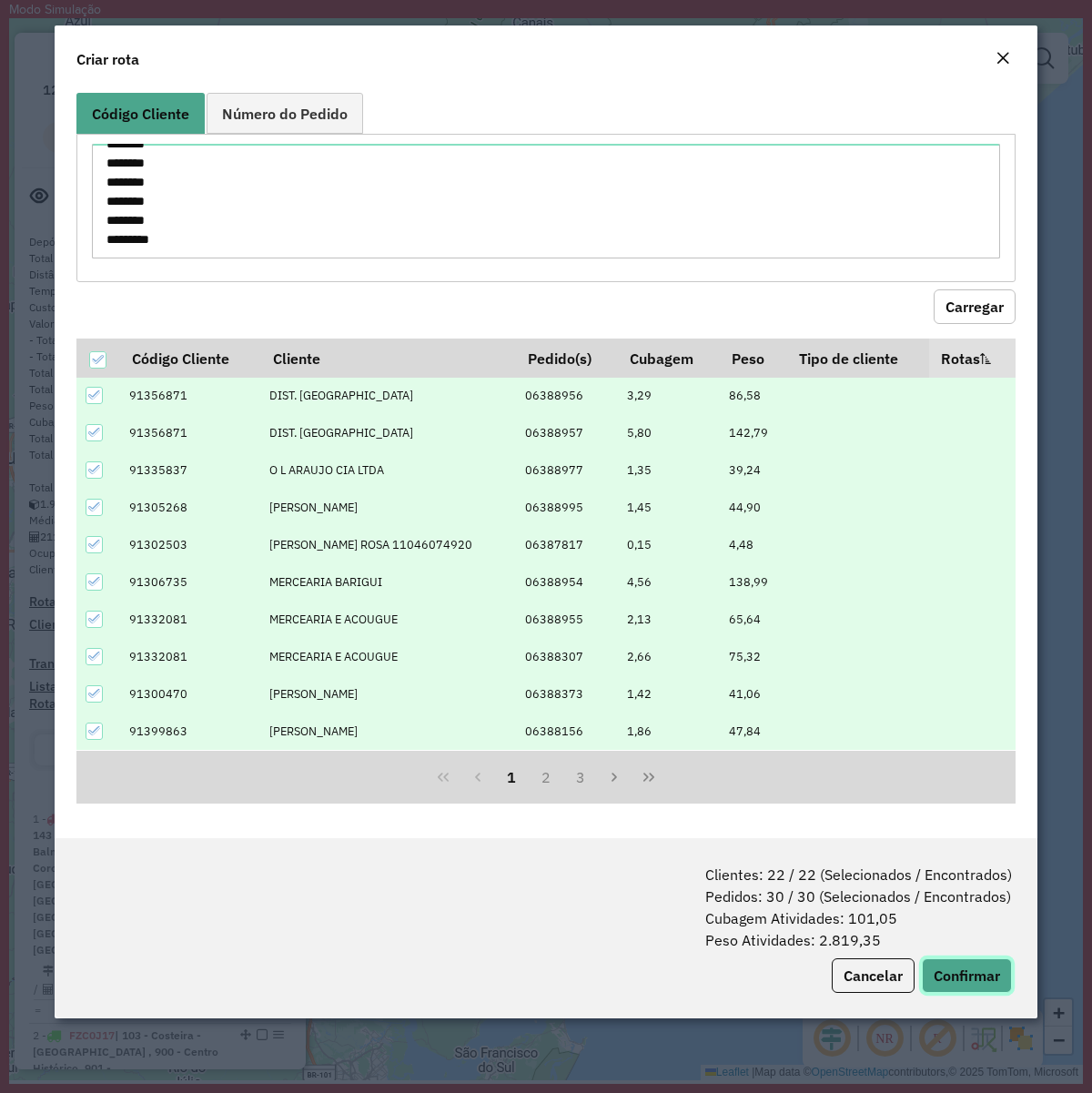
click at [953, 962] on div "Clientes: 22 / 22 (Selecionados / Encontrados) Pedidos: 30 / 30 (Selecionados /…" at bounding box center [546, 928] width 983 height 180
click at [962, 962] on button "Confirmar" at bounding box center [966, 975] width 90 height 34
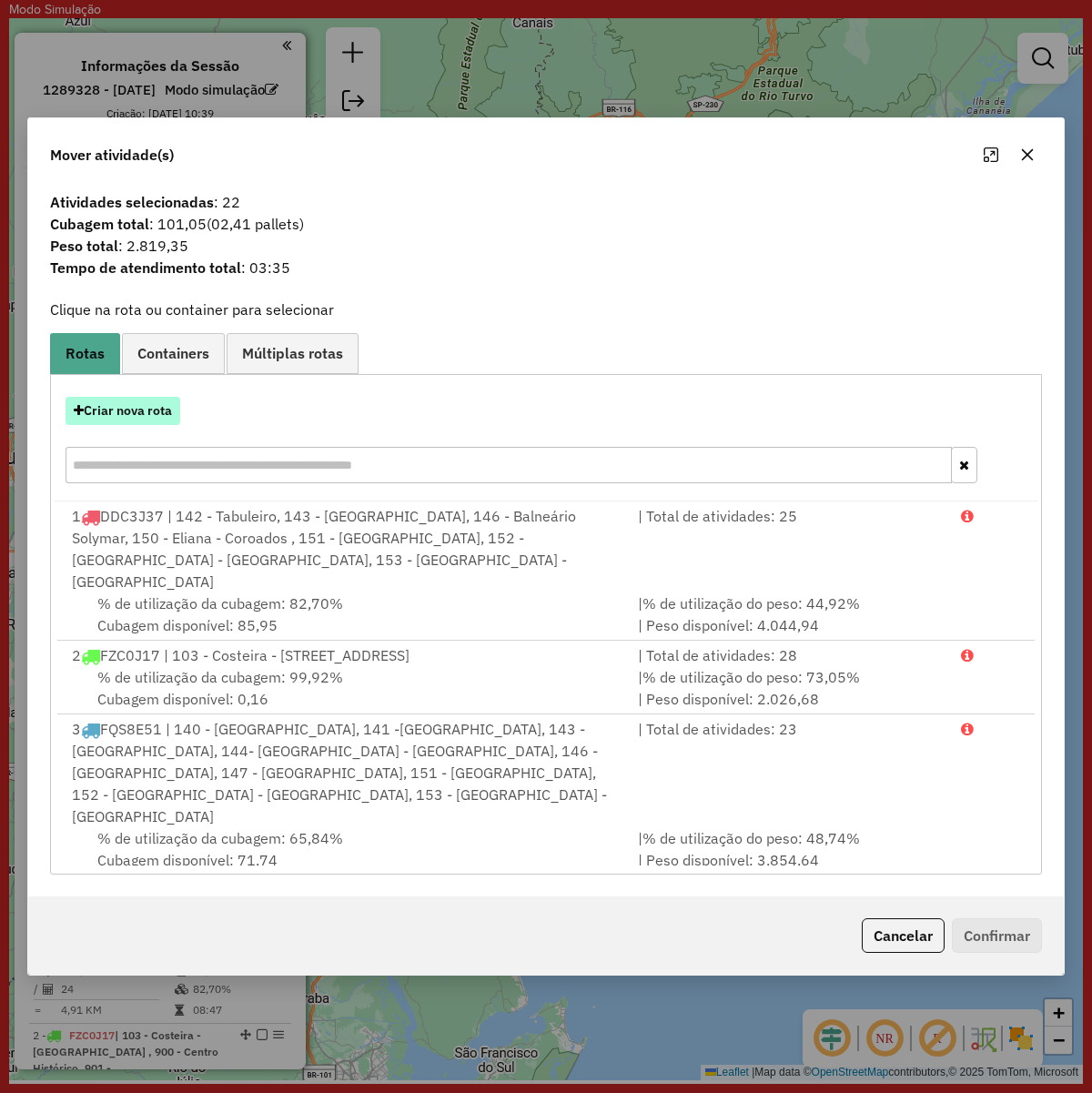
click at [129, 406] on button "Criar nova rota" at bounding box center [122, 411] width 115 height 28
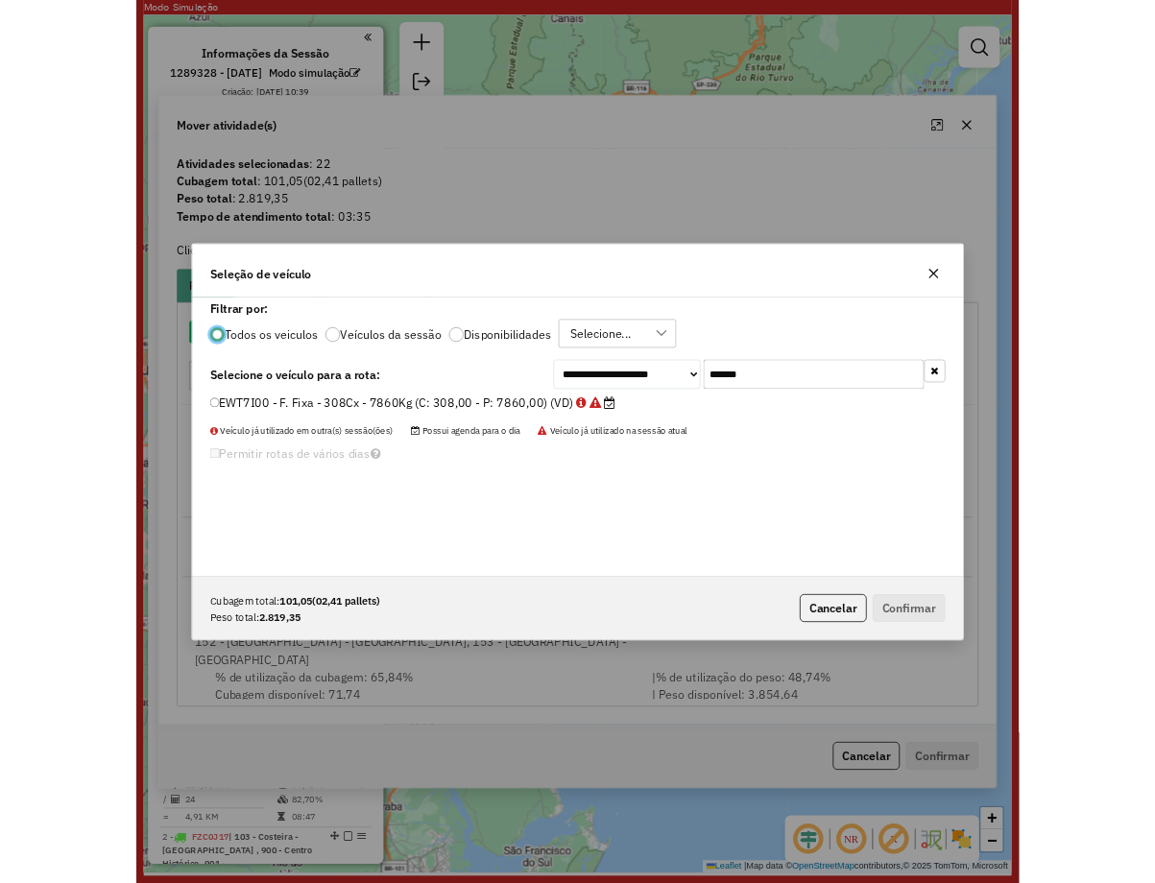
scroll to position [10, 6]
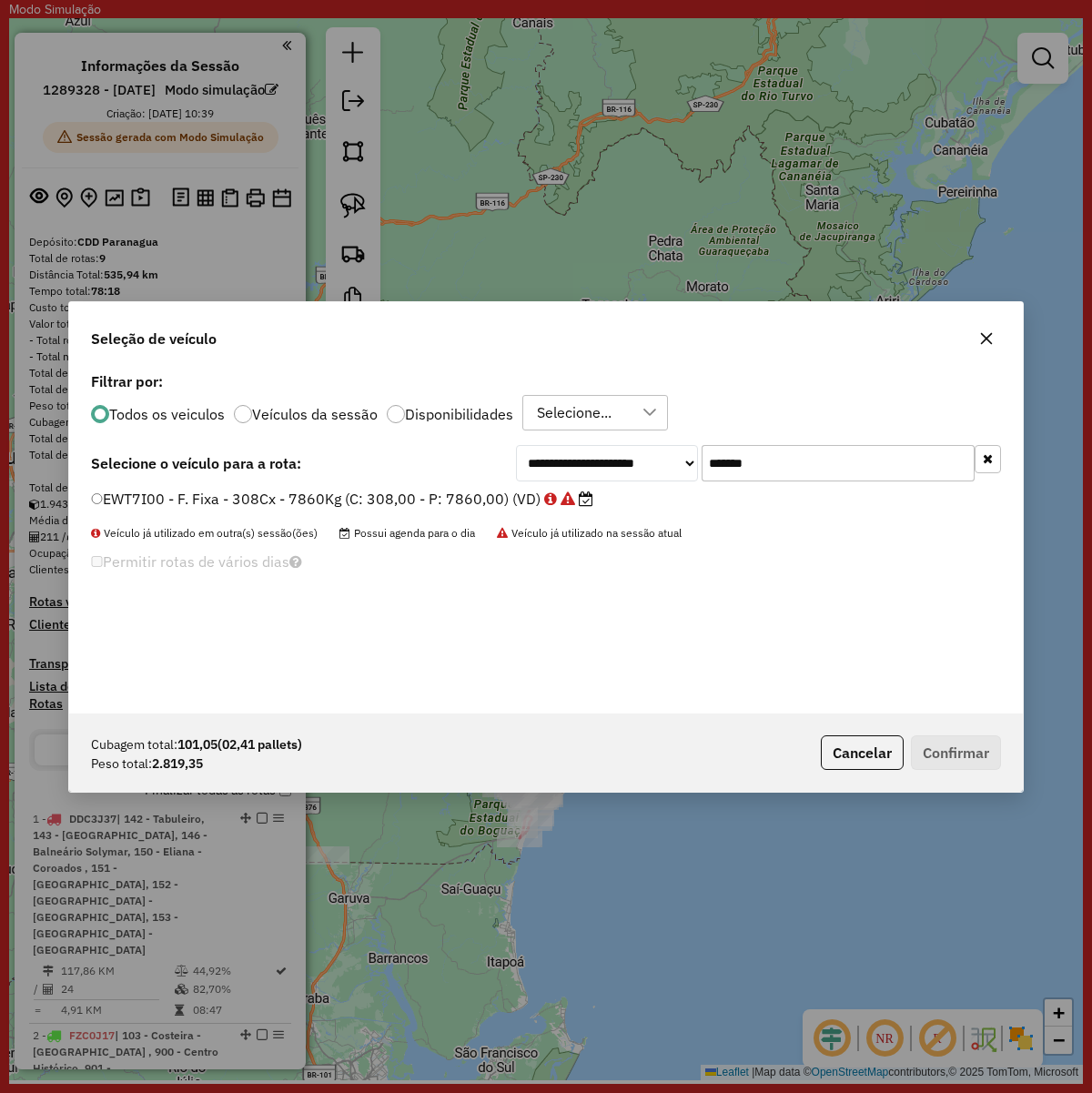
click at [783, 470] on input "*******" at bounding box center [838, 463] width 273 height 36
paste input "text"
type input "*******"
click at [460, 496] on label "BZF2I29 - F. Fixa - 210Cx - 7344Kg (C: 210,00 - P: 7344,00) (VD)" at bounding box center [331, 499] width 481 height 22
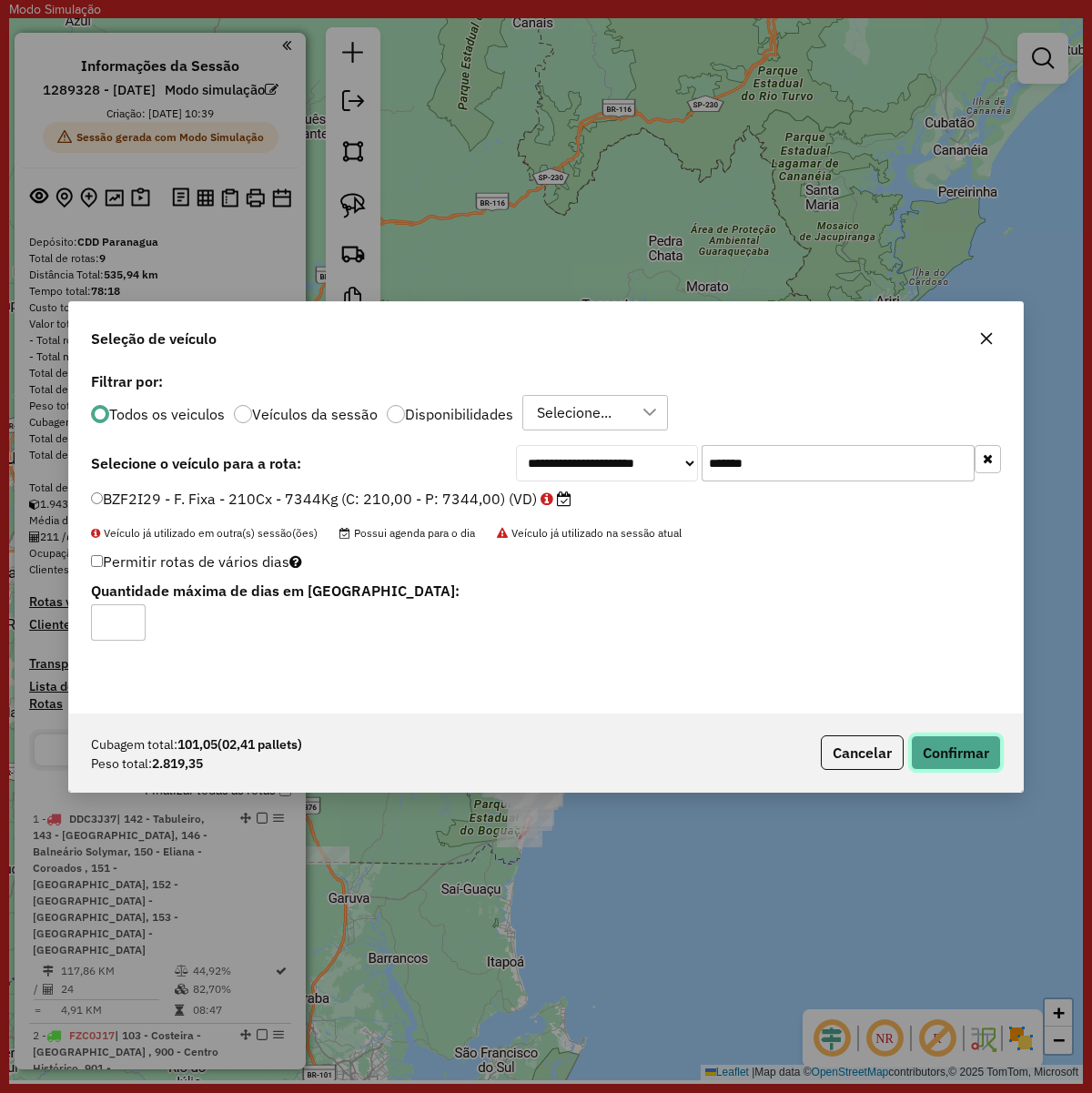
click at [971, 761] on button "Confirmar" at bounding box center [956, 753] width 90 height 34
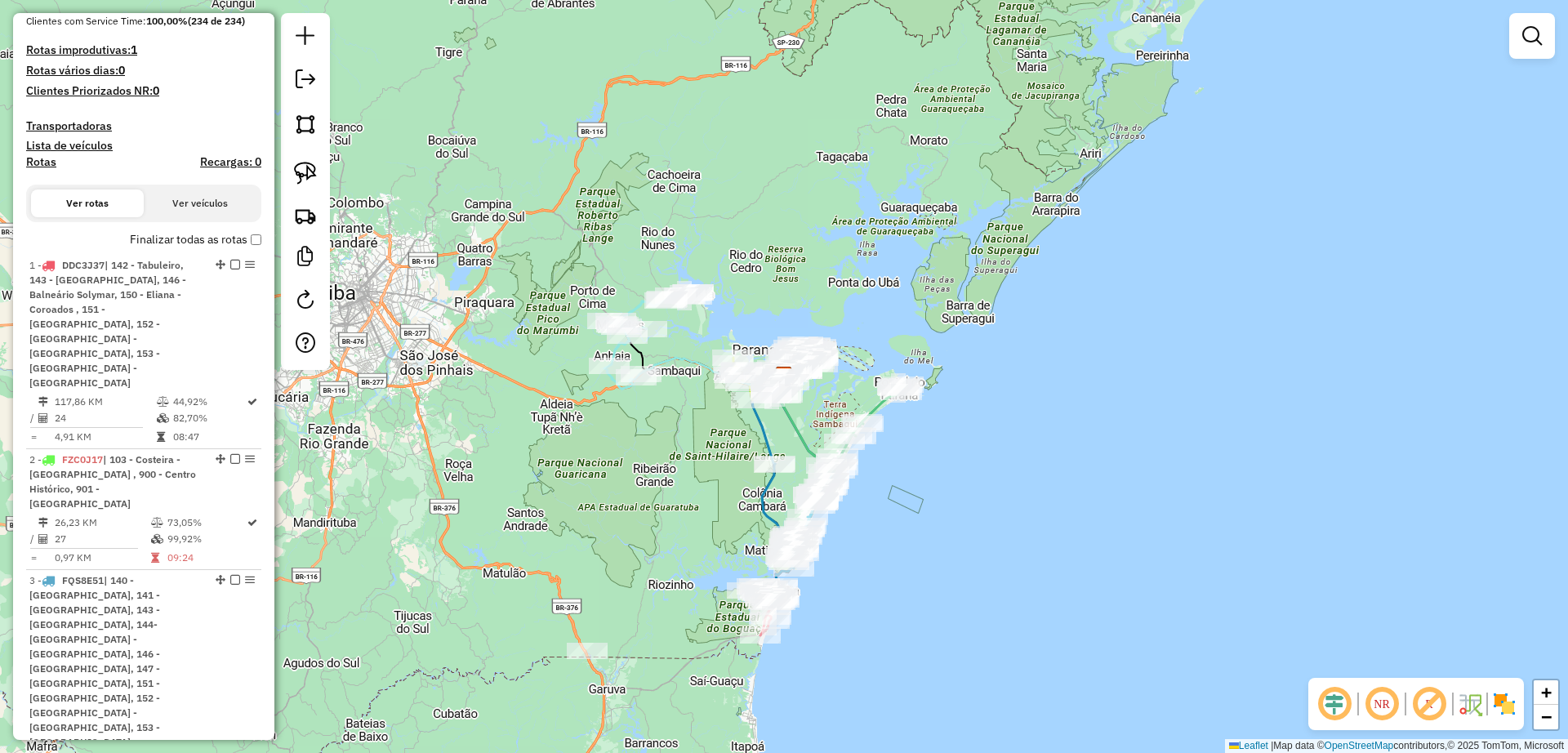
scroll to position [612, 0]
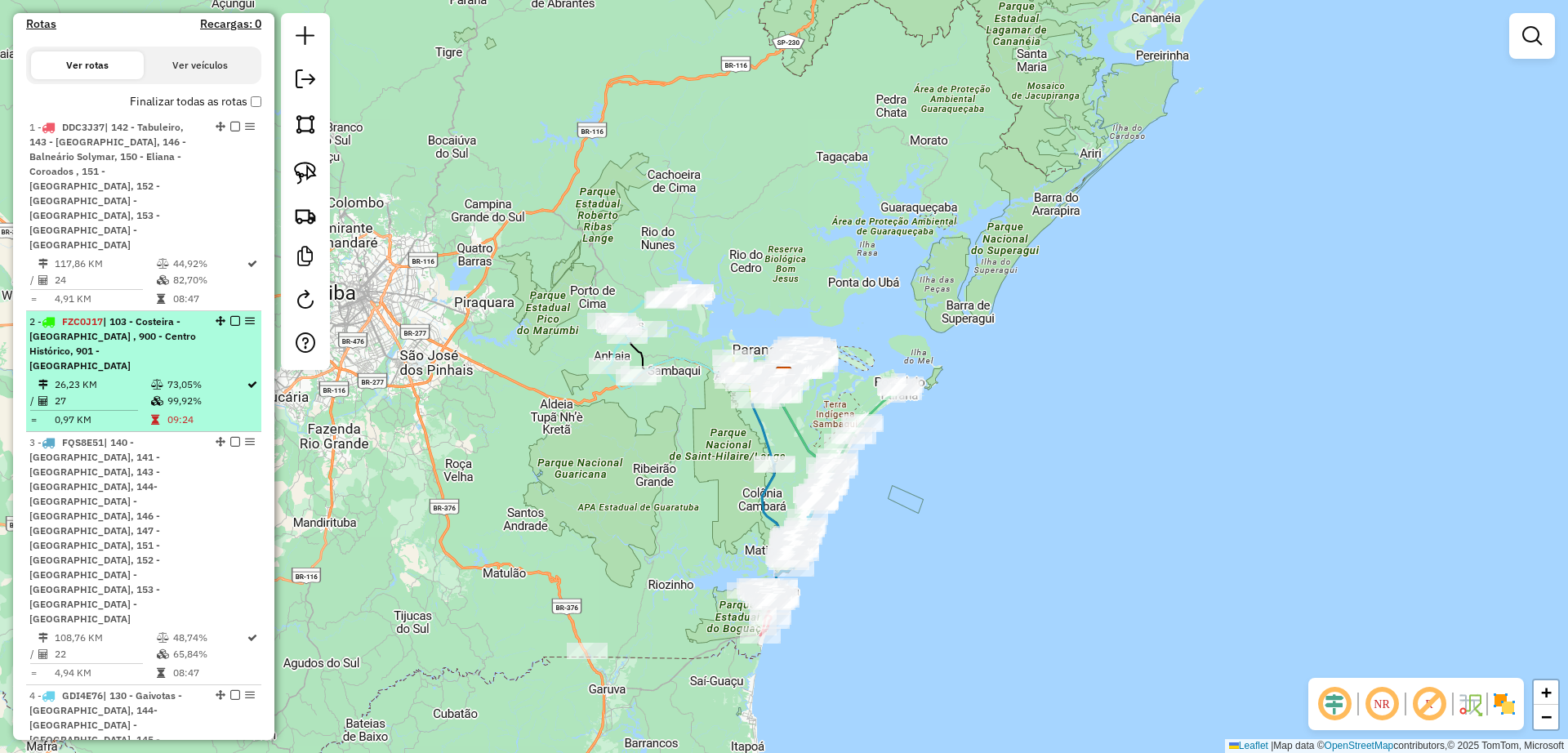
click at [197, 377] on td "73,05%" at bounding box center [206, 385] width 79 height 16
select select "**********"
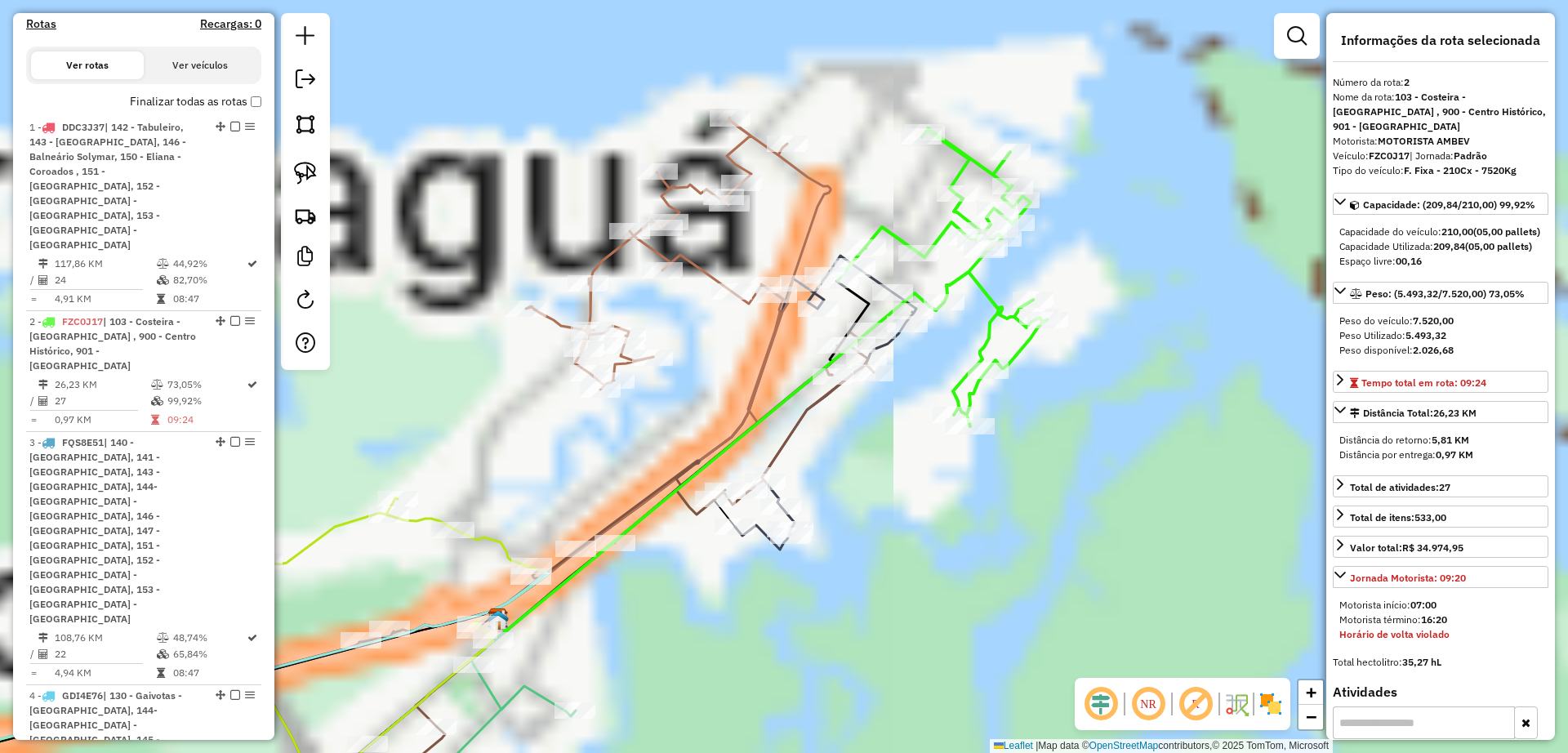
drag, startPoint x: 882, startPoint y: 292, endPoint x: 869, endPoint y: 295, distance: 13.3
click at [869, 295] on icon at bounding box center [682, 455] width 373 height 351
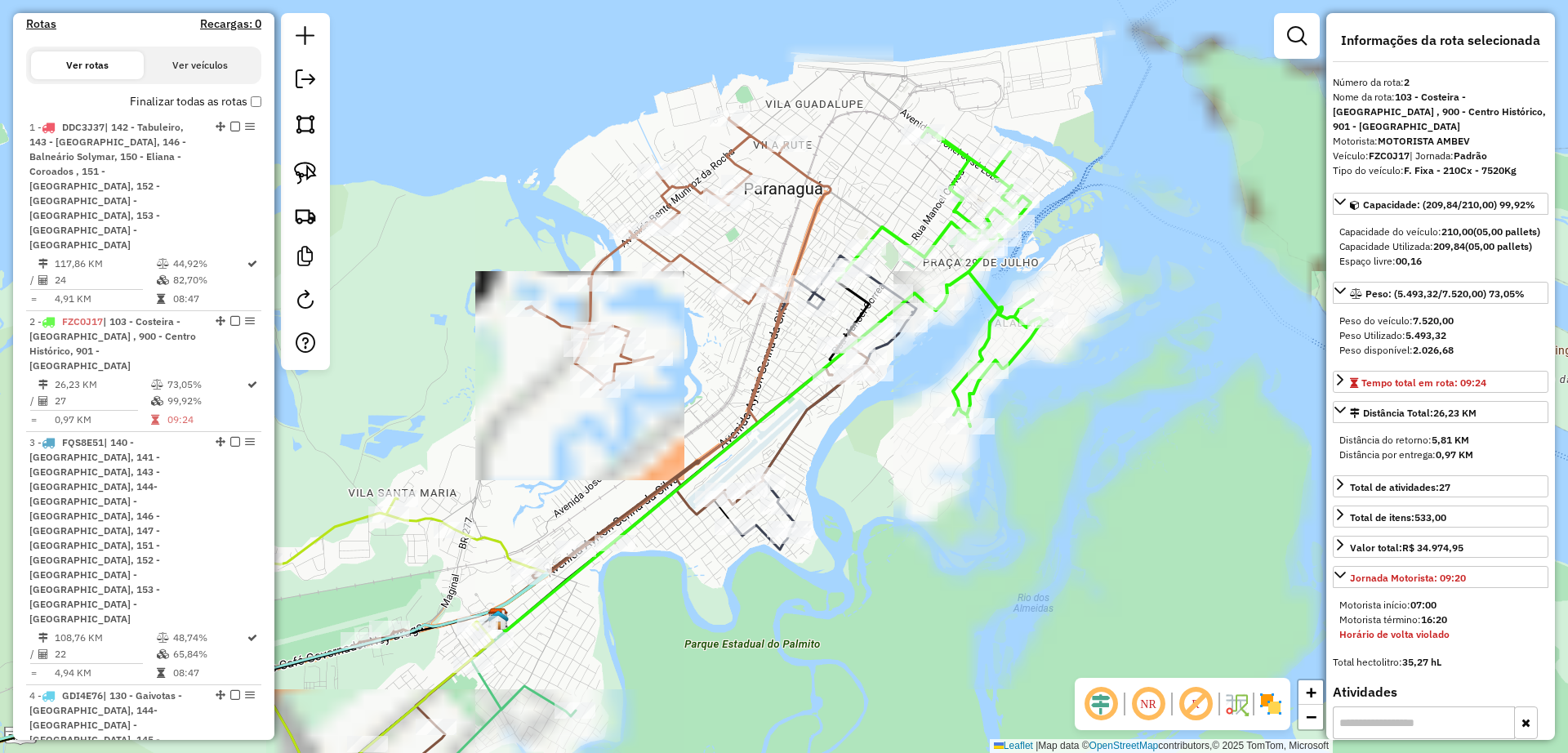
click at [856, 296] on icon at bounding box center [682, 455] width 373 height 351
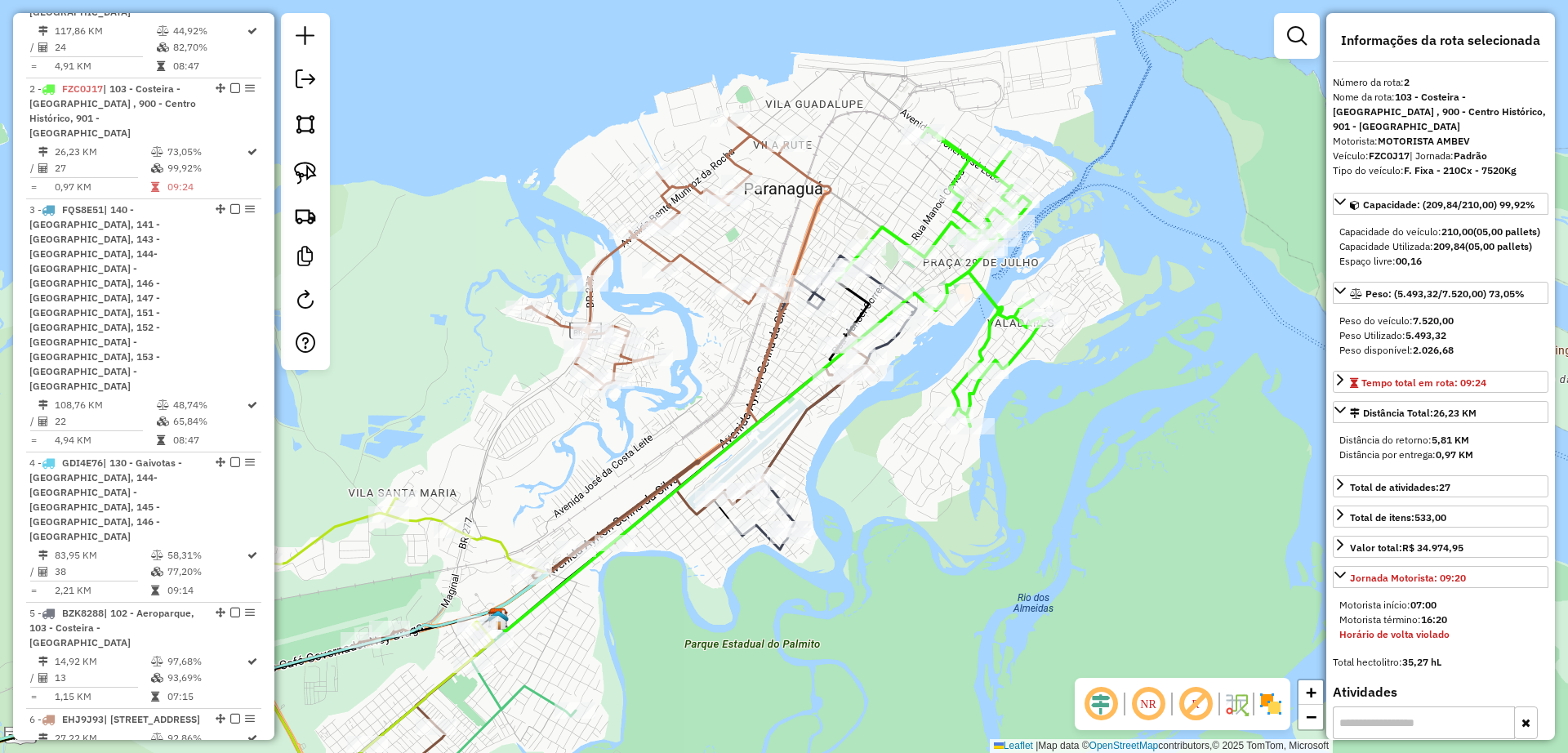
scroll to position [902, 0]
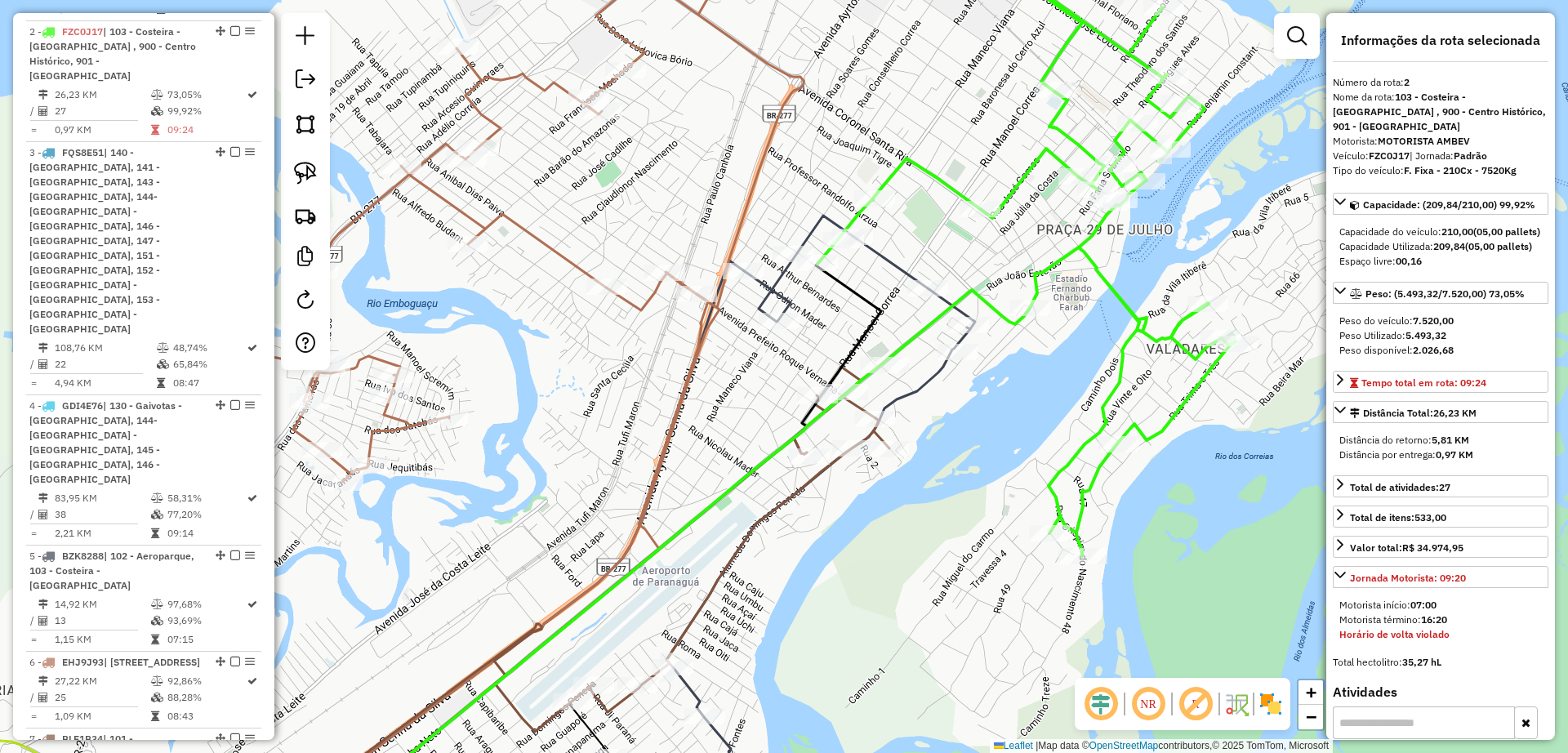
click at [858, 296] on icon at bounding box center [600, 545] width 561 height 564
click at [888, 187] on icon at bounding box center [1026, 258] width 418 height 596
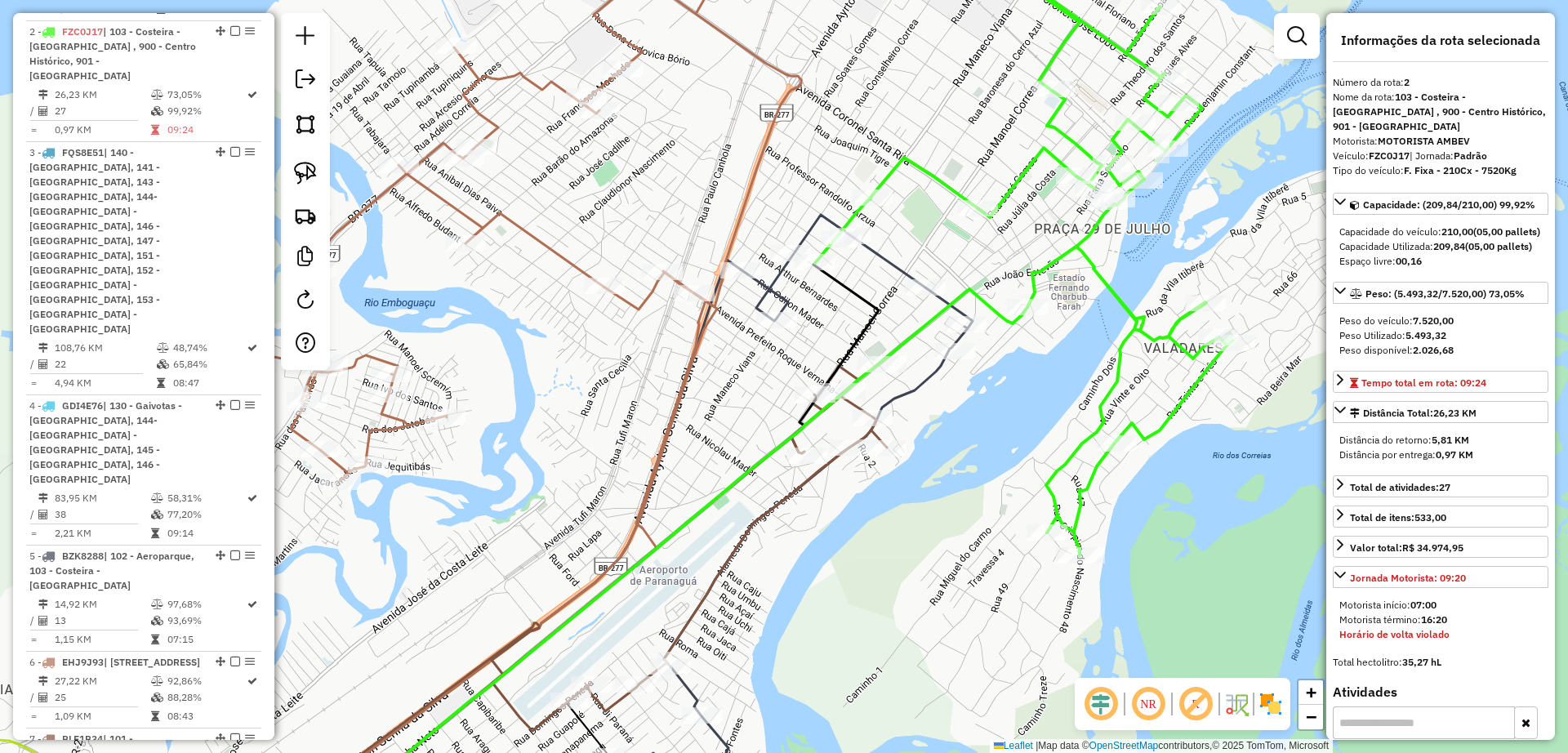
click at [883, 171] on icon at bounding box center [1023, 257] width 418 height 596
click at [927, 102] on div "Janela de atendimento Grade de atendimento Capacidade Transportadoras Veículos …" at bounding box center [784, 376] width 1568 height 753
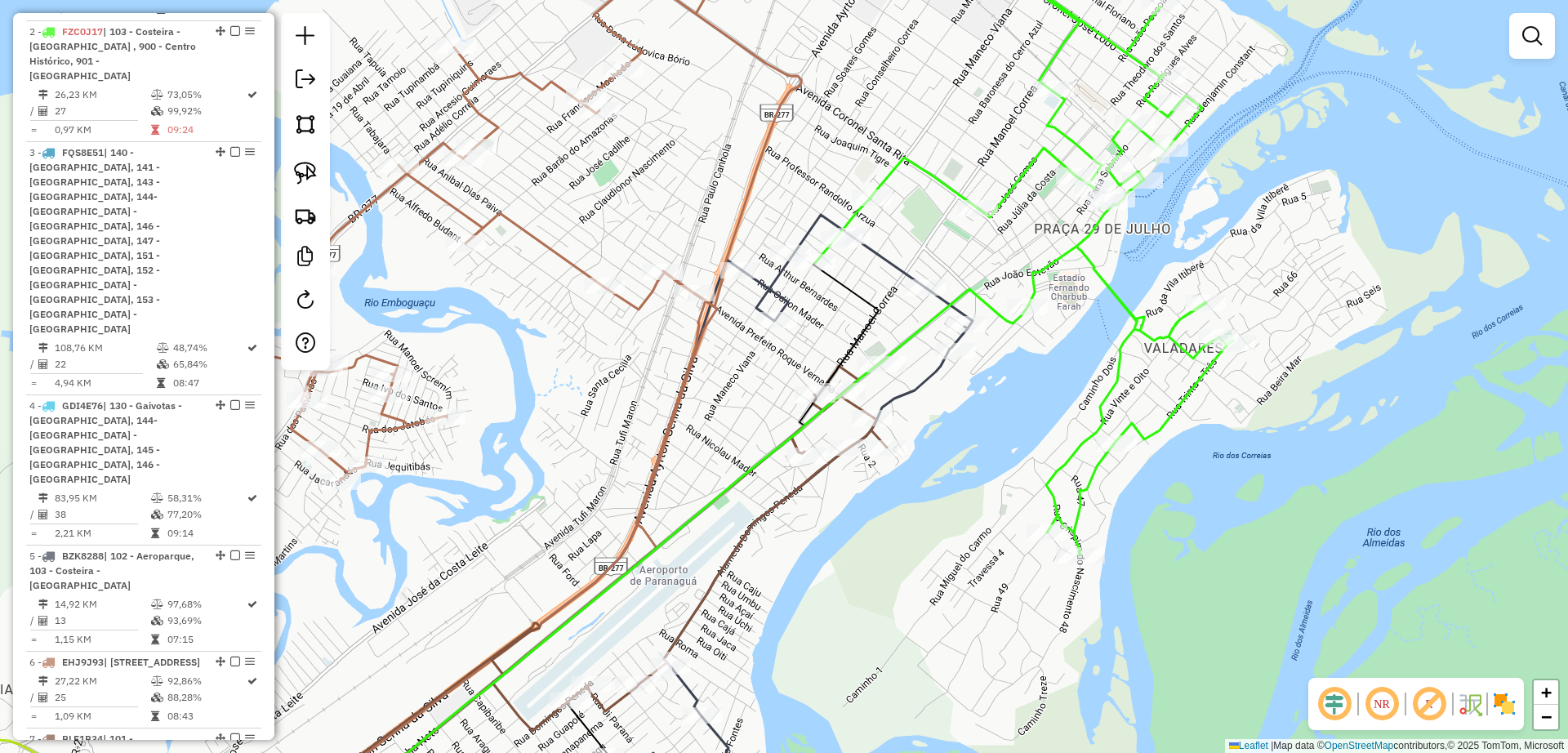
click at [880, 252] on icon at bounding box center [791, 508] width 362 height 587
select select "**********"
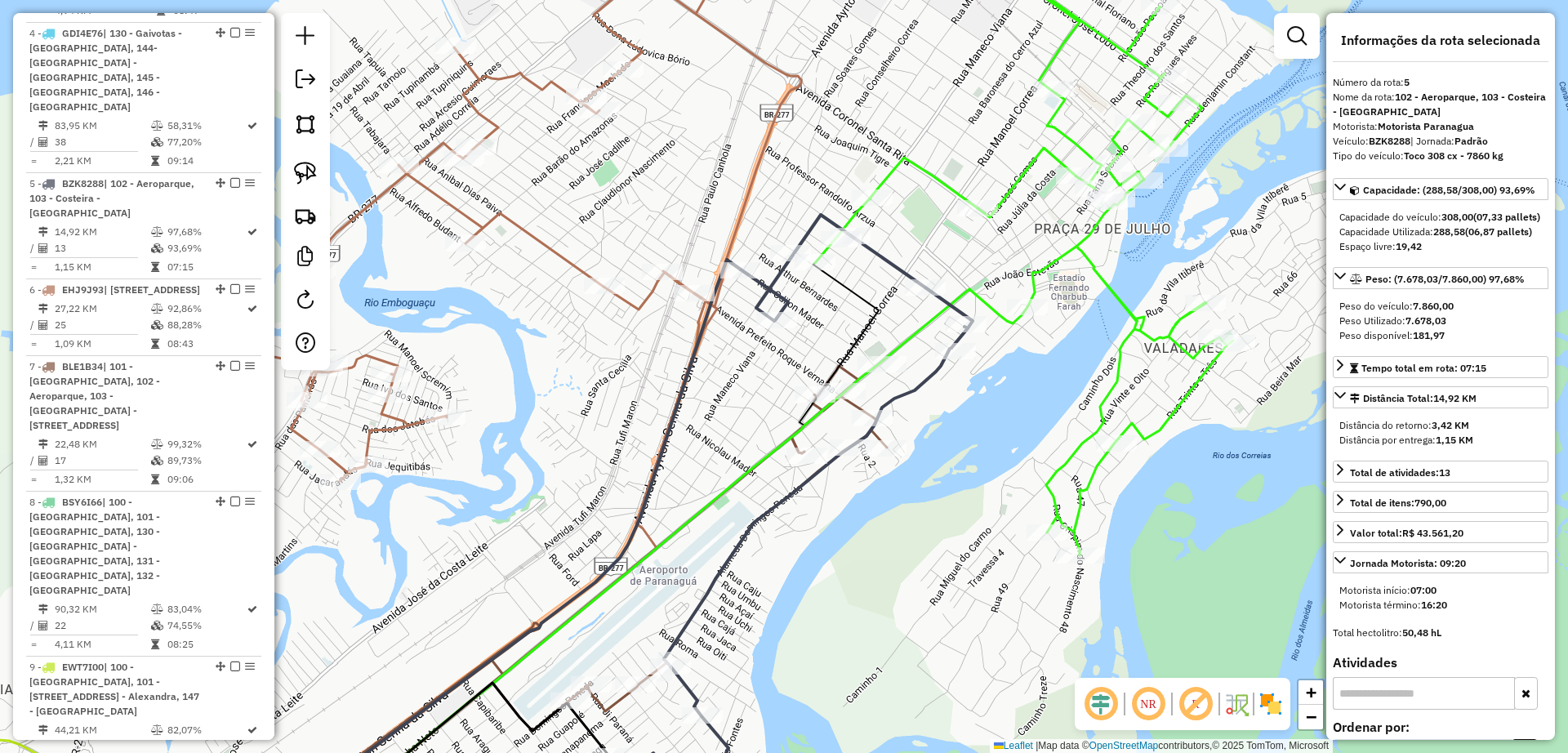
scroll to position [1294, 0]
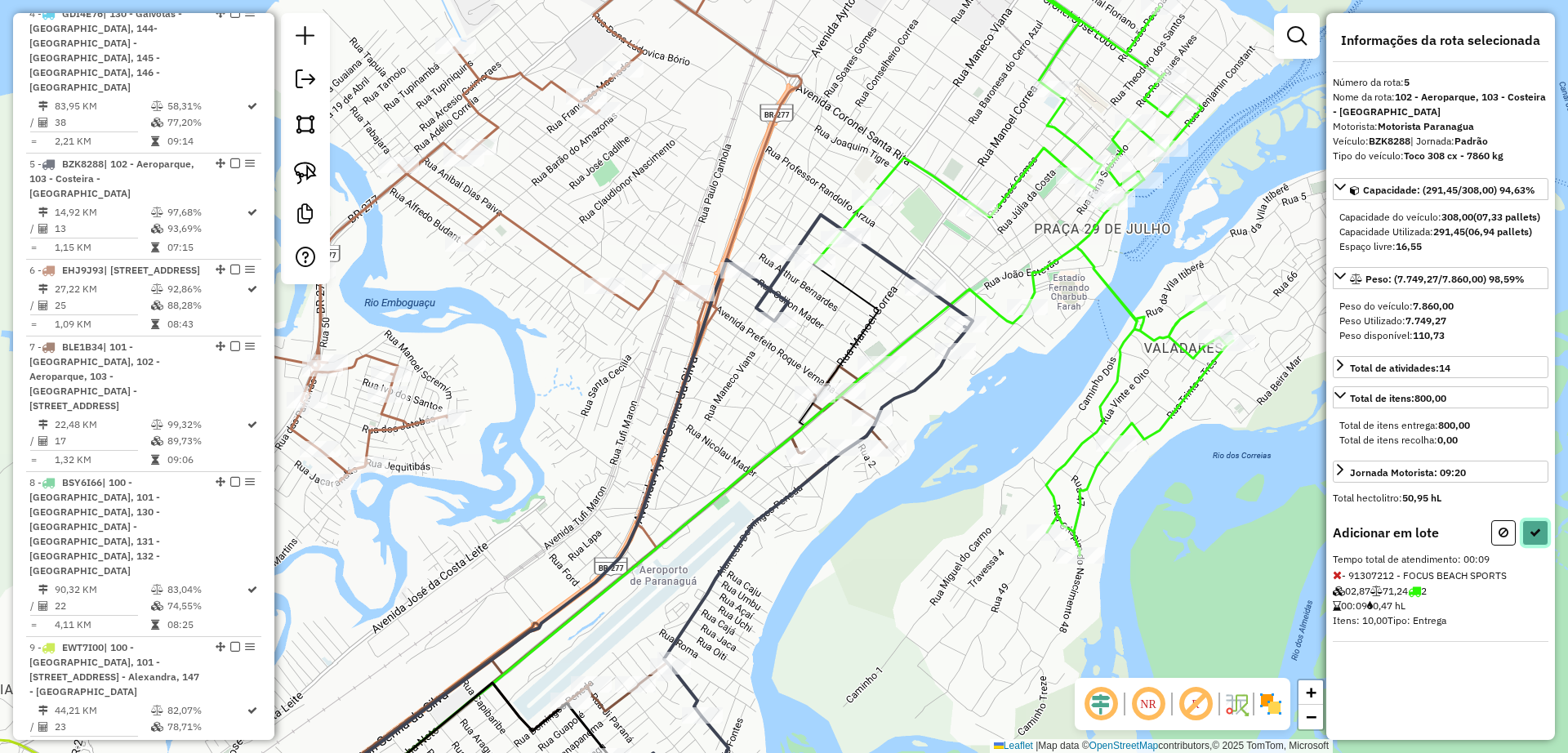
click at [1537, 539] on icon at bounding box center [1535, 532] width 11 height 11
select select "**********"
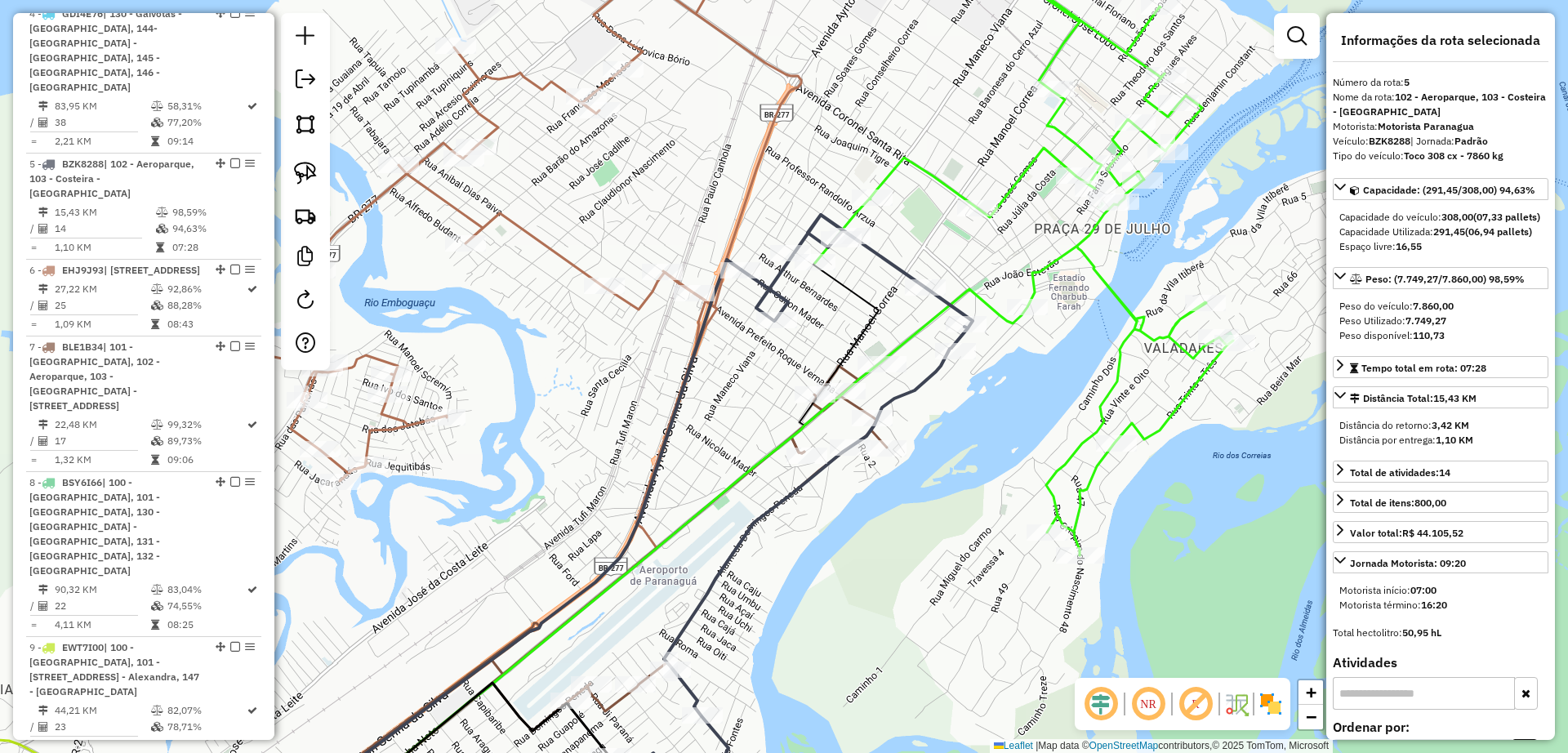
click at [887, 171] on icon at bounding box center [1023, 257] width 418 height 596
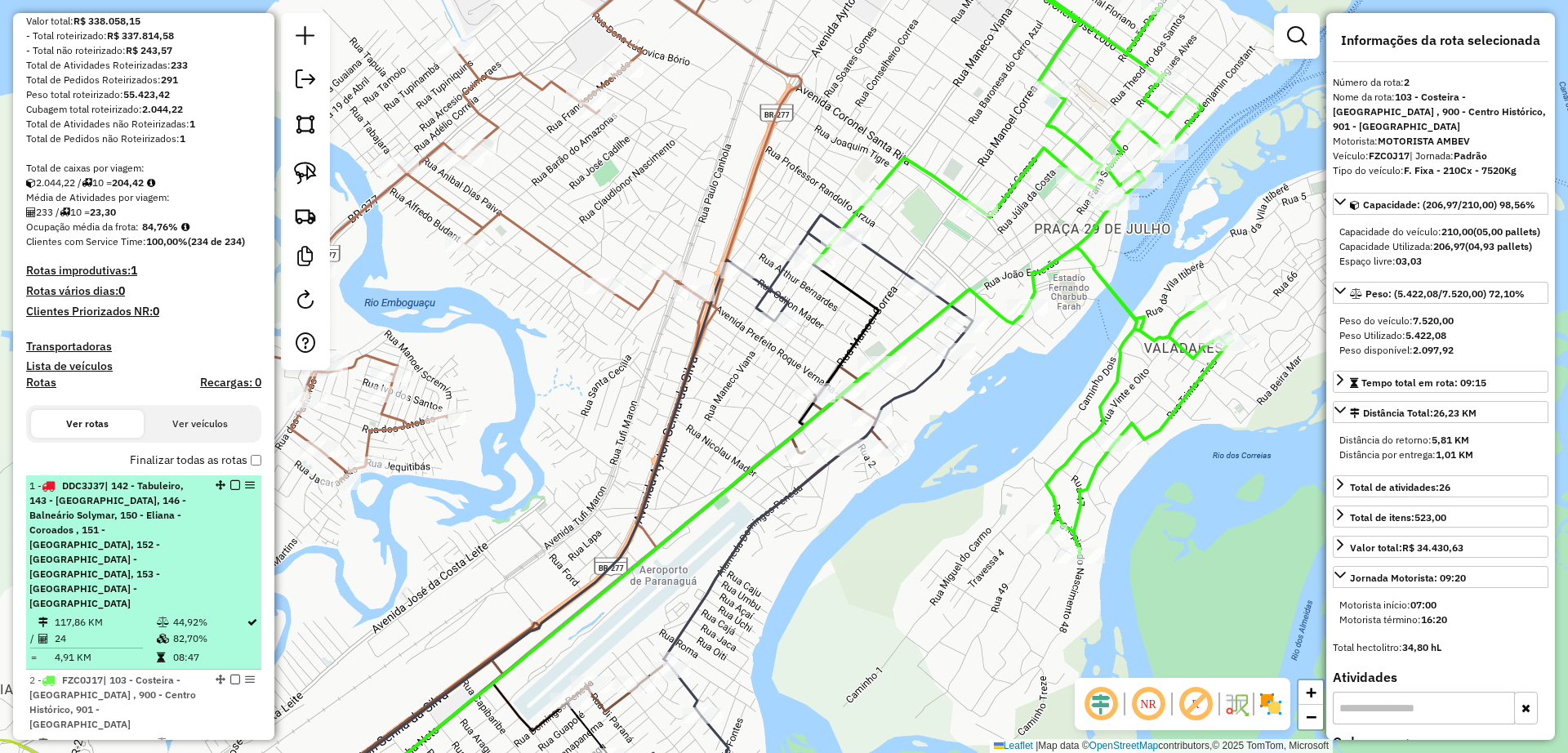
scroll to position [253, 0]
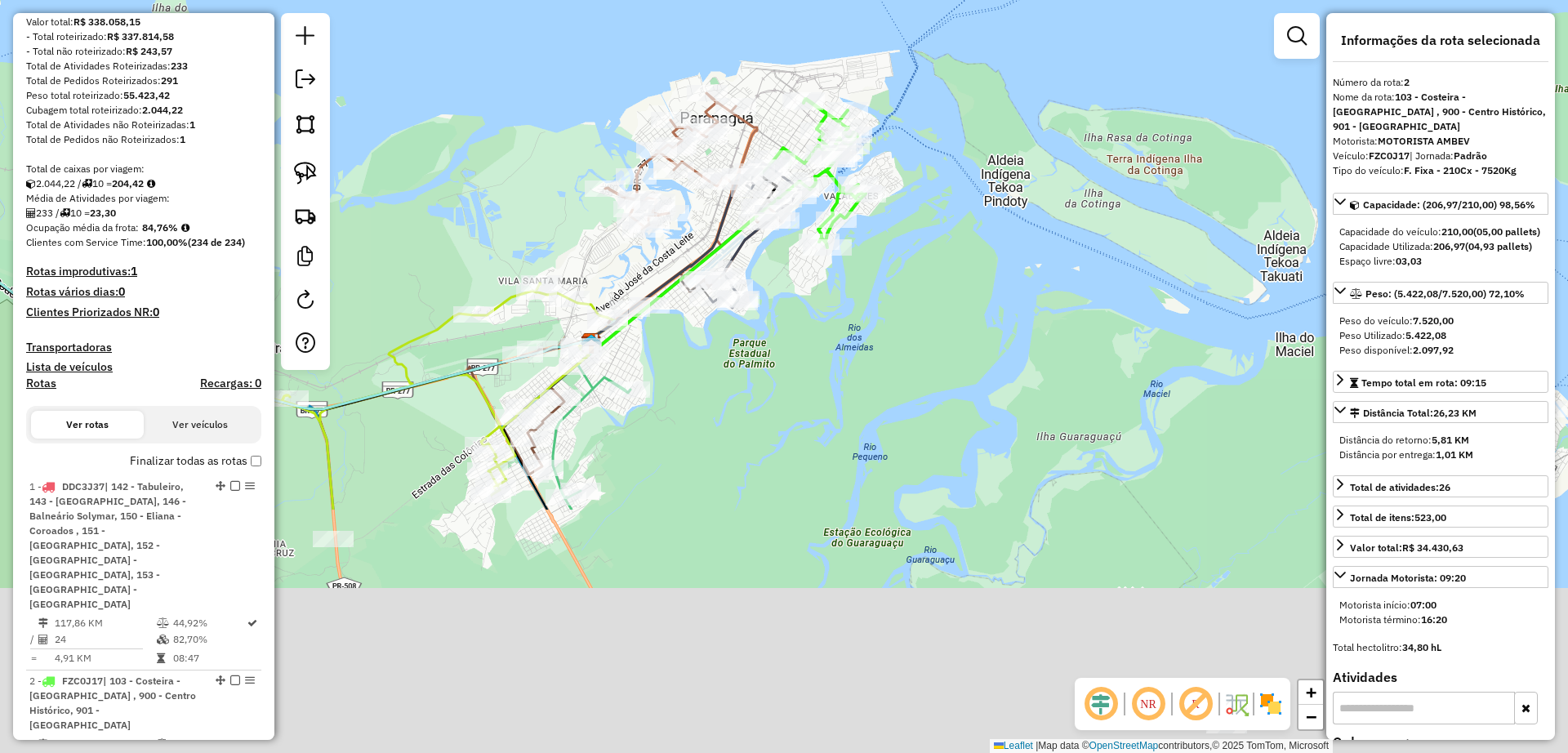
drag, startPoint x: 1045, startPoint y: 587, endPoint x: 981, endPoint y: 271, distance: 322.4
click at [982, 271] on div "Janela de atendimento Grade de atendimento Capacidade Transportadoras Veículos …" at bounding box center [784, 376] width 1568 height 753
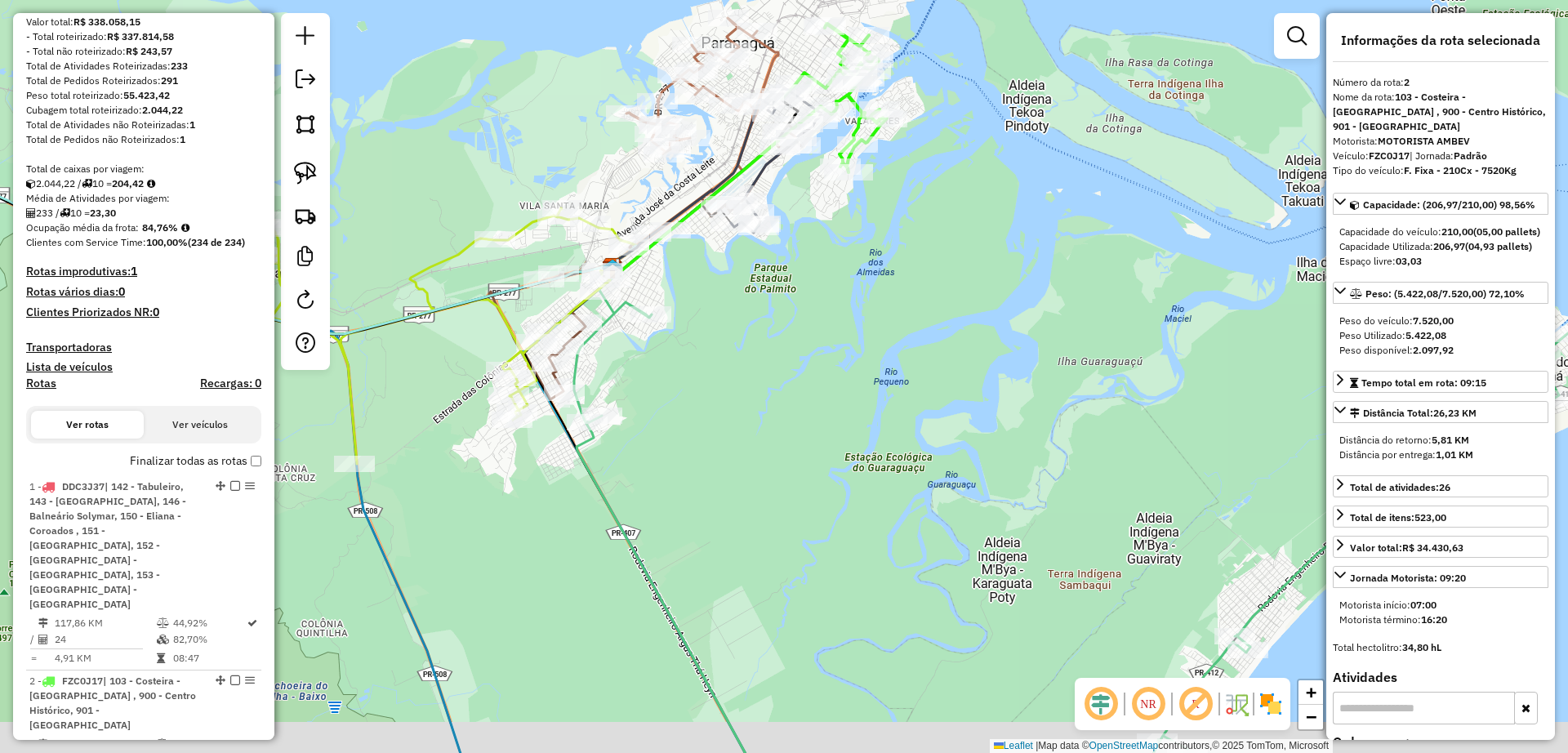
drag, startPoint x: 884, startPoint y: 532, endPoint x: 905, endPoint y: 457, distance: 77.9
click at [905, 457] on div "Janela de atendimento Grade de atendimento Capacidade Transportadoras Veículos …" at bounding box center [784, 376] width 1568 height 753
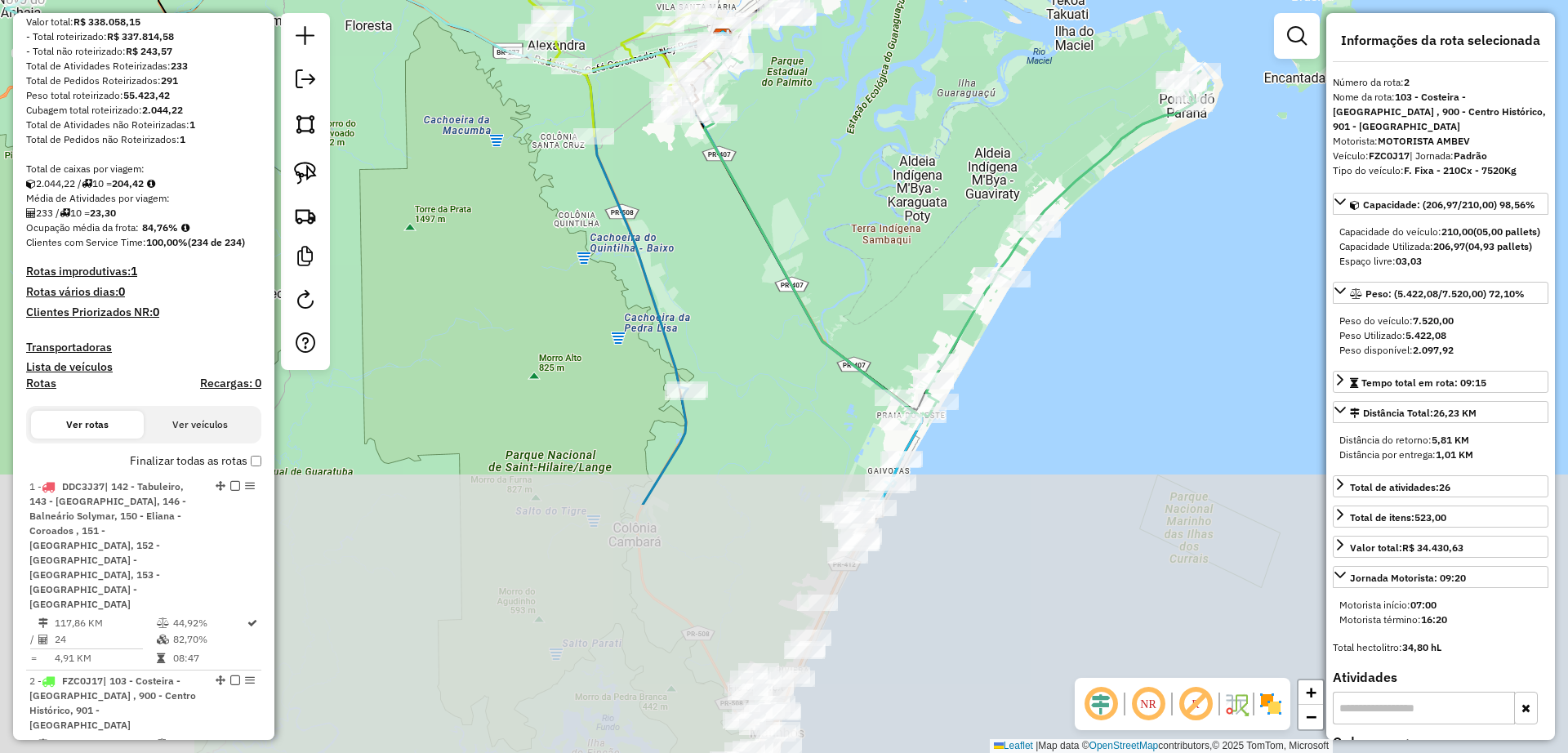
drag, startPoint x: 924, startPoint y: 471, endPoint x: 887, endPoint y: 145, distance: 328.1
click at [887, 145] on div "Janela de atendimento Grade de atendimento Capacidade Transportadoras Veículos …" at bounding box center [784, 376] width 1568 height 753
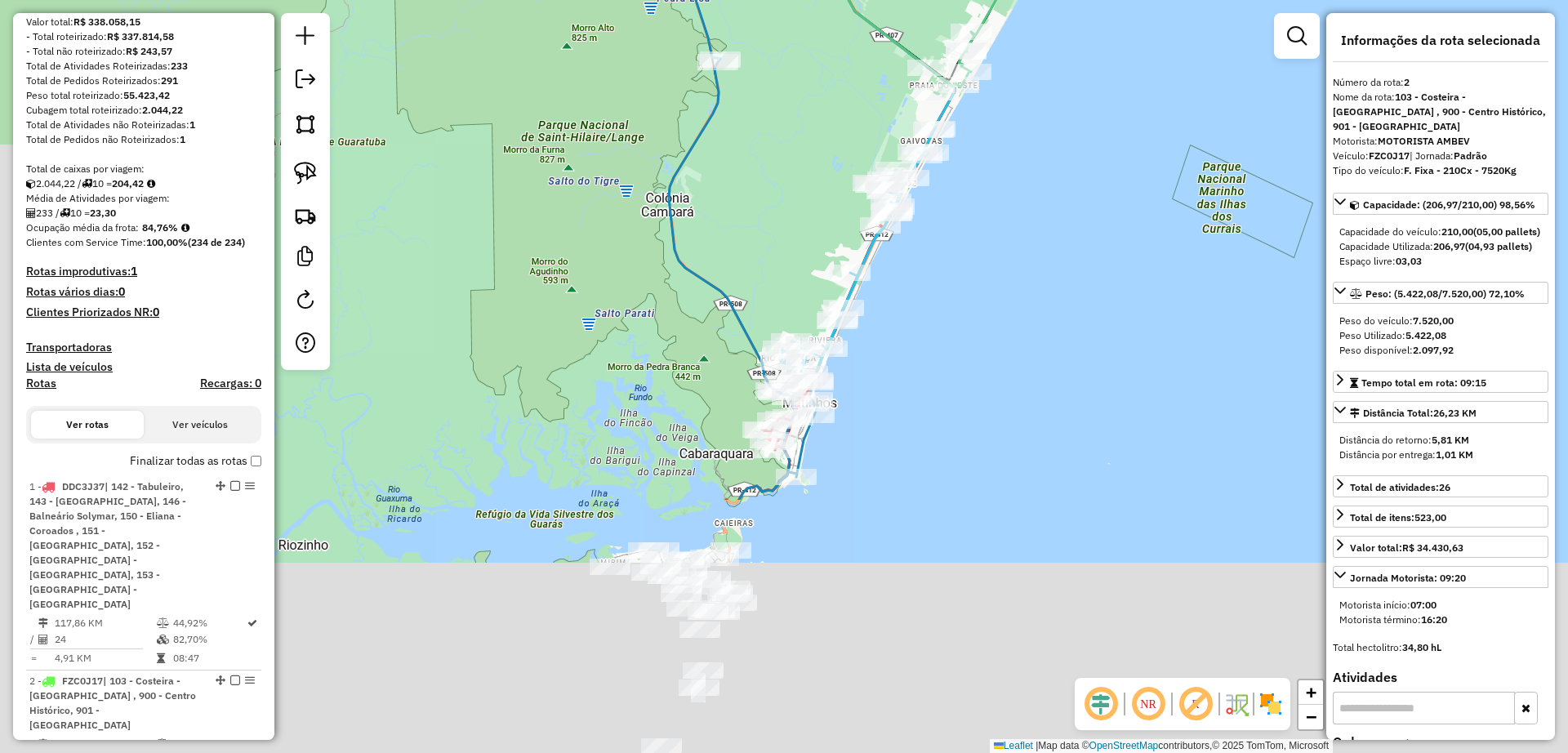
drag, startPoint x: 1020, startPoint y: 532, endPoint x: 1052, endPoint y: 205, distance: 328.6
click at [1052, 203] on div "Janela de atendimento Grade de atendimento Capacidade Transportadoras Veículos …" at bounding box center [784, 376] width 1568 height 753
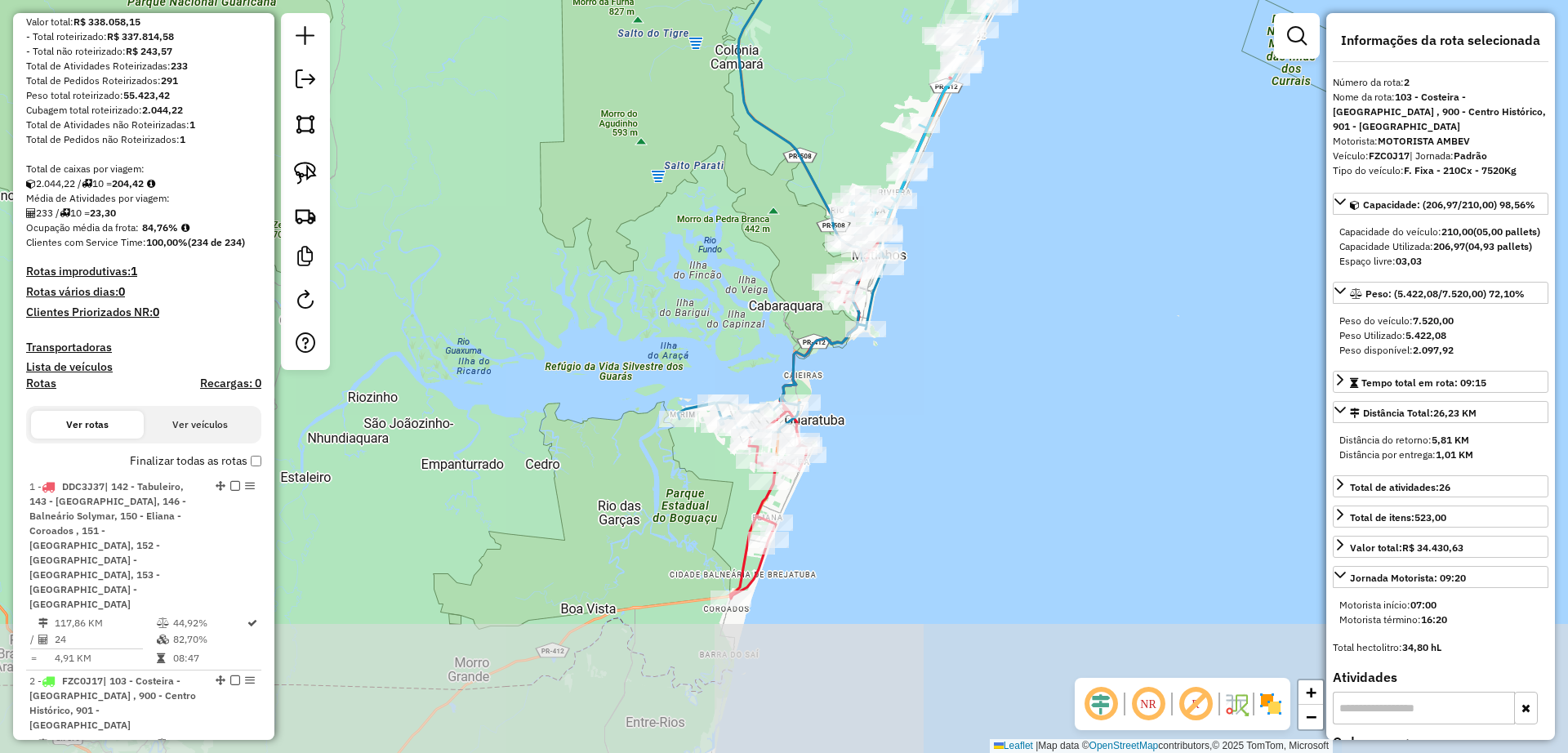
drag, startPoint x: 912, startPoint y: 465, endPoint x: 866, endPoint y: 418, distance: 65.8
click at [972, 339] on div "Janela de atendimento Grade de atendimento Capacidade Transportadoras Veículos …" at bounding box center [784, 376] width 1568 height 753
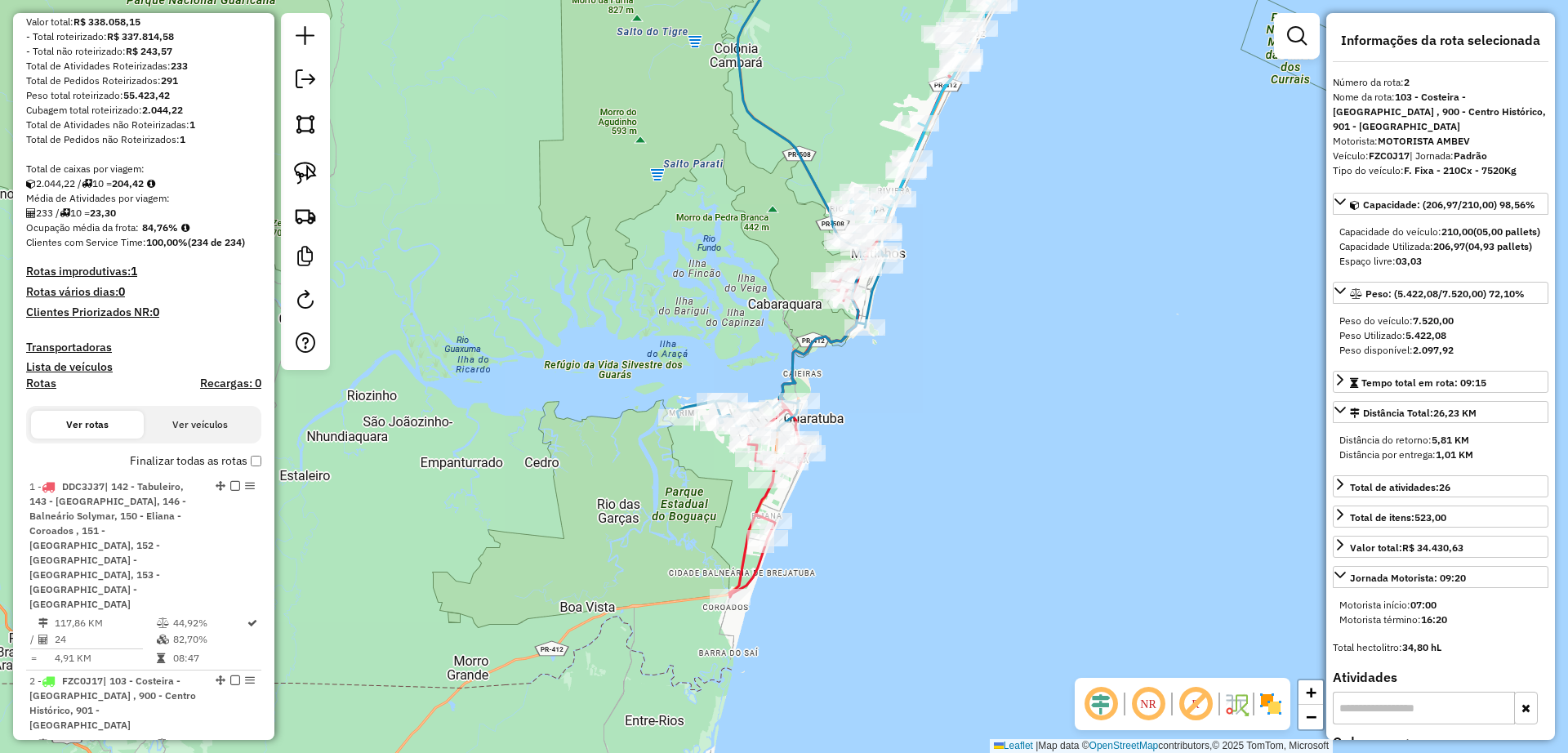
click at [739, 566] on icon at bounding box center [841, 336] width 223 height 521
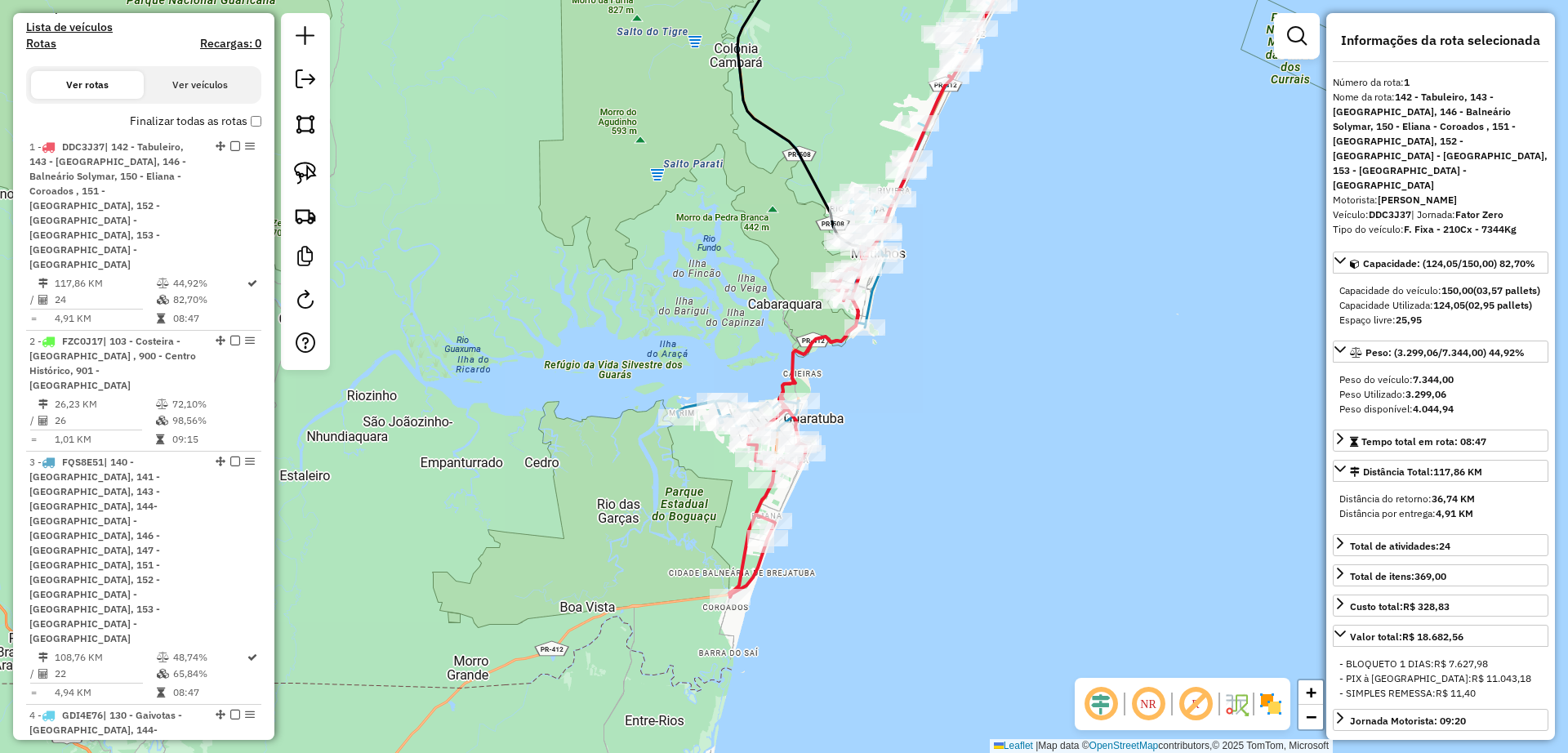
scroll to position [737, 0]
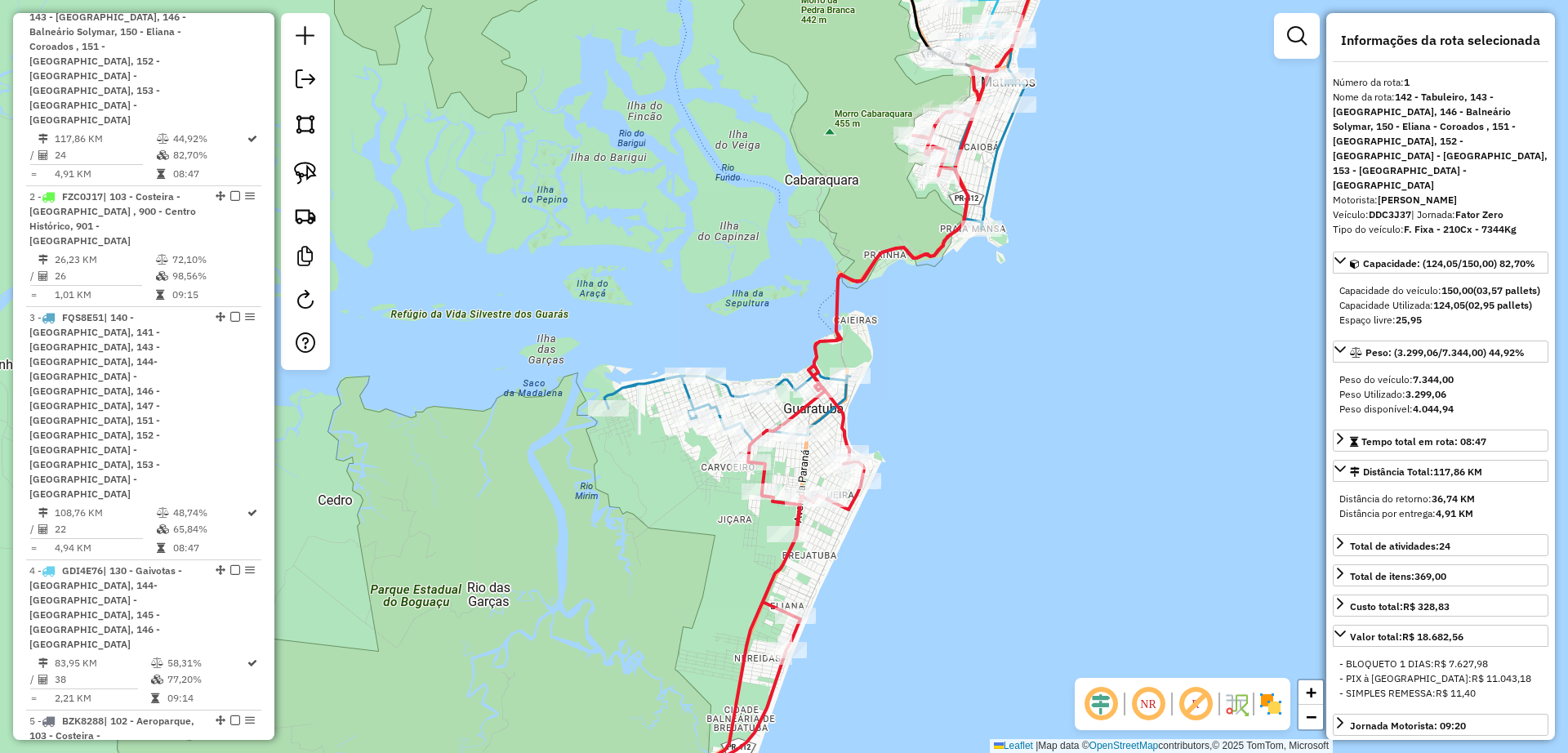
click at [643, 384] on icon at bounding box center [833, 184] width 459 height 518
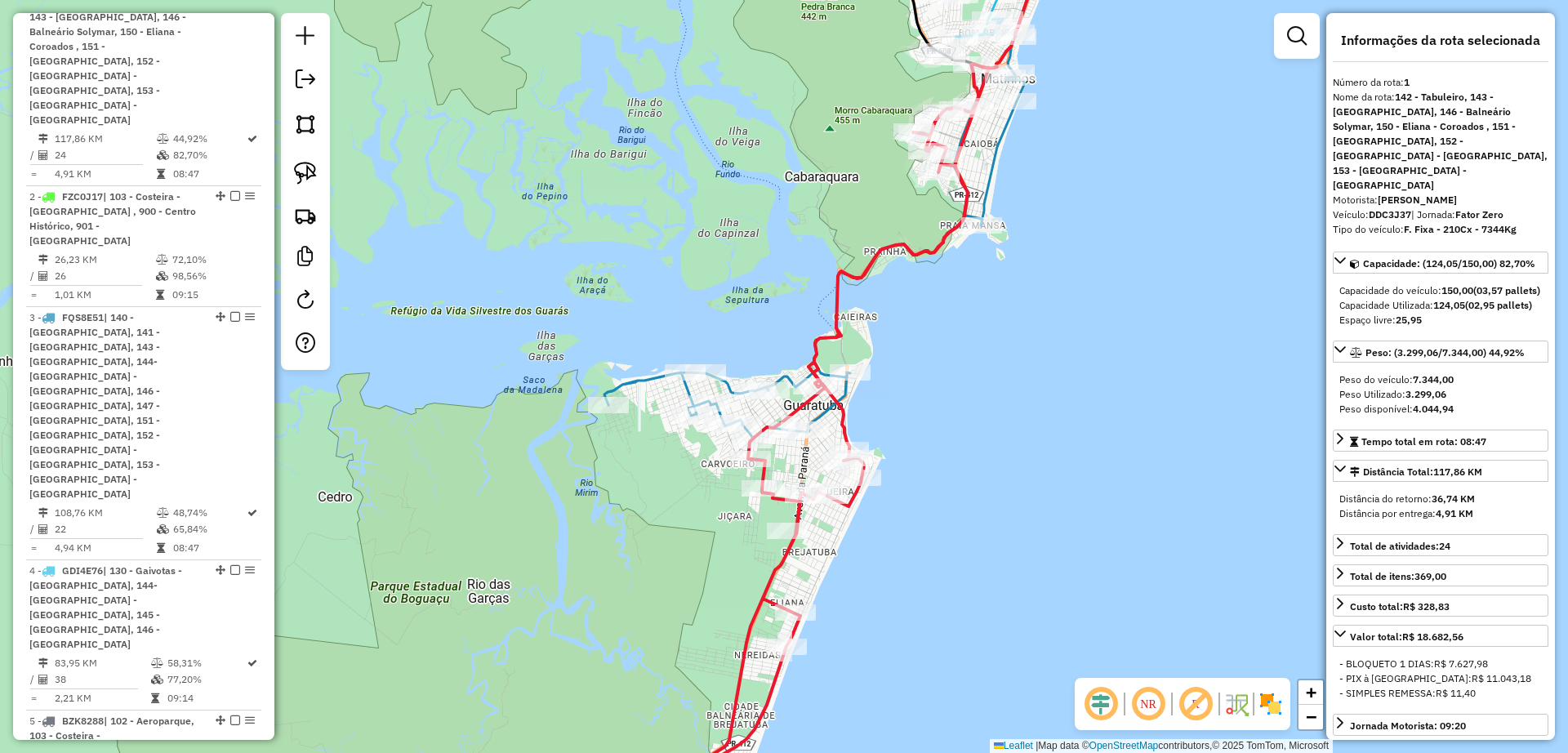
click at [646, 377] on icon at bounding box center [832, 182] width 457 height 515
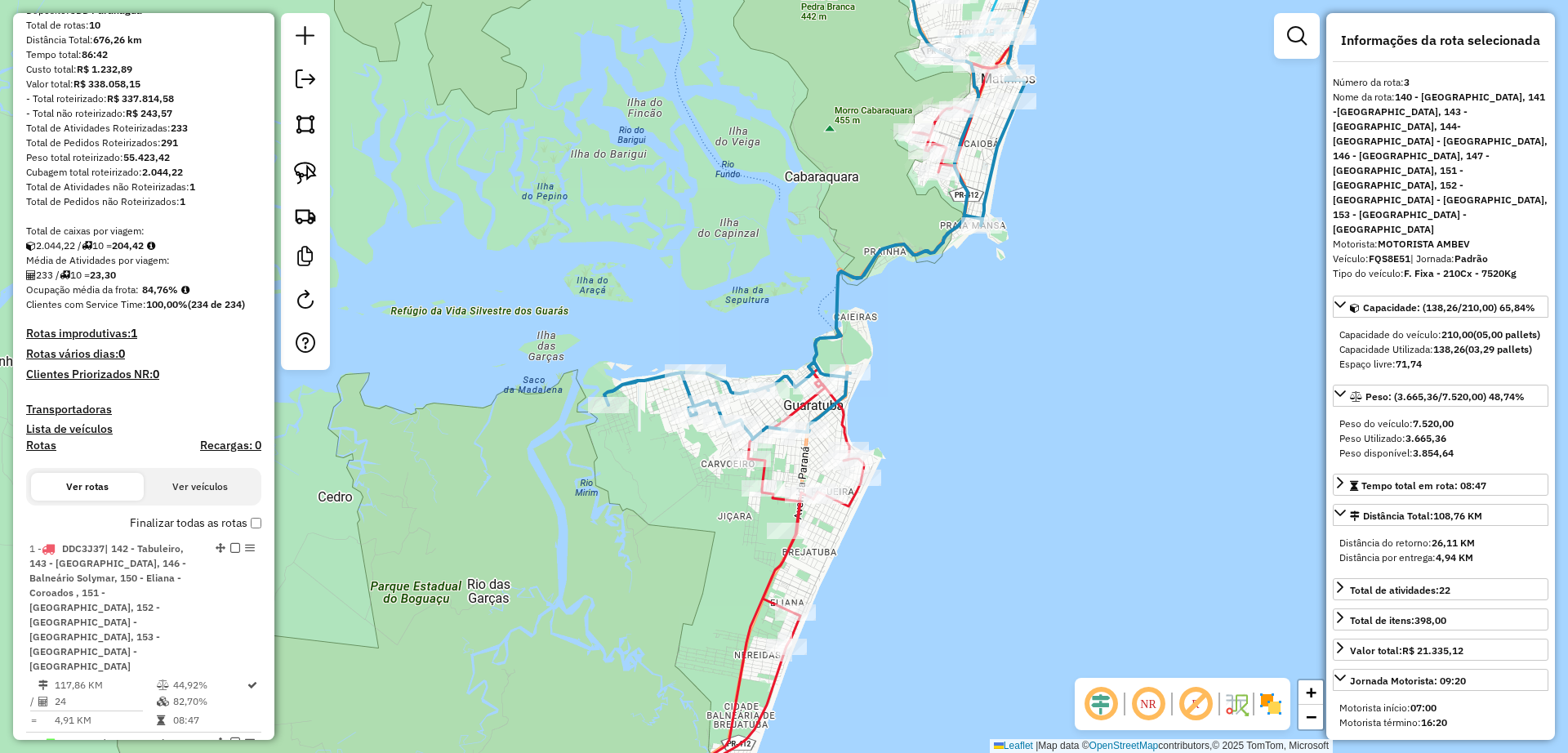
scroll to position [0, 0]
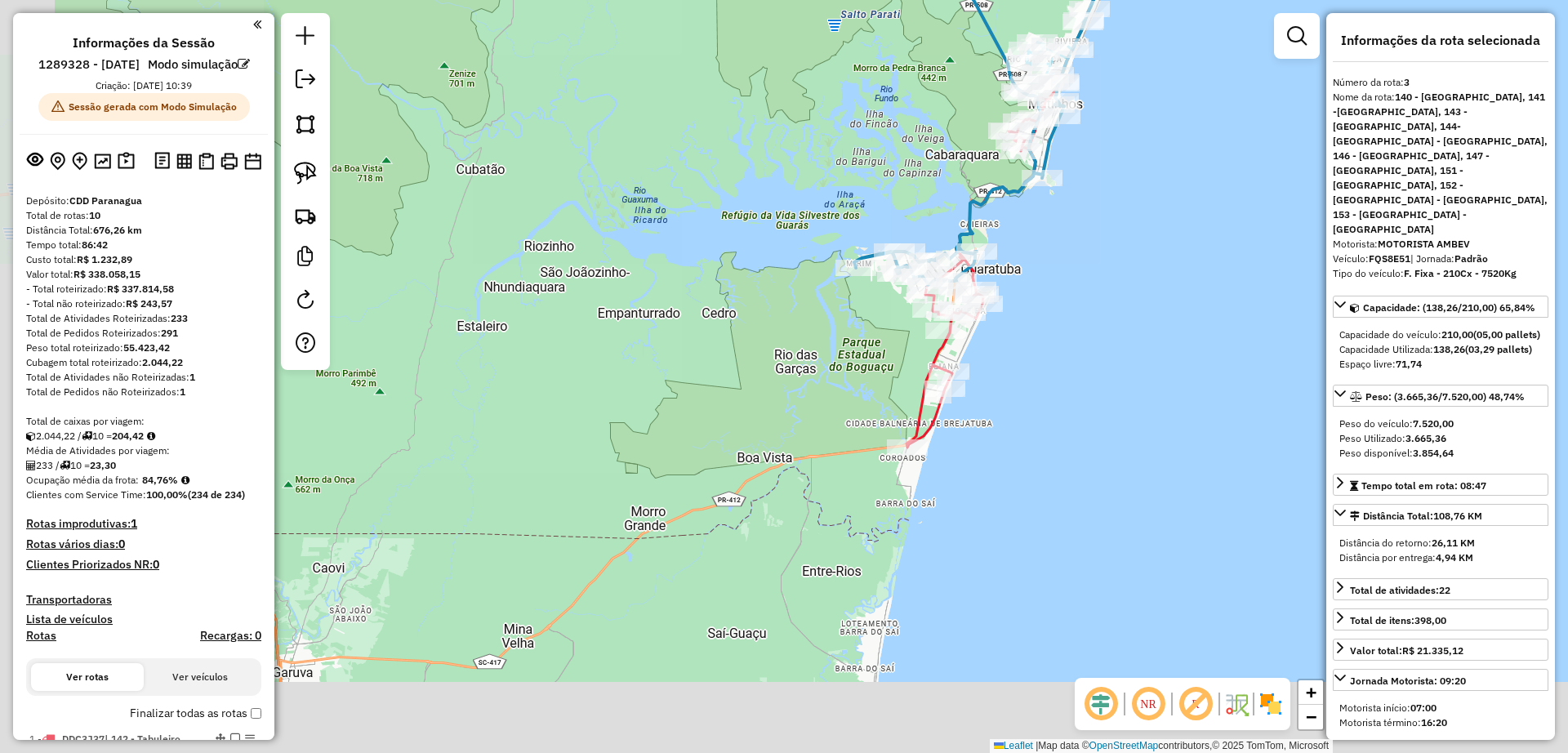
drag, startPoint x: 544, startPoint y: 537, endPoint x: 846, endPoint y: 372, distance: 344.1
click at [846, 372] on div "Janela de atendimento Grade de atendimento Capacidade Transportadoras Veículos …" at bounding box center [784, 376] width 1568 height 753
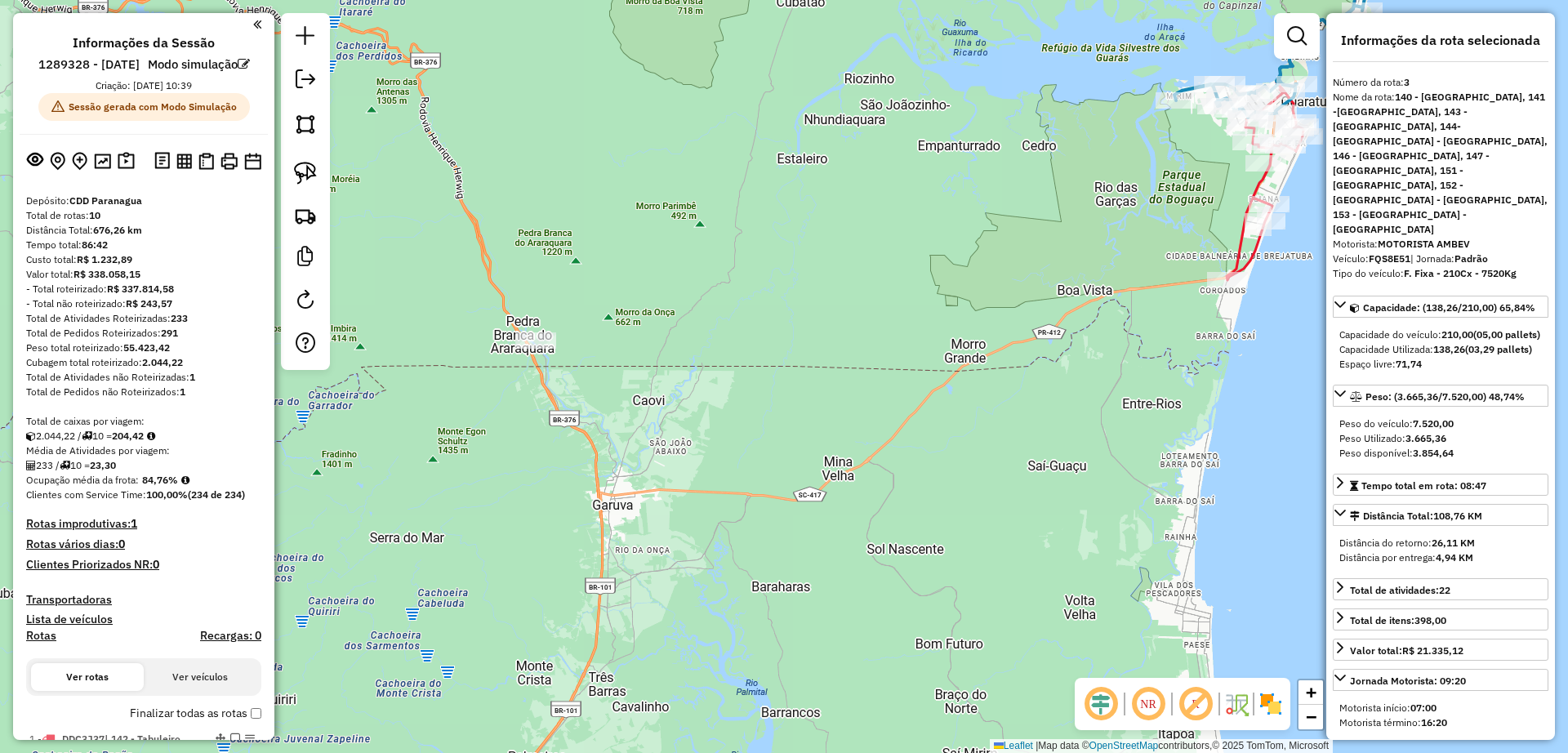
drag, startPoint x: 541, startPoint y: 439, endPoint x: 847, endPoint y: 280, distance: 344.8
click at [847, 280] on div "Janela de atendimento Grade de atendimento Capacidade Transportadoras Veículos …" at bounding box center [784, 376] width 1568 height 753
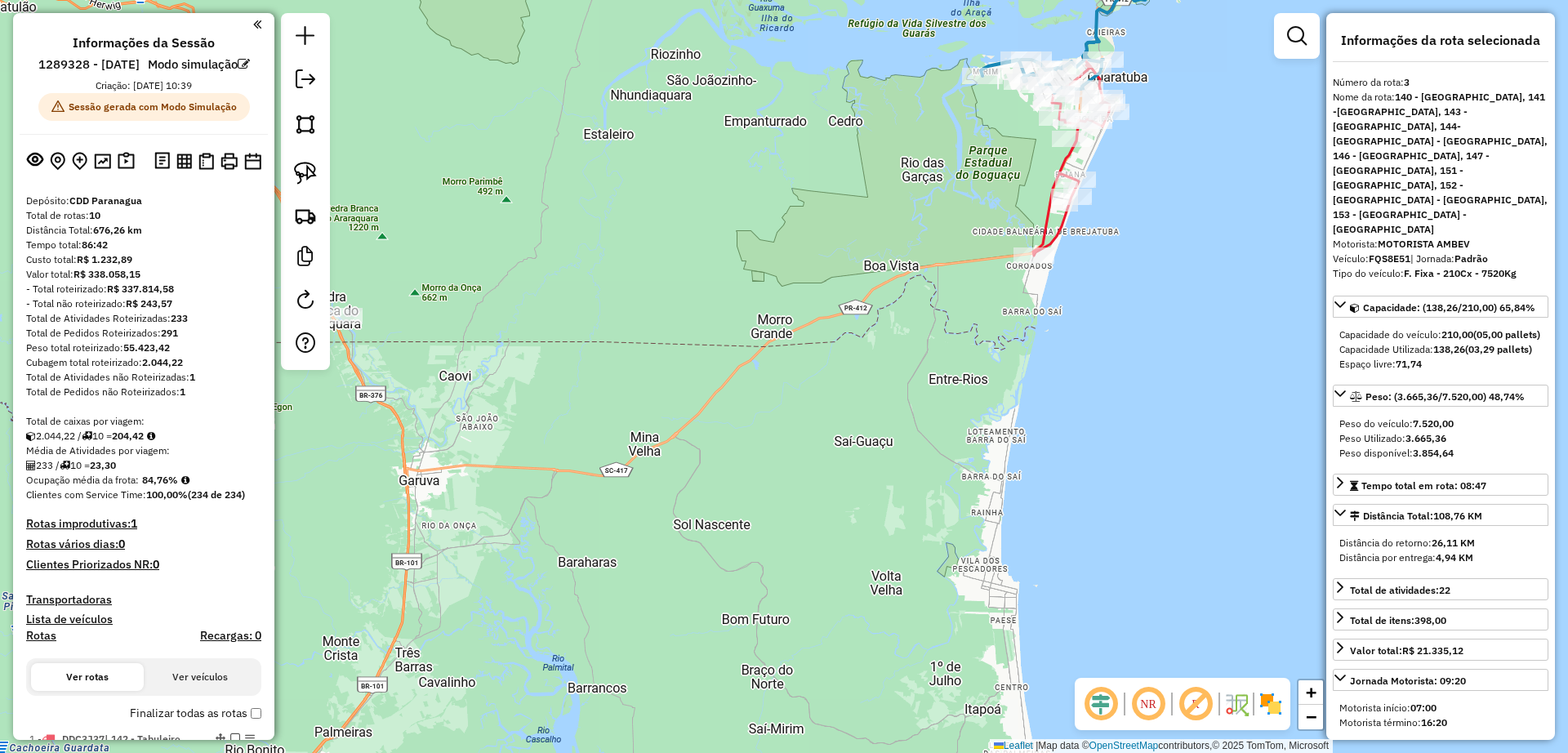
drag, startPoint x: 985, startPoint y: 318, endPoint x: 793, endPoint y: 294, distance: 193.5
click at [793, 294] on div "Janela de atendimento Grade de atendimento Capacidade Transportadoras Veículos …" at bounding box center [784, 376] width 1568 height 753
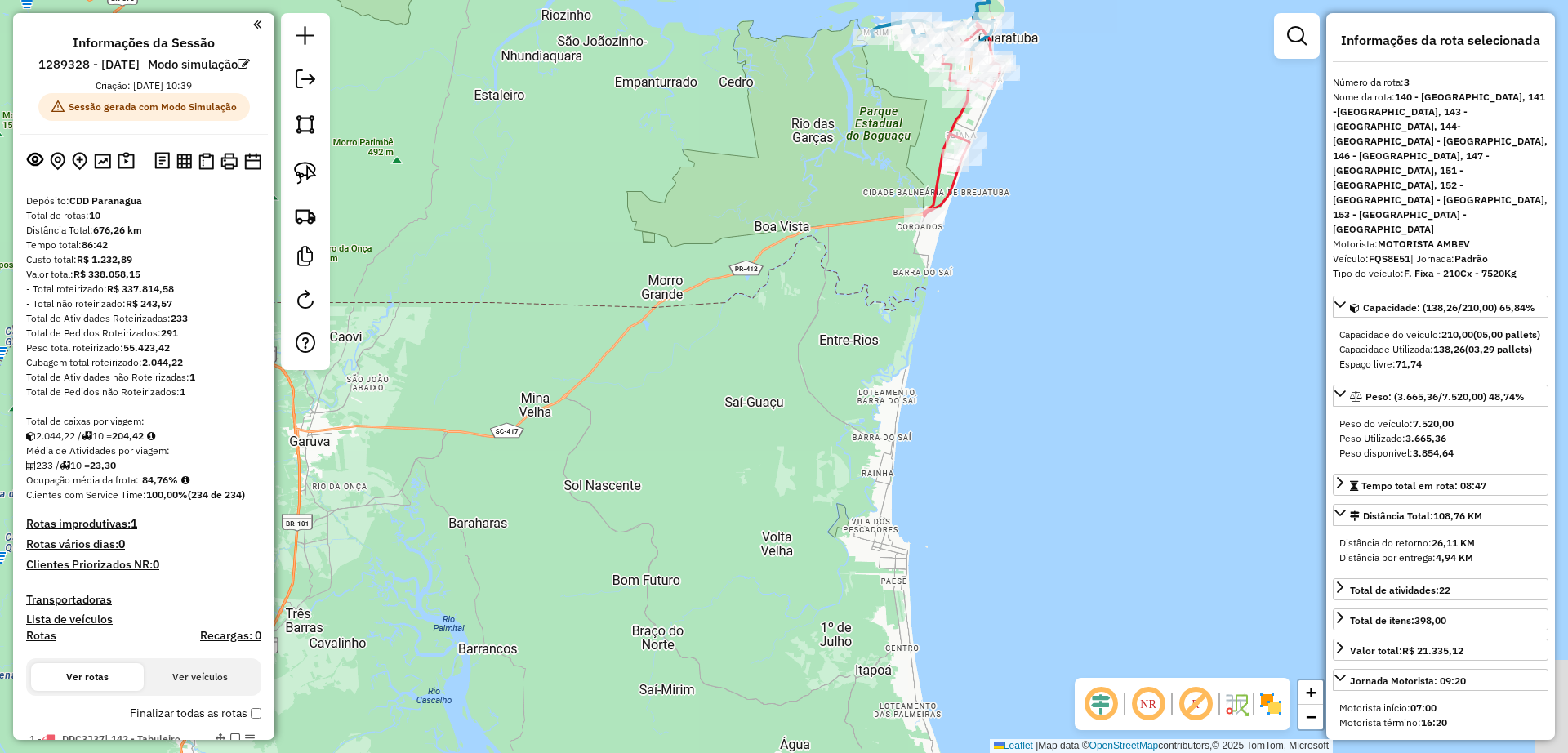
drag, startPoint x: 834, startPoint y: 259, endPoint x: 710, endPoint y: 236, distance: 126.1
click at [710, 236] on div "Janela de atendimento Grade de atendimento Capacidade Transportadoras Veículos …" at bounding box center [784, 376] width 1568 height 753
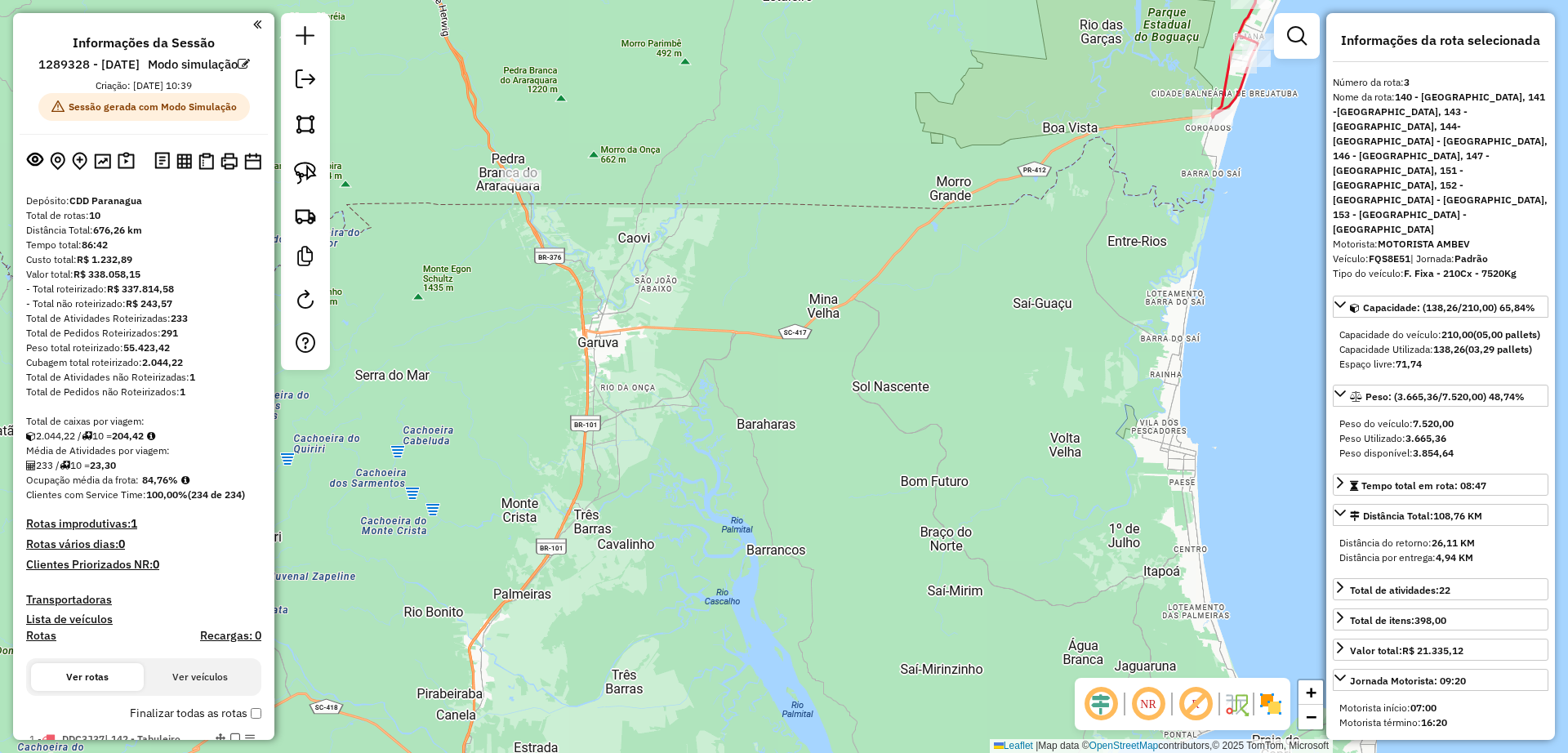
drag, startPoint x: 710, startPoint y: 236, endPoint x: 1000, endPoint y: 137, distance: 306.4
click at [1000, 137] on div "Janela de atendimento Grade de atendimento Capacidade Transportadoras Veículos …" at bounding box center [784, 376] width 1568 height 753
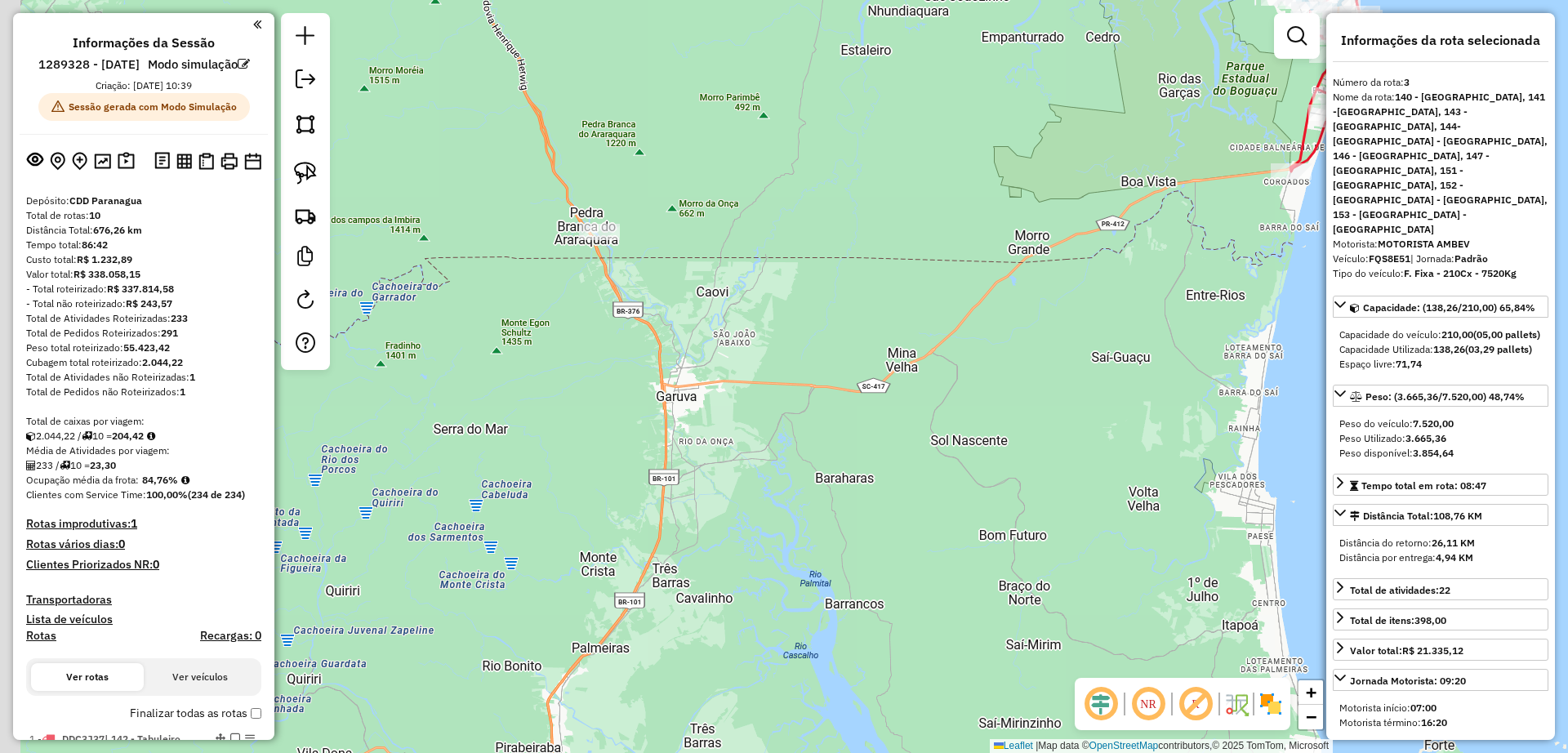
drag, startPoint x: 557, startPoint y: 259, endPoint x: 642, endPoint y: 324, distance: 107.0
click at [641, 324] on div "Janela de atendimento Grade de atendimento Capacidade Transportadoras Veículos …" at bounding box center [784, 376] width 1568 height 753
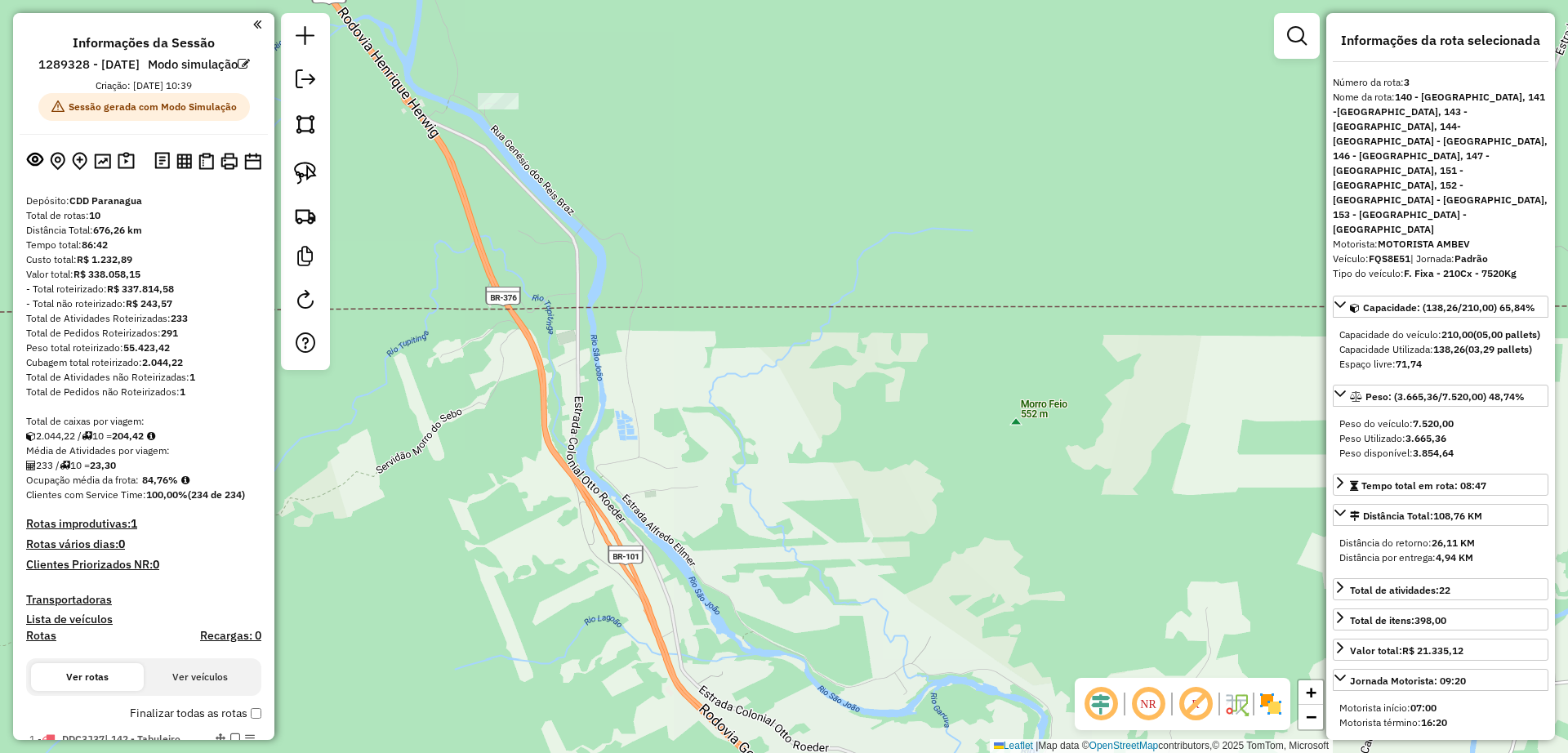
drag, startPoint x: 712, startPoint y: 441, endPoint x: 621, endPoint y: 351, distance: 128.0
click at [622, 350] on div "Janela de atendimento Grade de atendimento Capacidade Transportadoras Veículos …" at bounding box center [784, 376] width 1568 height 753
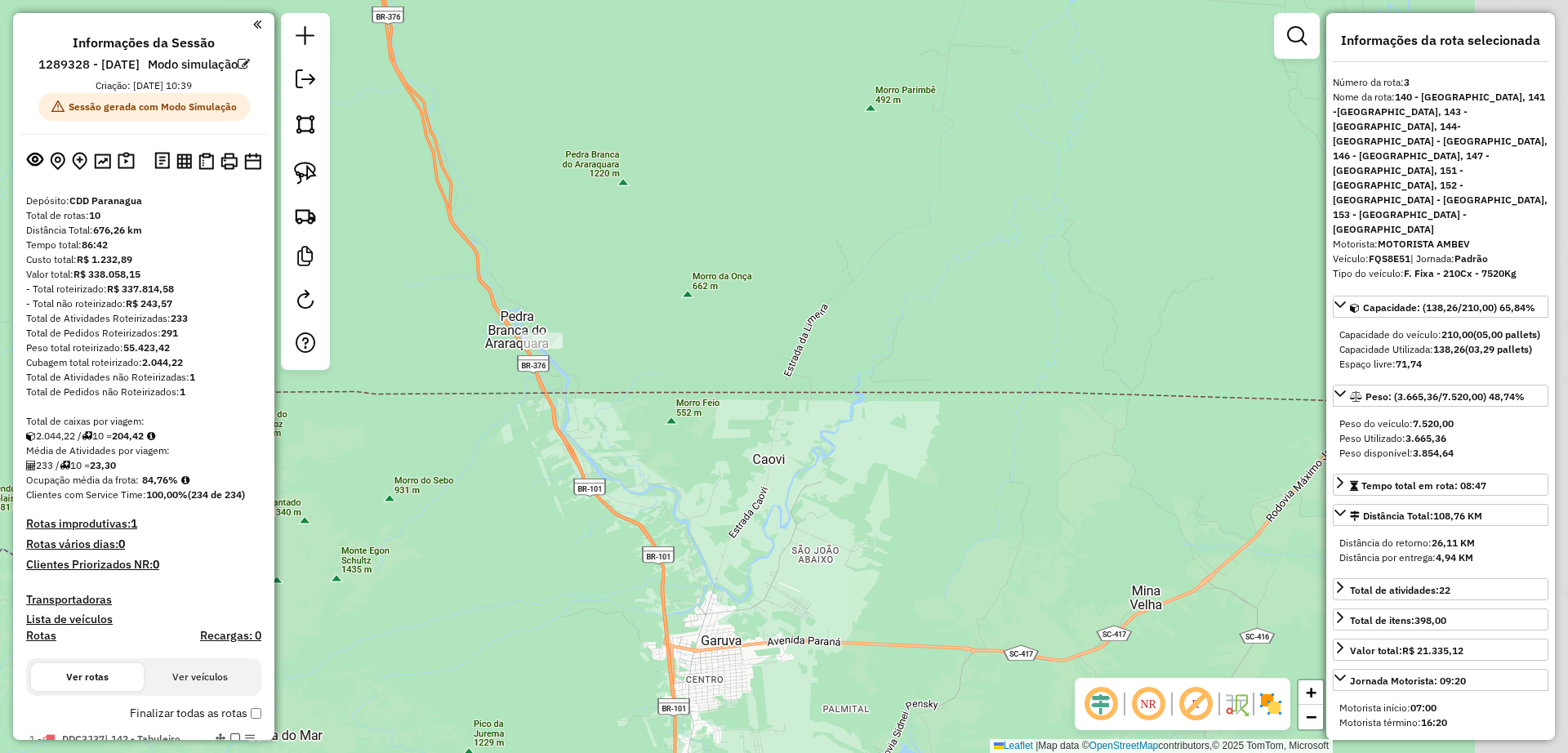
drag, startPoint x: 887, startPoint y: 514, endPoint x: 671, endPoint y: 469, distance: 220.6
click at [694, 491] on div "Janela de atendimento Grade de atendimento Capacidade Transportadoras Veículos …" at bounding box center [784, 376] width 1568 height 753
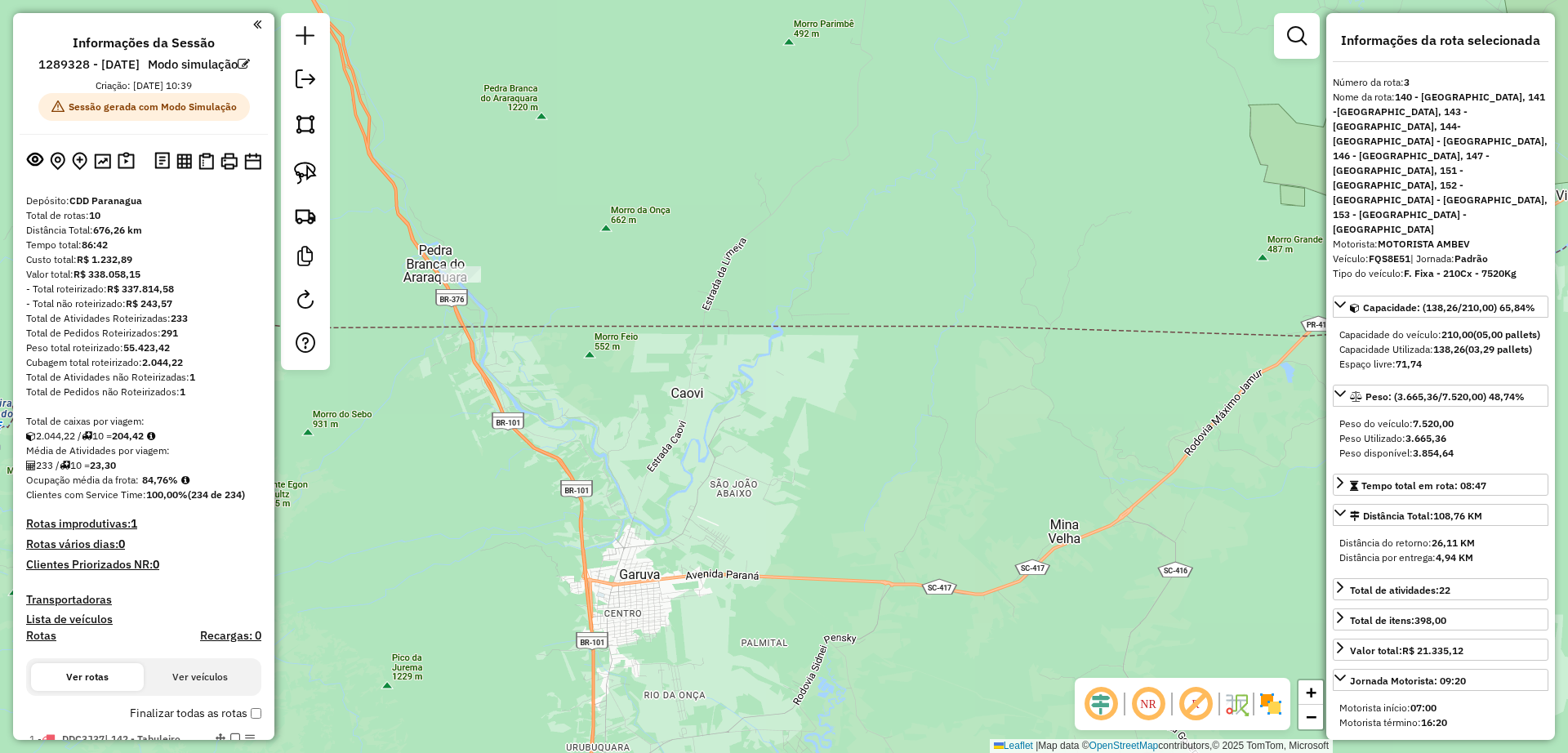
drag, startPoint x: 671, startPoint y: 469, endPoint x: 581, endPoint y: 399, distance: 114.0
click at [581, 399] on div "Janela de atendimento Grade de atendimento Capacidade Transportadoras Veículos …" at bounding box center [784, 376] width 1568 height 753
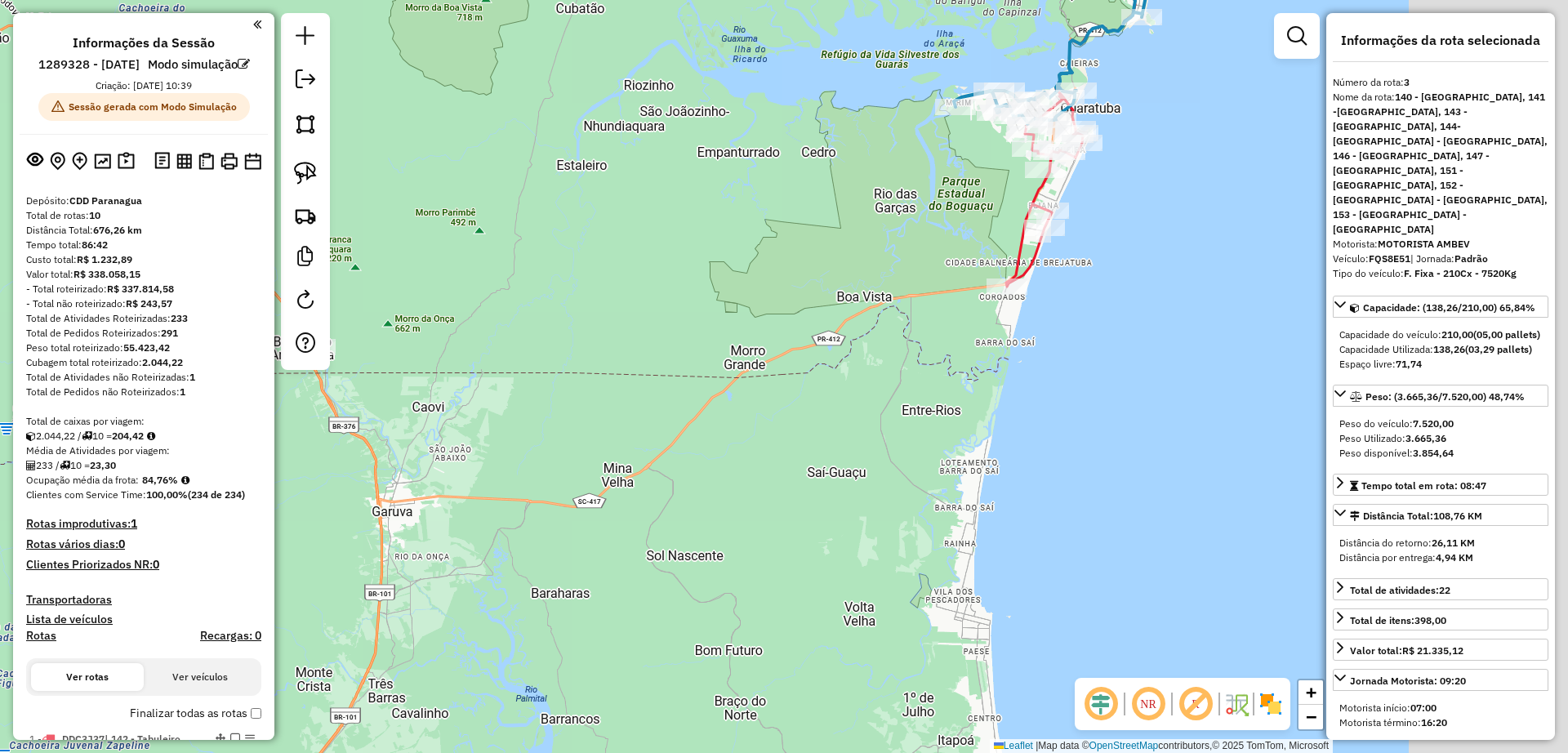
drag, startPoint x: 755, startPoint y: 466, endPoint x: 458, endPoint y: 454, distance: 297.2
click at [458, 454] on div "Janela de atendimento Grade de atendimento Capacidade Transportadoras Veículos …" at bounding box center [784, 376] width 1568 height 753
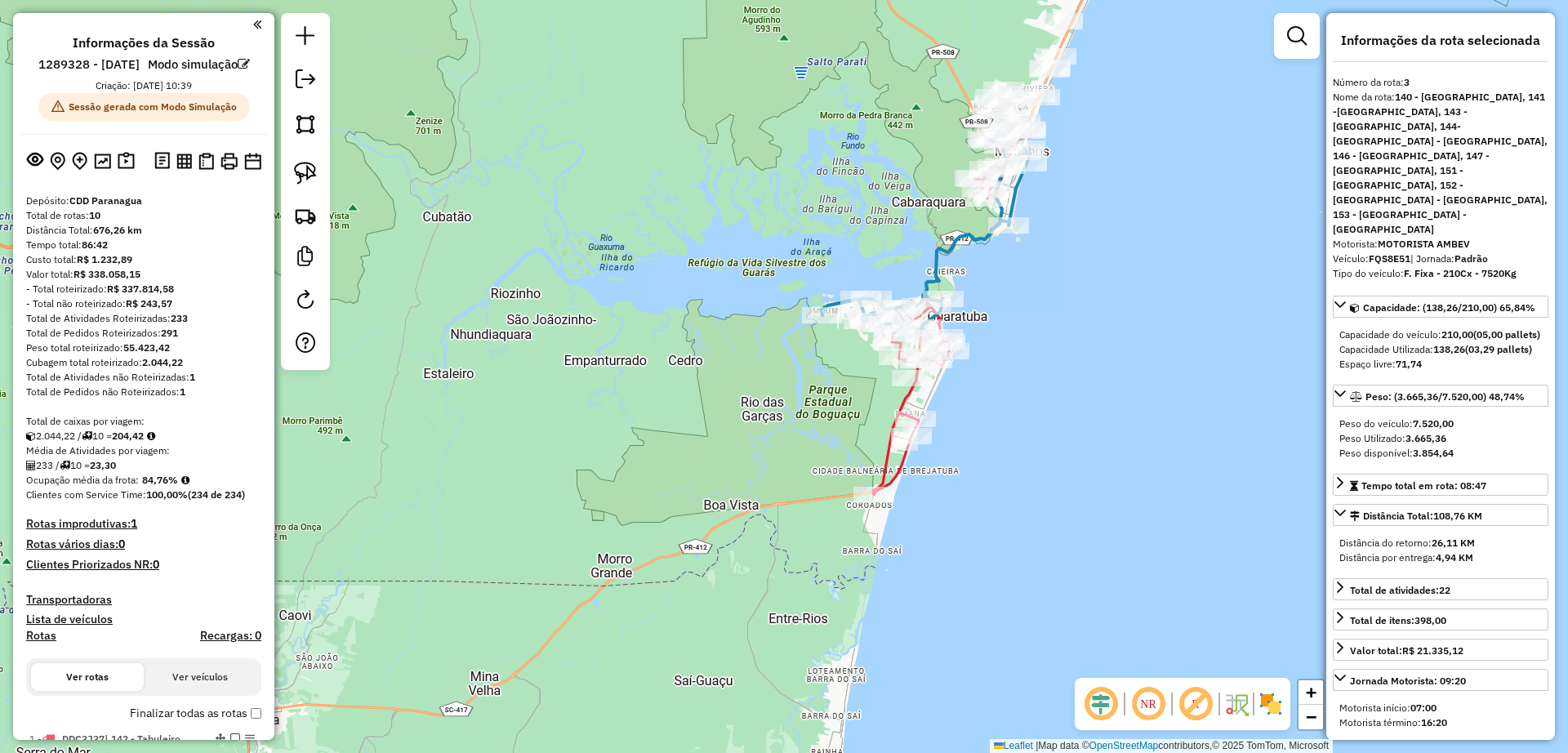
drag, startPoint x: 853, startPoint y: 241, endPoint x: 750, endPoint y: 451, distance: 233.9
click at [750, 451] on div "Janela de atendimento Grade de atendimento Capacidade Transportadoras Veículos …" at bounding box center [784, 376] width 1568 height 753
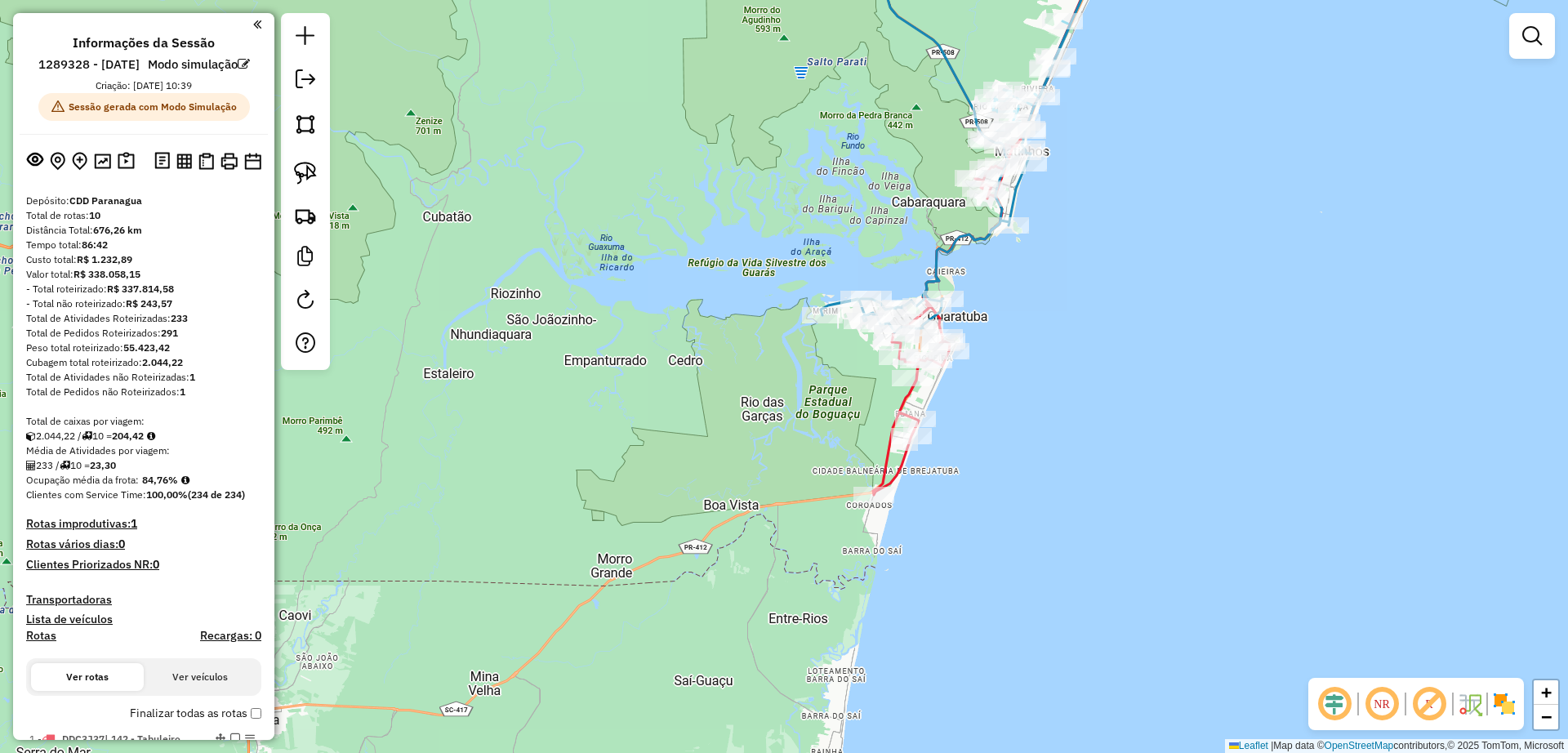
drag, startPoint x: 738, startPoint y: 296, endPoint x: 683, endPoint y: 342, distance: 71.7
click at [727, 305] on div "Janela de atendimento Grade de atendimento Capacidade Transportadoras Veículos …" at bounding box center [784, 376] width 1568 height 753
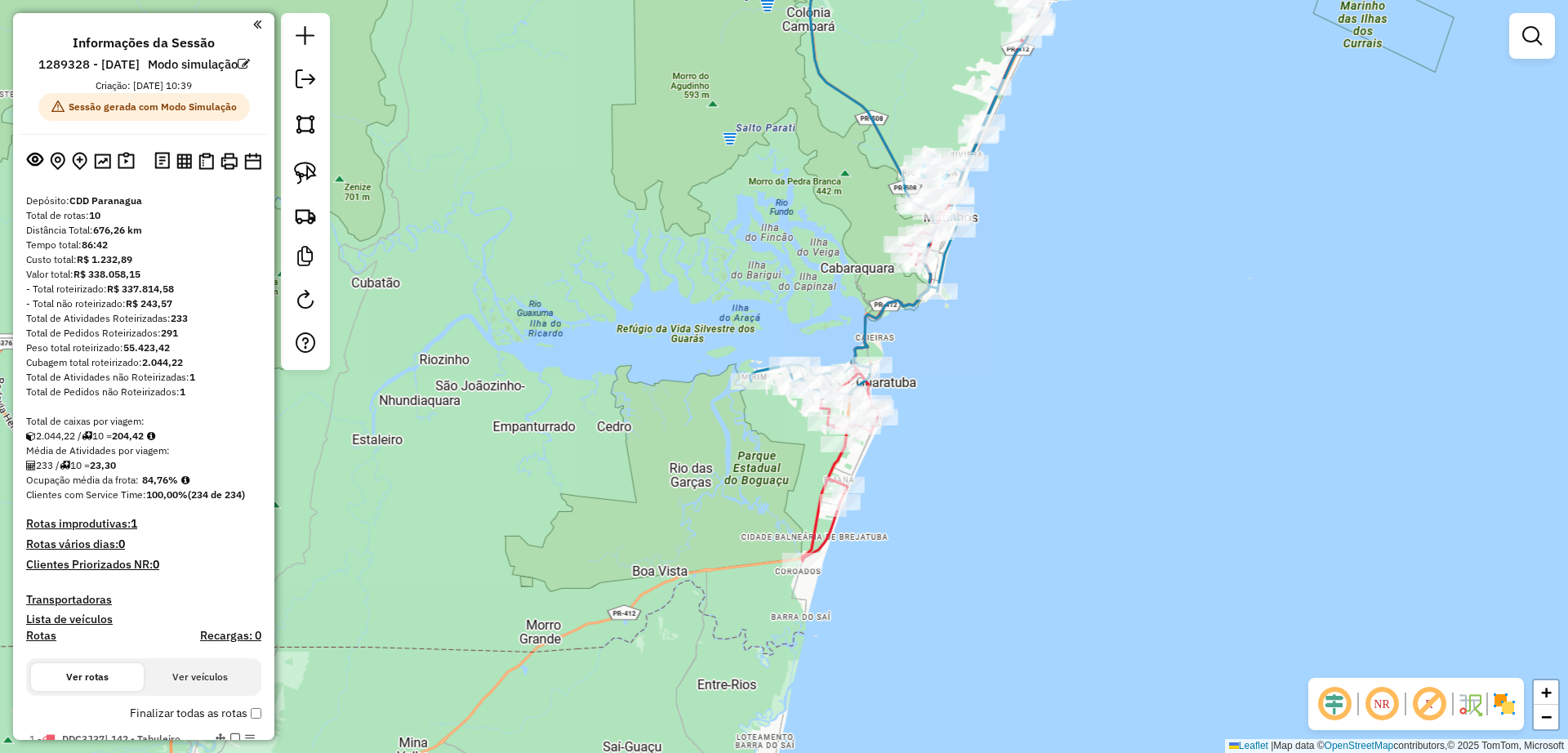
drag, startPoint x: 657, startPoint y: 359, endPoint x: 638, endPoint y: 377, distance: 26.2
click at [655, 359] on div "Janela de atendimento Grade de atendimento Capacidade Transportadoras Veículos …" at bounding box center [784, 376] width 1568 height 753
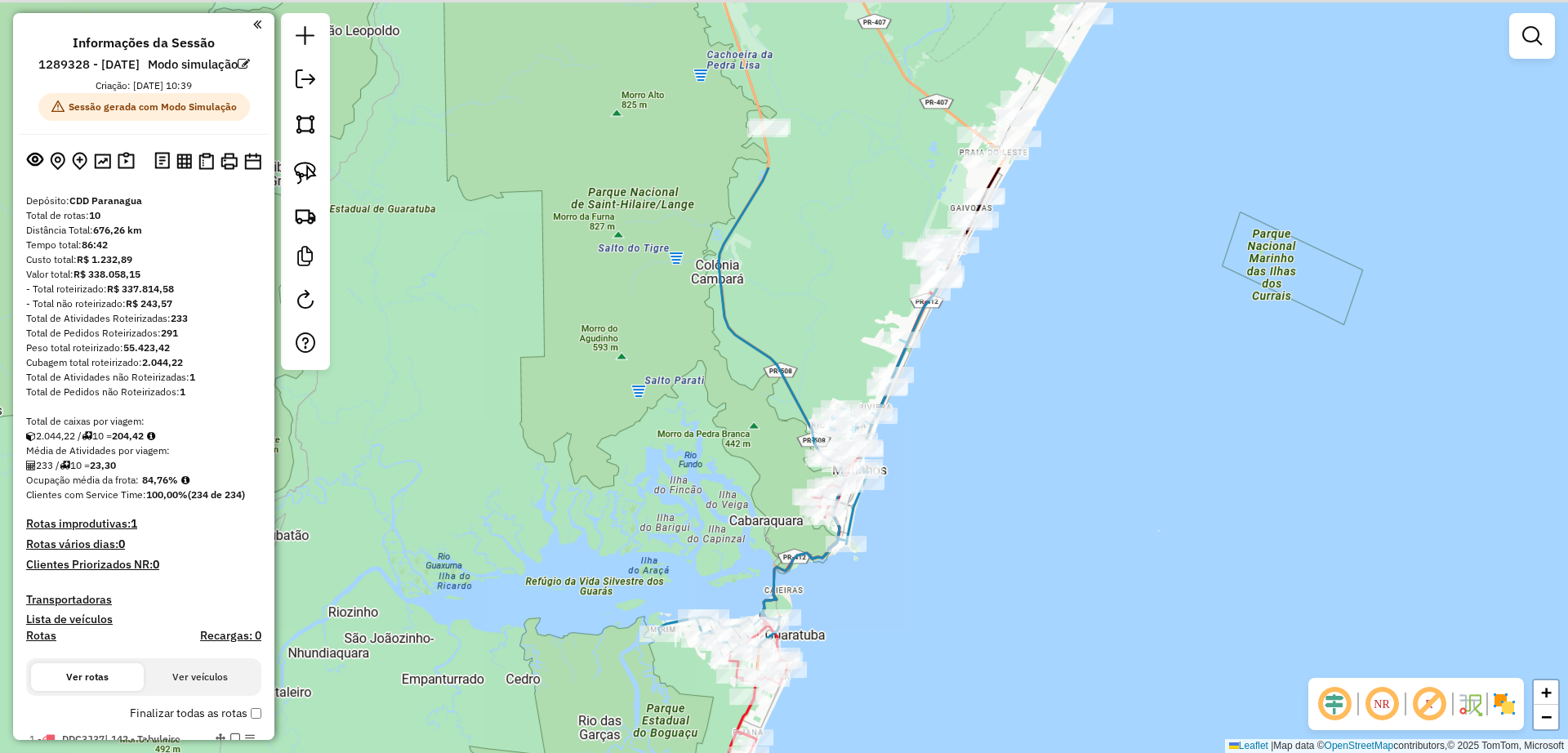
drag, startPoint x: 695, startPoint y: 205, endPoint x: 624, endPoint y: 440, distance: 245.5
click at [624, 440] on div "Janela de atendimento Grade de atendimento Capacidade Transportadoras Veículos …" at bounding box center [784, 376] width 1568 height 753
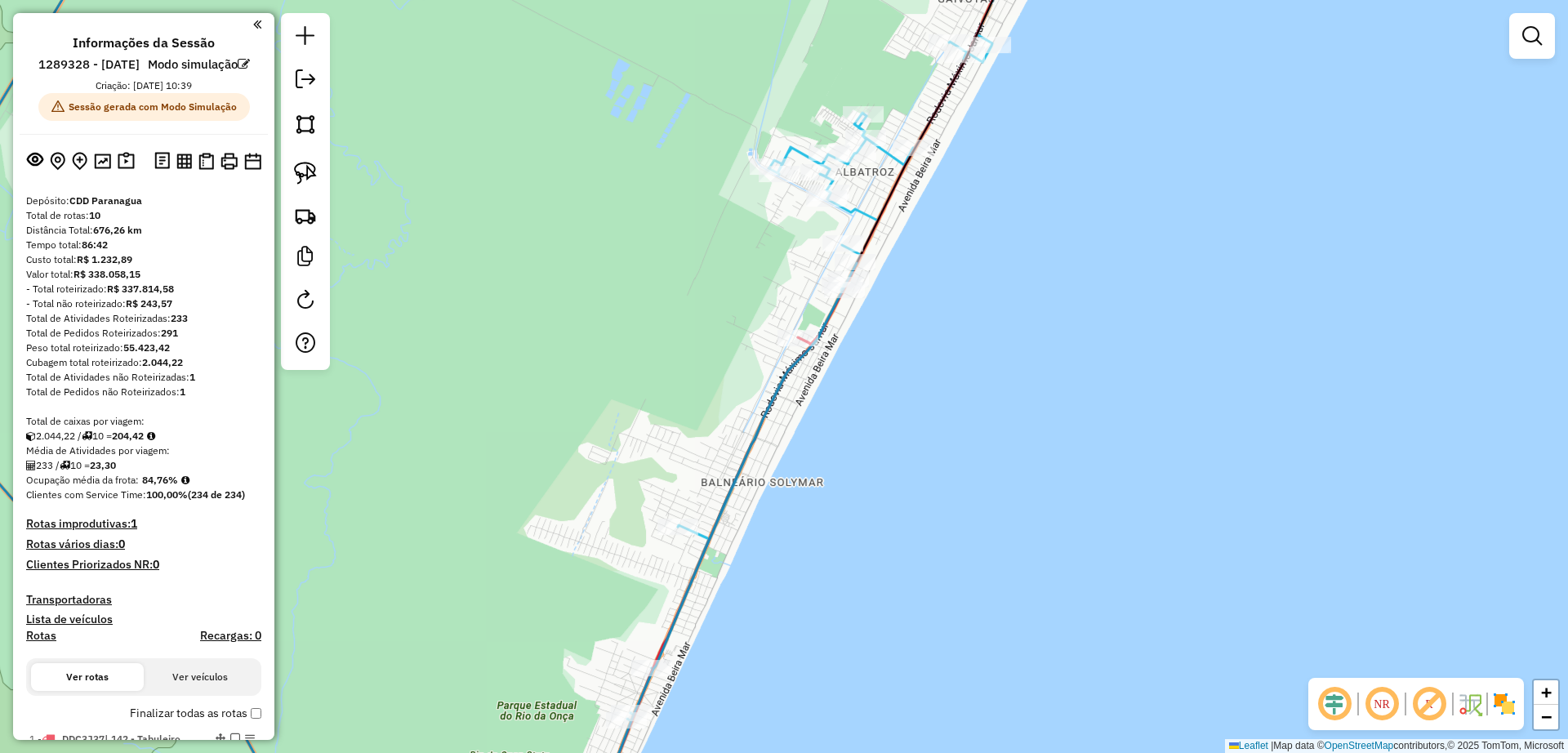
click at [853, 202] on icon at bounding box center [731, 389] width 573 height 878
select select "**********"
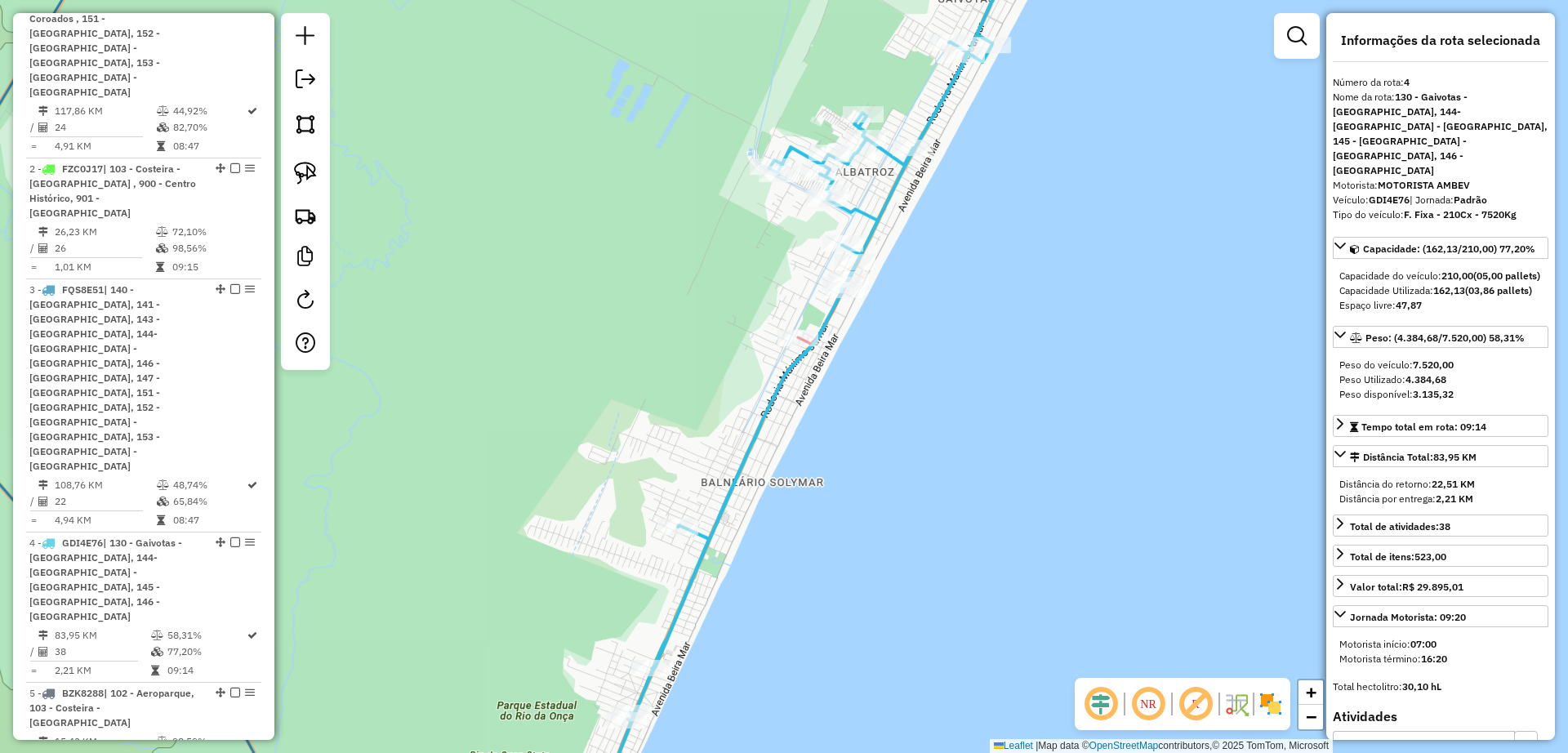
scroll to position [1172, 0]
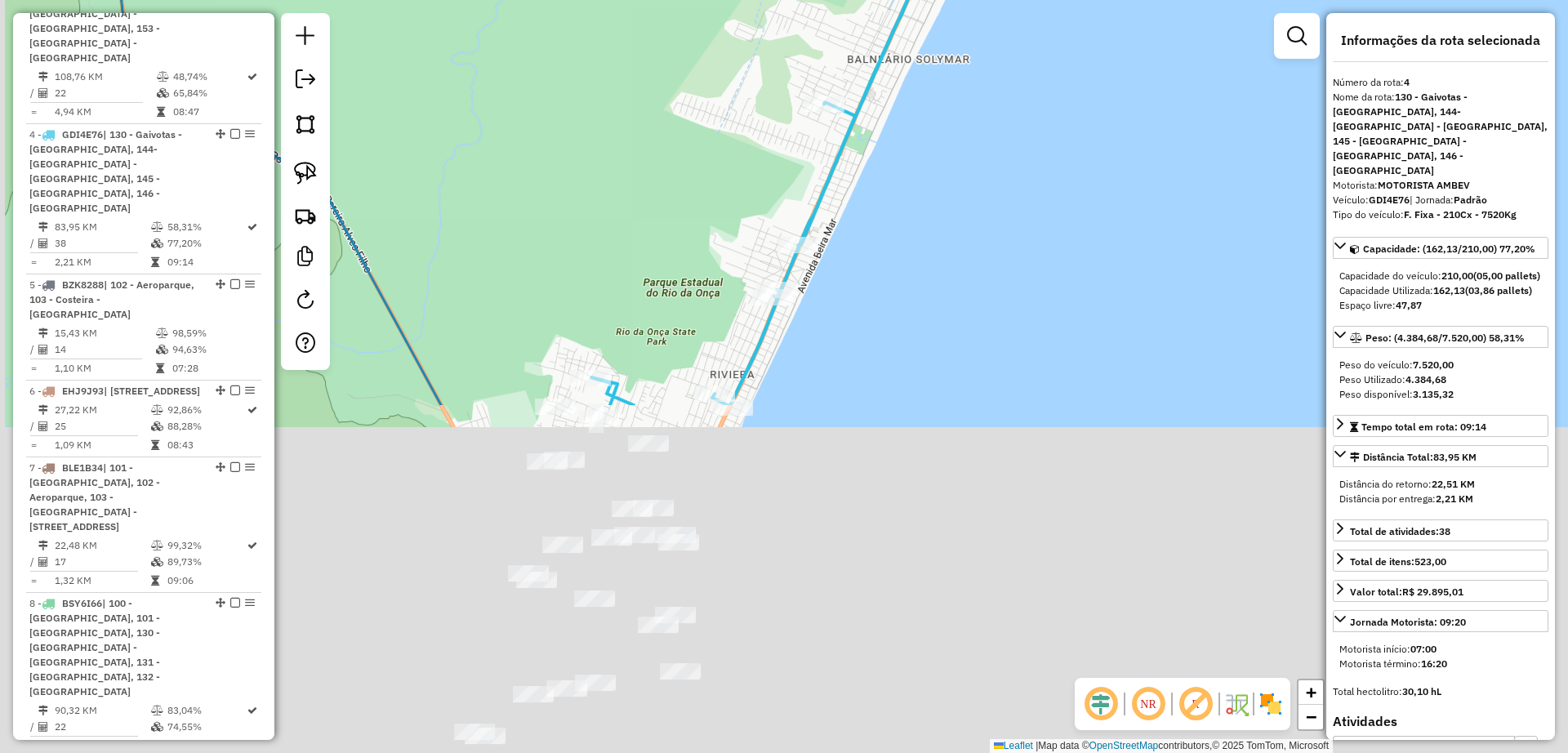
drag, startPoint x: 878, startPoint y: 425, endPoint x: 1029, endPoint y: -9, distance: 459.5
click at [1029, 0] on html "Aguarde... Pop-up bloqueado! Seu navegador bloqueou automáticamente a abertura …" at bounding box center [784, 376] width 1568 height 753
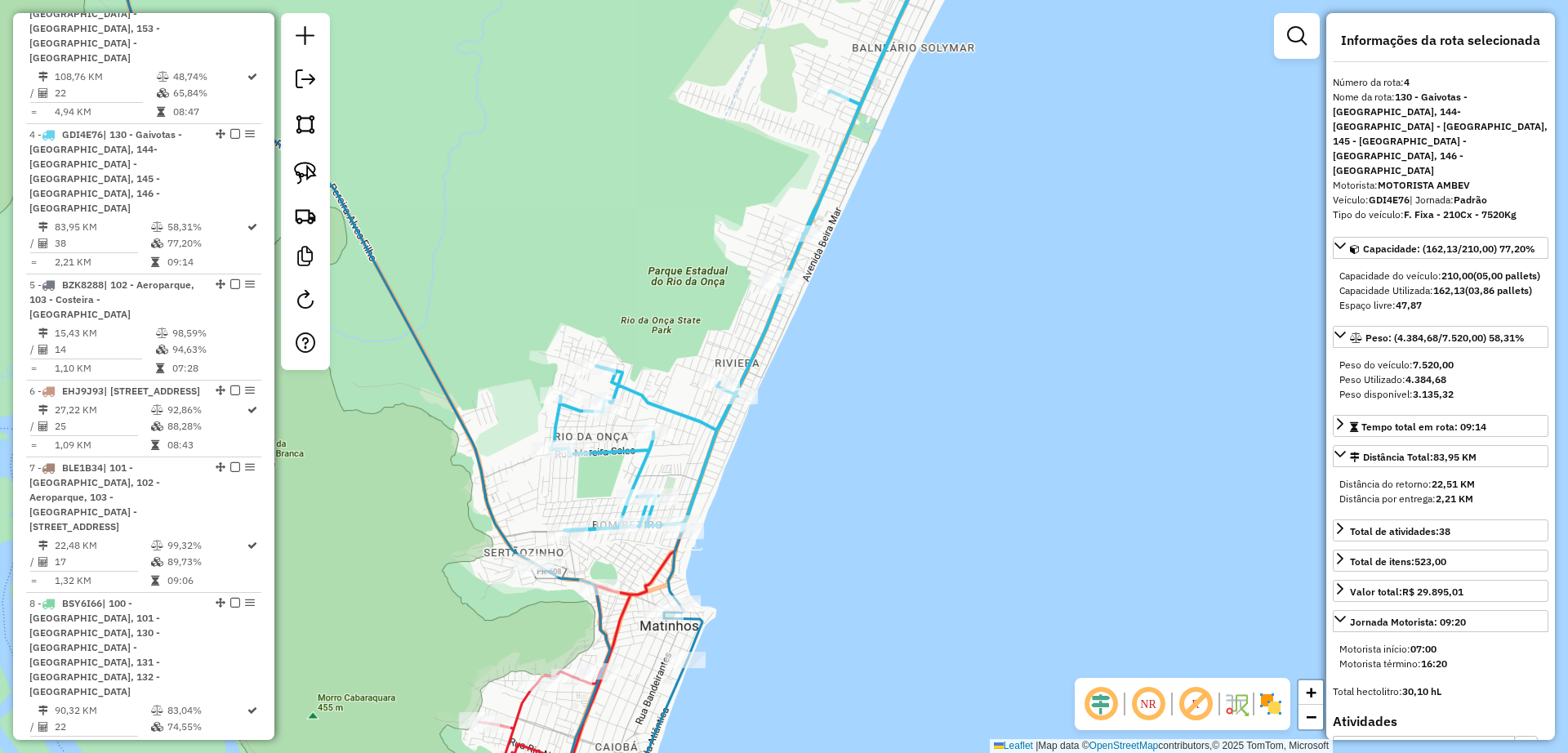
click at [670, 575] on icon at bounding box center [534, 377] width 830 height 904
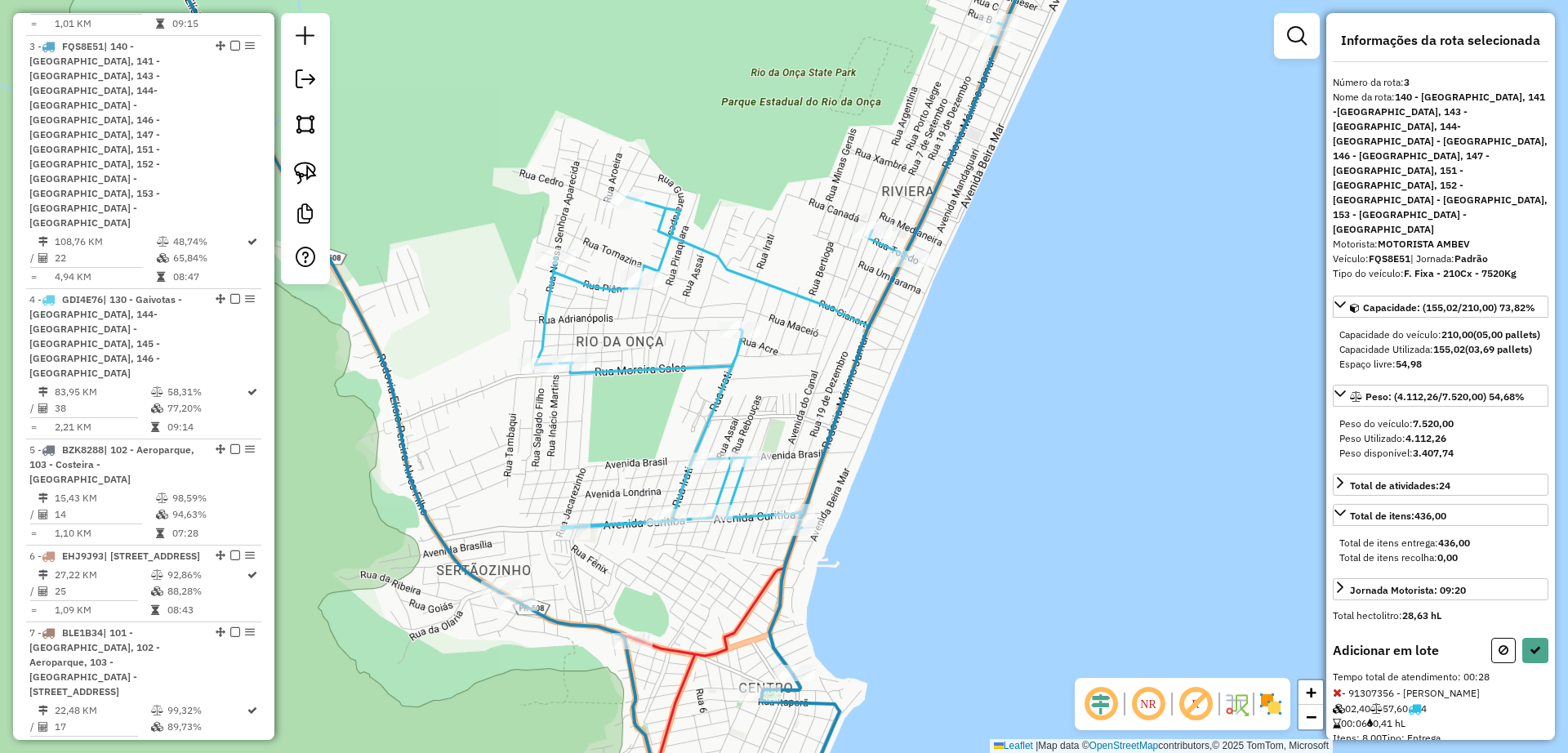
scroll to position [98, 0]
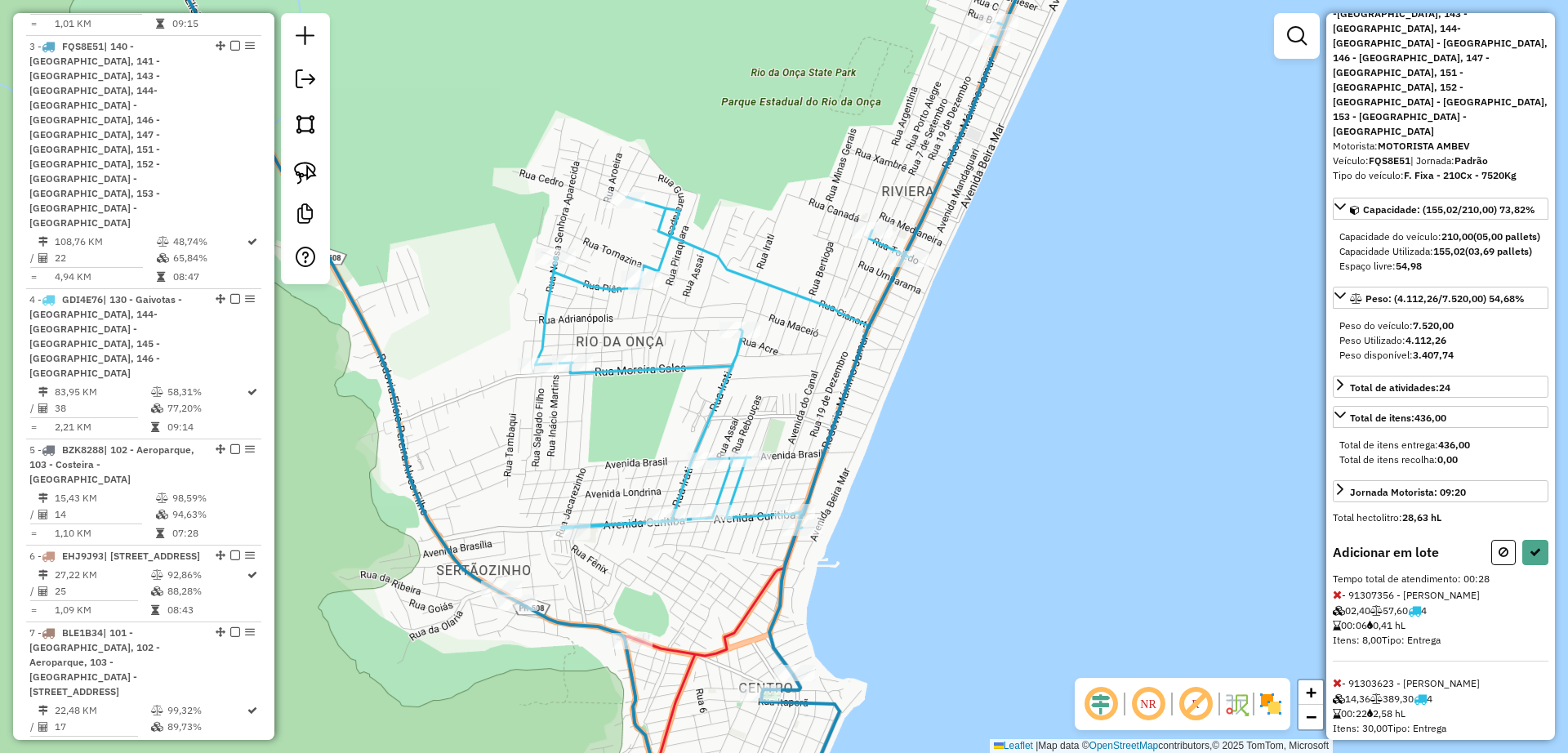
click at [1337, 589] on icon at bounding box center [1337, 594] width 9 height 11
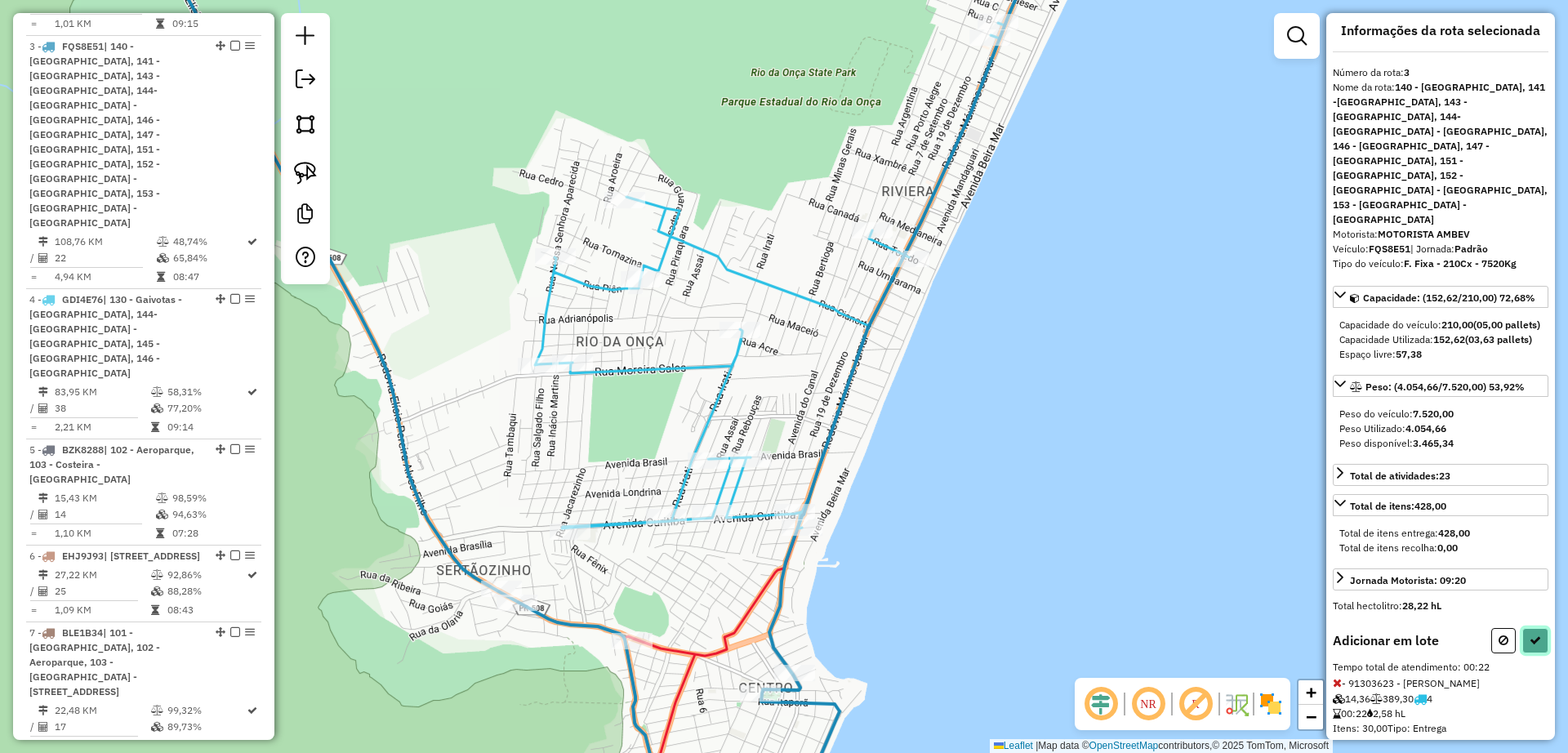
click at [1529, 628] on button at bounding box center [1535, 641] width 26 height 26
select select "**********"
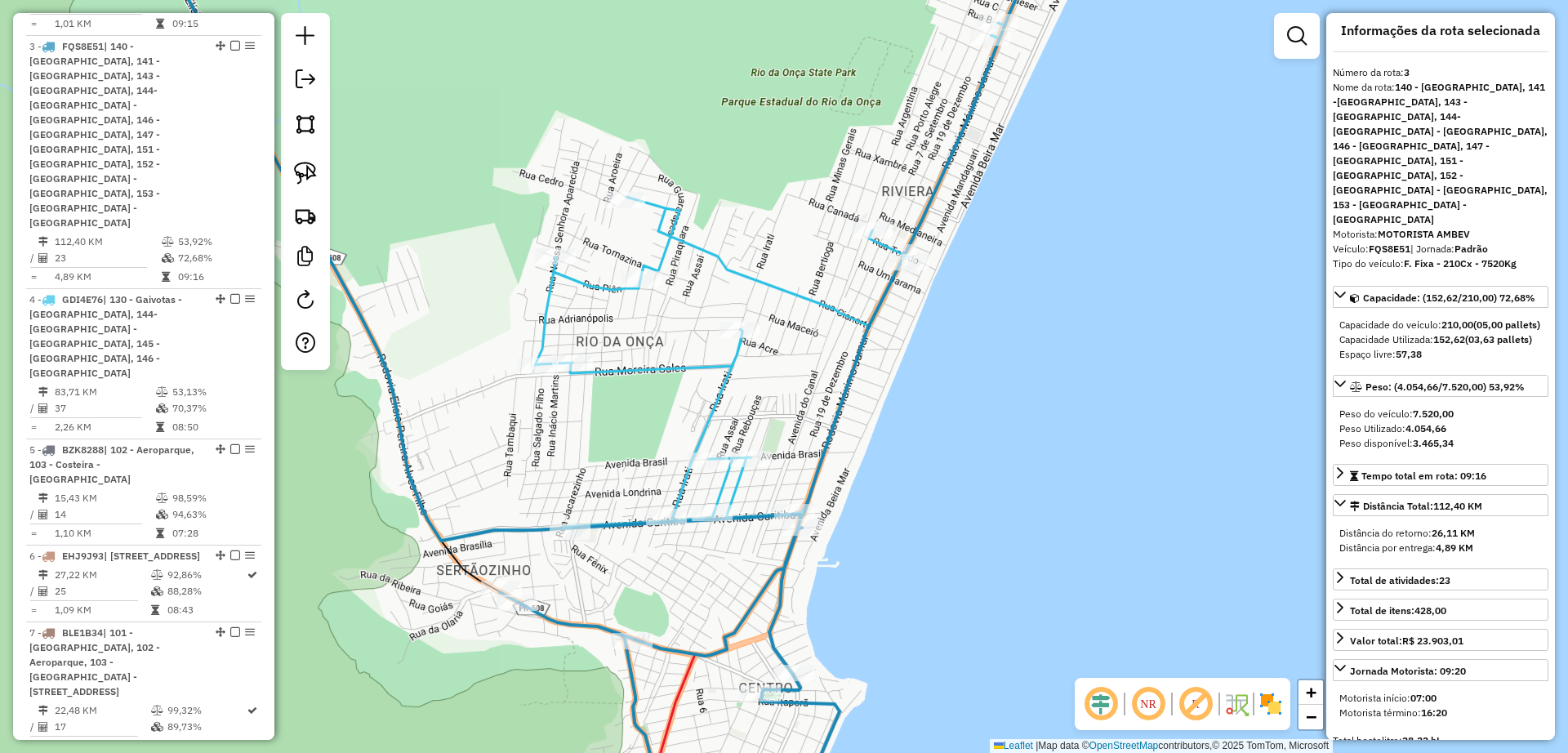
click at [709, 391] on div "Janela de atendimento Grade de atendimento Capacidade Transportadoras Veículos …" at bounding box center [784, 376] width 1568 height 753
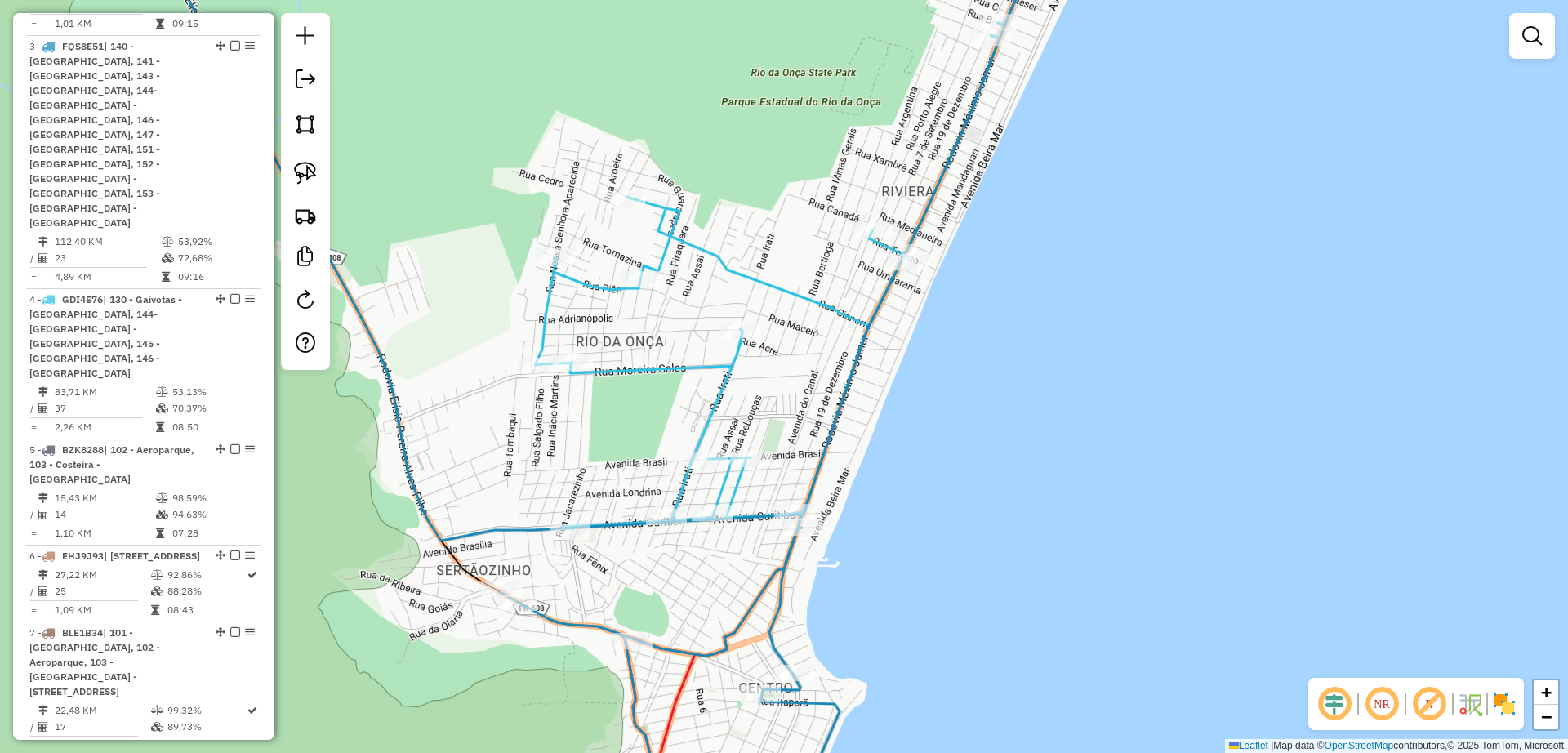
click at [723, 370] on icon at bounding box center [791, 226] width 513 height 603
click at [735, 358] on icon at bounding box center [794, 226] width 513 height 603
select select "**********"
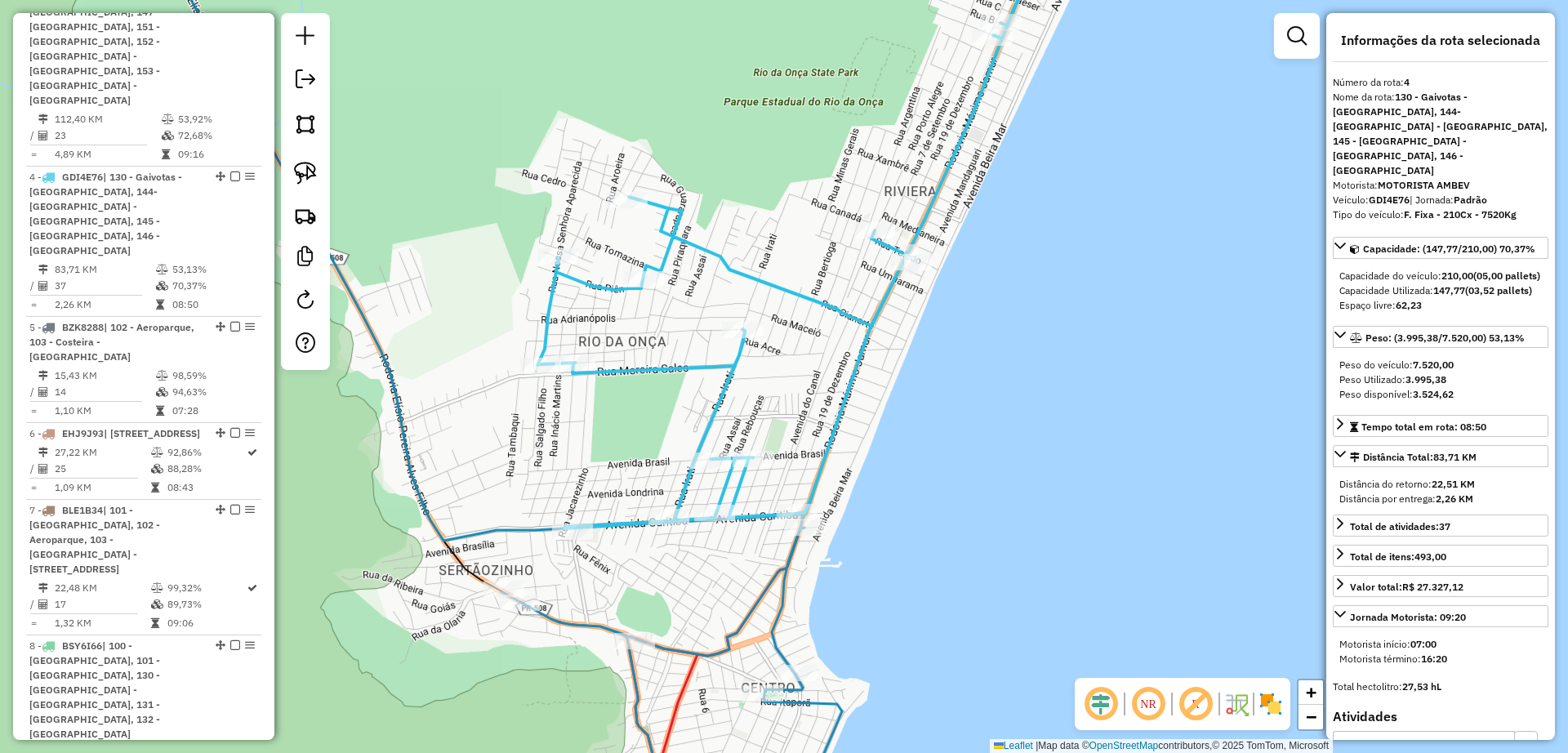
scroll to position [1172, 0]
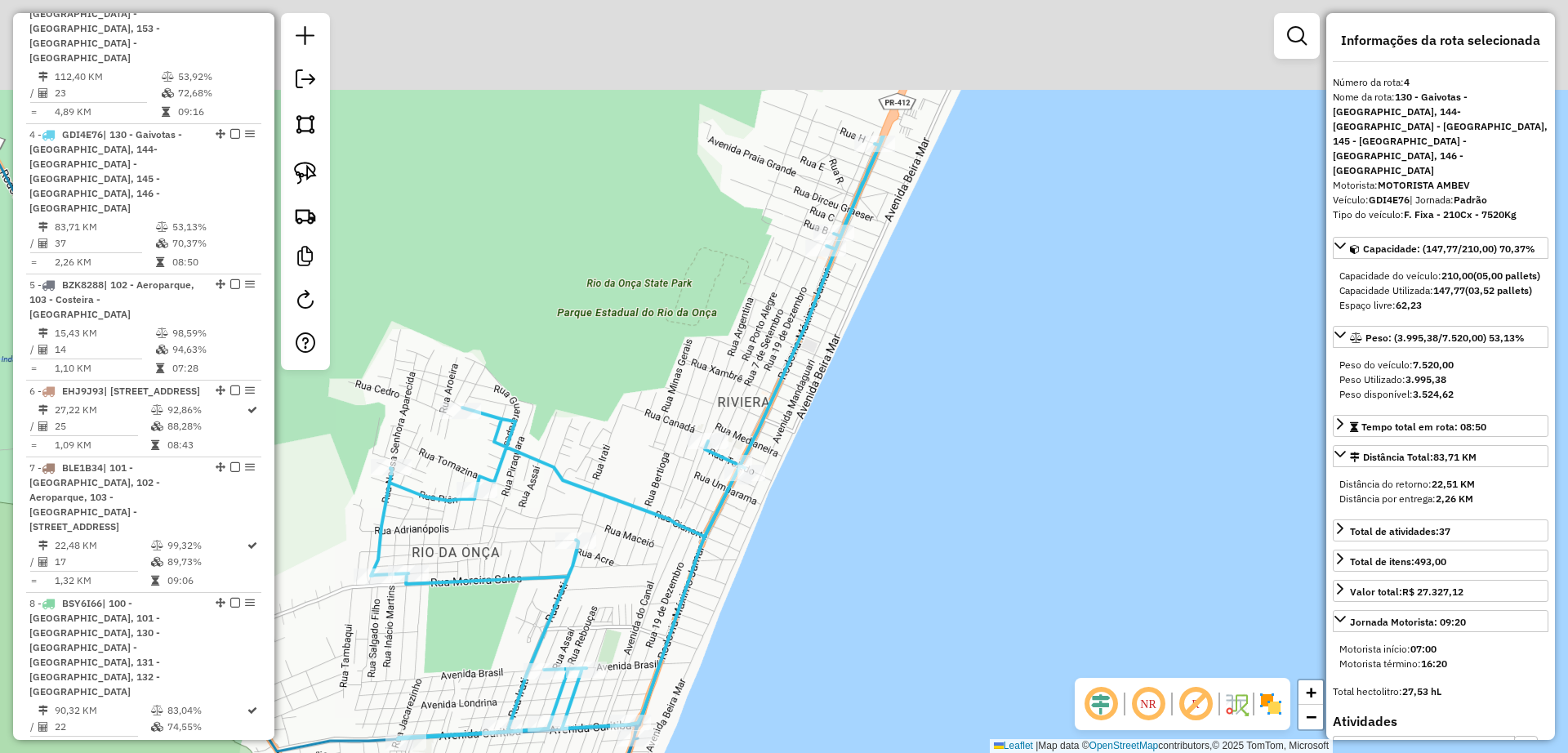
drag, startPoint x: 885, startPoint y: 508, endPoint x: 710, endPoint y: 733, distance: 285.0
click at [706, 741] on div "Janela de atendimento Grade de atendimento Capacidade Transportadoras Veículos …" at bounding box center [784, 376] width 1568 height 753
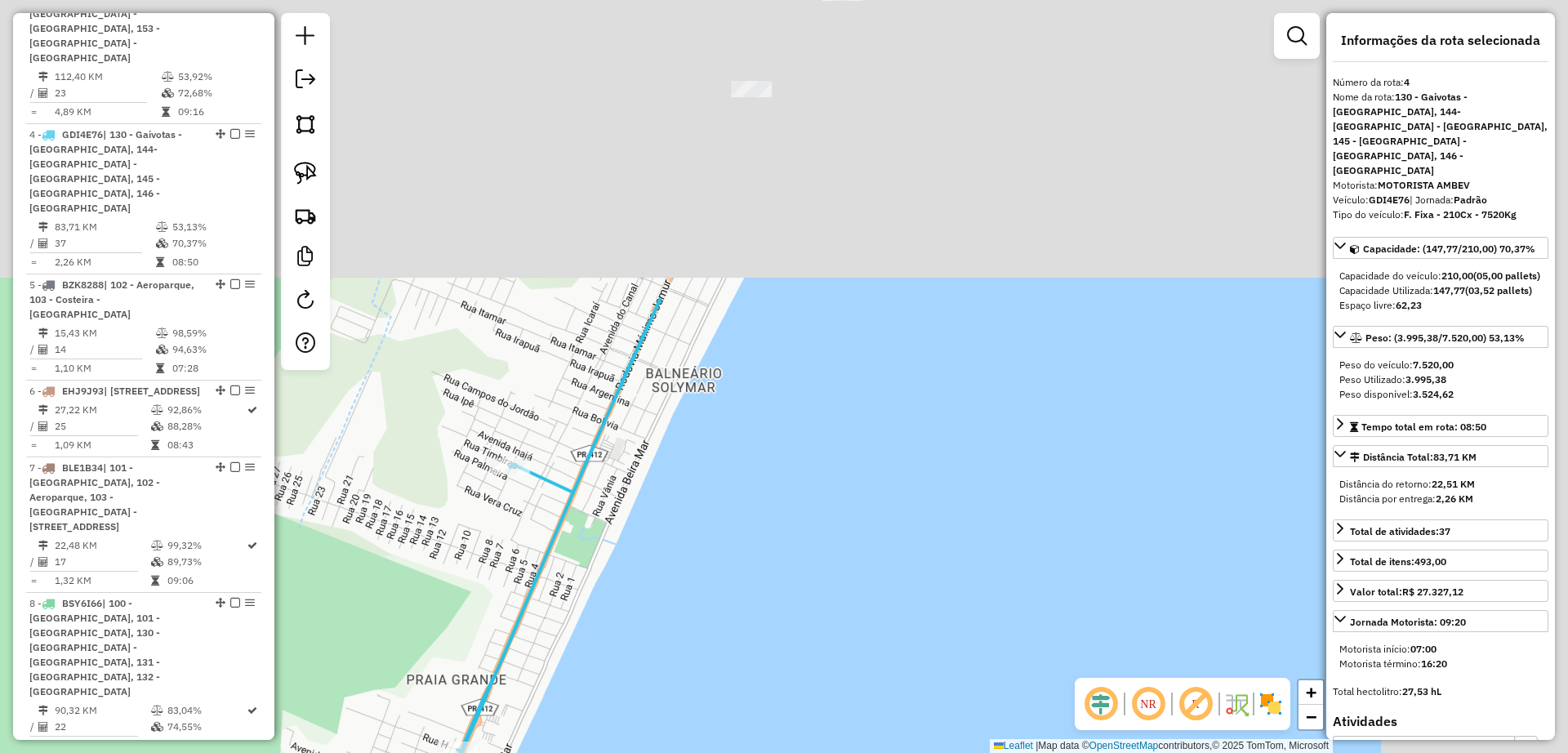
drag, startPoint x: 901, startPoint y: 428, endPoint x: 680, endPoint y: 792, distance: 425.8
click at [680, 752] on html "Aguarde... Pop-up bloqueado! Seu navegador bloqueou automáticamente a abertura …" at bounding box center [784, 376] width 1568 height 753
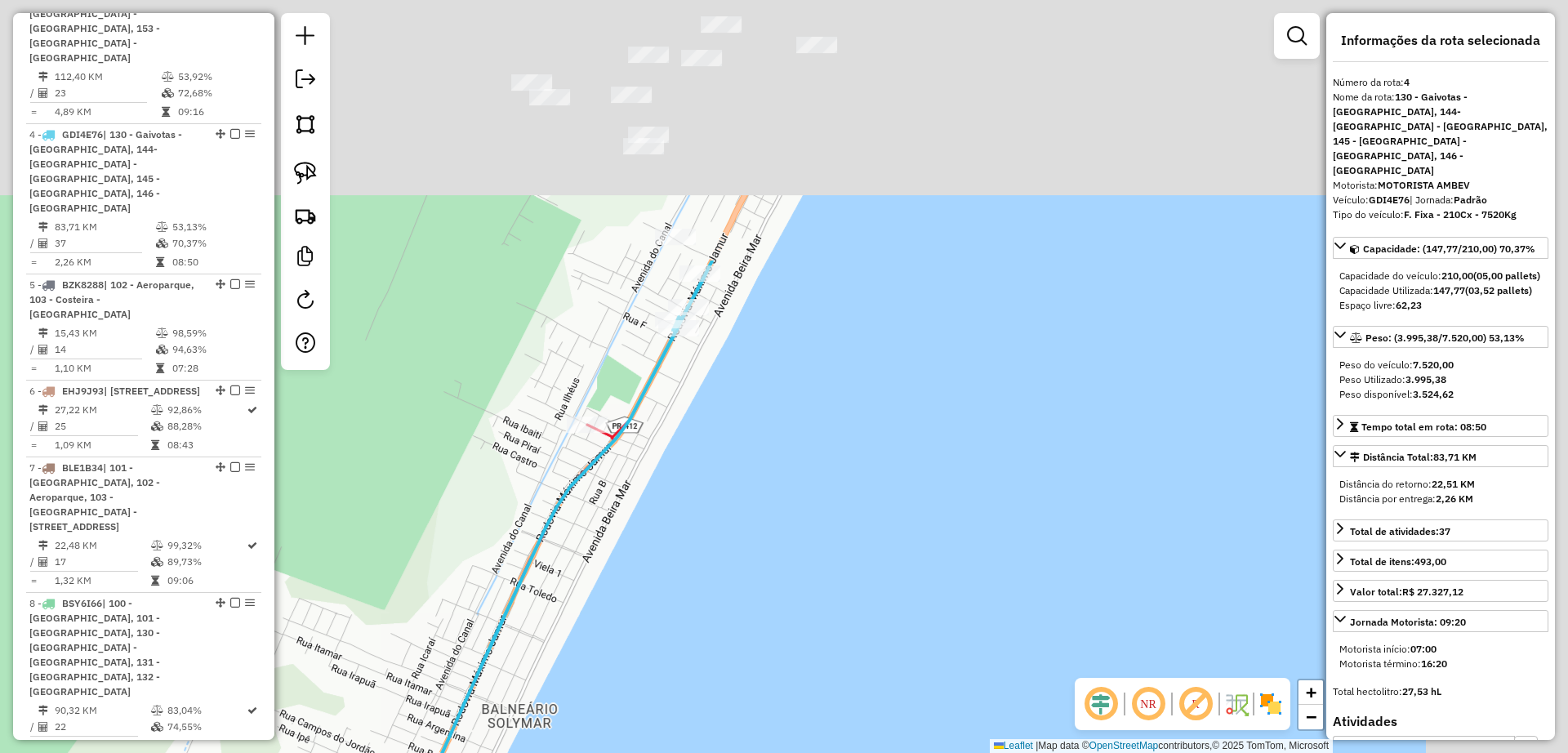
drag, startPoint x: 714, startPoint y: 548, endPoint x: 676, endPoint y: 712, distance: 168.3
click at [676, 712] on div "Janela de atendimento Grade de atendimento Capacidade Transportadoras Veículos …" at bounding box center [784, 376] width 1568 height 753
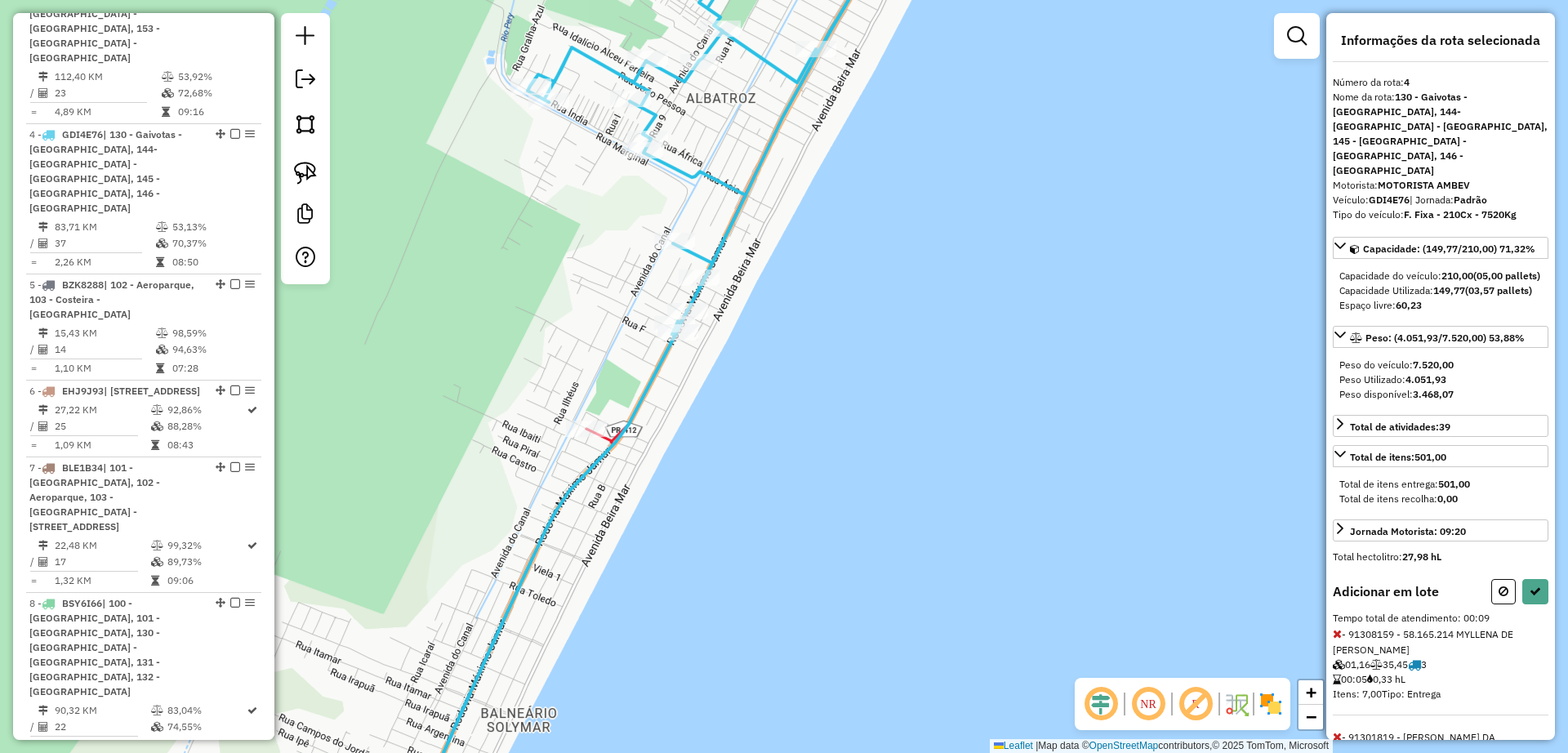
scroll to position [69, 0]
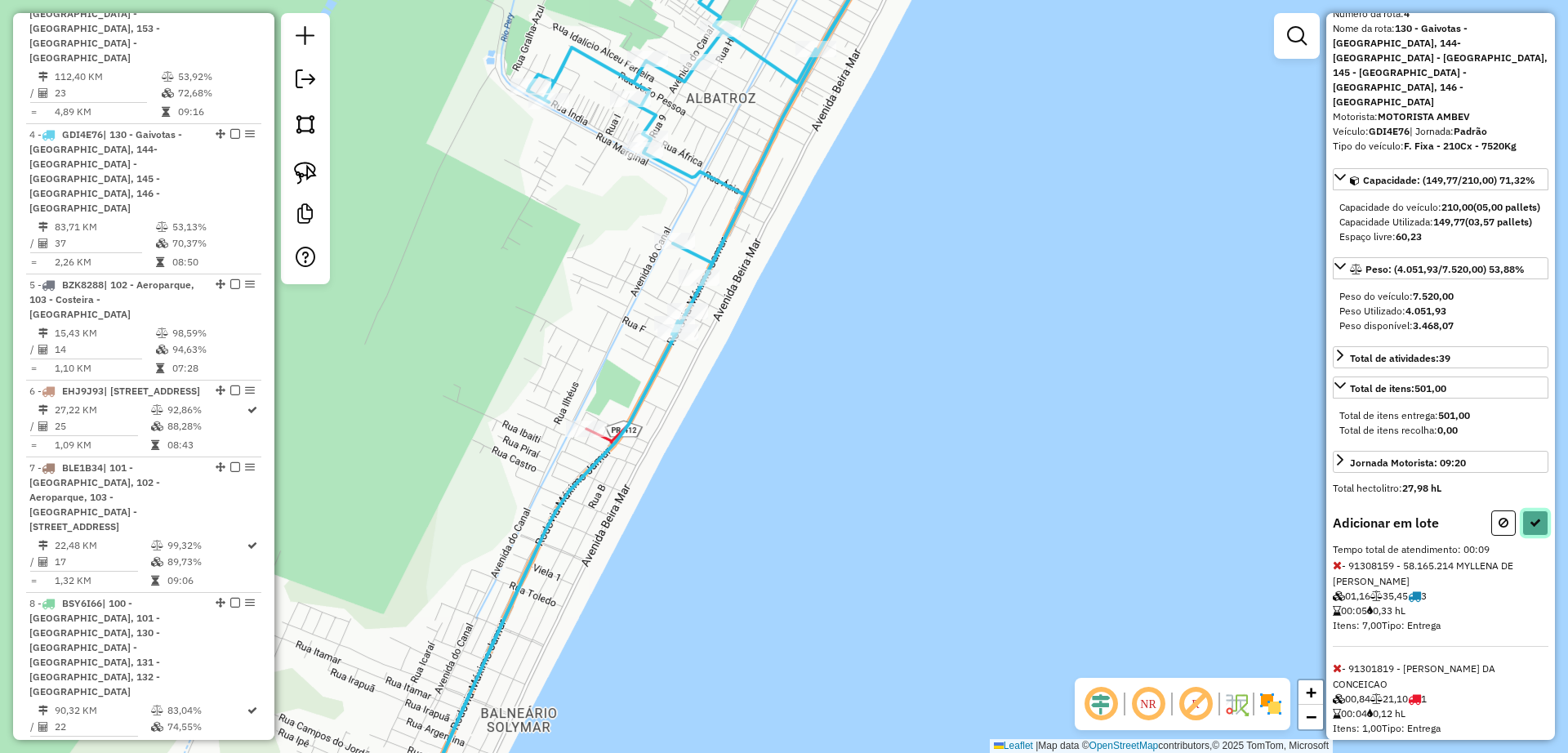
click at [1526, 516] on button at bounding box center [1535, 523] width 26 height 26
select select "**********"
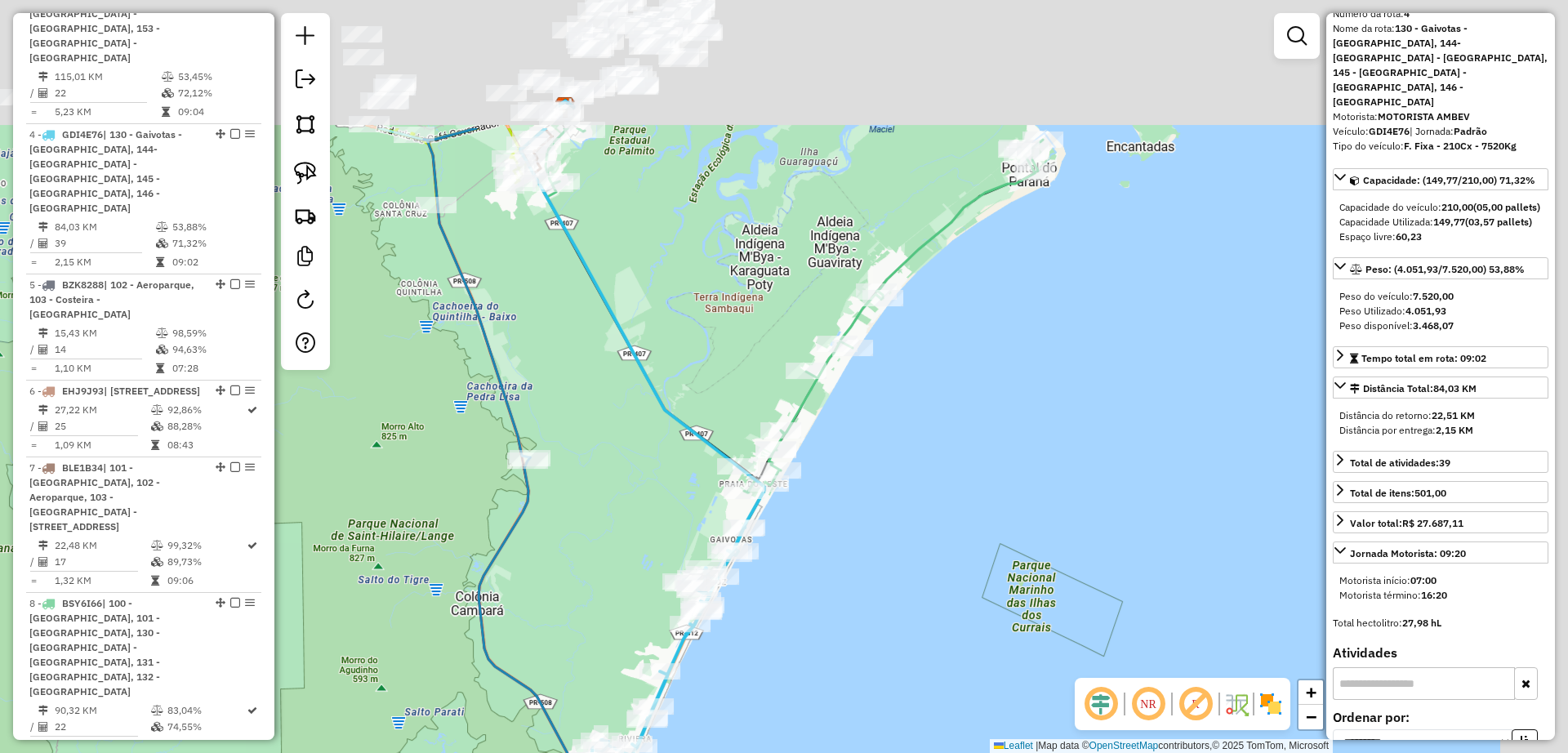
drag, startPoint x: 1052, startPoint y: 265, endPoint x: 883, endPoint y: 508, distance: 296.0
click at [883, 521] on div "Janela de atendimento Grade de atendimento Capacidade Transportadoras Veículos …" at bounding box center [784, 376] width 1568 height 753
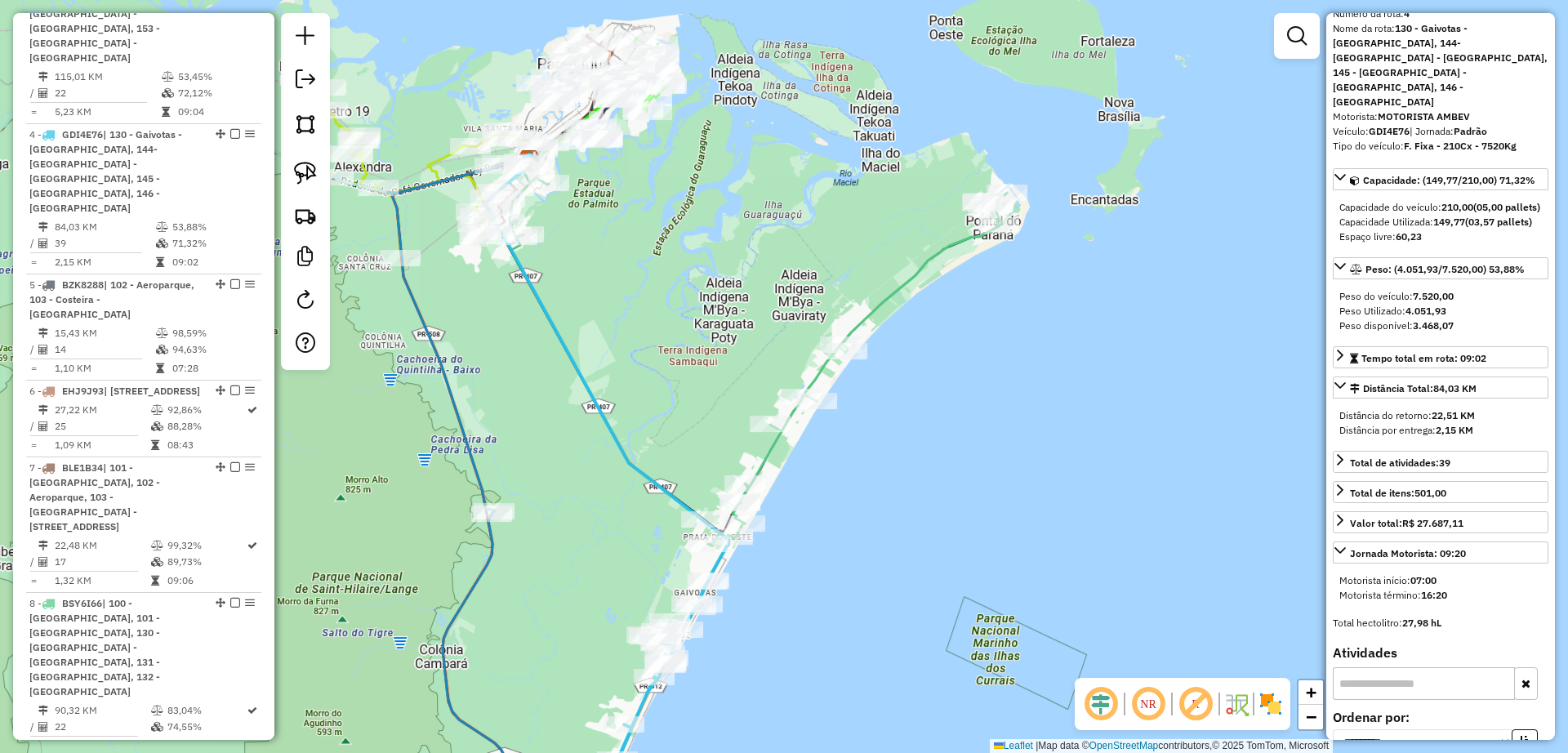
click at [899, 294] on icon at bounding box center [758, 359] width 498 height 374
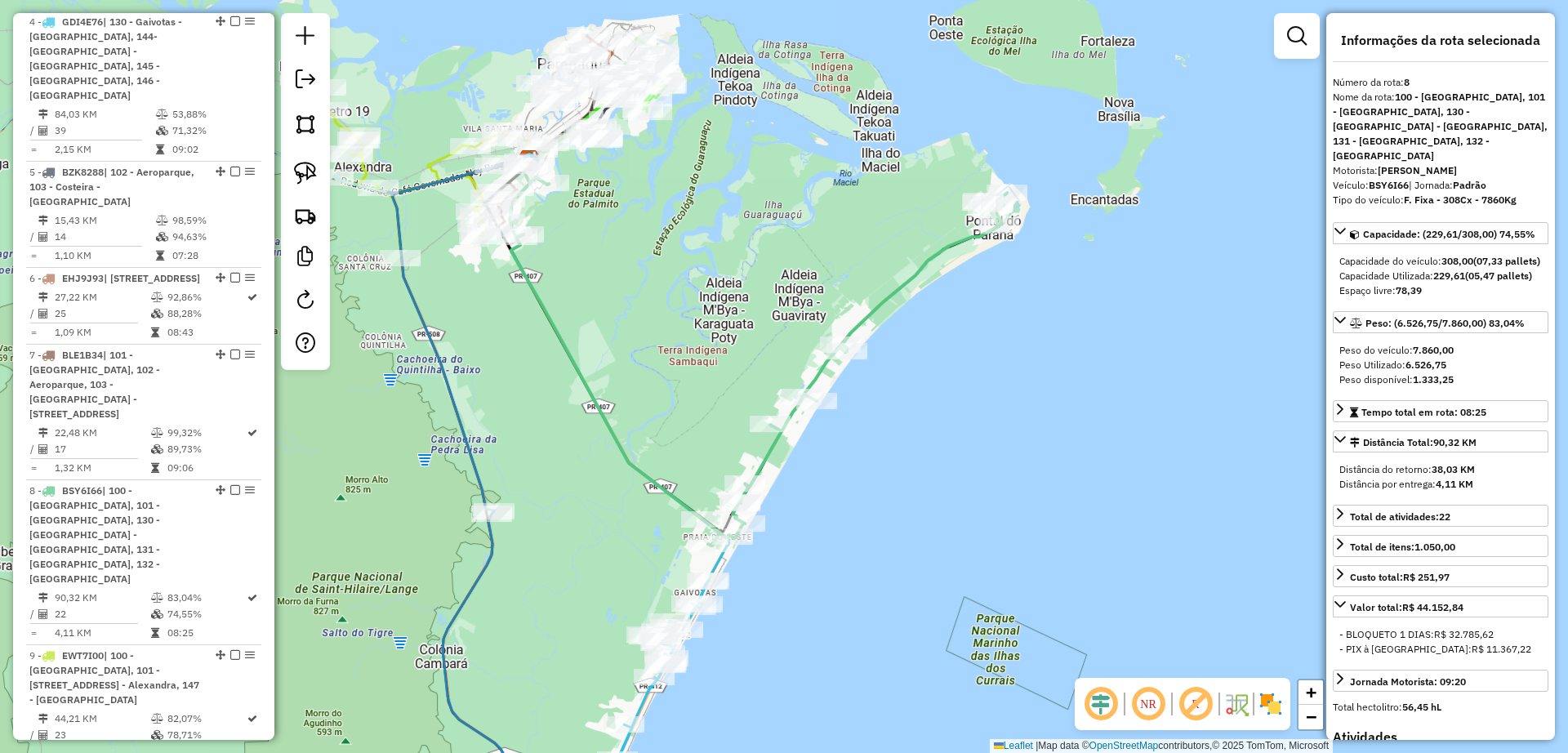
scroll to position [1126, 0]
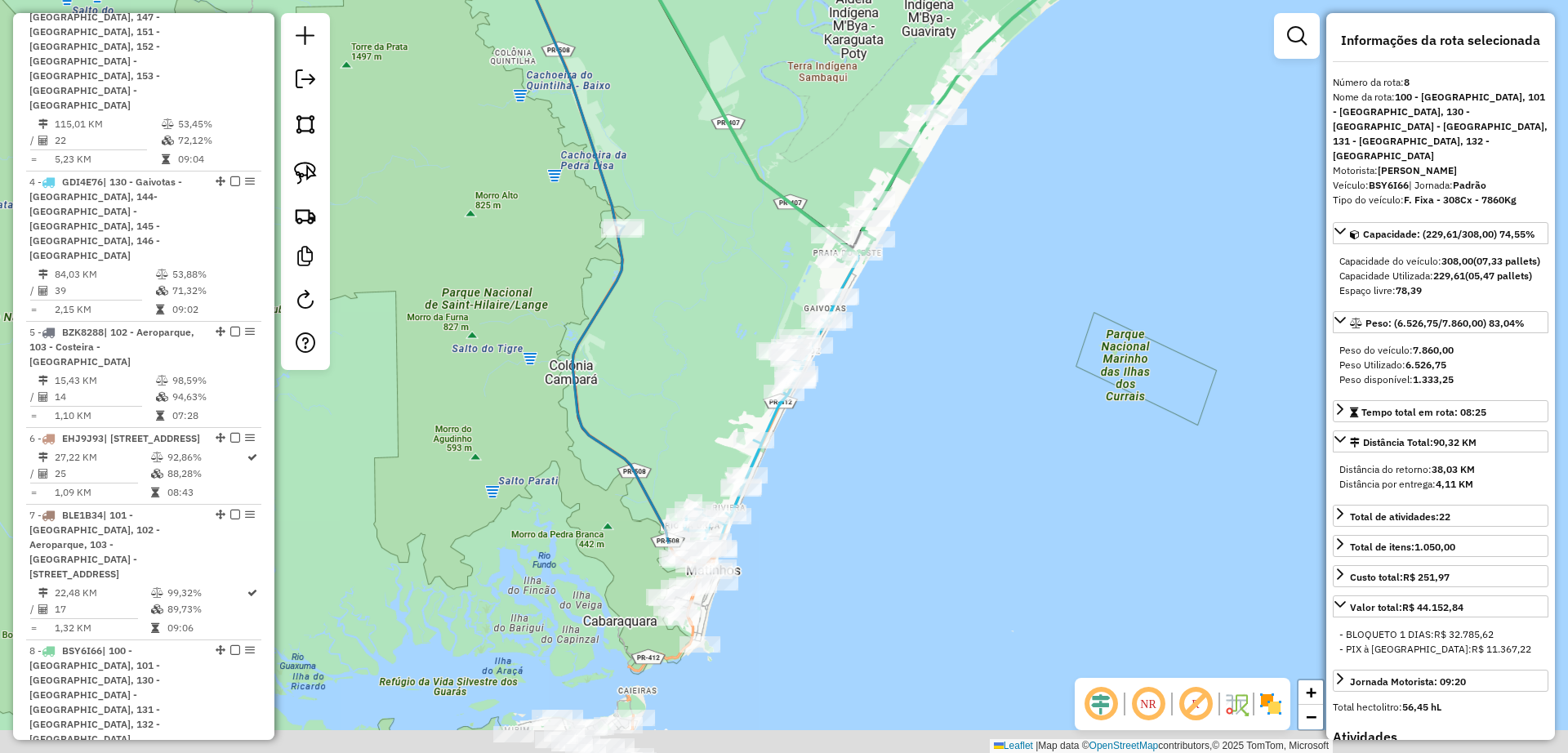
drag, startPoint x: 446, startPoint y: 345, endPoint x: 671, endPoint y: -3, distance: 414.4
click at [671, 0] on html "Aguarde... Pop-up bloqueado! Seu navegador bloqueou automáticamente a abertura …" at bounding box center [784, 376] width 1568 height 753
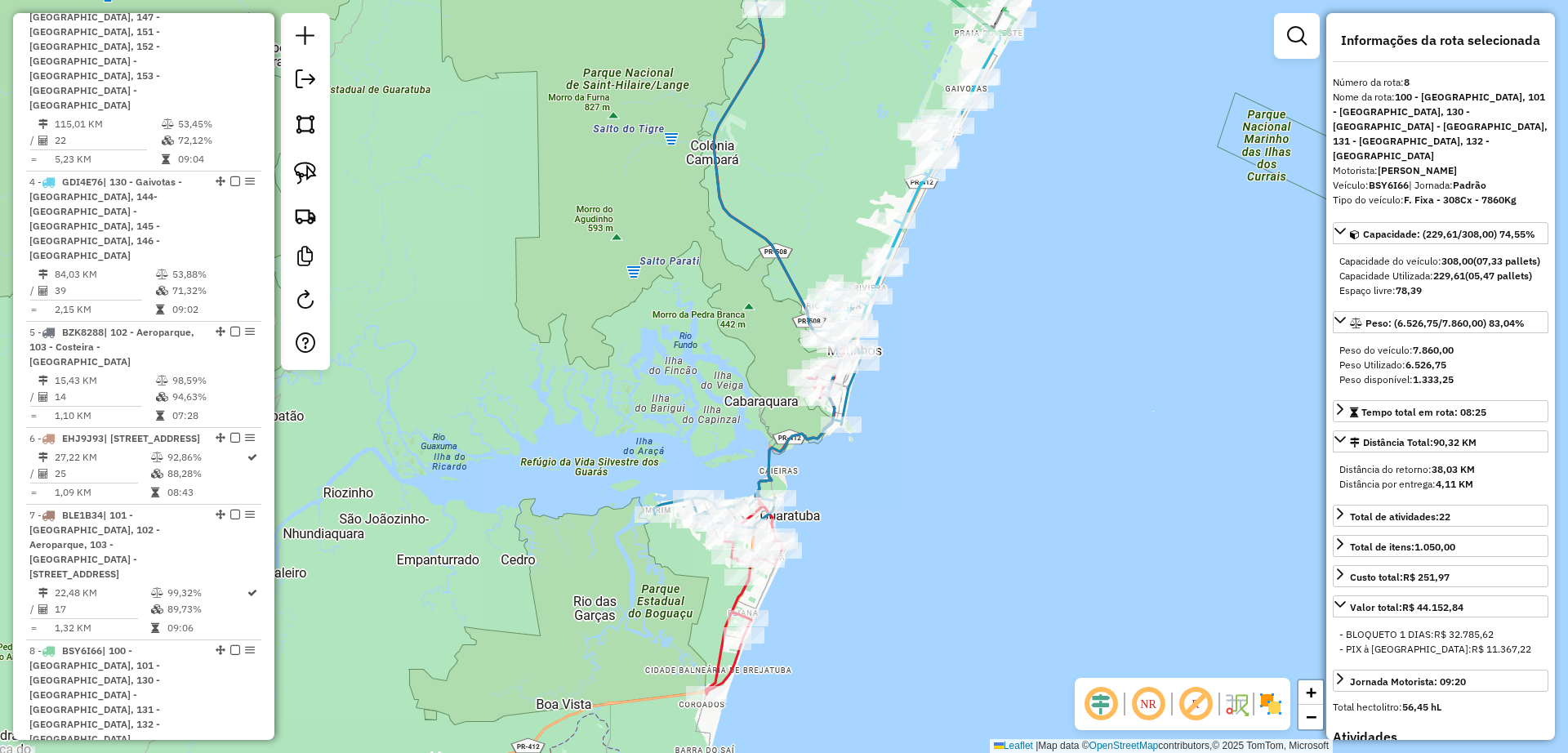
click at [715, 653] on icon at bounding box center [775, 519] width 140 height 351
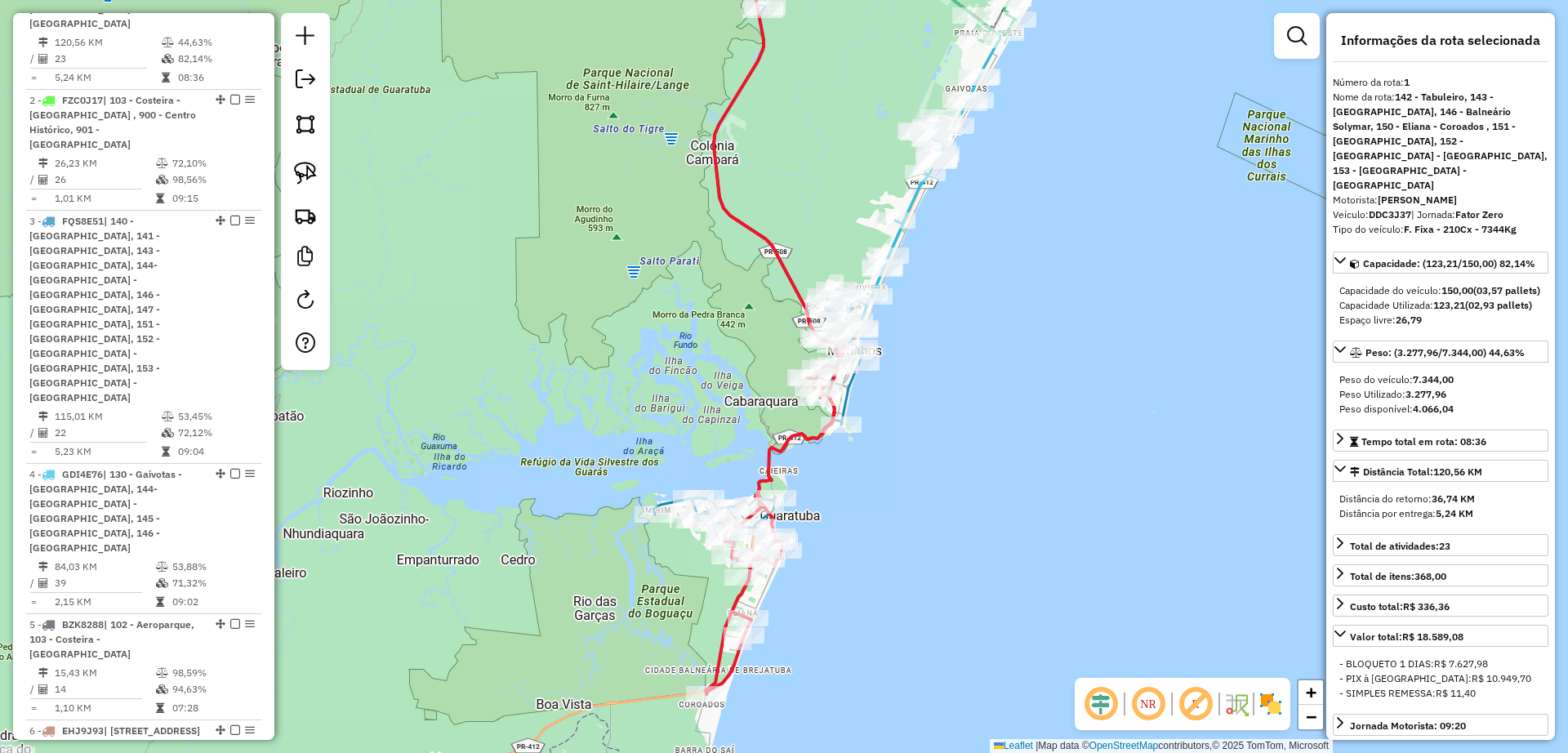
scroll to position [737, 0]
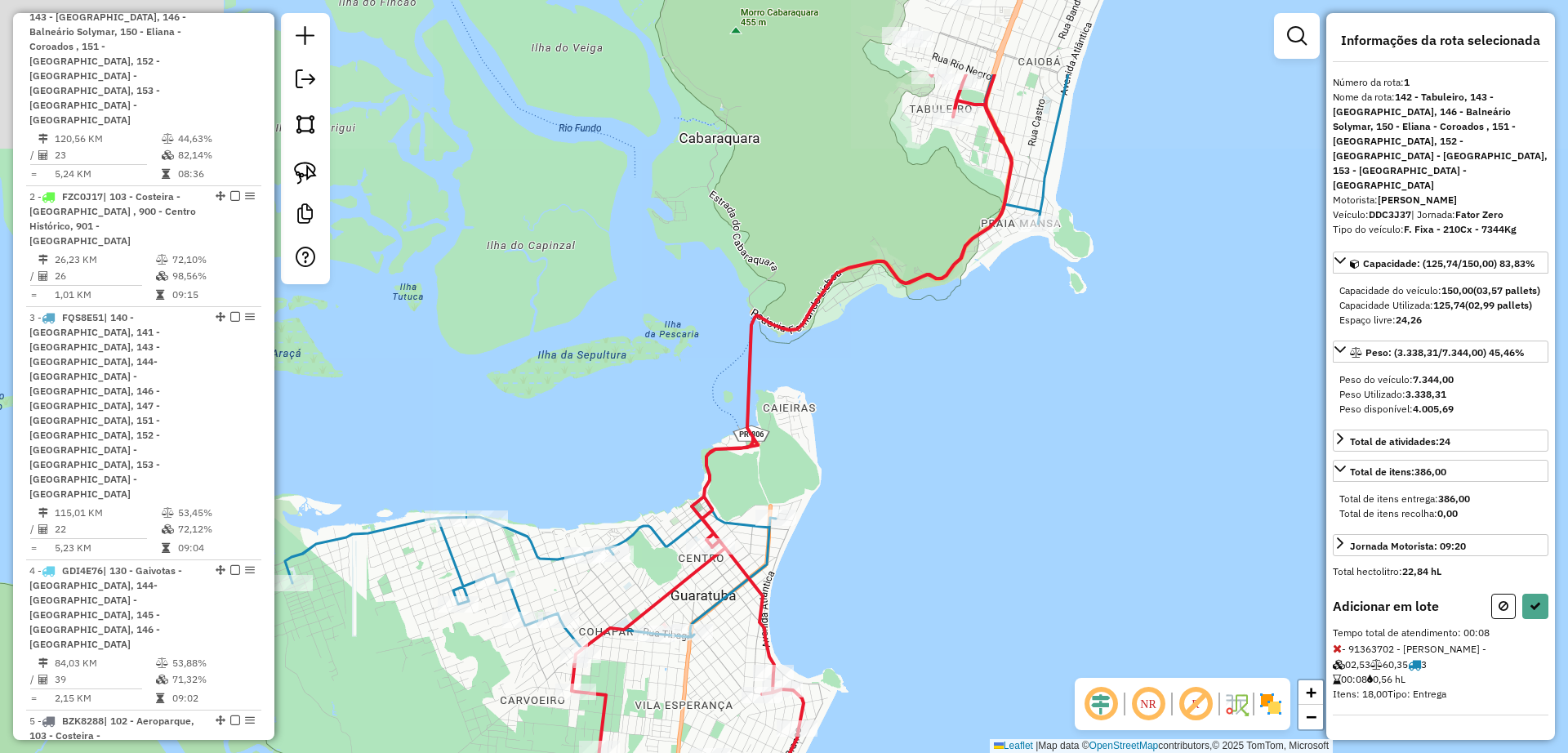
drag, startPoint x: 1154, startPoint y: 135, endPoint x: 1069, endPoint y: 284, distance: 171.5
click at [1068, 285] on div "Janela de atendimento Grade de atendimento Capacidade Transportadoras Veículos …" at bounding box center [784, 376] width 1568 height 753
click at [1030, 214] on icon at bounding box center [707, 288] width 841 height 727
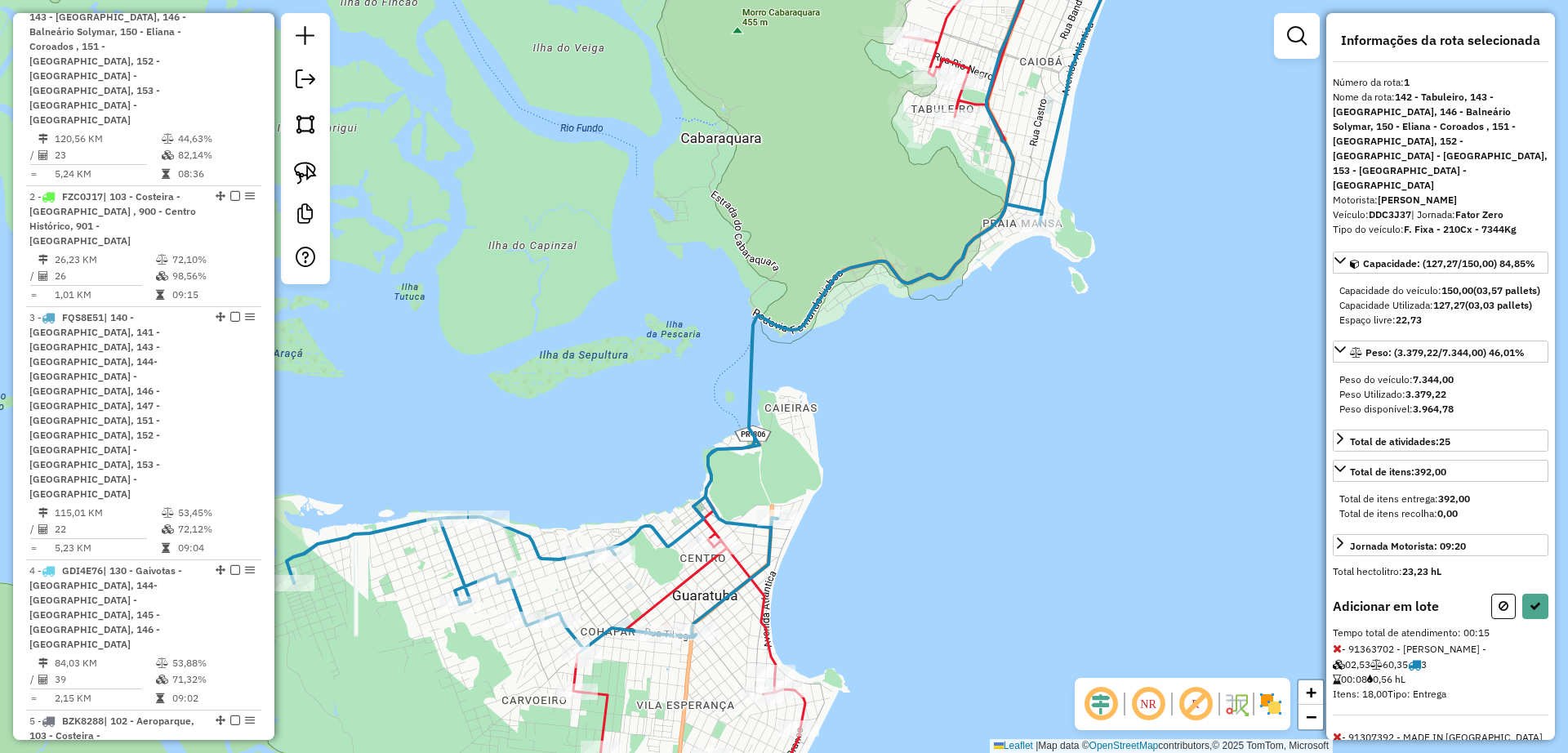
scroll to position [83, 0]
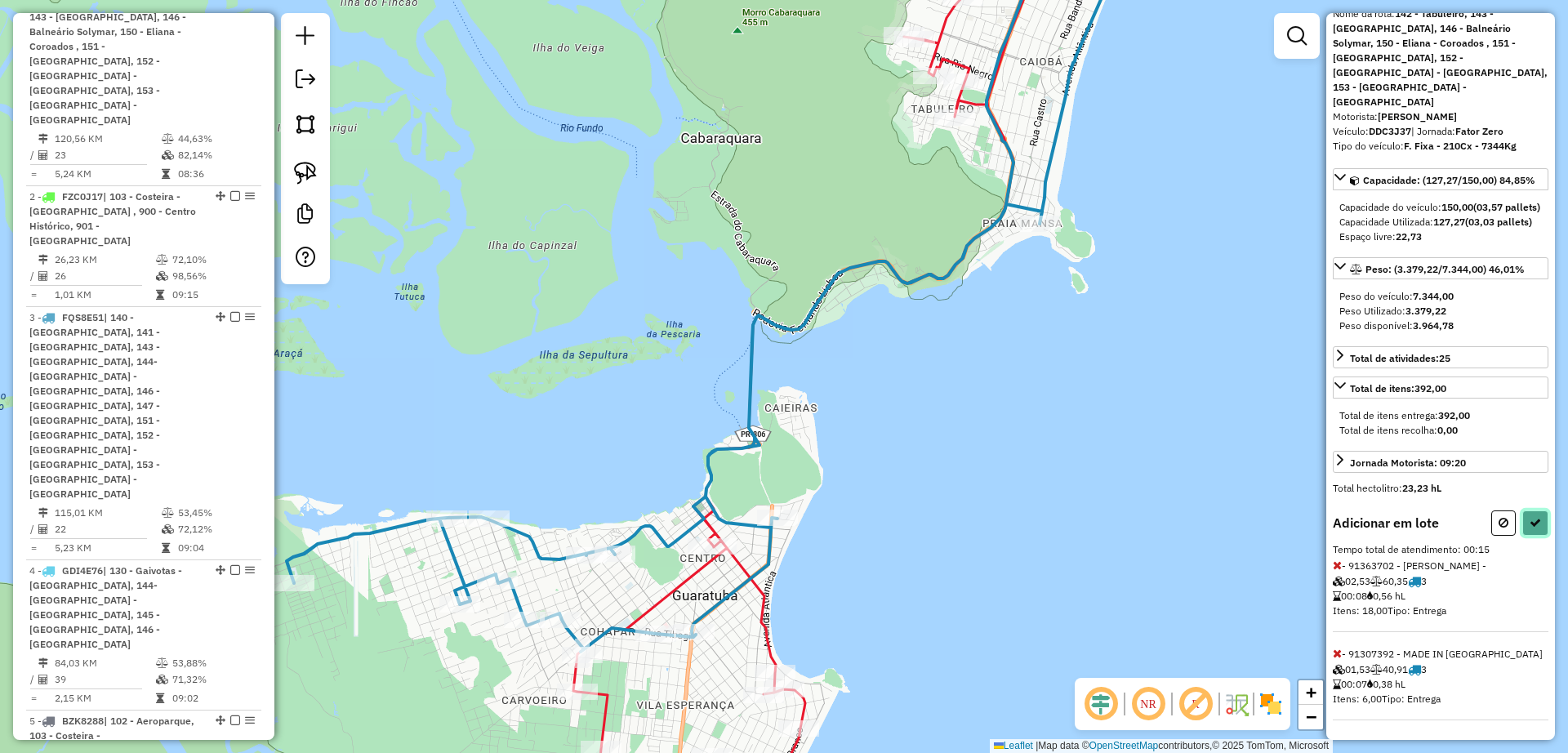
click at [1531, 512] on button at bounding box center [1535, 523] width 26 height 26
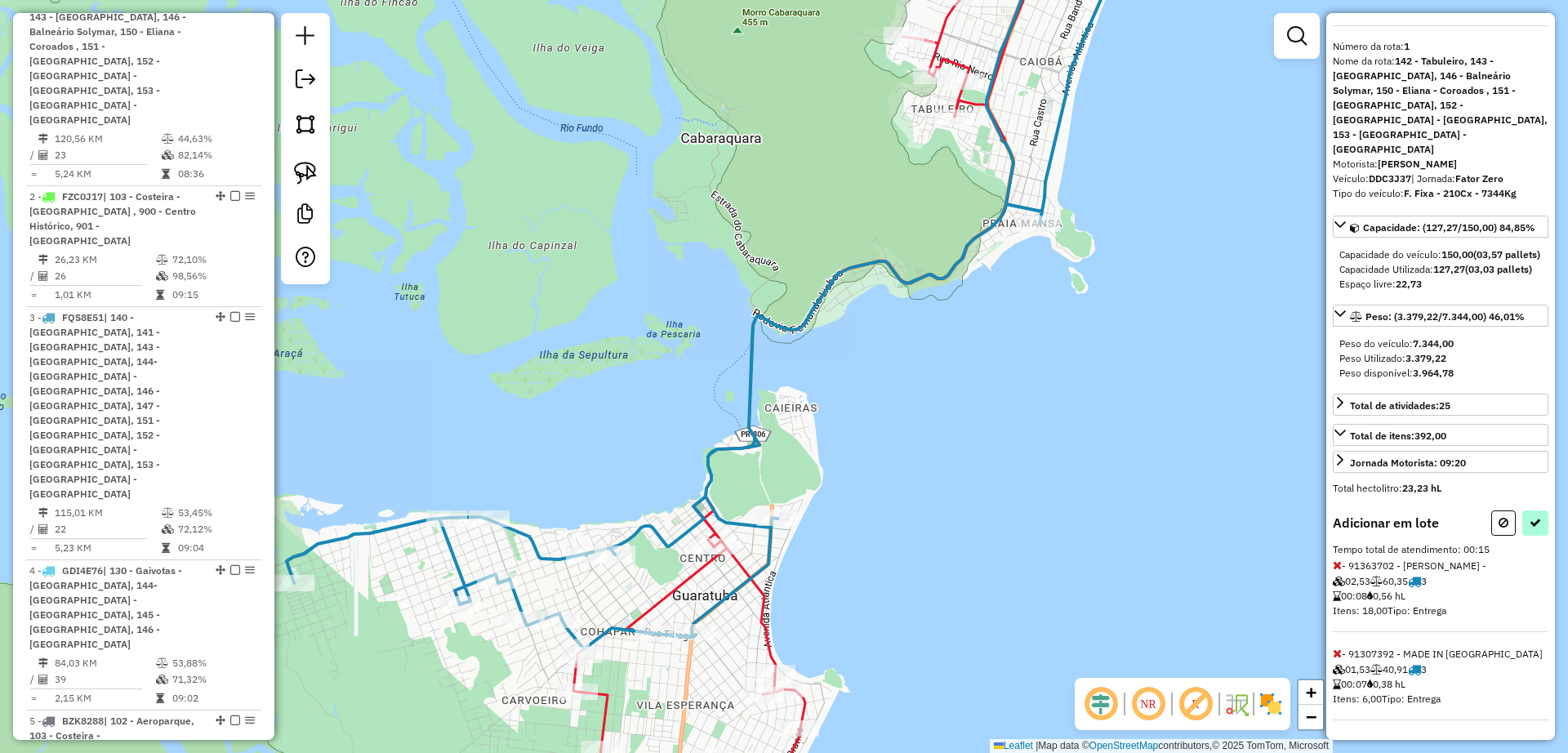
select select "**********"
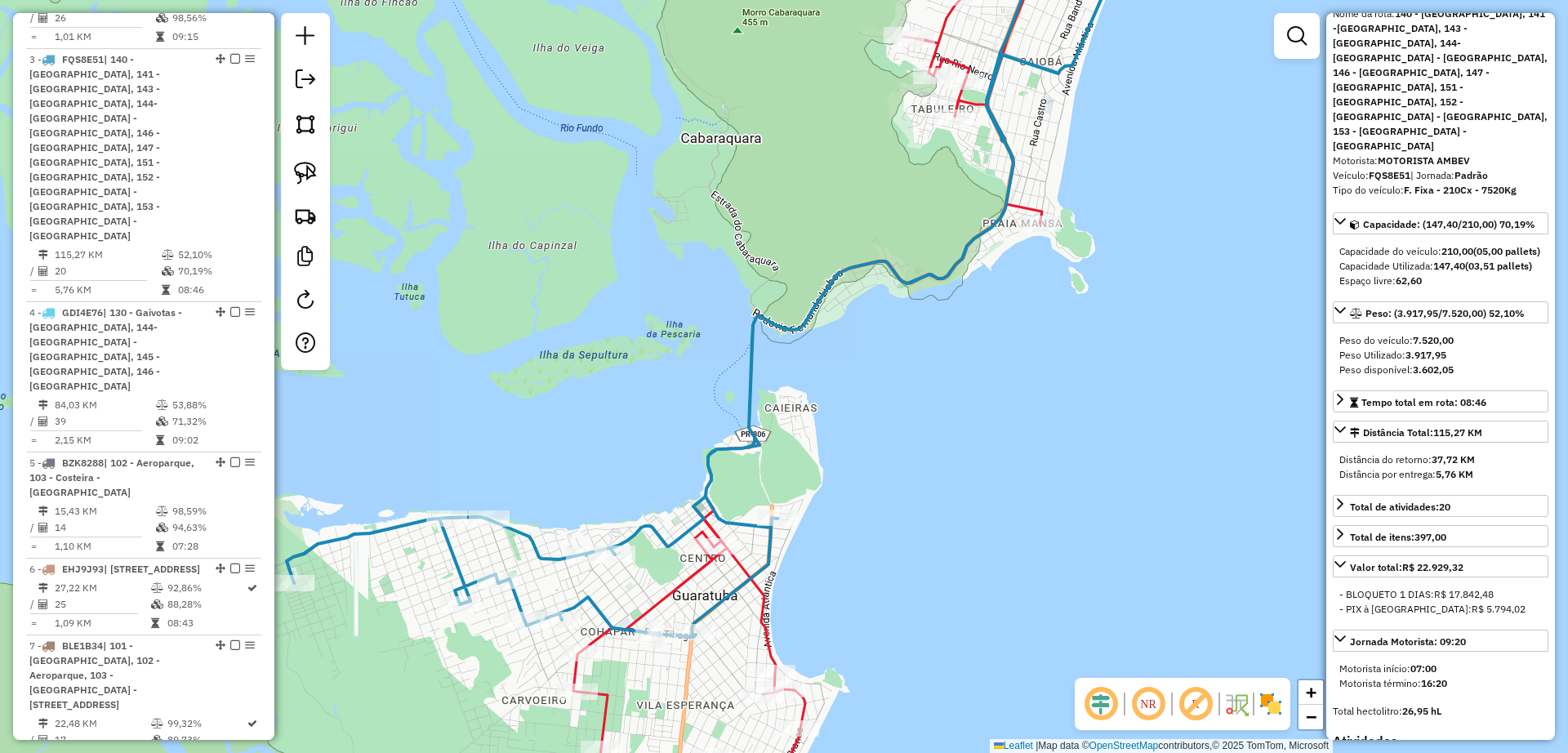
scroll to position [1008, 0]
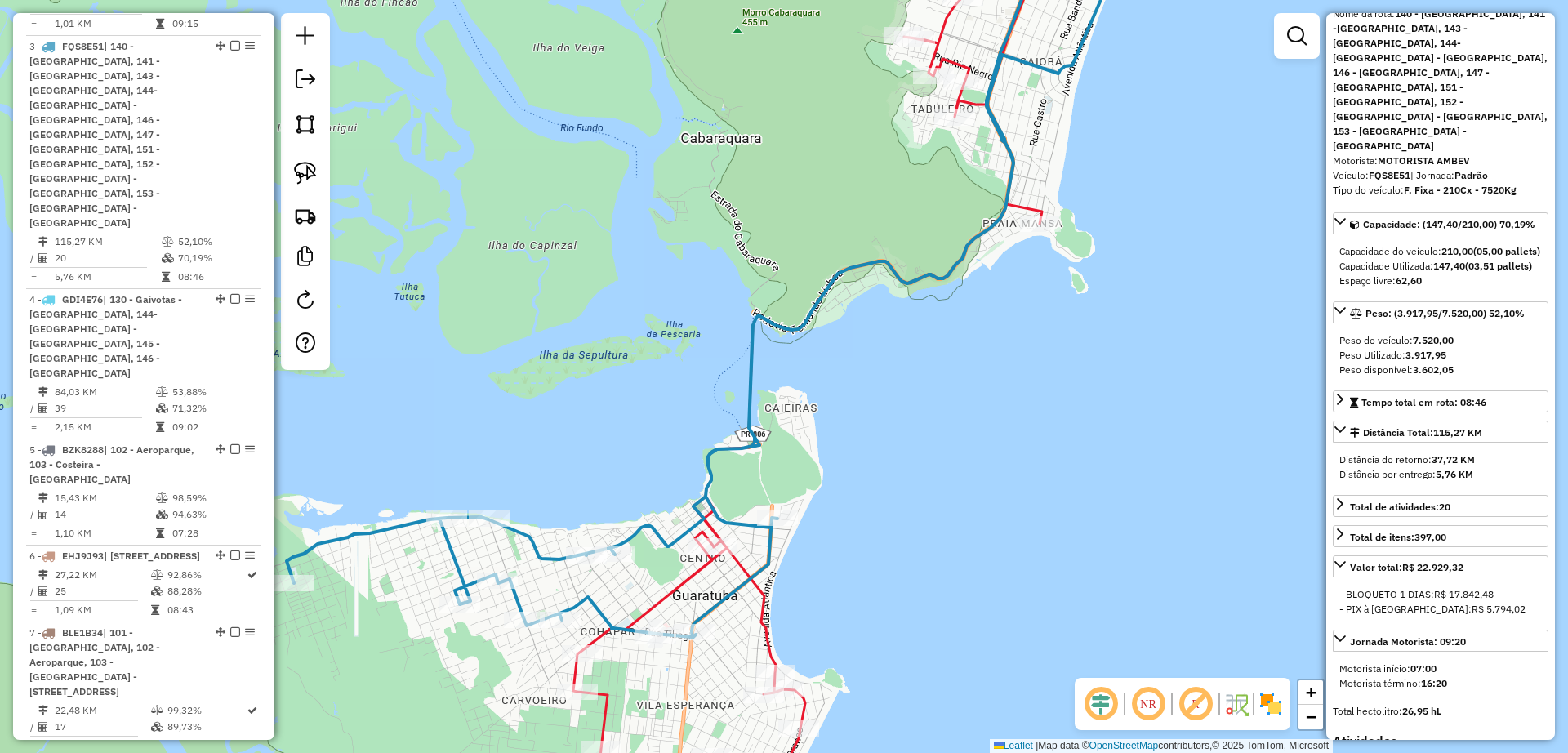
click at [760, 611] on icon at bounding box center [812, 377] width 476 height 904
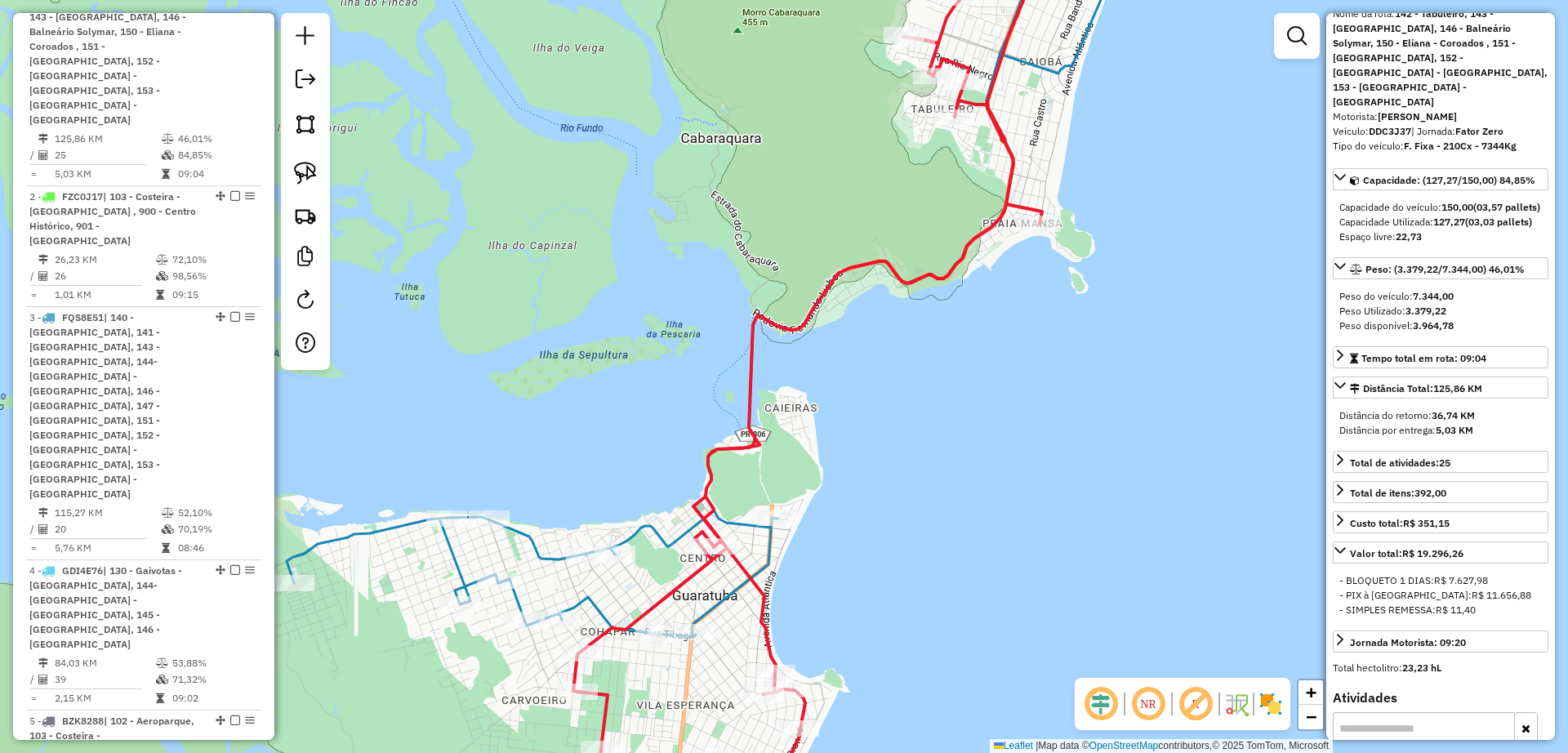
scroll to position [0, 0]
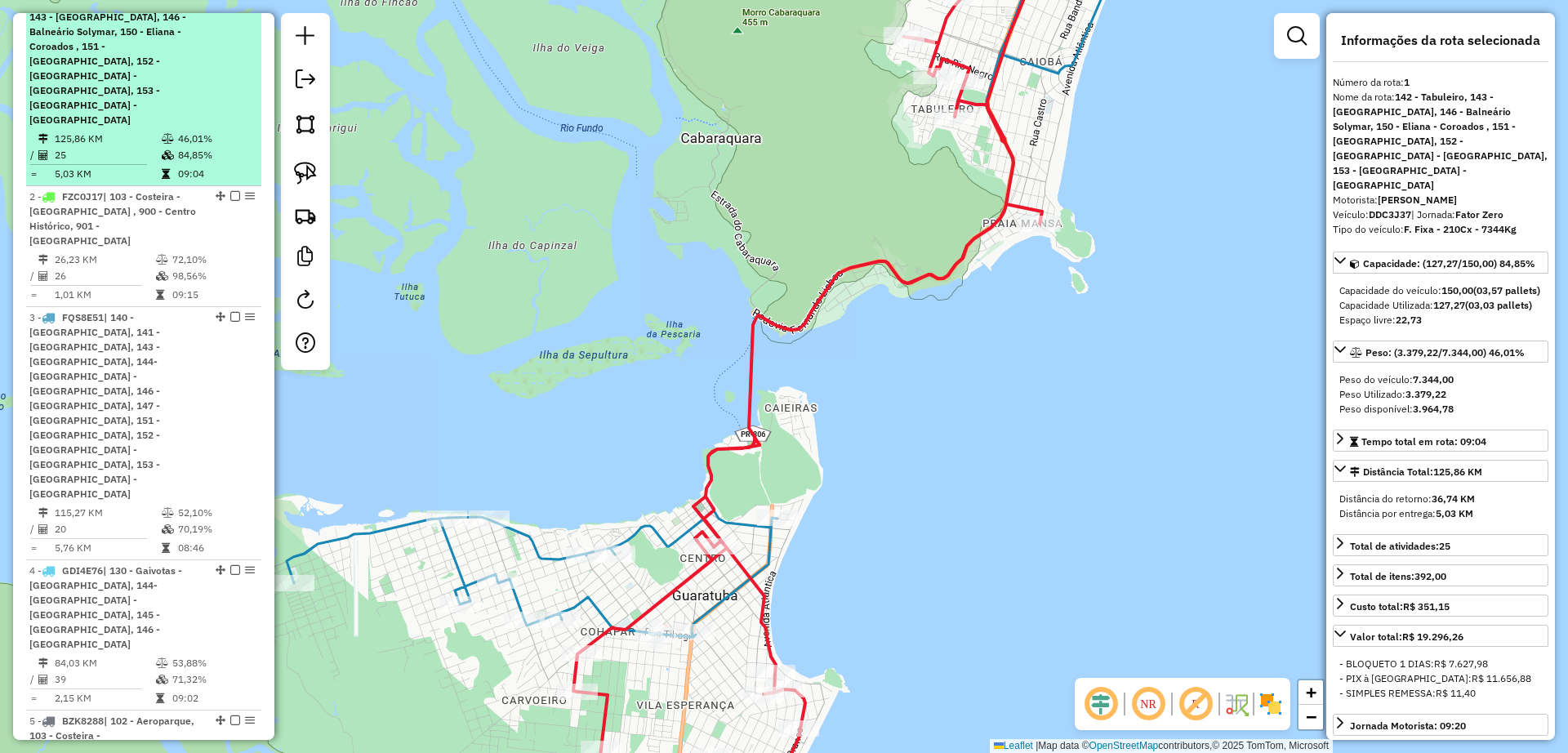
click at [232, 7] on em at bounding box center [236, 2] width 10 height 10
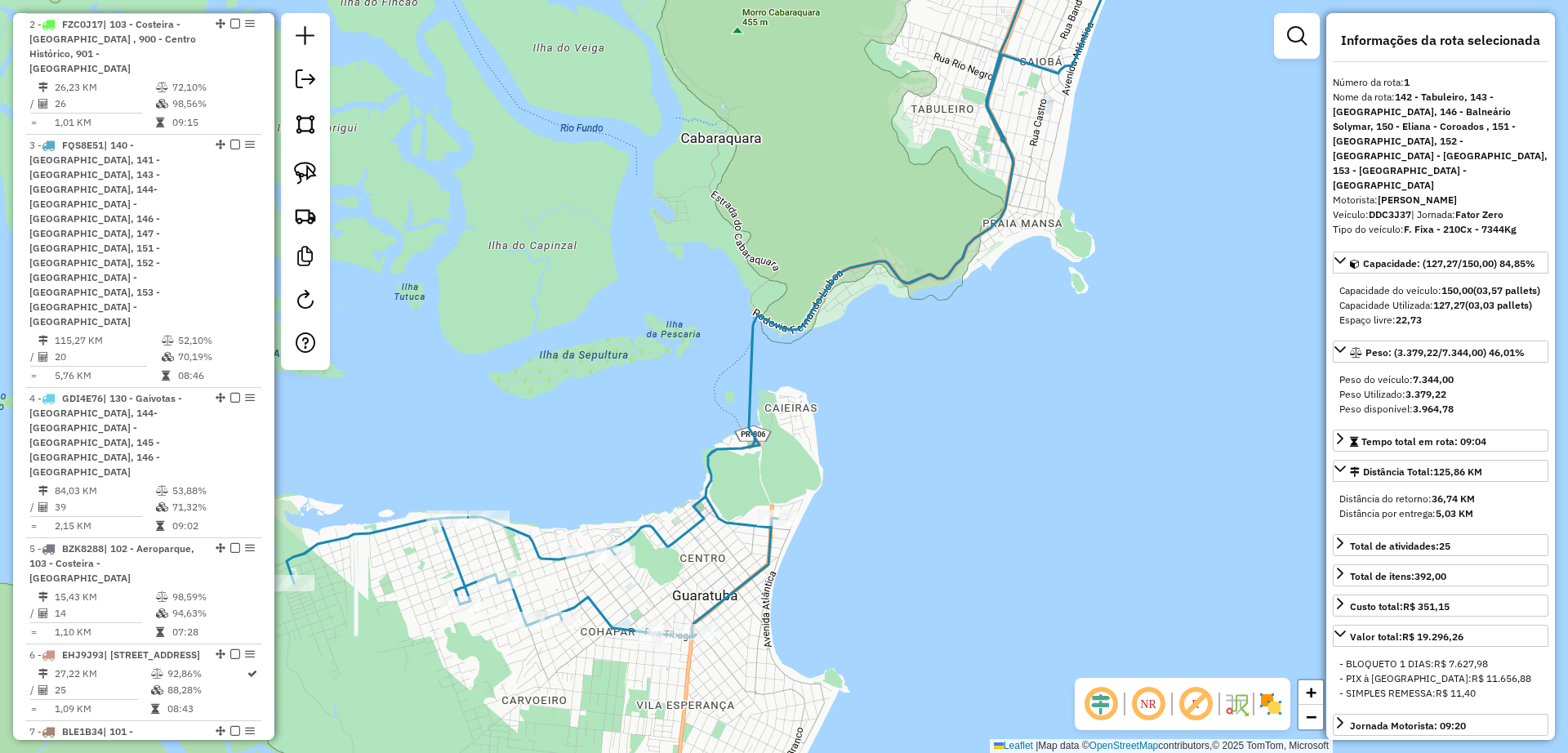
click at [675, 537] on icon at bounding box center [707, 281] width 841 height 712
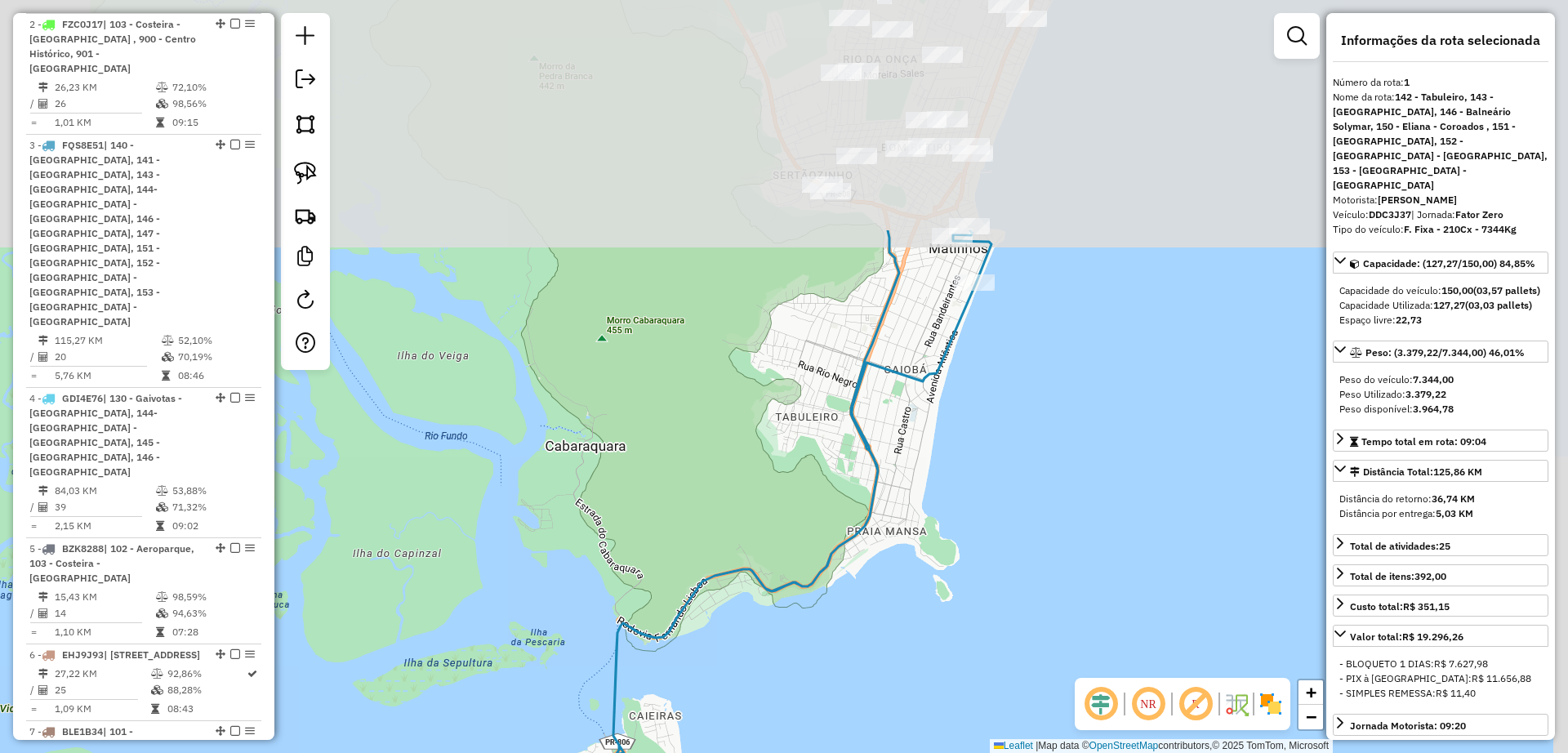
drag, startPoint x: 1094, startPoint y: 181, endPoint x: 960, endPoint y: 486, distance: 333.1
click at [960, 486] on div "Janela de atendimento Grade de atendimento Capacidade Transportadoras Veículos …" at bounding box center [784, 376] width 1568 height 753
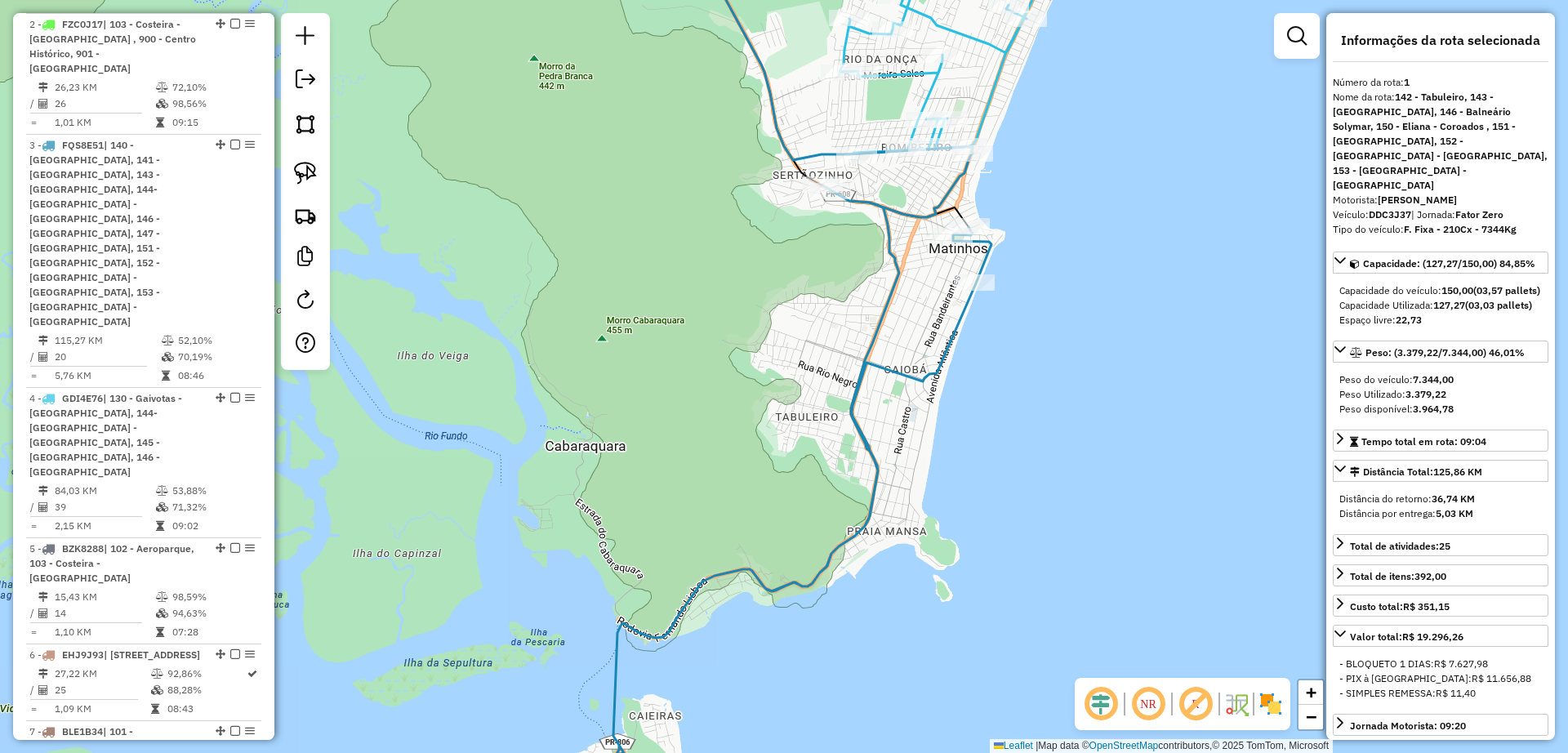
click at [931, 364] on icon at bounding box center [642, 377] width 699 height 904
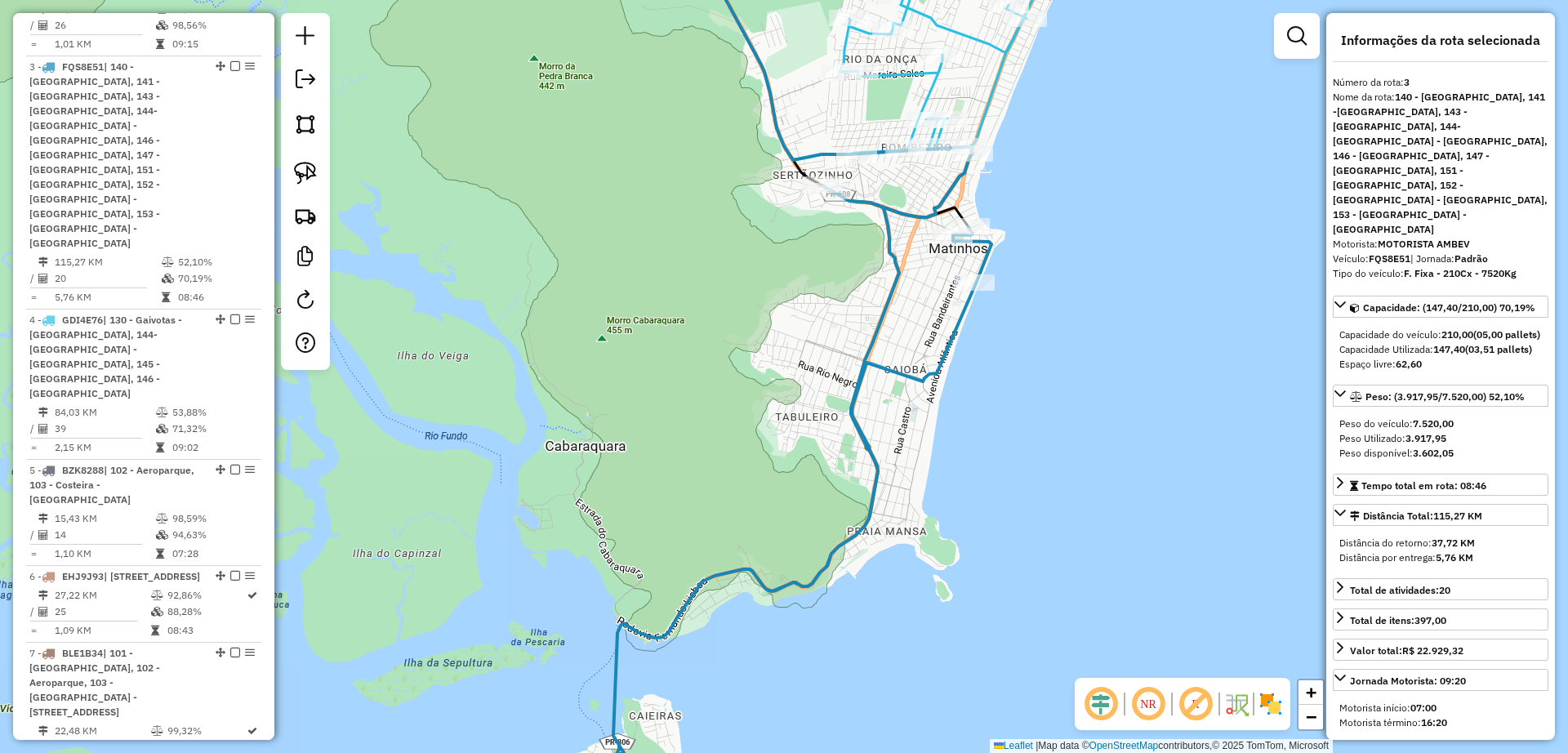
scroll to position [865, 0]
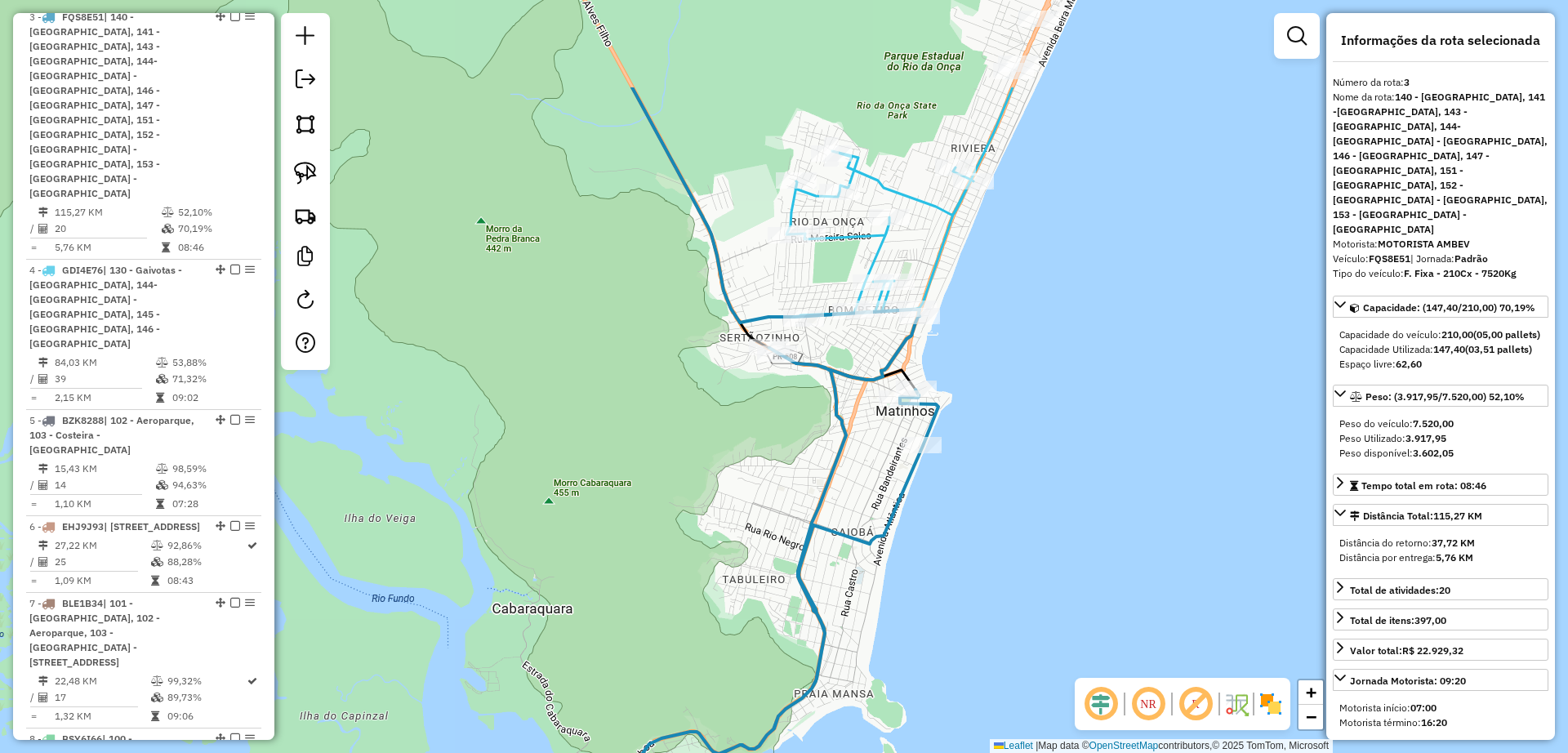
drag, startPoint x: 926, startPoint y: 314, endPoint x: 875, endPoint y: 442, distance: 137.8
click at [870, 462] on div "Janela de atendimento Grade de atendimento Capacidade Transportadoras Veículos …" at bounding box center [784, 376] width 1568 height 753
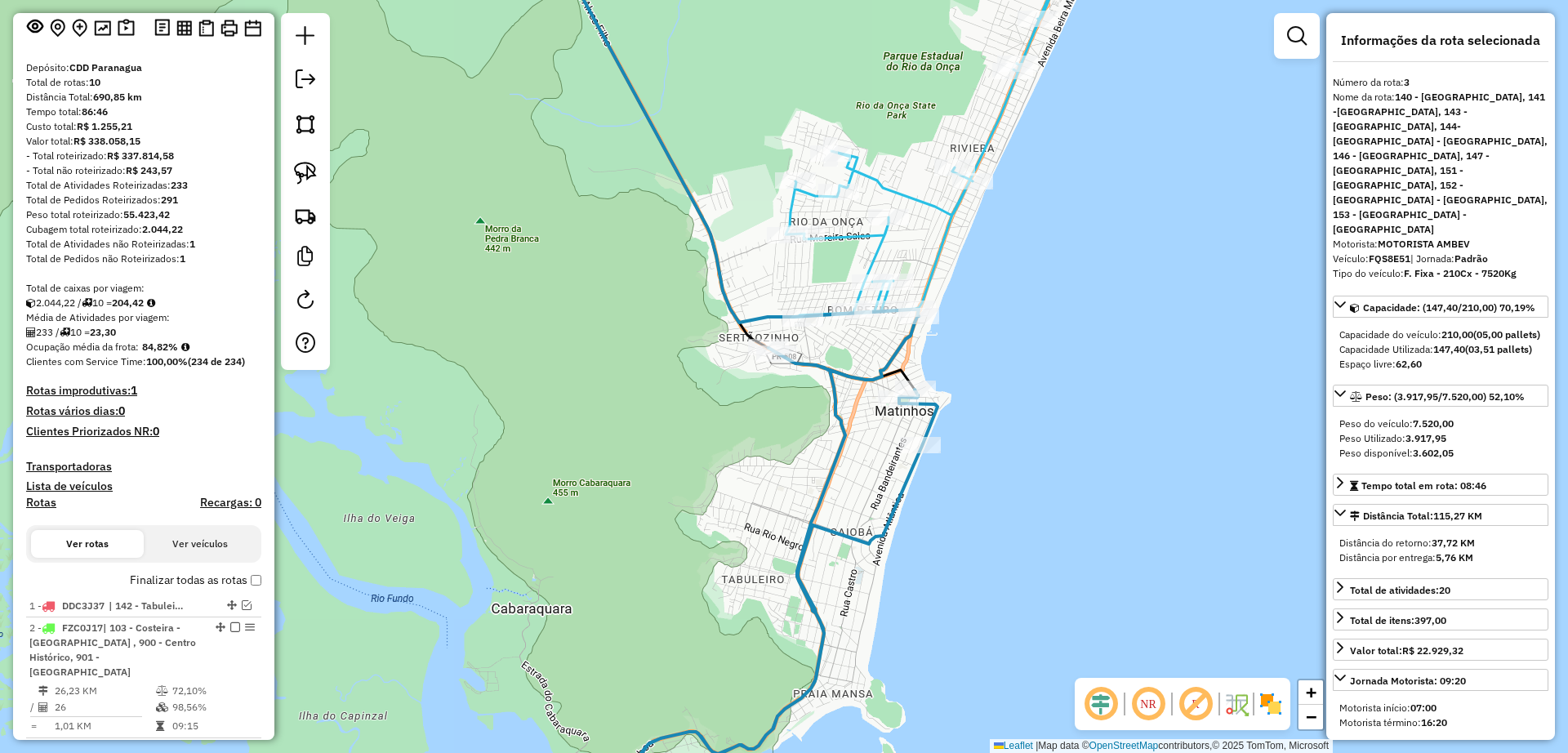
scroll to position [120, 0]
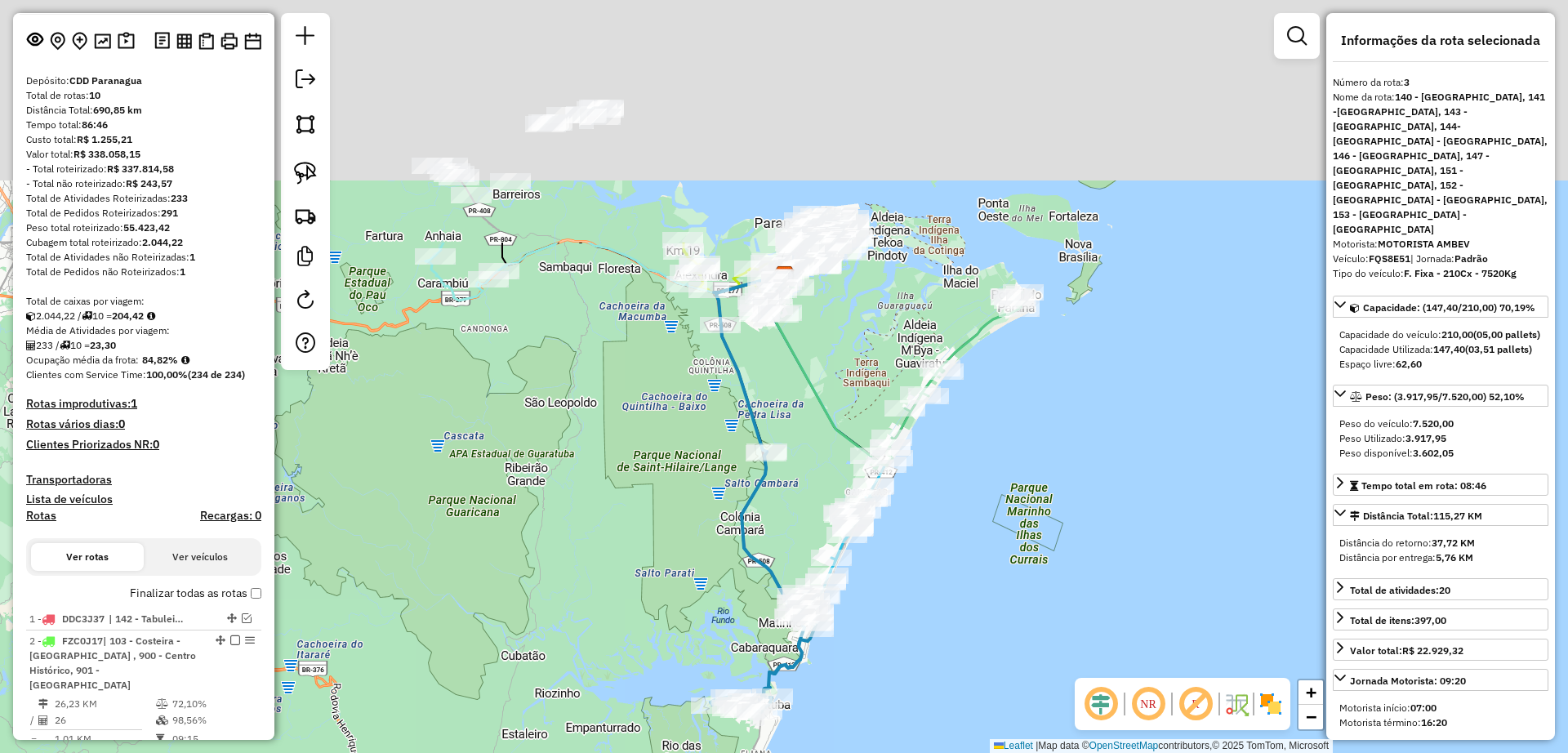
drag, startPoint x: 533, startPoint y: 203, endPoint x: 687, endPoint y: 524, distance: 356.0
click at [687, 524] on div "Janela de atendimento Grade de atendimento Capacidade Transportadoras Veículos …" at bounding box center [784, 376] width 1568 height 753
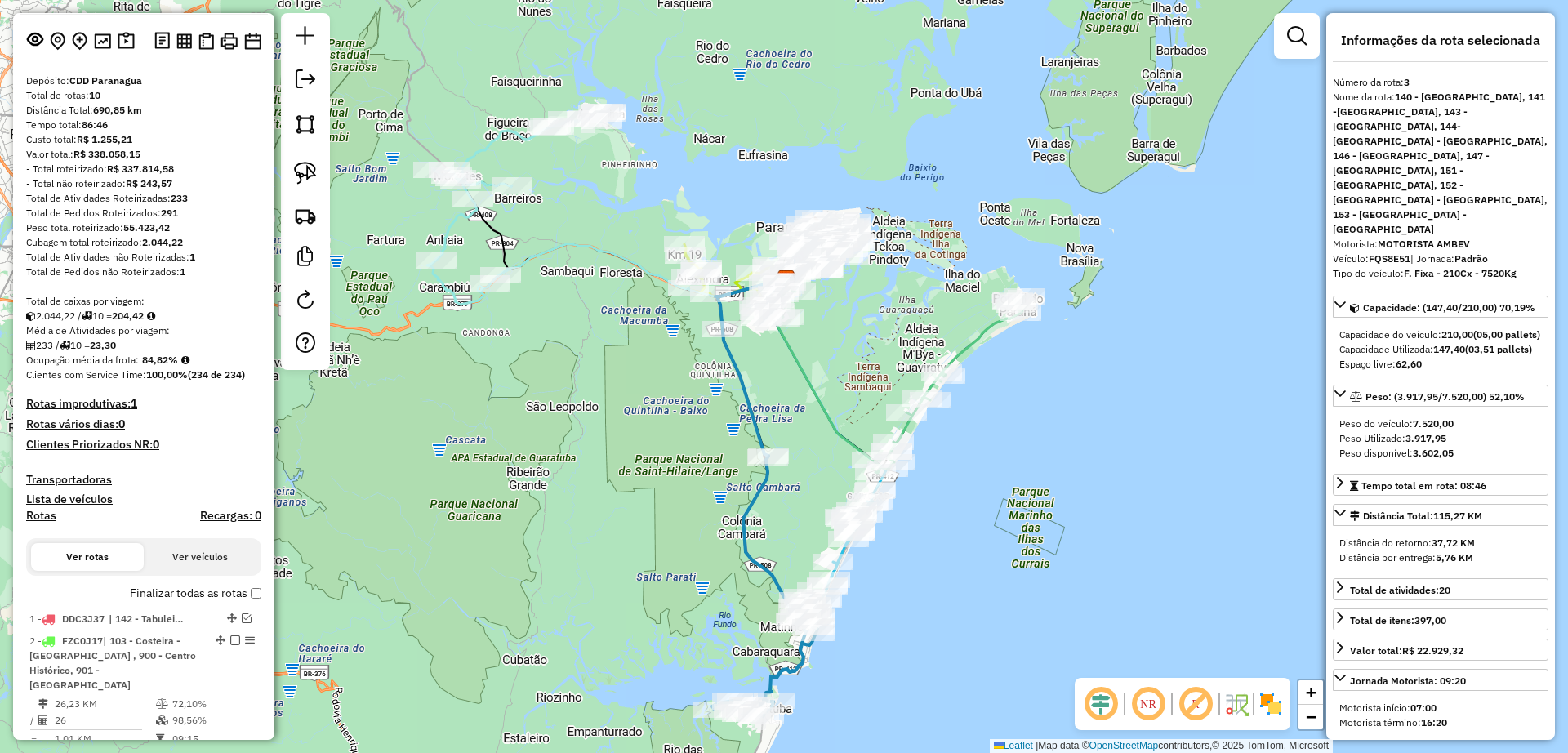
click at [607, 258] on icon at bounding box center [557, 208] width 261 height 194
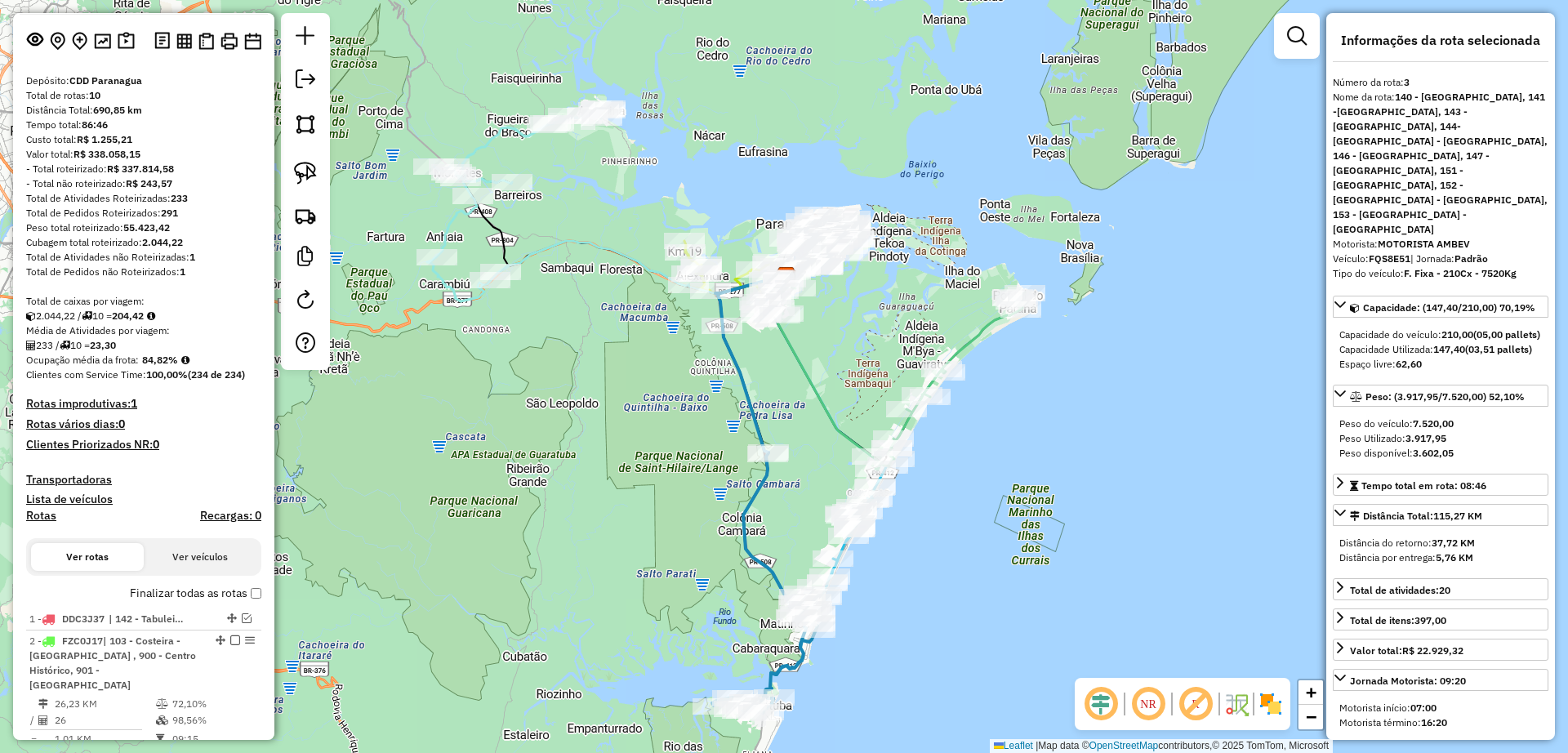
click at [604, 256] on icon at bounding box center [557, 205] width 261 height 194
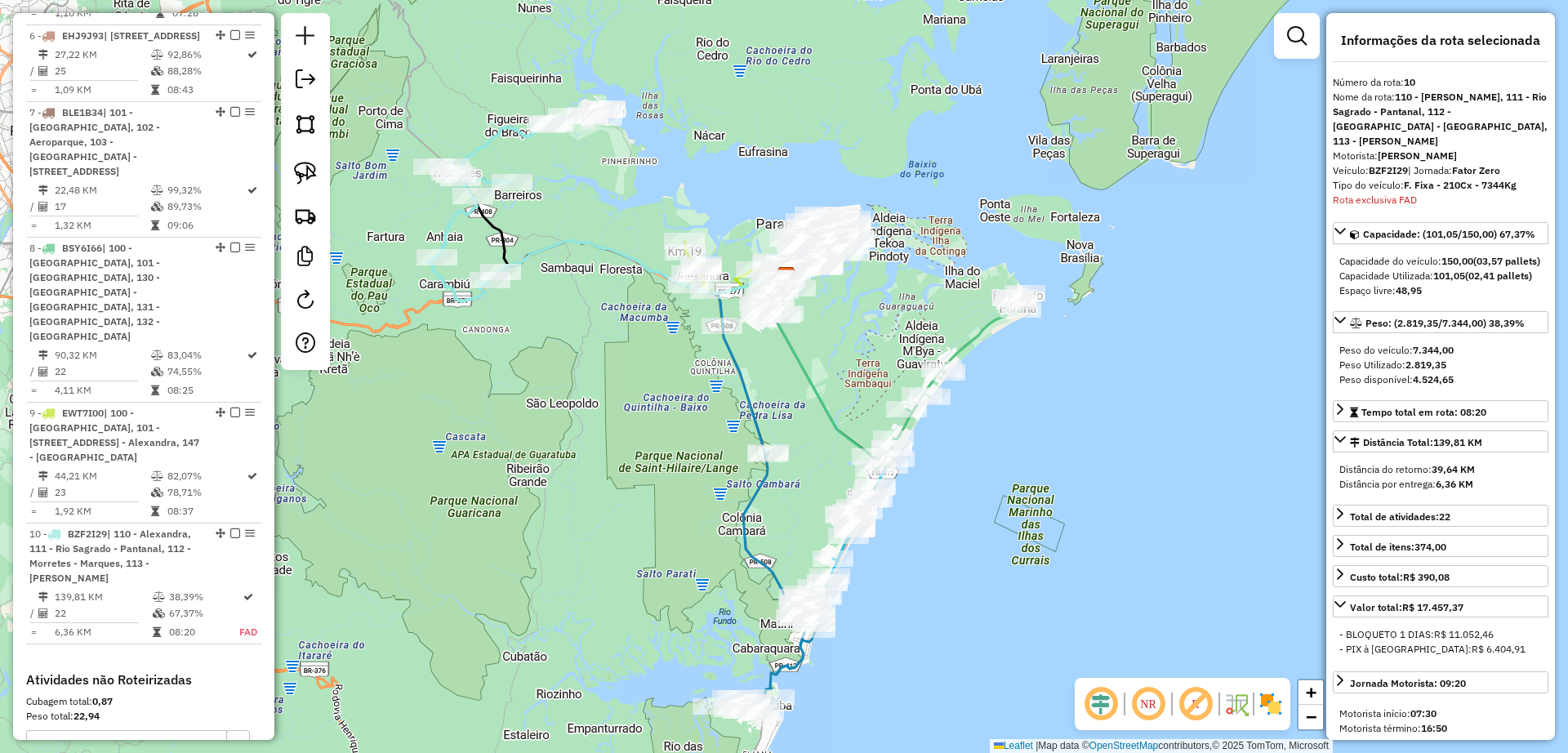
scroll to position [1457, 0]
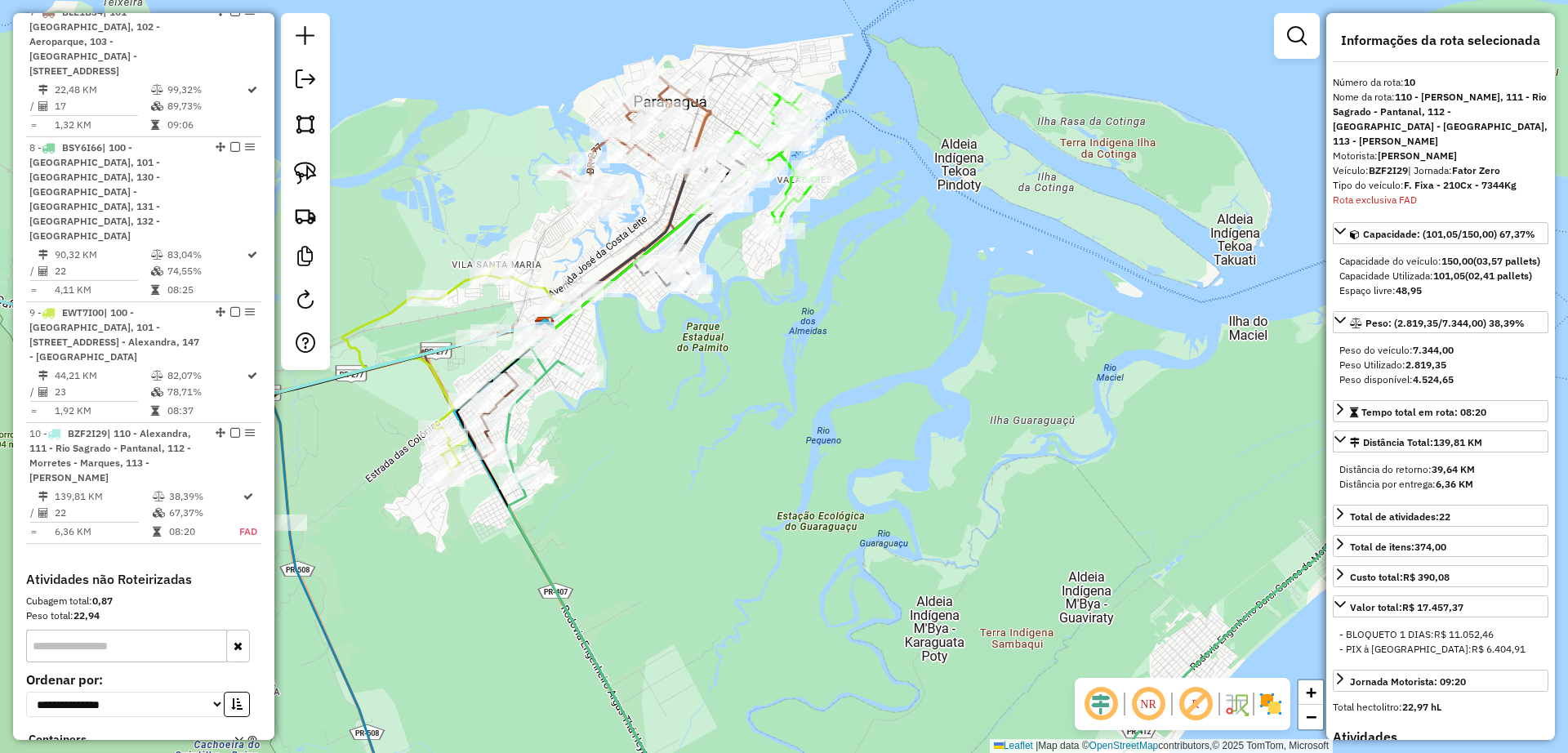
click at [459, 293] on icon at bounding box center [349, 352] width 423 height 340
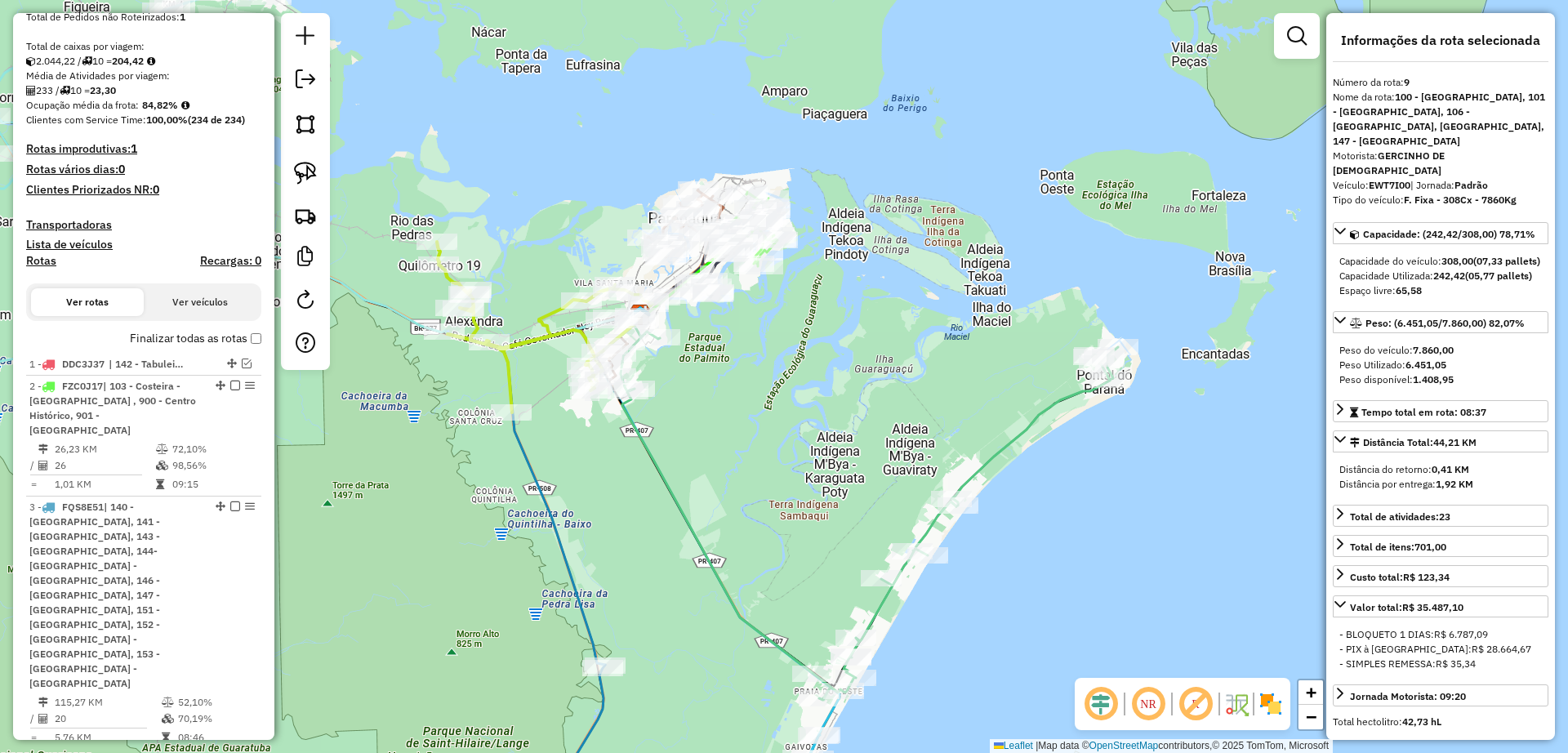
scroll to position [0, 0]
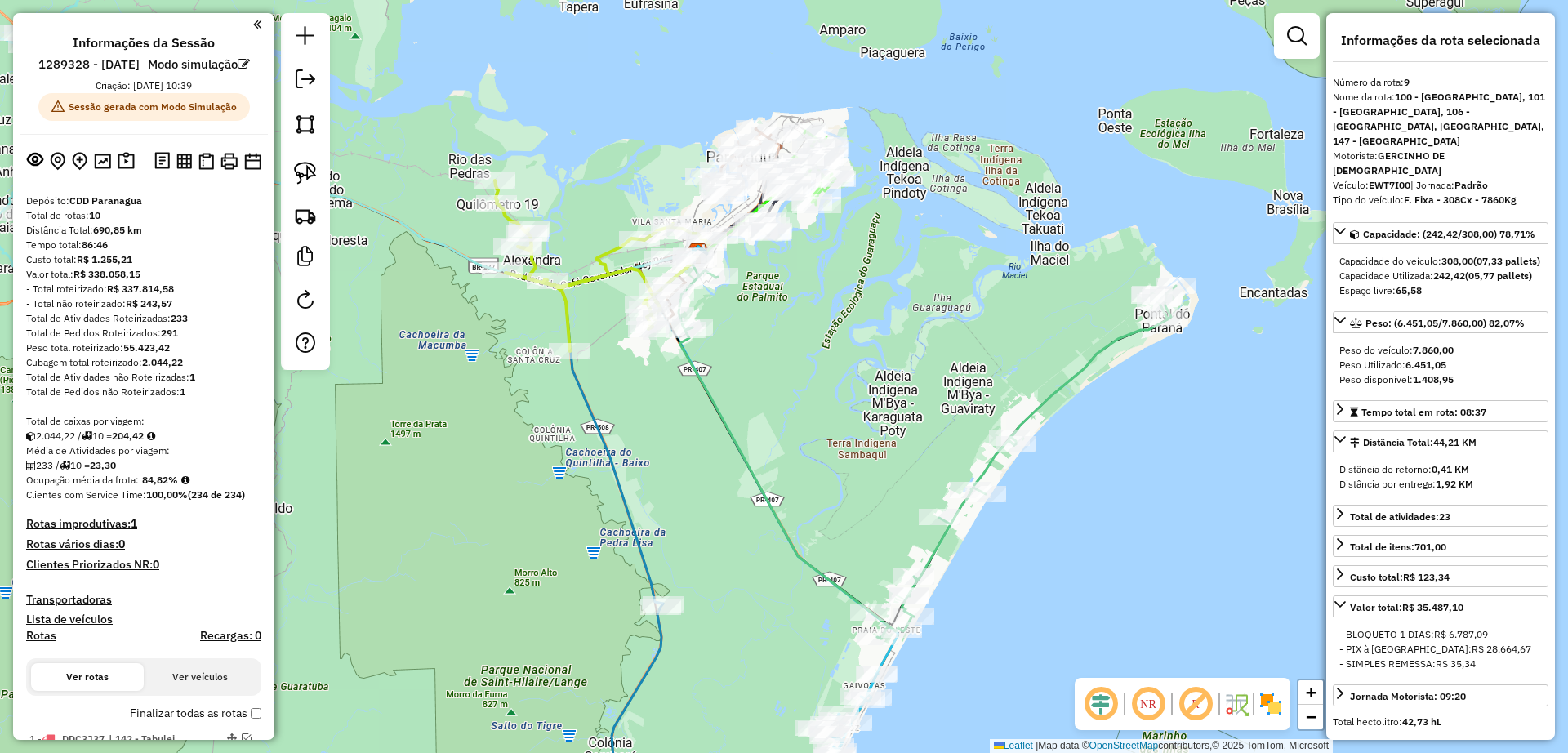
drag, startPoint x: 810, startPoint y: 448, endPoint x: 894, endPoint y: 345, distance: 132.9
click at [876, 376] on div "Janela de atendimento Grade de atendimento Capacidade Transportadoras Veículos …" at bounding box center [784, 376] width 1568 height 753
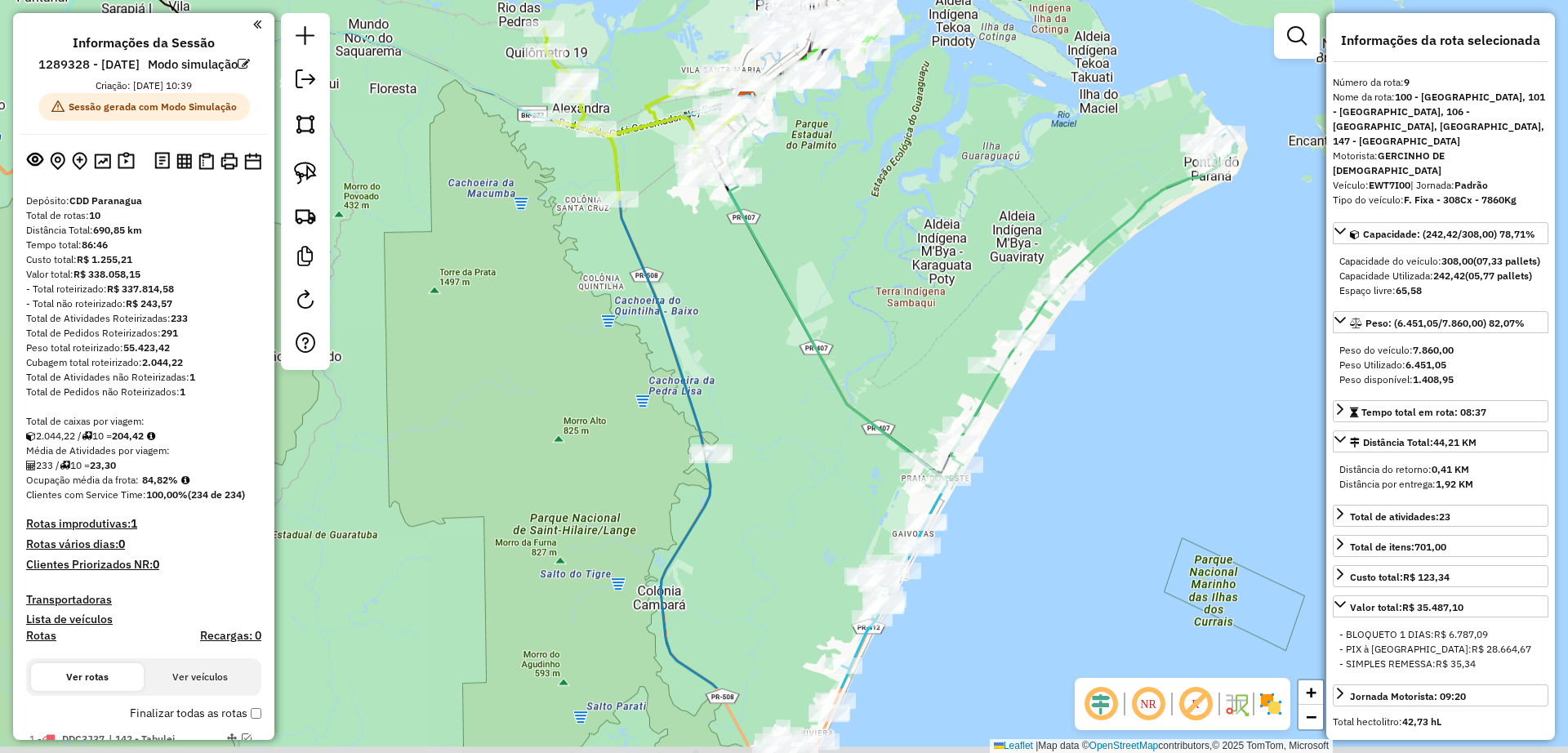
drag, startPoint x: 894, startPoint y: 345, endPoint x: 926, endPoint y: 222, distance: 127.1
click at [926, 222] on div "Janela de atendimento Grade de atendimento Capacidade Transportadoras Veículos …" at bounding box center [784, 376] width 1568 height 753
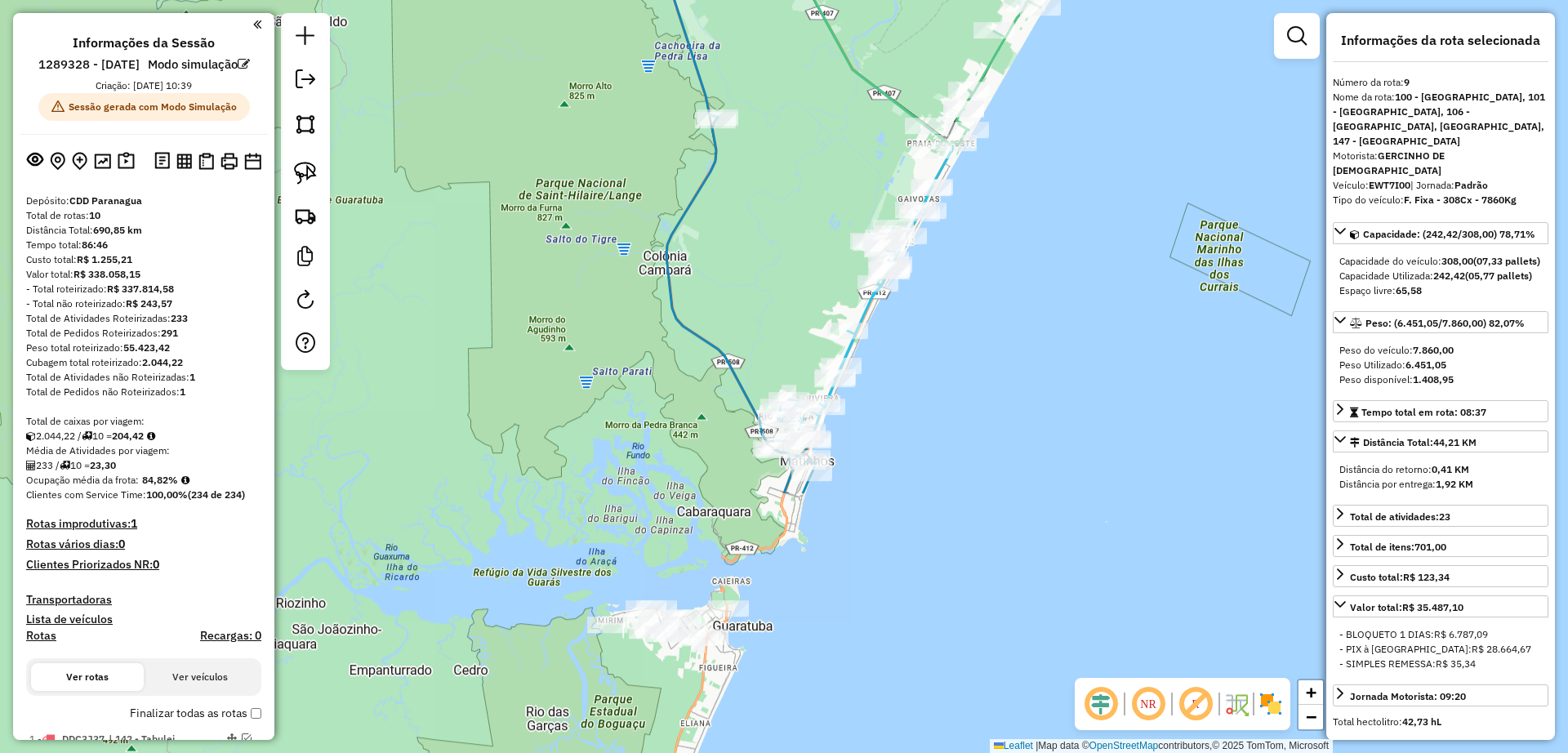
drag, startPoint x: 832, startPoint y: 567, endPoint x: 838, endPoint y: 232, distance: 335.1
click at [838, 232] on div "Janela de atendimento Grade de atendimento Capacidade Transportadoras Veículos …" at bounding box center [784, 376] width 1568 height 753
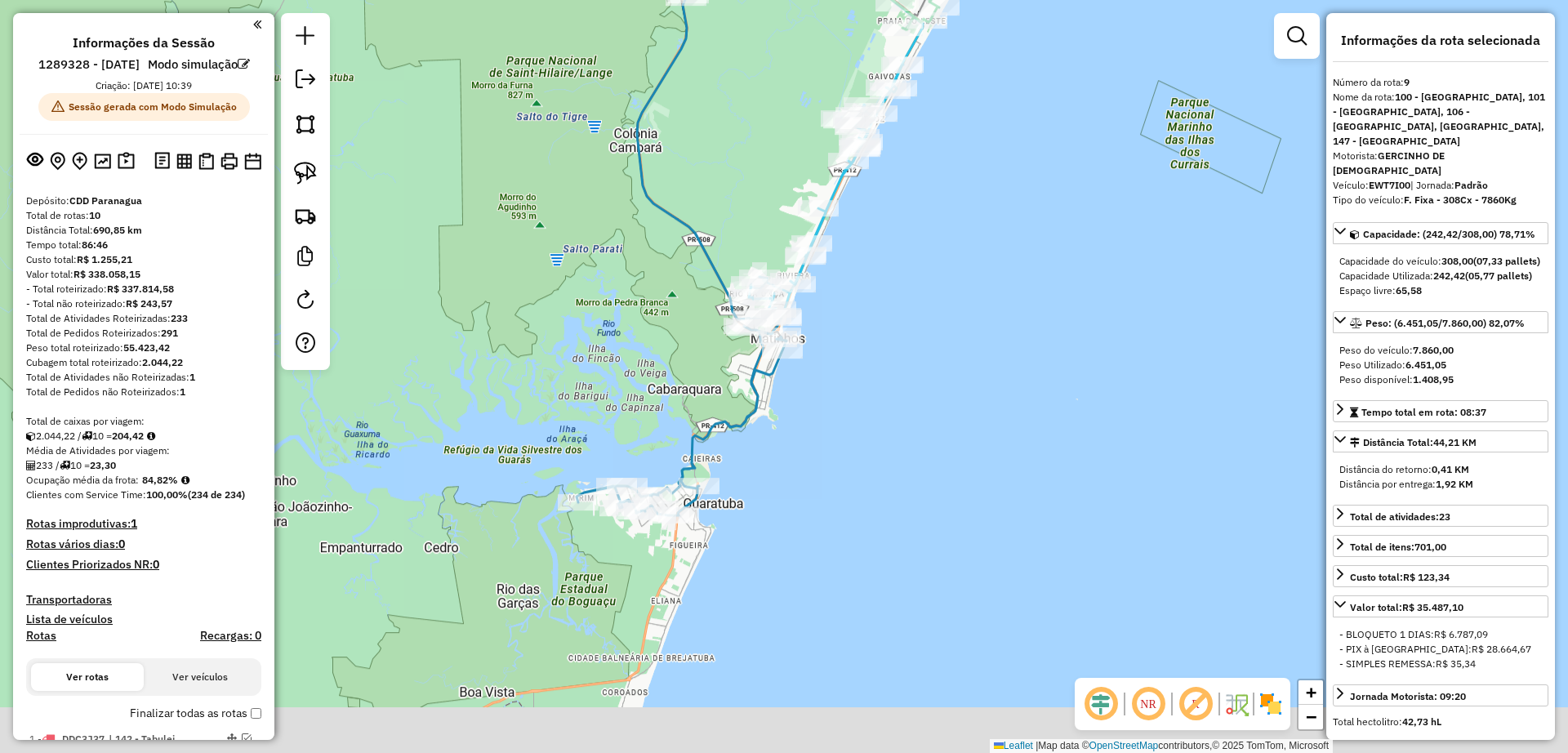
click at [575, 168] on div "Janela de atendimento Grade de atendimento Capacidade Transportadoras Veículos …" at bounding box center [784, 376] width 1568 height 753
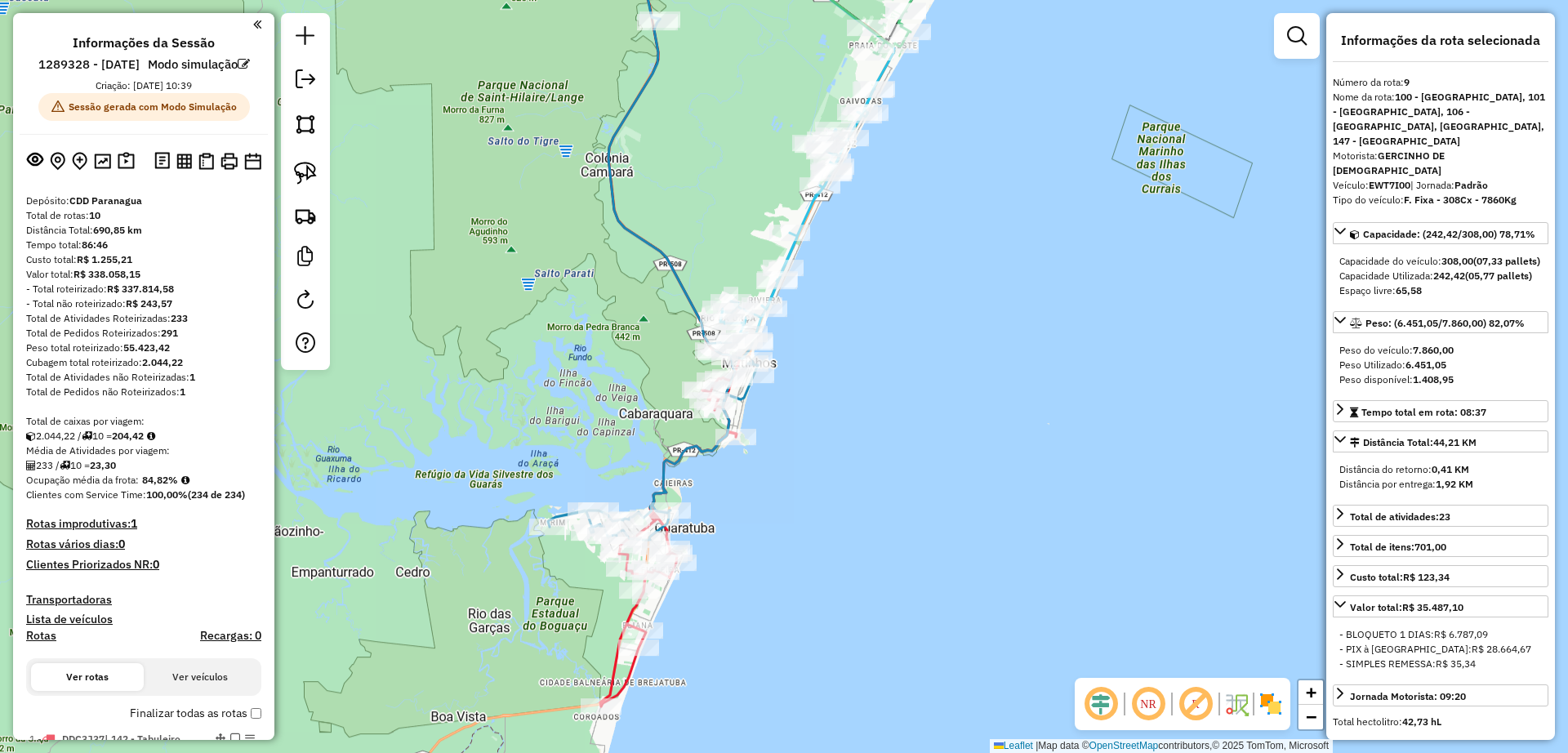
drag, startPoint x: 590, startPoint y: 174, endPoint x: 466, endPoint y: 498, distance: 346.9
click at [465, 498] on div "Janela de atendimento Grade de atendimento Capacidade Transportadoras Veículos …" at bounding box center [784, 376] width 1568 height 753
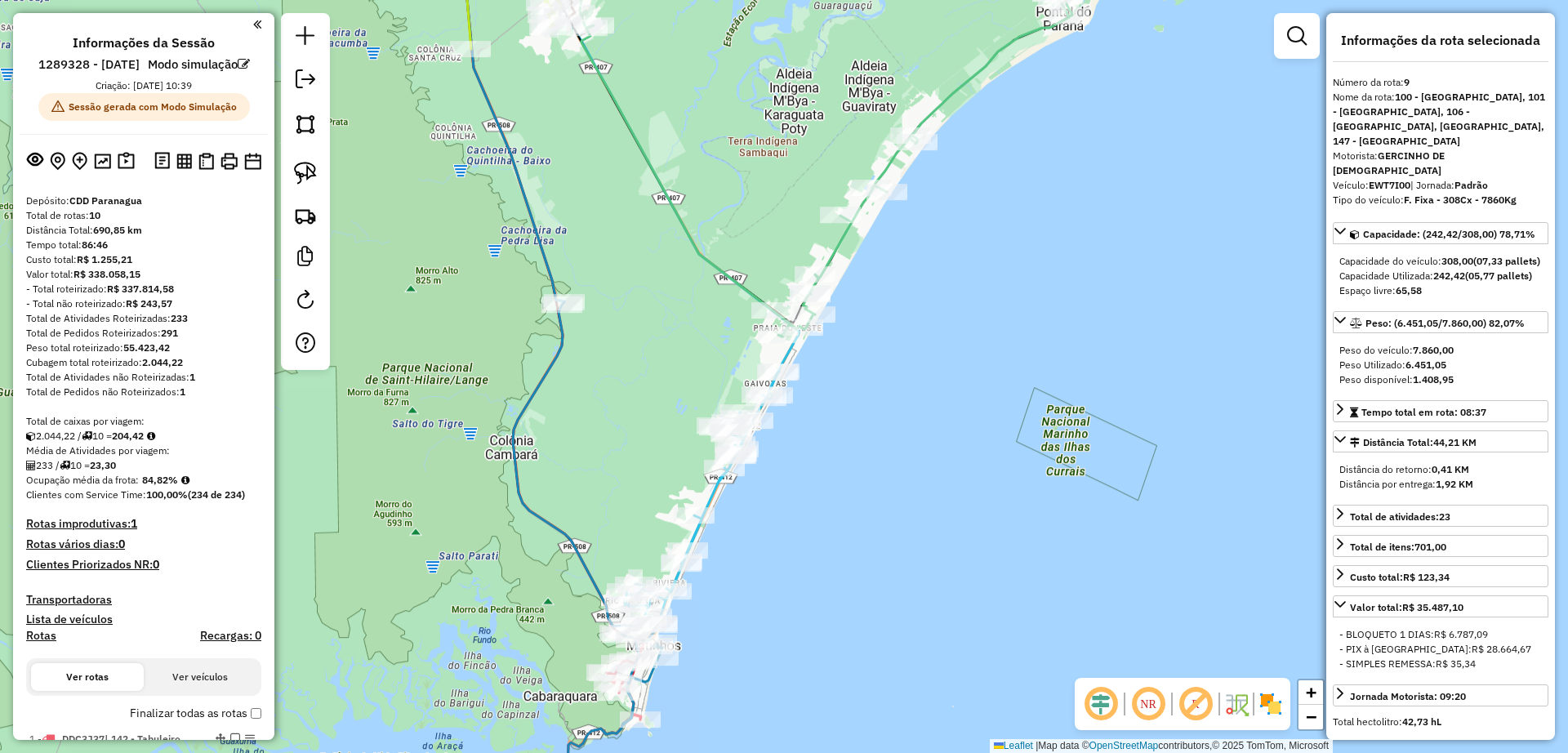
click at [708, 489] on icon at bounding box center [701, 498] width 154 height 254
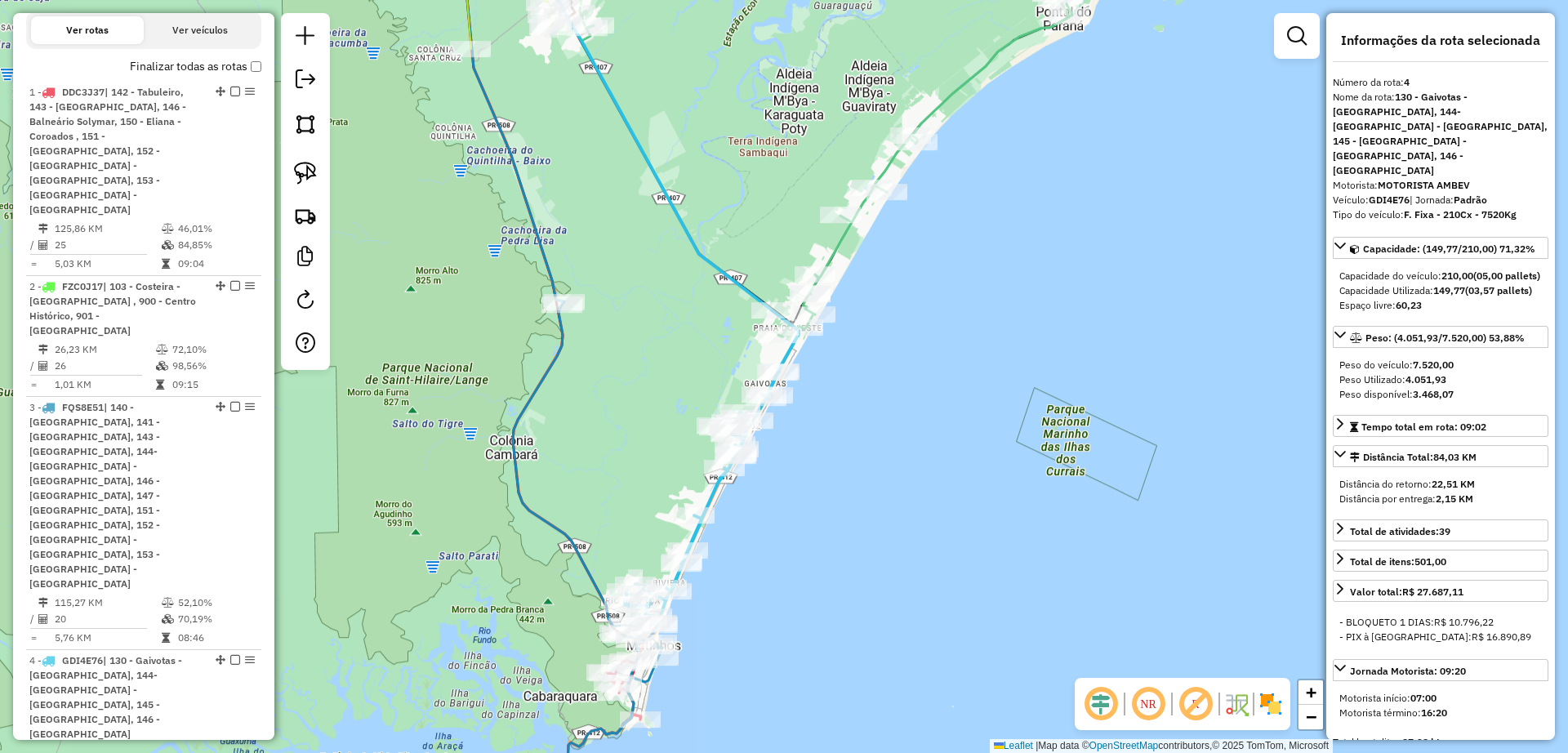
scroll to position [1172, 0]
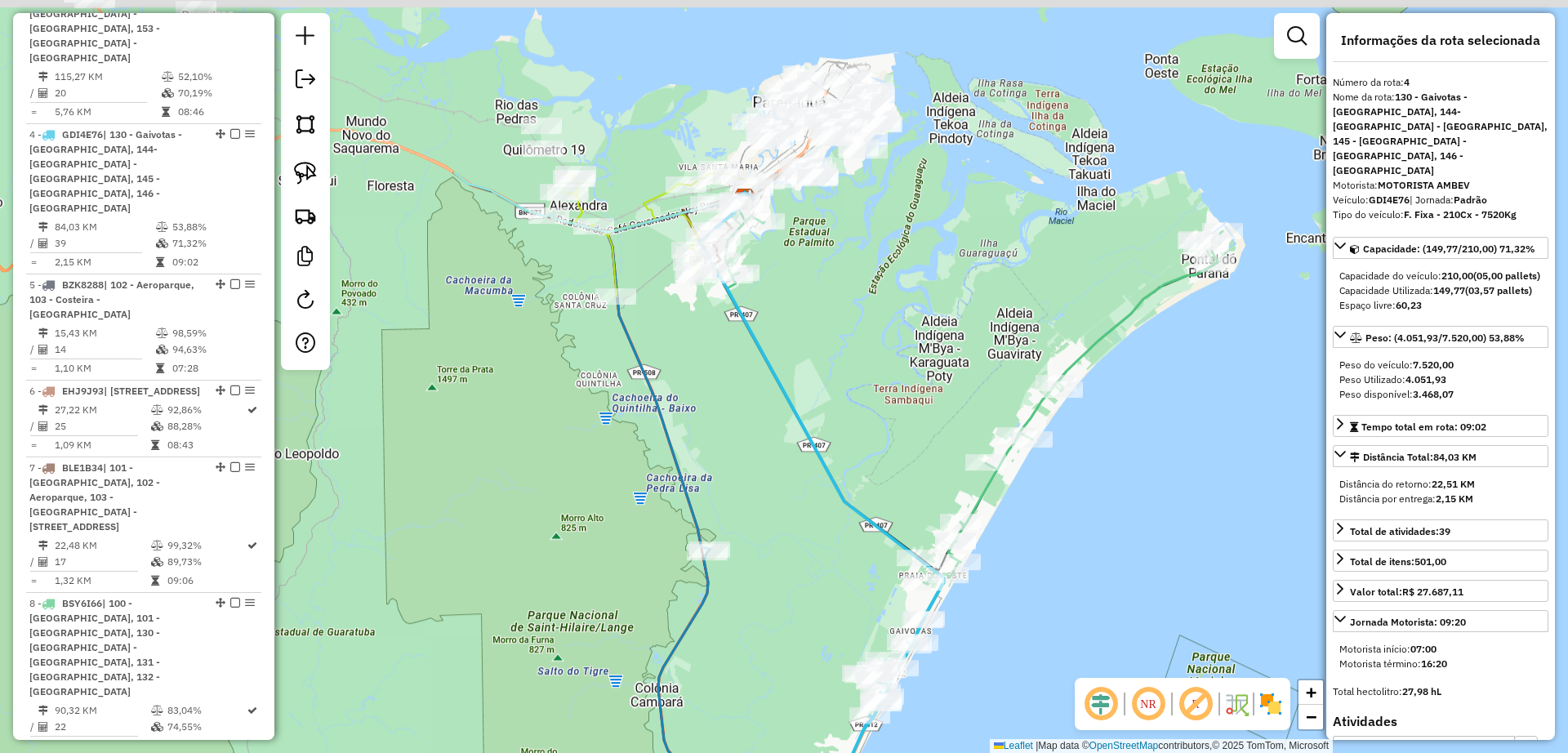
drag, startPoint x: 646, startPoint y: 80, endPoint x: 765, endPoint y: 221, distance: 184.5
click at [785, 295] on div "Janela de atendimento Grade de atendimento Capacidade Transportadoras Veículos …" at bounding box center [784, 376] width 1568 height 753
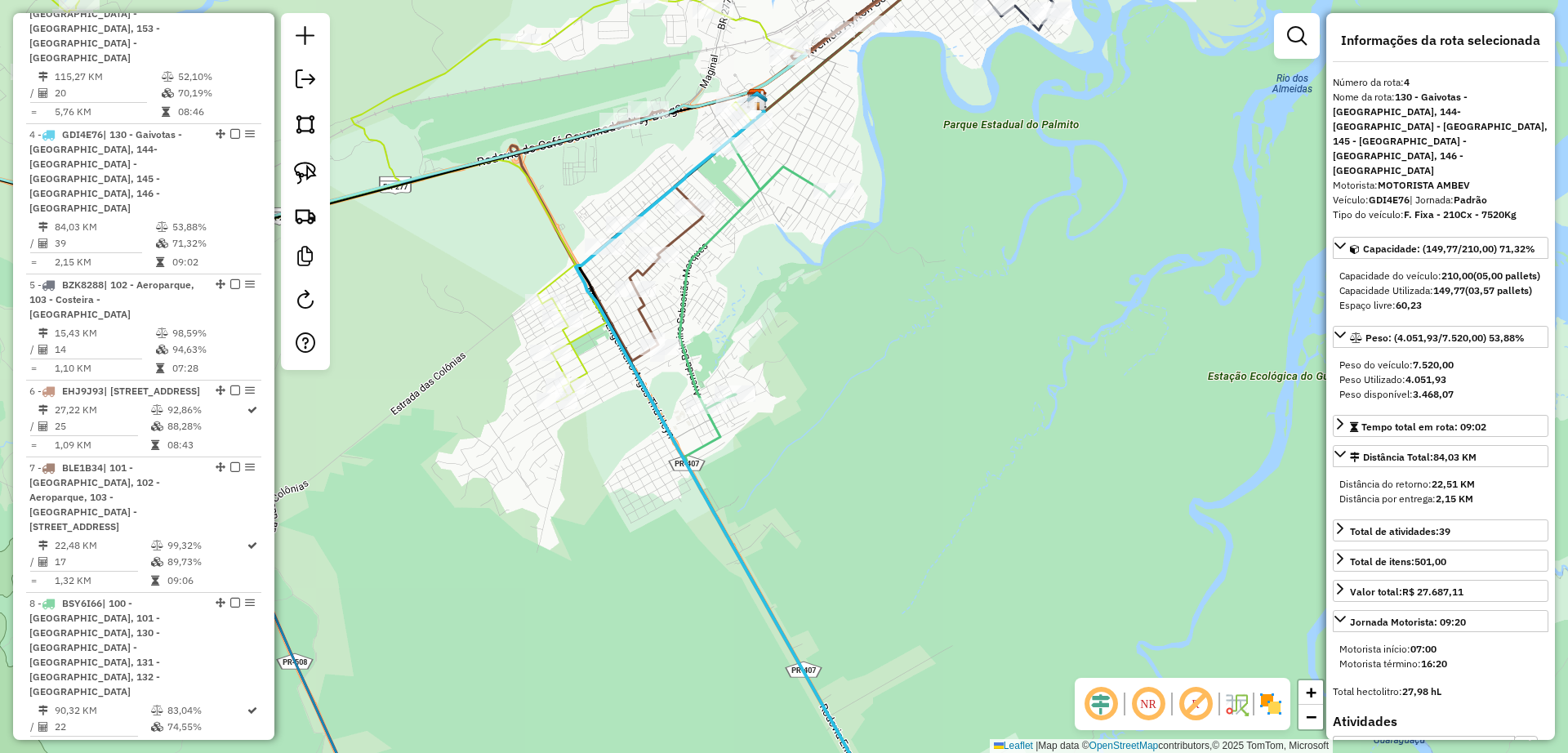
click at [679, 236] on icon at bounding box center [777, 143] width 533 height 436
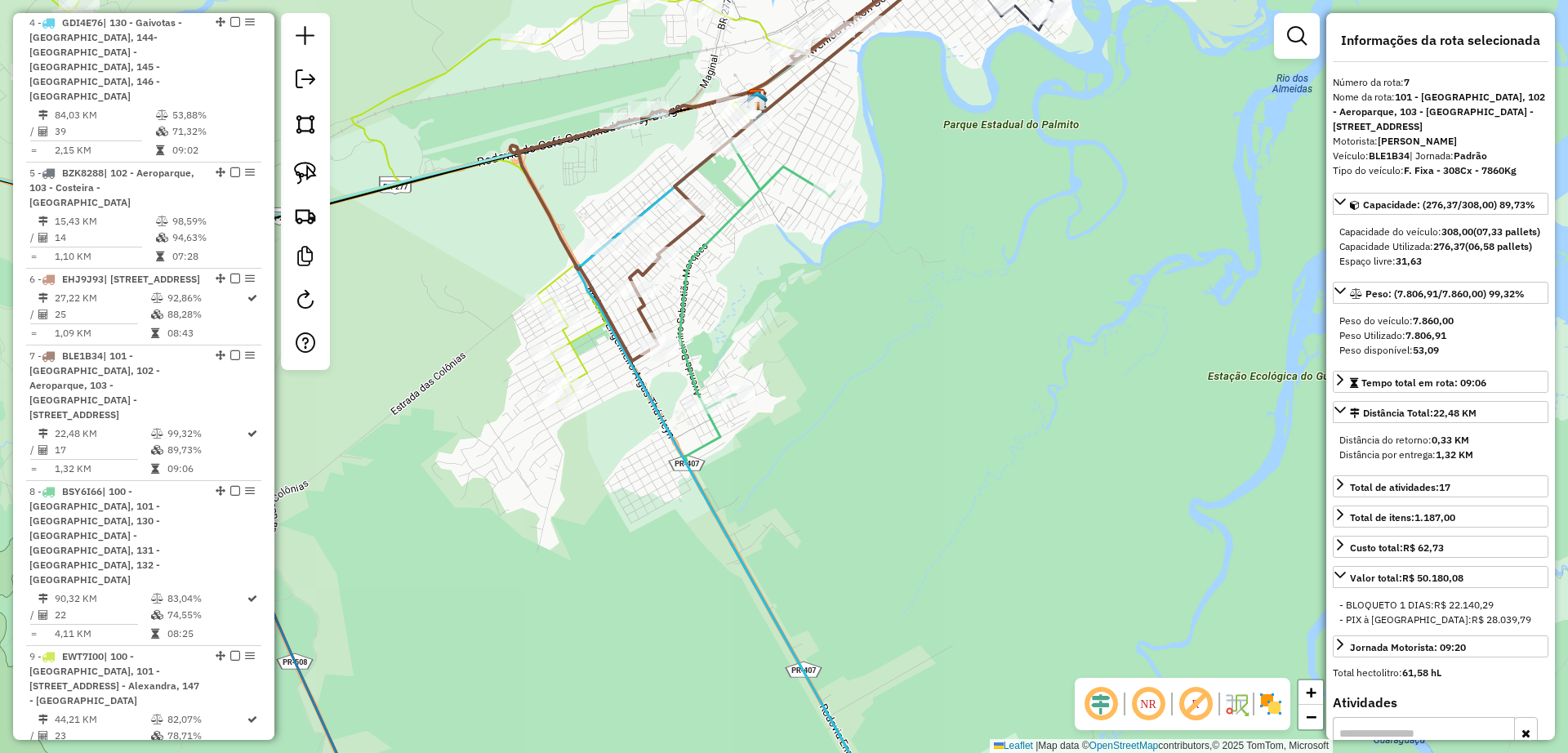
scroll to position [1492, 0]
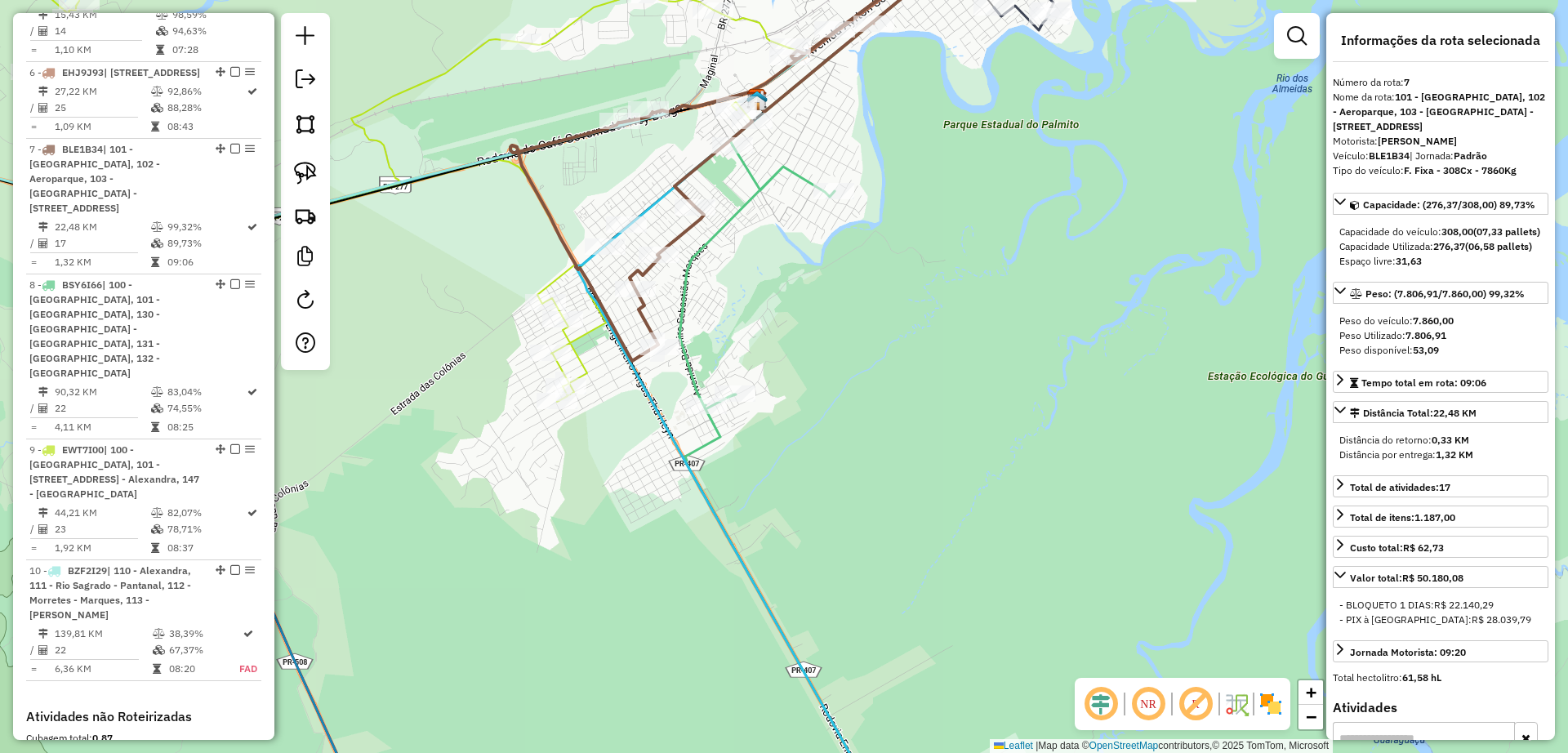
click at [561, 276] on icon at bounding box center [383, 207] width 813 height 564
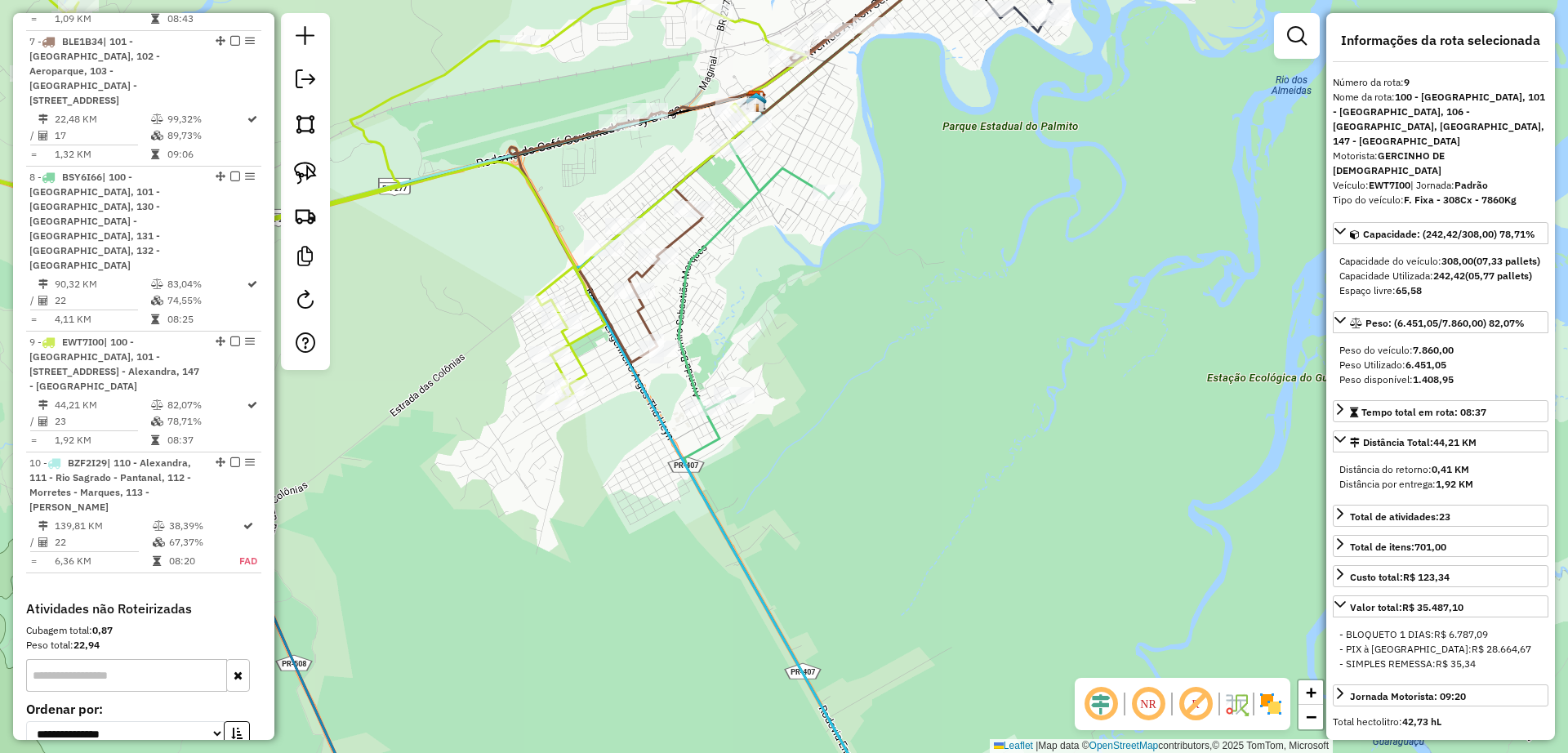
click at [745, 186] on icon at bounding box center [784, 488] width 211 height 683
click at [745, 187] on icon at bounding box center [783, 489] width 208 height 679
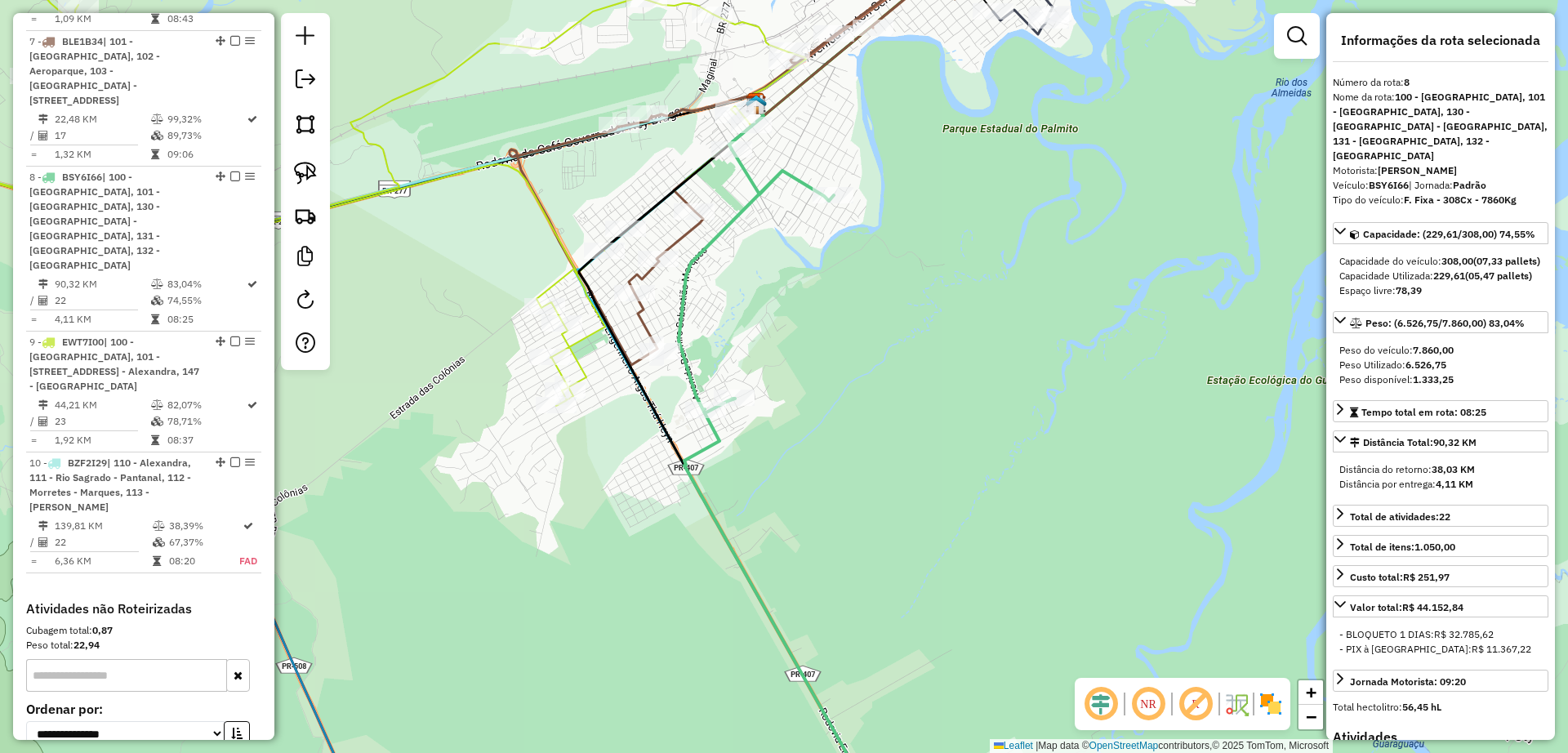
click at [776, 288] on div "Janela de atendimento Grade de atendimento Capacidade Transportadoras Veículos …" at bounding box center [784, 376] width 1568 height 753
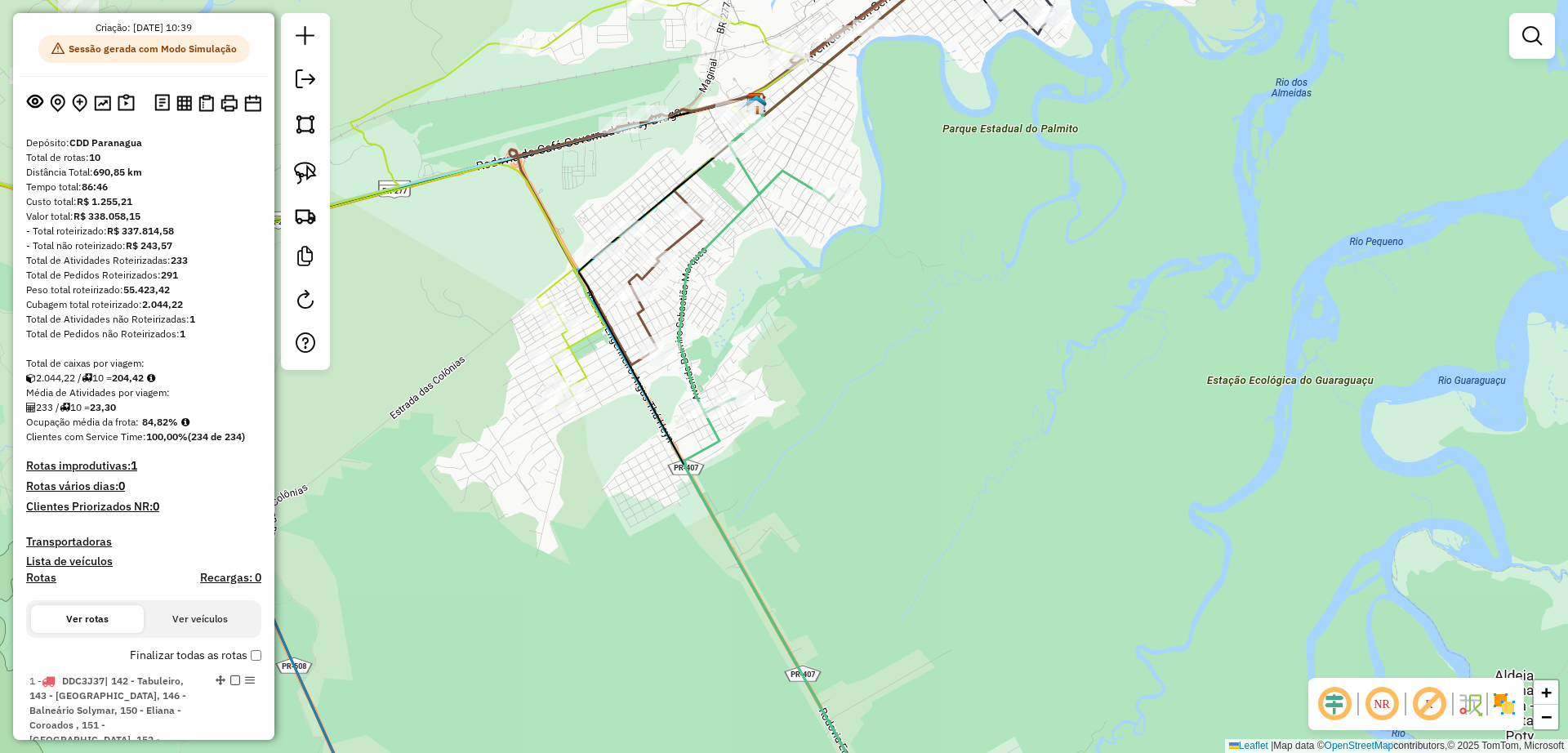
scroll to position [50, 0]
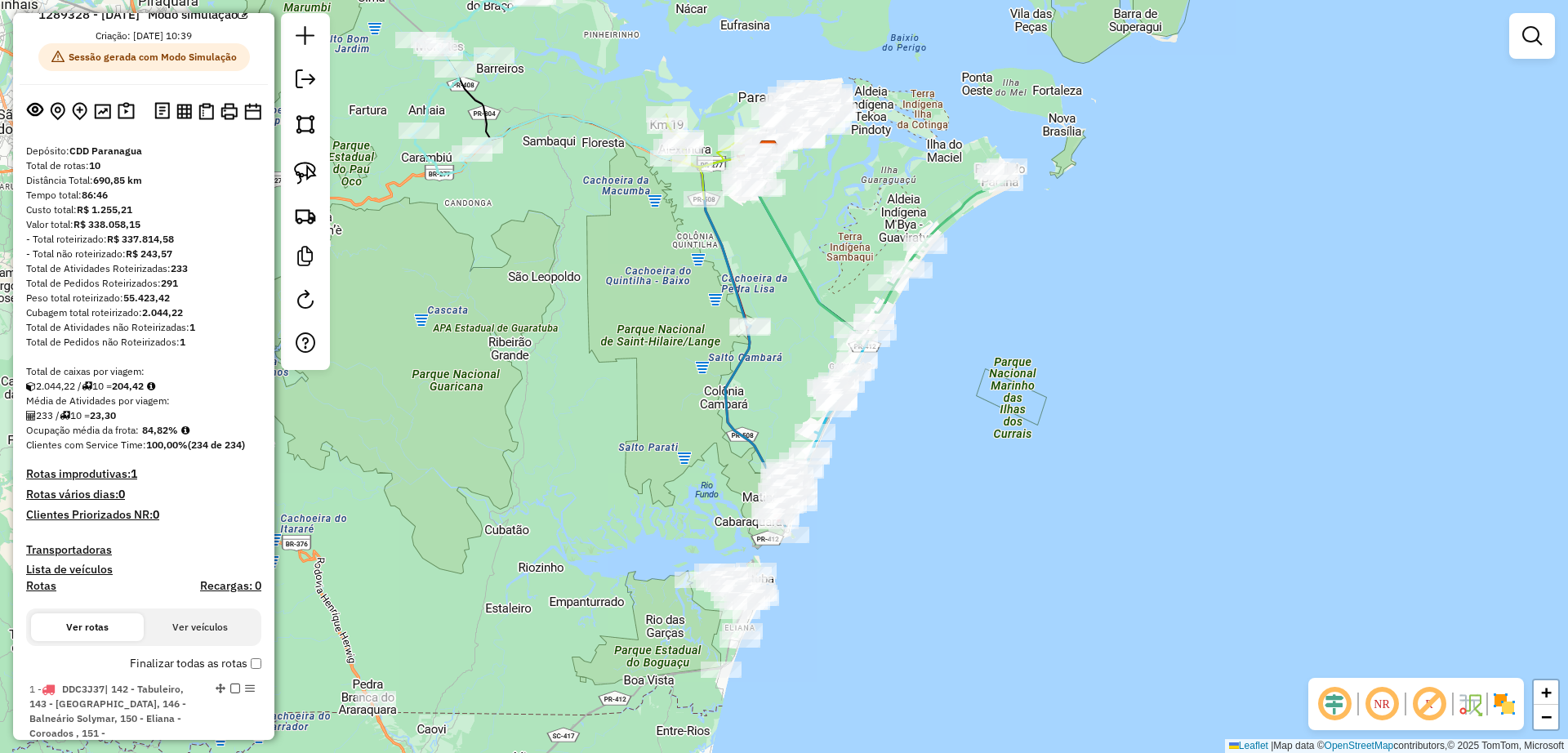
drag, startPoint x: 657, startPoint y: 505, endPoint x: 807, endPoint y: 207, distance: 333.6
click at [807, 207] on div "Janela de atendimento Grade de atendimento Capacidade Transportadoras Veículos …" at bounding box center [784, 376] width 1568 height 753
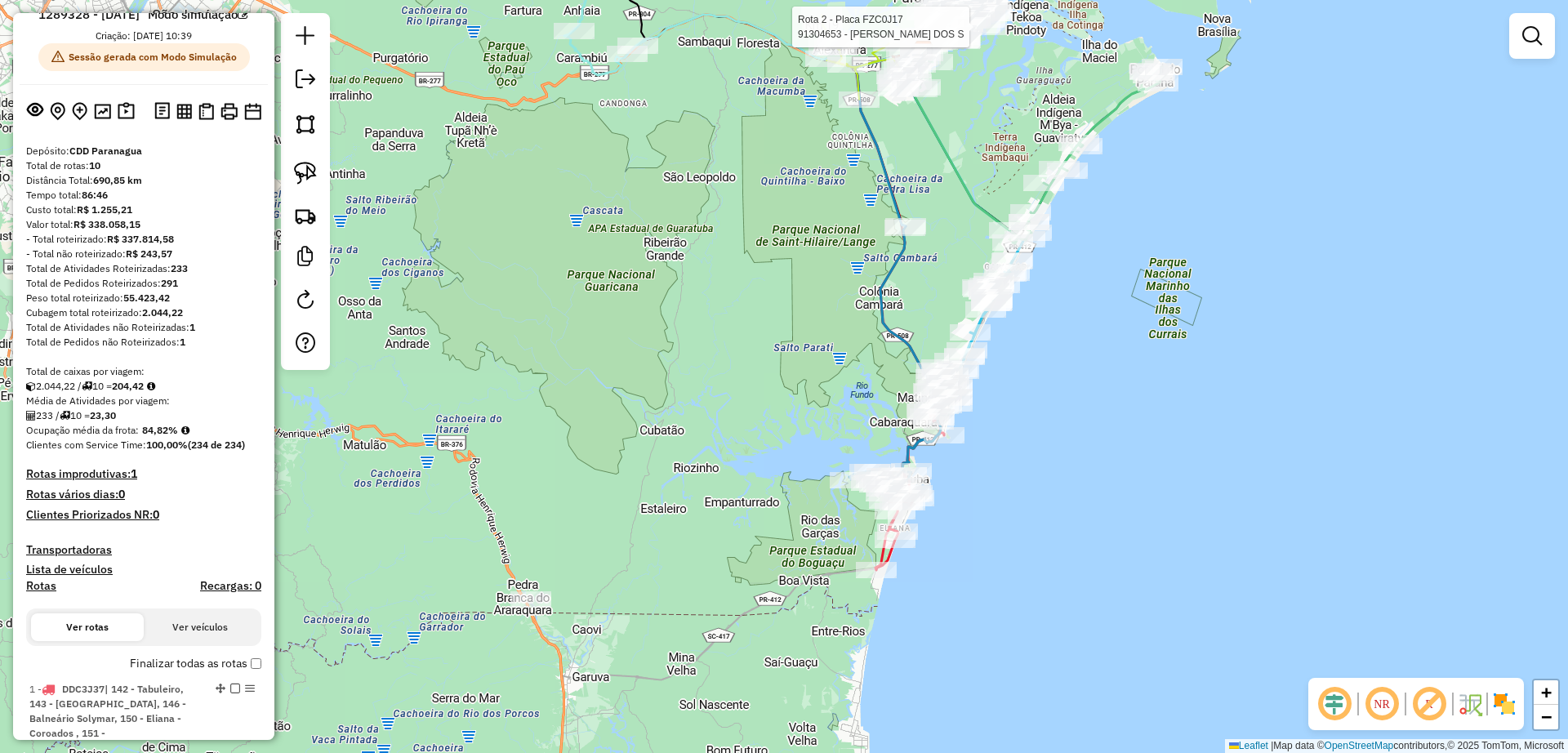
drag, startPoint x: 476, startPoint y: 448, endPoint x: 652, endPoint y: 364, distance: 195.0
click at [652, 364] on div "Rota 2 - Placa FZC0J17 91304653 - FERNANDO ALVES DOS S Janela de atendimento Gr…" at bounding box center [784, 376] width 1568 height 753
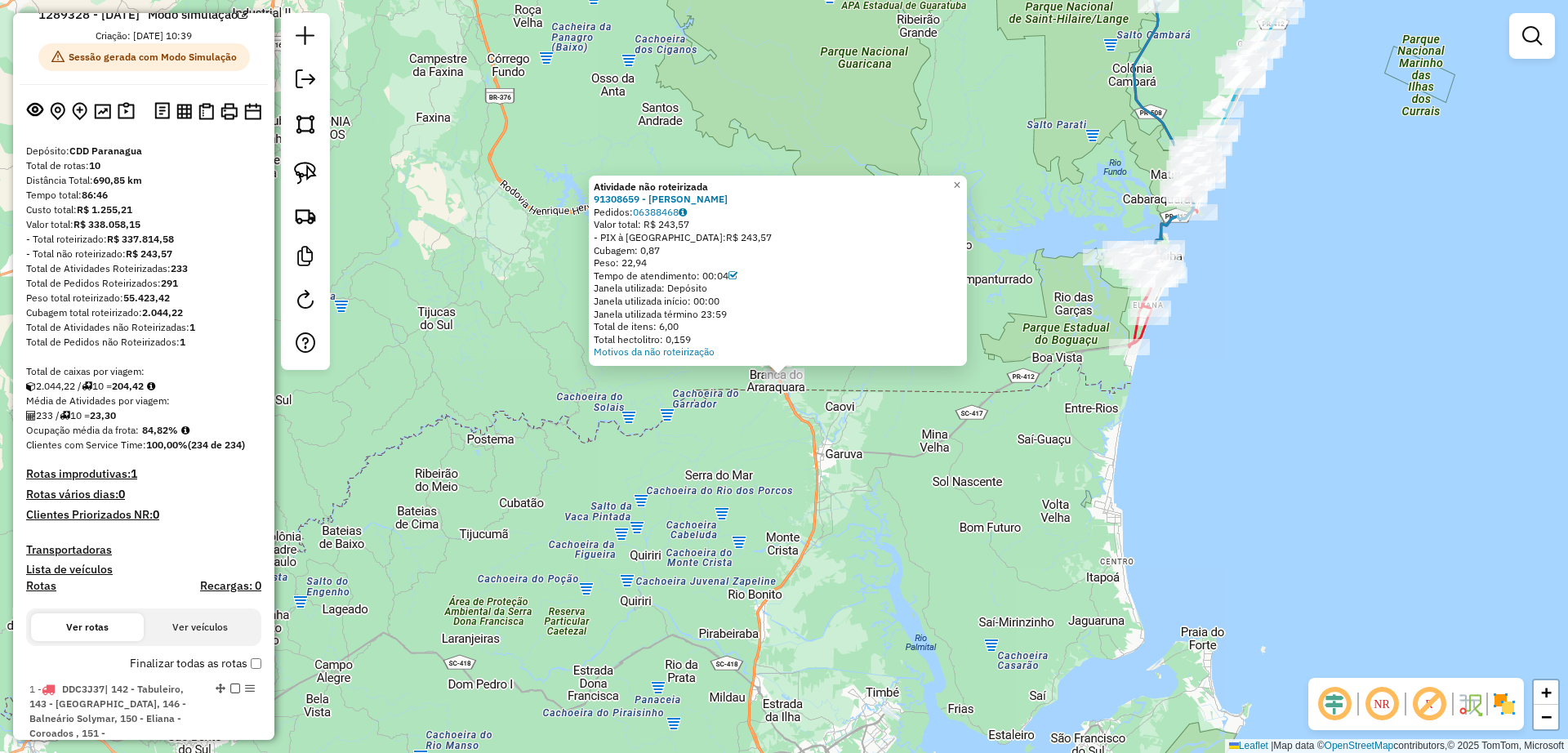
click at [611, 442] on div "Atividade não roteirizada 91308659 - CRISTIANO ALEX Pedidos: 06388468 Valor tot…" at bounding box center [784, 376] width 1568 height 753
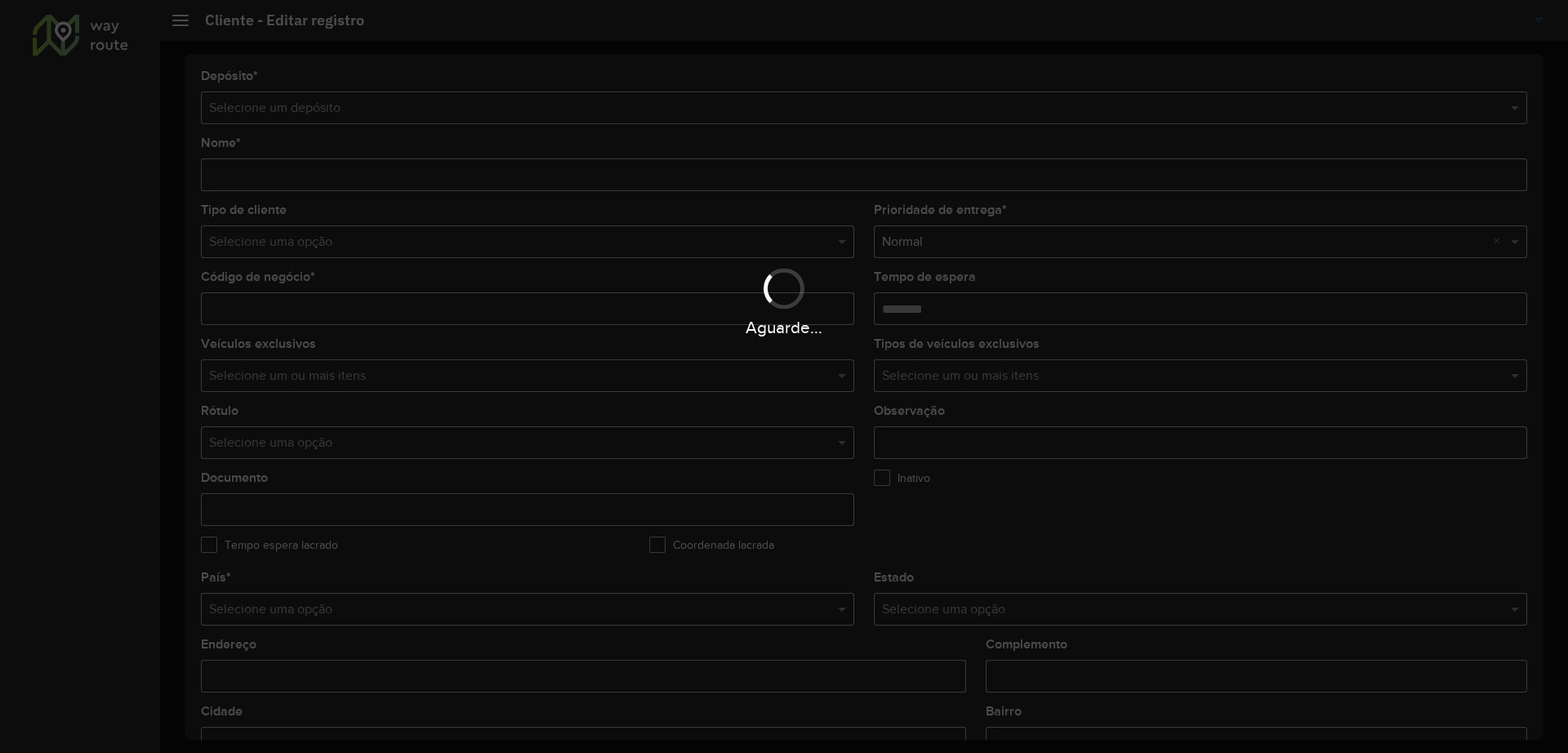
type input "**********"
type input "********"
type input "**********"
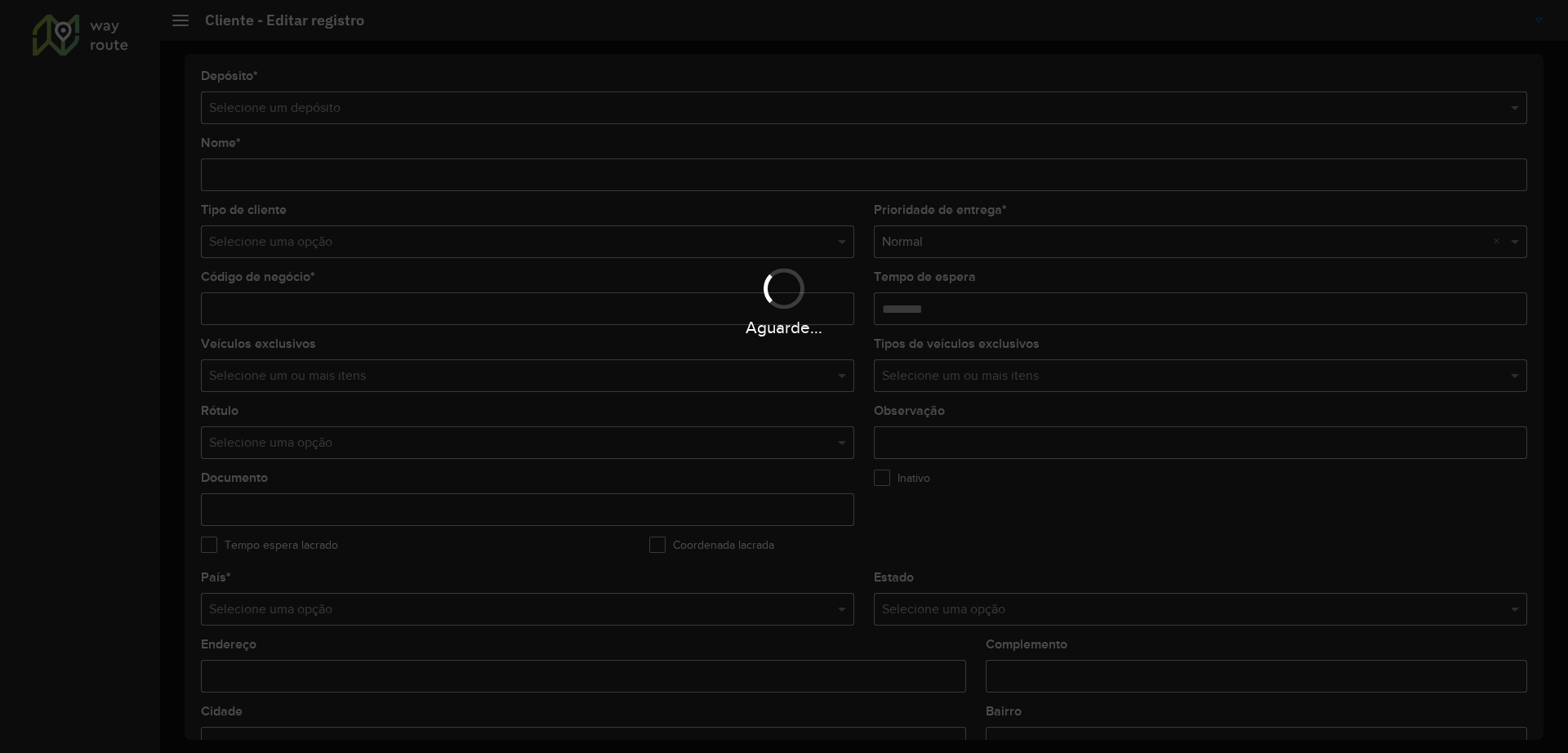
type input "**********"
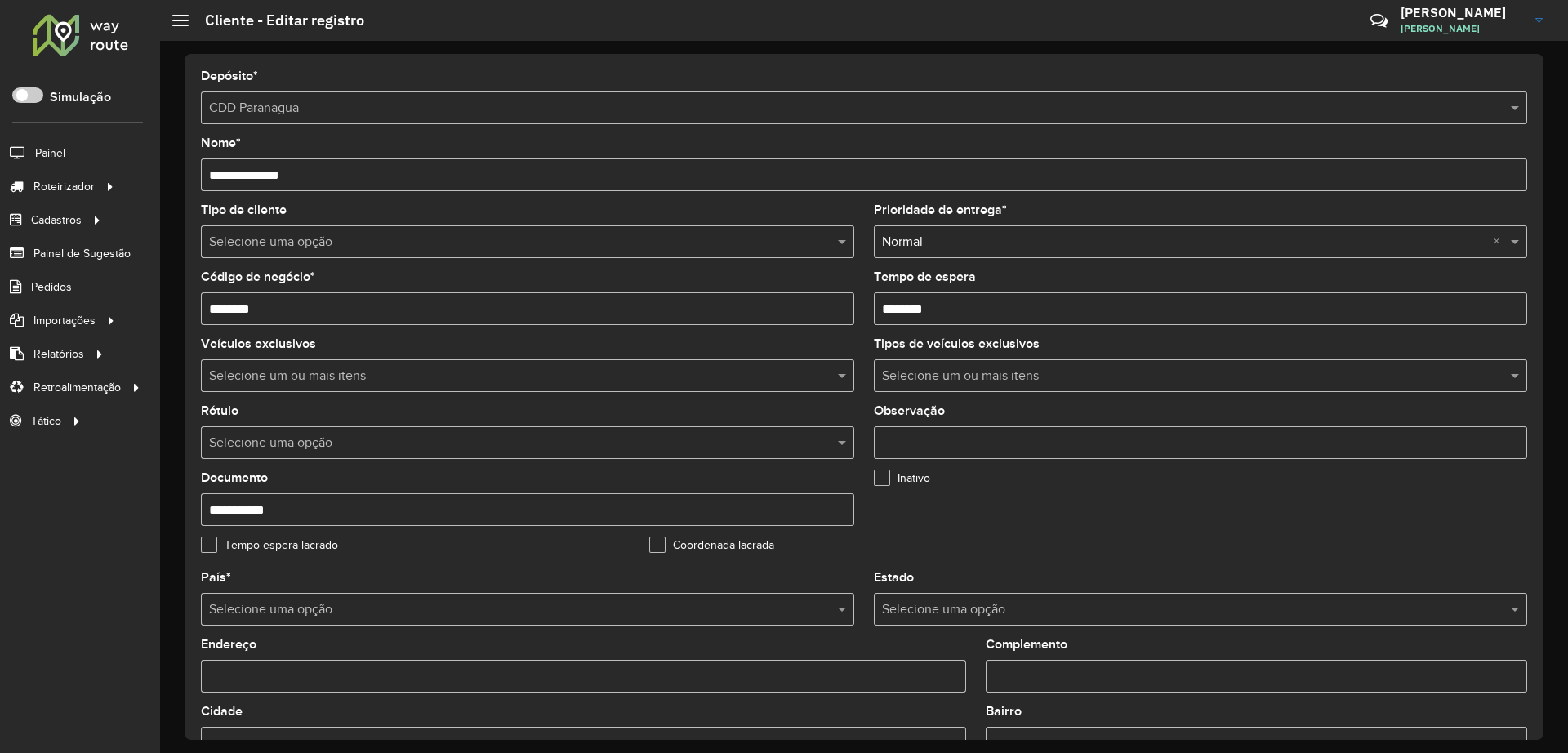
drag, startPoint x: 287, startPoint y: 308, endPoint x: 235, endPoint y: 313, distance: 52.2
click at [235, 313] on input "********" at bounding box center [527, 309] width 653 height 32
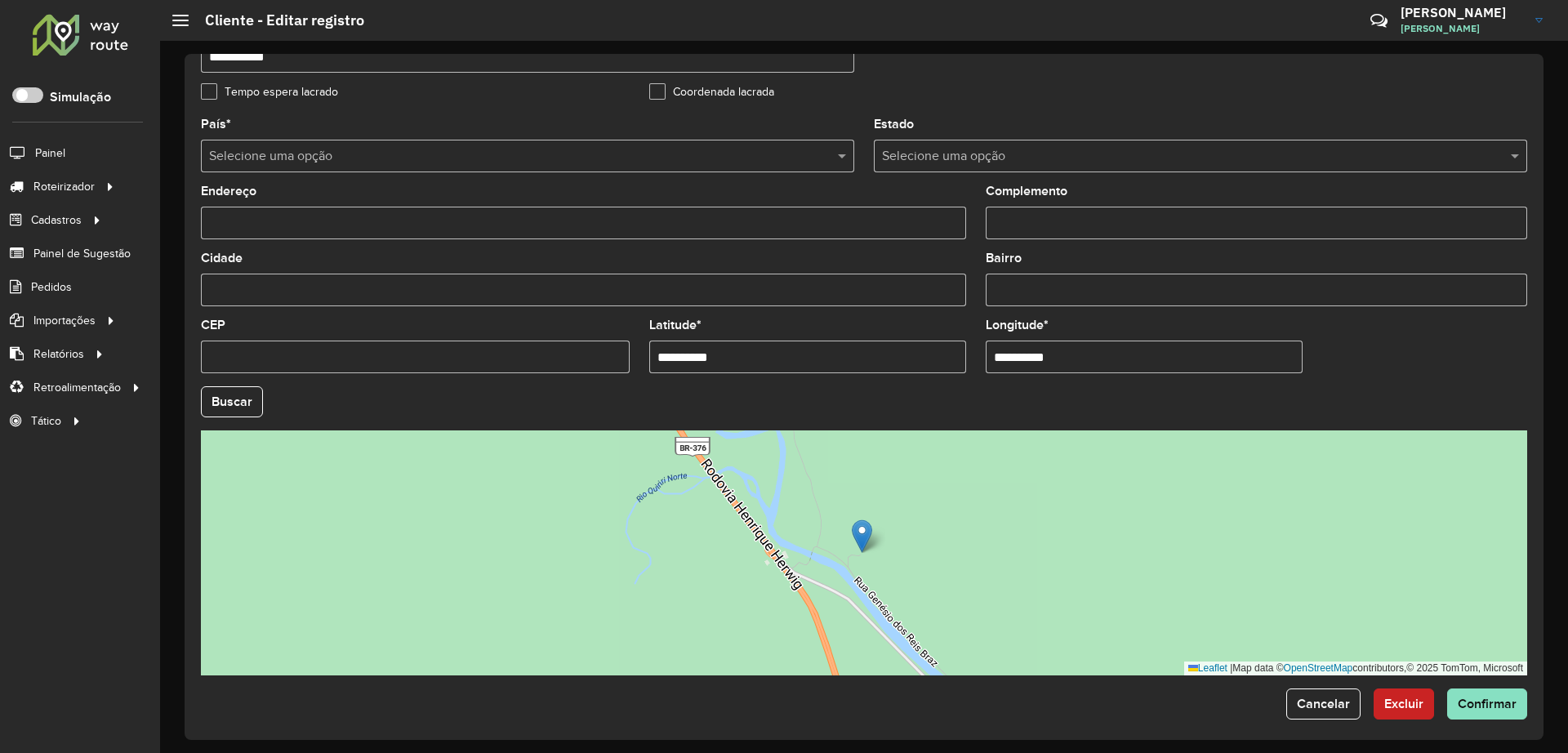
scroll to position [454, 0]
click at [750, 349] on input "**********" at bounding box center [807, 357] width 316 height 32
paste input "text"
type input "**********"
click at [961, 412] on hb-field-button "Buscar" at bounding box center [864, 402] width 1326 height 31
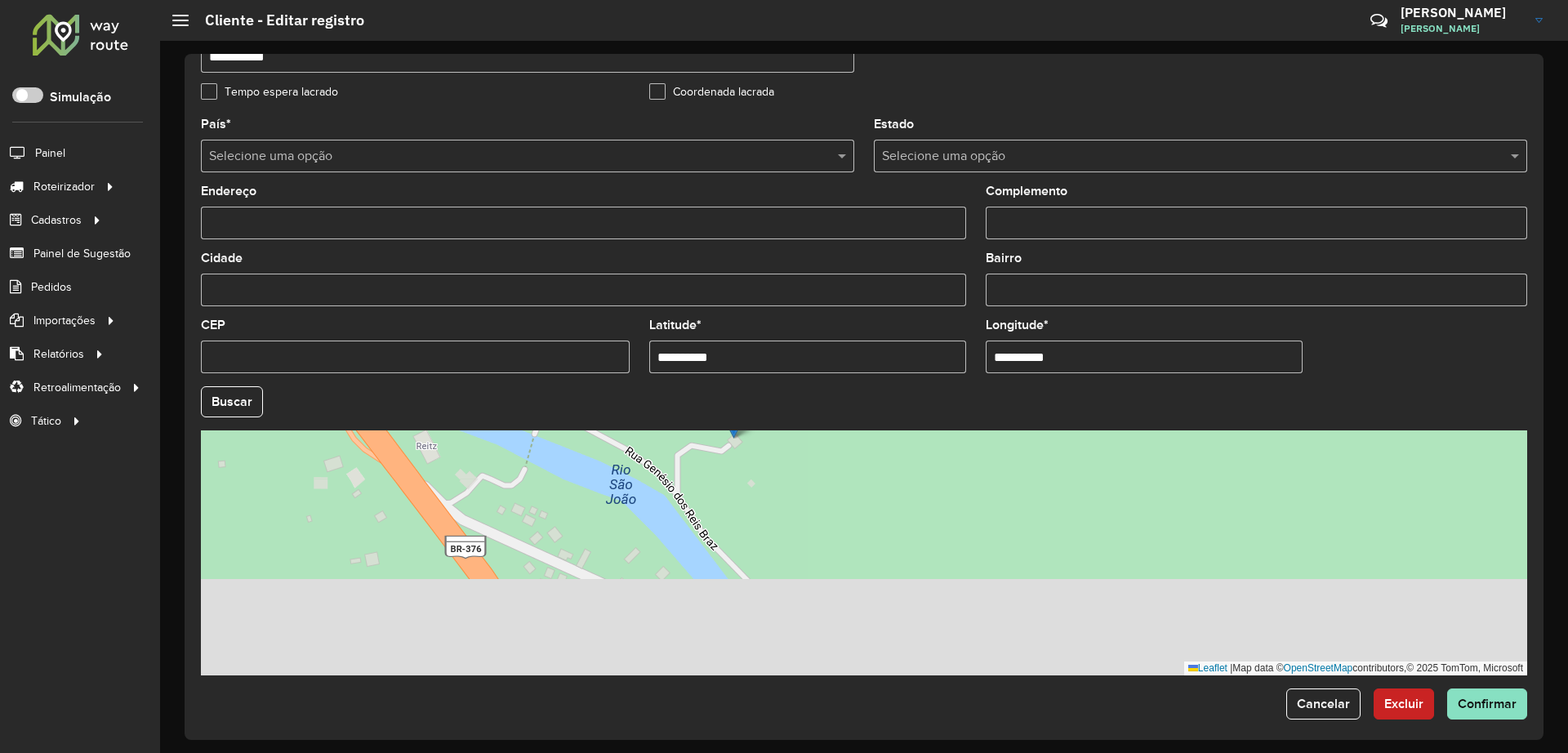
drag, startPoint x: 842, startPoint y: 566, endPoint x: 785, endPoint y: 445, distance: 133.8
click at [785, 445] on div "Leaflet | Map data © OpenStreetMap contributors,© 2025 TomTom, Microsoft" at bounding box center [864, 553] width 1326 height 245
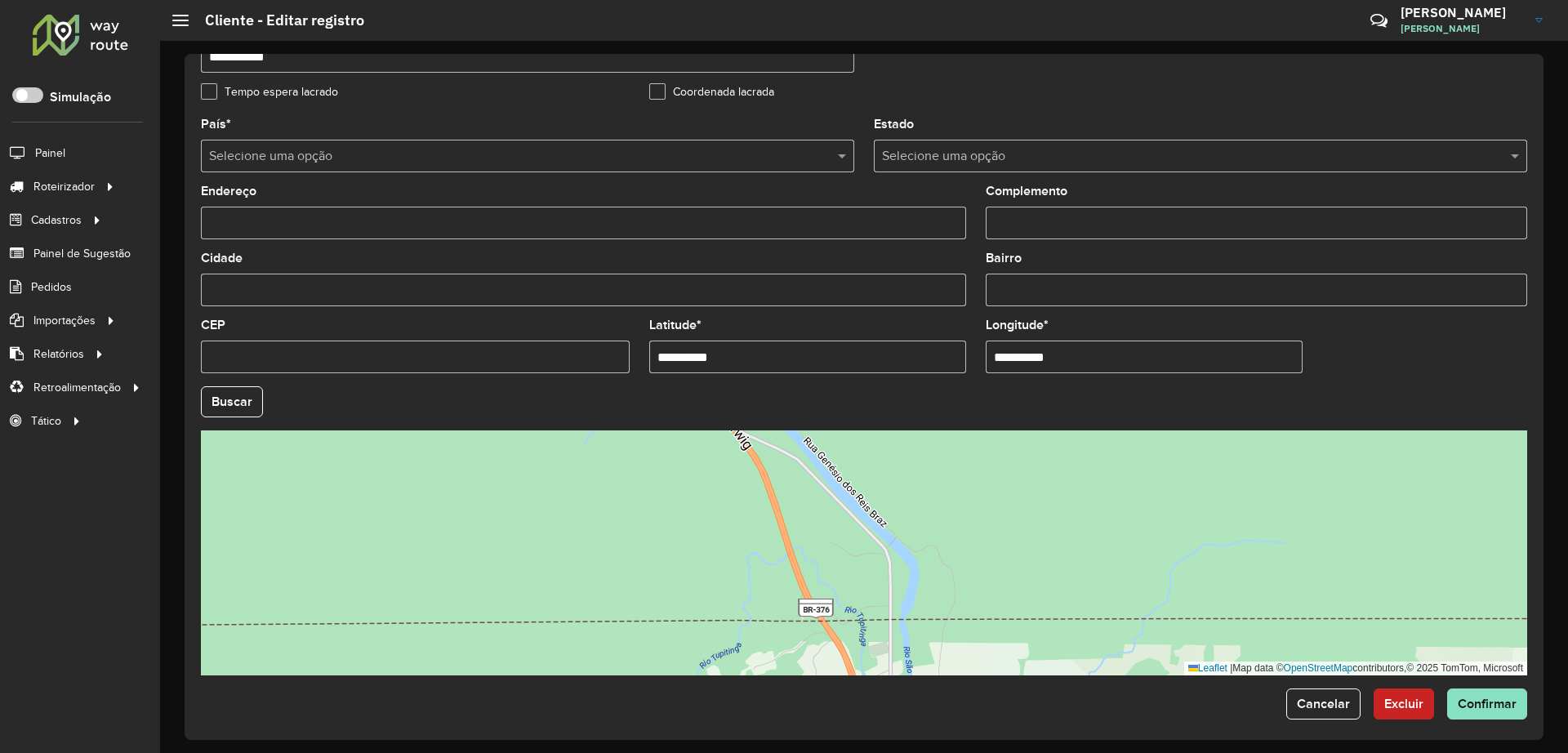
drag, startPoint x: 1072, startPoint y: 590, endPoint x: 976, endPoint y: 482, distance: 144.5
click at [976, 482] on div "Leaflet | Map data © OpenStreetMap contributors,© 2025 TomTom, Microsoft" at bounding box center [864, 553] width 1326 height 245
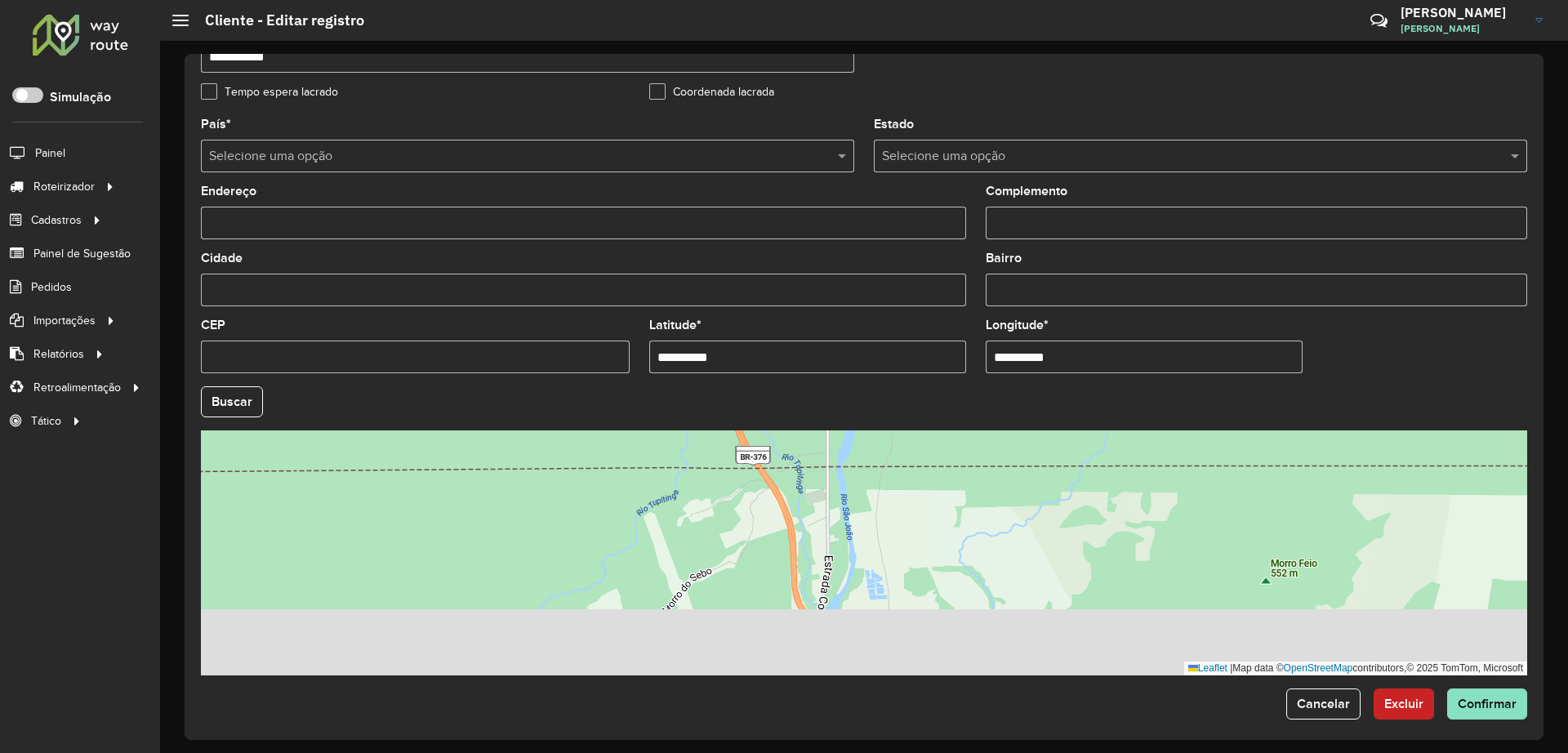
drag, startPoint x: 998, startPoint y: 604, endPoint x: 965, endPoint y: 486, distance: 122.5
click at [966, 485] on div "Leaflet | Map data © OpenStreetMap contributors,© 2025 TomTom, Microsoft" at bounding box center [864, 553] width 1326 height 245
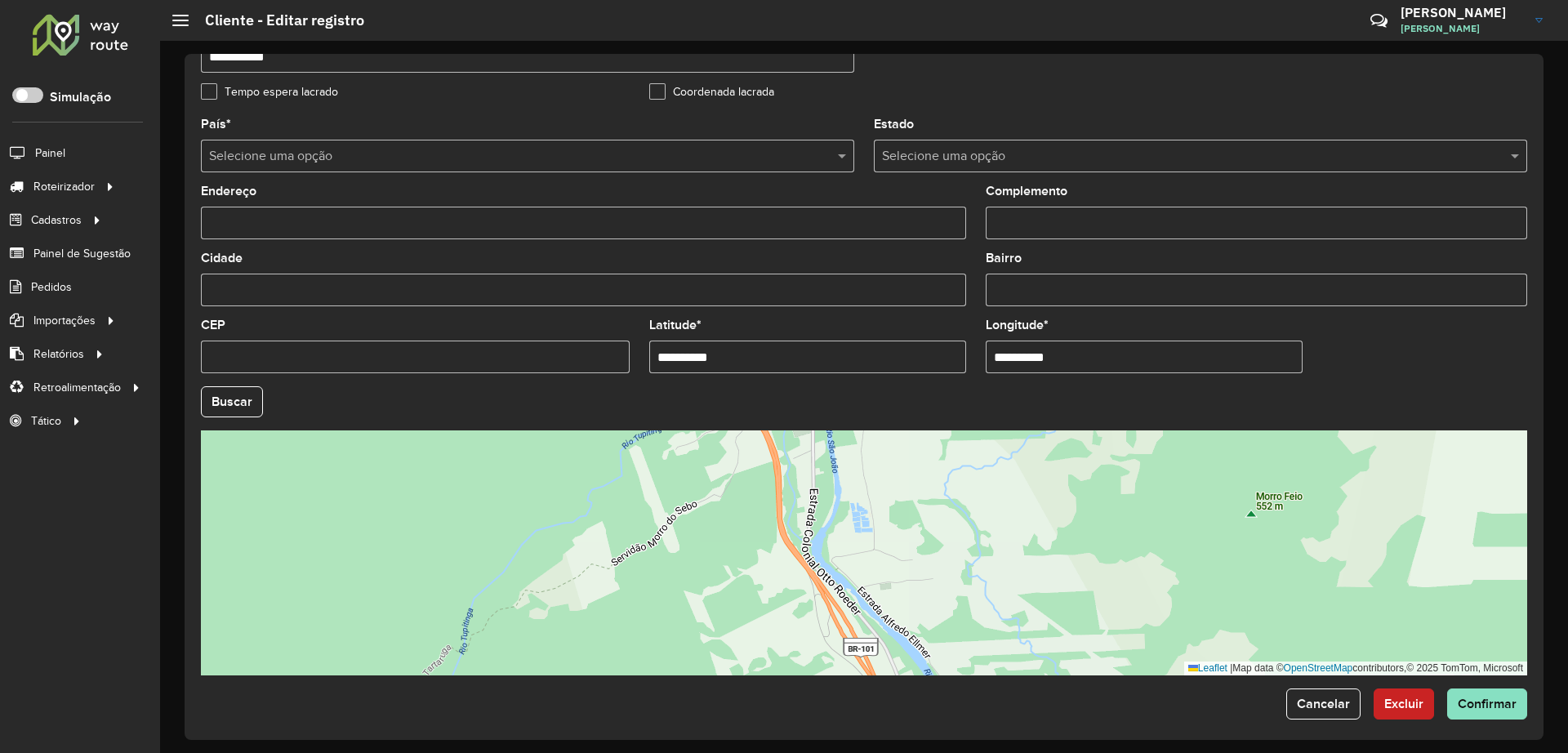
drag, startPoint x: 919, startPoint y: 601, endPoint x: 906, endPoint y: 580, distance: 24.7
click at [906, 580] on div "Leaflet | Map data © OpenStreetMap contributors,© 2025 TomTom, Microsoft" at bounding box center [864, 553] width 1326 height 245
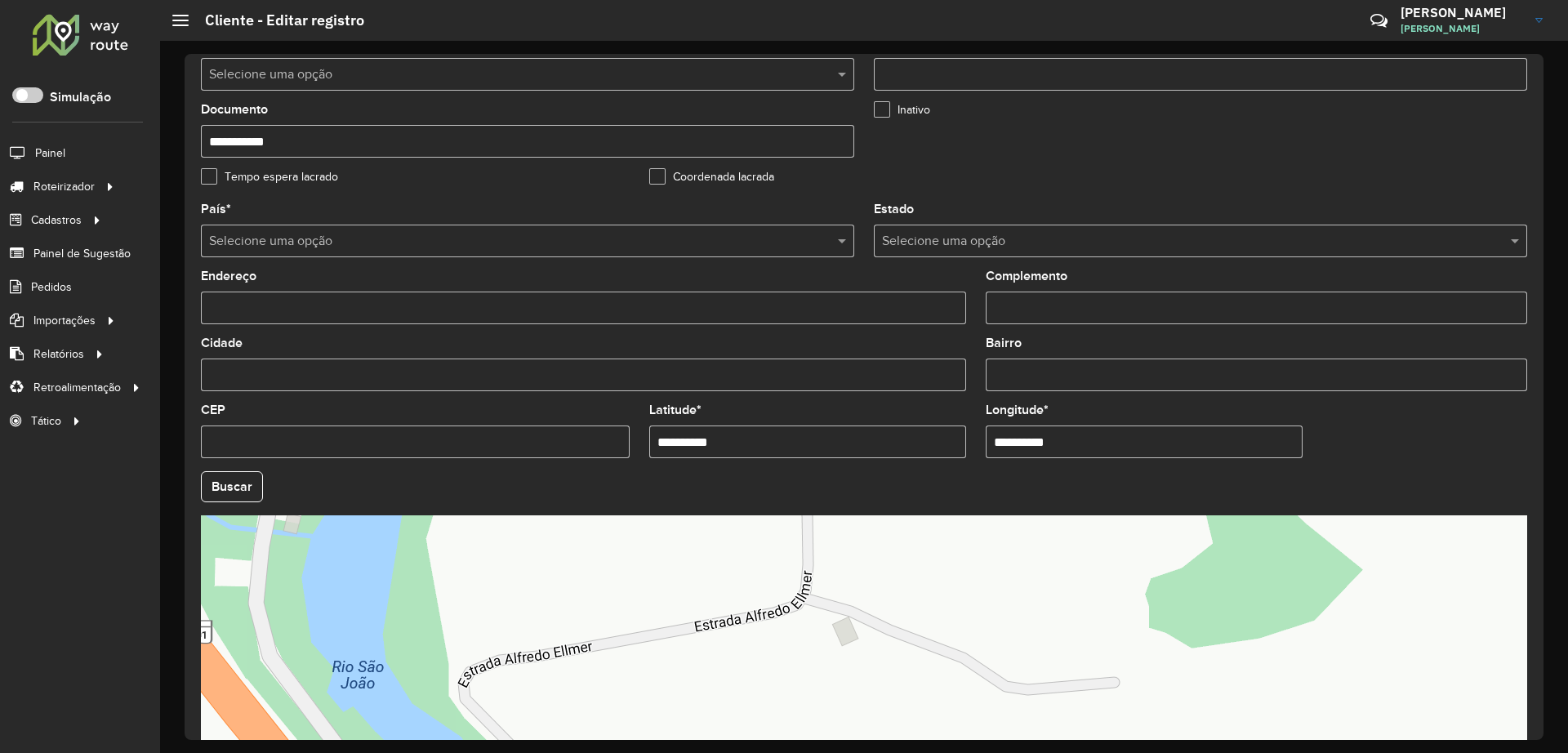
scroll to position [462, 0]
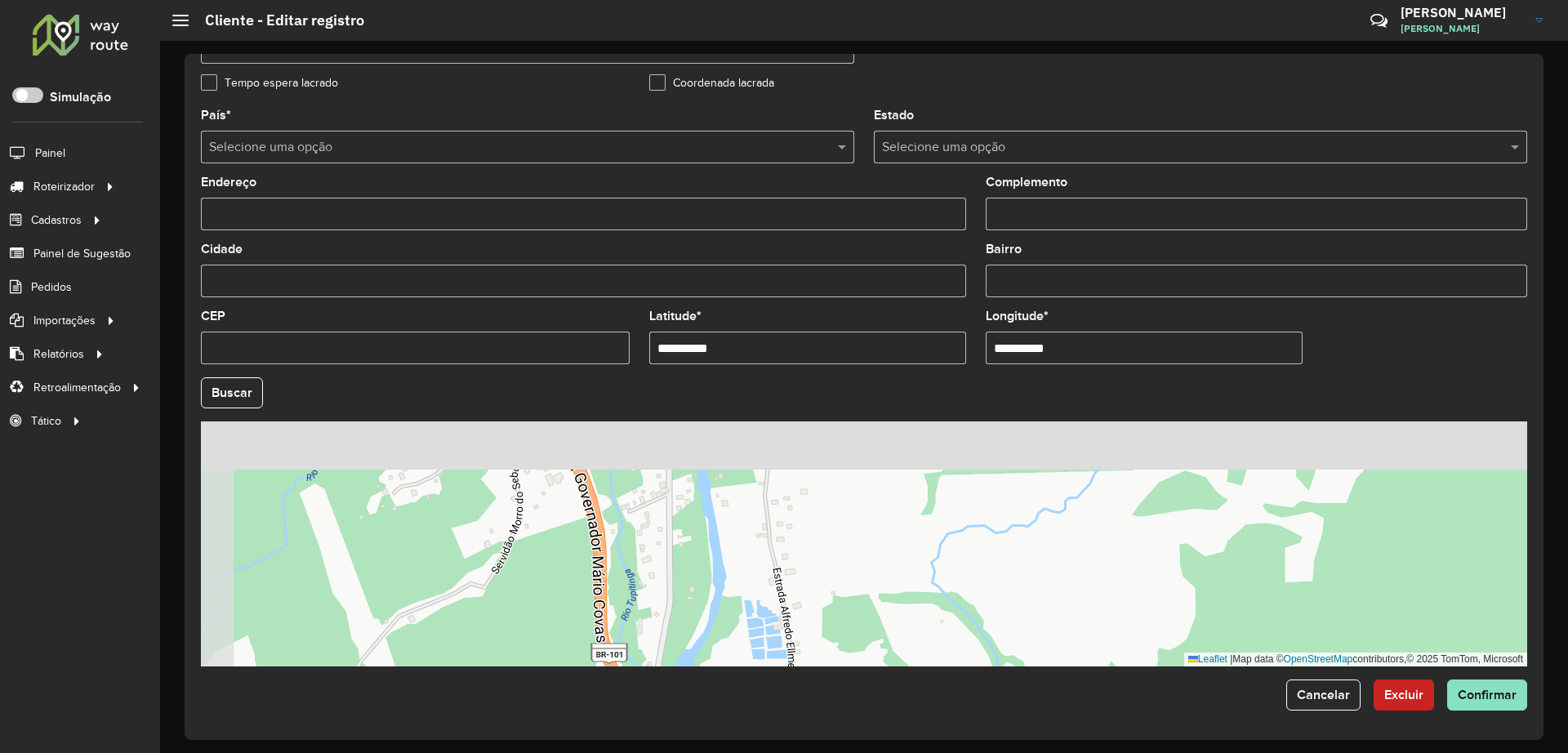
drag, startPoint x: 743, startPoint y: 499, endPoint x: 783, endPoint y: 717, distance: 221.6
click at [779, 722] on div "**********" at bounding box center [864, 396] width 1359 height 686
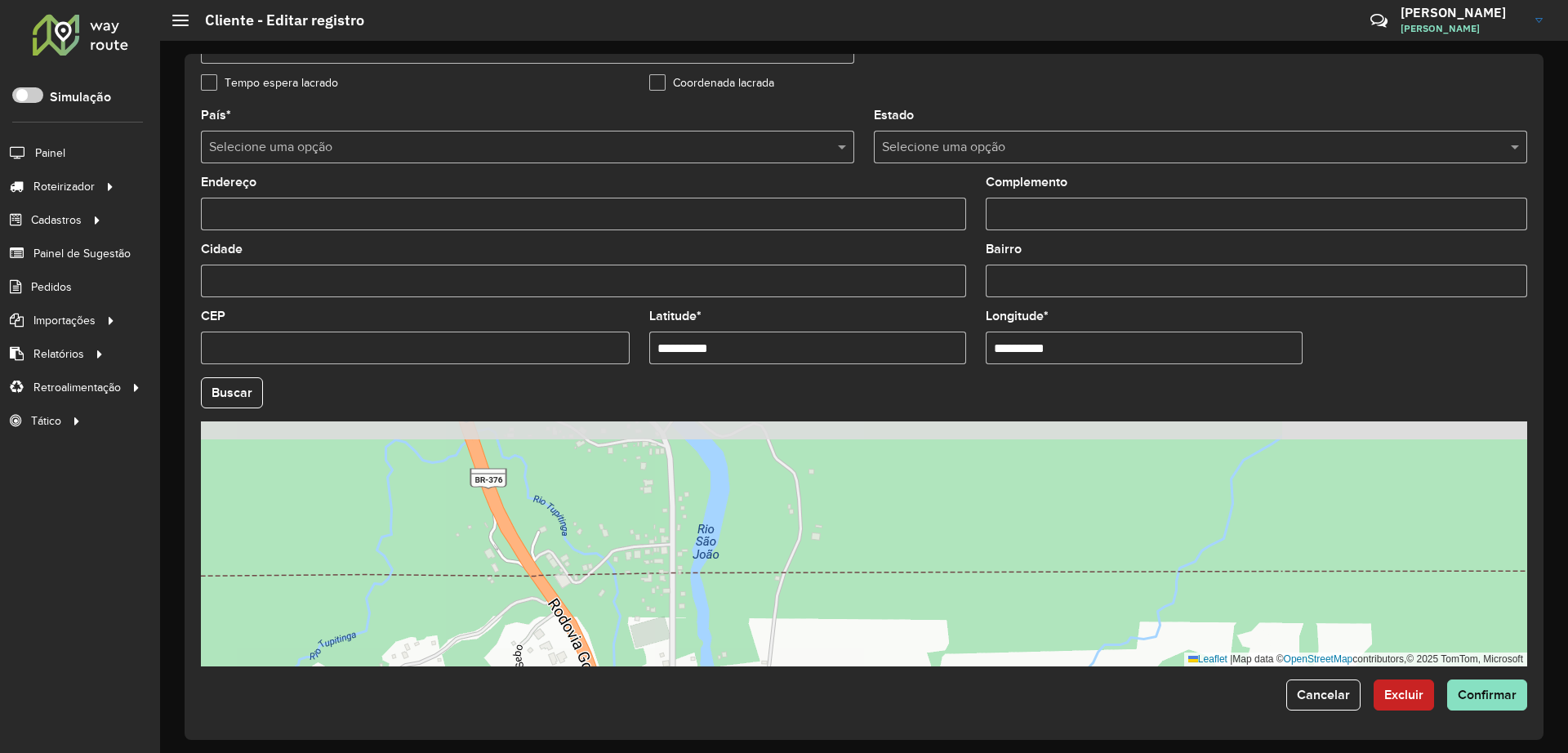
drag, startPoint x: 719, startPoint y: 484, endPoint x: 717, endPoint y: 652, distance: 168.0
click at [724, 619] on div "Leaflet | Map data © OpenStreetMap contributors,© 2025 TomTom, Microsoft" at bounding box center [864, 544] width 1326 height 245
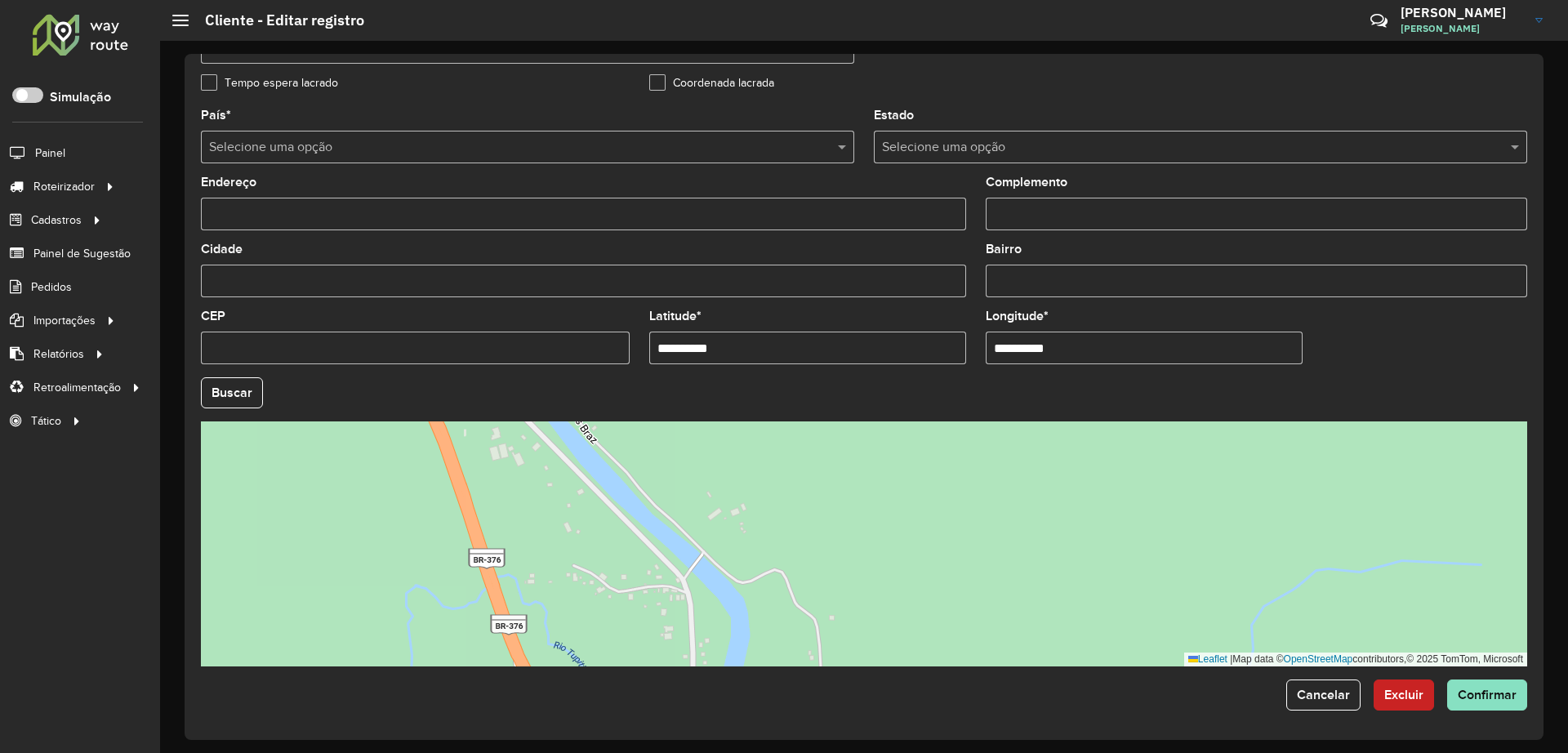
drag, startPoint x: 724, startPoint y: 525, endPoint x: 746, endPoint y: 685, distance: 161.5
click at [746, 685] on form "**********" at bounding box center [864, 159] width 1326 height 1103
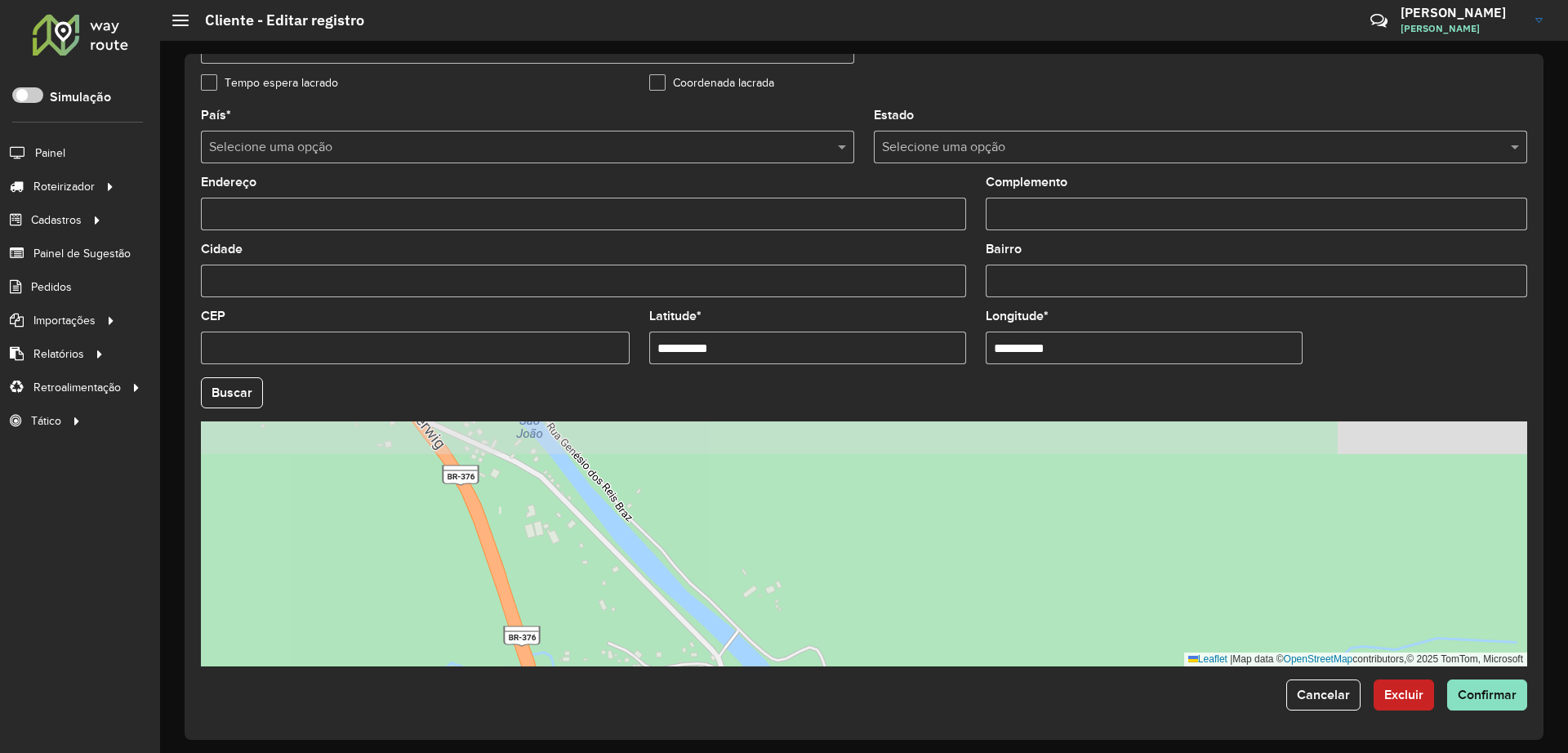
drag, startPoint x: 697, startPoint y: 602, endPoint x: 532, endPoint y: 486, distance: 201.7
click at [533, 487] on div "Leaflet | Map data © OpenStreetMap contributors,© 2025 TomTom, Microsoft" at bounding box center [864, 544] width 1326 height 245
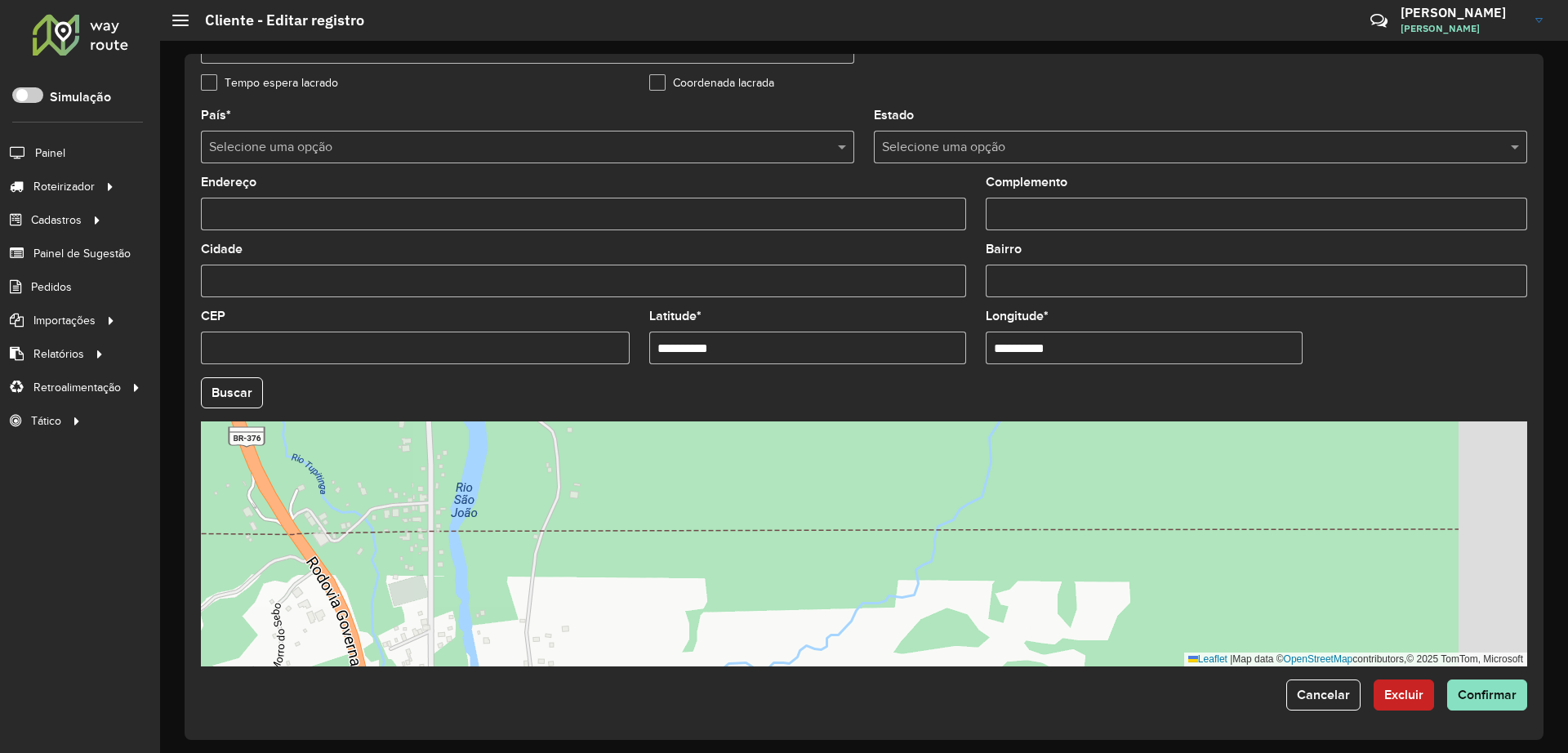
drag, startPoint x: 710, startPoint y: 616, endPoint x: 583, endPoint y: 473, distance: 191.3
click at [583, 473] on div "Leaflet | Map data © OpenStreetMap contributors,© 2025 TomTom, Microsoft" at bounding box center [864, 544] width 1326 height 245
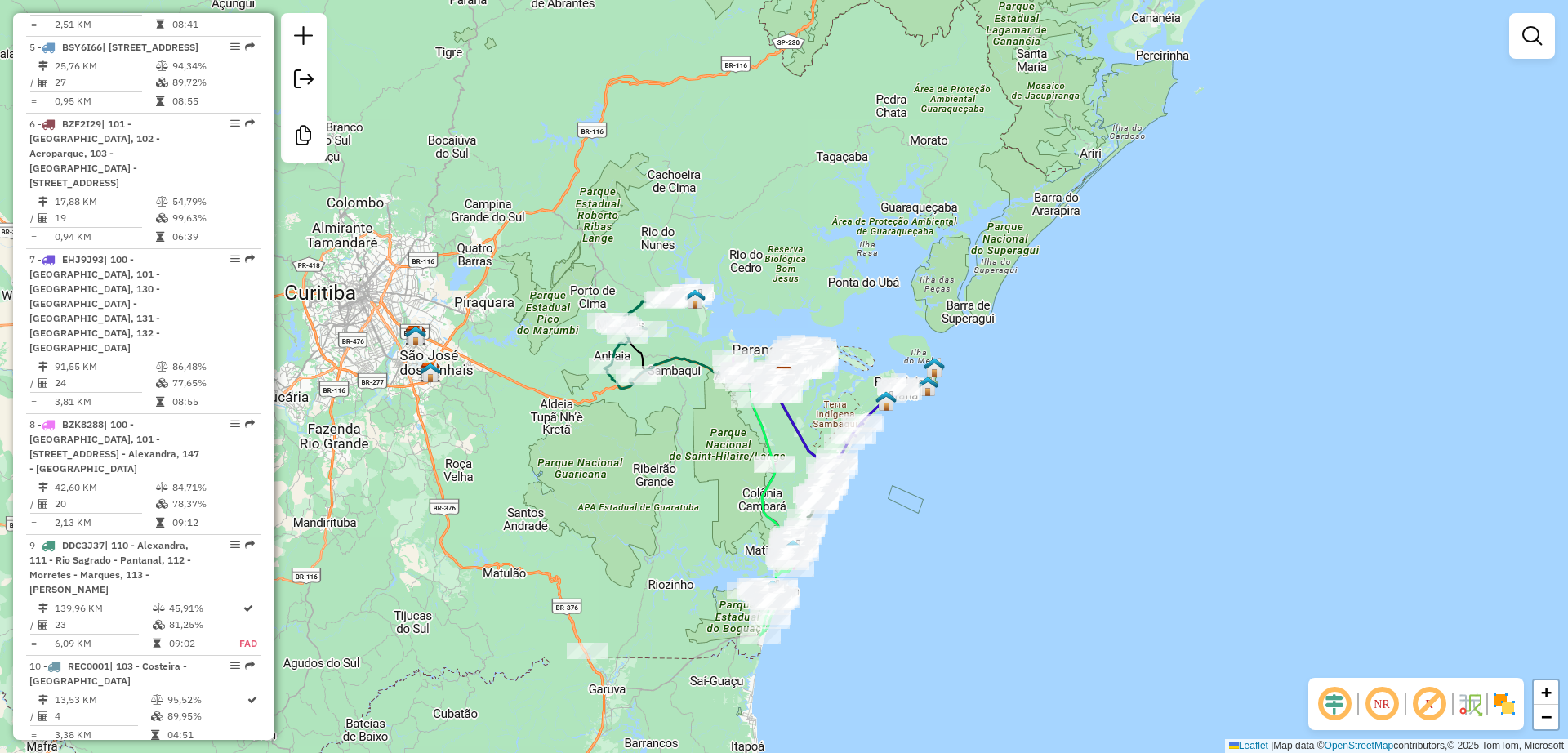
scroll to position [1533, 0]
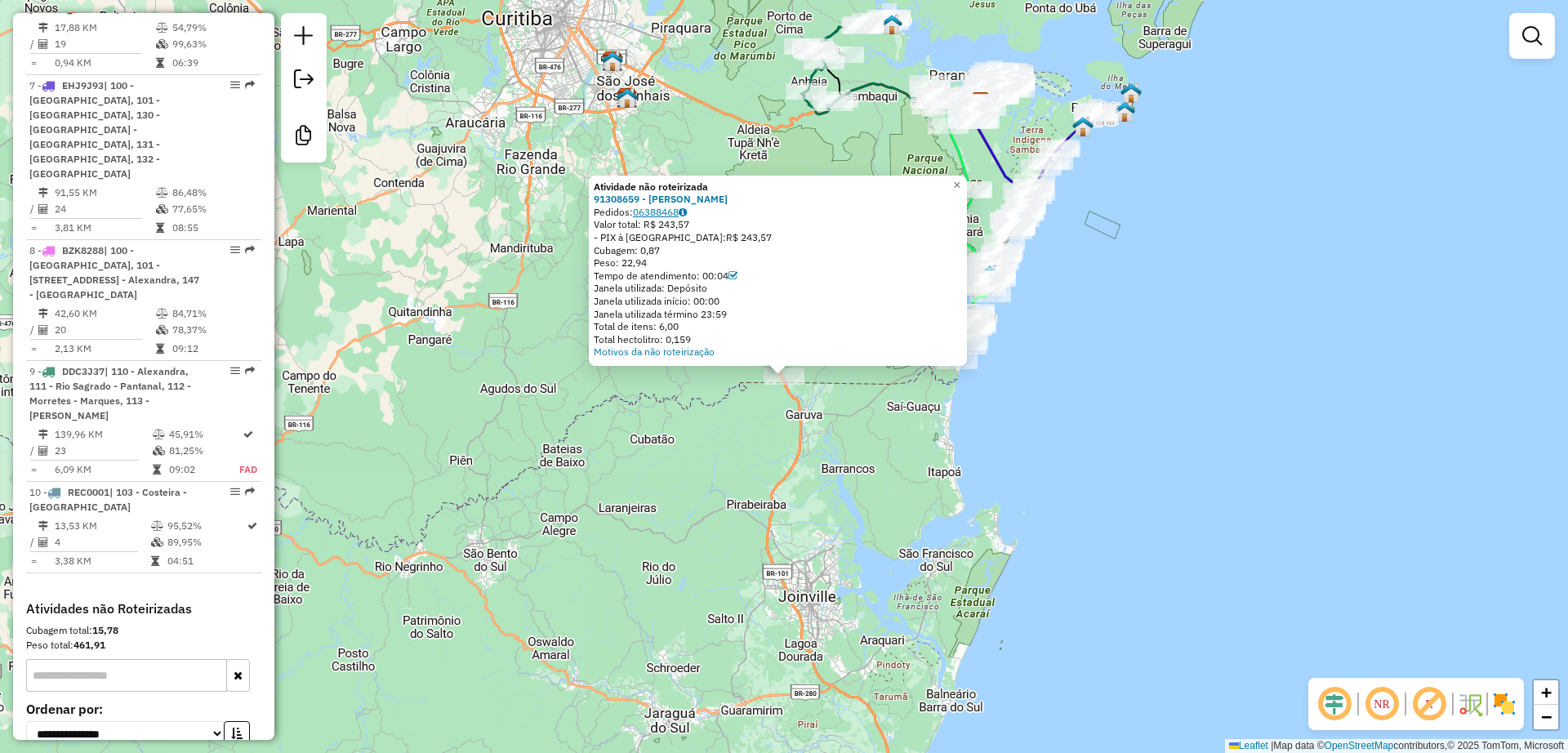
click at [676, 214] on link "06388468" at bounding box center [659, 212] width 54 height 12
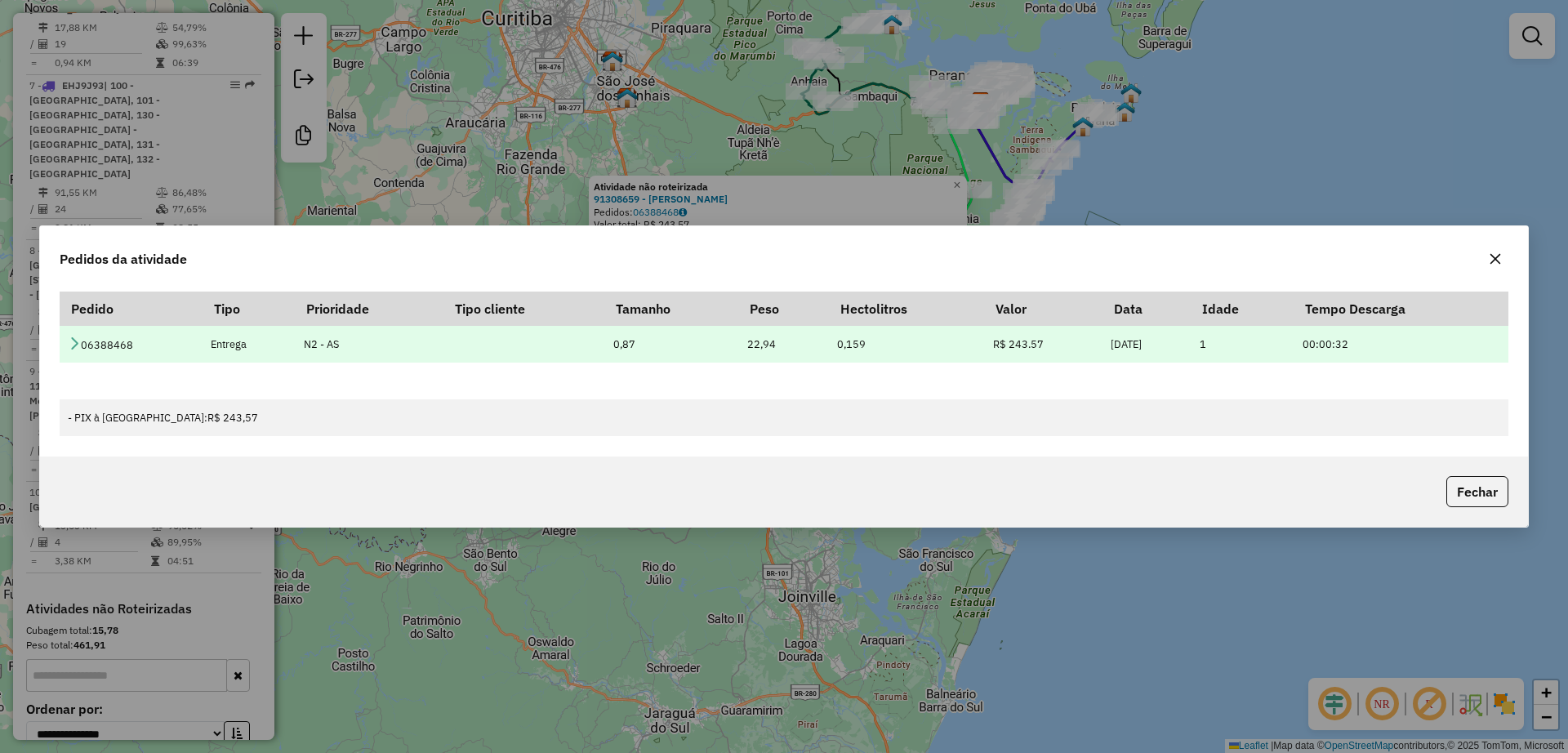
click at [71, 340] on icon at bounding box center [74, 343] width 13 height 13
